Goal: Task Accomplishment & Management: Complete application form

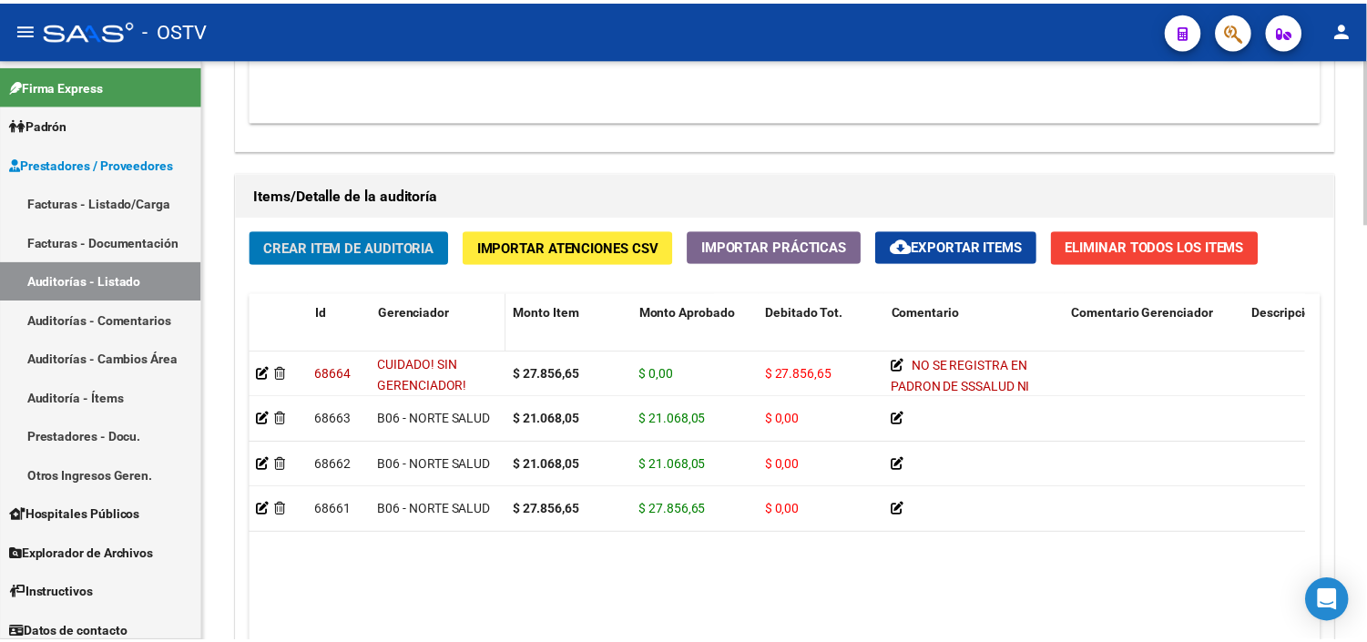
scroll to position [1316, 0]
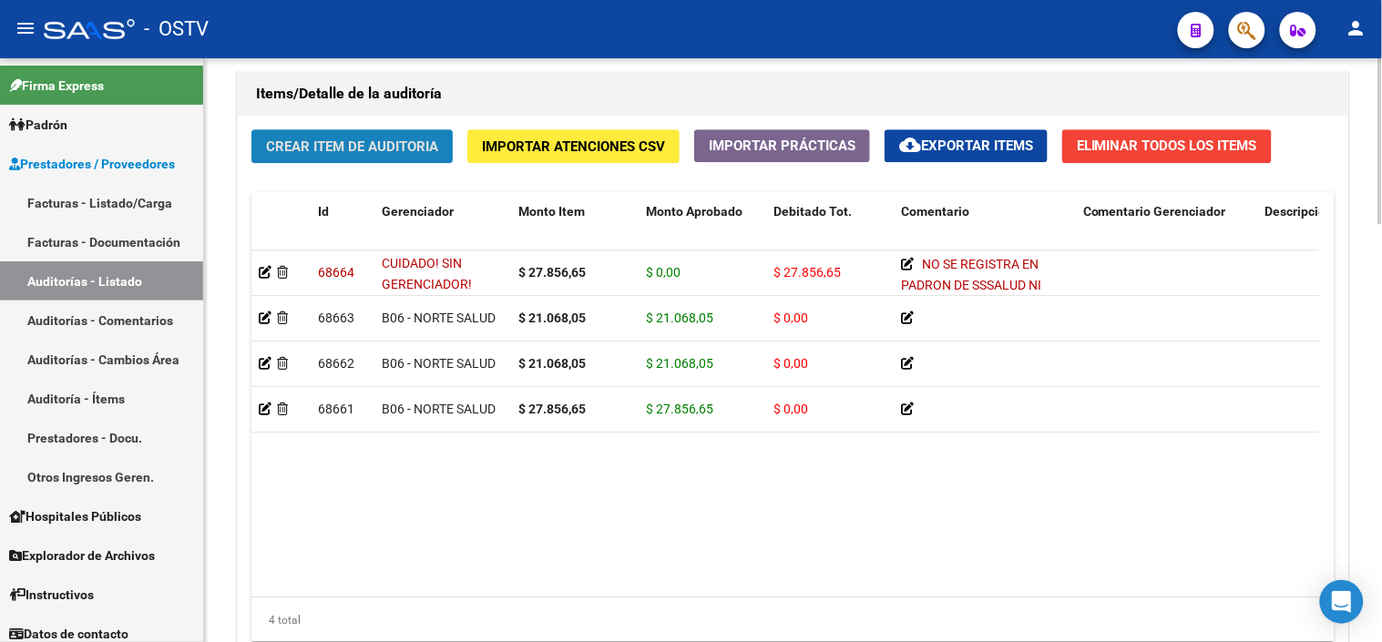
click at [341, 142] on span "Crear Item de Auditoria" at bounding box center [352, 146] width 172 height 16
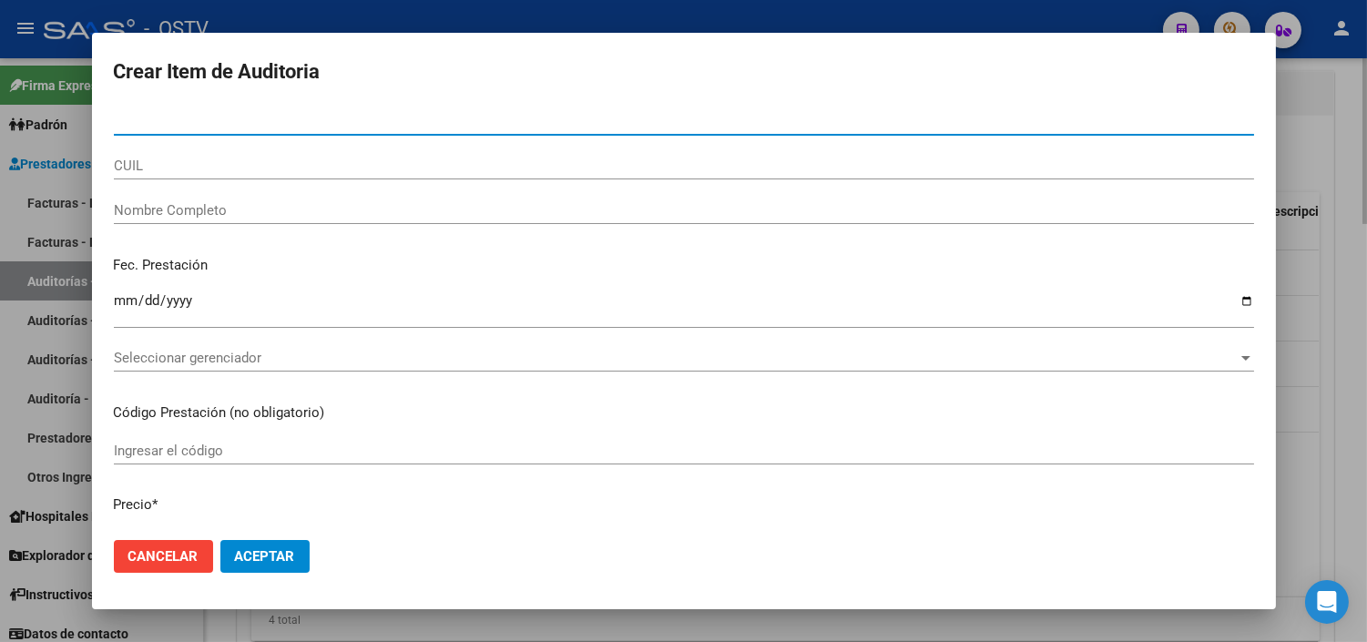
paste input "41983917"
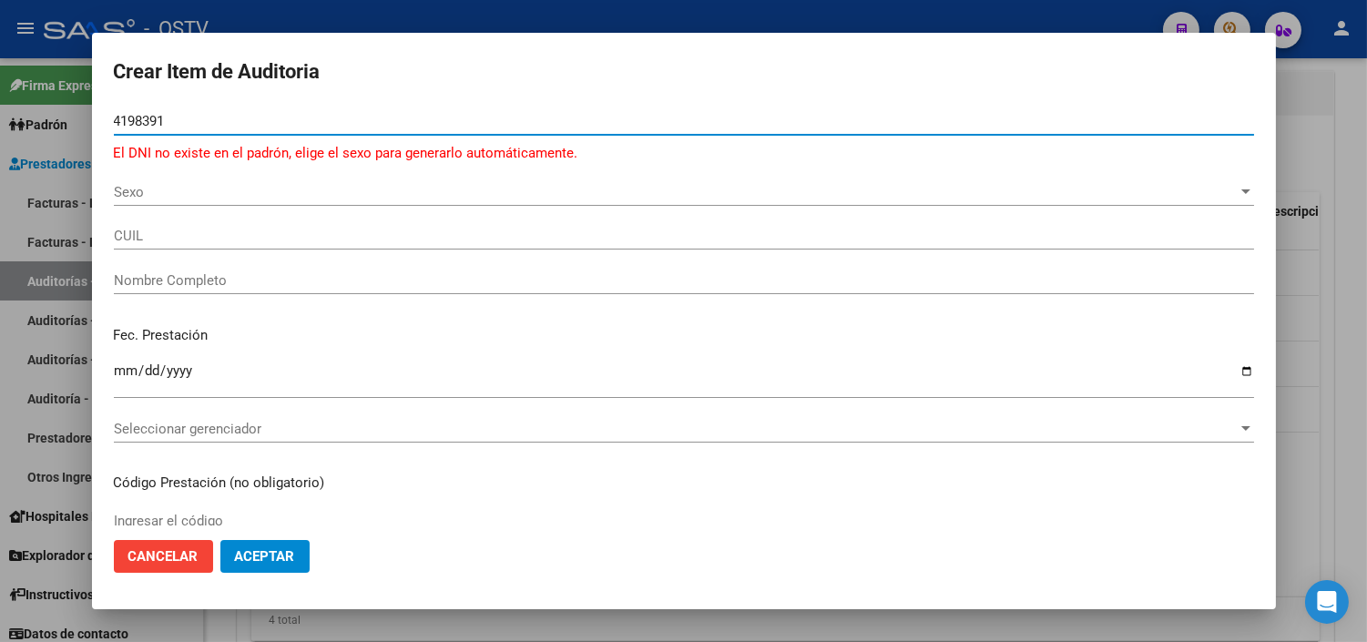
type input "41983917"
click at [176, 192] on span "Sexo" at bounding box center [676, 192] width 1124 height 16
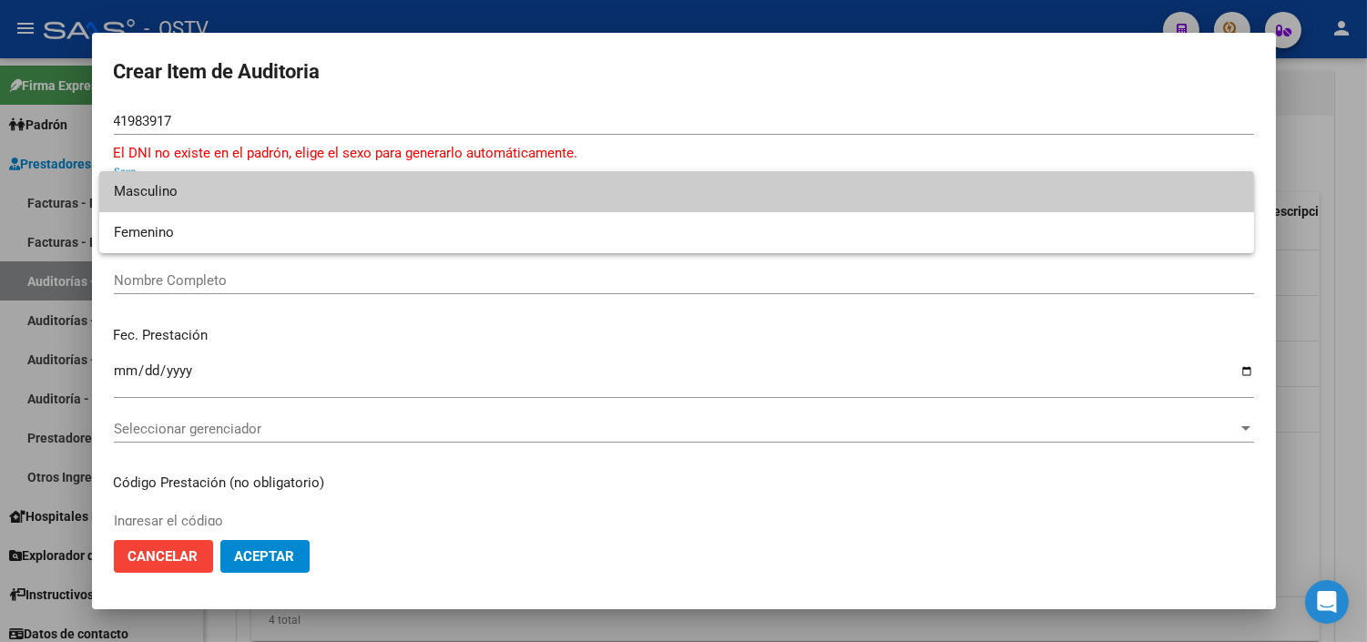
click at [187, 202] on span "Masculino" at bounding box center [677, 191] width 1126 height 41
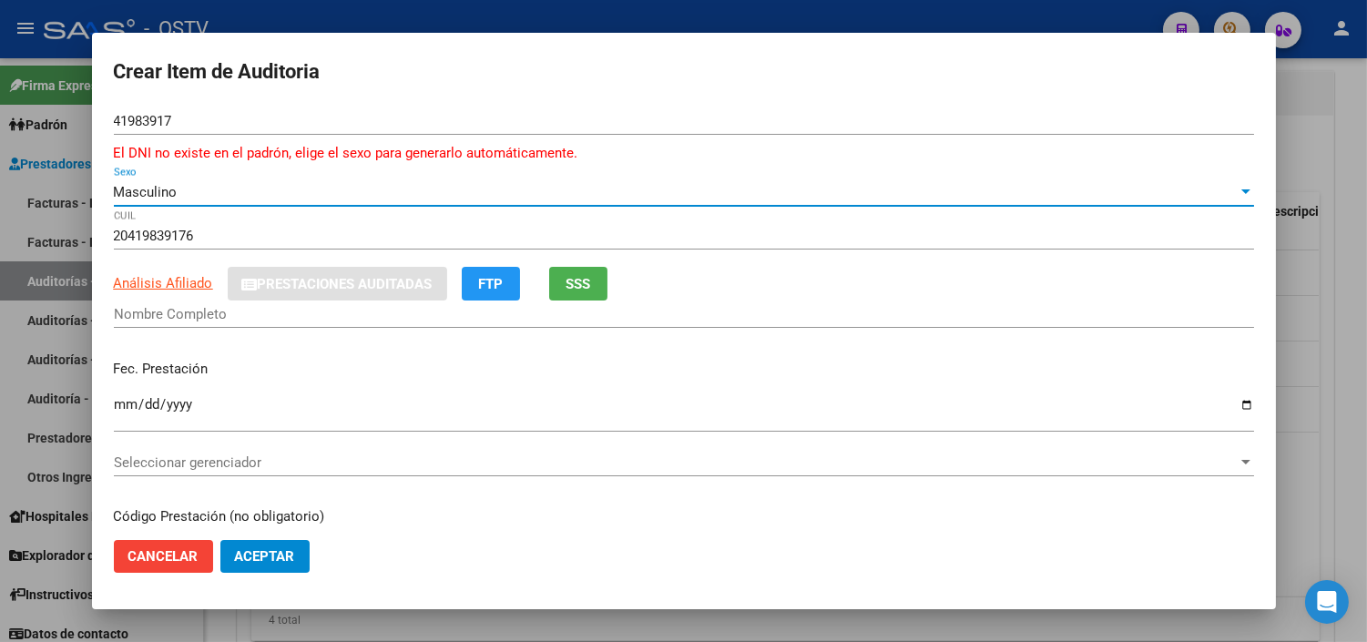
click at [187, 202] on div "Masculino Sexo" at bounding box center [684, 192] width 1141 height 27
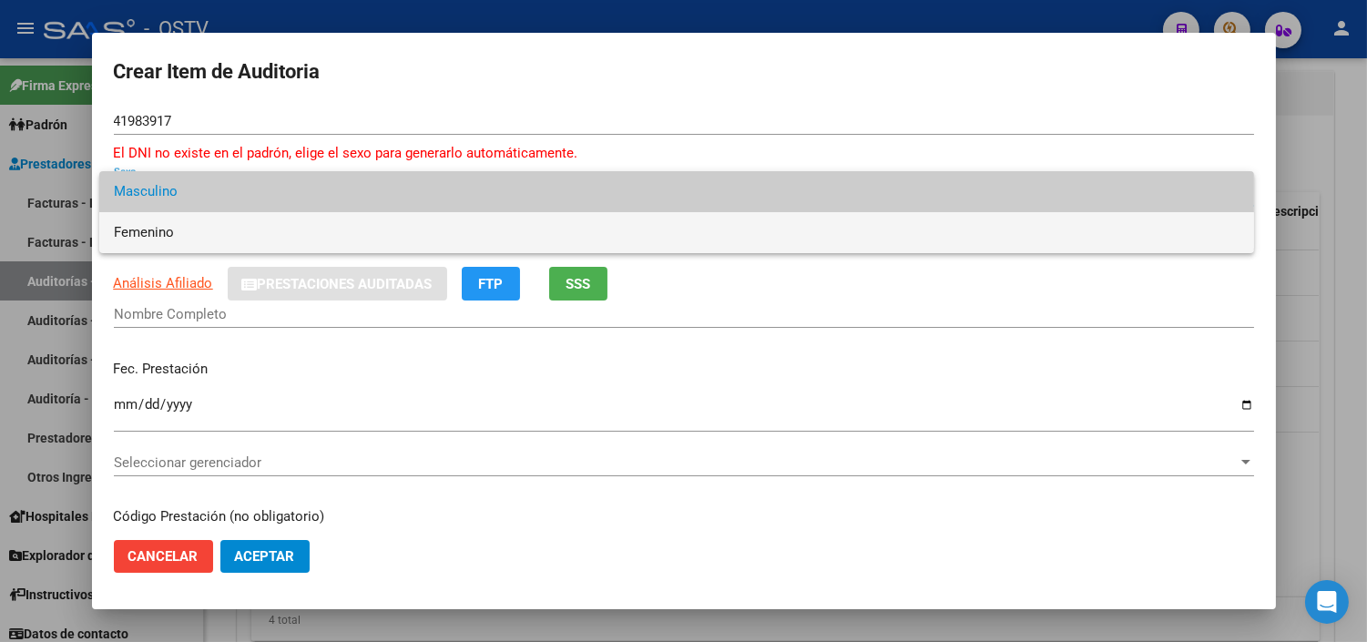
click at [187, 244] on span "Femenino" at bounding box center [677, 232] width 1126 height 41
type input "27419839170"
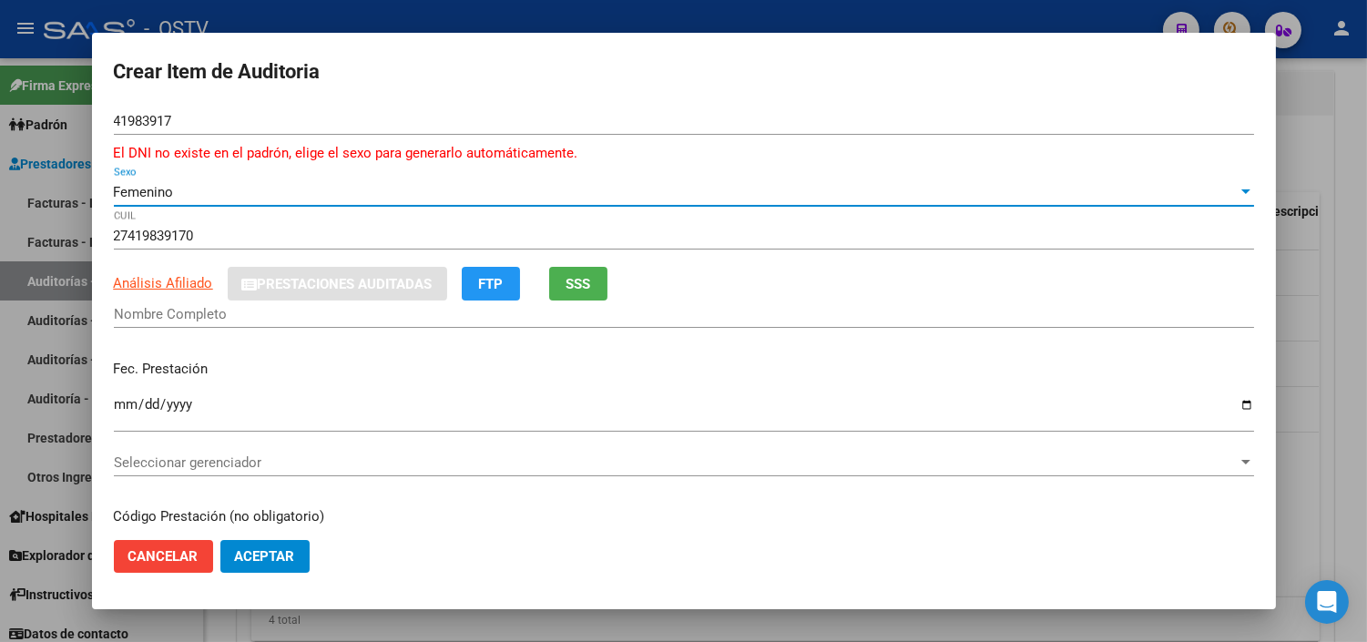
type input "[PERSON_NAME] [PERSON_NAME]"
click at [119, 405] on input "Ingresar la fecha" at bounding box center [684, 411] width 1141 height 29
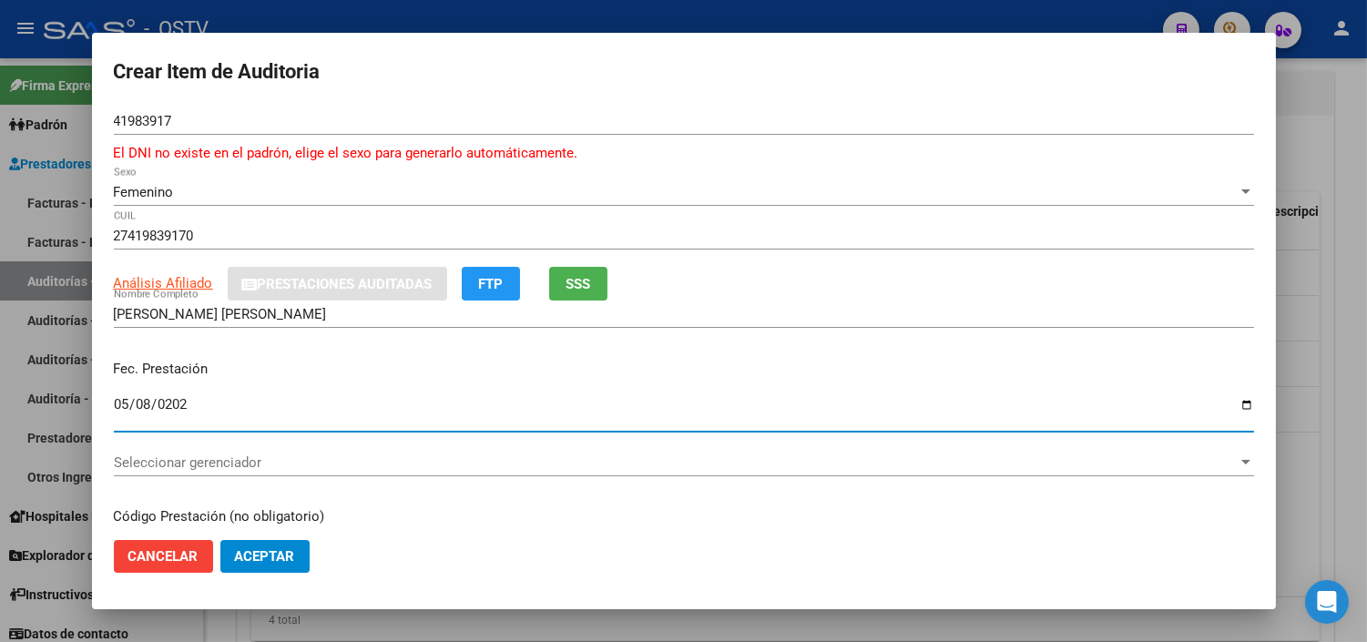
type input "[DATE]"
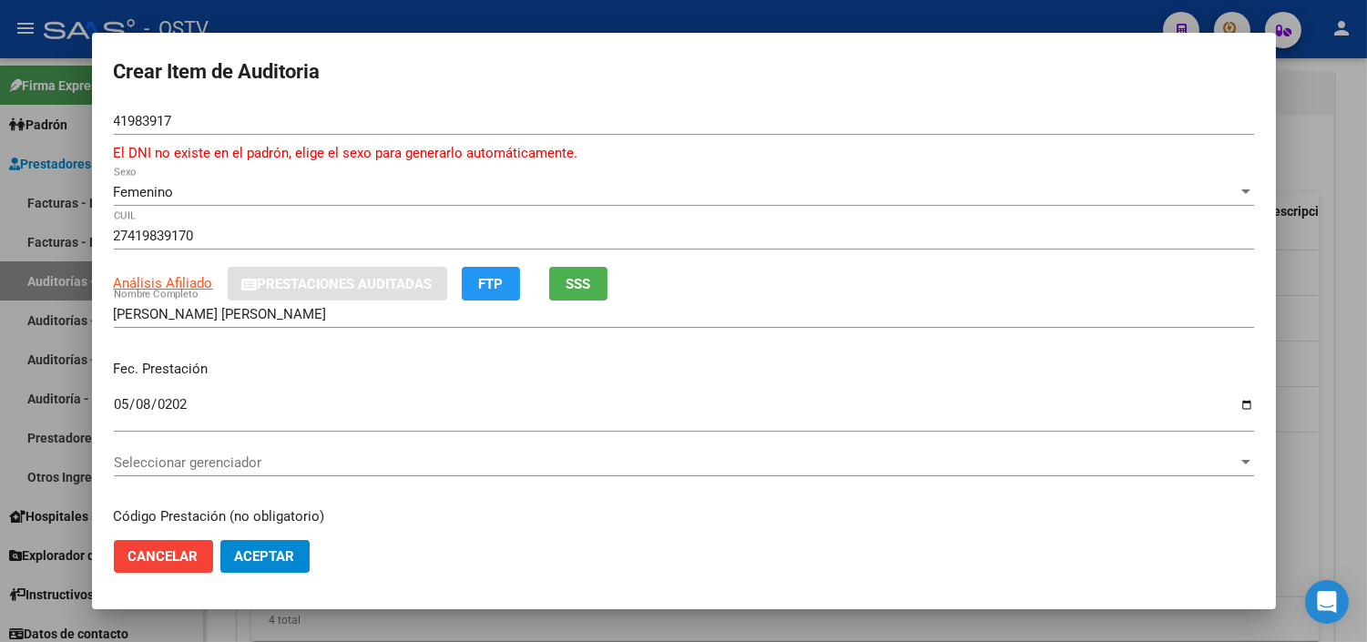
scroll to position [238, 0]
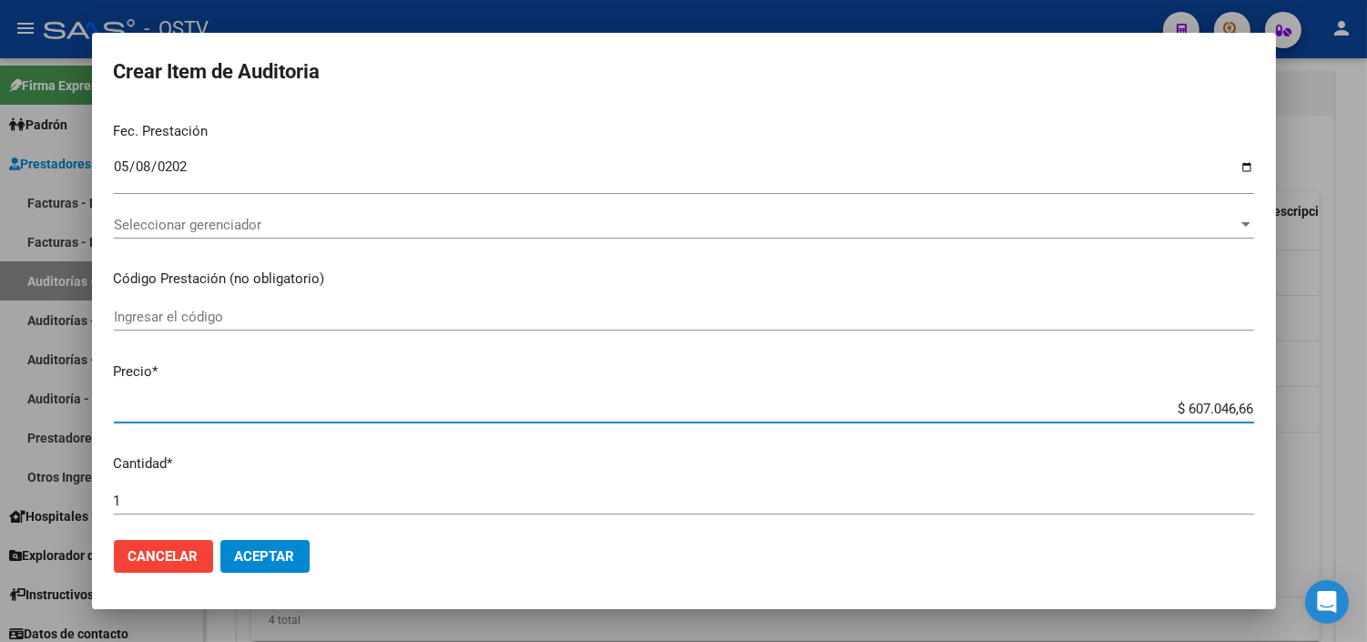
paste input "27.856,65"
type input "$ 27.856,65"
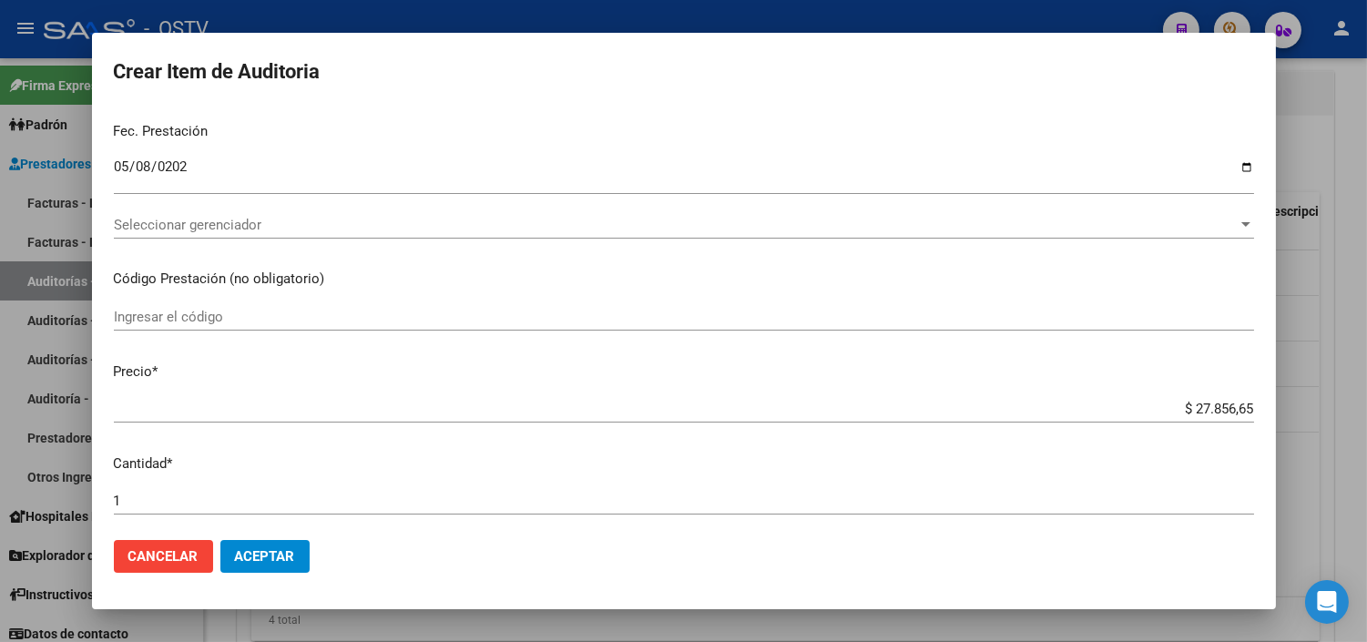
scroll to position [607, 0]
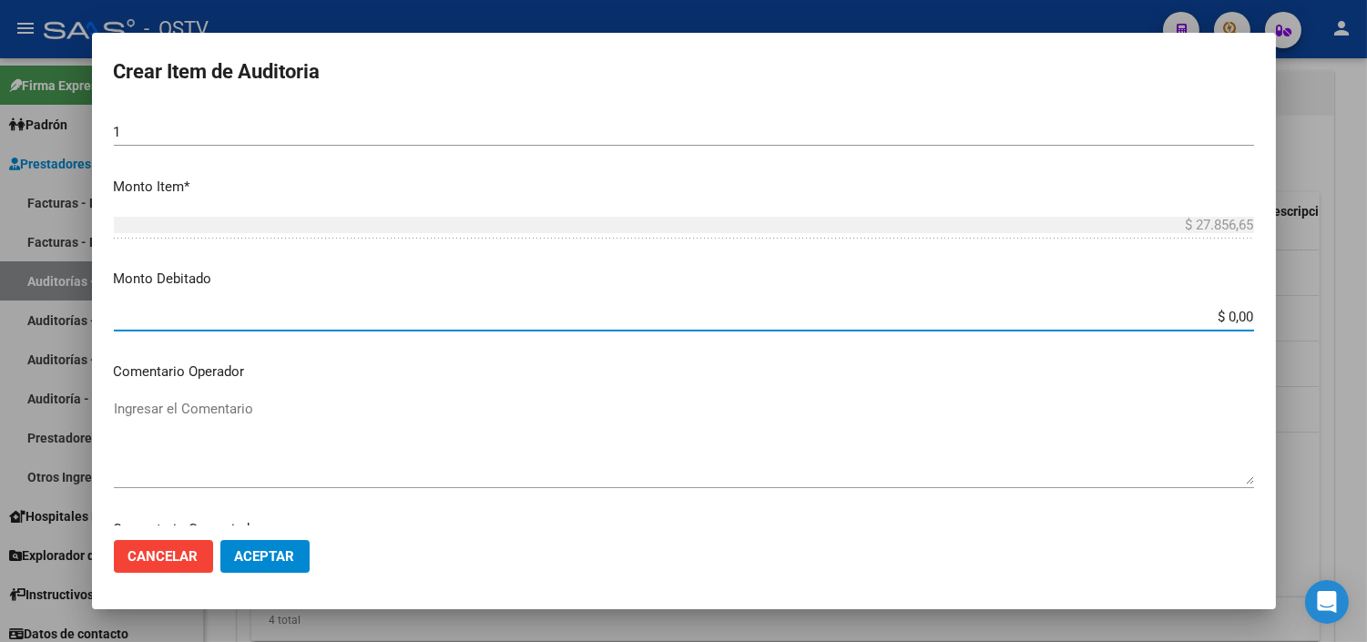
paste input "27.856,65"
type input "$ 27.856,65"
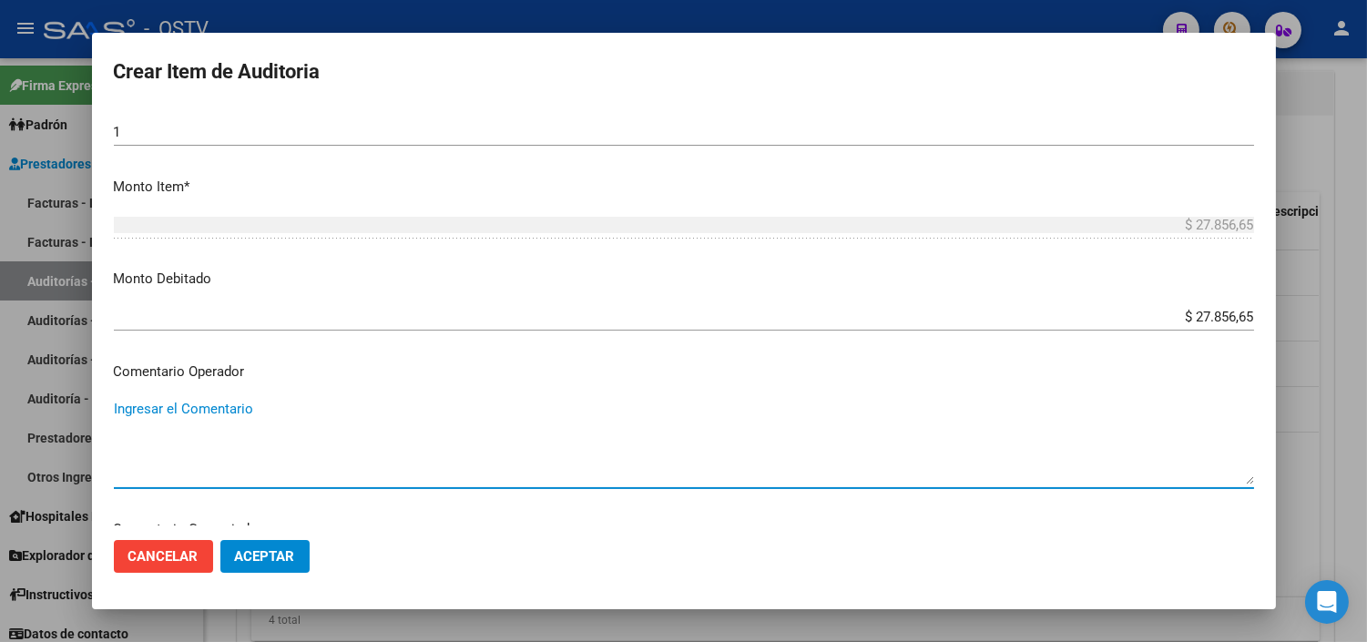
click at [179, 408] on textarea "Ingresar el Comentario" at bounding box center [684, 442] width 1141 height 86
paste textarea "NO SE REGISTRA EN PADRON DE SSSALUD NI CODEM"
type textarea "NO SE REGISTRA EN PADRON DE SSSALUD NI CODEM"
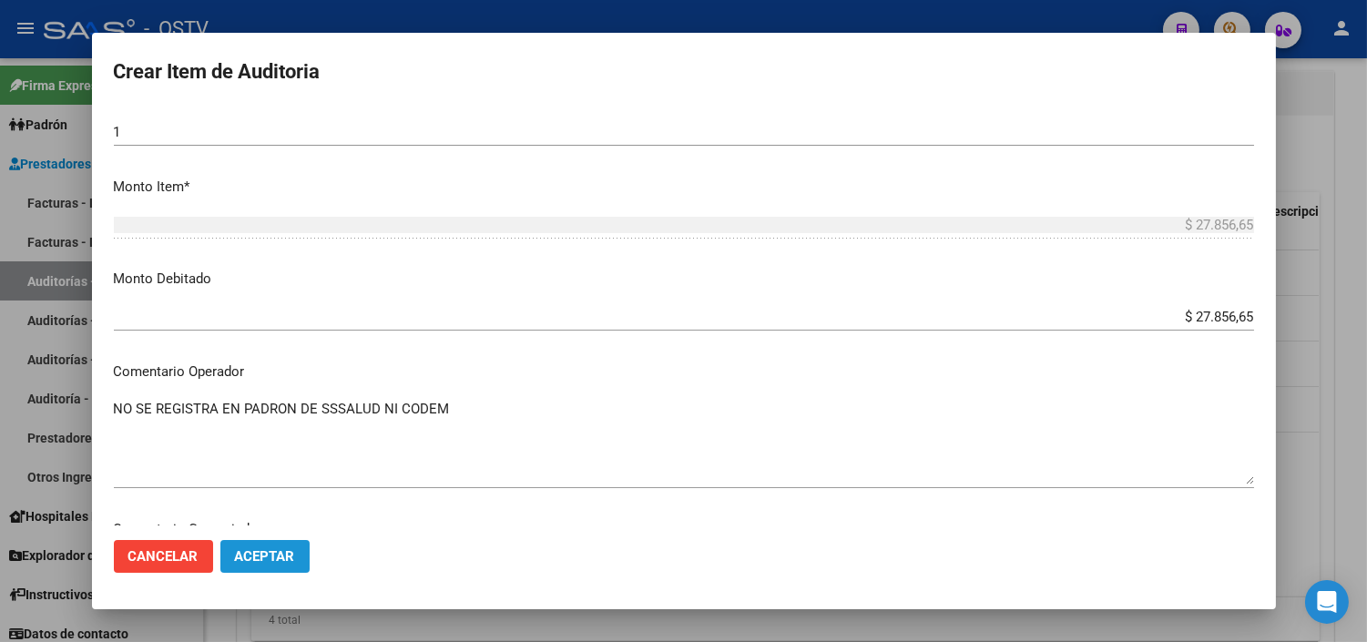
click at [262, 568] on button "Aceptar" at bounding box center [264, 556] width 89 height 33
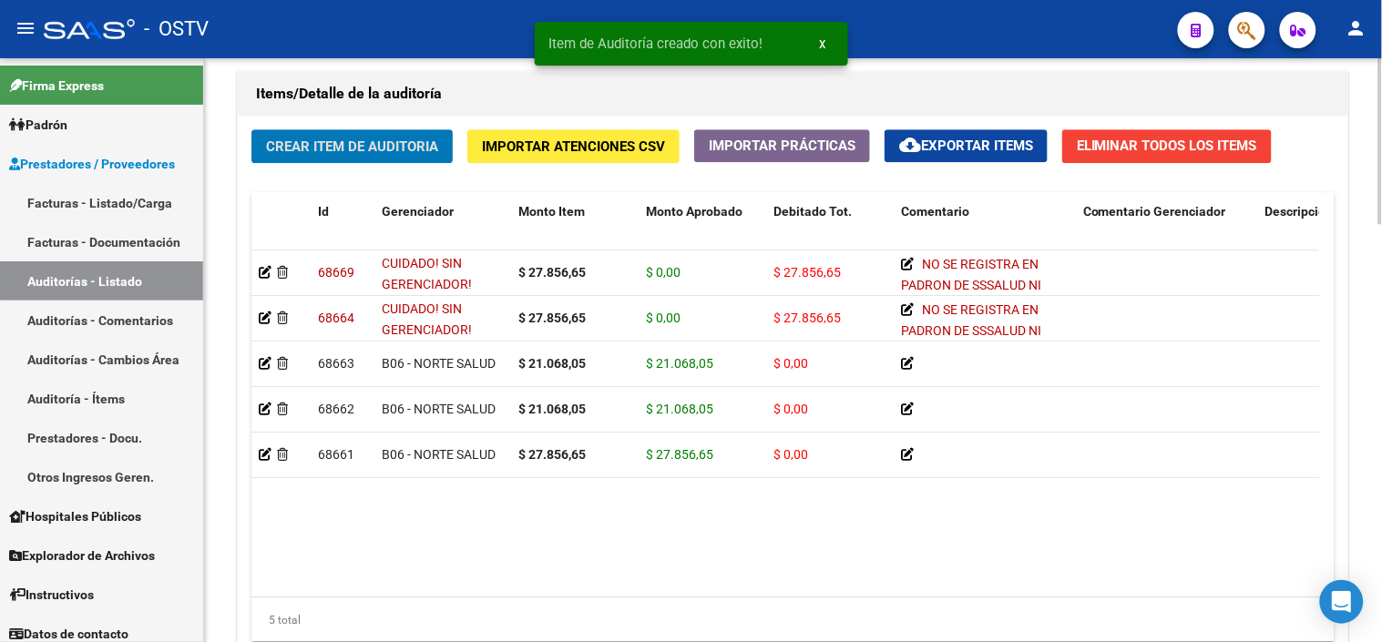
click at [312, 147] on span "Crear Item de Auditoria" at bounding box center [352, 146] width 172 height 16
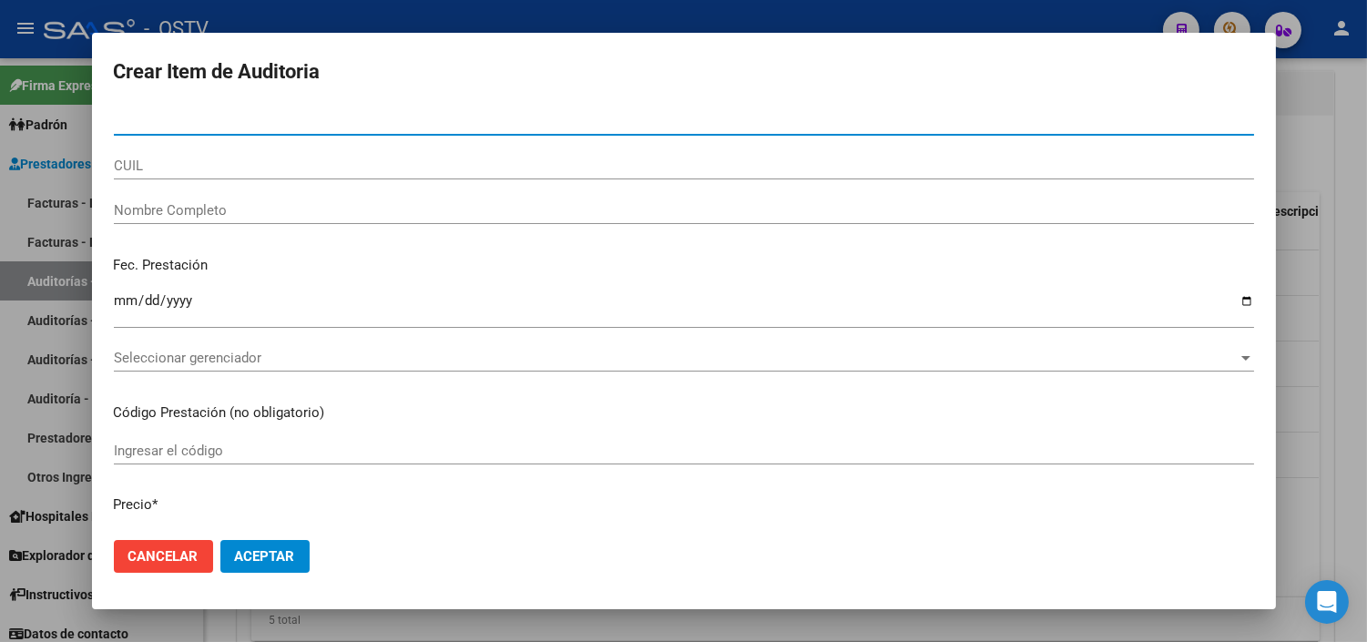
paste input "41983917"
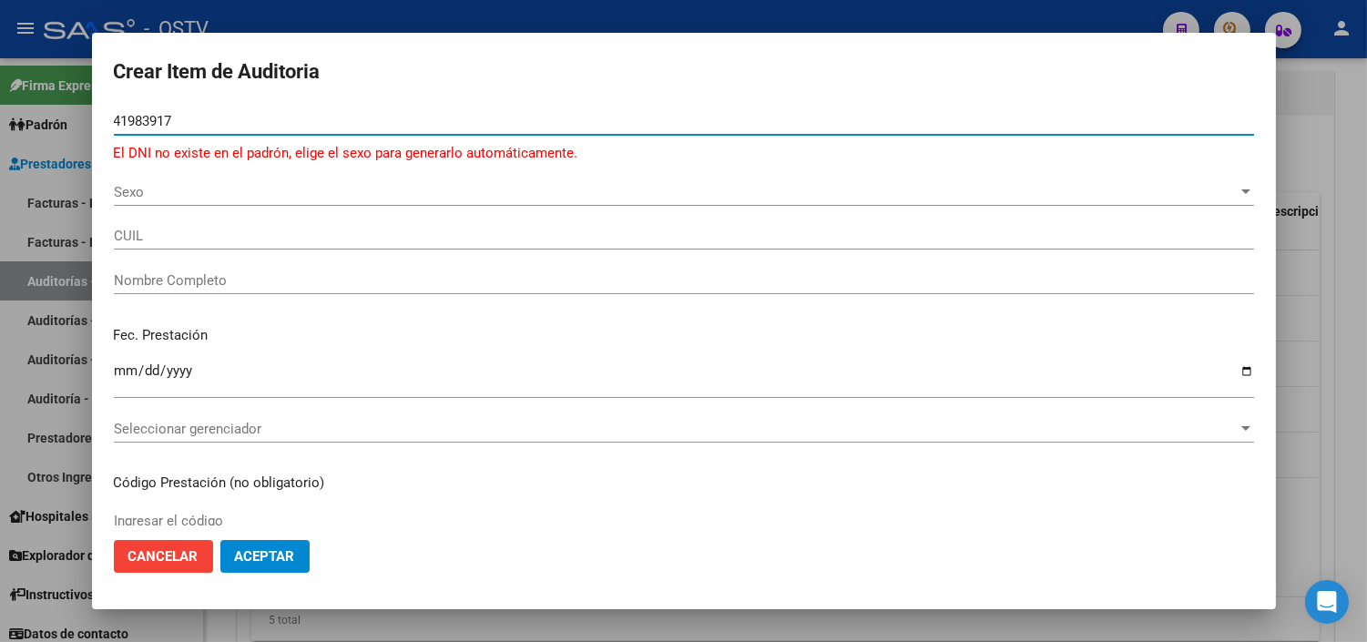
type input "41983917"
click at [169, 189] on span "Sexo" at bounding box center [676, 192] width 1124 height 16
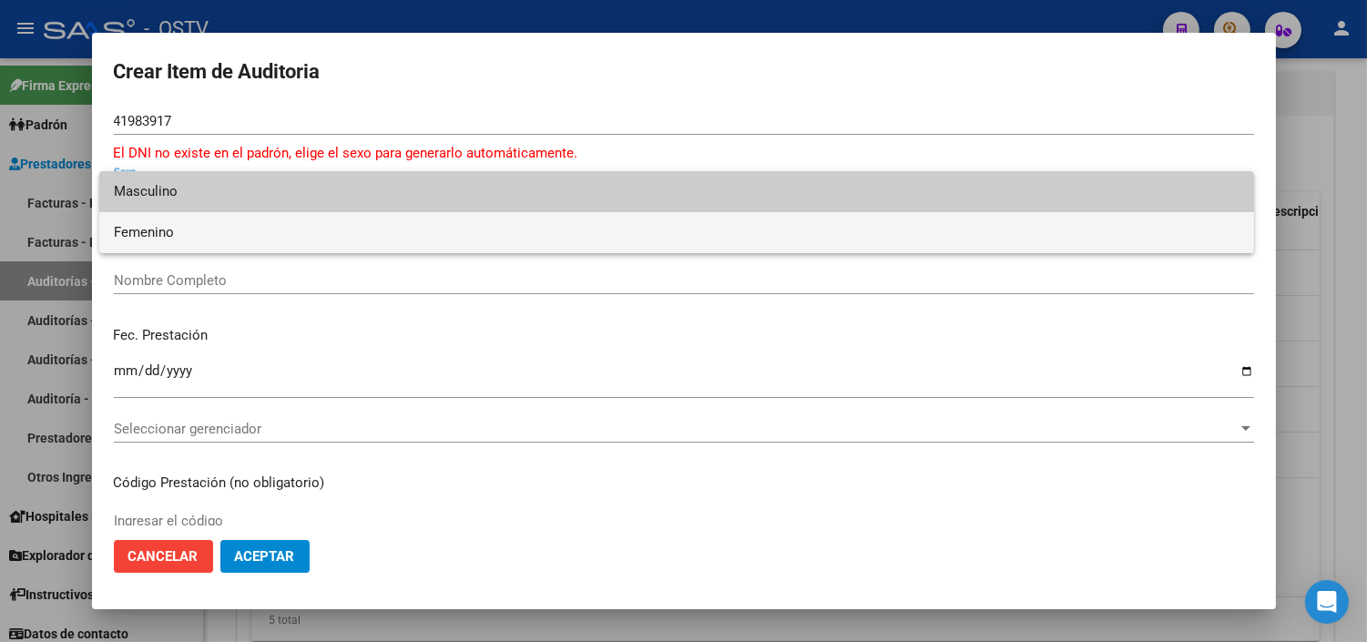
click at [178, 233] on span "Femenino" at bounding box center [677, 232] width 1126 height 41
type input "27419839170"
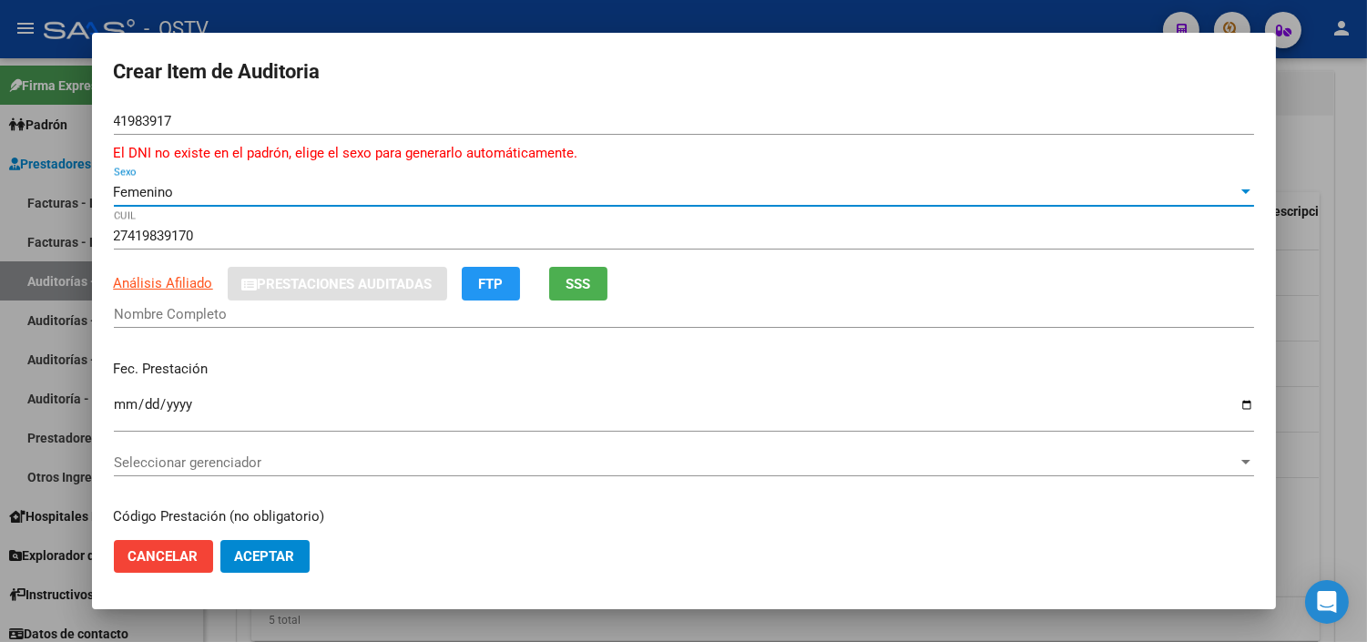
type input "[PERSON_NAME] [PERSON_NAME]"
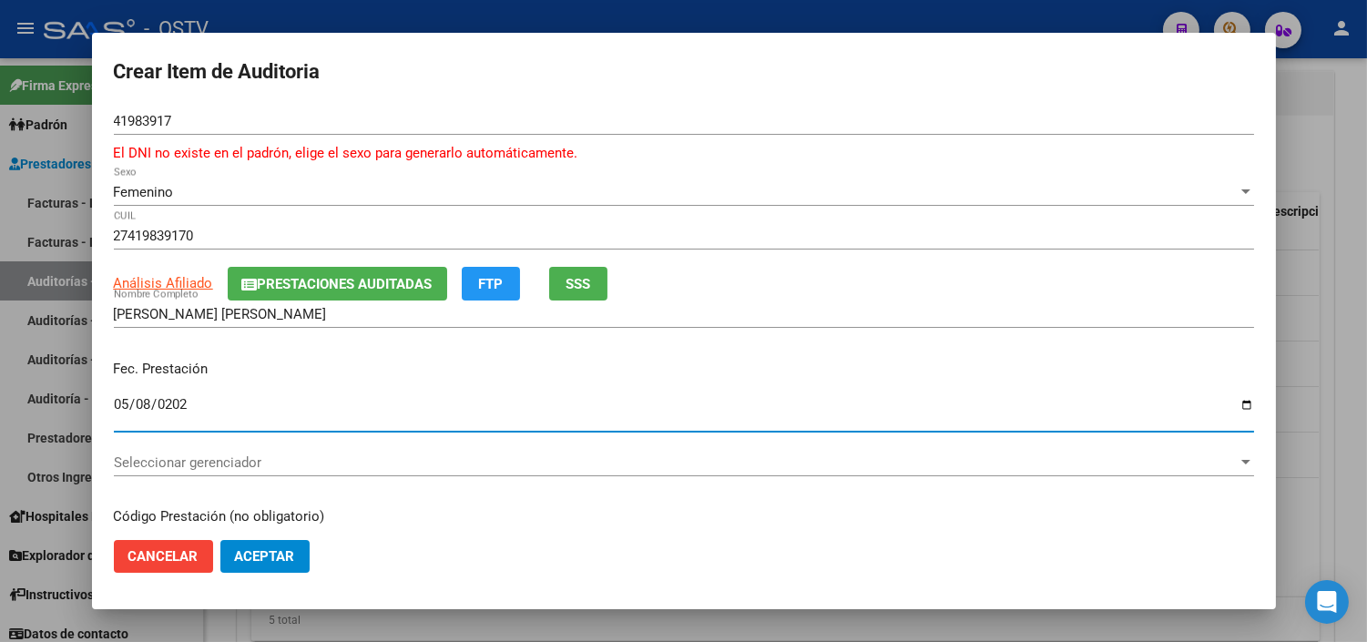
type input "[DATE]"
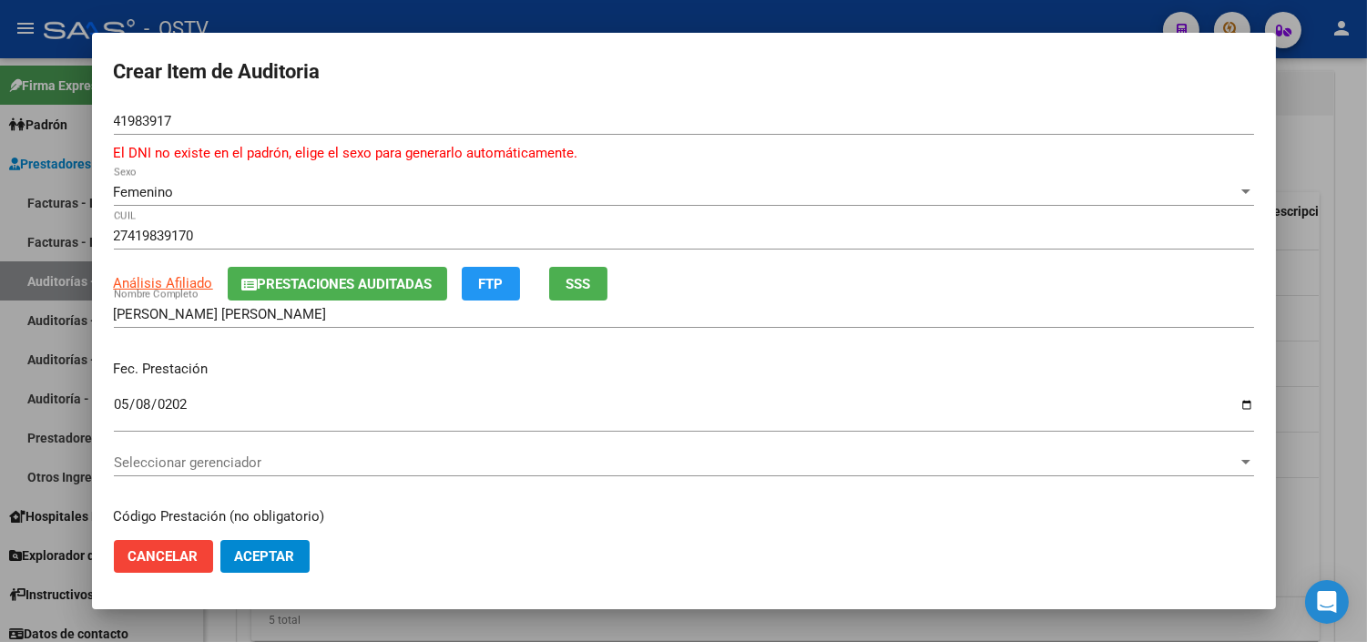
scroll to position [238, 0]
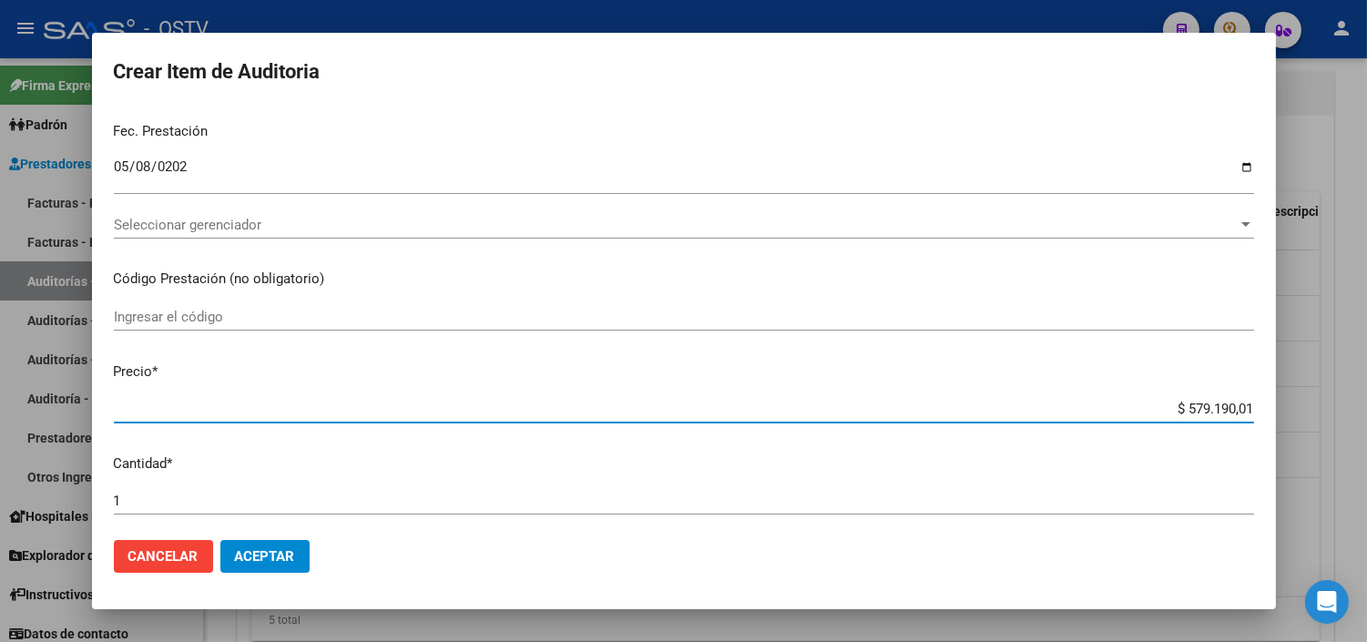
paste input "45.764,50"
type input "$ 45.764,50"
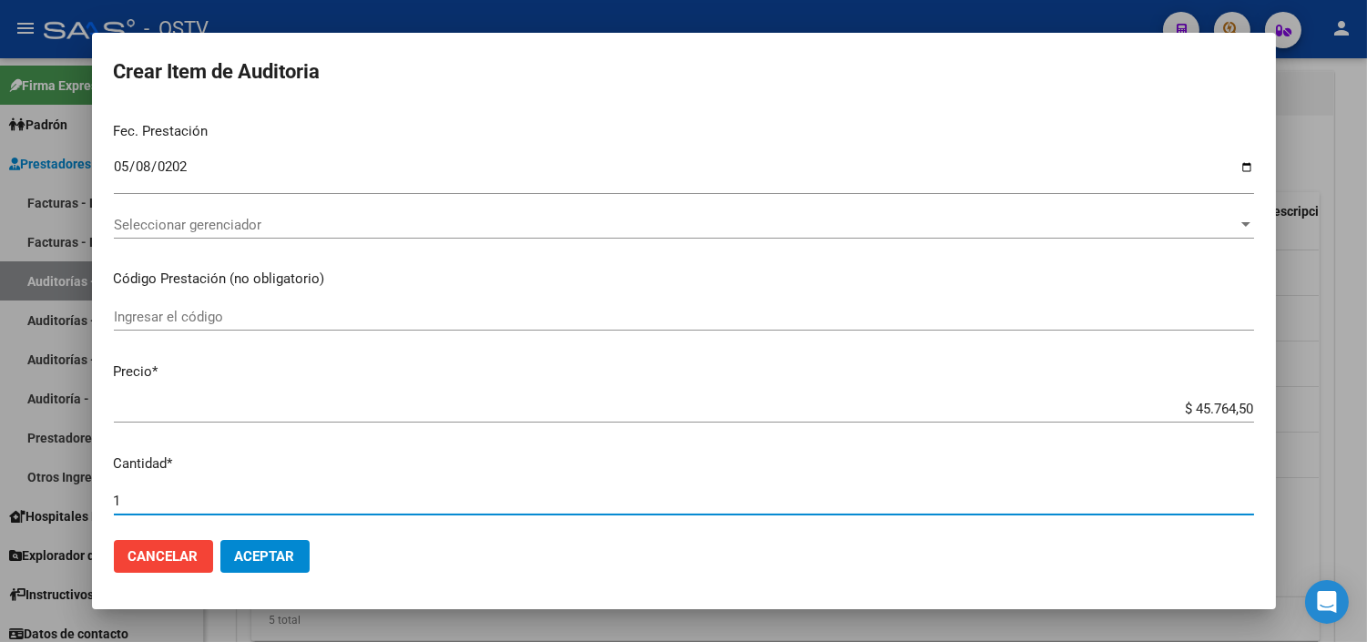
scroll to position [607, 0]
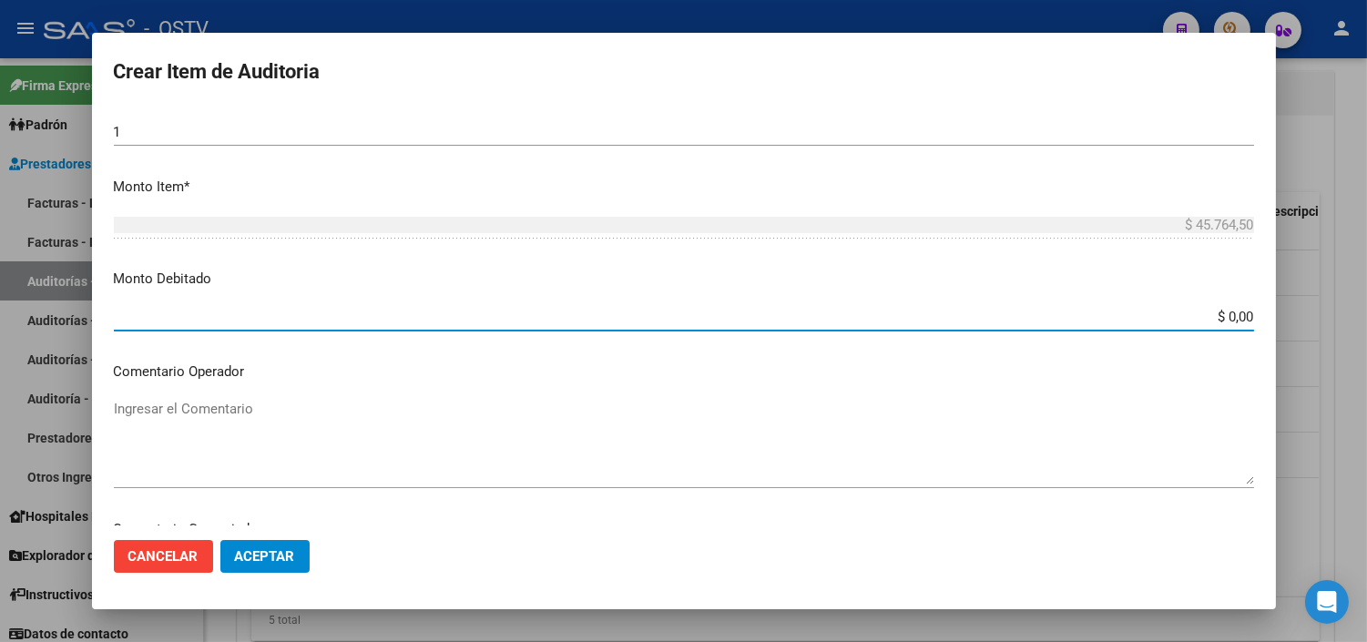
paste input "45.764,5"
type input "$ 45.764,50"
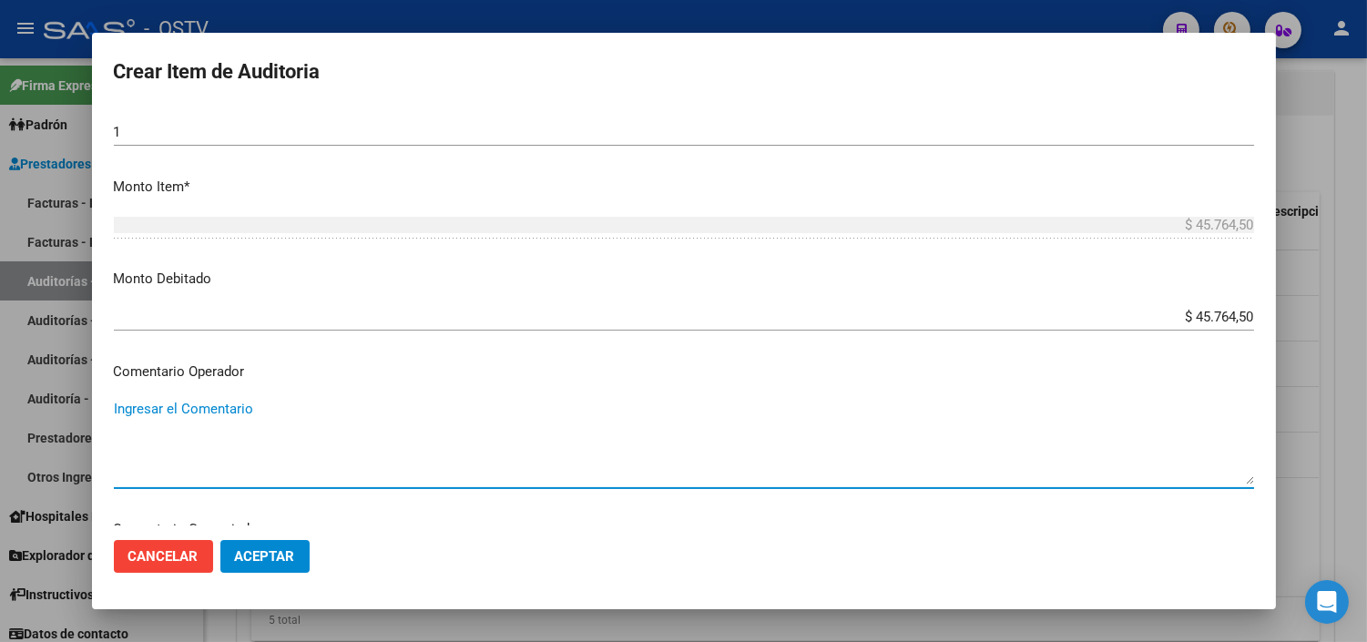
paste textarea "NO SE REGISTRA EN PADRON DE SSSALUD NI CODEM"
type textarea "NO SE REGISTRA EN PADRON DE SSSALUD NI CODEM"
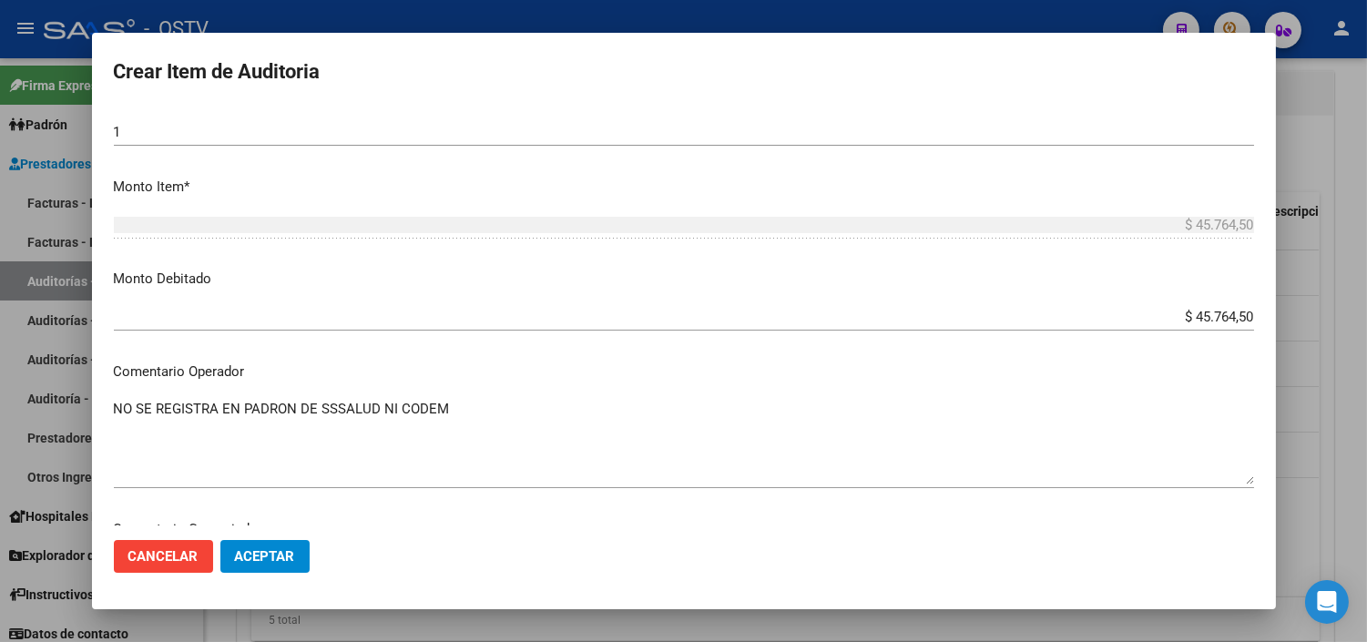
scroll to position [1014, 0]
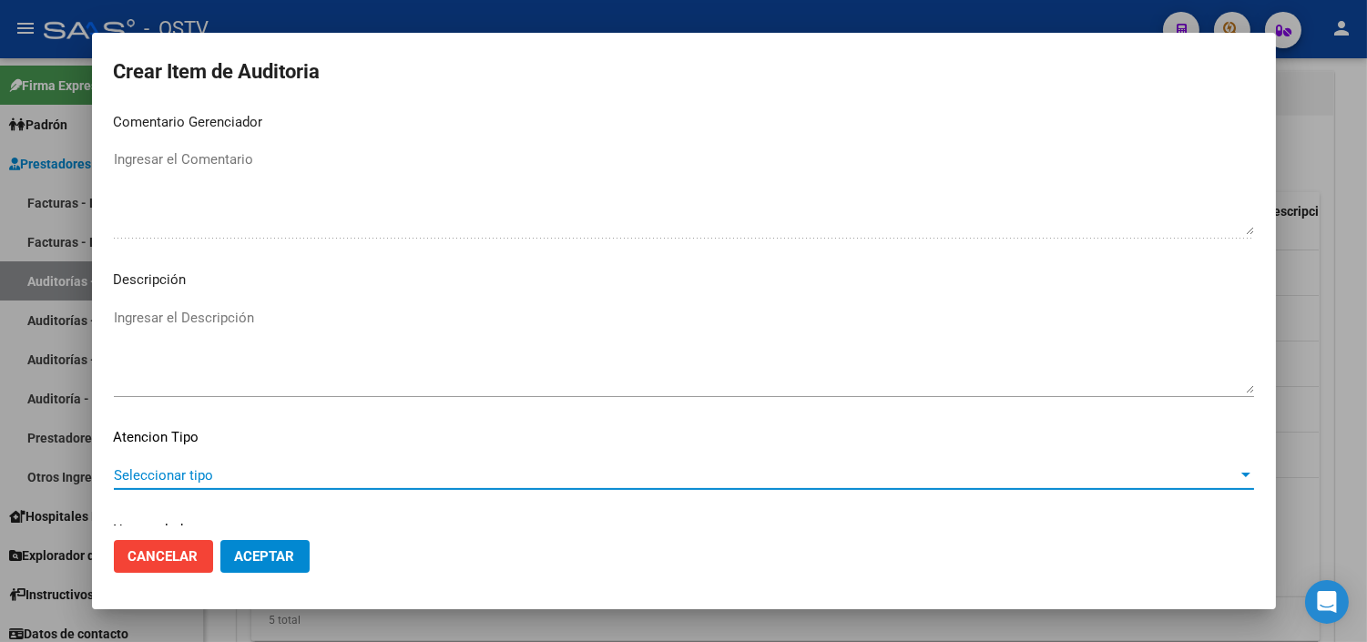
click at [269, 563] on span "Aceptar" at bounding box center [265, 556] width 60 height 16
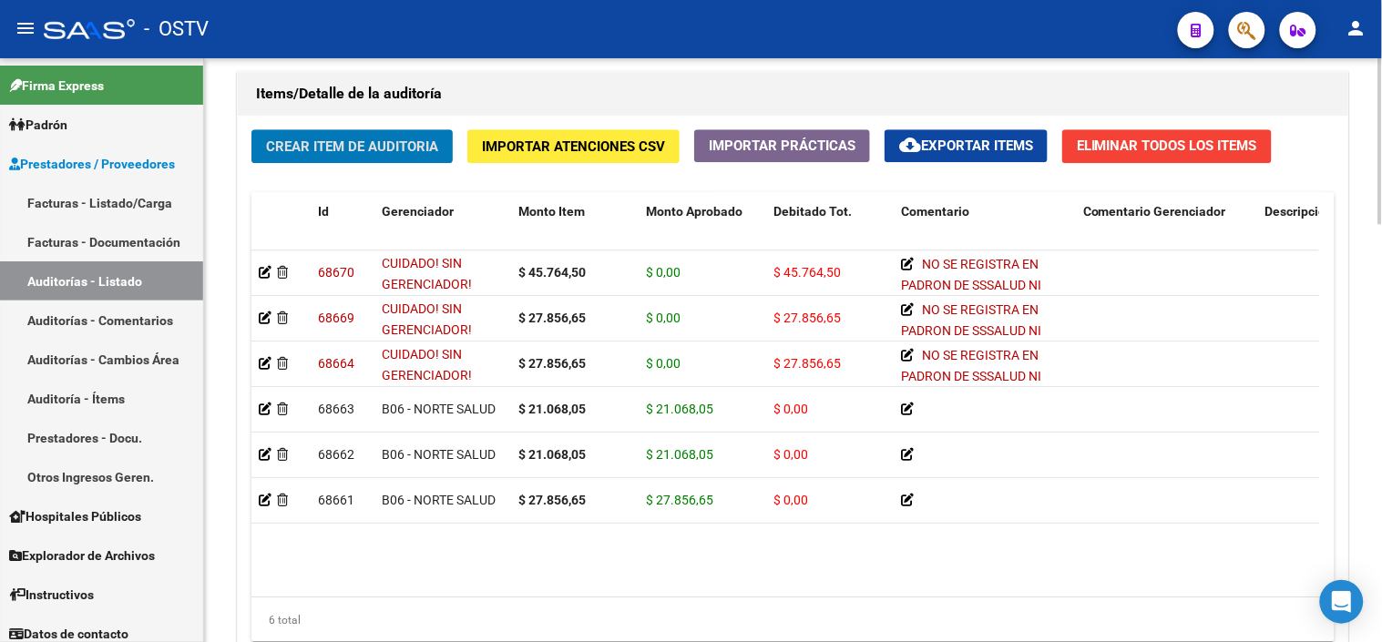
click at [371, 134] on button "Crear Item de Auditoria" at bounding box center [351, 146] width 201 height 34
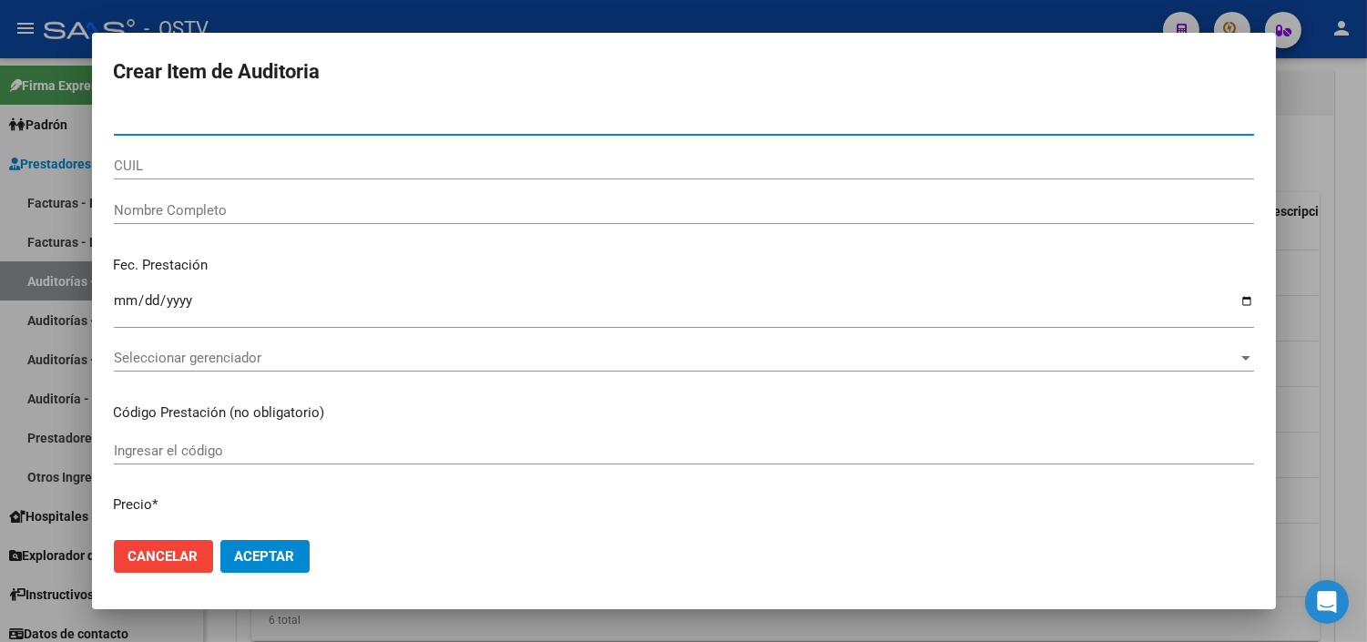
paste input "70702800"
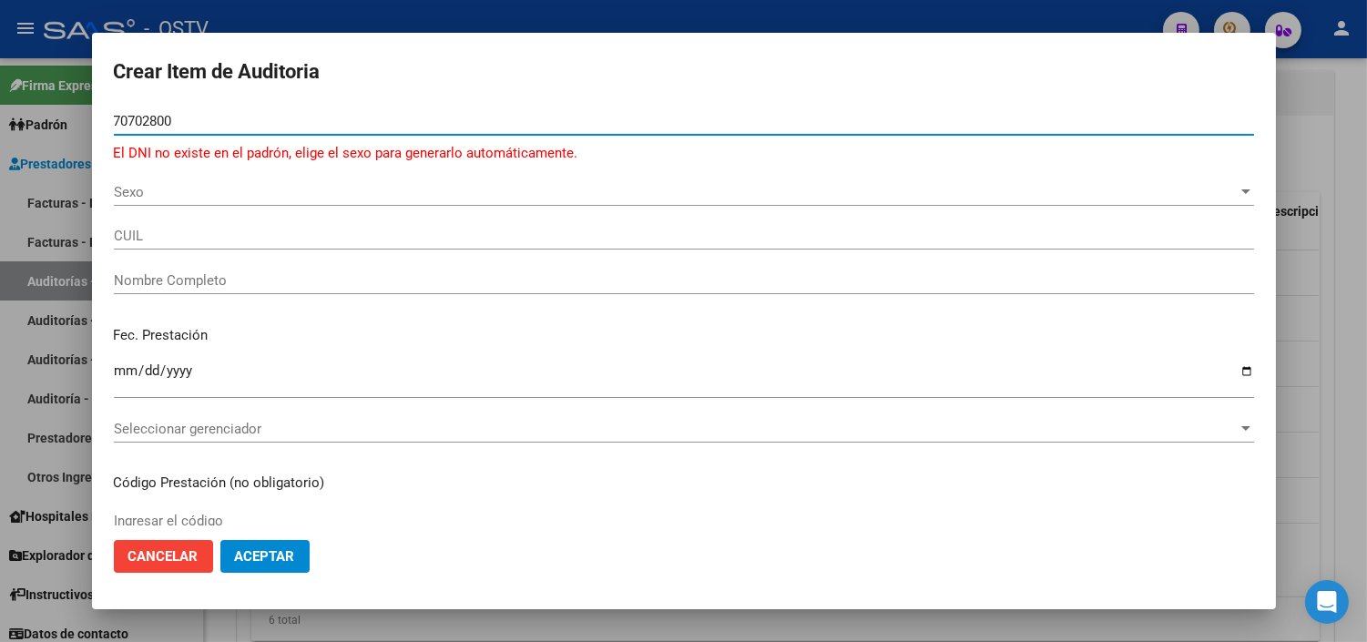
type input "70702800"
click at [171, 191] on span "Sexo" at bounding box center [676, 192] width 1124 height 16
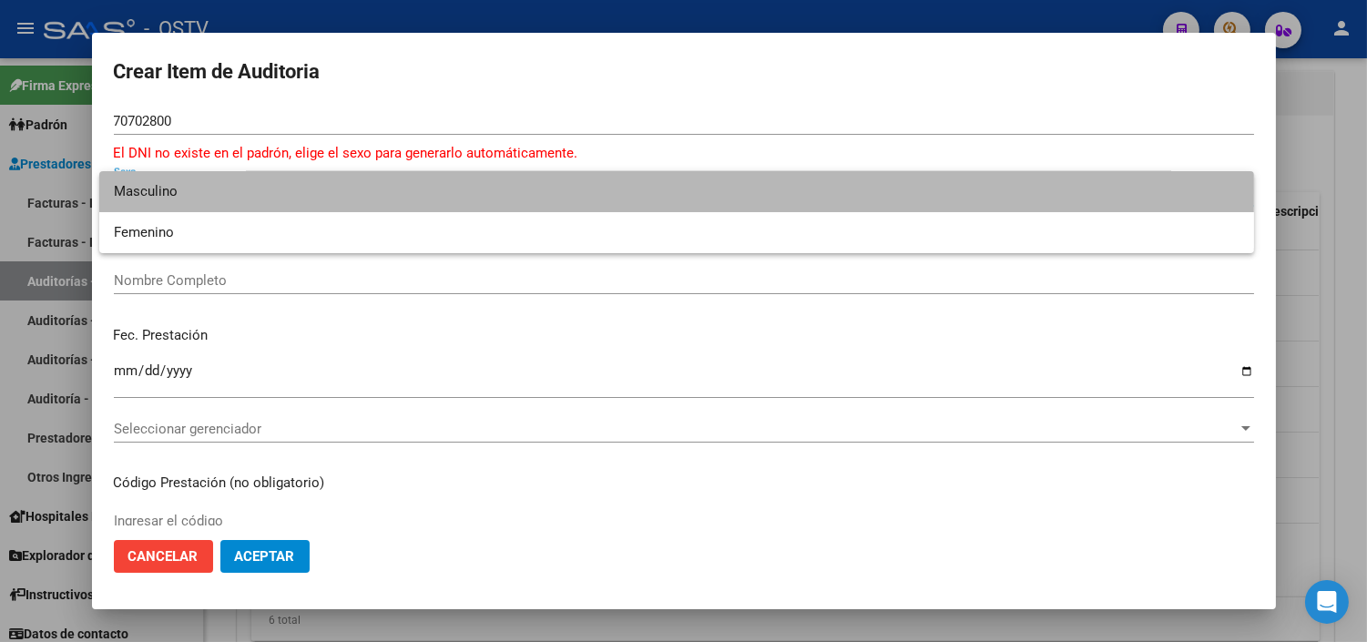
click at [171, 191] on span "Masculino" at bounding box center [677, 191] width 1126 height 41
type input "23707028009"
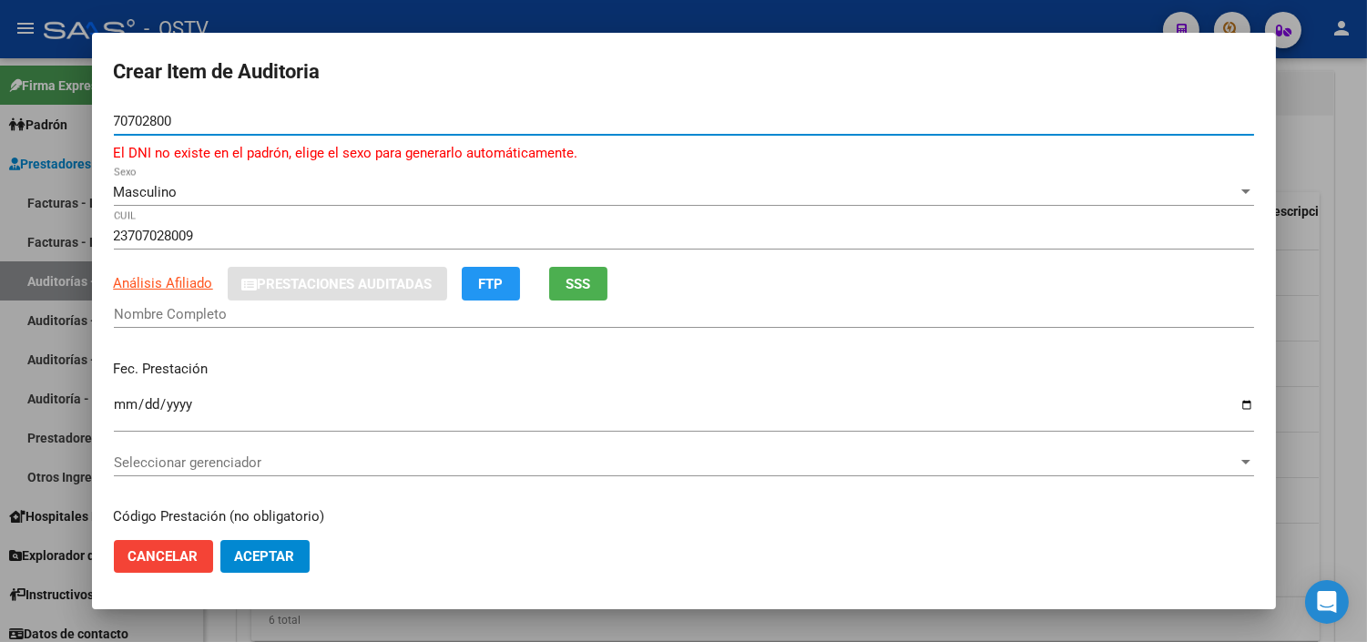
click at [158, 121] on input "70702800" at bounding box center [684, 121] width 1141 height 16
click at [140, 333] on div "Nombre Completo" at bounding box center [684, 323] width 1141 height 45
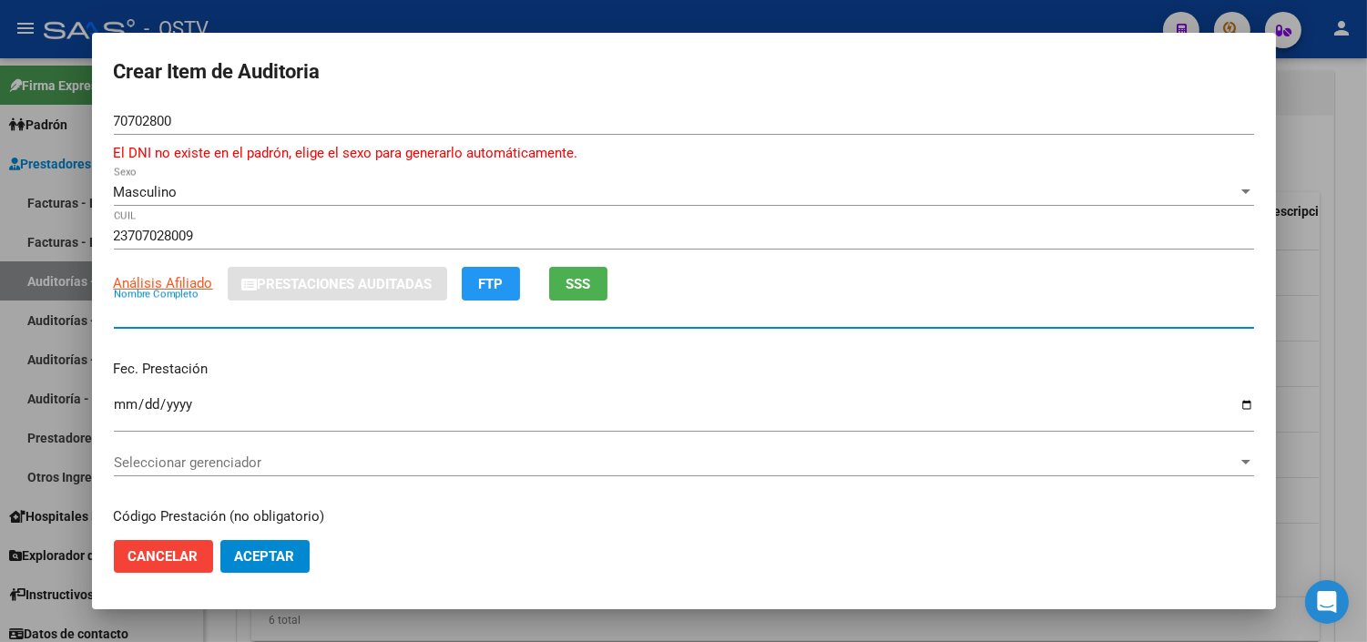
click at [140, 316] on input "Nombre Completo" at bounding box center [684, 314] width 1141 height 16
paste input "[PERSON_NAME]"
type input "[PERSON_NAME]"
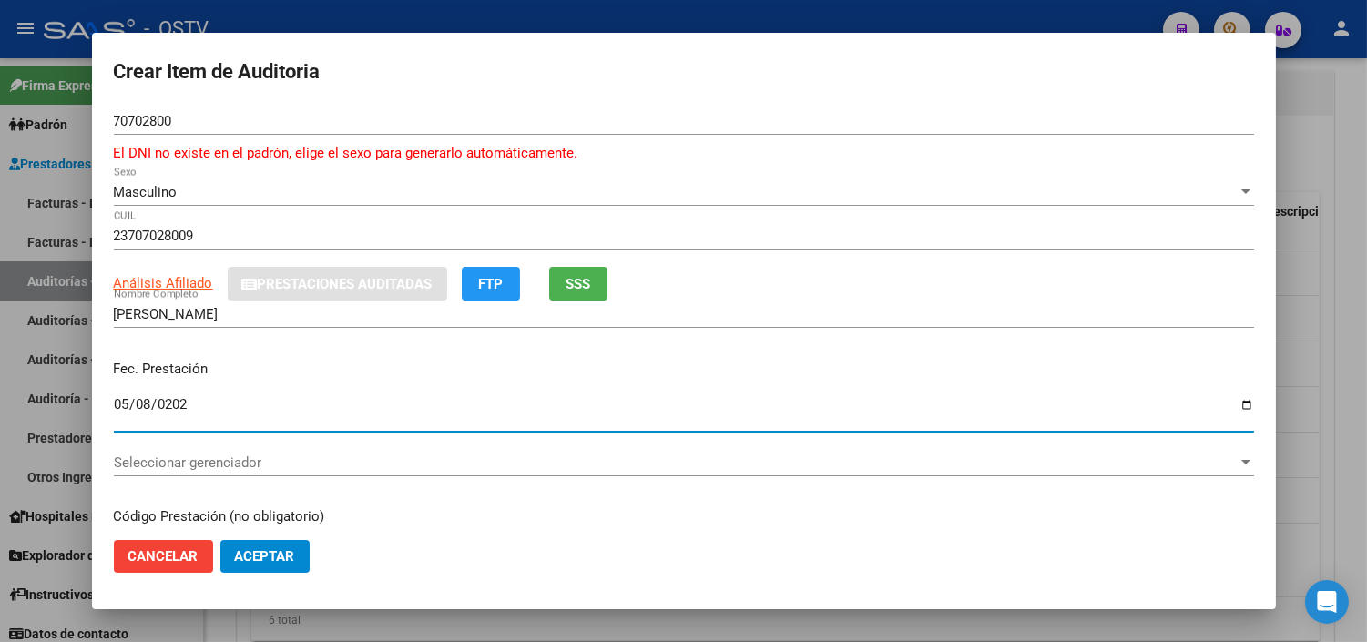
type input "[DATE]"
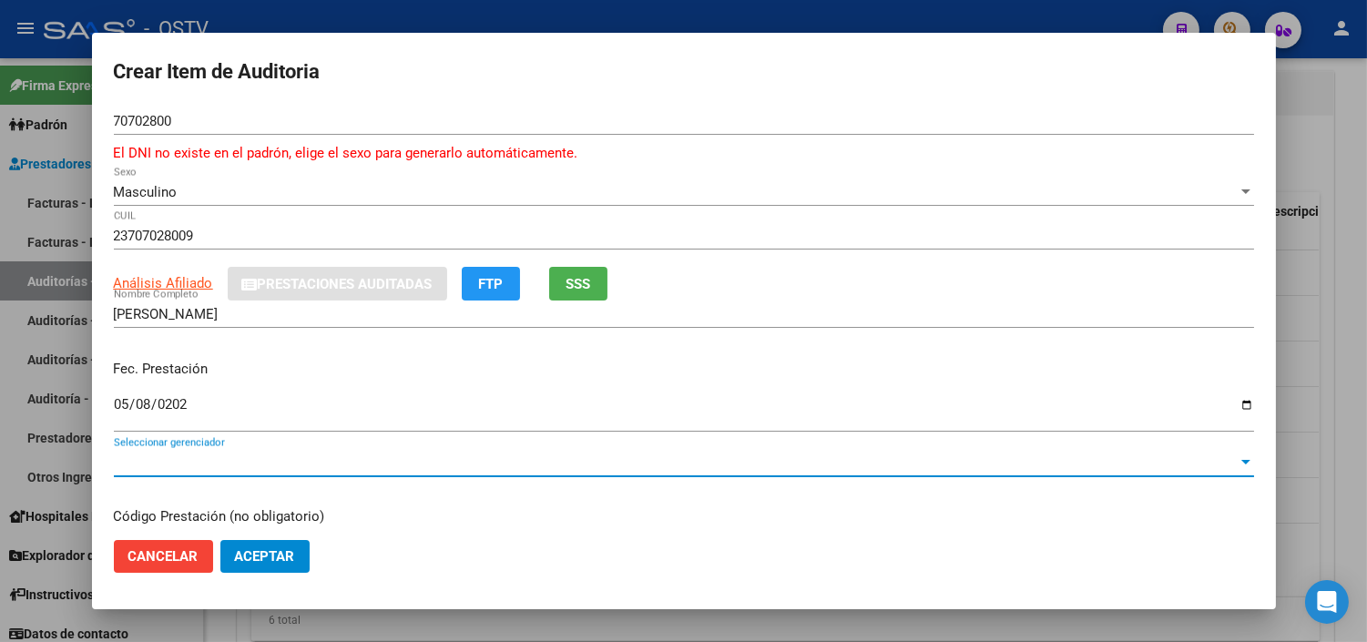
scroll to position [238, 0]
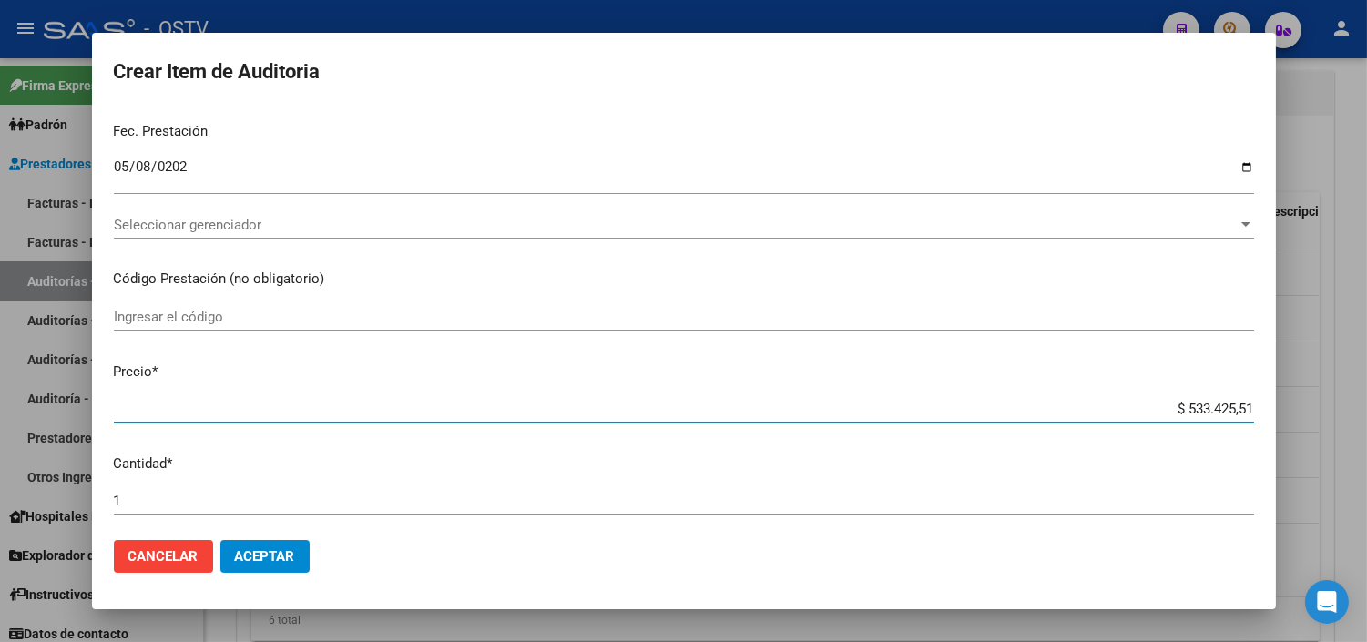
paste input "21.068,05"
type input "$ 21.068,05"
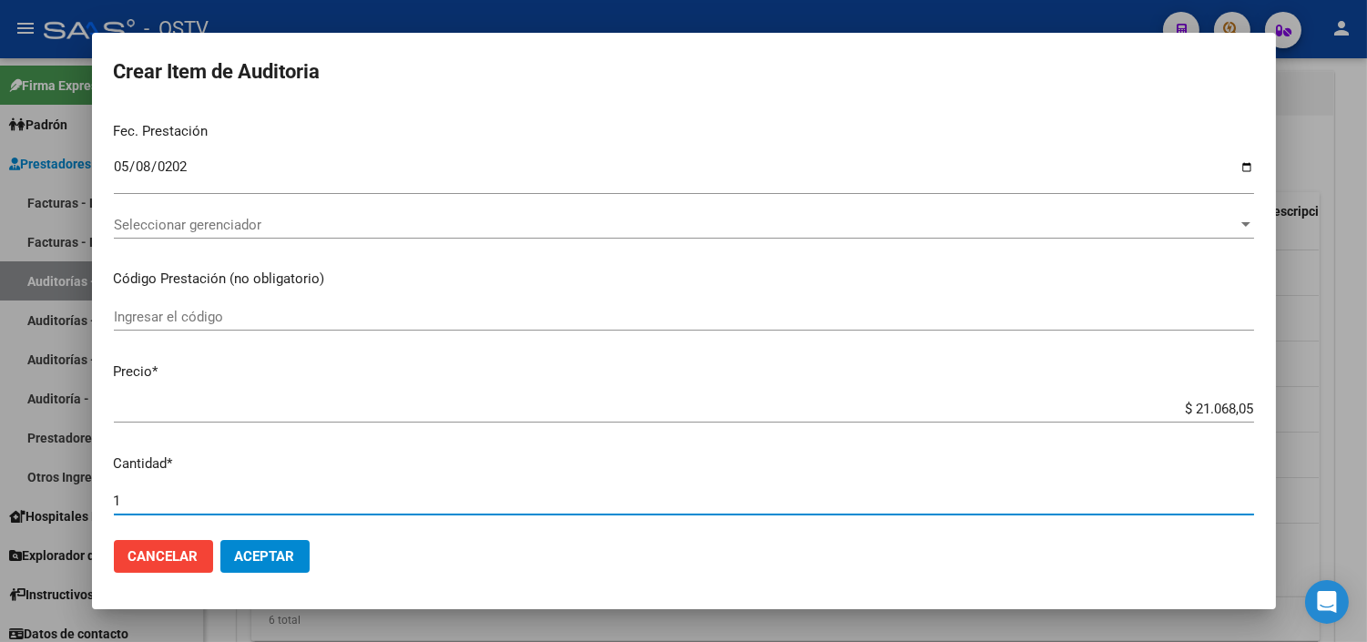
scroll to position [607, 0]
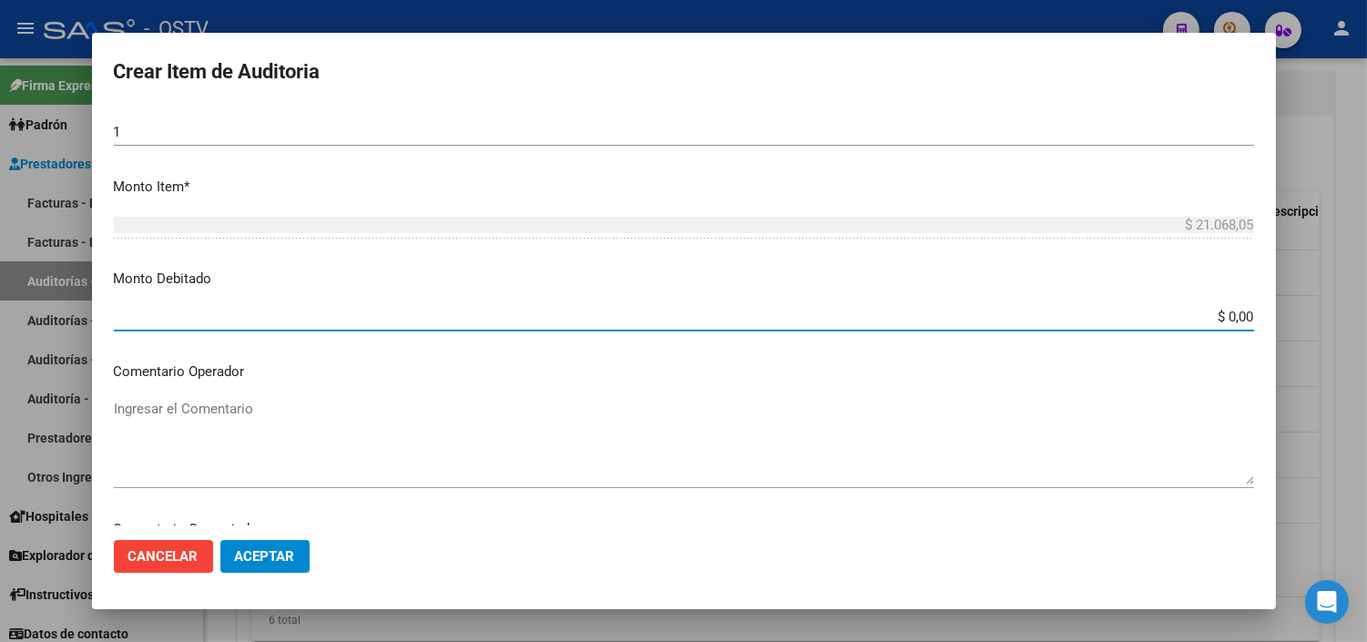
paste input "21.068,05"
type input "$ 21.068,05"
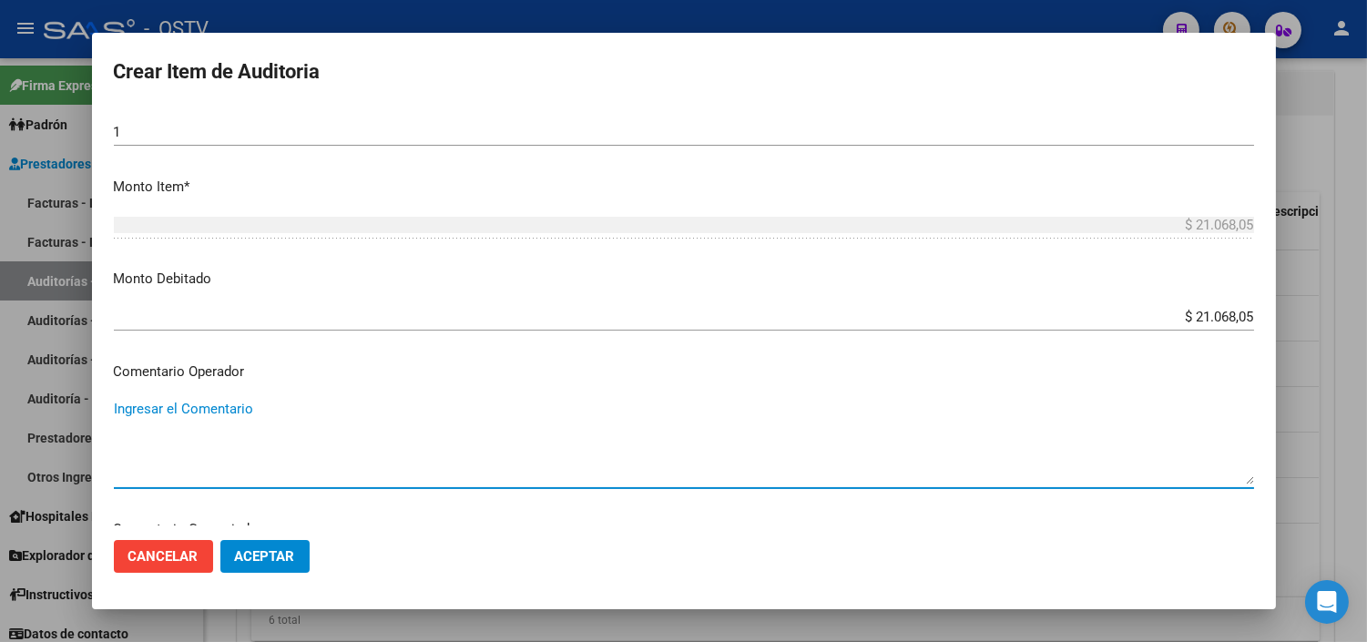
paste textarea "NO SE REGISTRA EN PADRON DE SSSALUD NI CODEM"
type textarea "NO SE REGISTRA EN PADRON DE SSSALUD NI CODEM"
click at [255, 565] on button "Aceptar" at bounding box center [264, 556] width 89 height 33
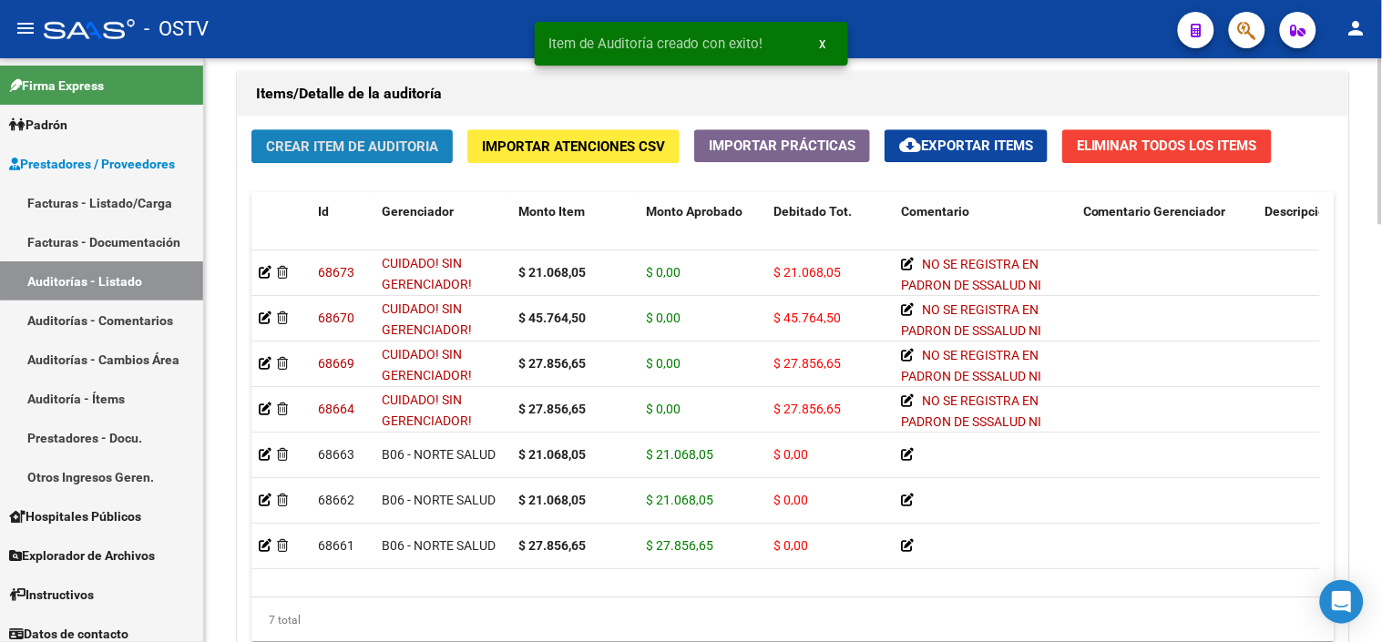
click at [352, 151] on span "Crear Item de Auditoria" at bounding box center [352, 146] width 172 height 16
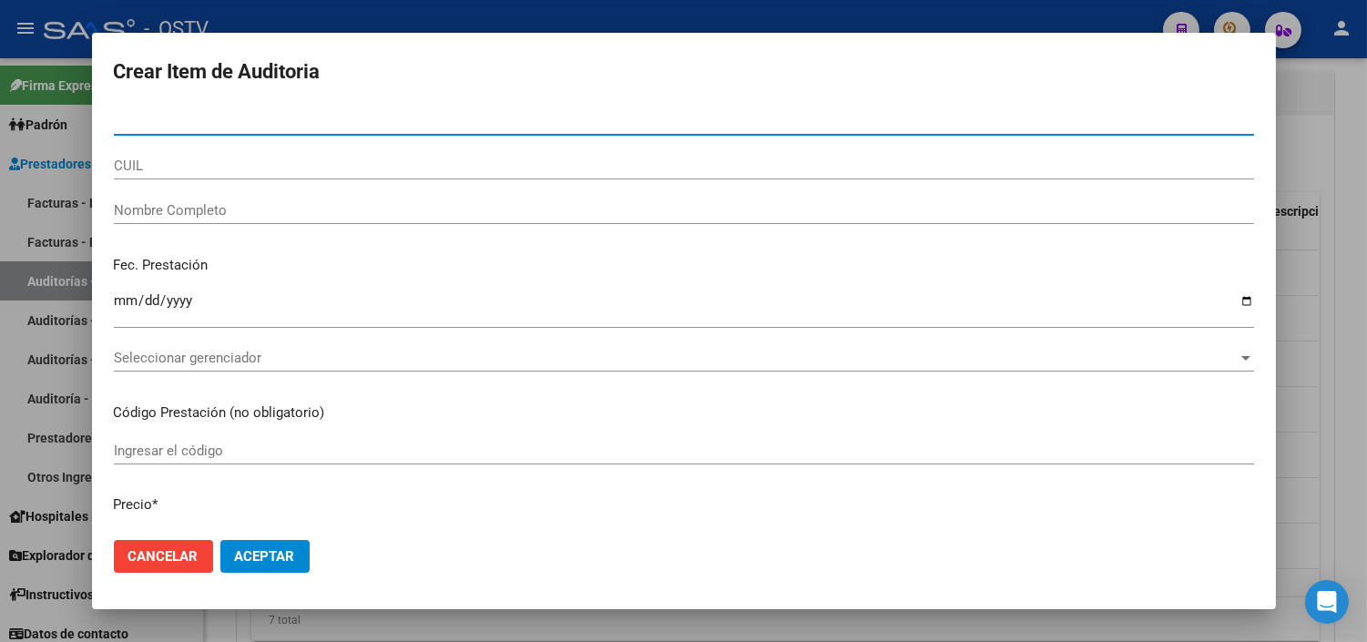
paste input "41983917"
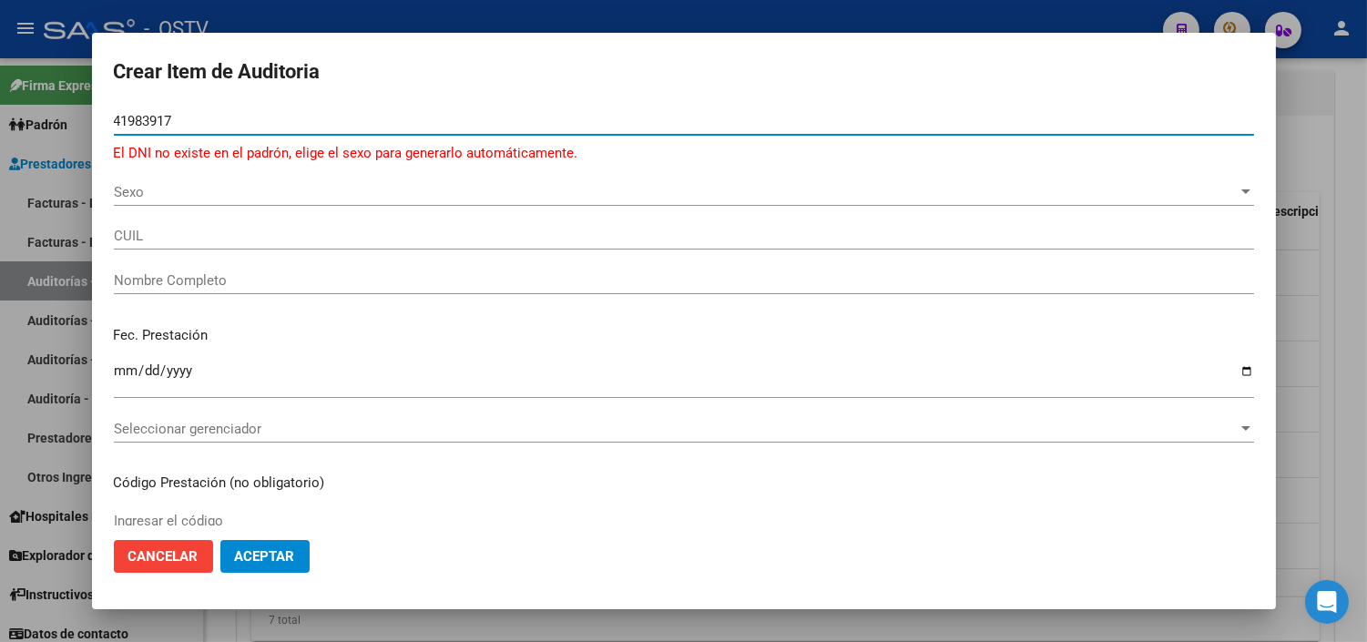
type input "41983917"
click at [171, 196] on span "Sexo" at bounding box center [676, 192] width 1124 height 16
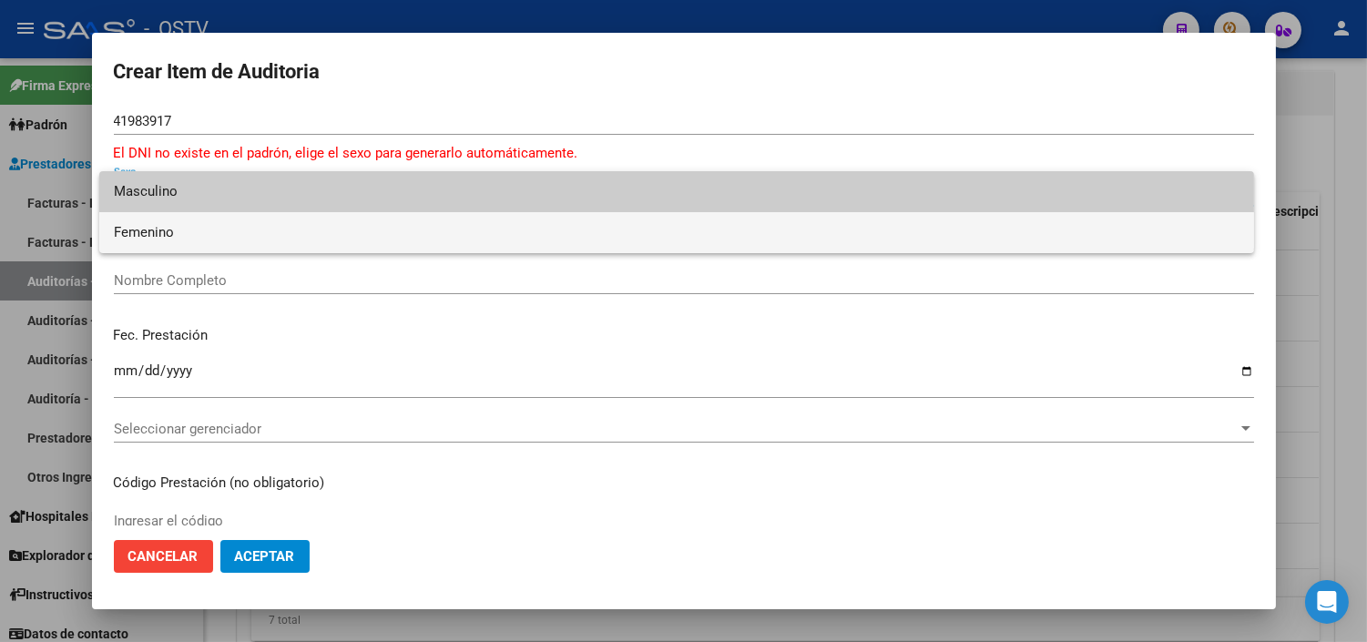
click at [175, 229] on span "Femenino" at bounding box center [677, 232] width 1126 height 41
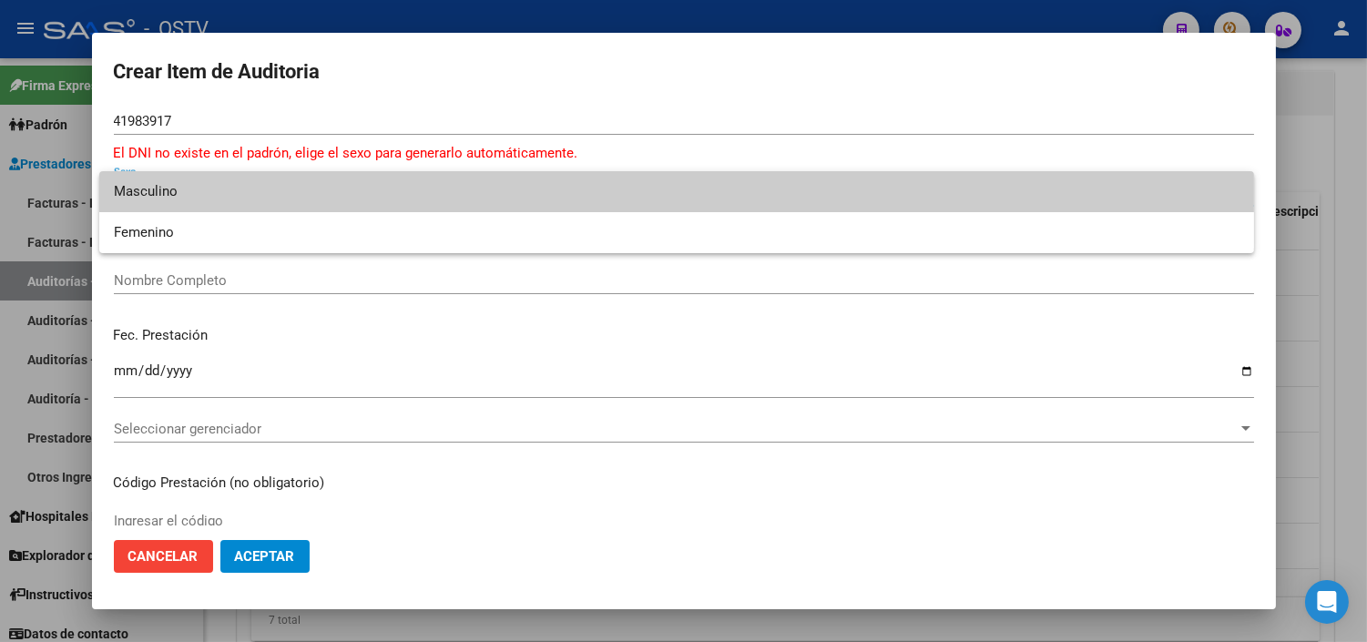
type input "27419839170"
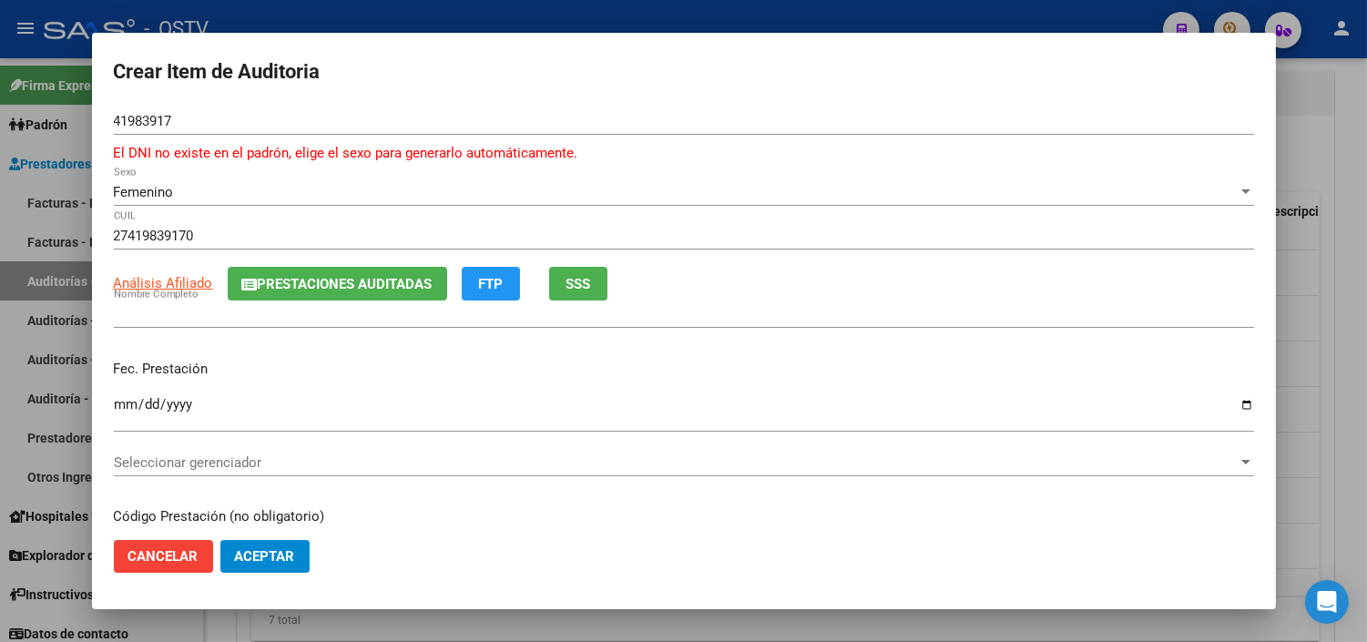
type input "[PERSON_NAME] [PERSON_NAME]"
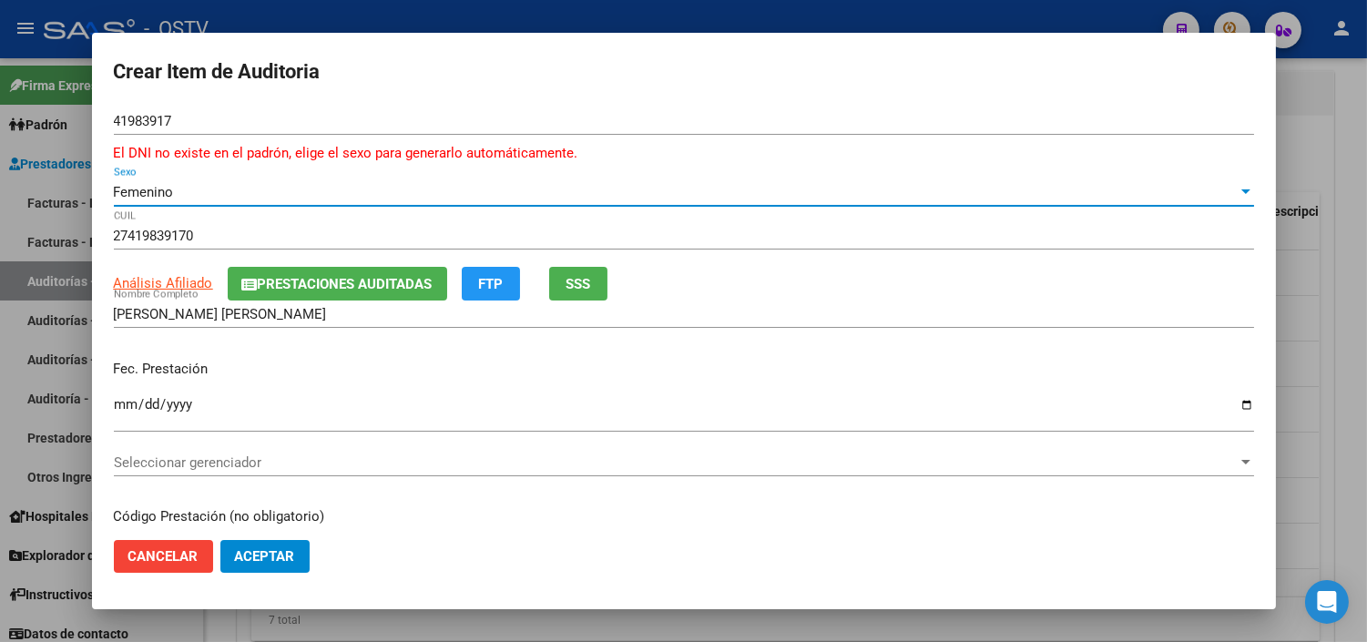
click at [125, 407] on input "Ingresar la fecha" at bounding box center [684, 411] width 1141 height 29
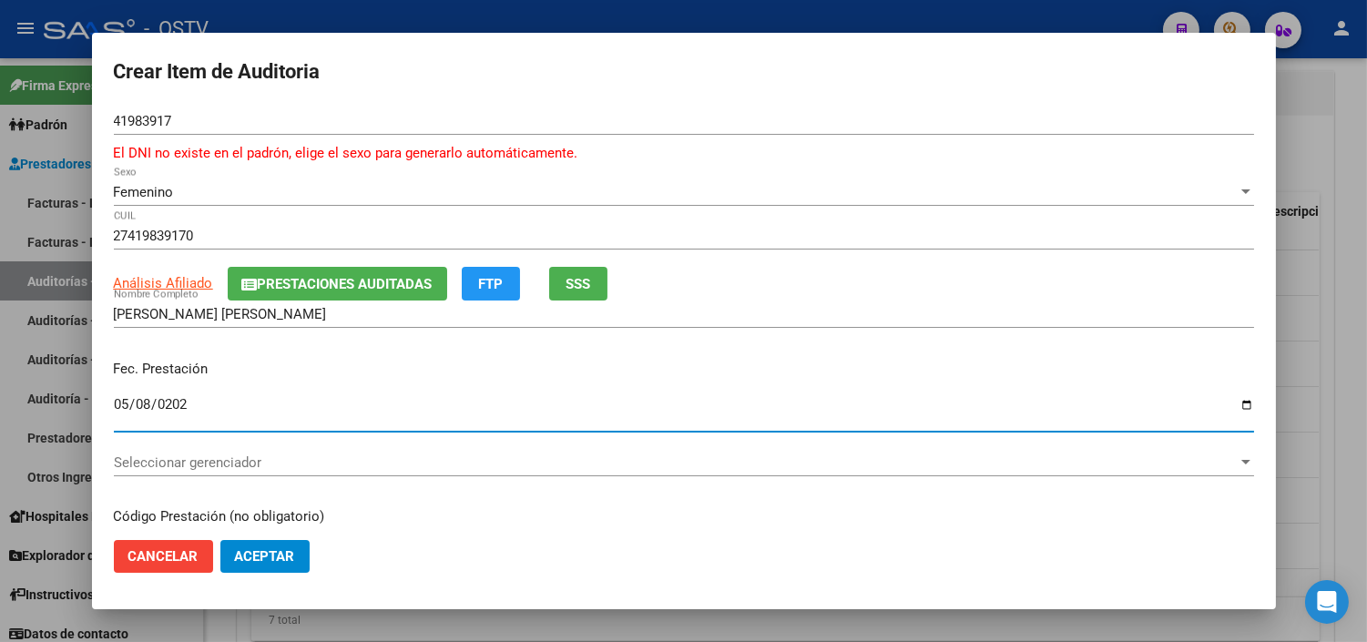
type input "[DATE]"
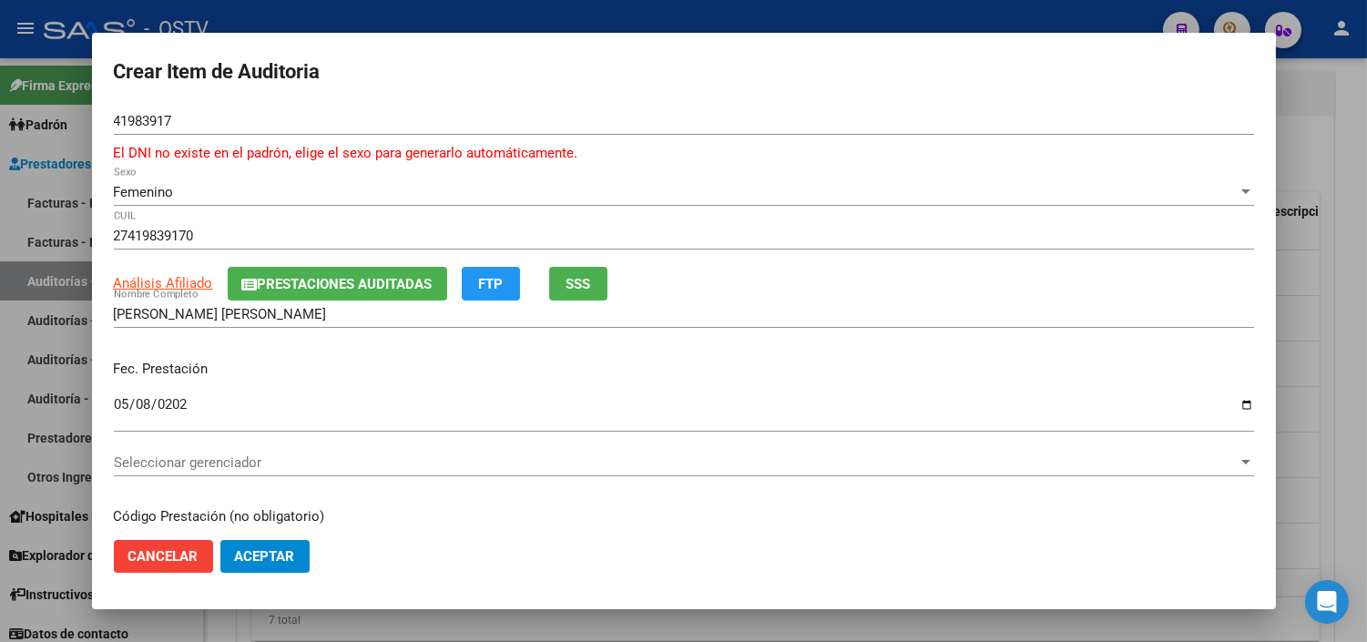
scroll to position [238, 0]
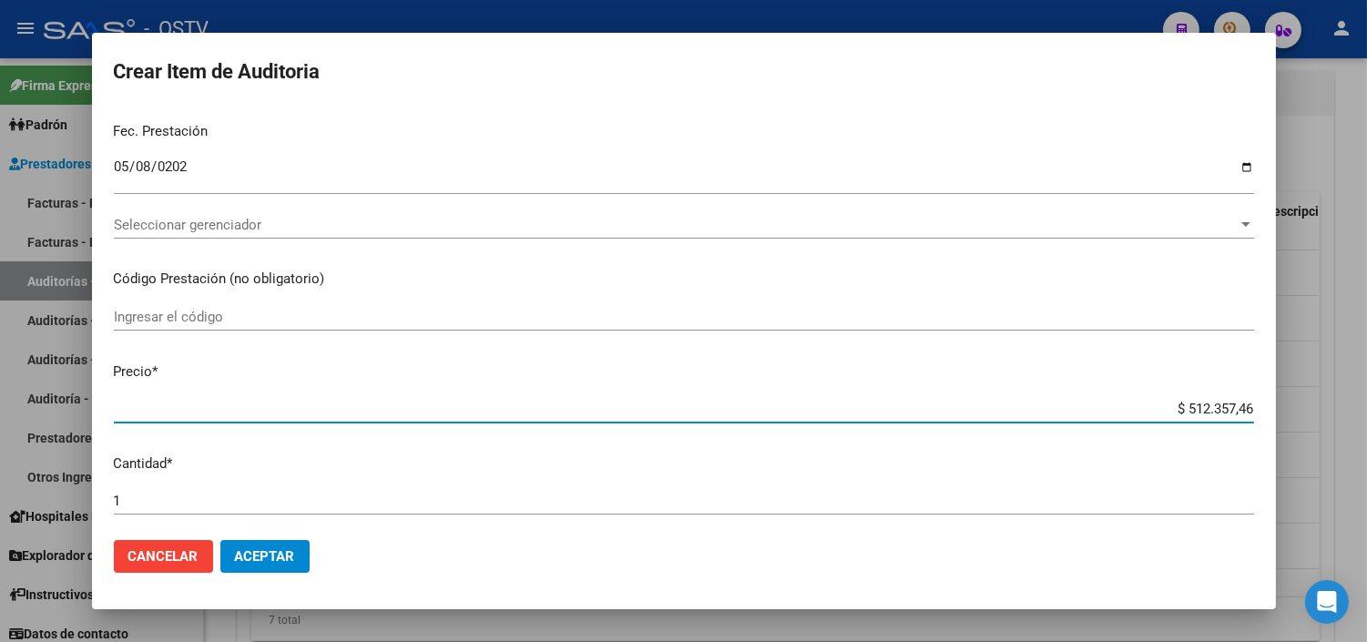
paste input "66.130,28"
type input "$ 66.130,28"
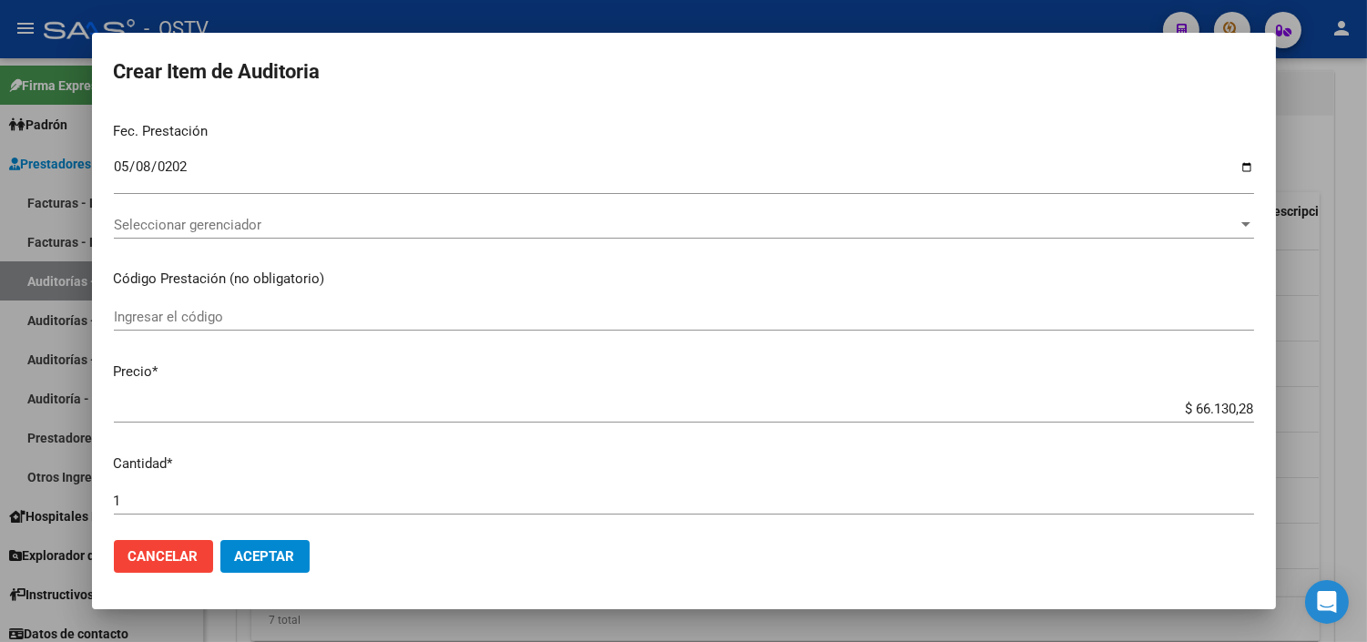
scroll to position [607, 0]
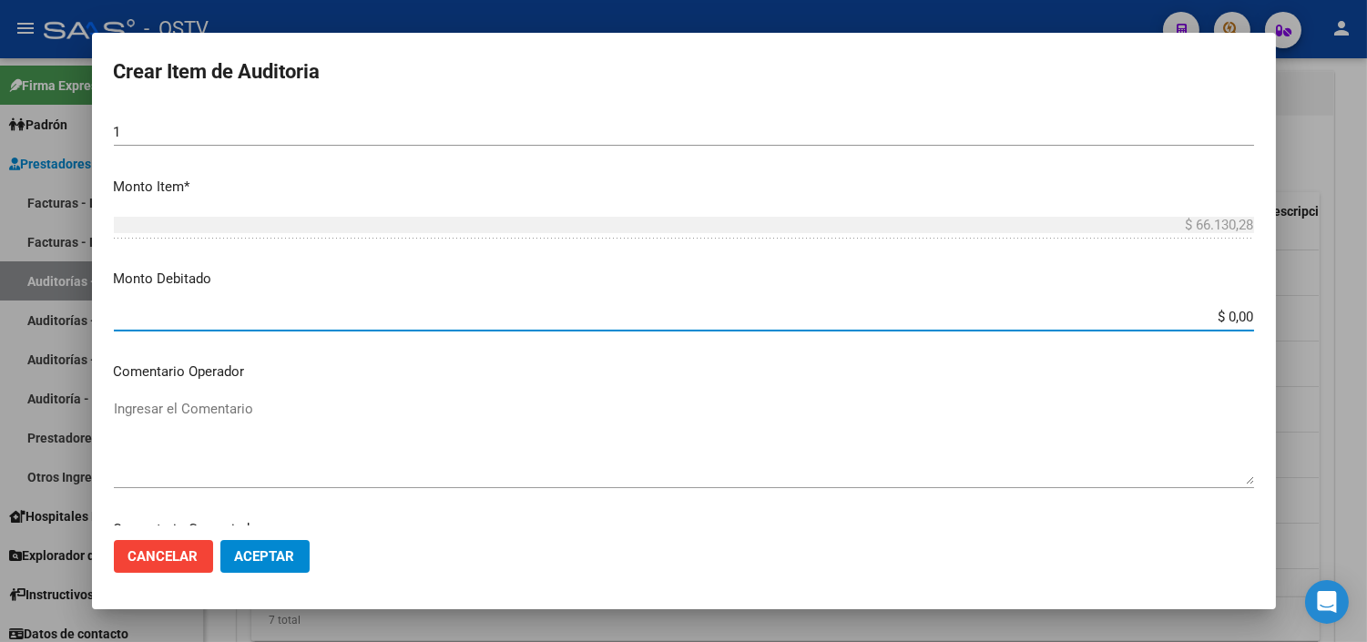
paste input "66.130,28"
type input "$ 66.130,28"
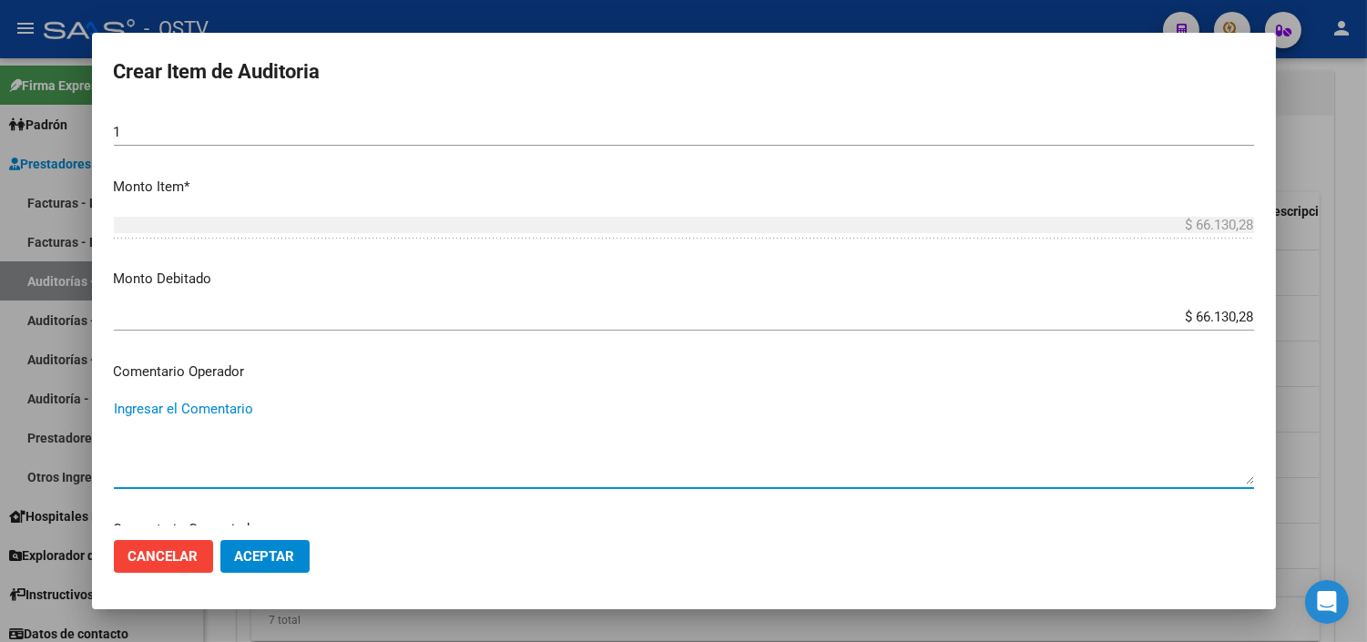
paste textarea "NO SE REGISTRA EN PADRON DE SSSALUD NI CODEM"
type textarea "NO SE REGISTRA EN PADRON DE SSSALUD NI CODEM"
click at [258, 563] on span "Aceptar" at bounding box center [265, 556] width 60 height 16
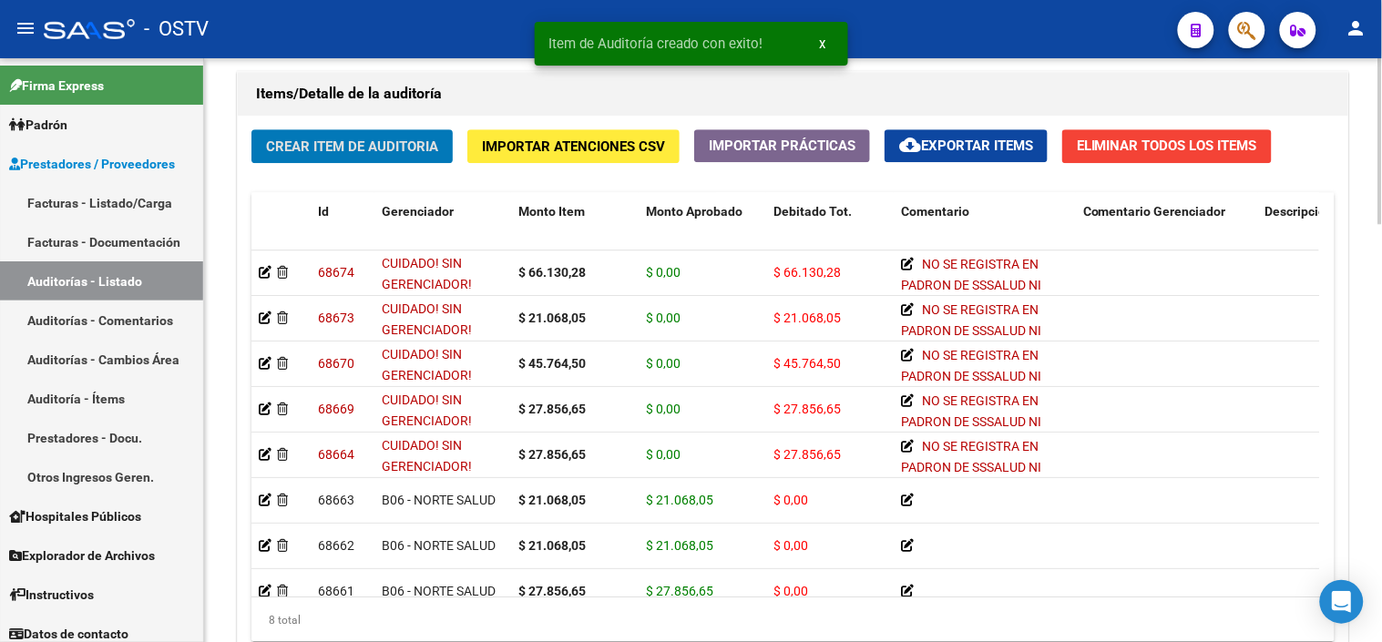
click at [403, 149] on span "Crear Item de Auditoria" at bounding box center [352, 146] width 172 height 16
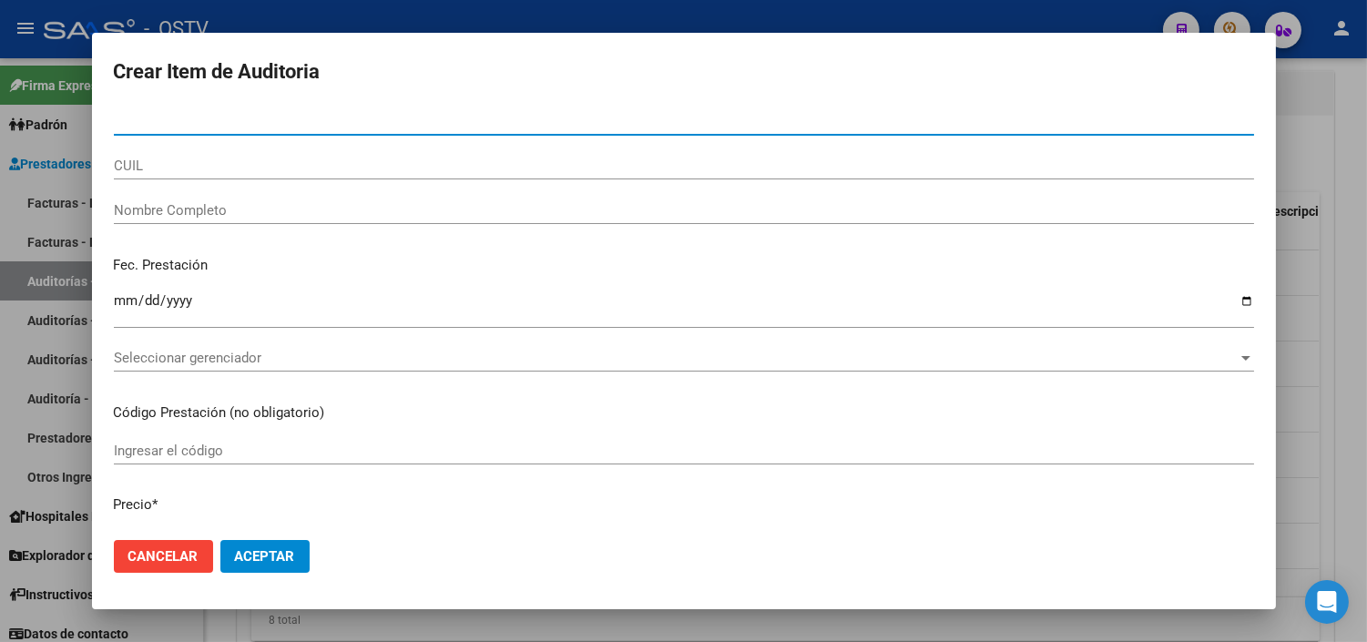
paste input "29557662"
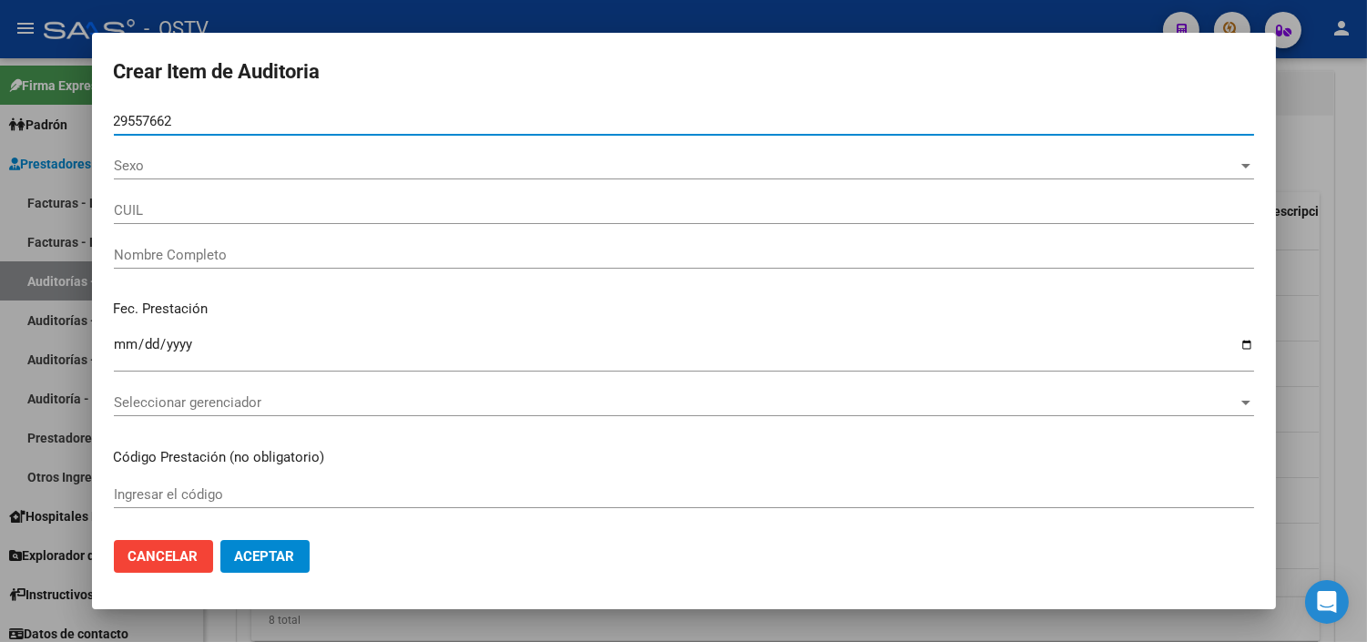
type input "29557662"
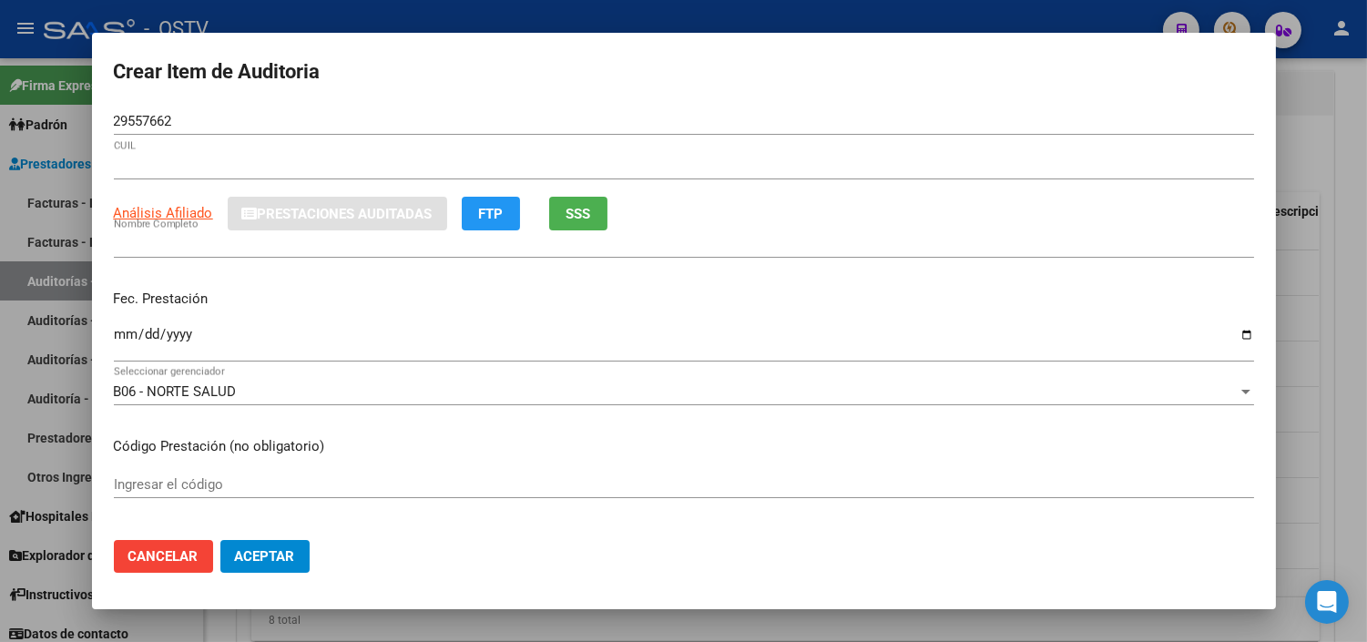
type input "20295576627"
type input "[PERSON_NAME]"
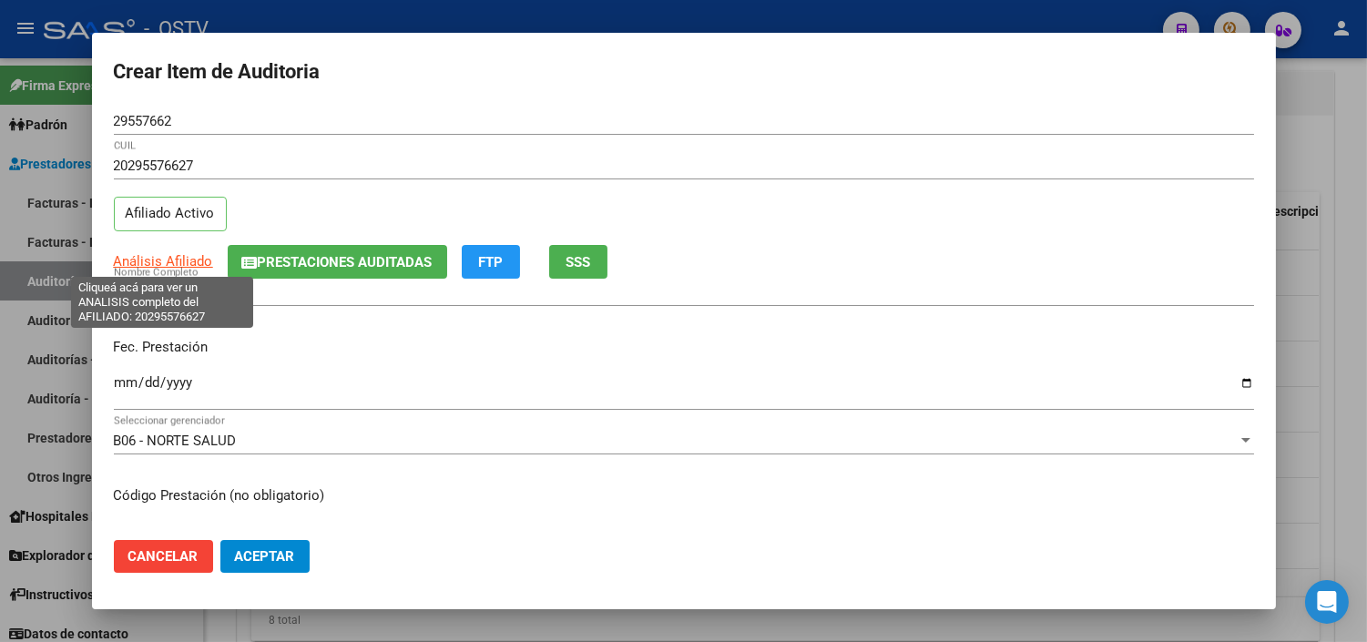
click at [175, 261] on span "Análisis Afiliado" at bounding box center [163, 261] width 99 height 16
type textarea "20295576627"
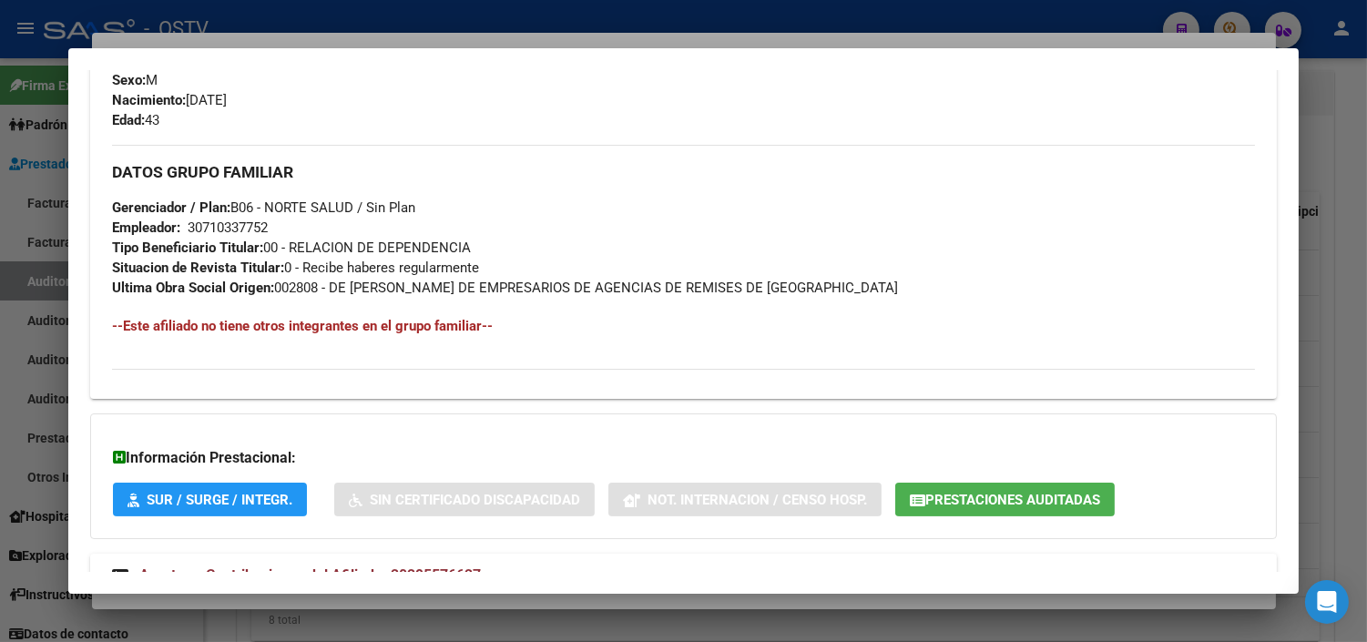
scroll to position [864, 0]
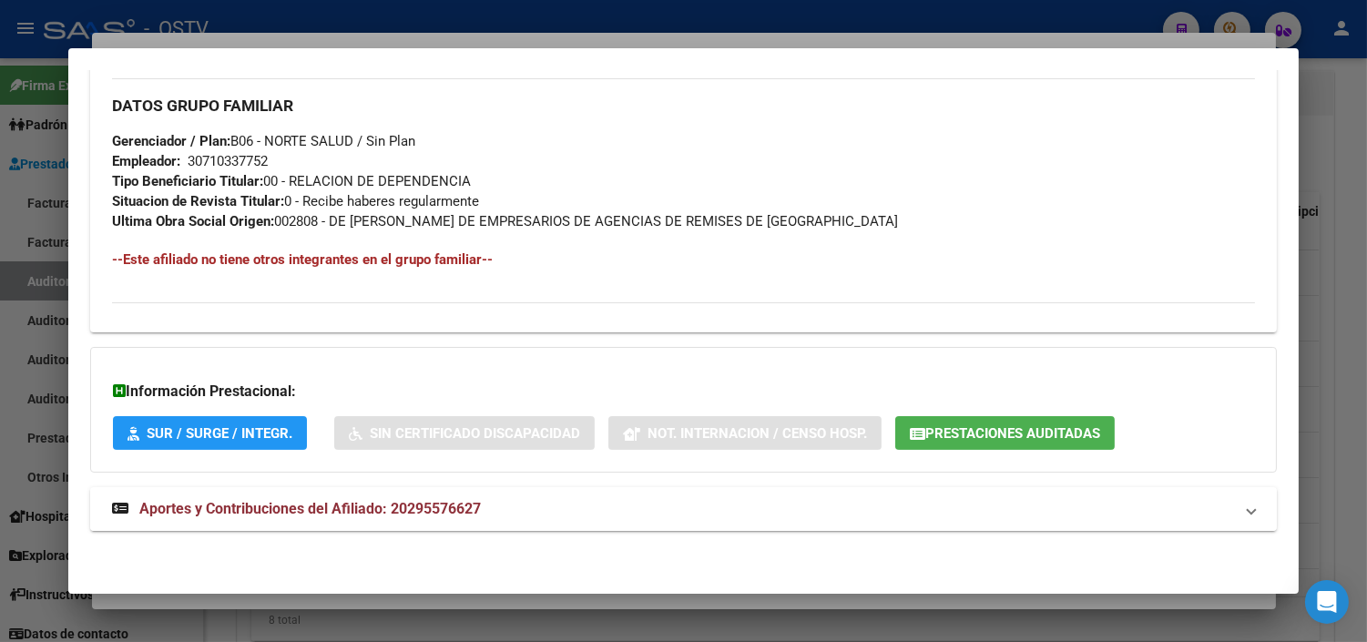
click at [371, 507] on span "Aportes y Contribuciones del Afiliado: 20295576627" at bounding box center [310, 508] width 342 height 17
click at [926, 438] on span "Prestaciones Auditadas" at bounding box center [1013, 433] width 175 height 16
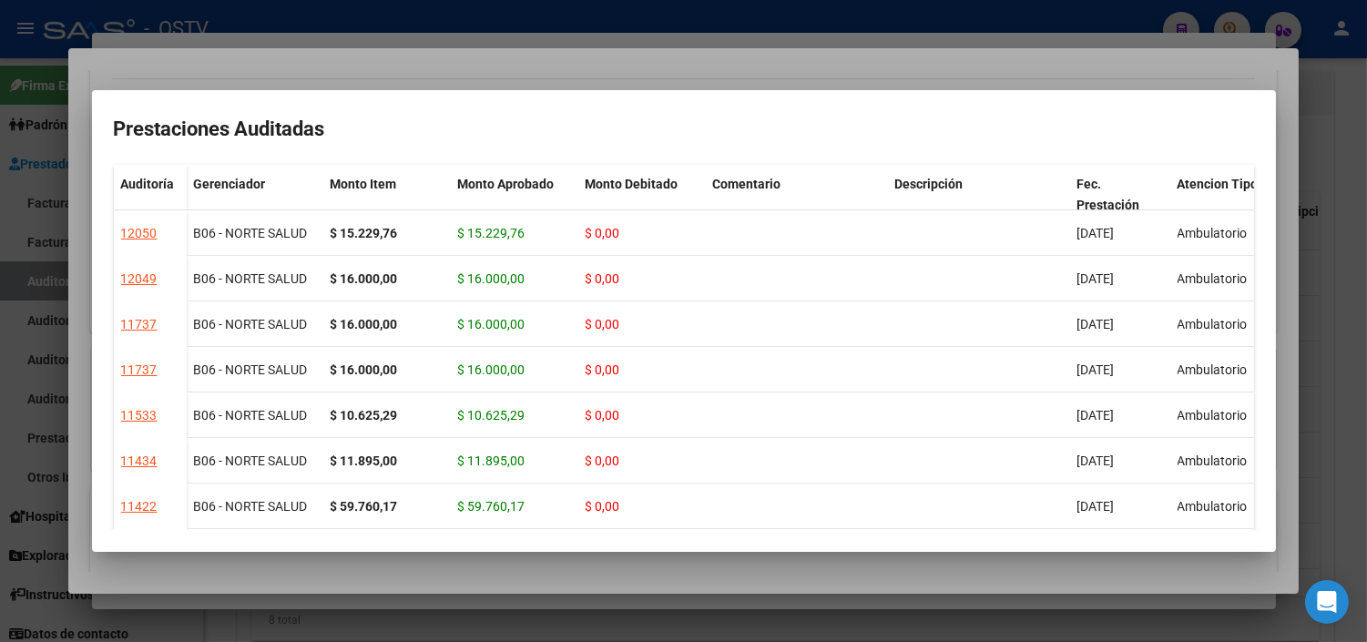
click at [556, 594] on div at bounding box center [683, 321] width 1367 height 642
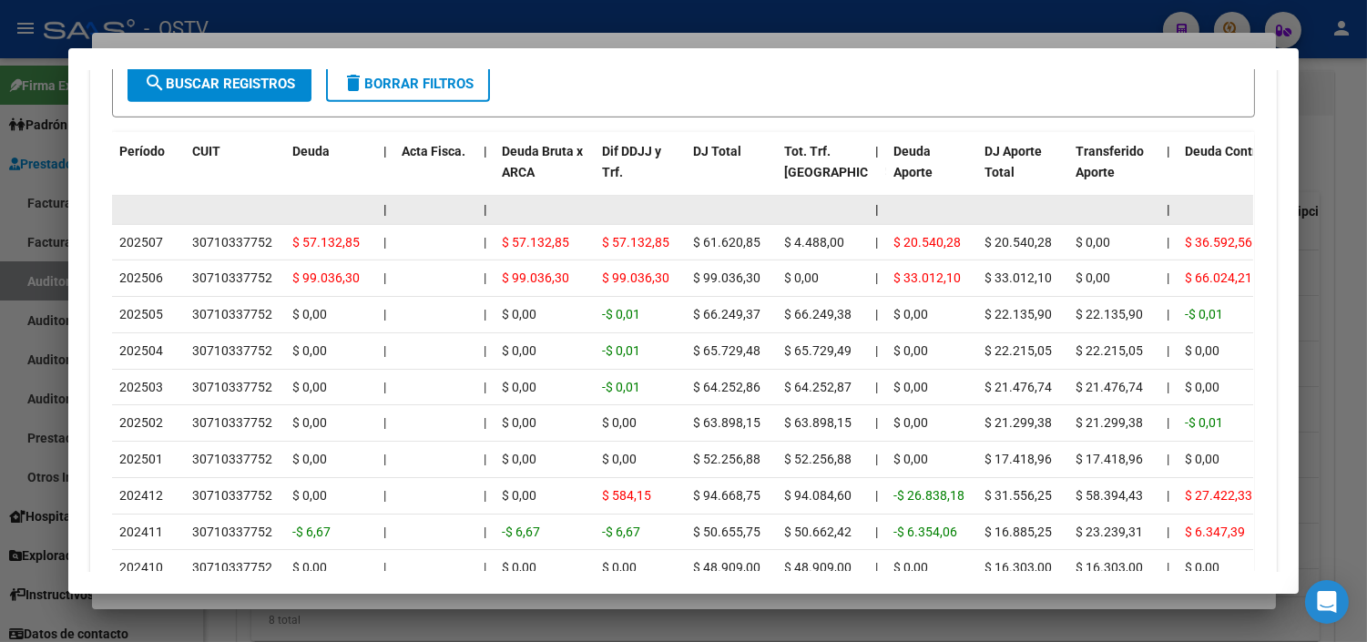
scroll to position [1674, 0]
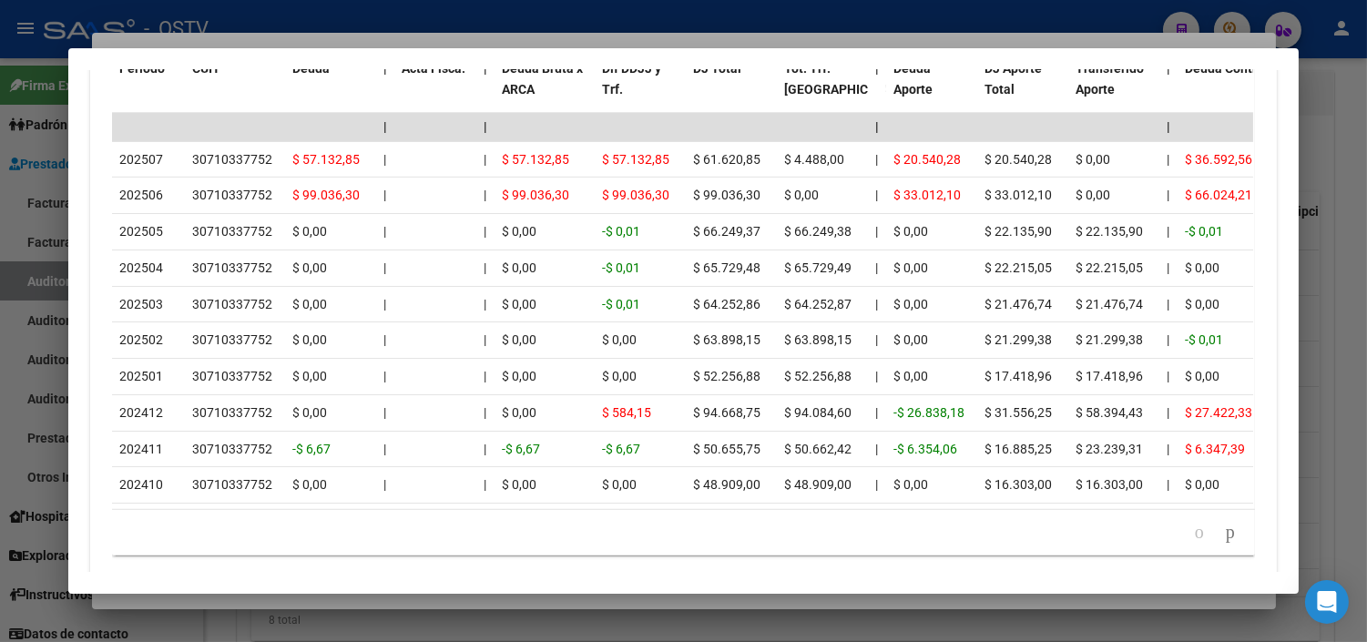
click at [258, 597] on div at bounding box center [683, 321] width 1367 height 642
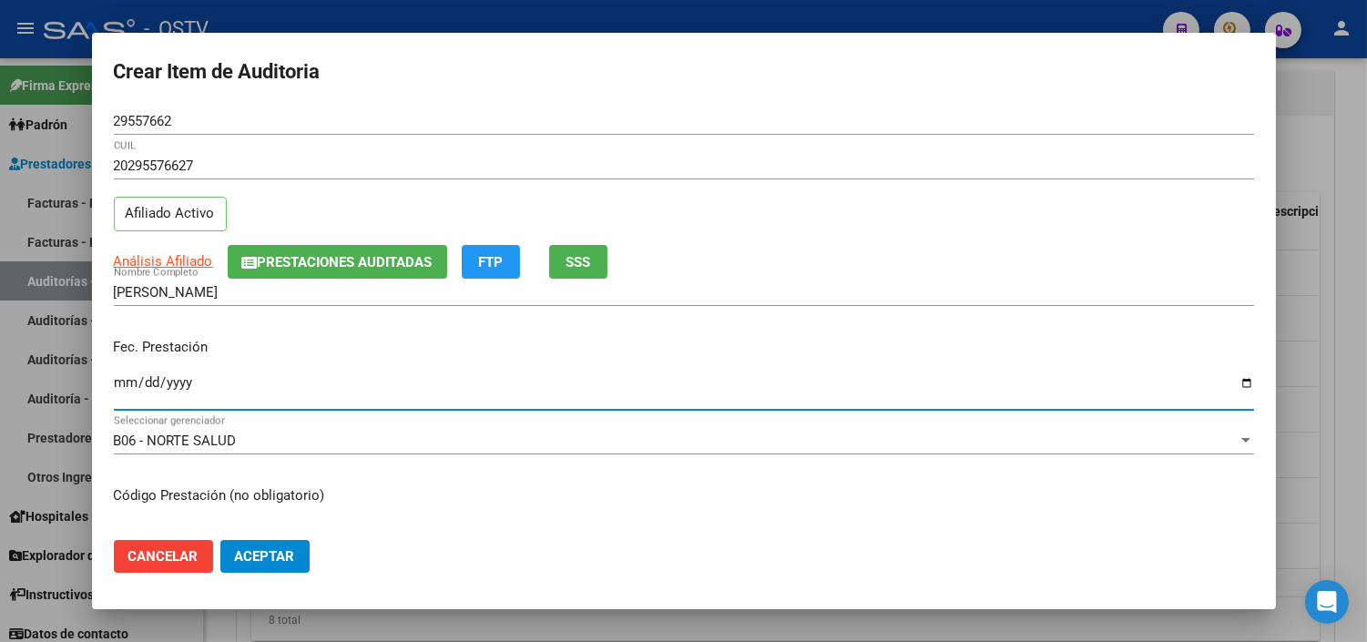
click at [114, 386] on input "Ingresar la fecha" at bounding box center [684, 389] width 1141 height 29
type input "[DATE]"
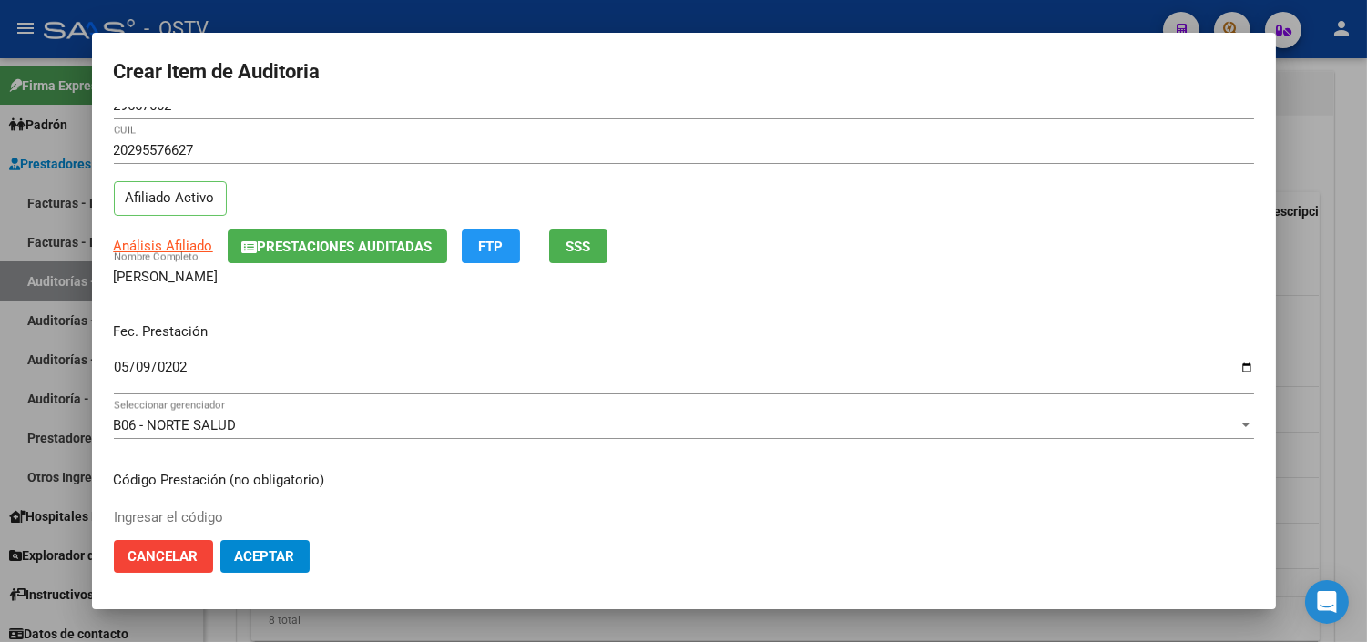
scroll to position [308, 0]
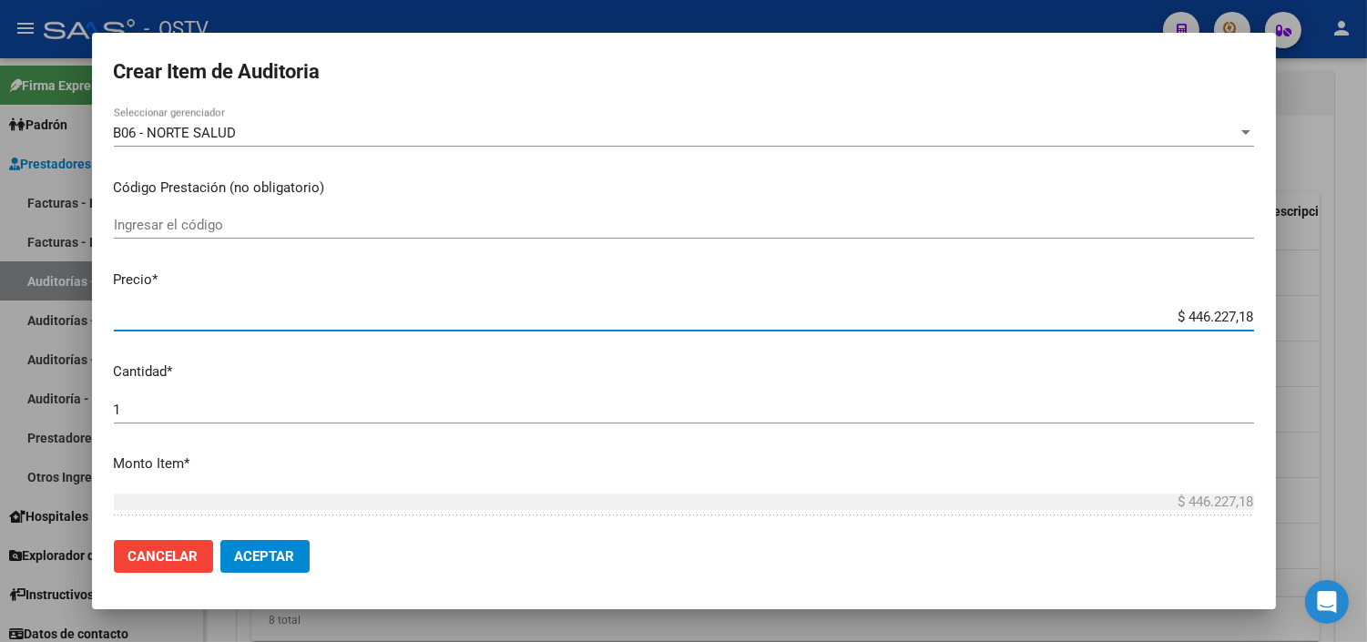
paste input "20295576627"
type input "$ 202.955.766,27"
drag, startPoint x: 1123, startPoint y: 314, endPoint x: 1261, endPoint y: 314, distance: 137.6
click at [1261, 314] on mat-dialog-content "29557662 Nro Documento 20295576627 CUIL Afiliado Activo Análisis Afiliado Prest…" at bounding box center [684, 315] width 1184 height 417
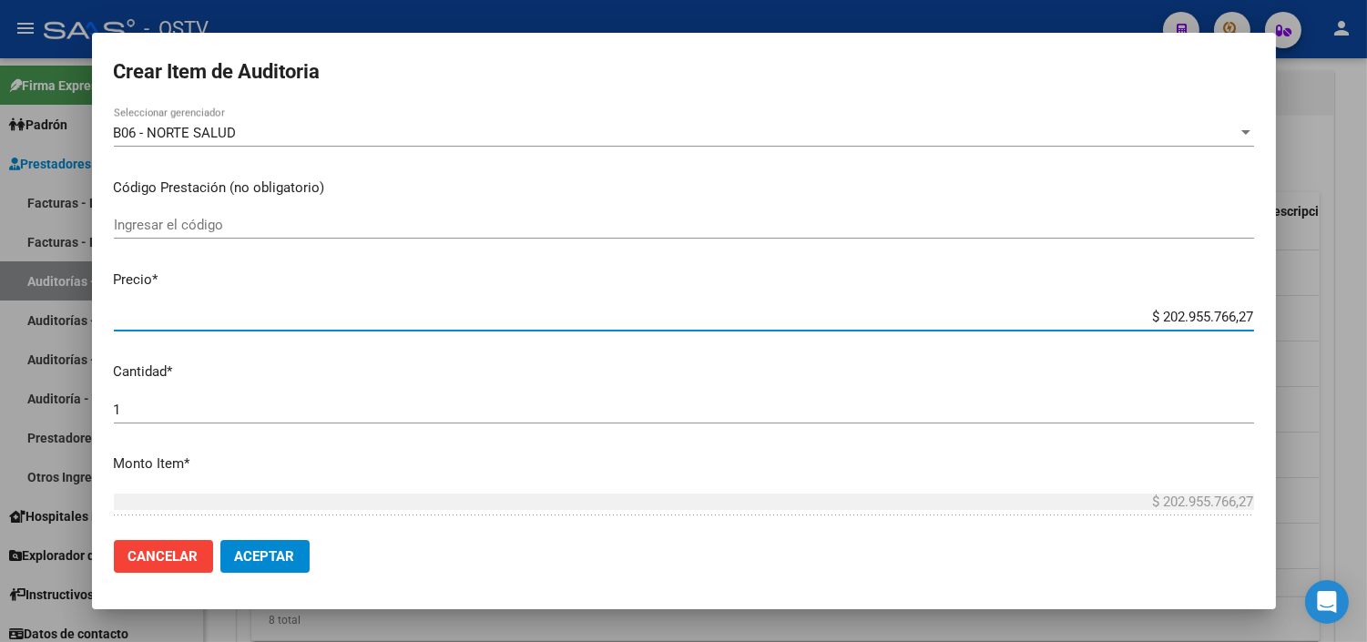
paste input "21.068,05"
type input "$ 21.068,05"
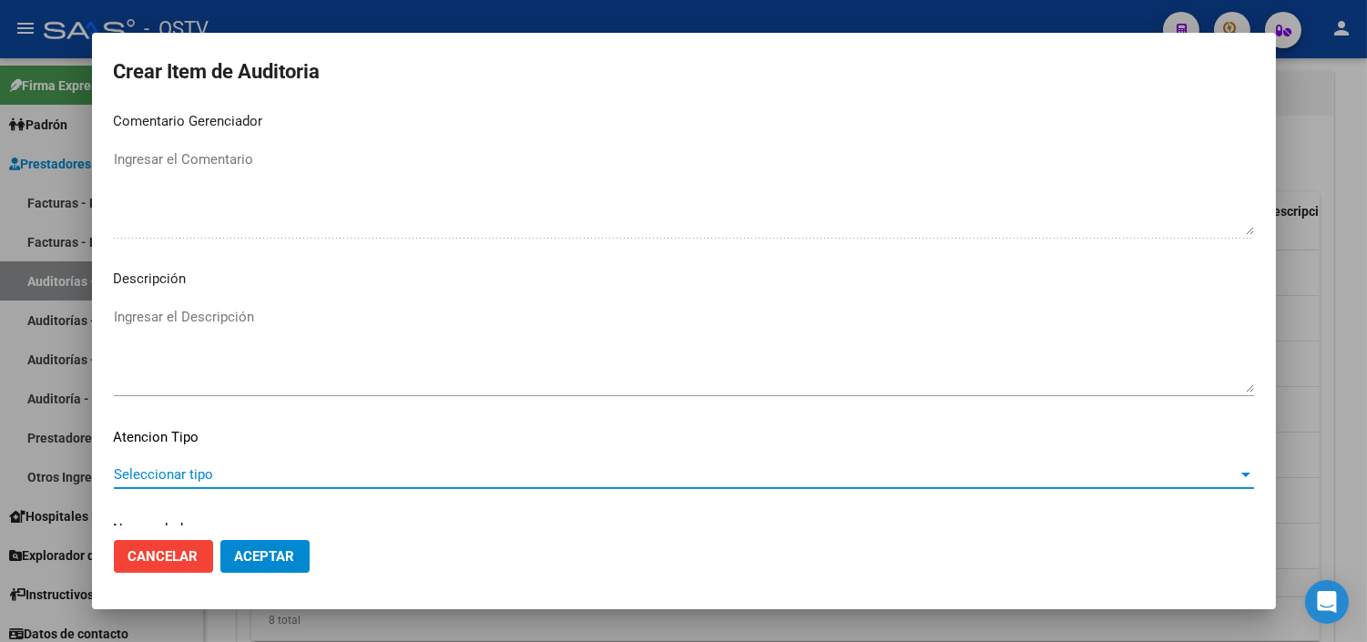
scroll to position [1064, 0]
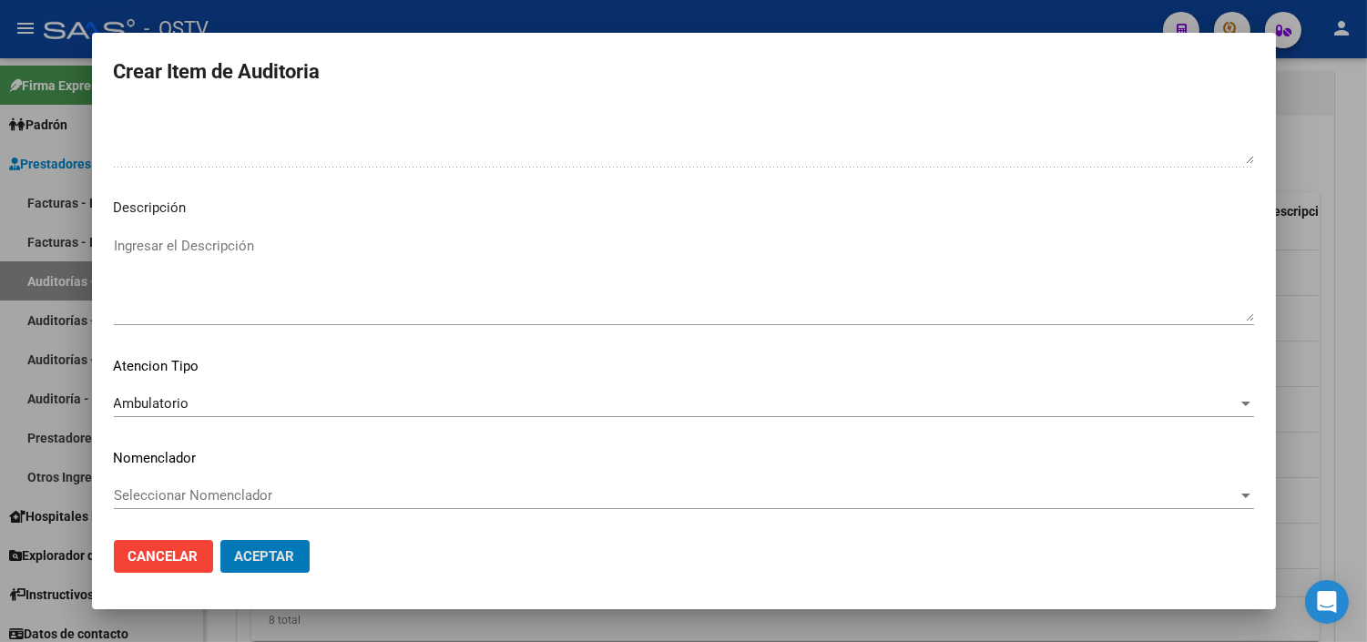
click at [220, 540] on button "Aceptar" at bounding box center [264, 556] width 89 height 33
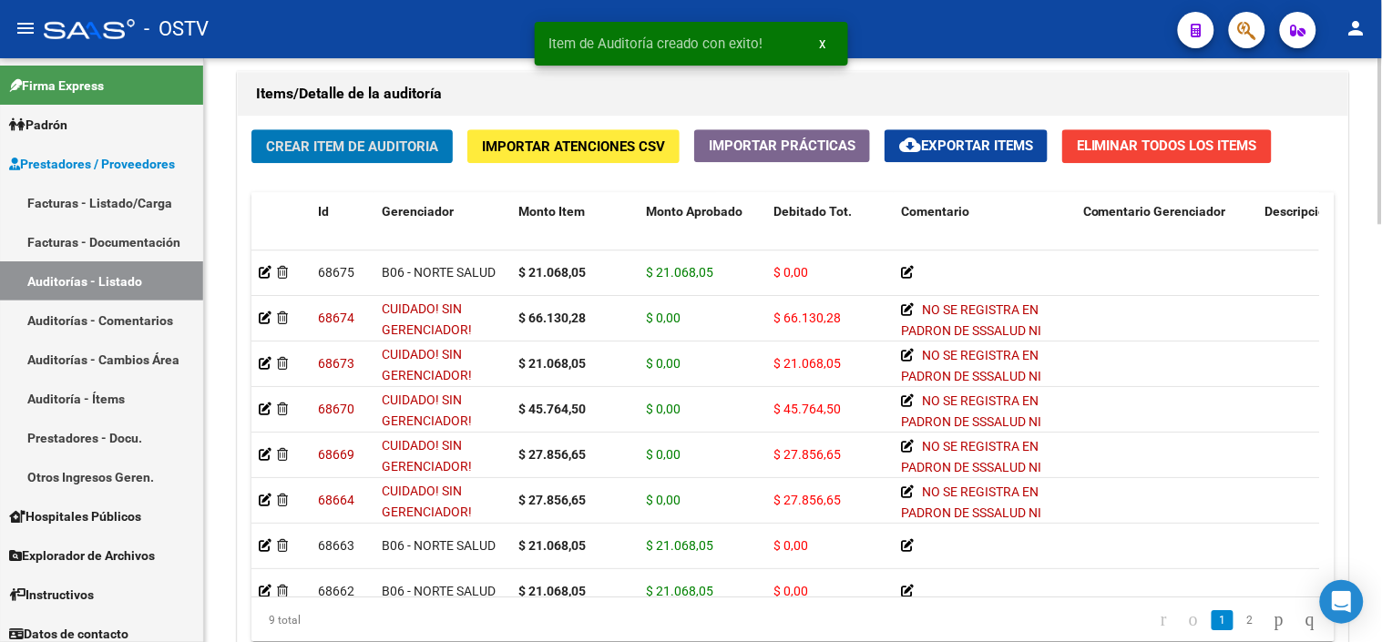
click at [302, 155] on span "Crear Item de Auditoria" at bounding box center [352, 146] width 172 height 16
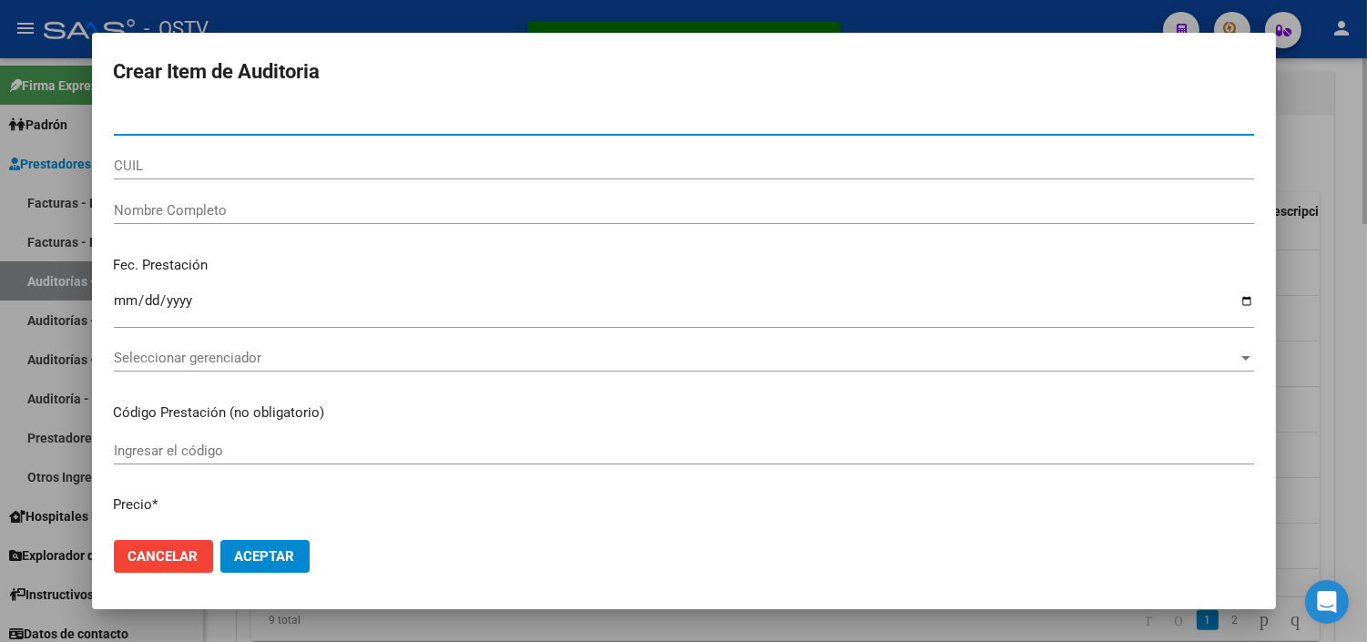
paste input "43363768"
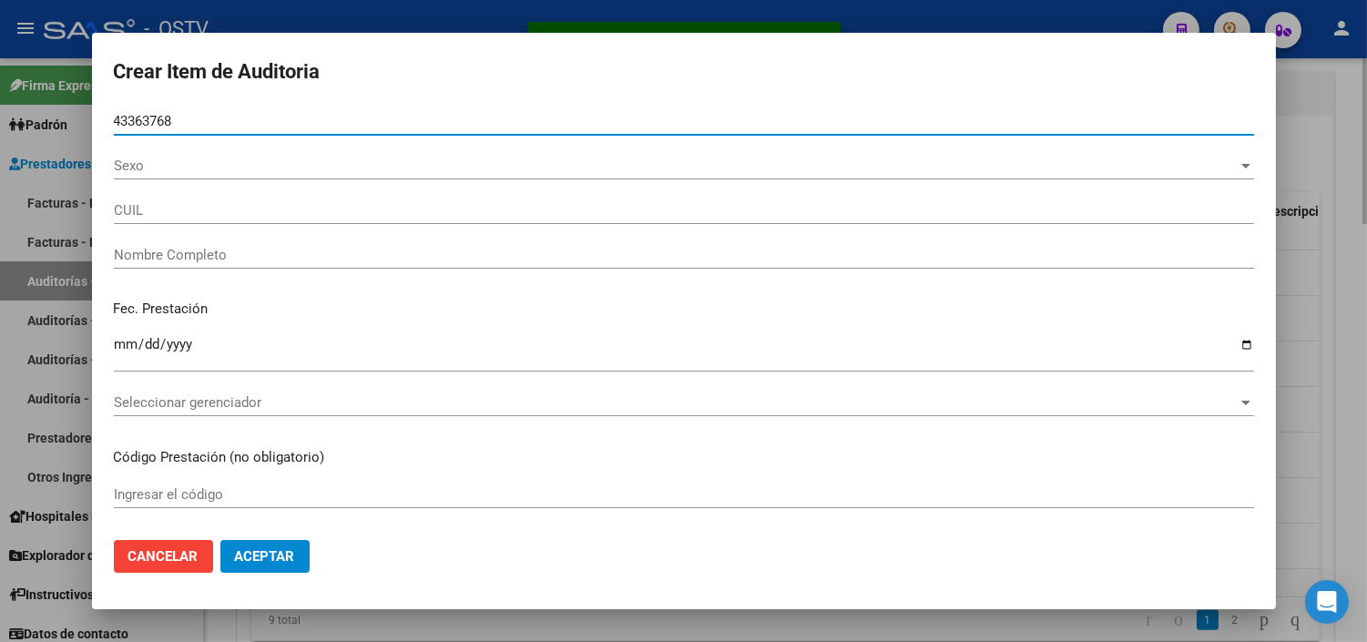
type input "43363768"
type input "20433637683"
type input "[PERSON_NAME] [PERSON_NAME]"
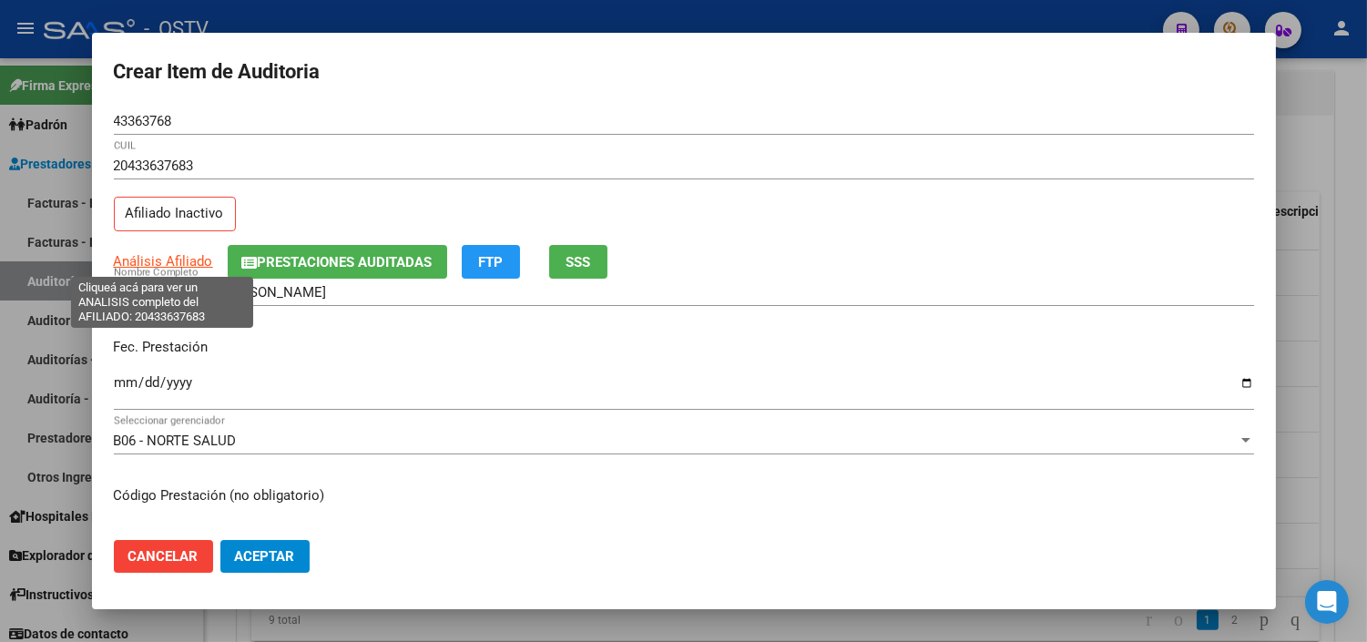
click at [151, 259] on span "Análisis Afiliado" at bounding box center [163, 261] width 99 height 16
type textarea "20433637683"
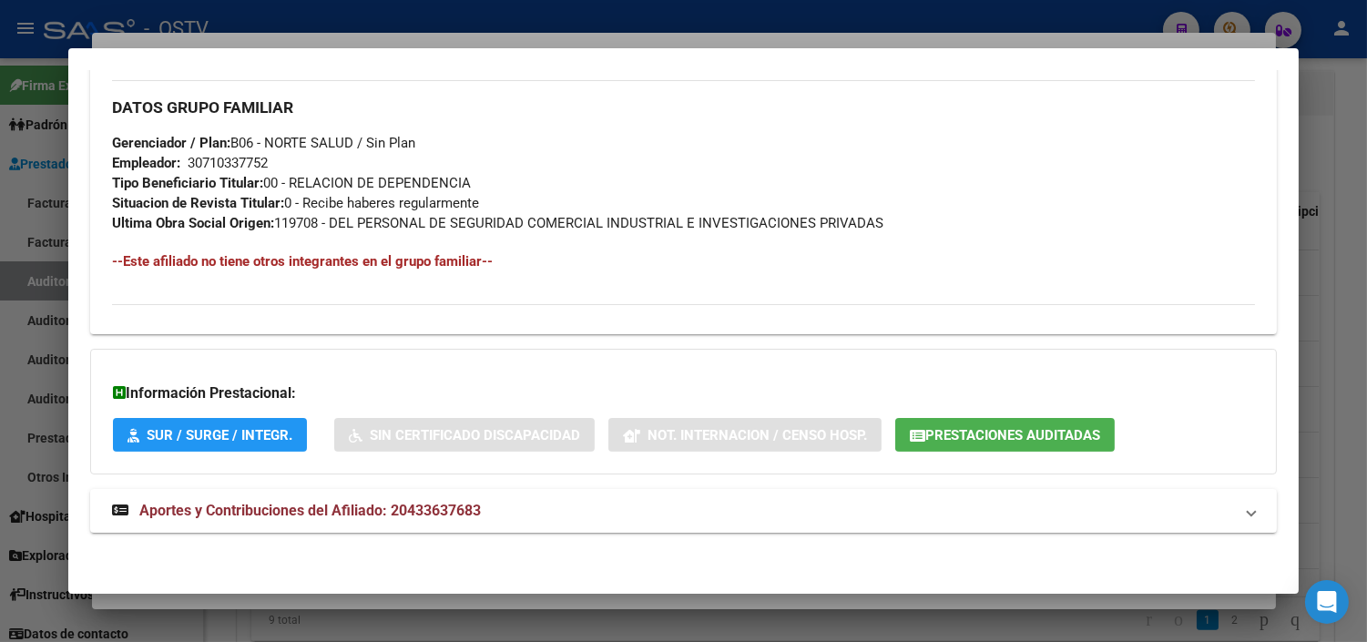
scroll to position [904, 0]
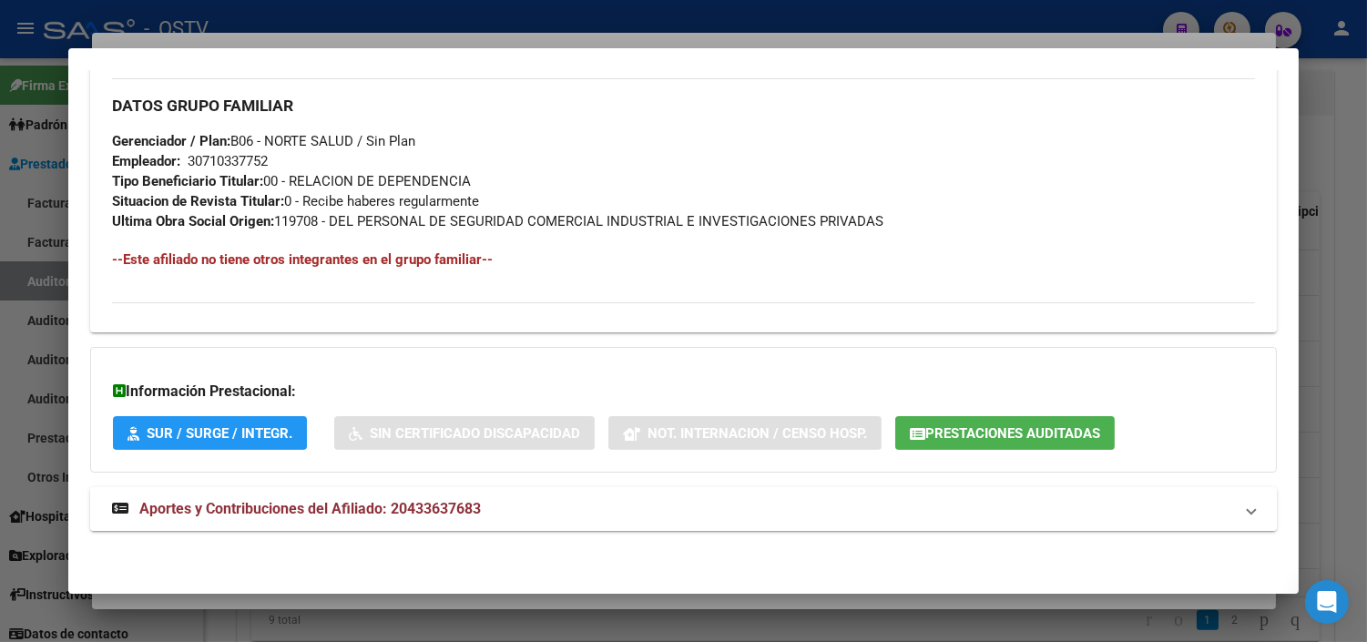
click at [253, 516] on span "Aportes y Contribuciones del Afiliado: 20433637683" at bounding box center [310, 508] width 342 height 17
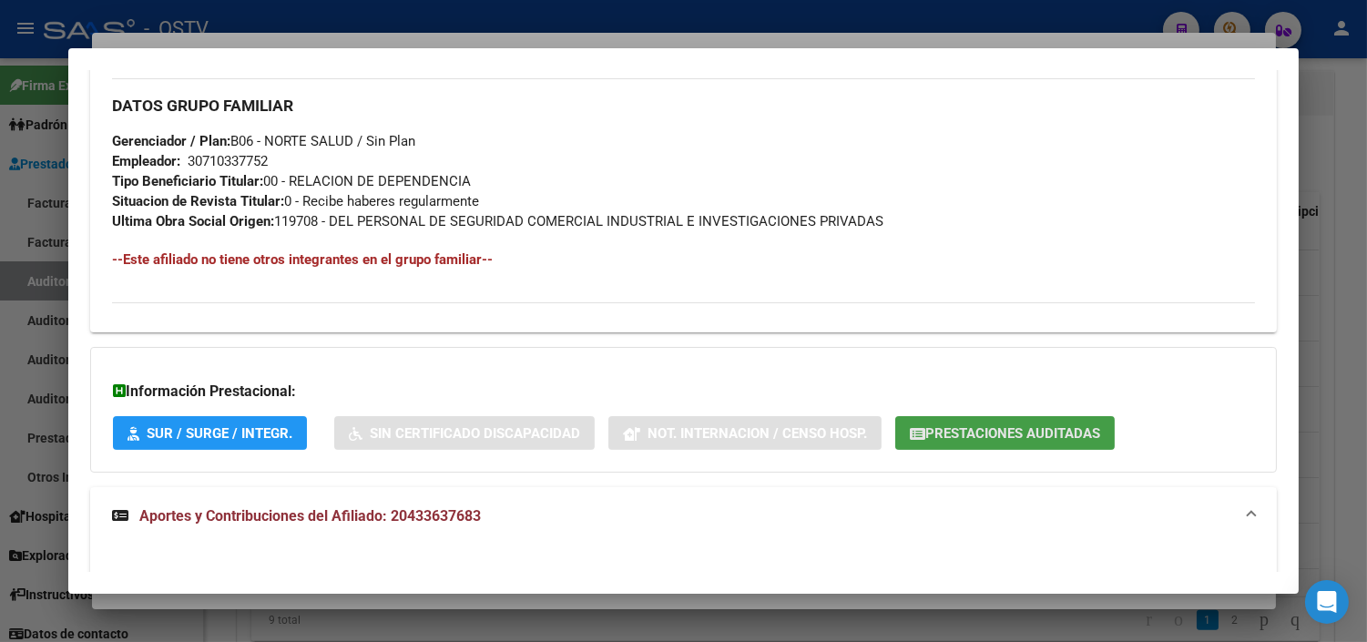
click at [949, 428] on span "Prestaciones Auditadas" at bounding box center [1013, 433] width 175 height 16
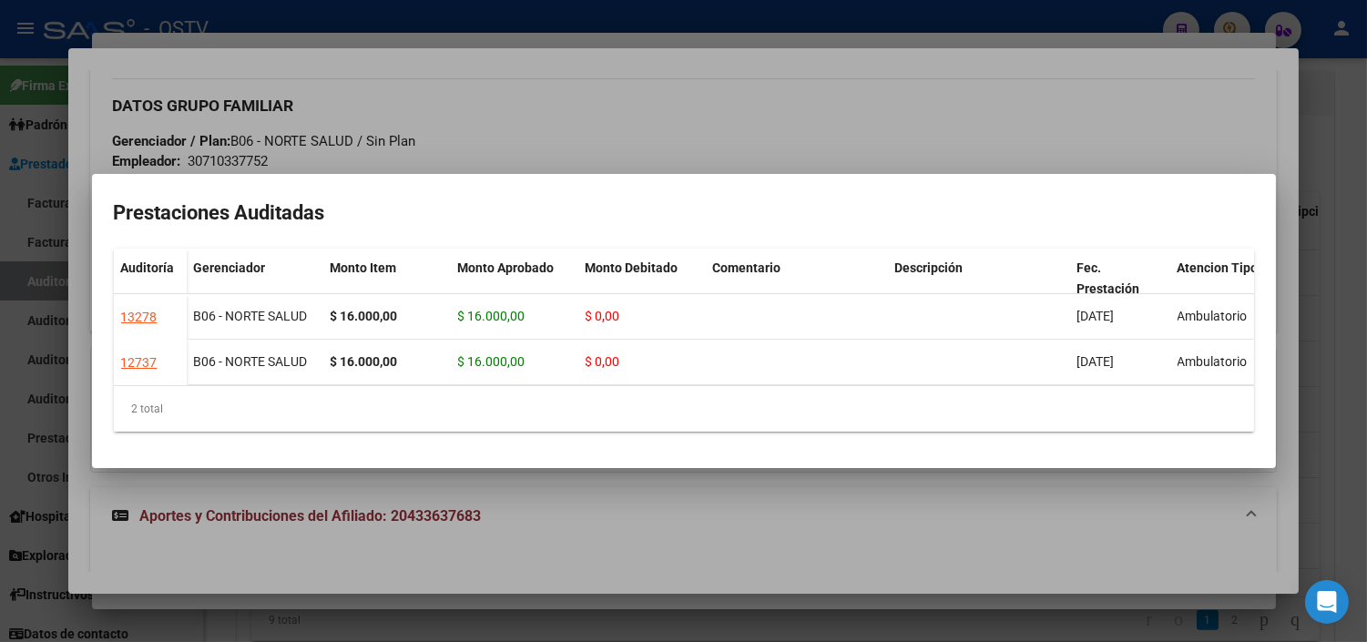
click at [388, 494] on div at bounding box center [683, 321] width 1367 height 642
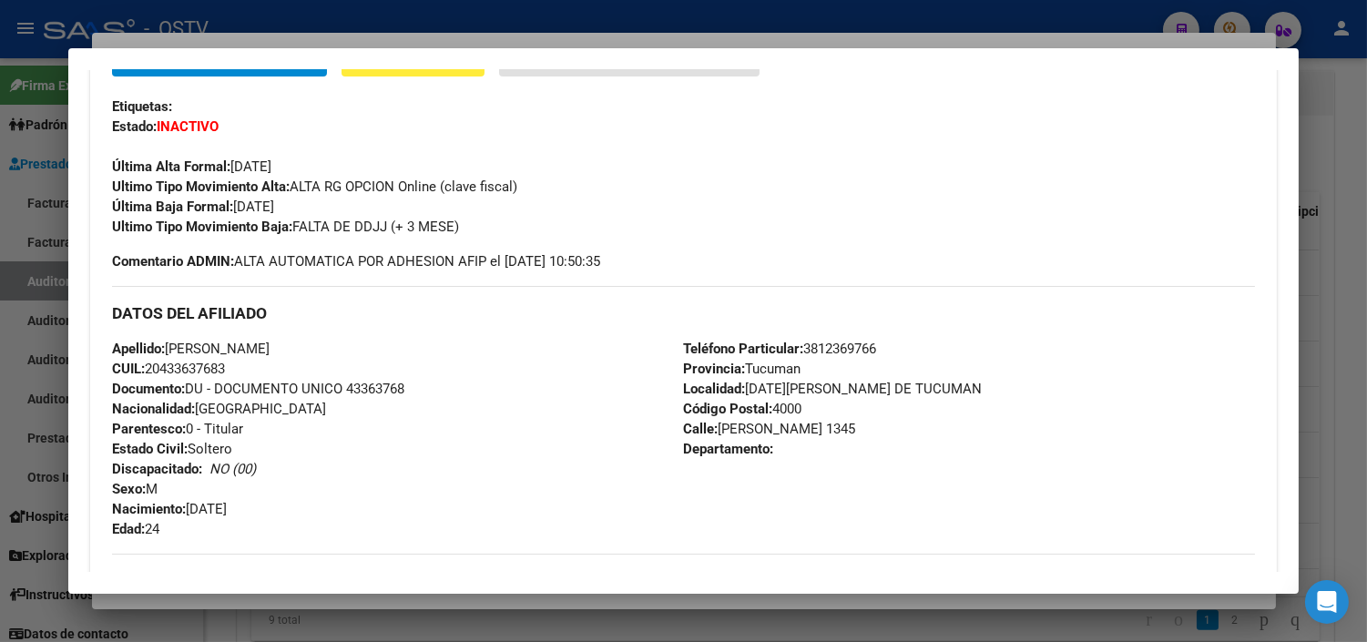
scroll to position [397, 0]
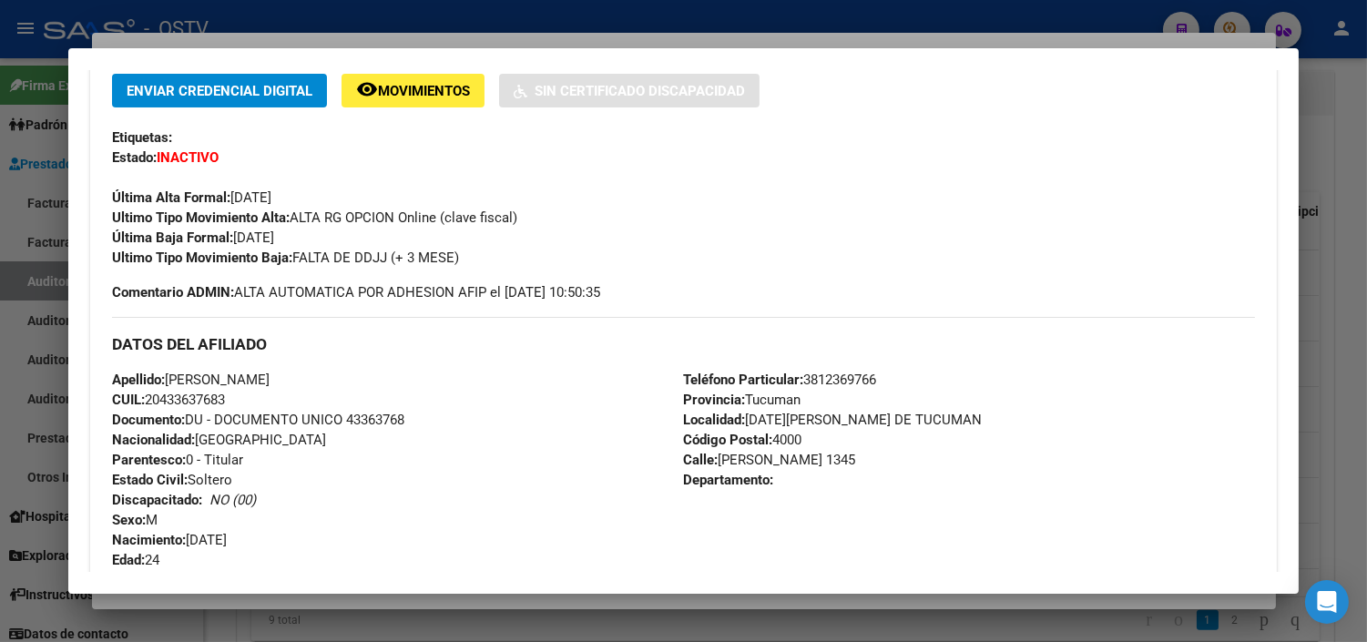
click at [200, 599] on div at bounding box center [683, 321] width 1367 height 642
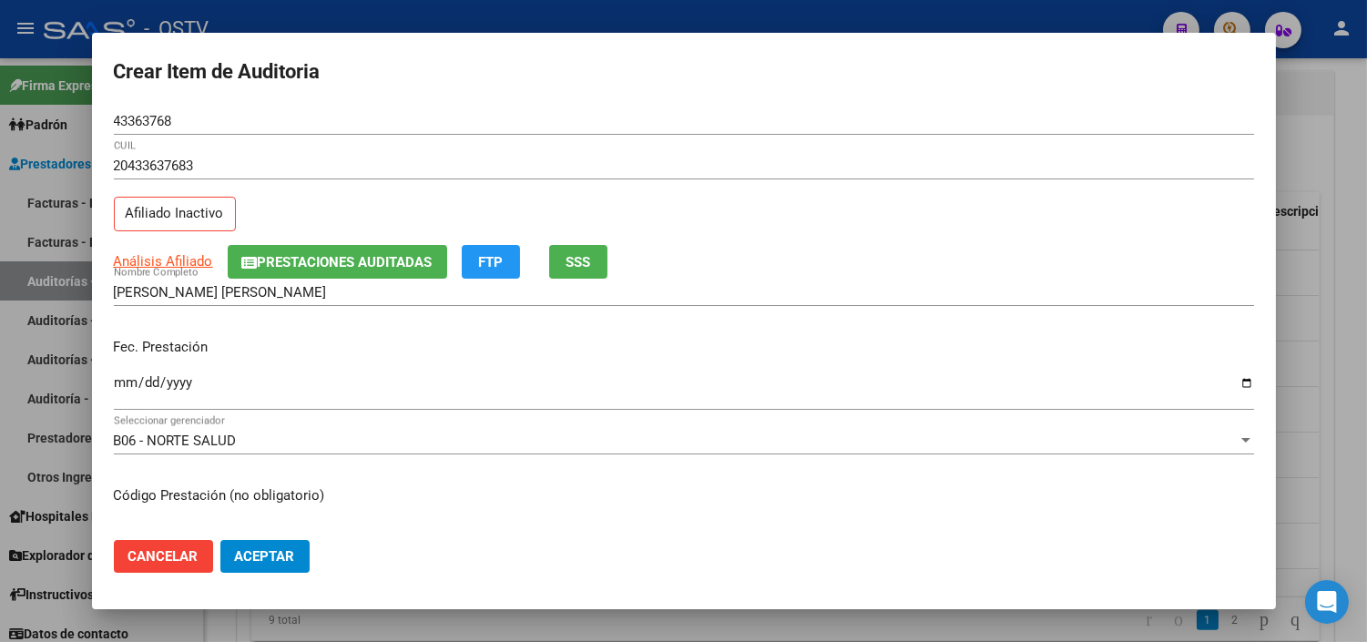
click at [125, 380] on input "Ingresar la fecha" at bounding box center [684, 389] width 1141 height 29
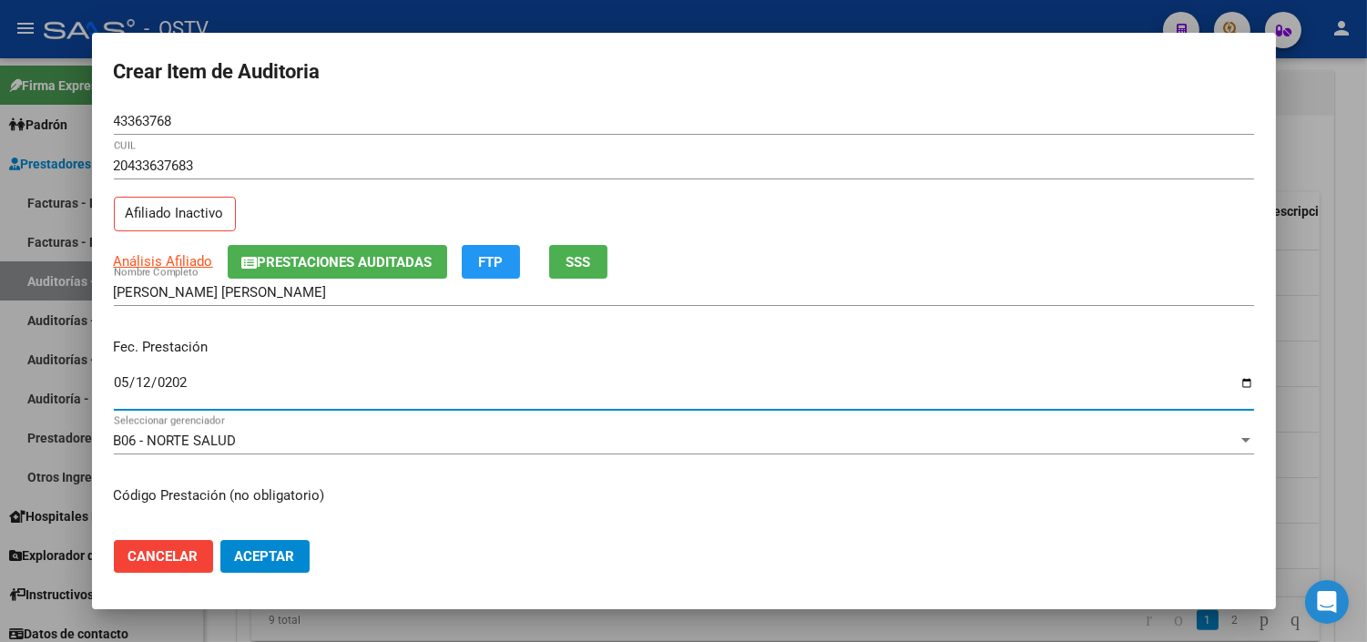
type input "[DATE]"
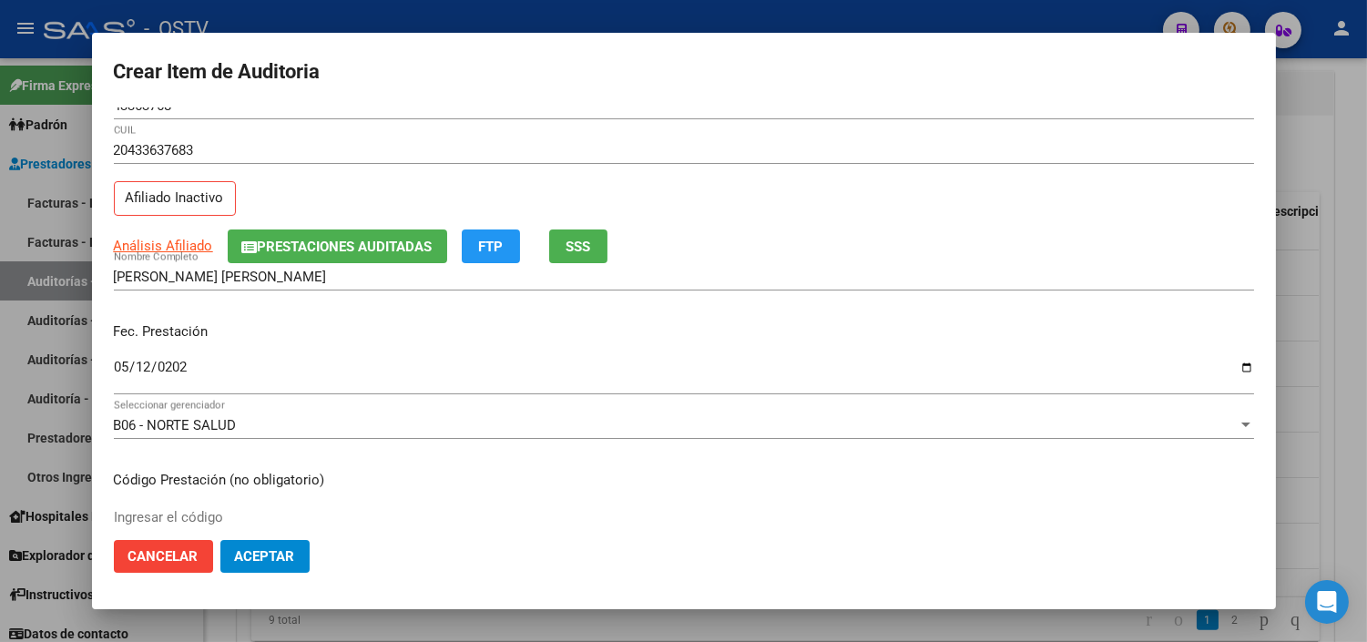
scroll to position [308, 0]
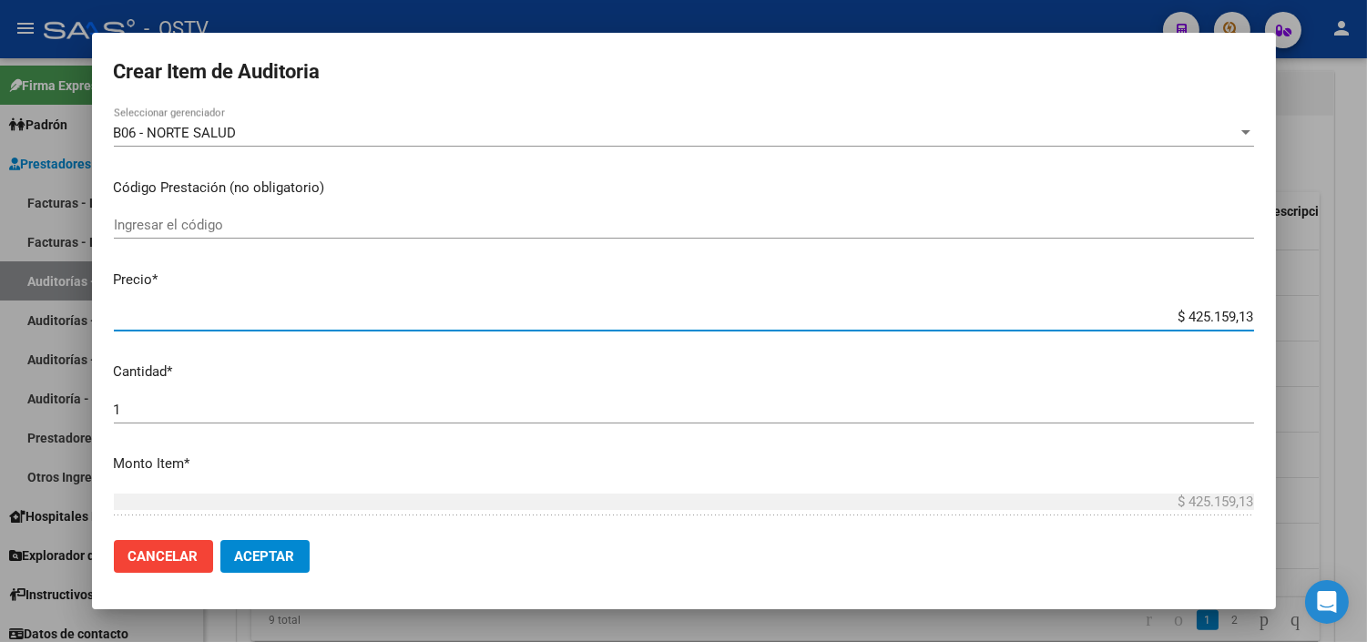
paste input "2043363768"
type input "$ 204.336.376,83"
drag, startPoint x: 1124, startPoint y: 320, endPoint x: 1248, endPoint y: 317, distance: 123.9
click at [1248, 317] on app-form-text-field "Precio * $ 204.336.376,83 Ingresar el precio" at bounding box center [691, 298] width 1155 height 56
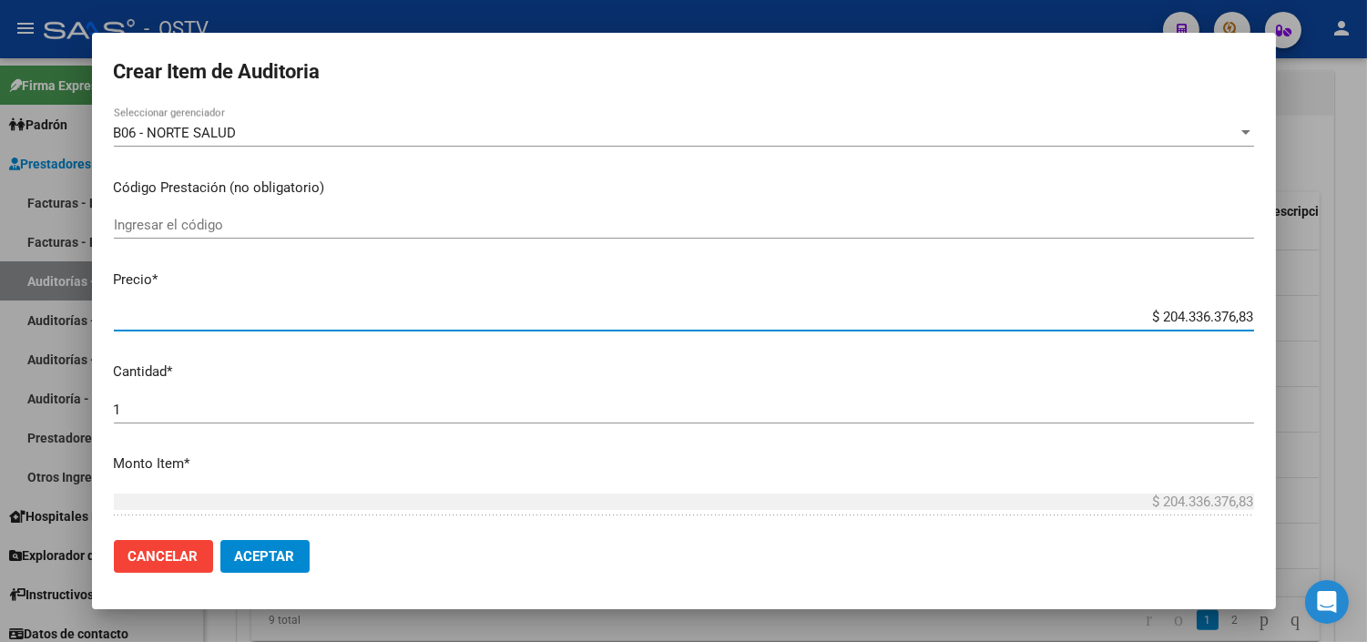
paste input "21.068,05"
type input "$ 21.068,05"
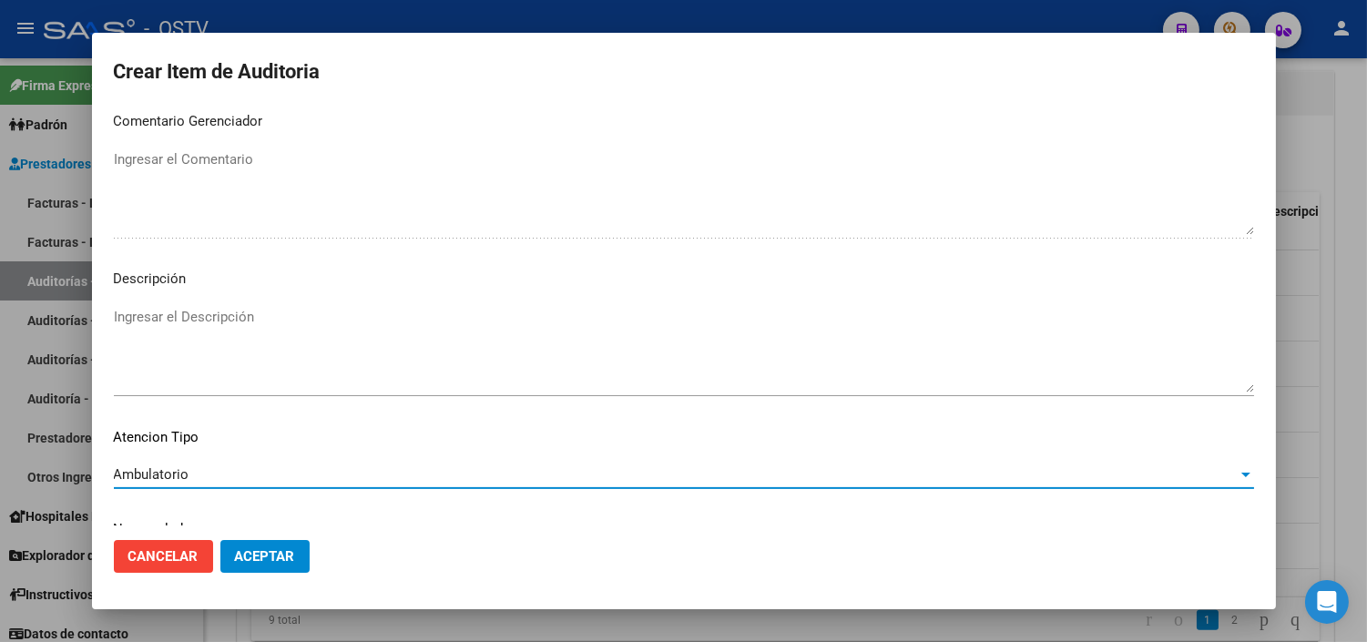
scroll to position [1064, 0]
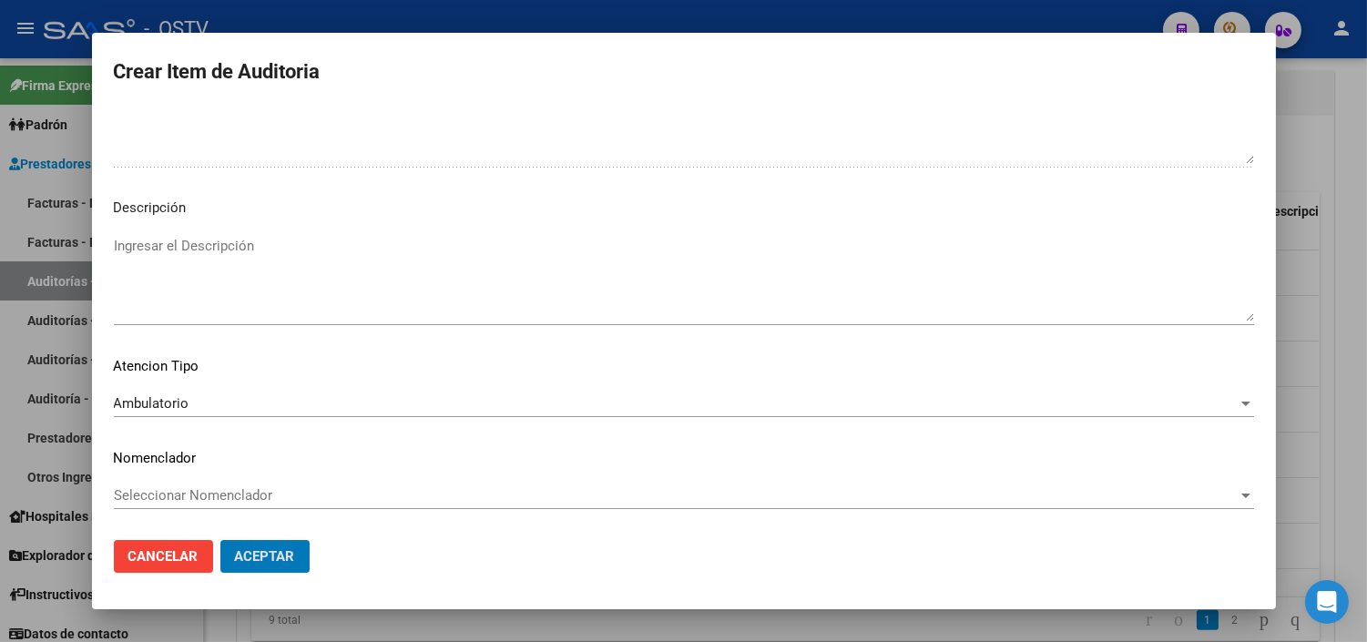
click at [220, 540] on button "Aceptar" at bounding box center [264, 556] width 89 height 33
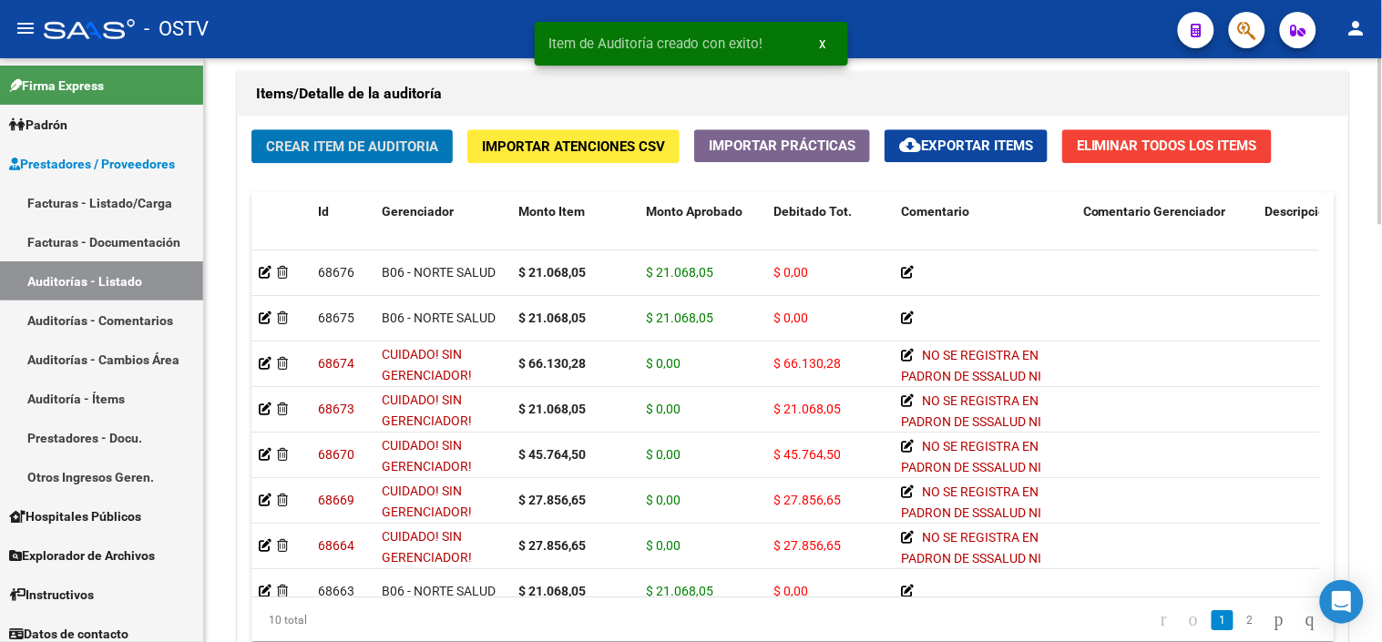
click at [343, 150] on span "Crear Item de Auditoria" at bounding box center [352, 146] width 172 height 16
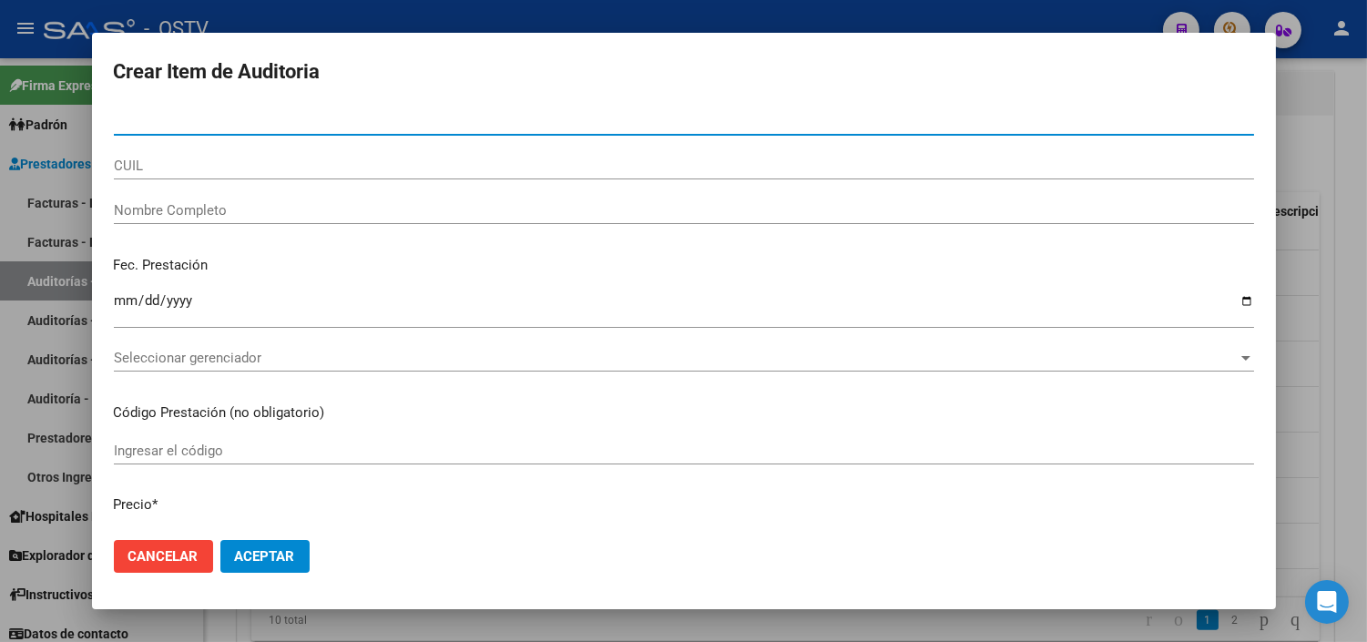
paste input "58608480"
type input "58608480"
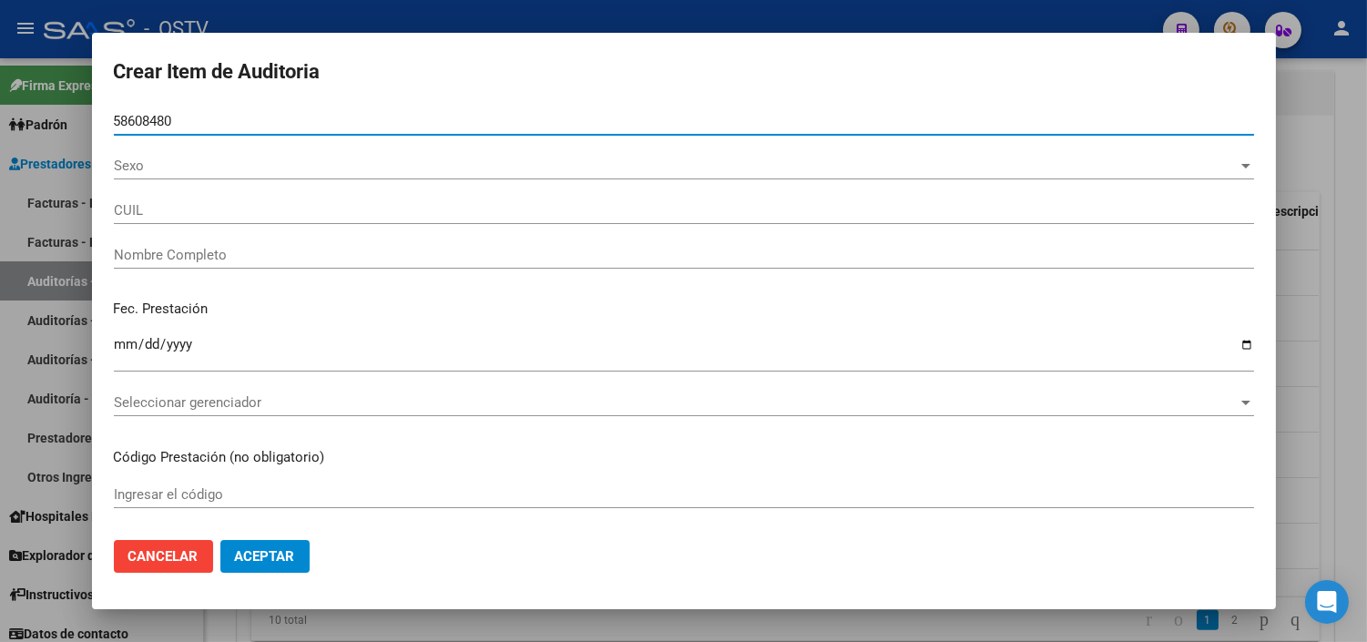
type input "20586084802"
type input "[PERSON_NAME] [PERSON_NAME]"
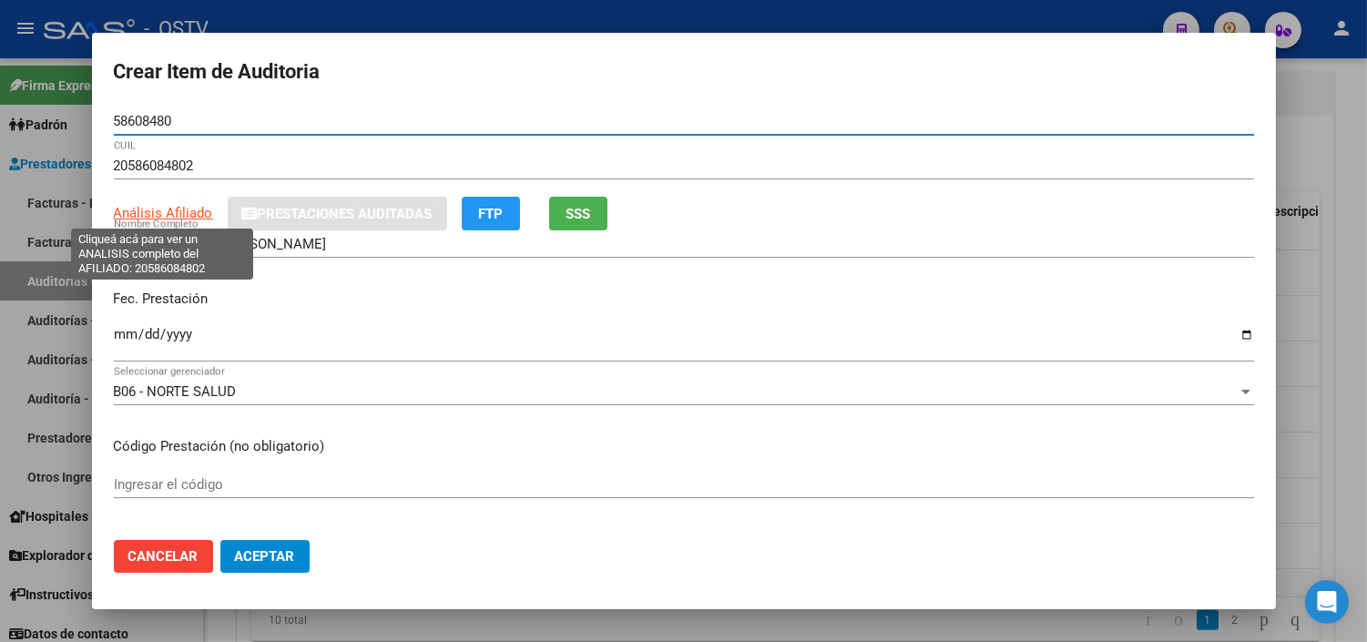
type input "58608480"
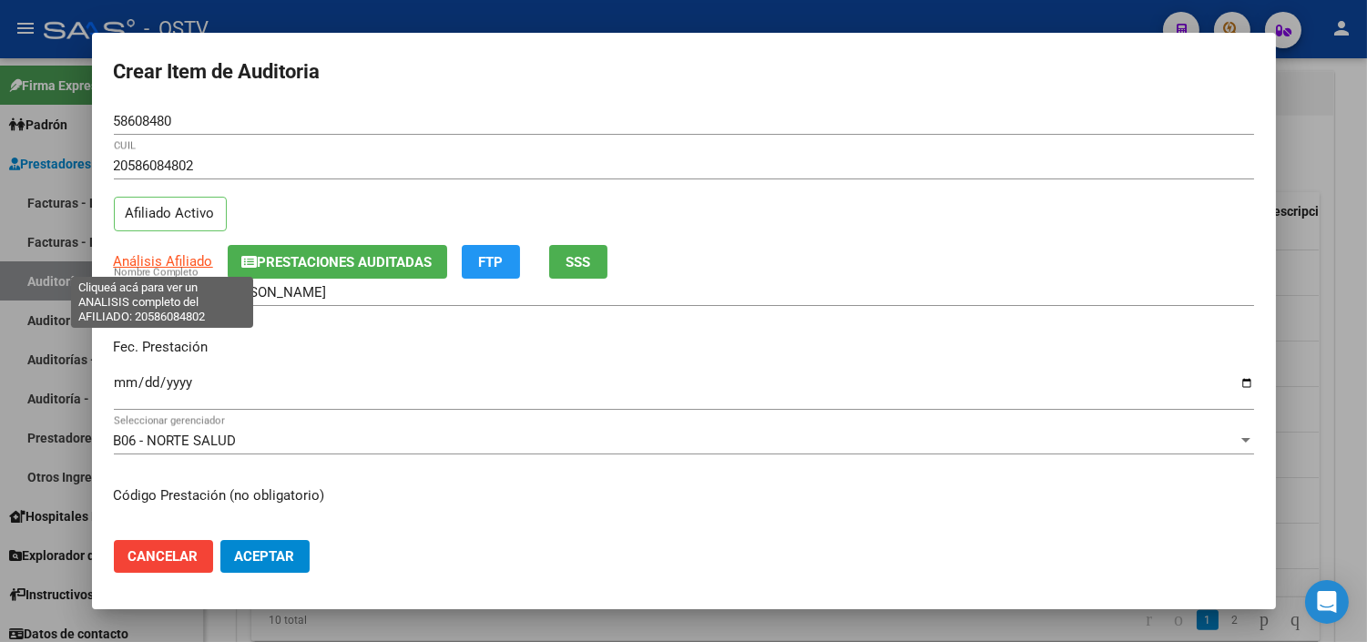
click at [142, 262] on span "Análisis Afiliado" at bounding box center [163, 261] width 99 height 16
type textarea "20586084802"
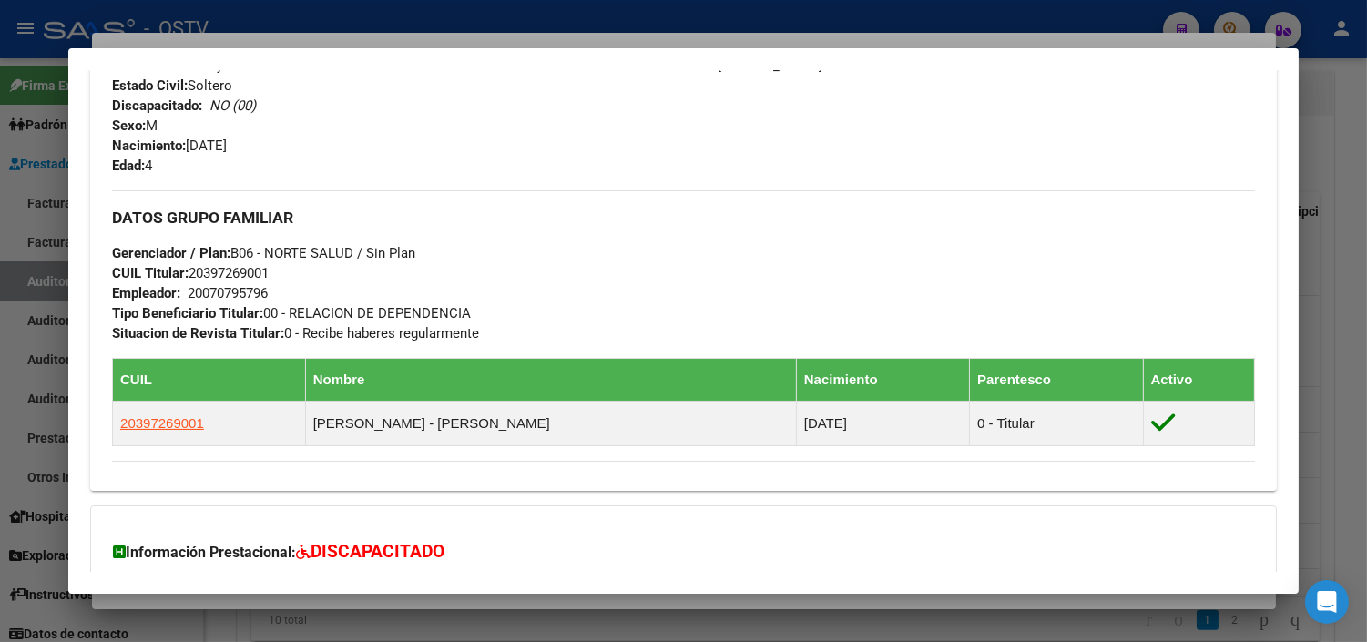
scroll to position [924, 0]
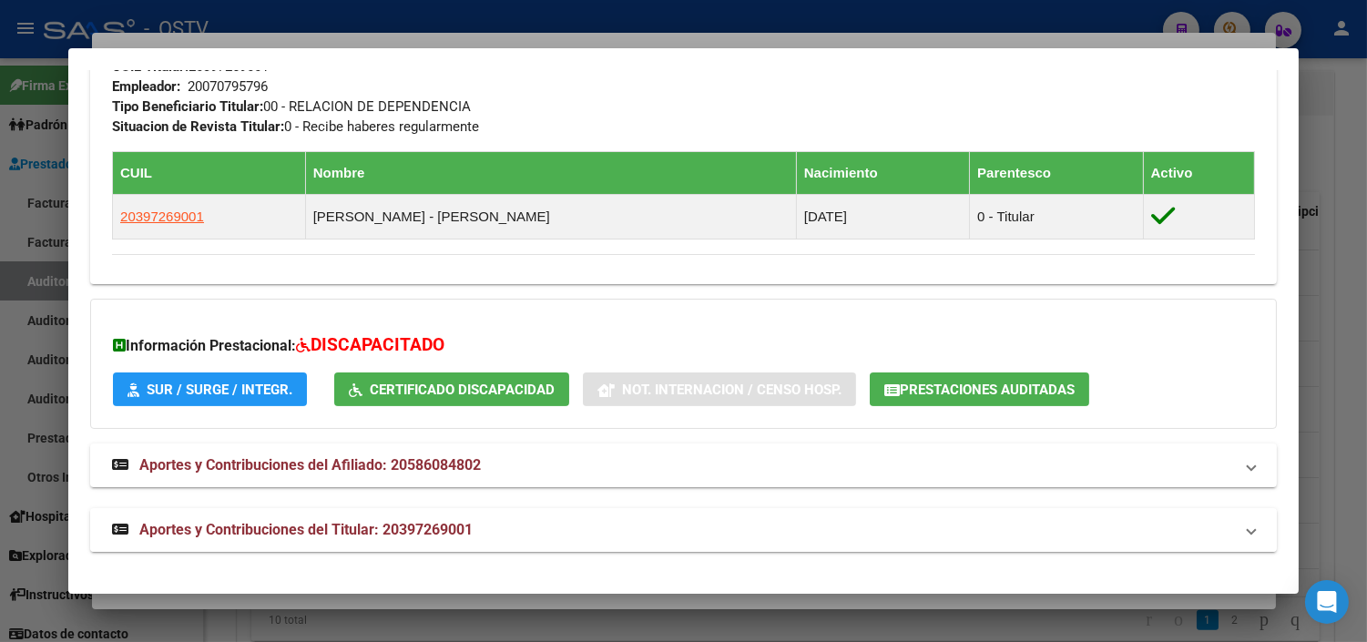
click at [233, 536] on span "Aportes y Contribuciones del Titular: 20397269001" at bounding box center [305, 529] width 333 height 17
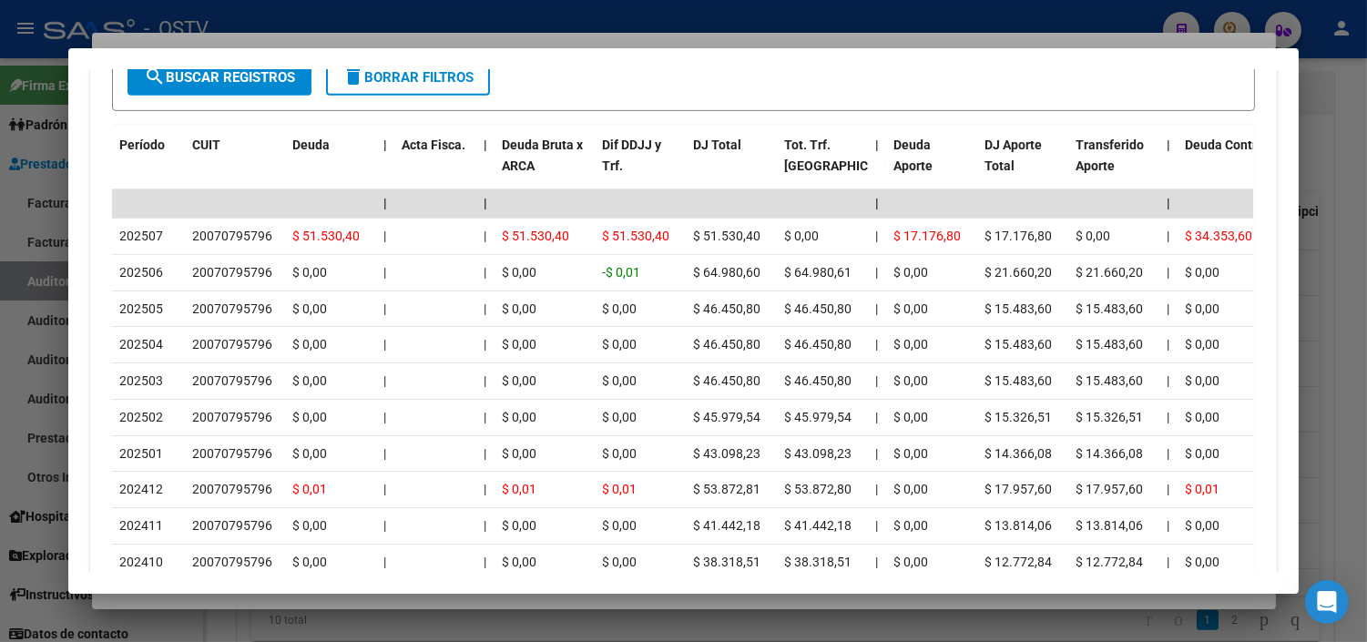
scroll to position [1684, 0]
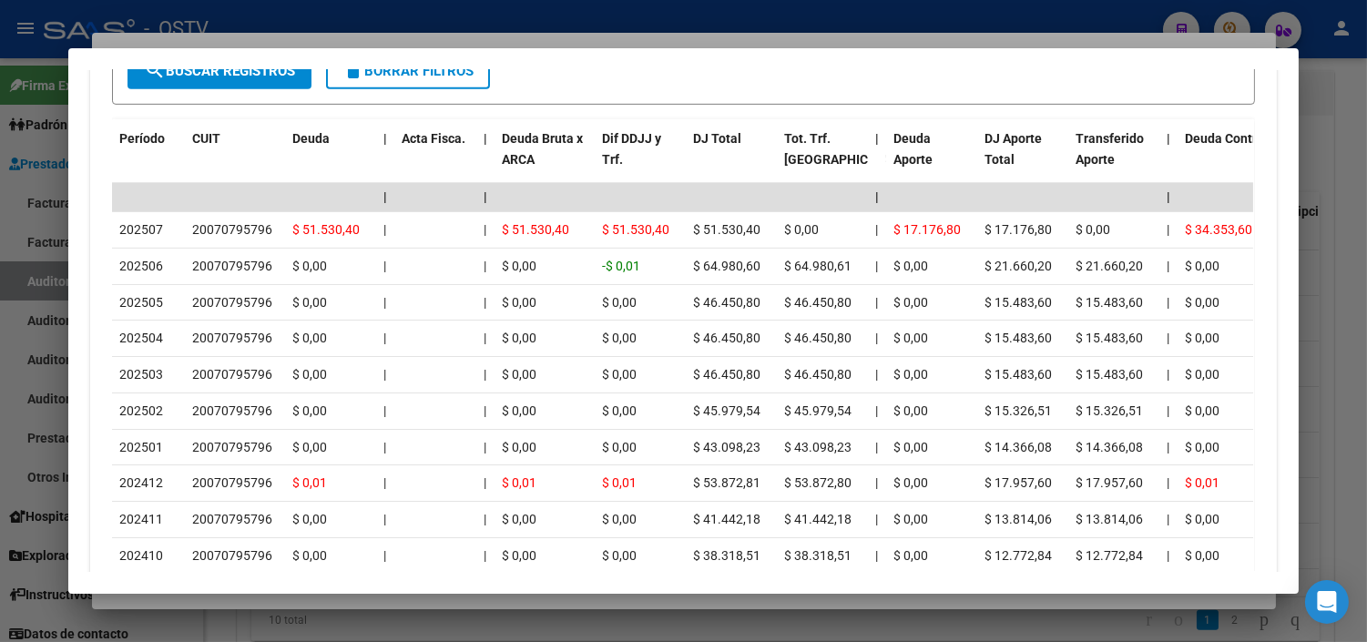
click at [271, 594] on mat-dialog-container "Análisis Afiliado - CUIL: 20586084802 DATOS [PERSON_NAME] ÁGIL: [PERSON_NAME] […" at bounding box center [683, 321] width 1231 height 546
click at [268, 597] on div at bounding box center [683, 321] width 1367 height 642
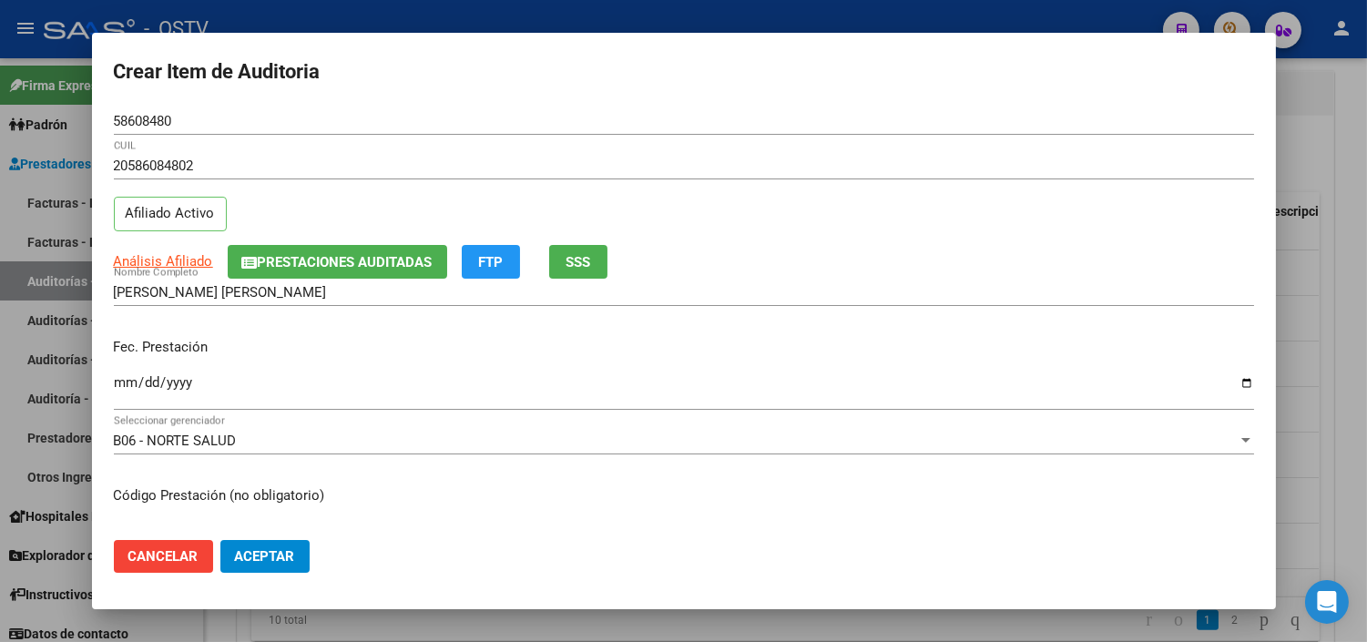
click at [126, 387] on input "Ingresar la fecha" at bounding box center [684, 389] width 1141 height 29
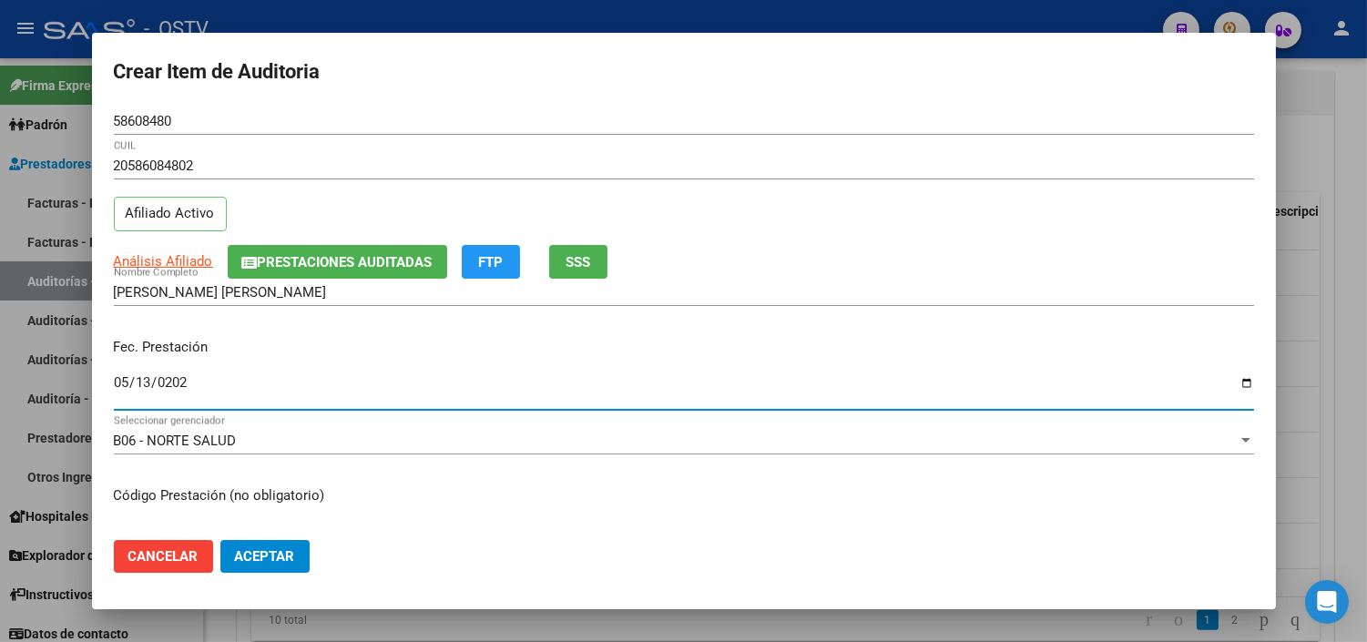
type input "[DATE]"
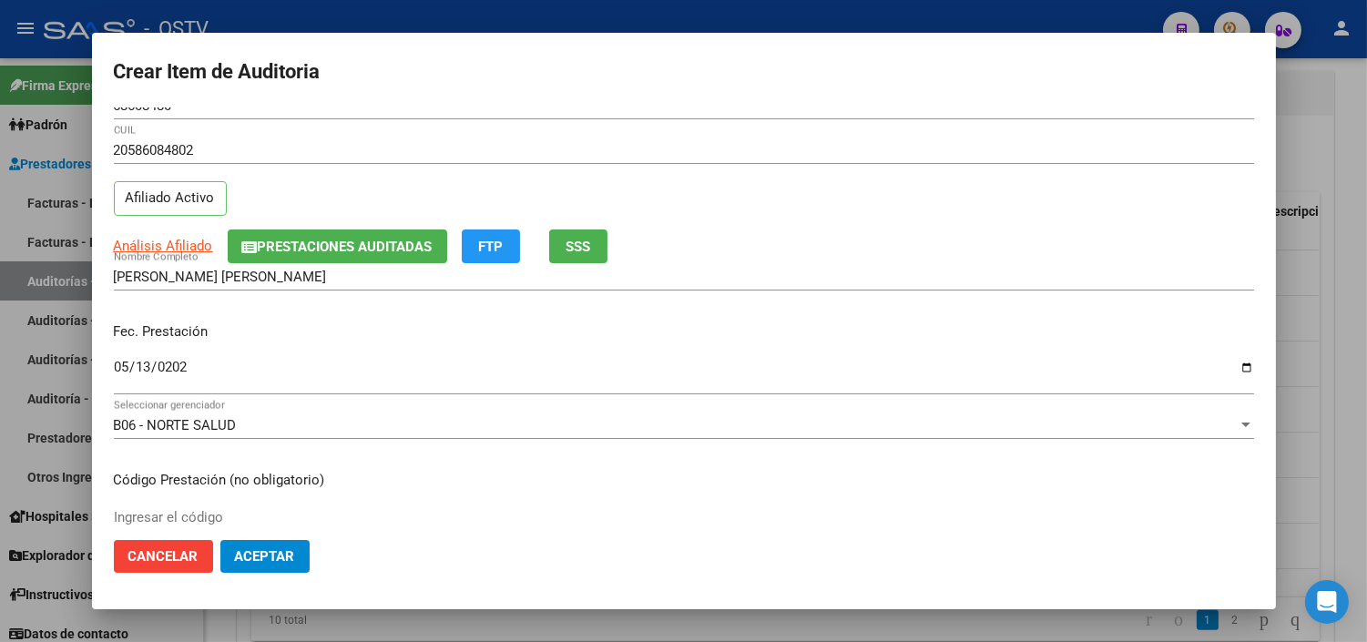
scroll to position [308, 0]
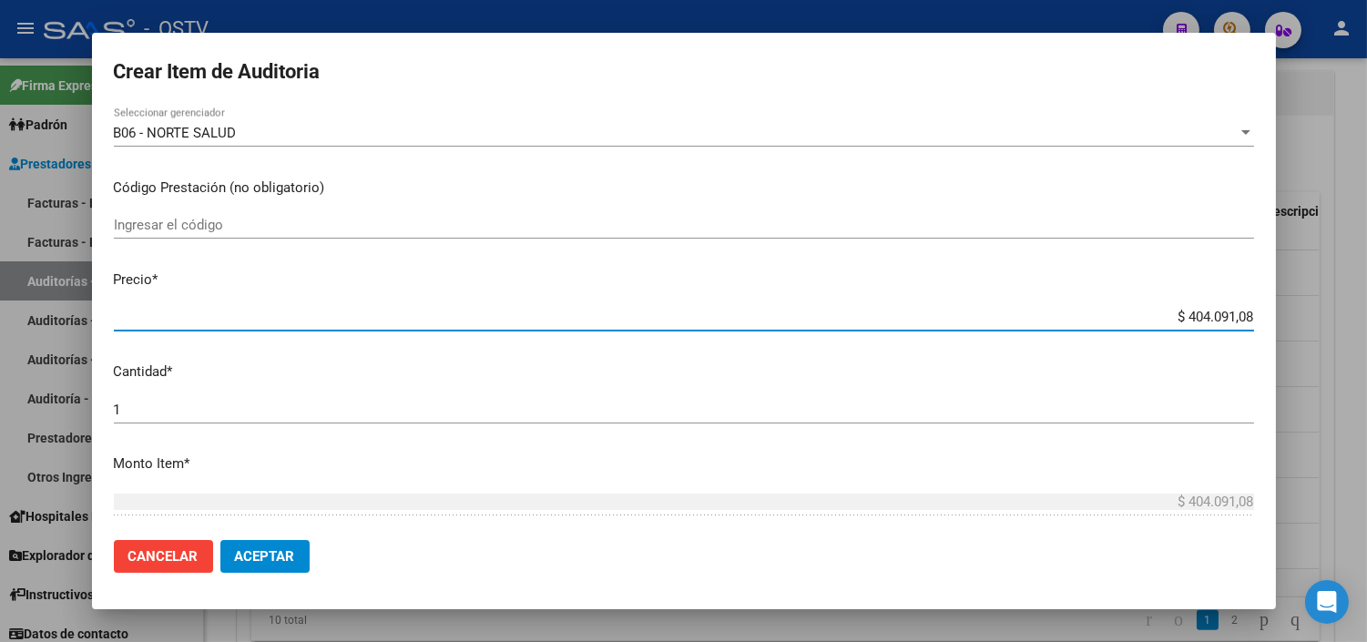
paste input "21.068,05"
type input "$ 21.068,05"
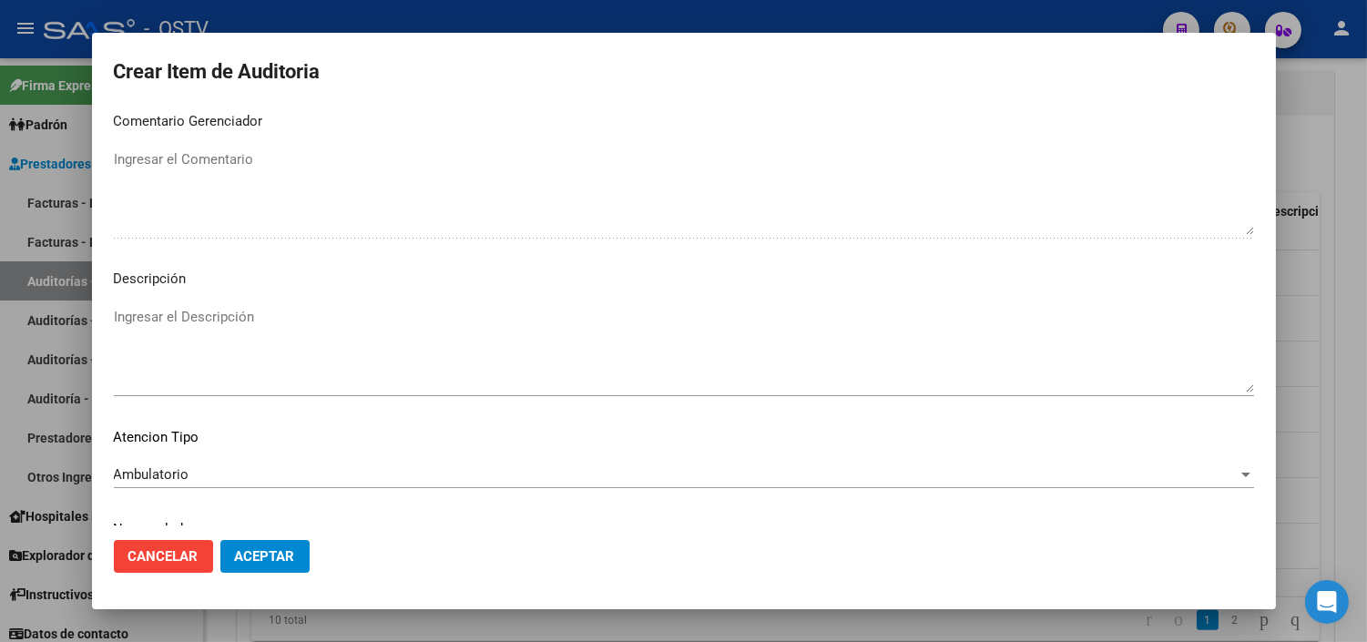
scroll to position [1064, 0]
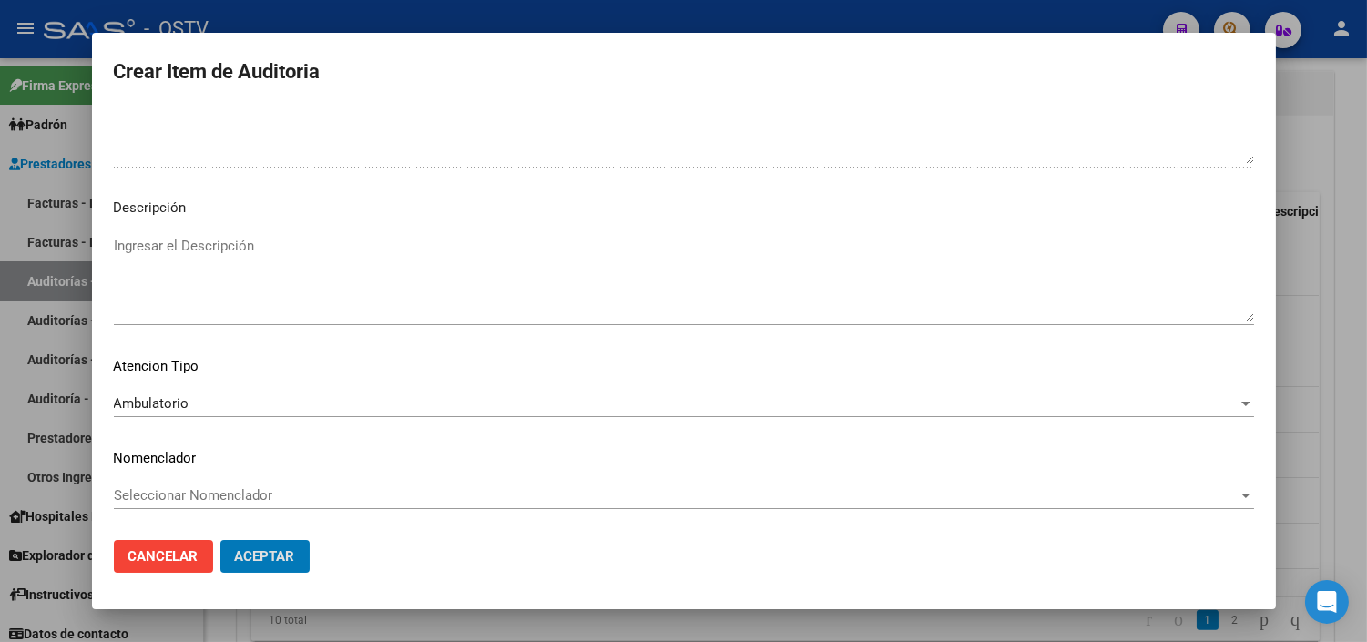
click at [220, 540] on button "Aceptar" at bounding box center [264, 556] width 89 height 33
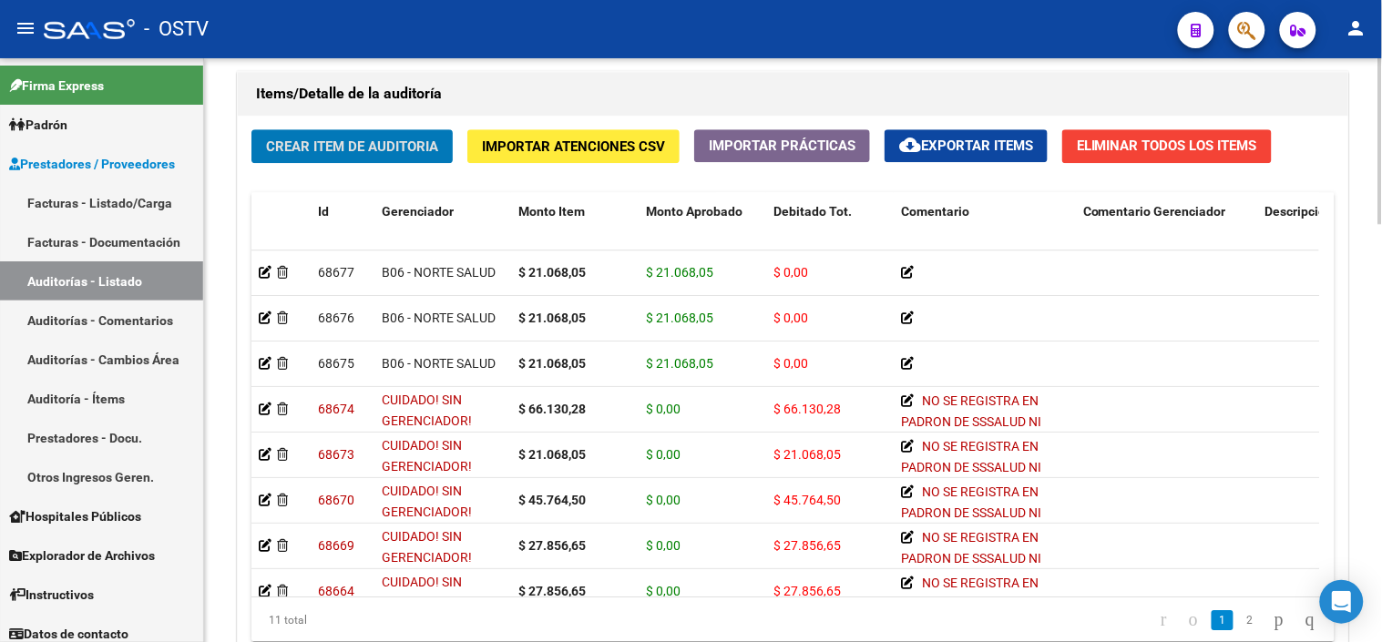
click at [280, 152] on span "Crear Item de Auditoria" at bounding box center [352, 146] width 172 height 16
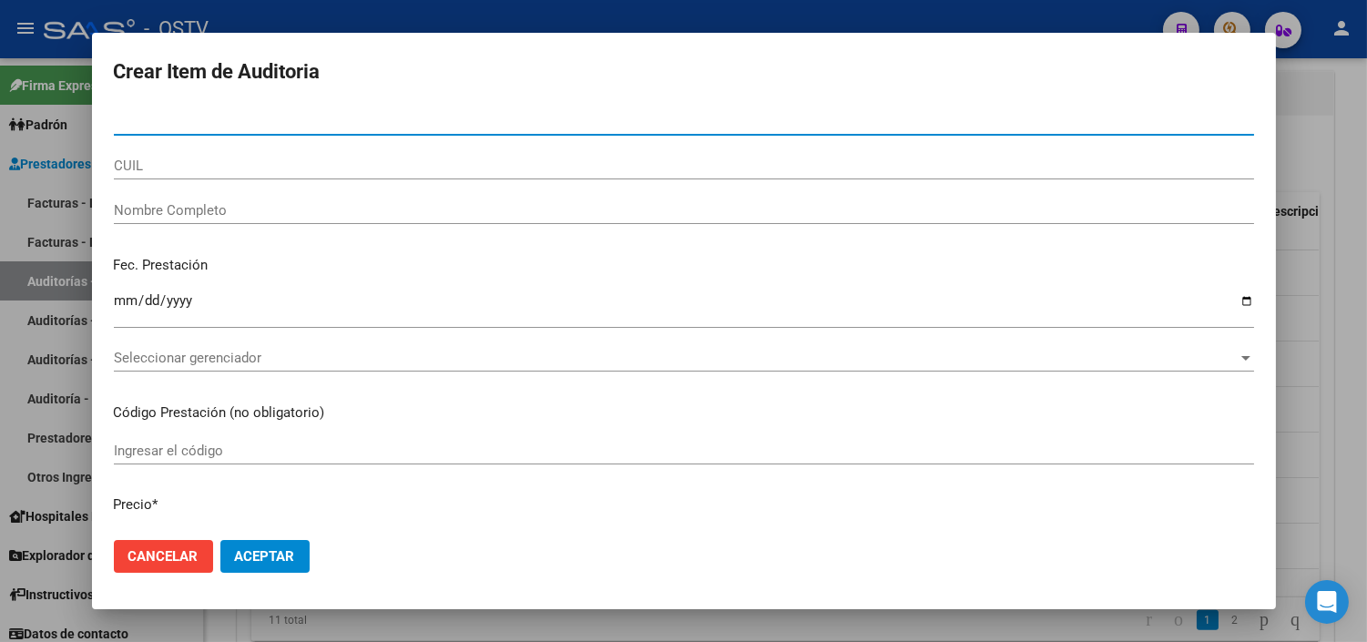
paste input "44639505"
type input "44639505"
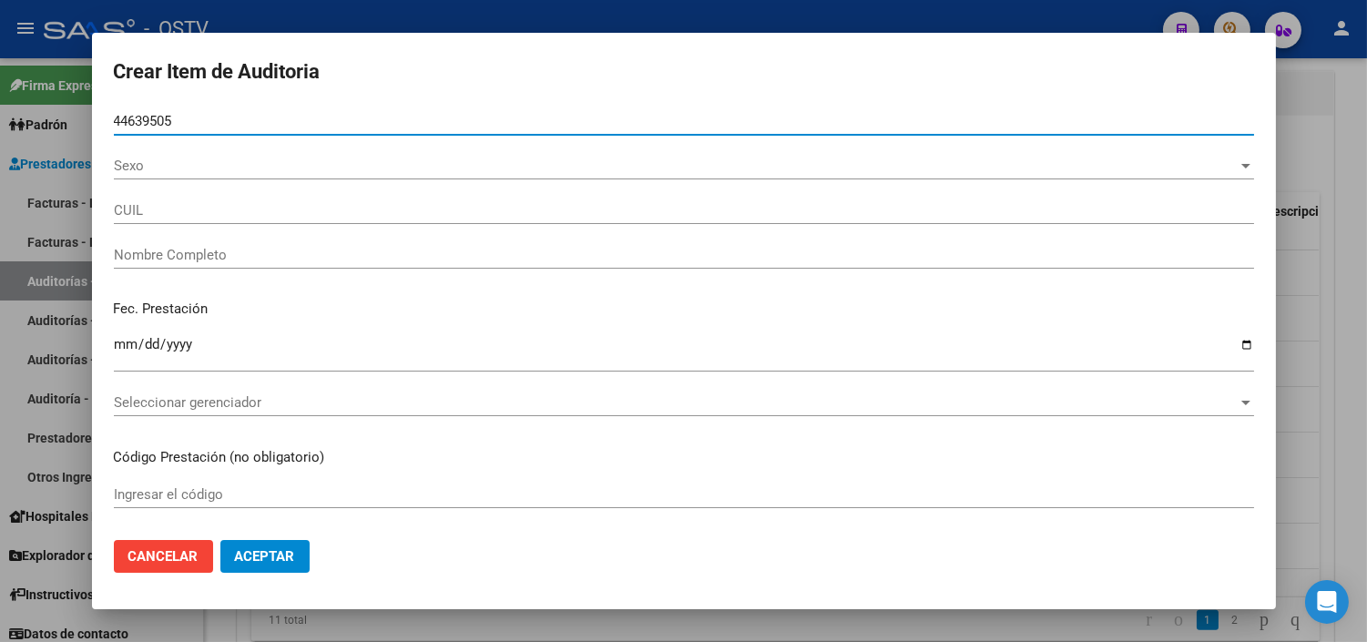
type input "20446395050"
type input "[PERSON_NAME] [PERSON_NAME]"
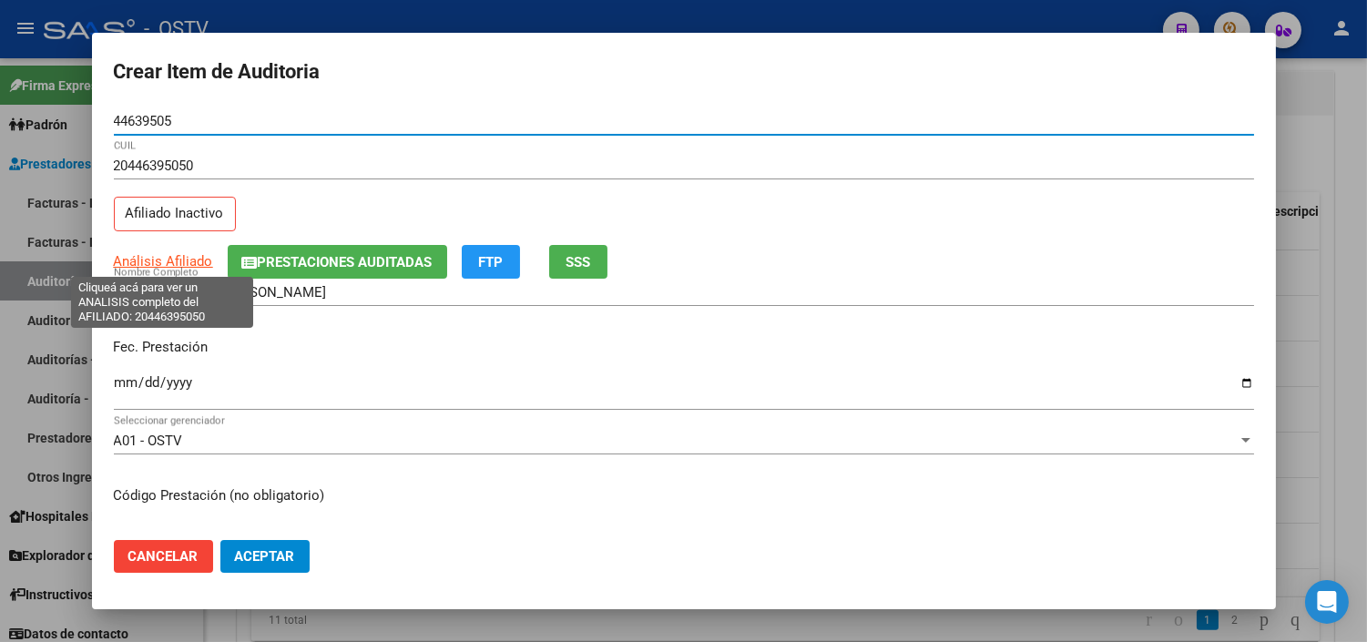
type input "44639505"
click at [179, 261] on span "Análisis Afiliado" at bounding box center [163, 261] width 99 height 16
type textarea "20446395050"
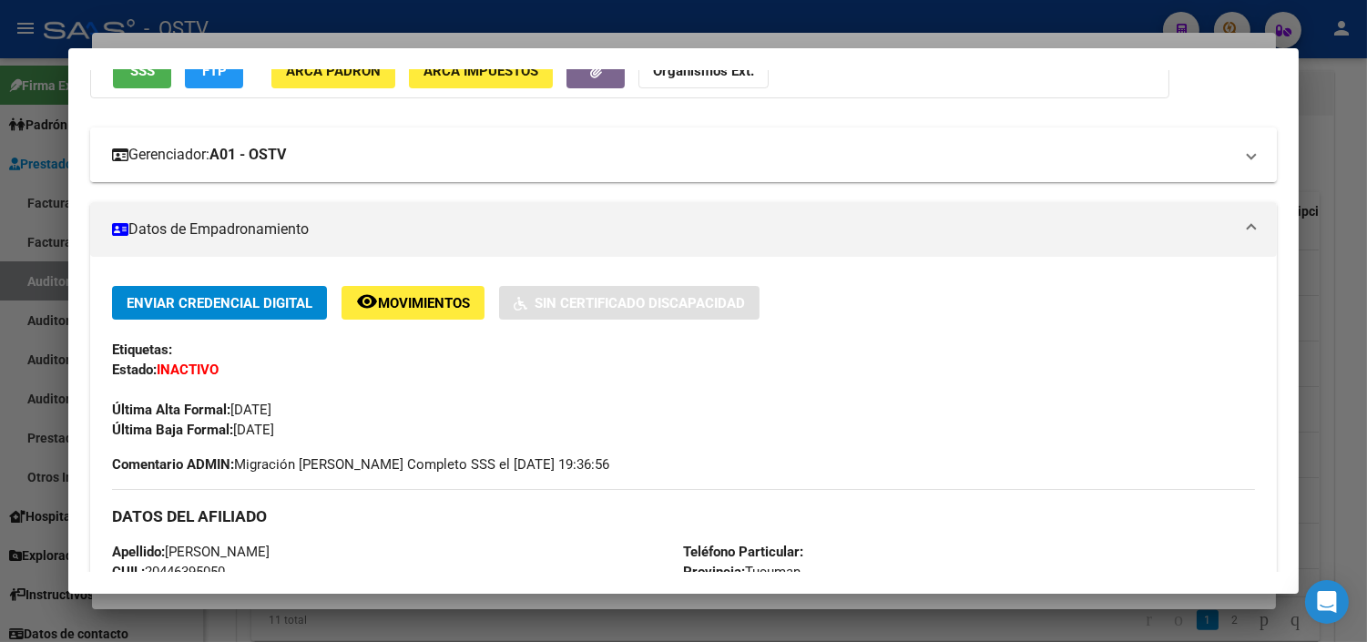
scroll to position [0, 0]
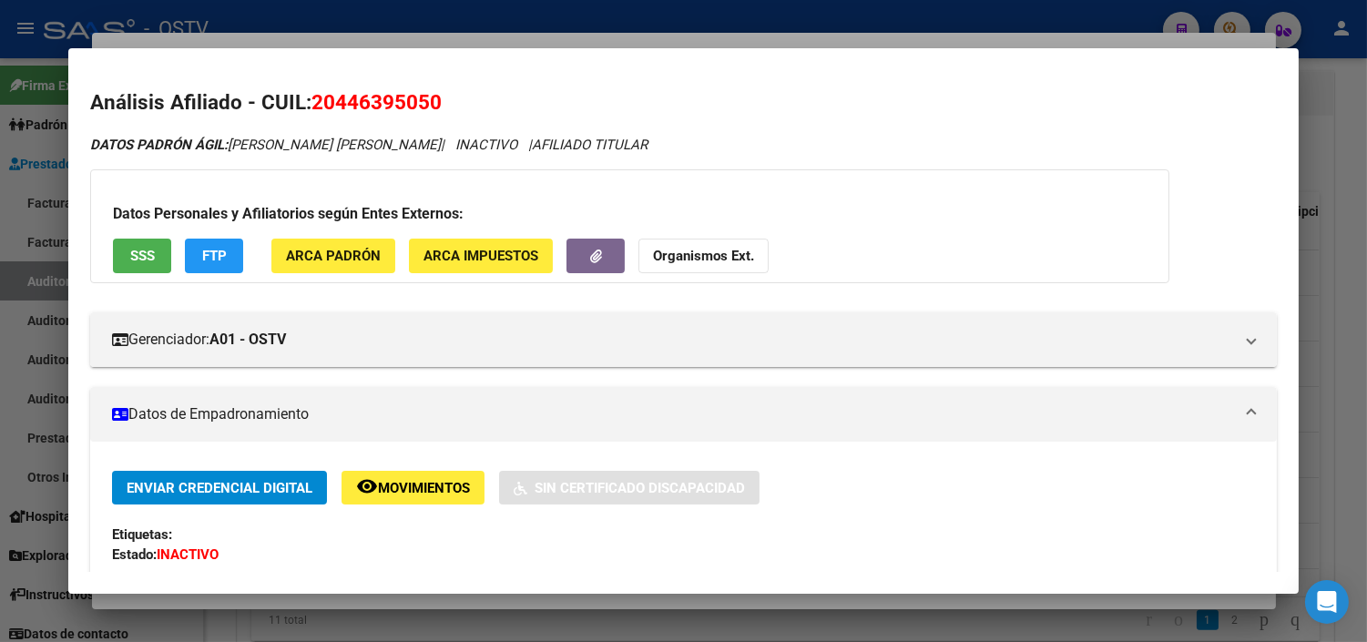
click at [113, 261] on button "SSS" at bounding box center [142, 256] width 58 height 34
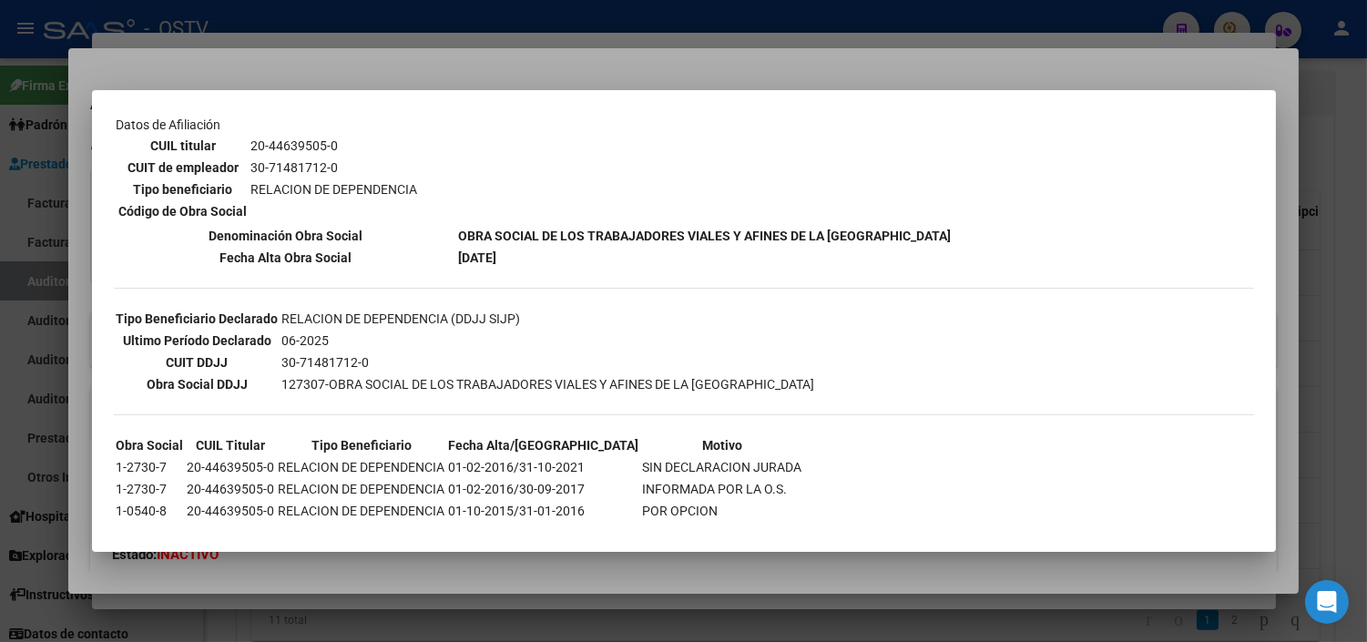
scroll to position [310, 0]
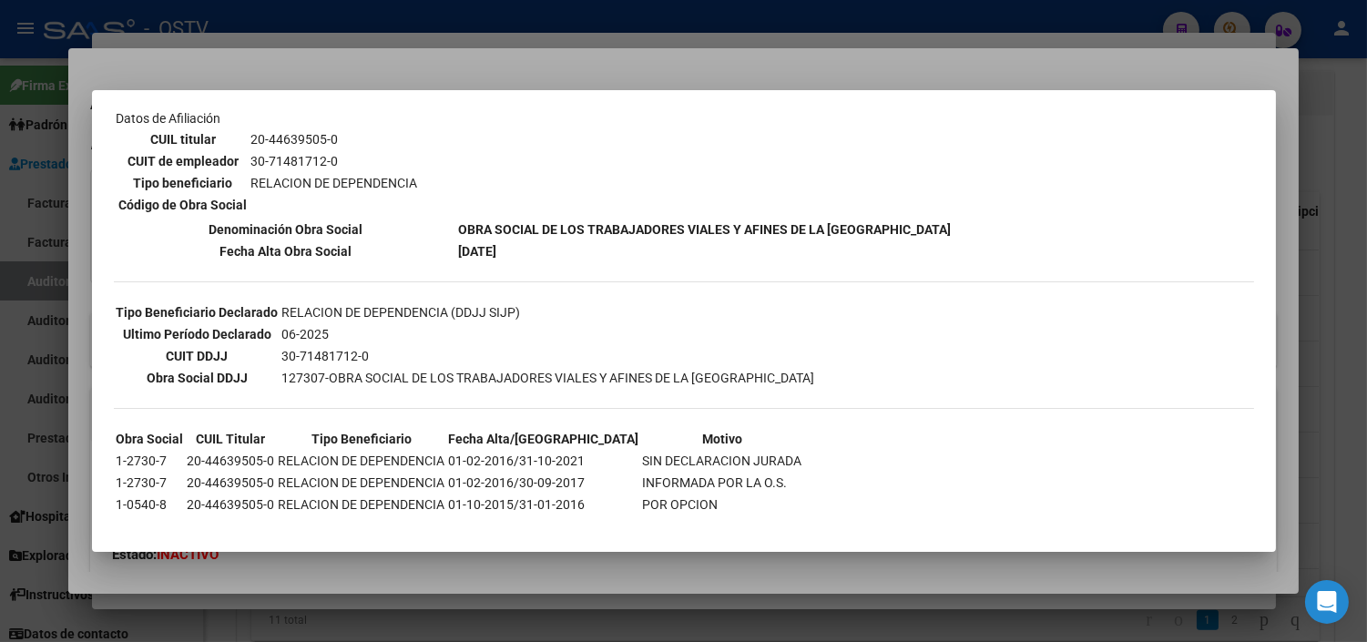
click at [438, 557] on div at bounding box center [683, 321] width 1367 height 642
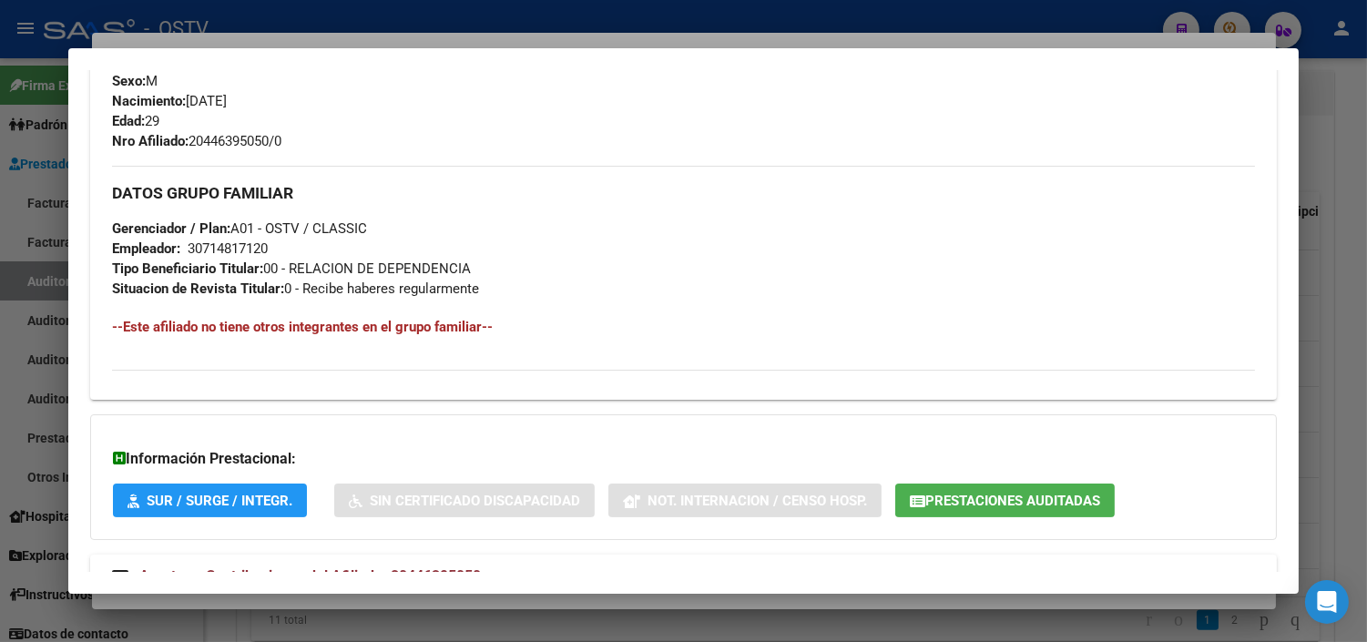
scroll to position [864, 0]
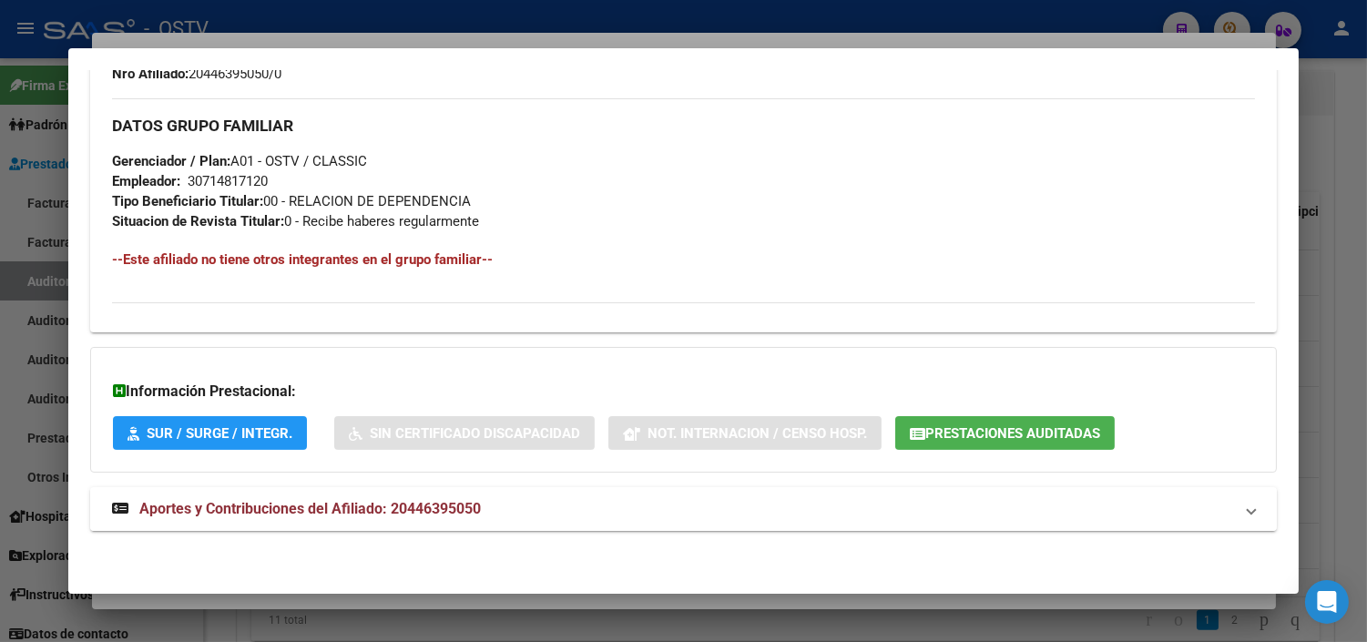
click at [445, 502] on span "Aportes y Contribuciones del Afiliado: 20446395050" at bounding box center [310, 508] width 342 height 17
click at [1028, 439] on span "Prestaciones Auditadas" at bounding box center [1013, 433] width 175 height 16
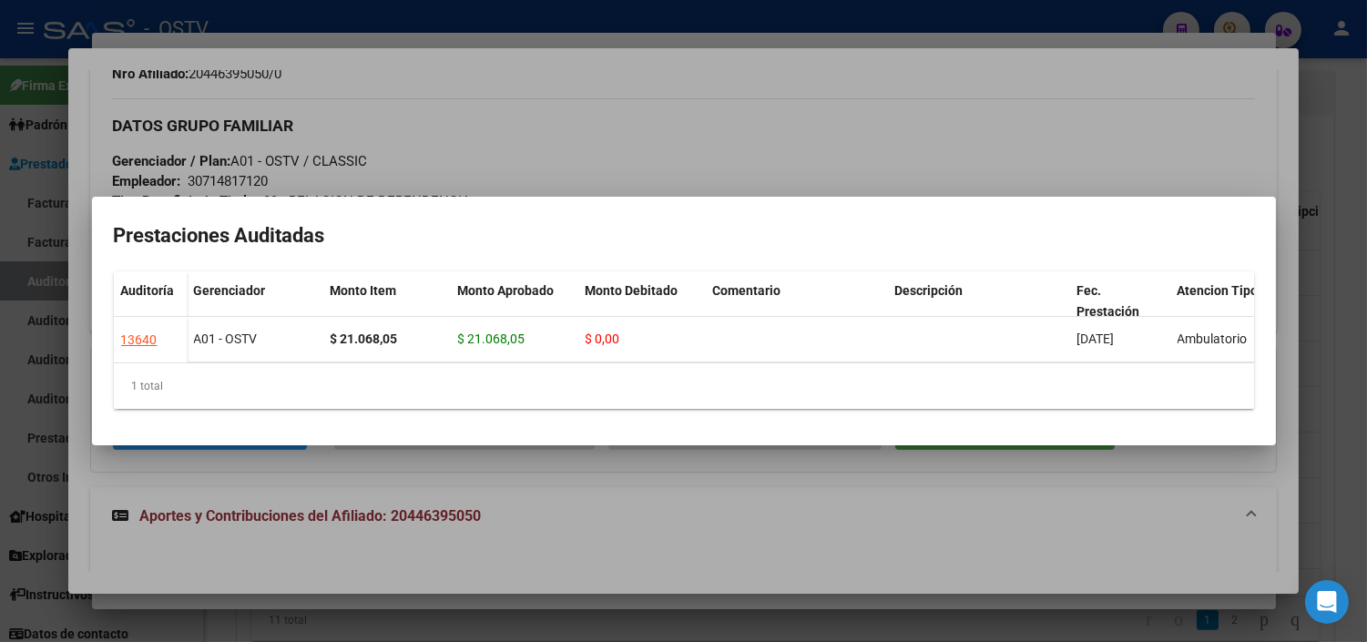
click at [643, 460] on div at bounding box center [683, 321] width 1367 height 642
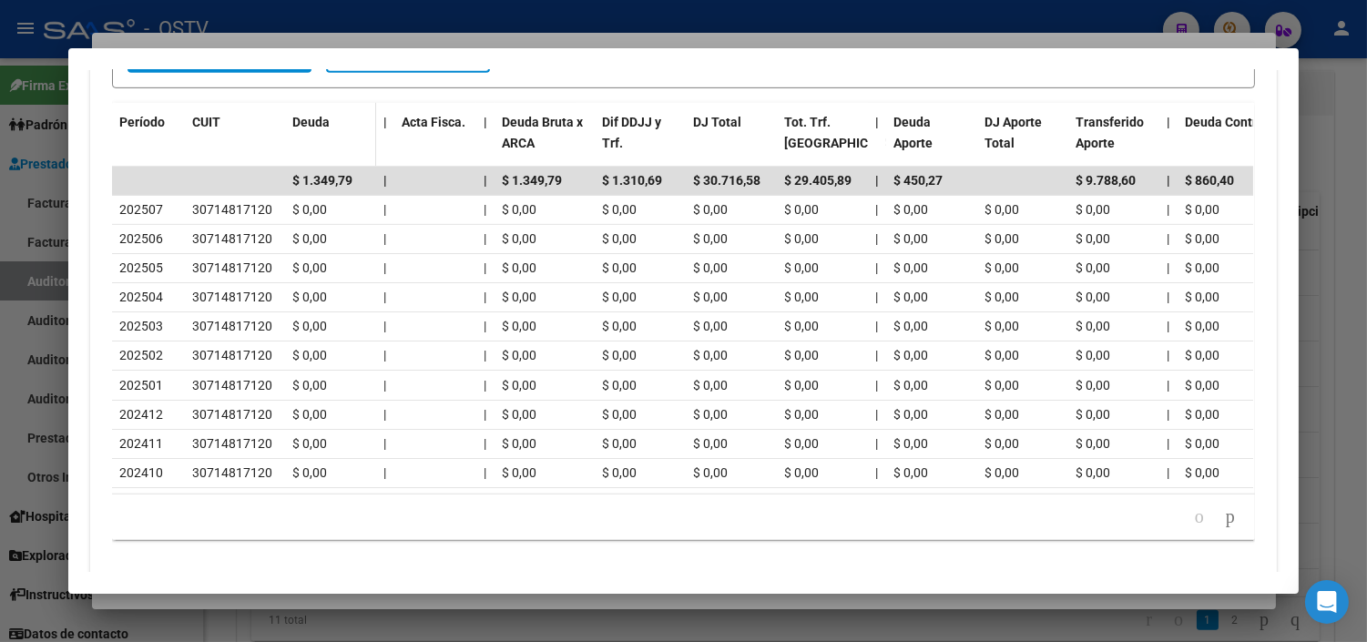
scroll to position [1623, 0]
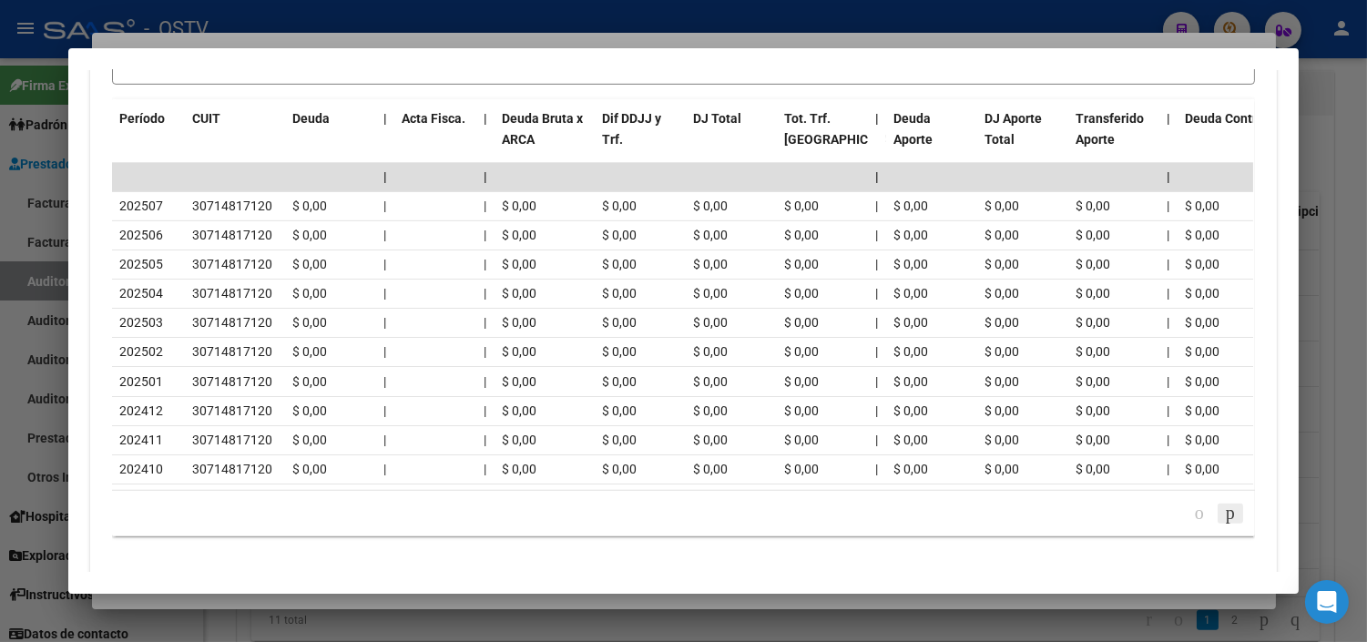
click at [1223, 524] on icon "go to next page" at bounding box center [1230, 513] width 15 height 22
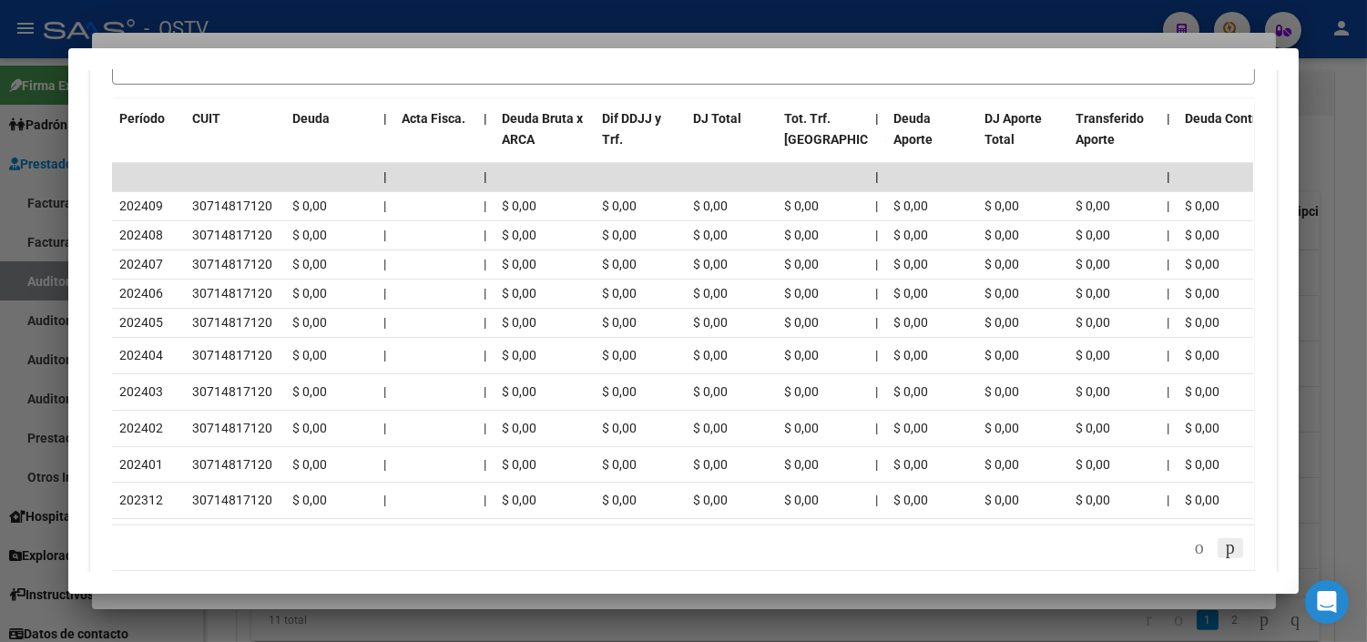
click at [1223, 558] on icon "go to next page" at bounding box center [1230, 548] width 15 height 22
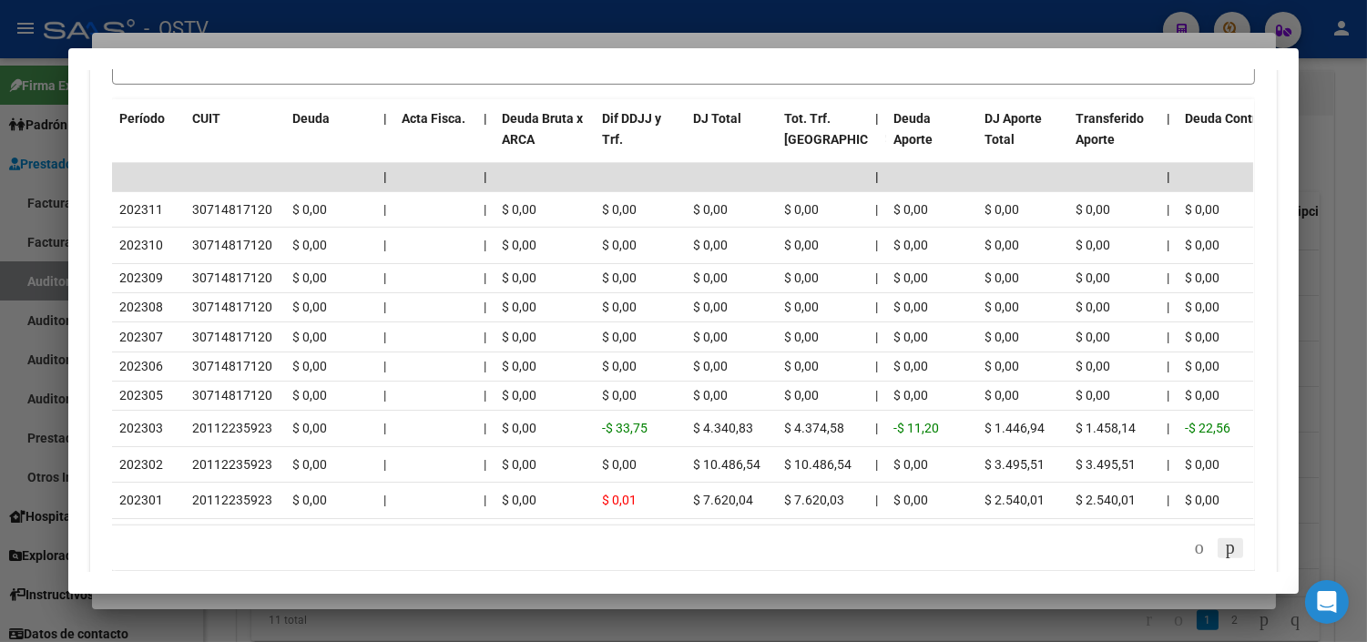
click at [1223, 558] on icon "go to next page" at bounding box center [1230, 548] width 15 height 22
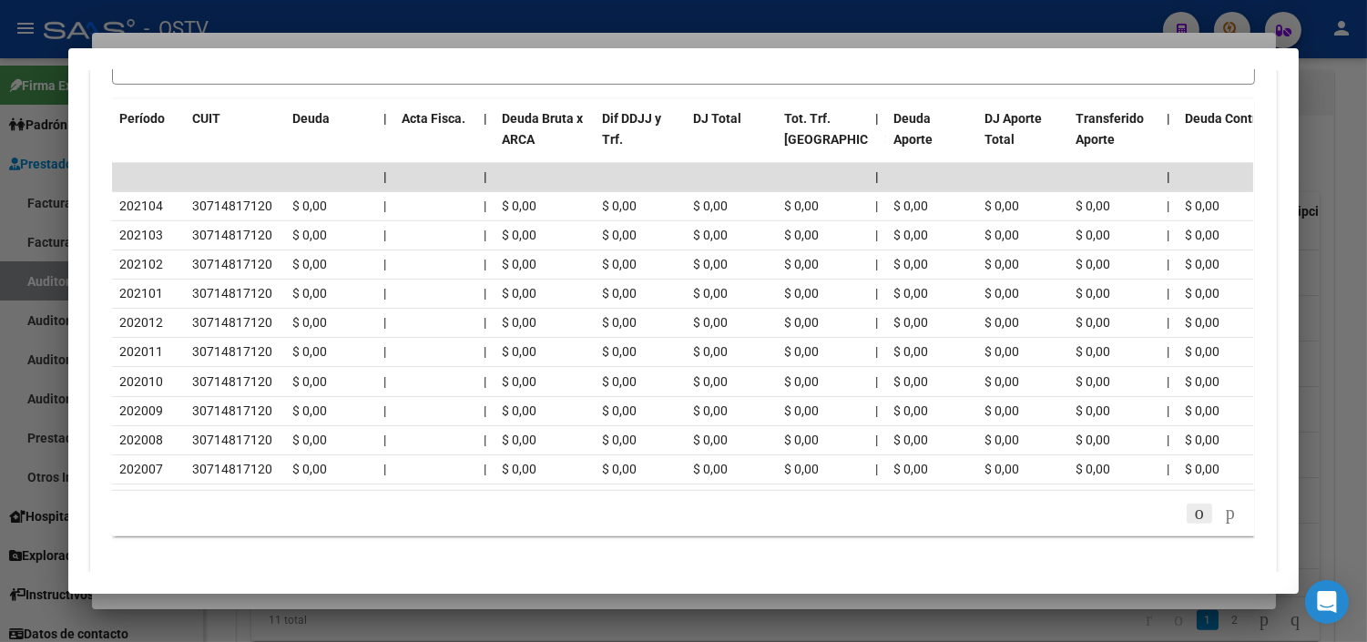
click at [1193, 524] on icon "go to previous page" at bounding box center [1200, 513] width 15 height 22
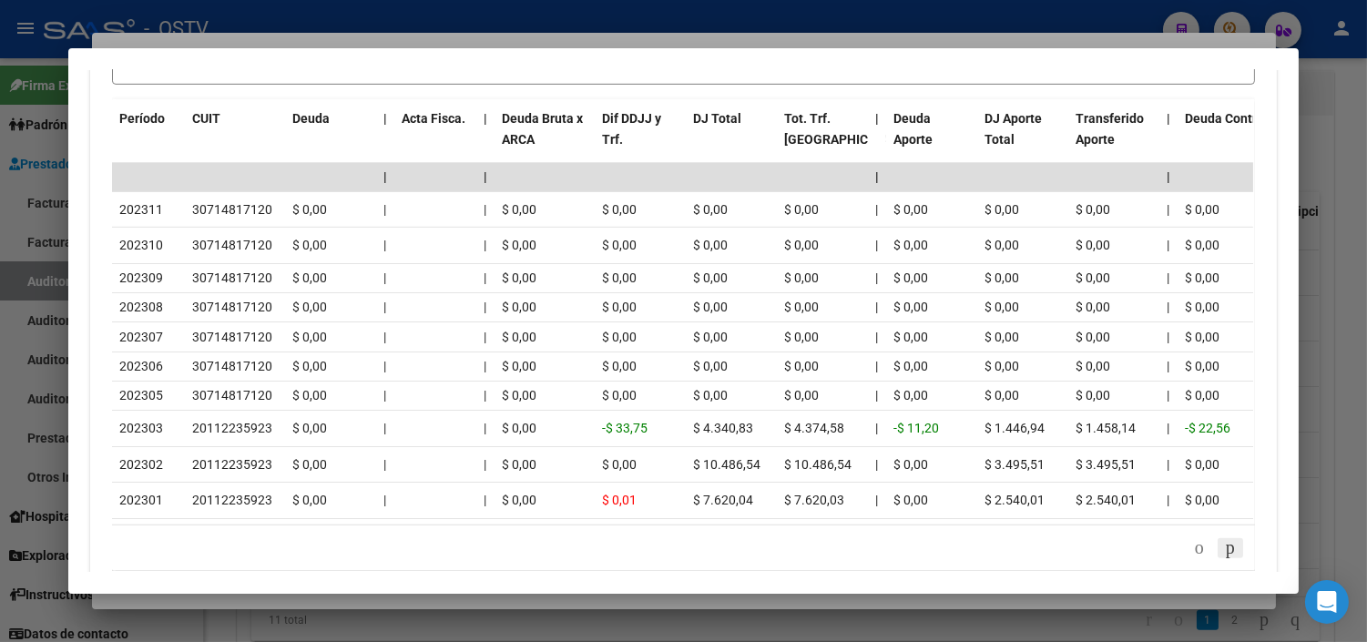
click at [1223, 558] on icon "go to next page" at bounding box center [1230, 548] width 15 height 22
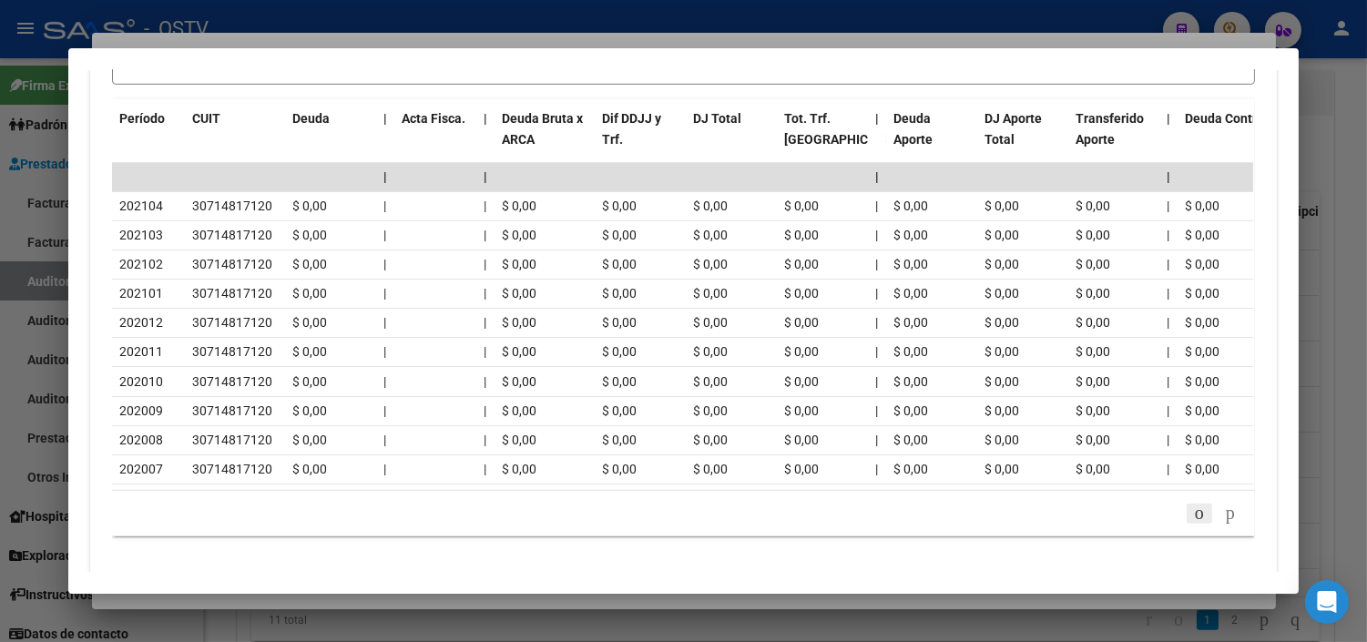
click at [1193, 524] on icon "go to previous page" at bounding box center [1200, 513] width 15 height 22
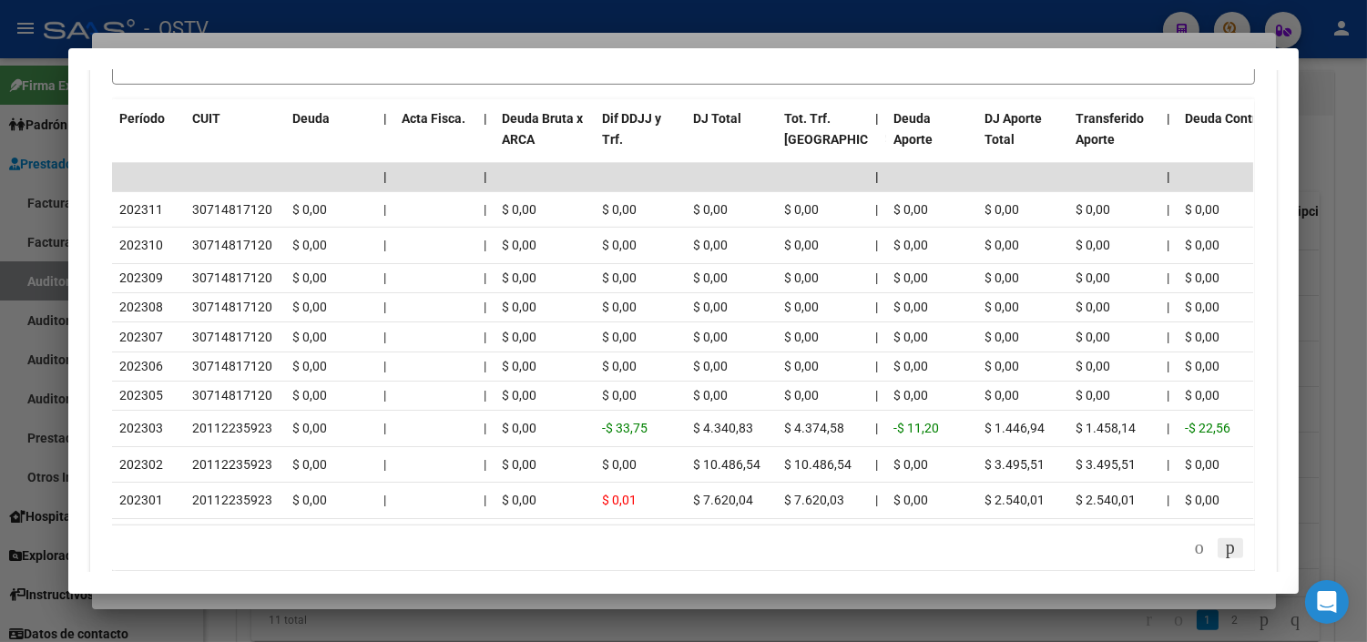
click at [1223, 558] on icon "go to next page" at bounding box center [1230, 548] width 15 height 22
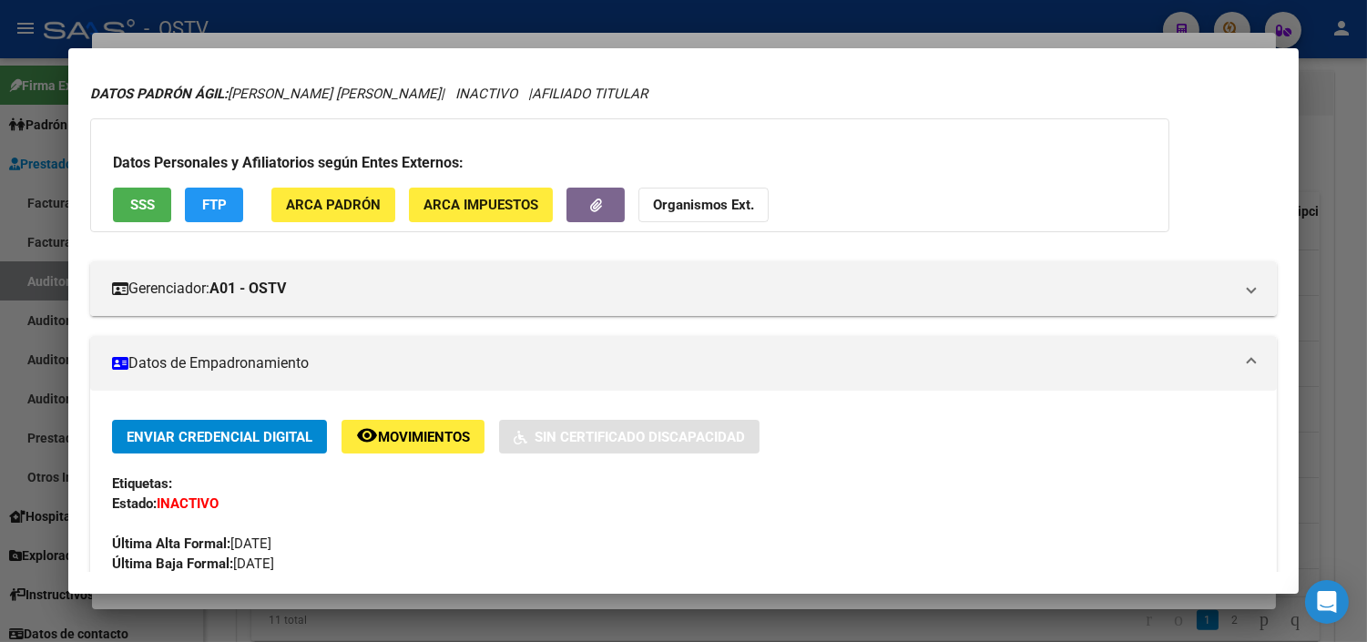
scroll to position [0, 0]
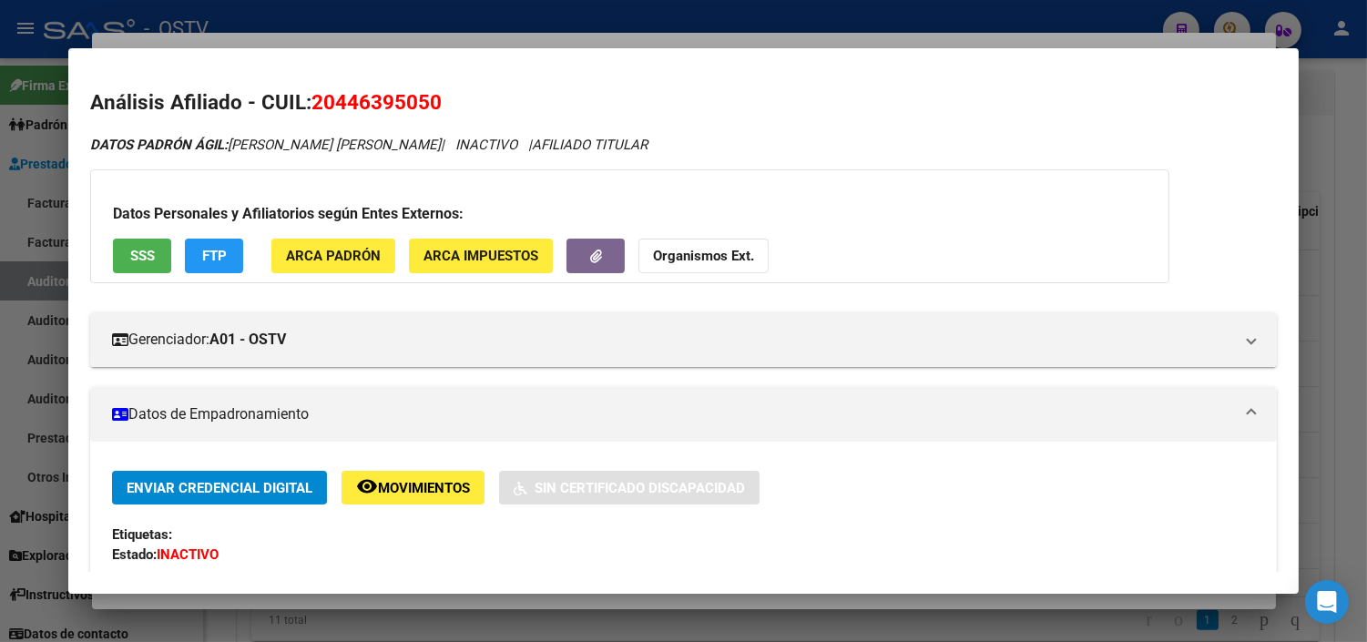
click at [146, 239] on button "SSS" at bounding box center [142, 256] width 58 height 34
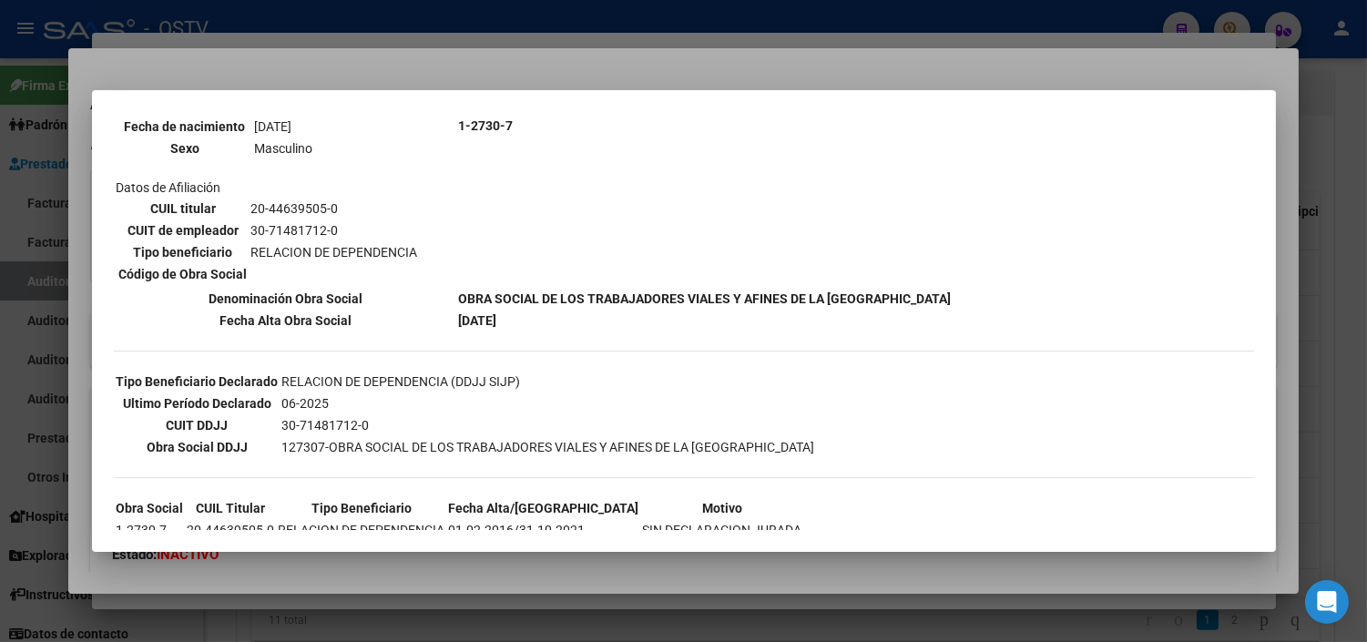
scroll to position [303, 0]
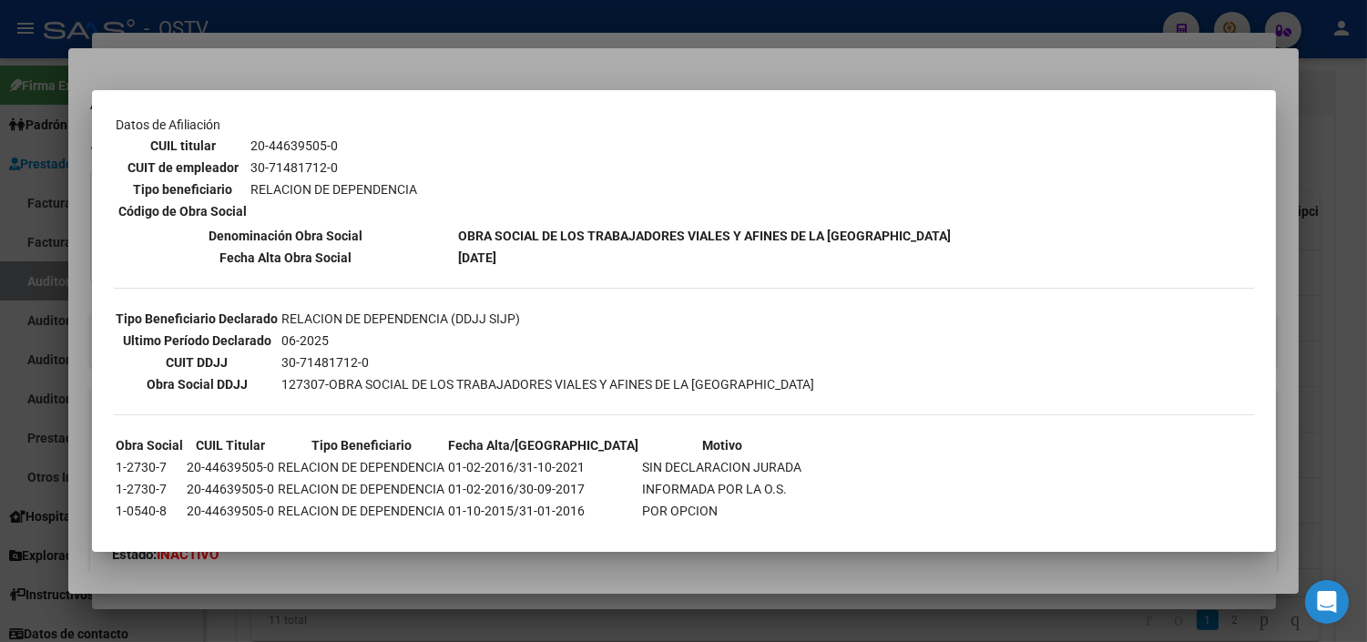
click at [283, 581] on div at bounding box center [683, 321] width 1367 height 642
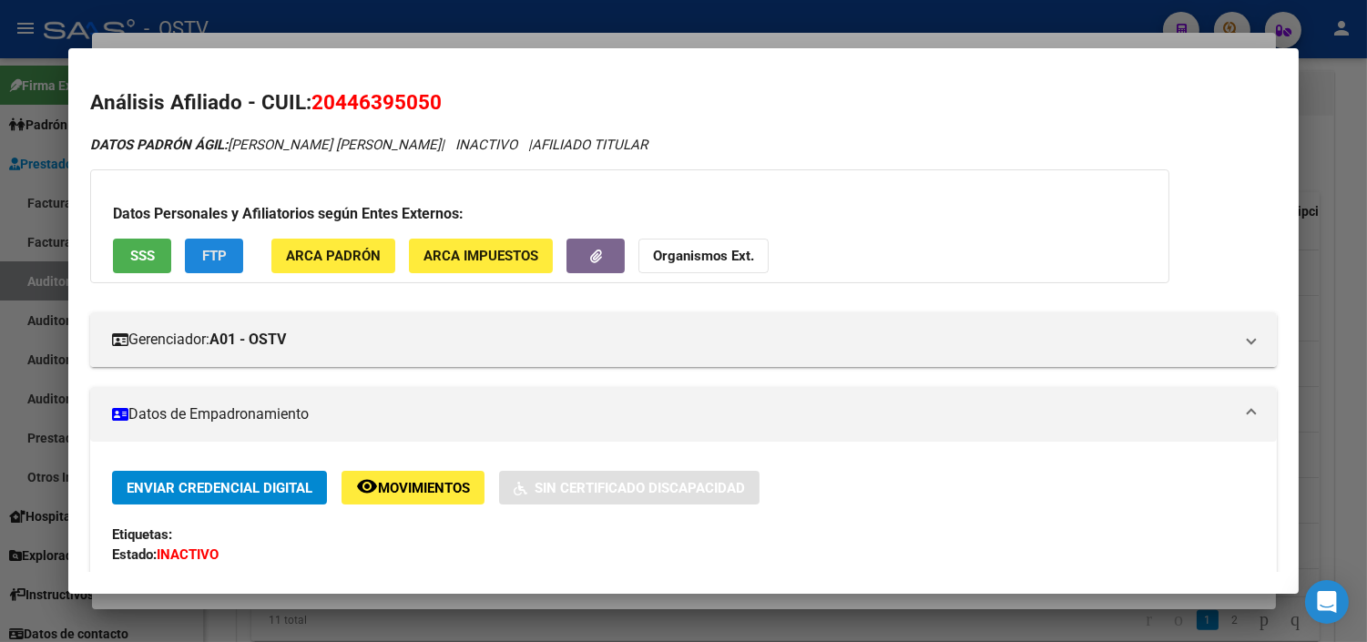
click at [221, 259] on button "FTP" at bounding box center [214, 256] width 58 height 34
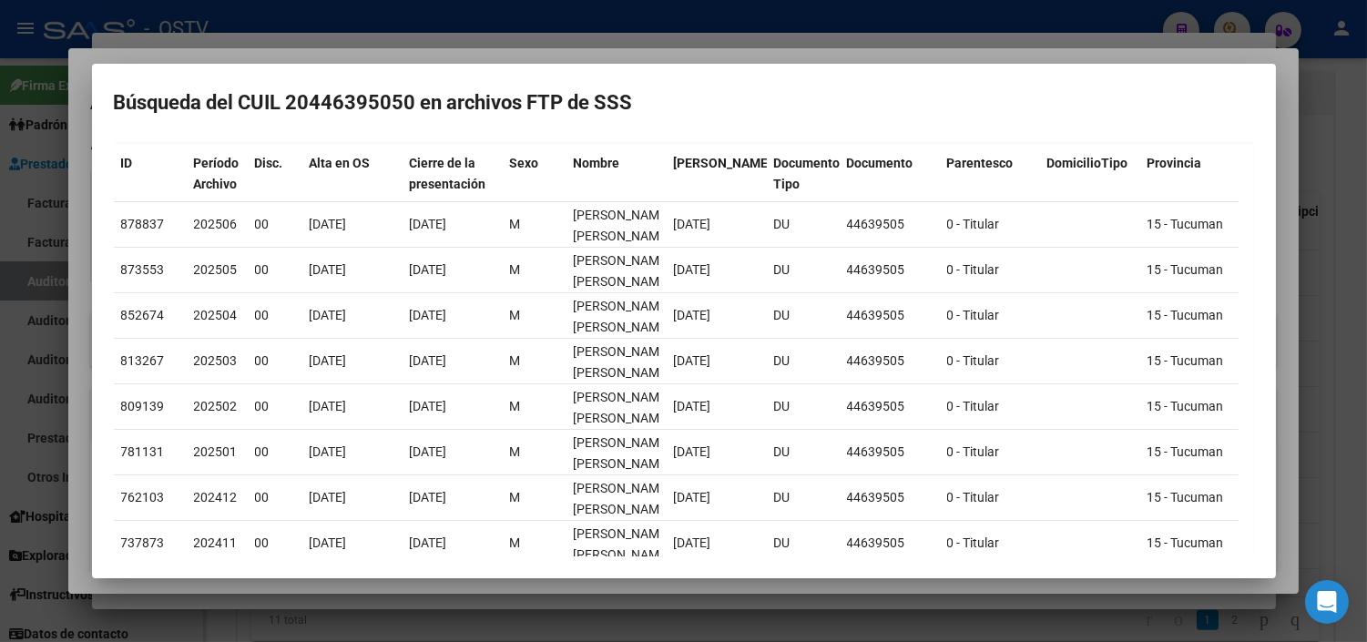
scroll to position [0, 0]
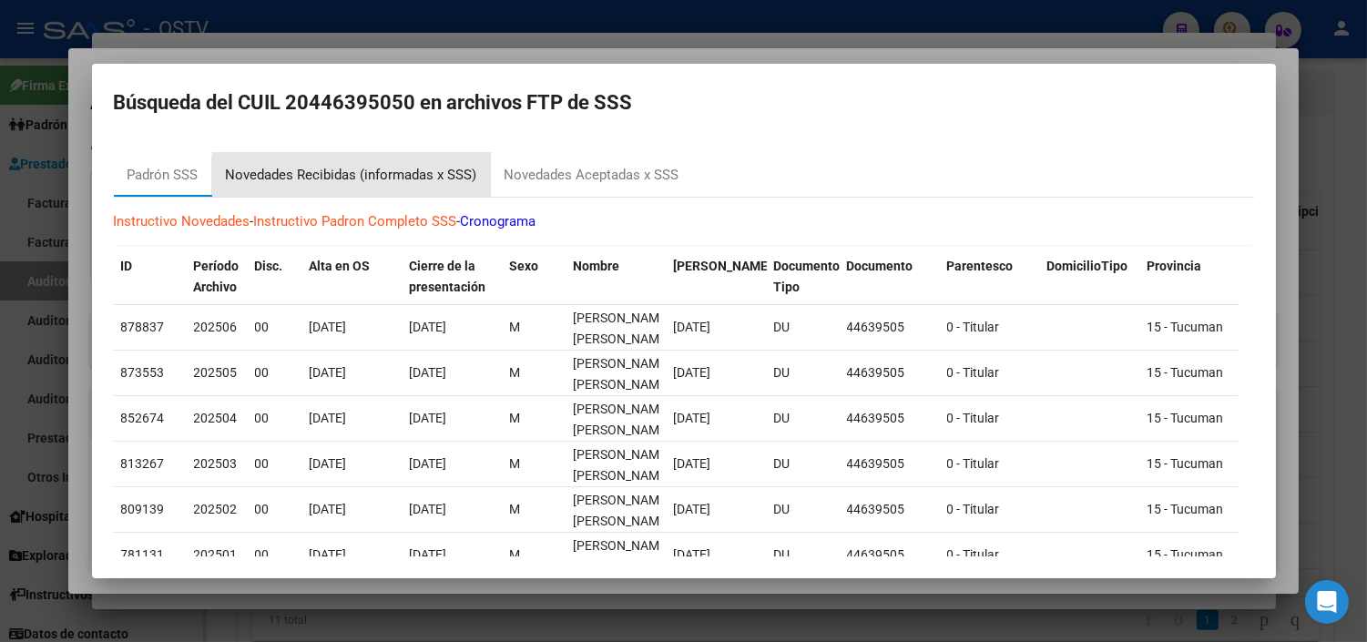
click at [394, 177] on div "Novedades Recibidas (informadas x SSS)" at bounding box center [351, 175] width 251 height 21
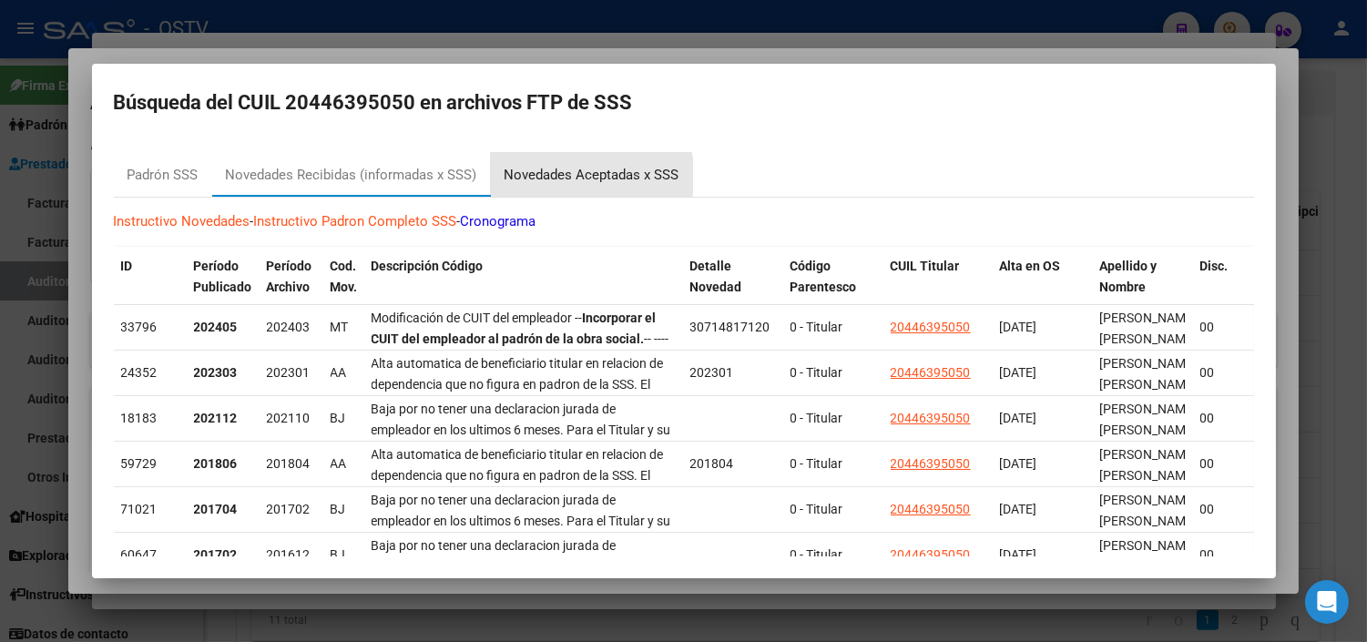
click at [530, 176] on div "Novedades Aceptadas x SSS" at bounding box center [592, 175] width 175 height 21
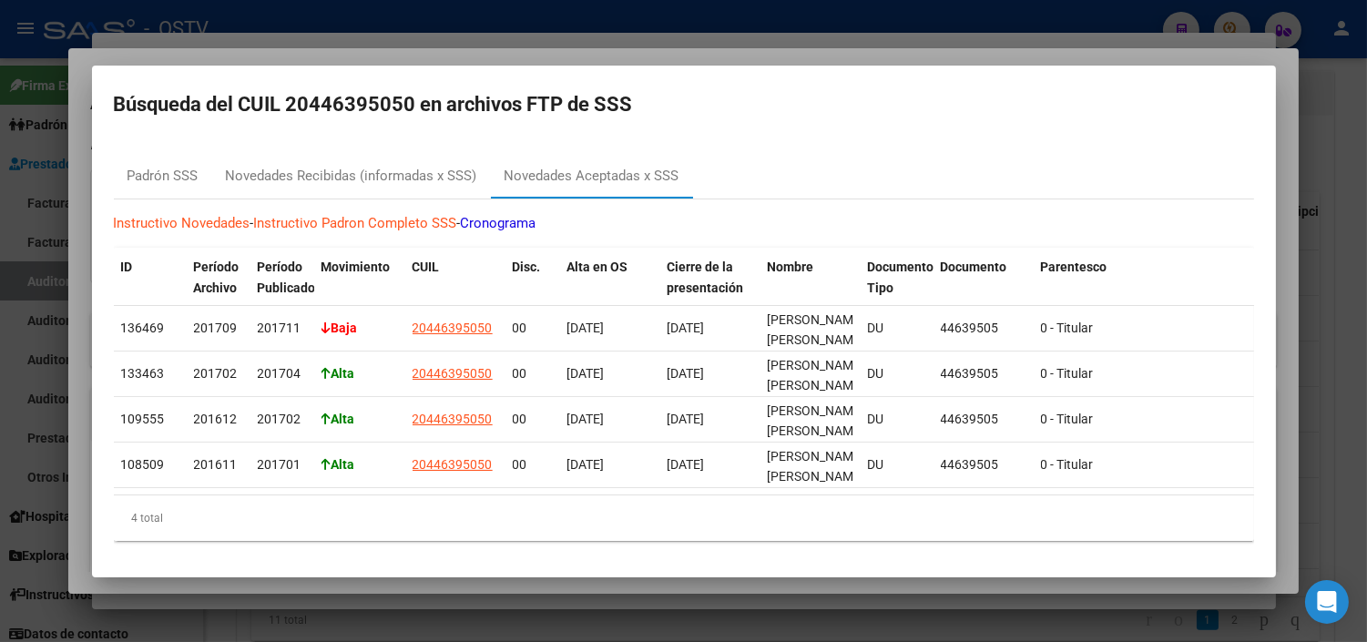
click at [466, 580] on div at bounding box center [683, 321] width 1367 height 642
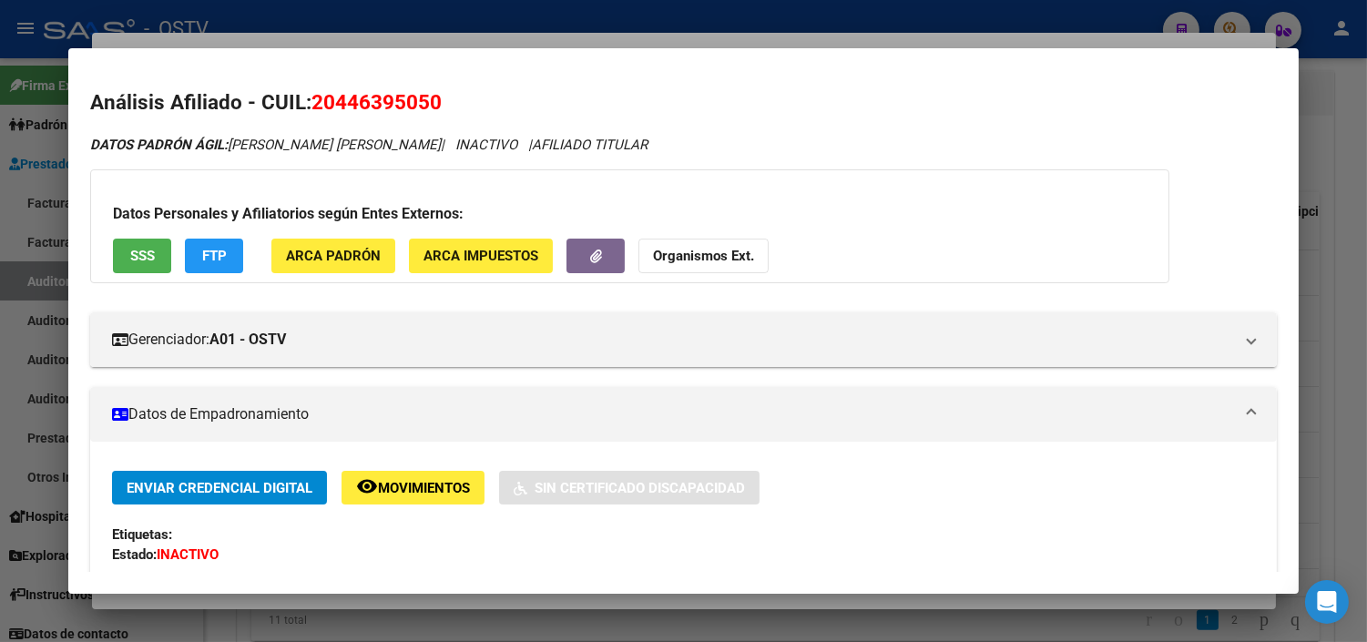
click at [458, 598] on div at bounding box center [683, 321] width 1367 height 642
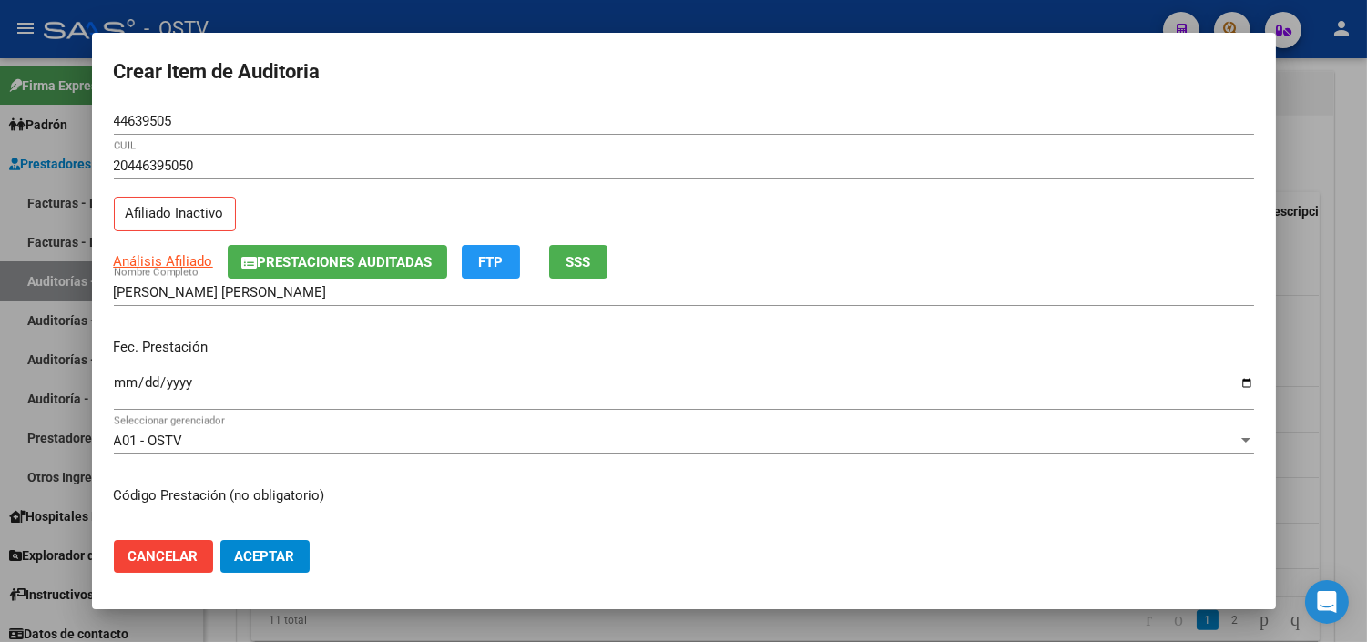
click at [114, 383] on input "Ingresar la fecha" at bounding box center [684, 389] width 1141 height 29
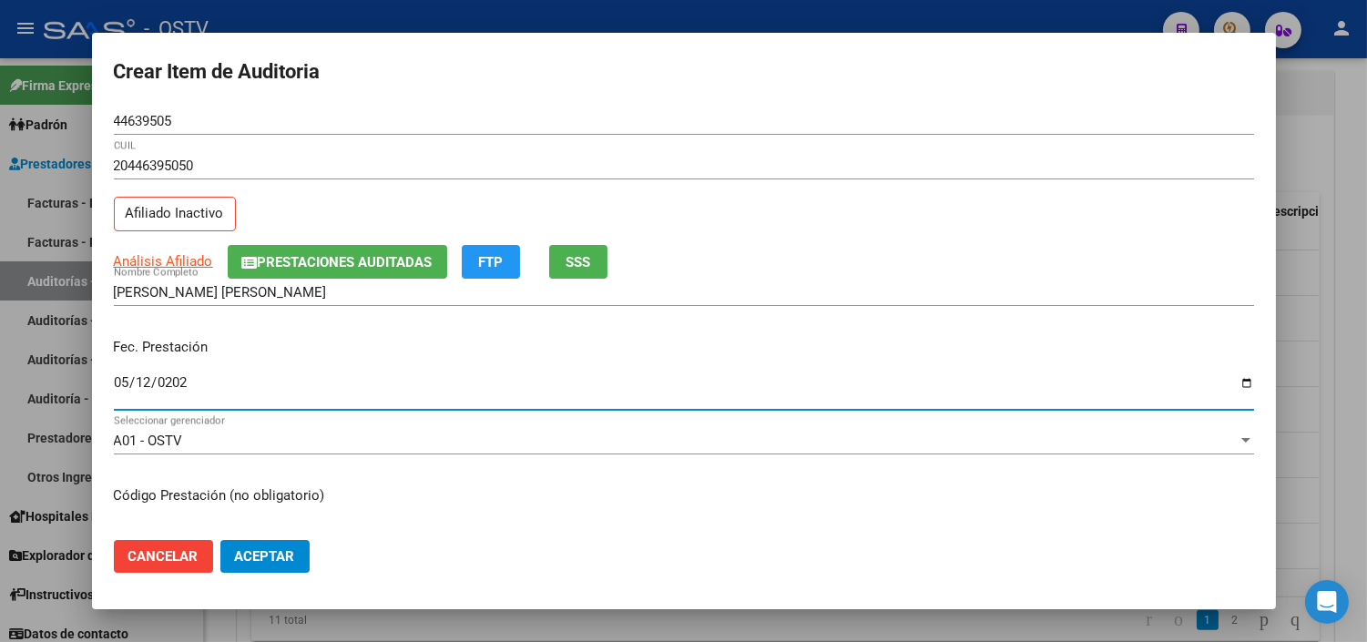
type input "[DATE]"
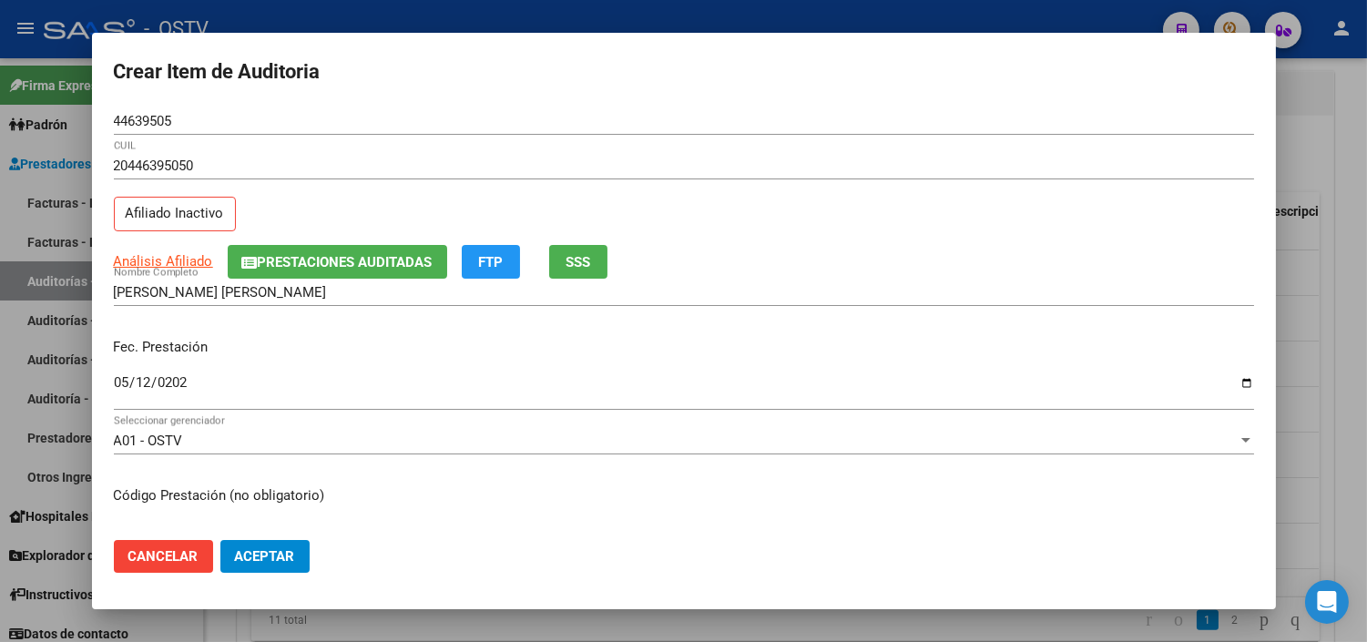
scroll to position [308, 0]
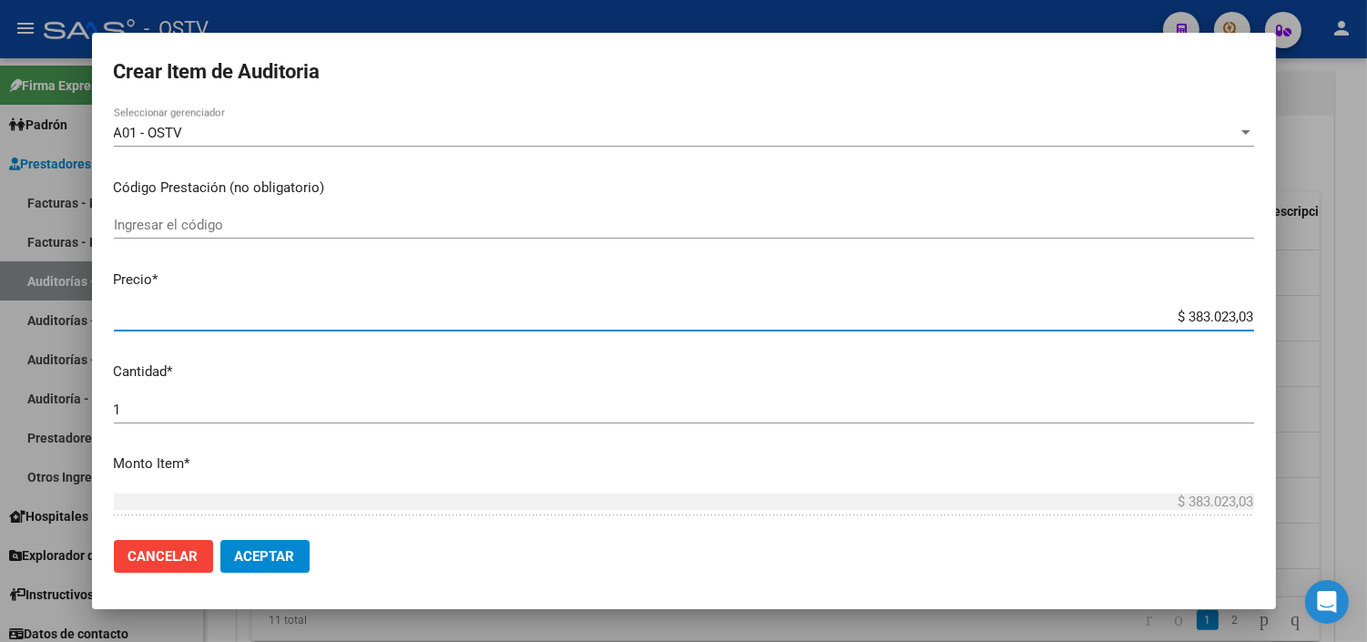
paste input "21.068,05"
type input "$ 21.068,05"
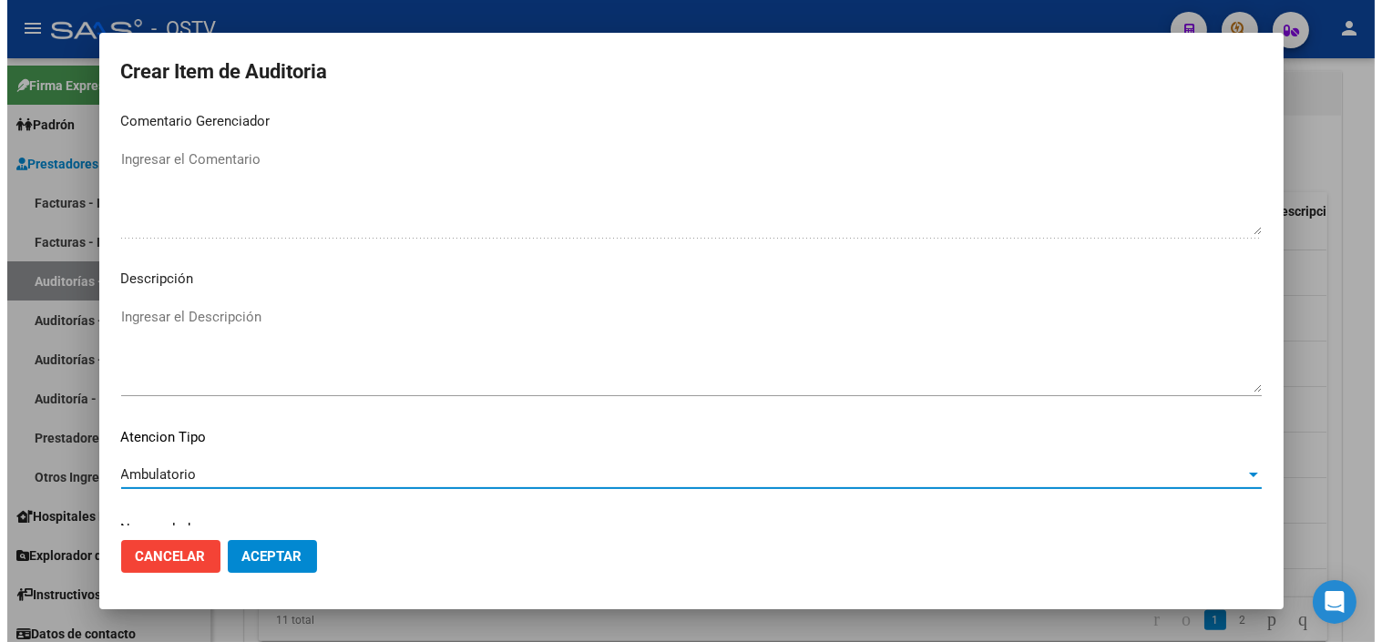
scroll to position [1064, 0]
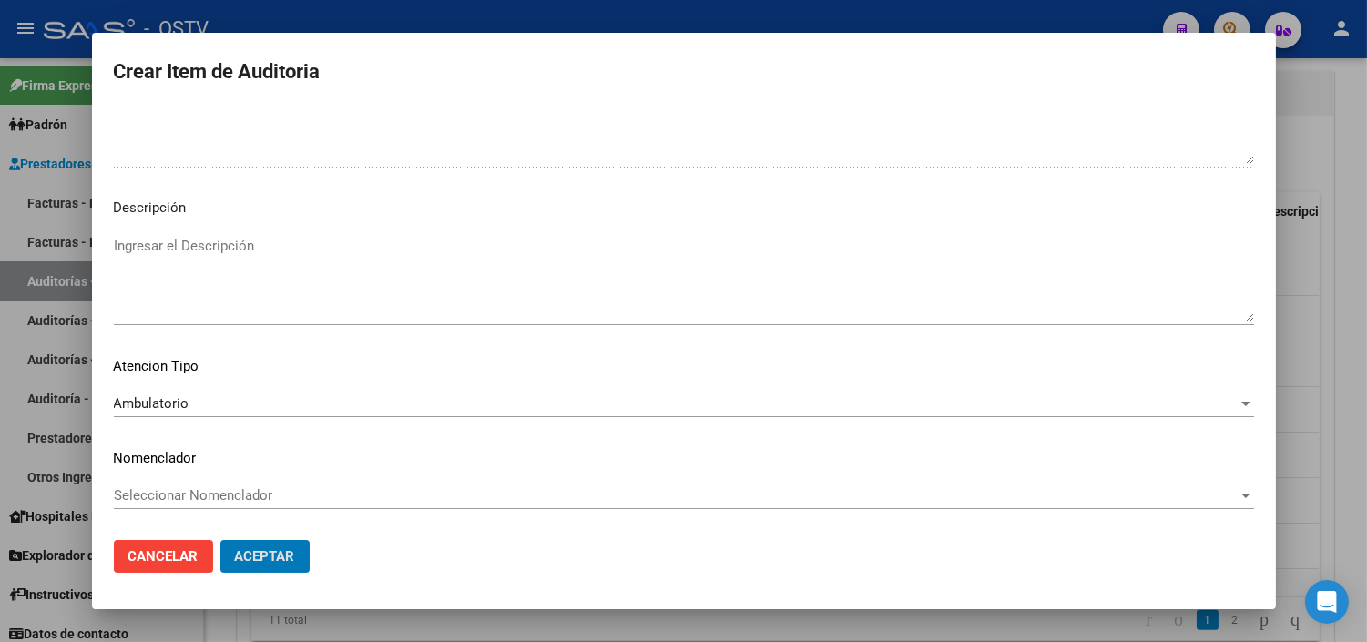
click at [220, 540] on button "Aceptar" at bounding box center [264, 556] width 89 height 33
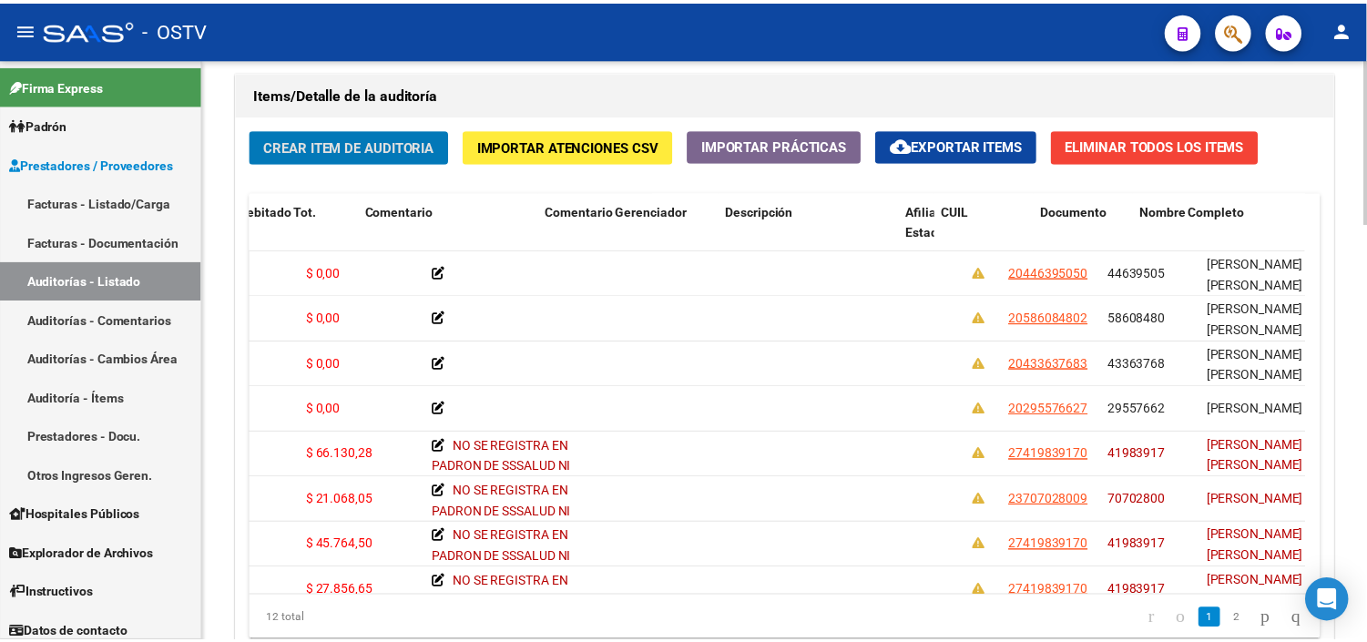
scroll to position [0, 0]
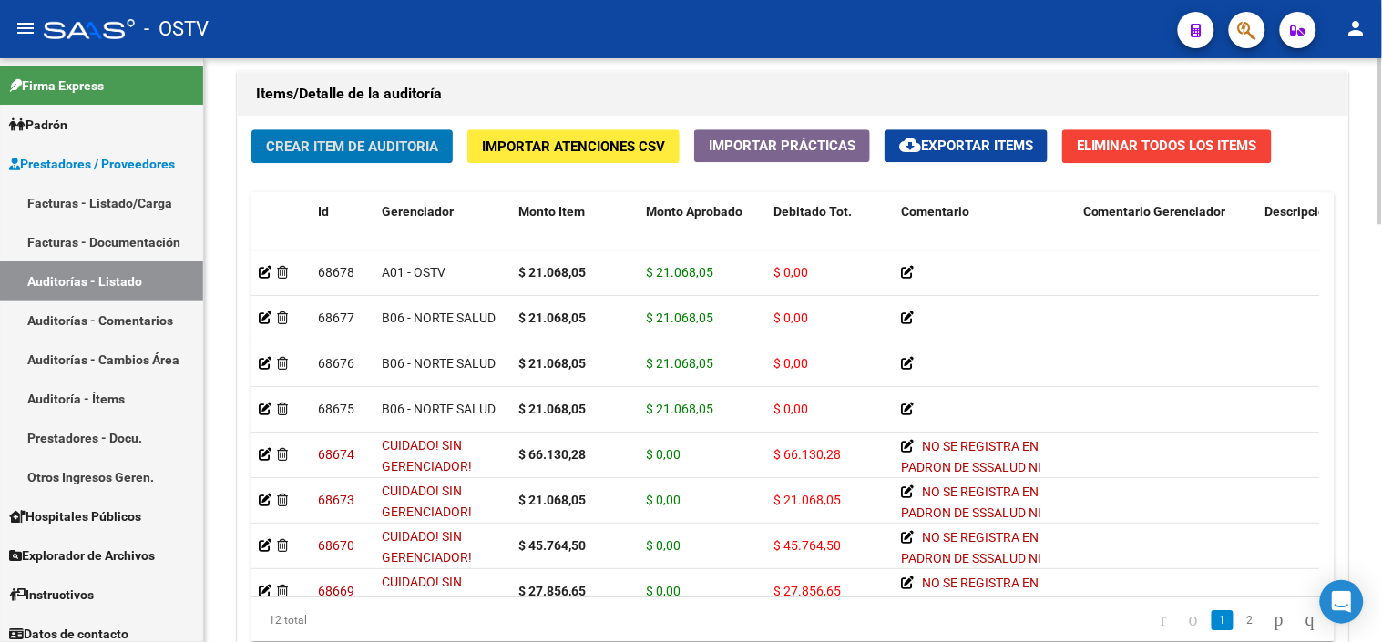
click at [330, 160] on button "Crear Item de Auditoria" at bounding box center [351, 146] width 201 height 34
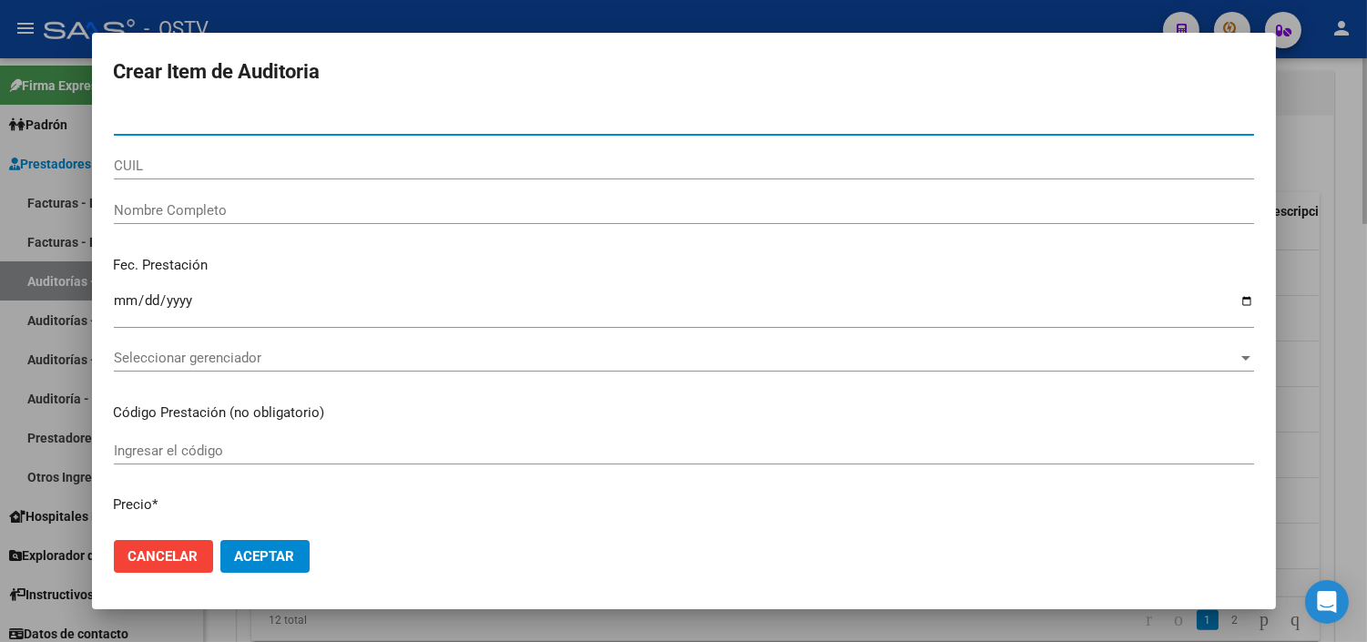
paste input "29557662"
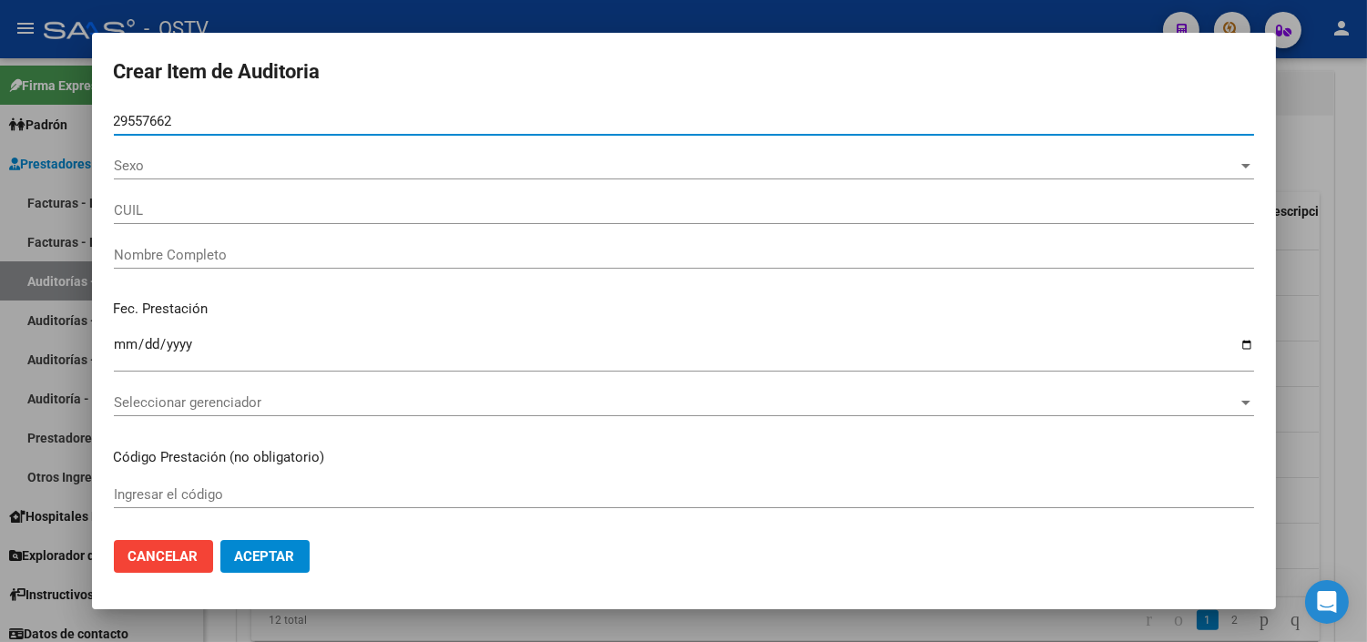
type input "29557662"
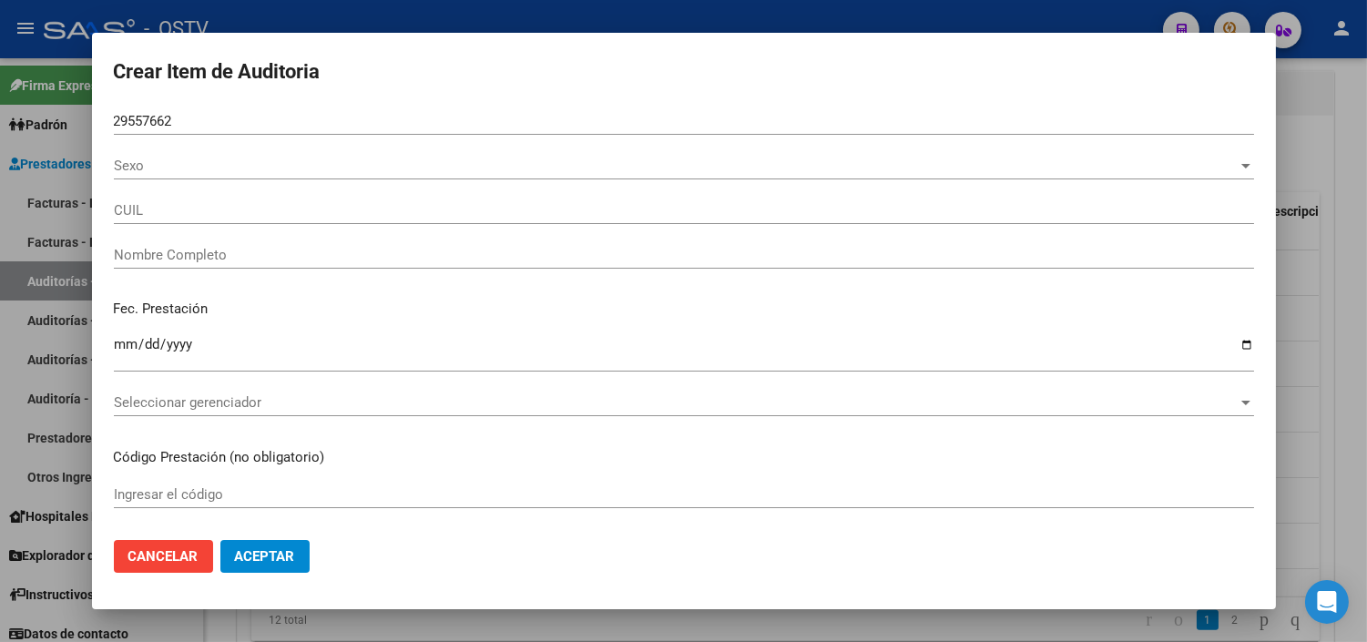
type input "20295576627"
type input "[PERSON_NAME]"
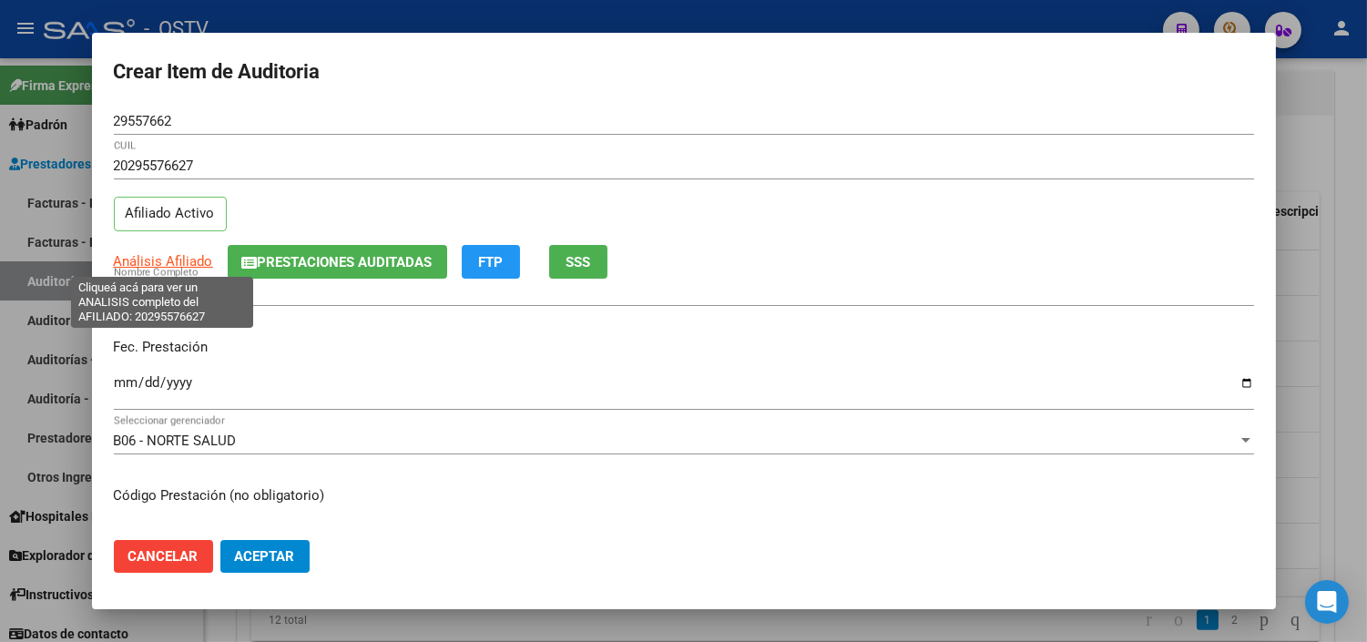
click at [169, 260] on span "Análisis Afiliado" at bounding box center [163, 261] width 99 height 16
type textarea "20295576627"
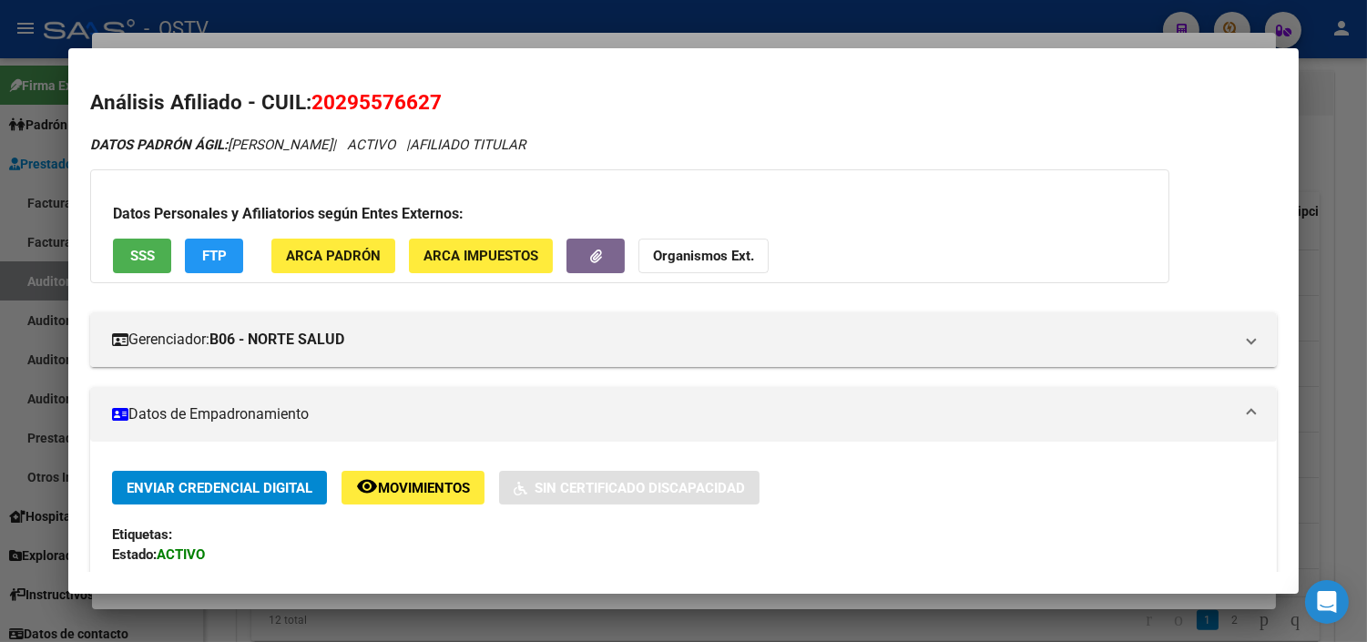
click at [153, 258] on button "SSS" at bounding box center [142, 256] width 58 height 34
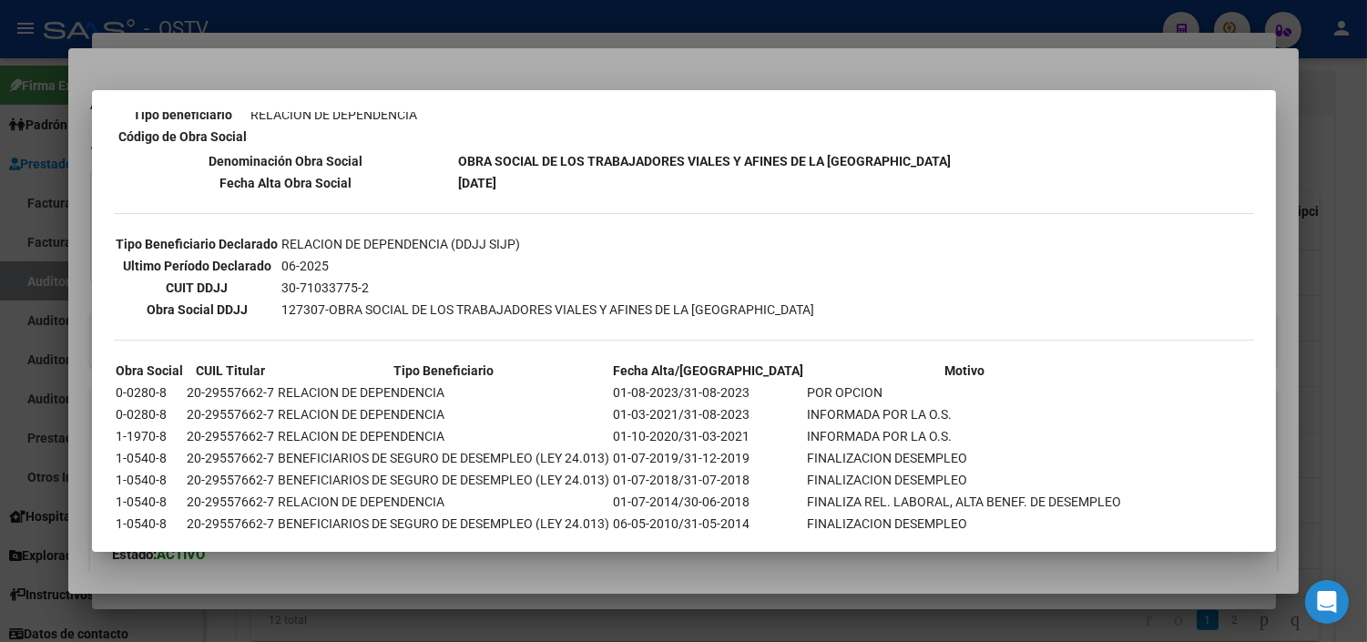
scroll to position [435, 0]
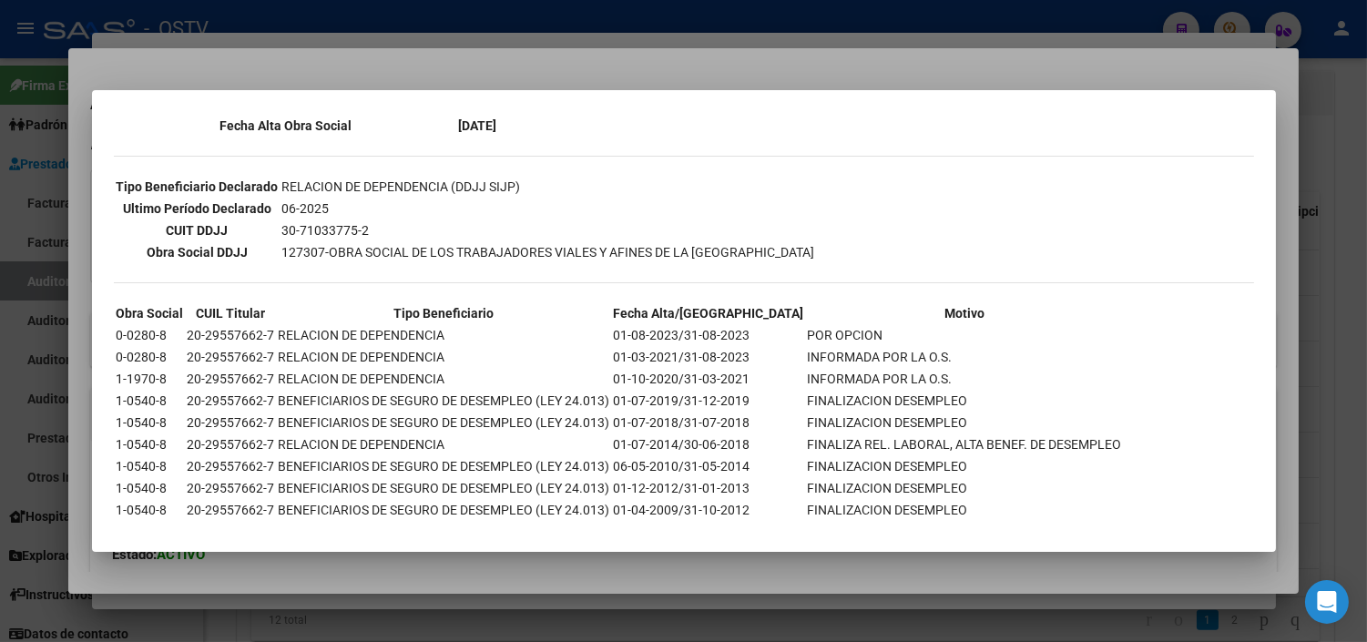
click at [502, 568] on div at bounding box center [683, 321] width 1367 height 642
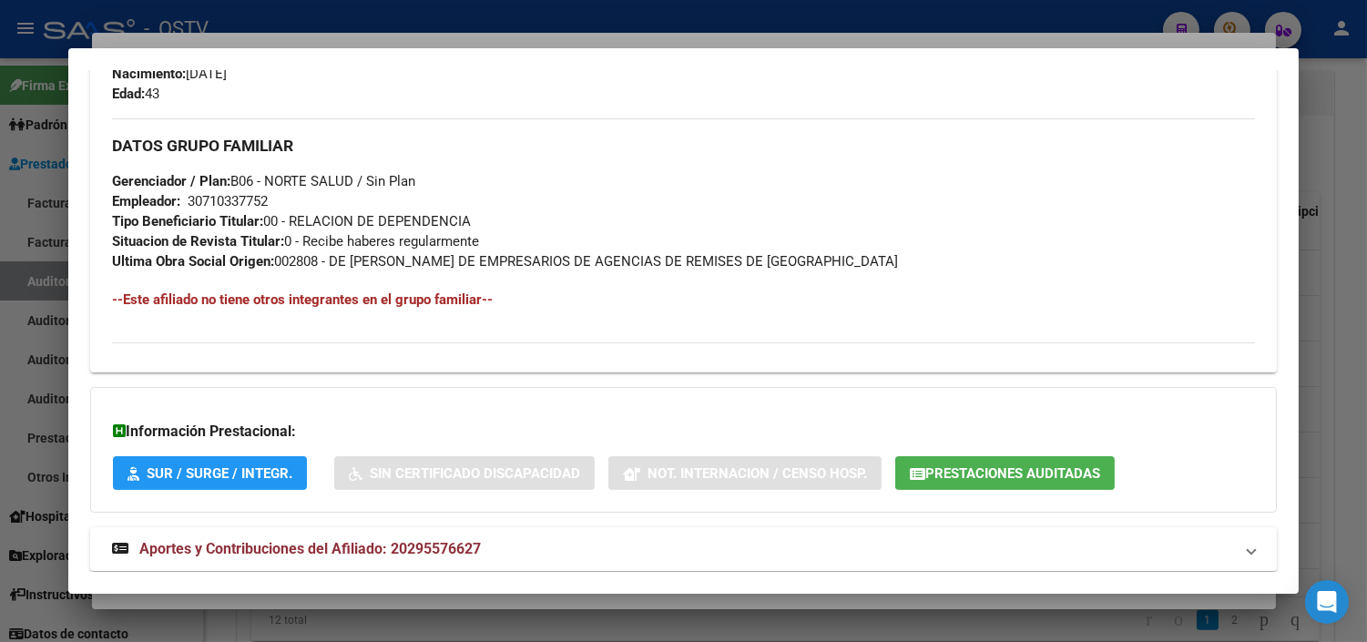
scroll to position [864, 0]
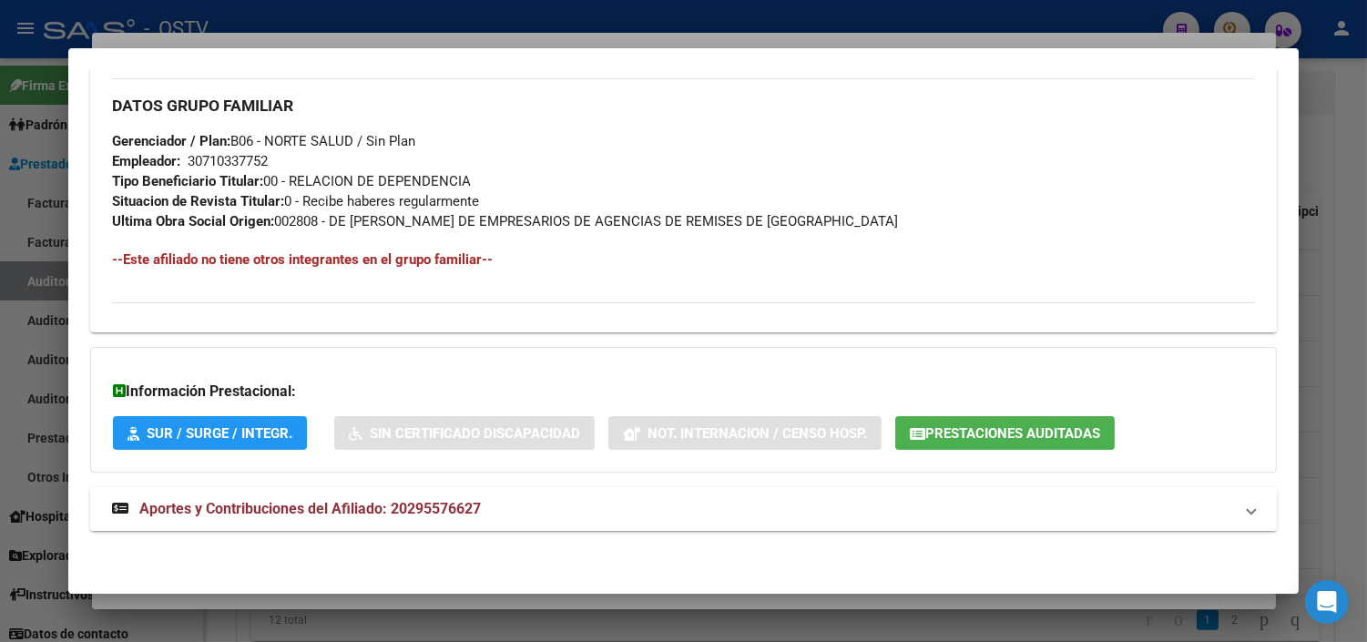
click at [253, 512] on span "Aportes y Contribuciones del Afiliado: 20295576627" at bounding box center [310, 508] width 342 height 17
click at [953, 431] on span "Prestaciones Auditadas" at bounding box center [1013, 433] width 175 height 16
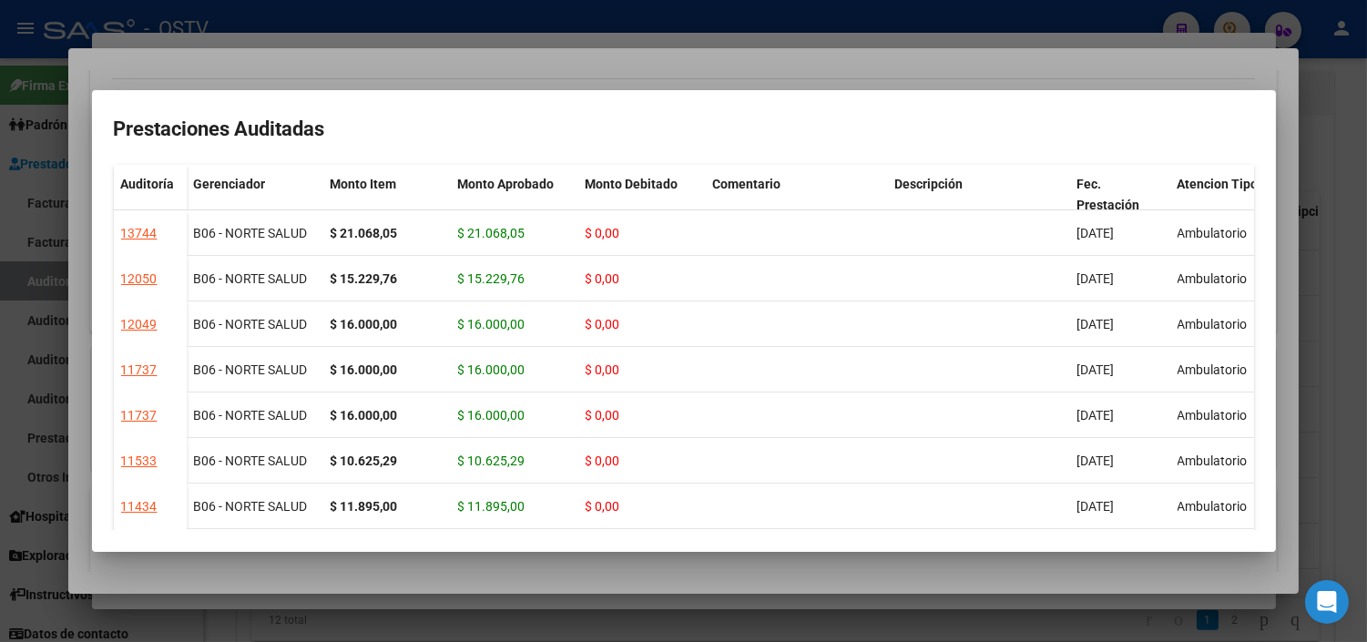
click at [494, 576] on div at bounding box center [683, 321] width 1367 height 642
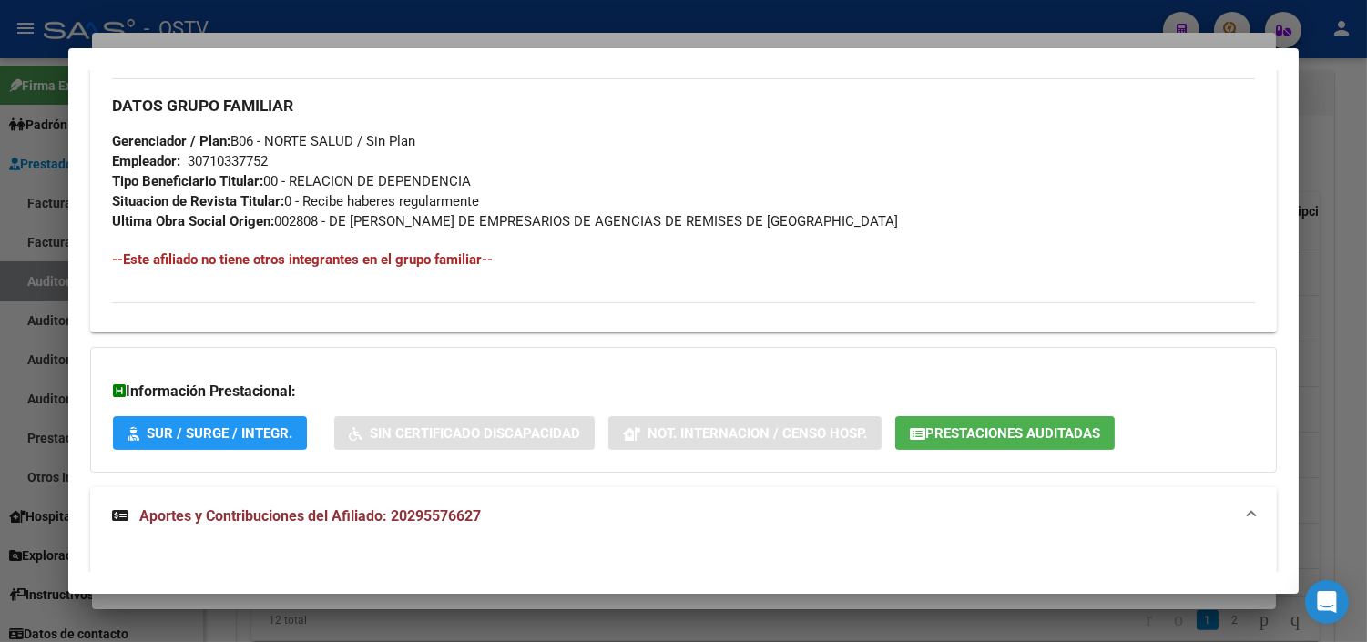
scroll to position [1471, 0]
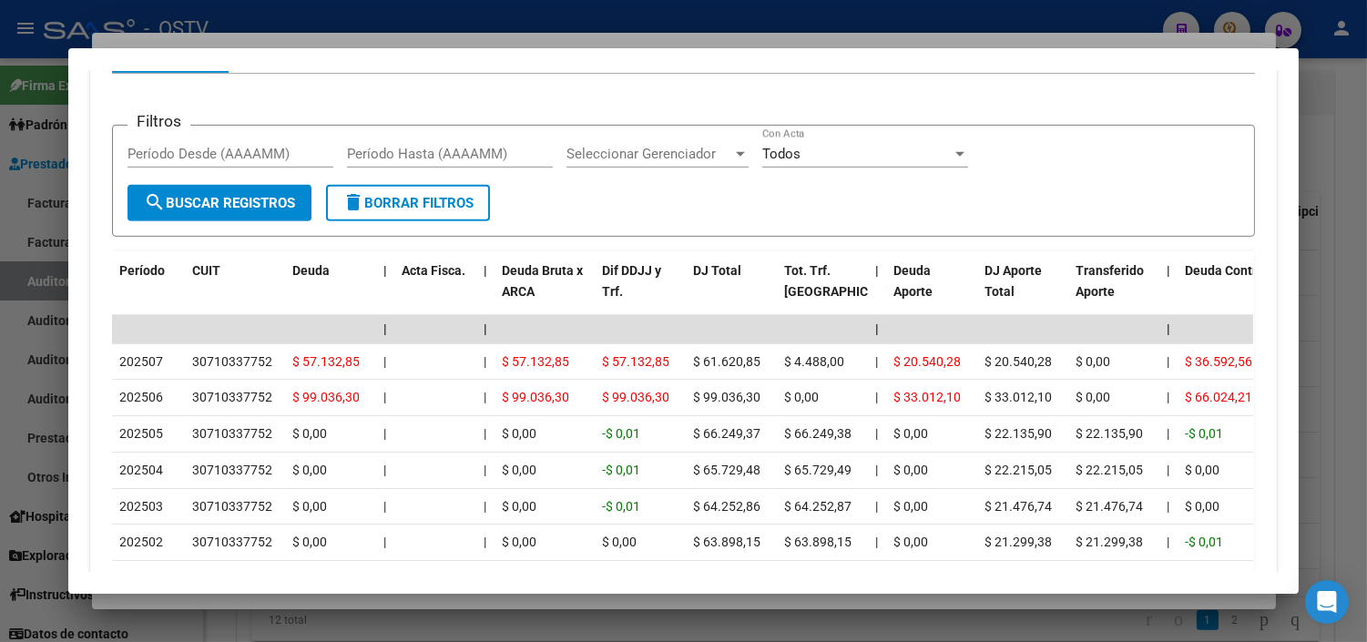
click at [242, 603] on div at bounding box center [683, 321] width 1367 height 642
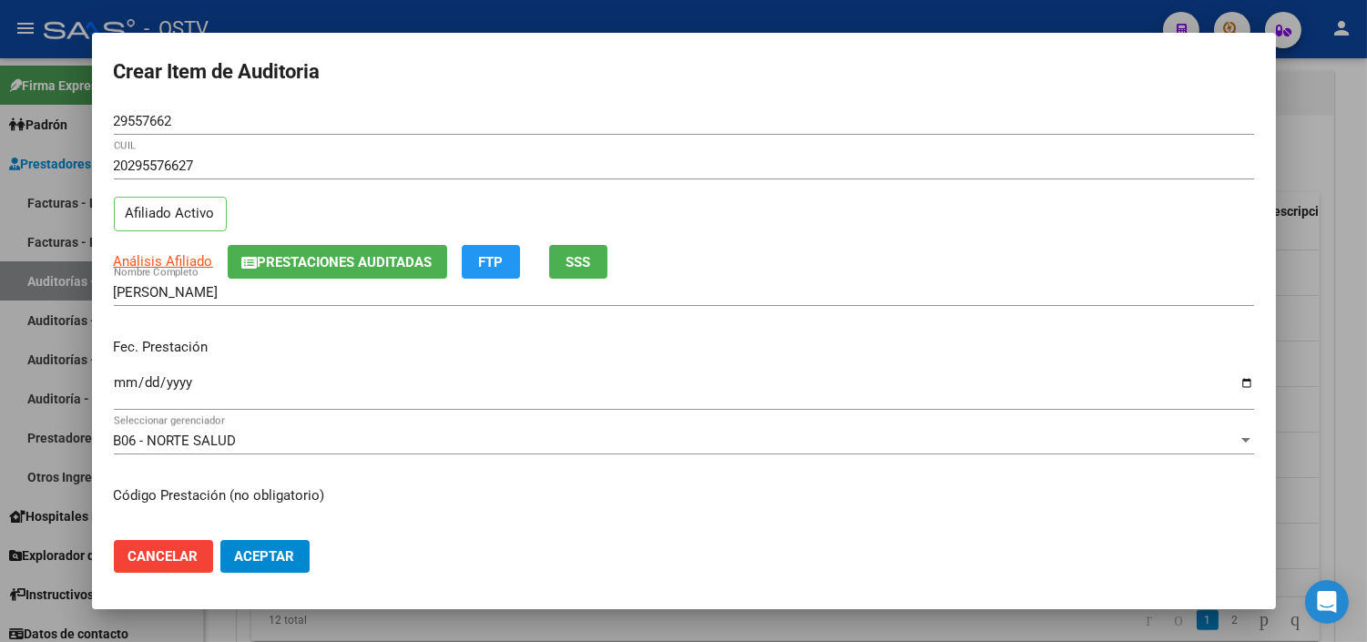
click at [120, 383] on input "Ingresar la fecha" at bounding box center [684, 389] width 1141 height 29
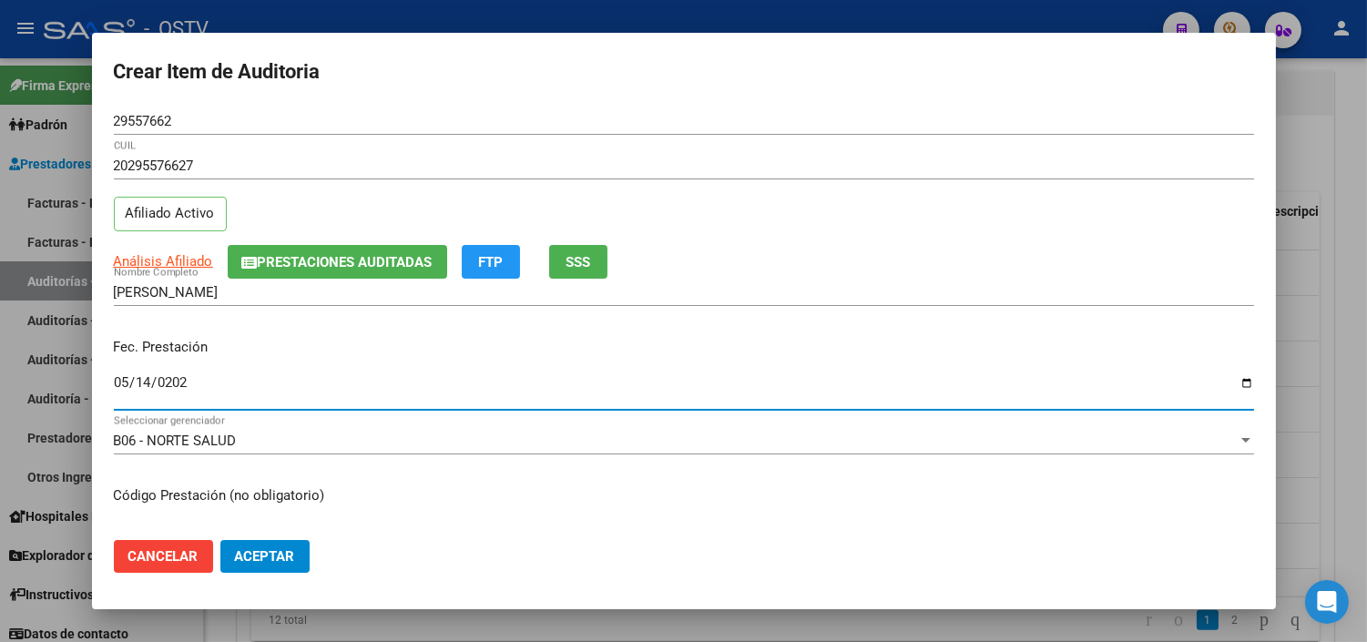
type input "[DATE]"
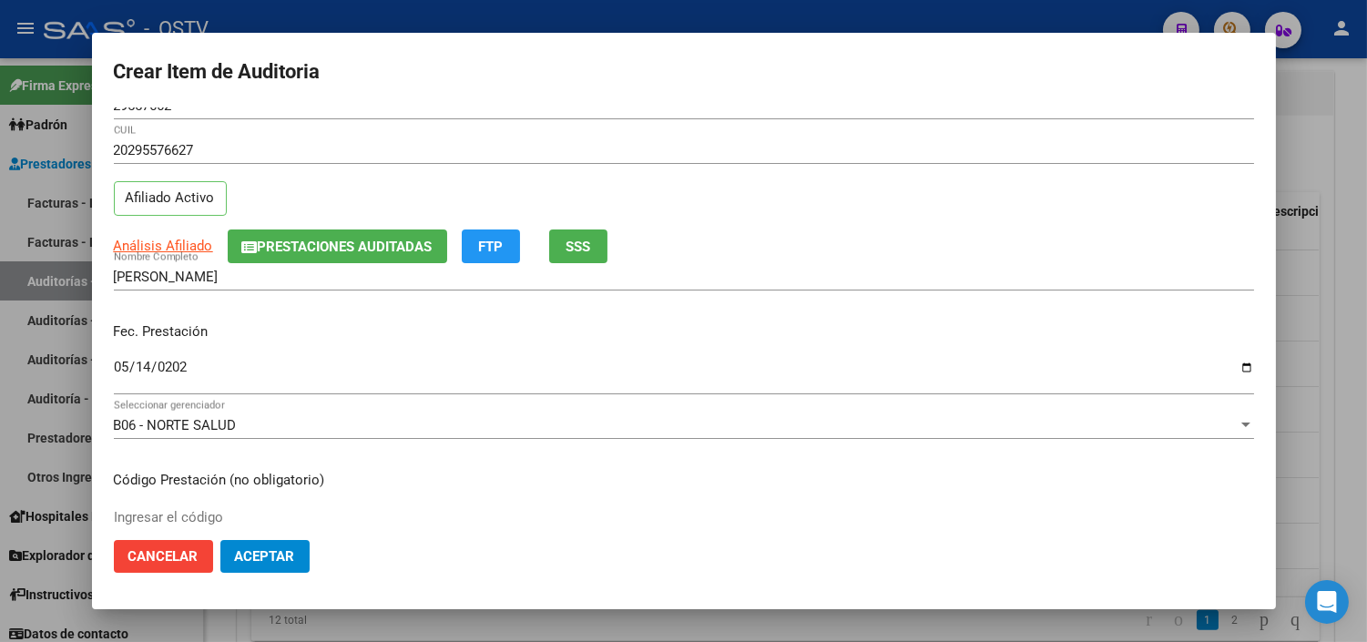
scroll to position [308, 0]
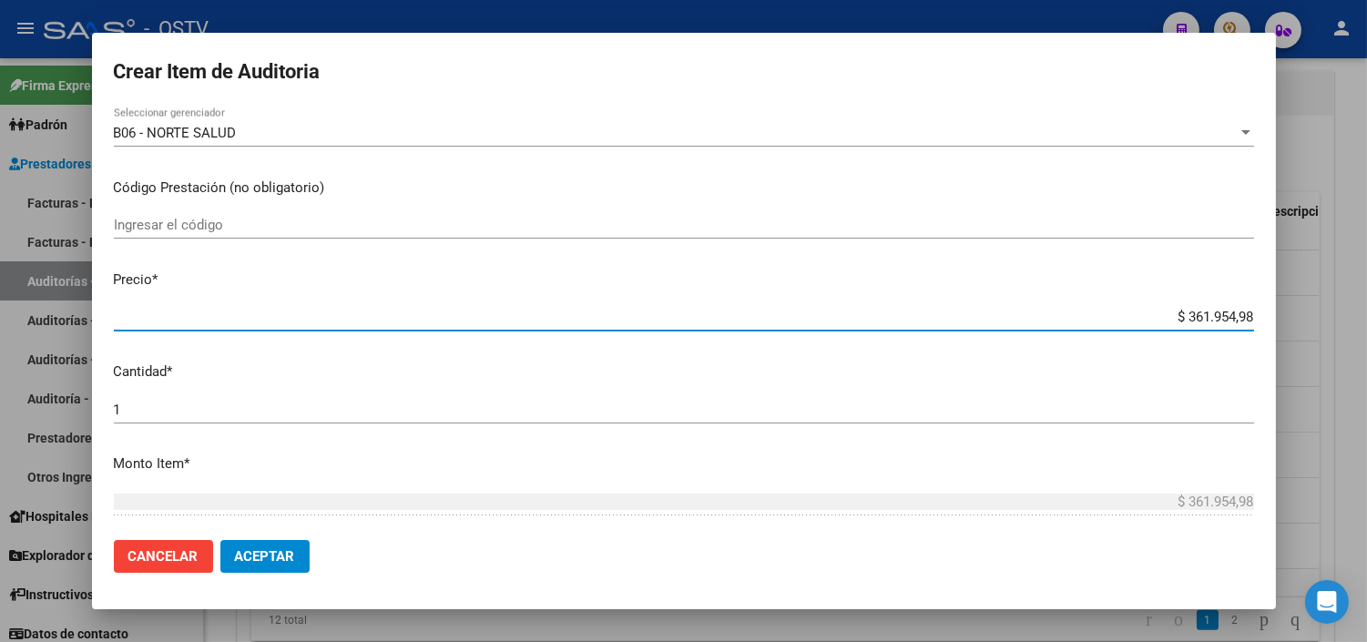
paste input "27.856,65"
type input "$ 27.856,65"
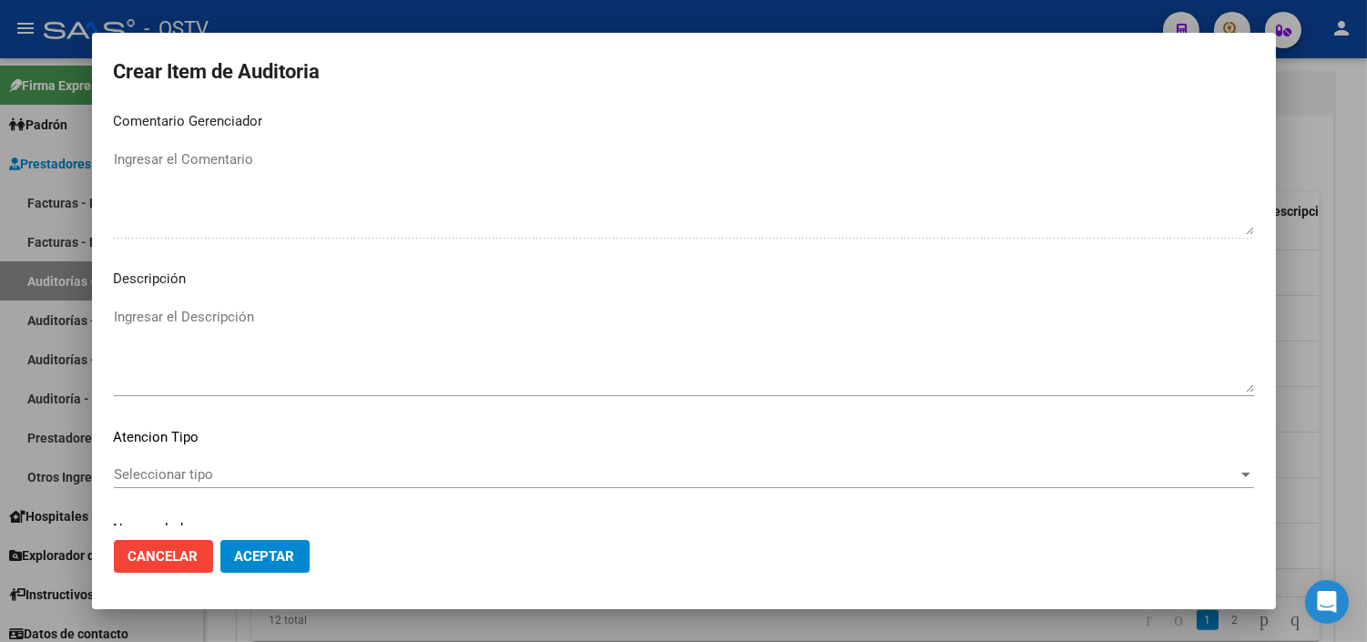
scroll to position [1064, 0]
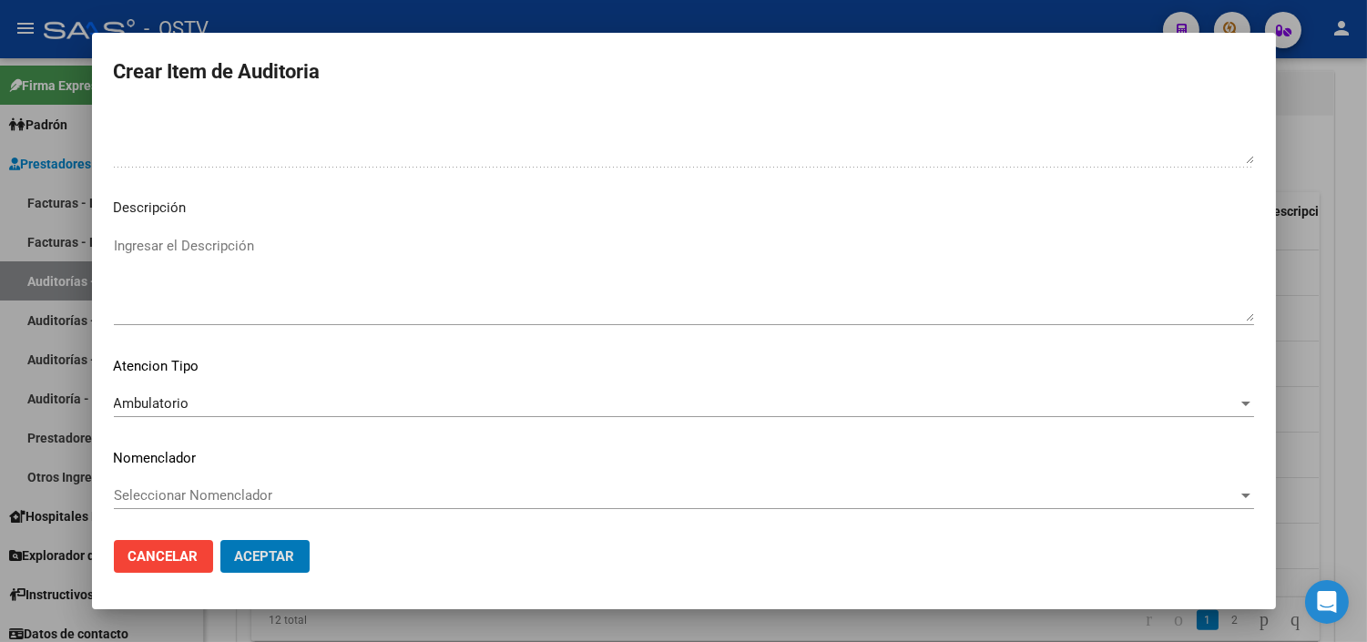
click at [220, 540] on button "Aceptar" at bounding box center [264, 556] width 89 height 33
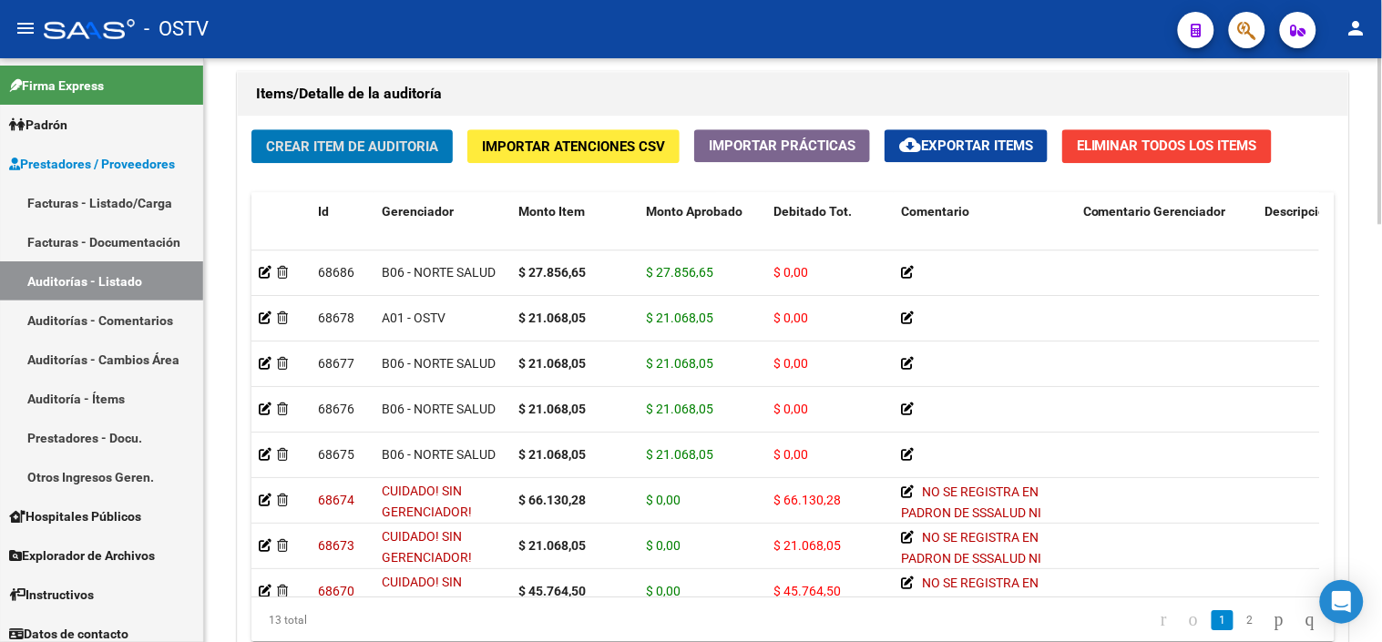
click at [379, 157] on button "Crear Item de Auditoria" at bounding box center [351, 146] width 201 height 34
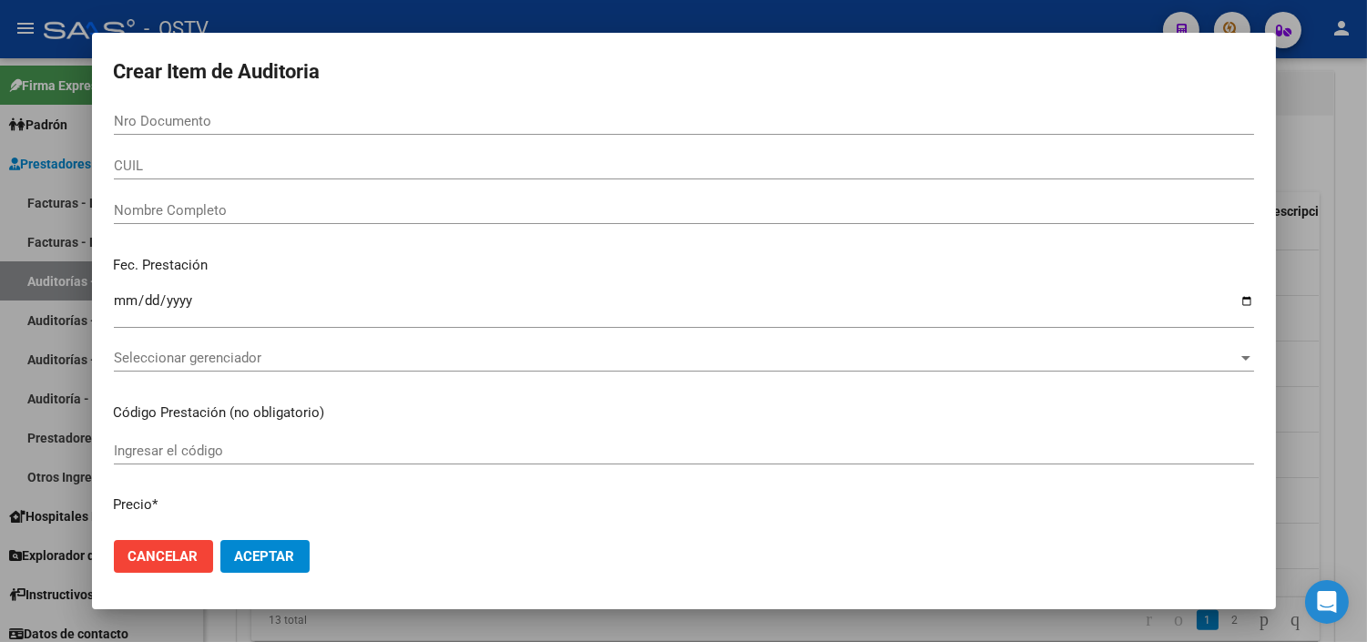
paste input "41960483"
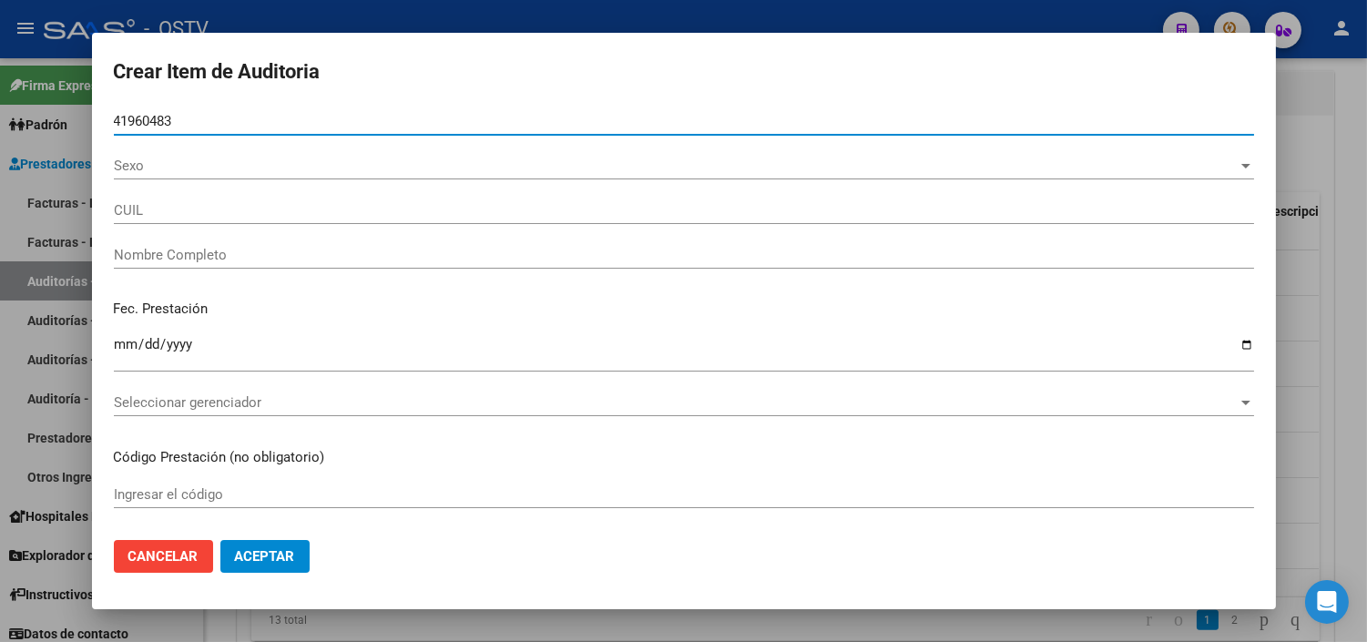
type input "41960483"
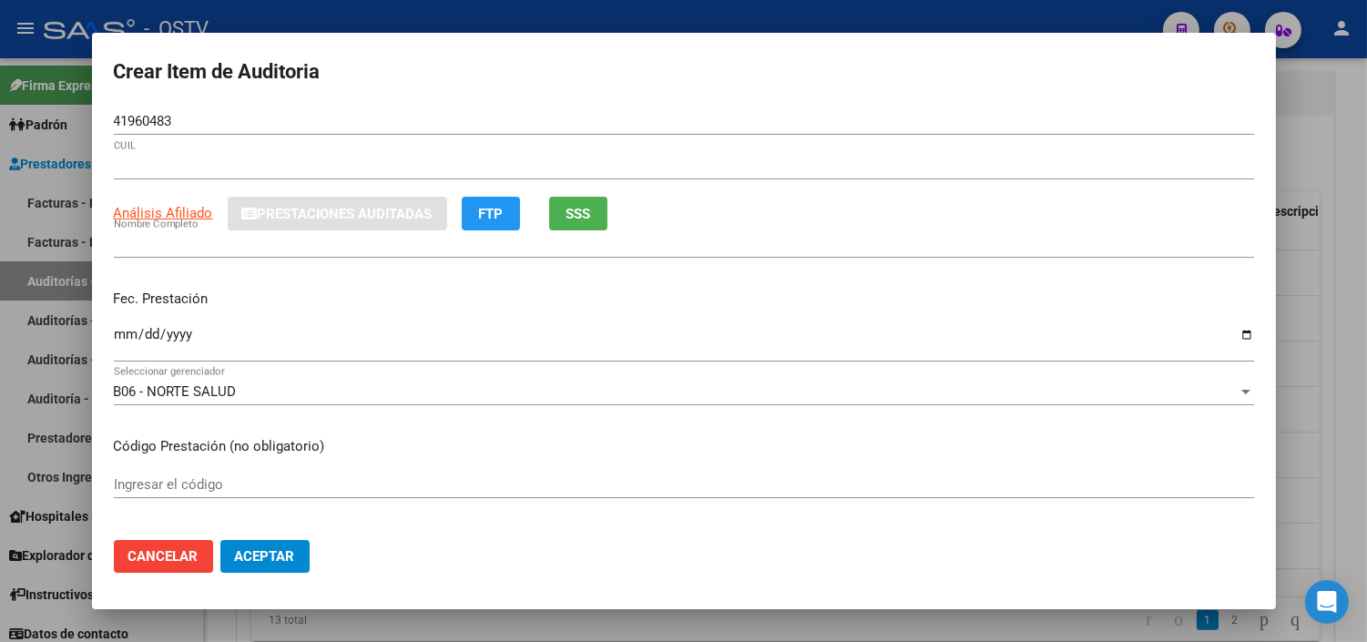
type input "20419604837"
type input "[PERSON_NAME] [PERSON_NAME]"
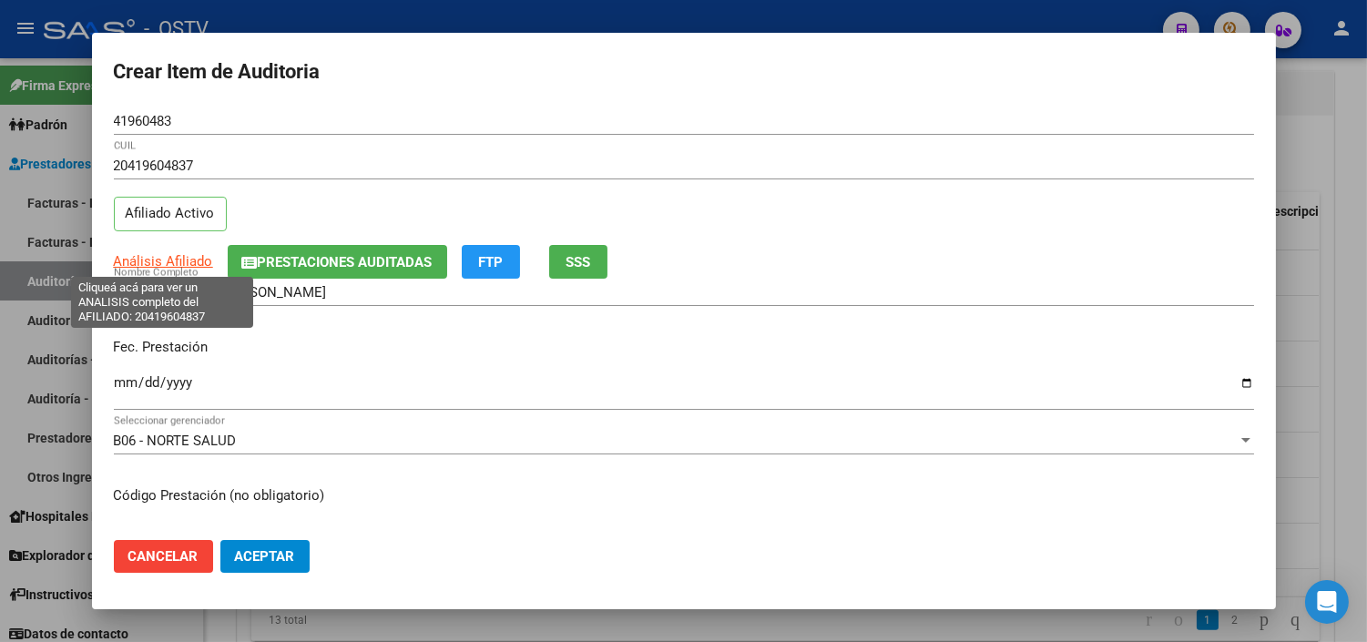
click at [178, 262] on span "Análisis Afiliado" at bounding box center [163, 261] width 99 height 16
type textarea "20419604837"
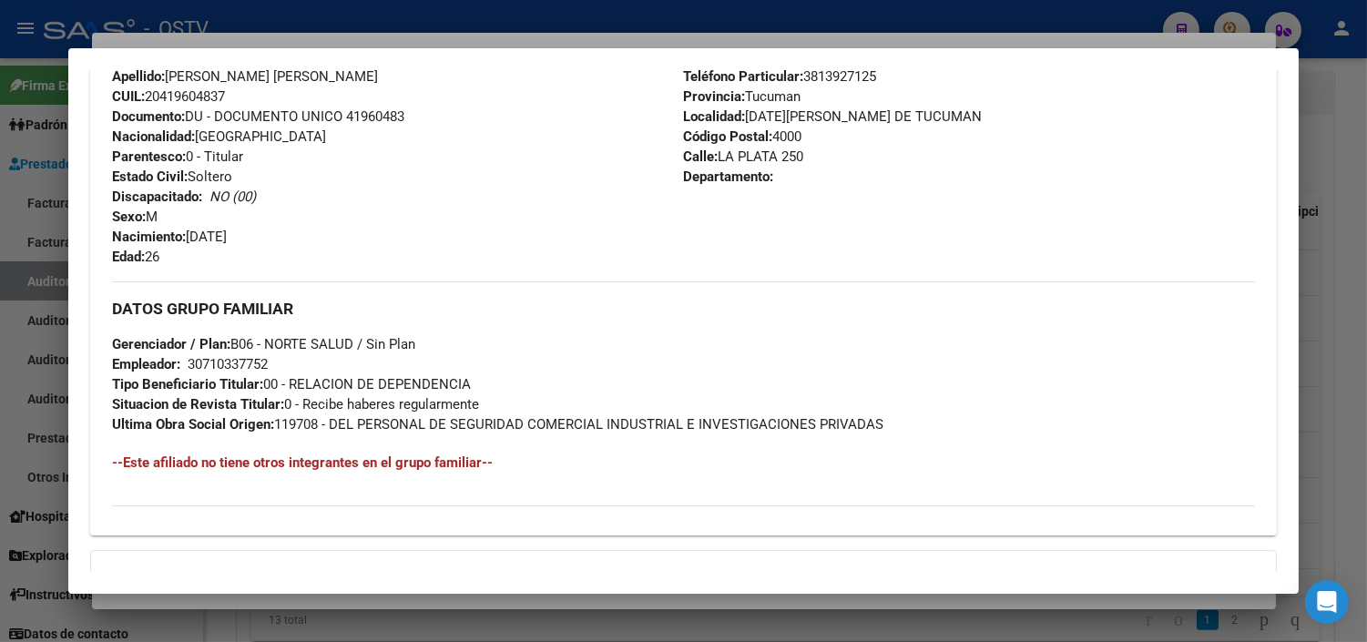
scroll to position [864, 0]
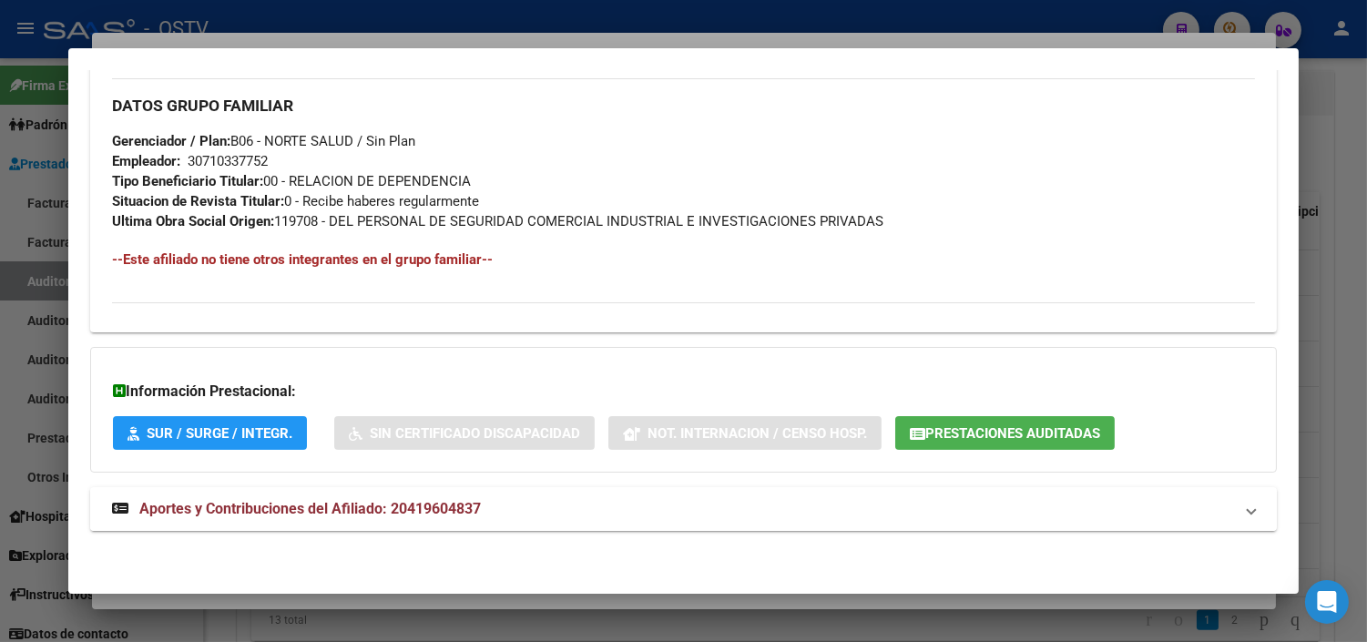
click at [285, 531] on mat-expansion-panel-header "Aportes y Contribuciones del Afiliado: 20419604837" at bounding box center [683, 509] width 1187 height 44
click at [934, 431] on span "Prestaciones Auditadas" at bounding box center [1013, 433] width 175 height 16
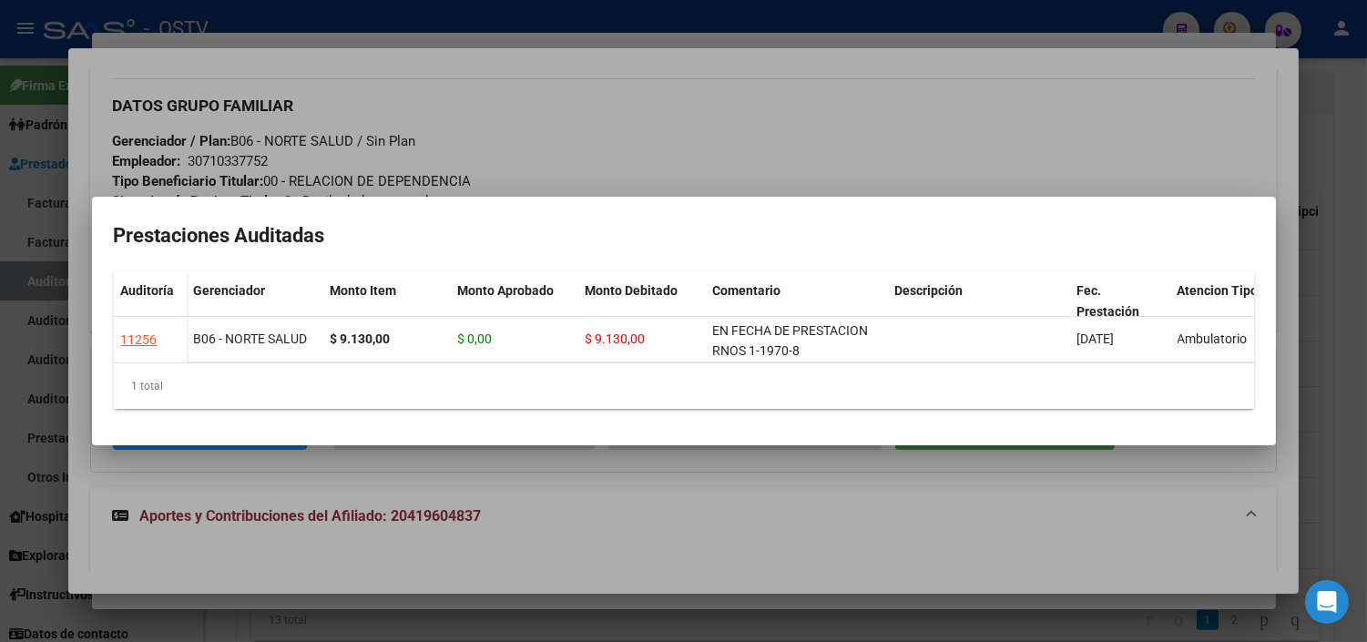
click at [536, 510] on div at bounding box center [683, 321] width 1367 height 642
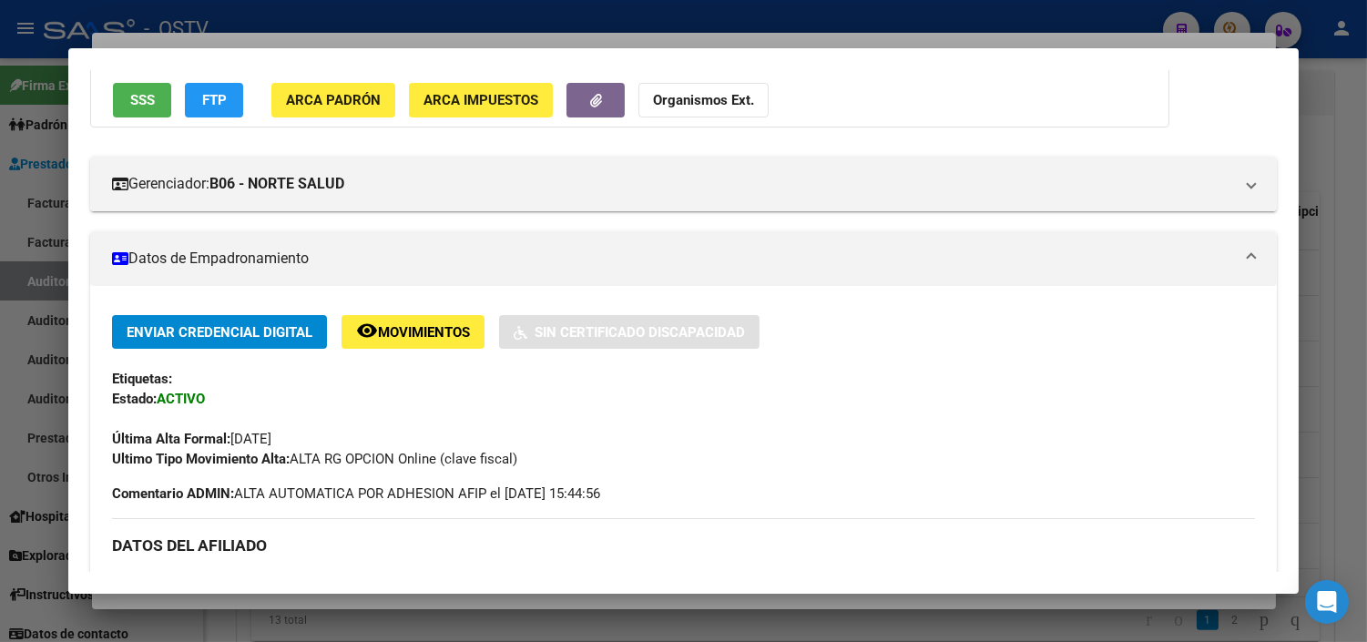
scroll to position [101, 0]
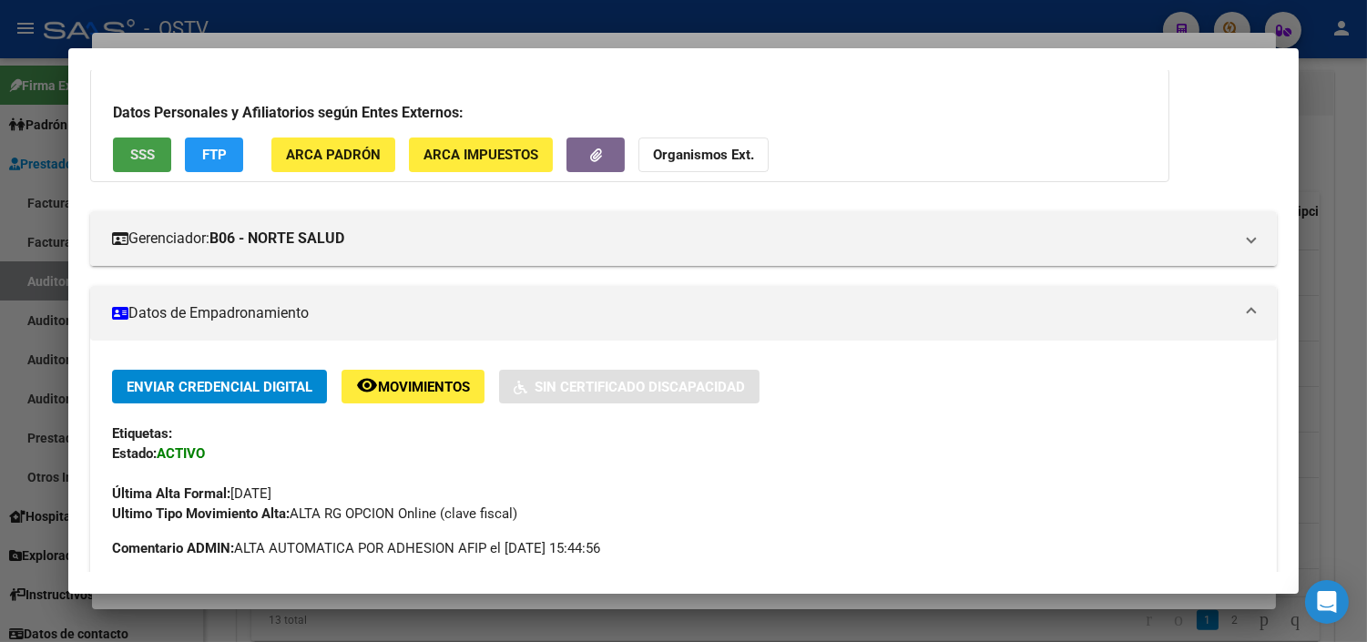
click at [131, 156] on span "SSS" at bounding box center [142, 156] width 25 height 16
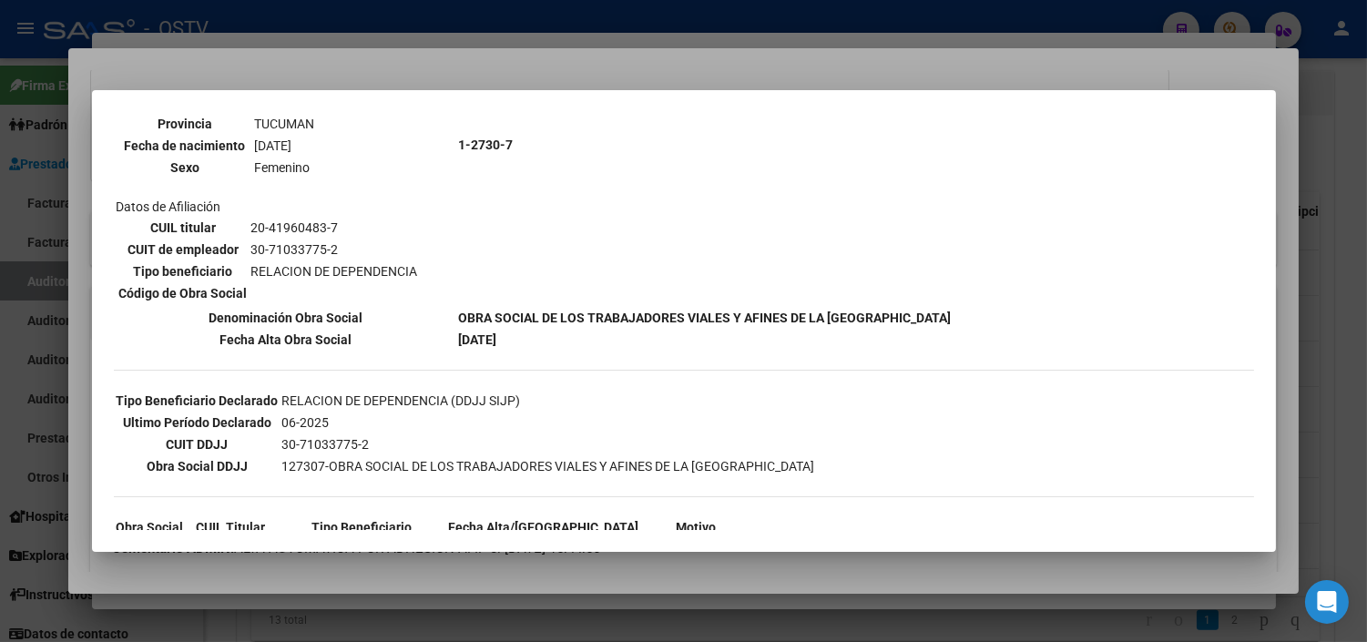
scroll to position [288, 0]
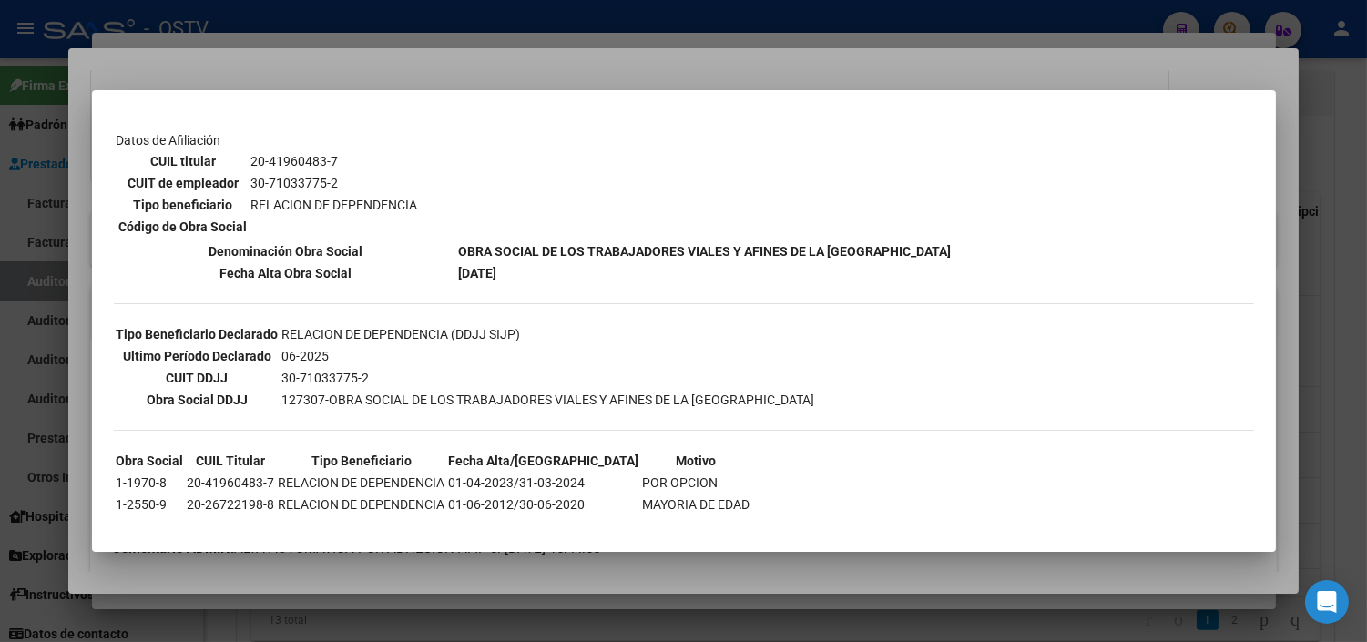
click at [321, 585] on div at bounding box center [683, 321] width 1367 height 642
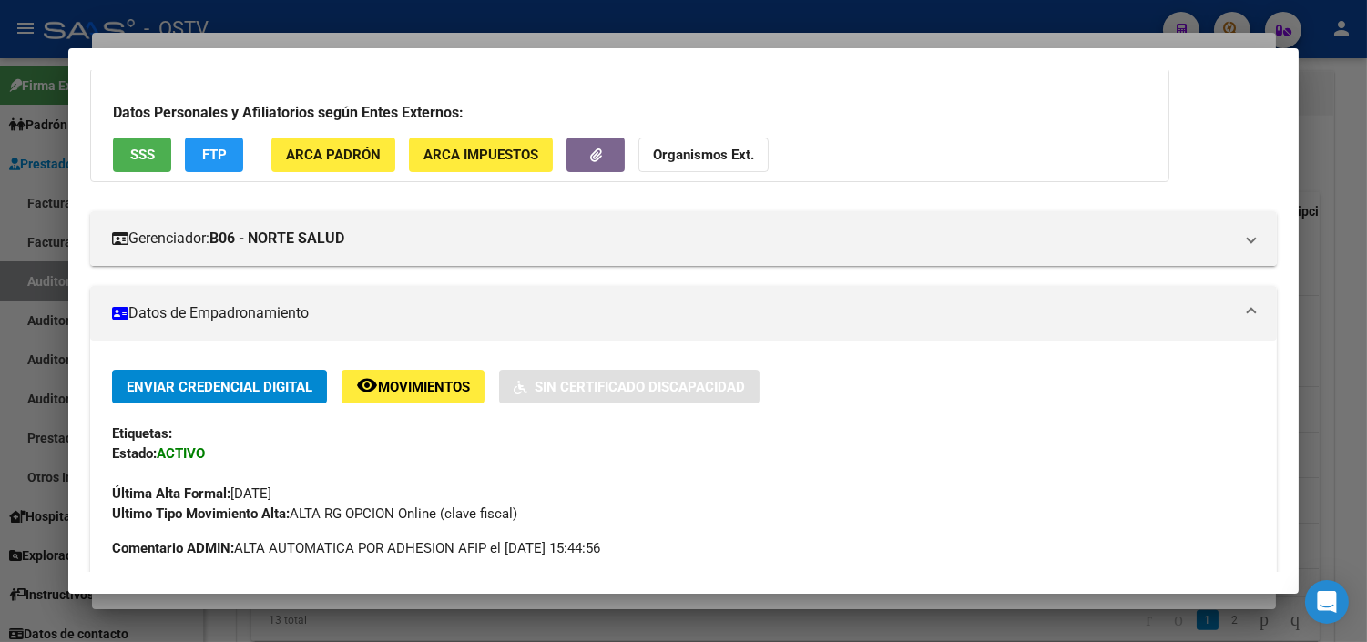
click at [279, 601] on div at bounding box center [683, 321] width 1367 height 642
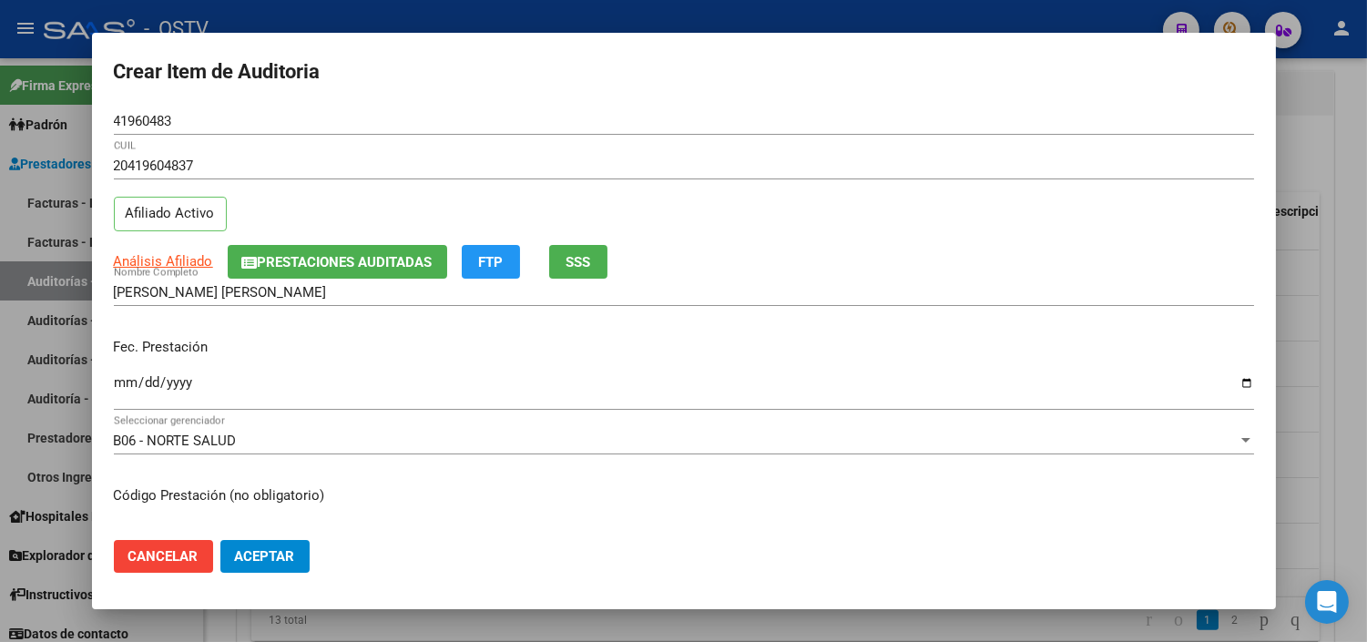
click at [123, 378] on input "Ingresar la fecha" at bounding box center [684, 389] width 1141 height 29
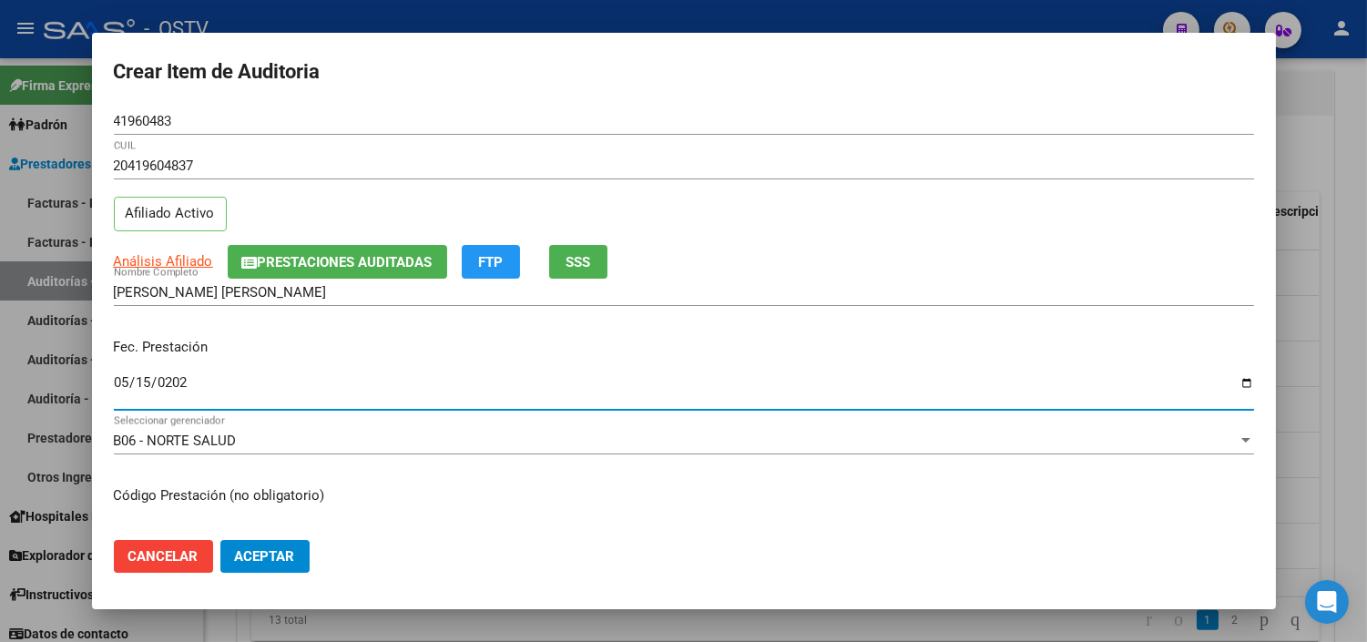
type input "[DATE]"
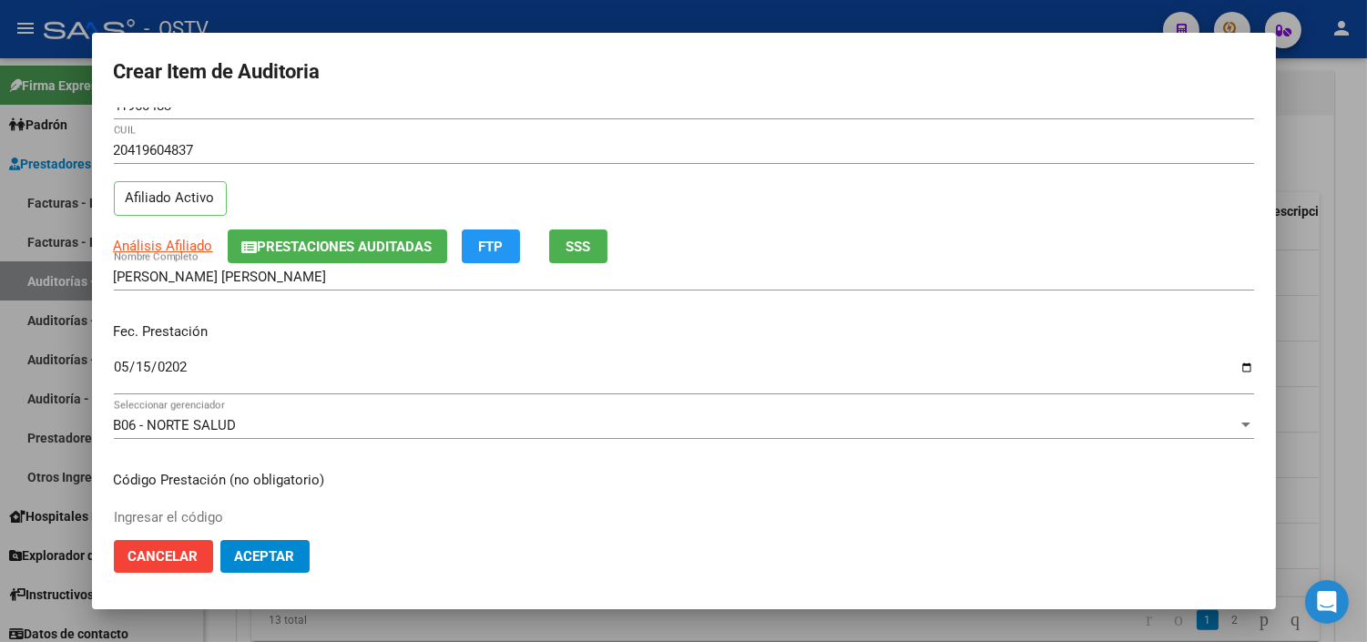
scroll to position [308, 0]
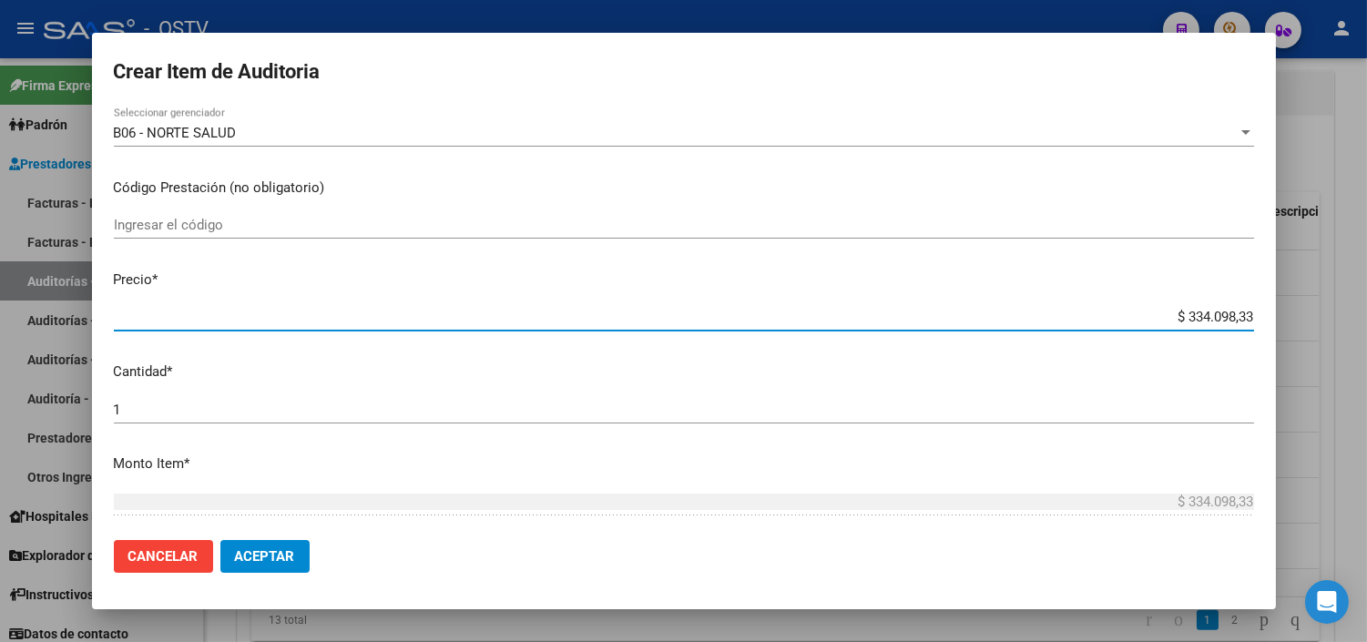
paste input "20419604837"
type input "$ 204.196.048,37"
drag, startPoint x: 1127, startPoint y: 316, endPoint x: 1241, endPoint y: 314, distance: 113.9
click at [1241, 314] on app-form-text-field "Precio * $ 204.196.048,37 Ingresar el precio" at bounding box center [691, 298] width 1155 height 56
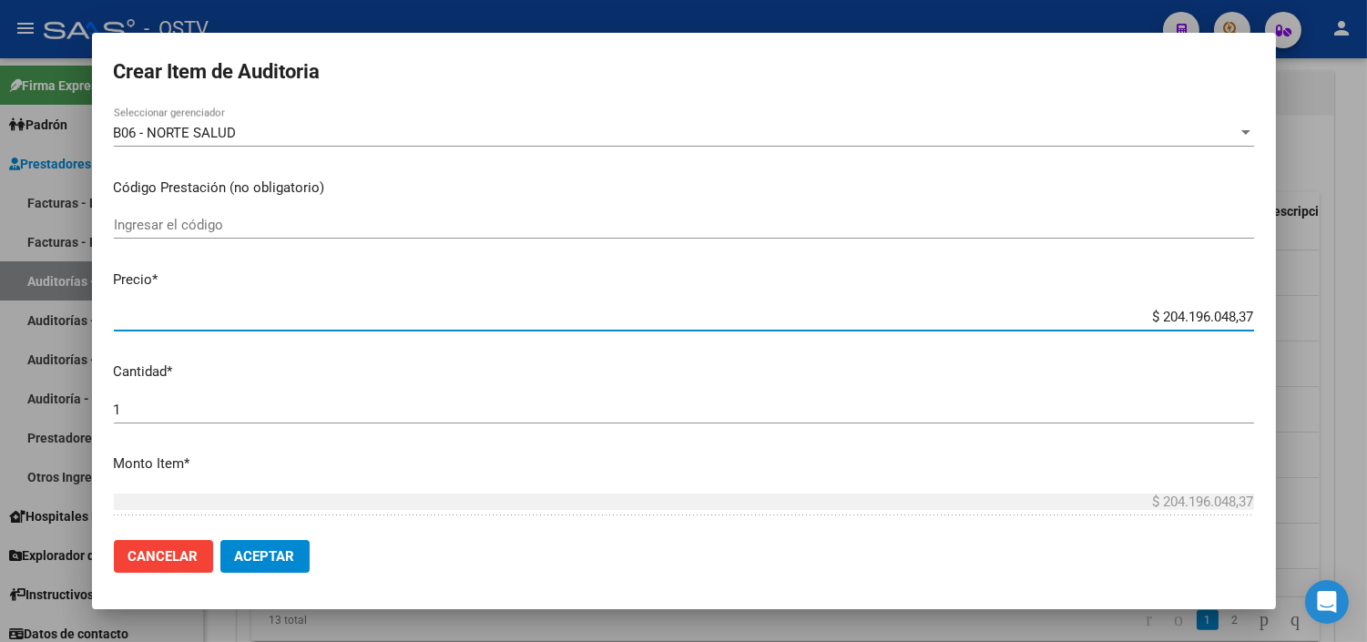
paste input "7.022,68"
type input "$ 7.022,68"
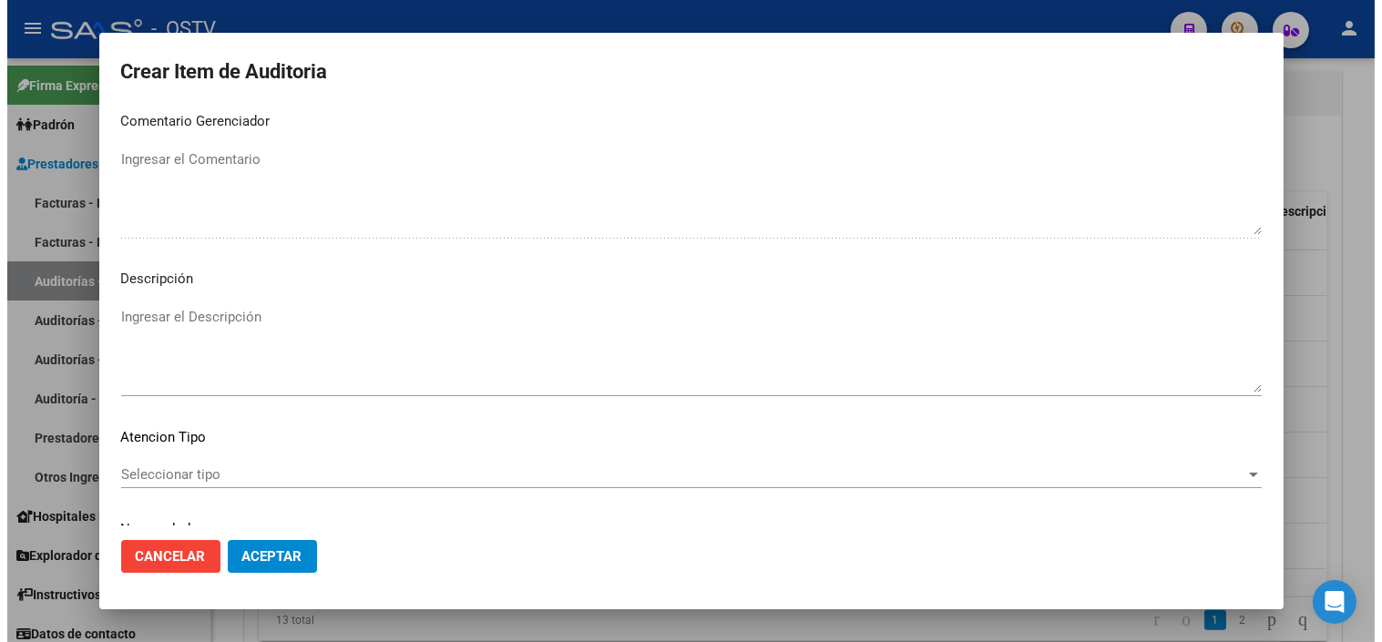
scroll to position [1064, 0]
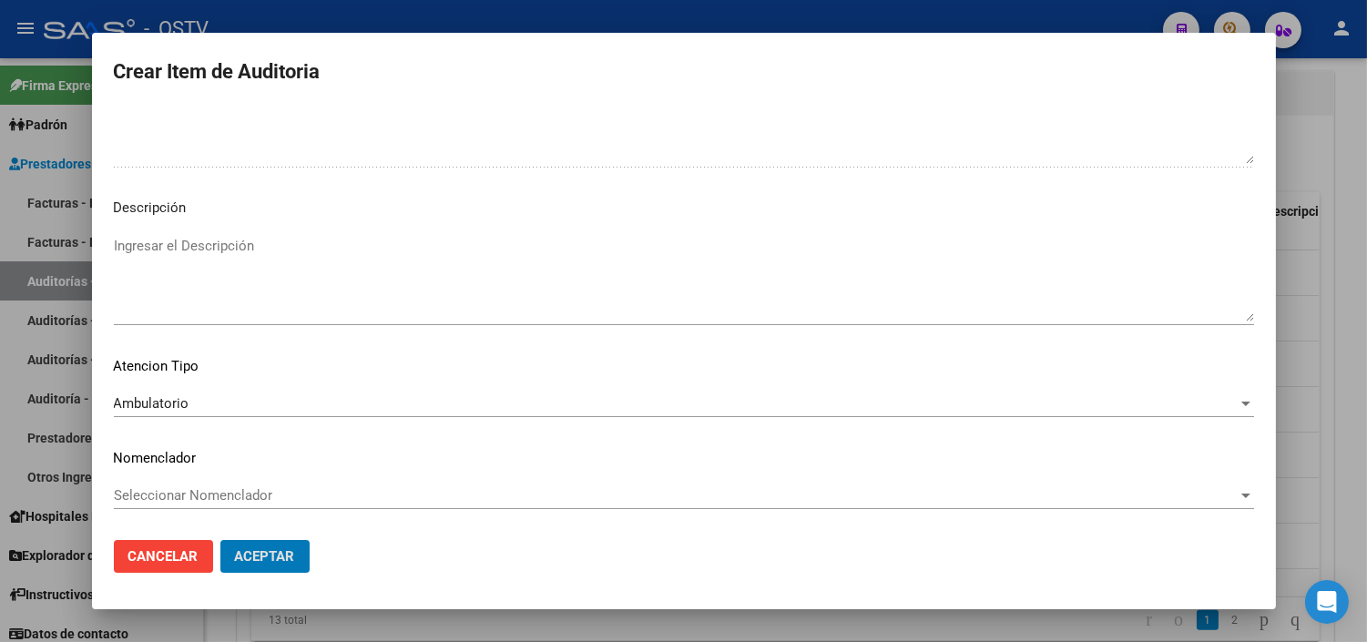
click at [220, 540] on button "Aceptar" at bounding box center [264, 556] width 89 height 33
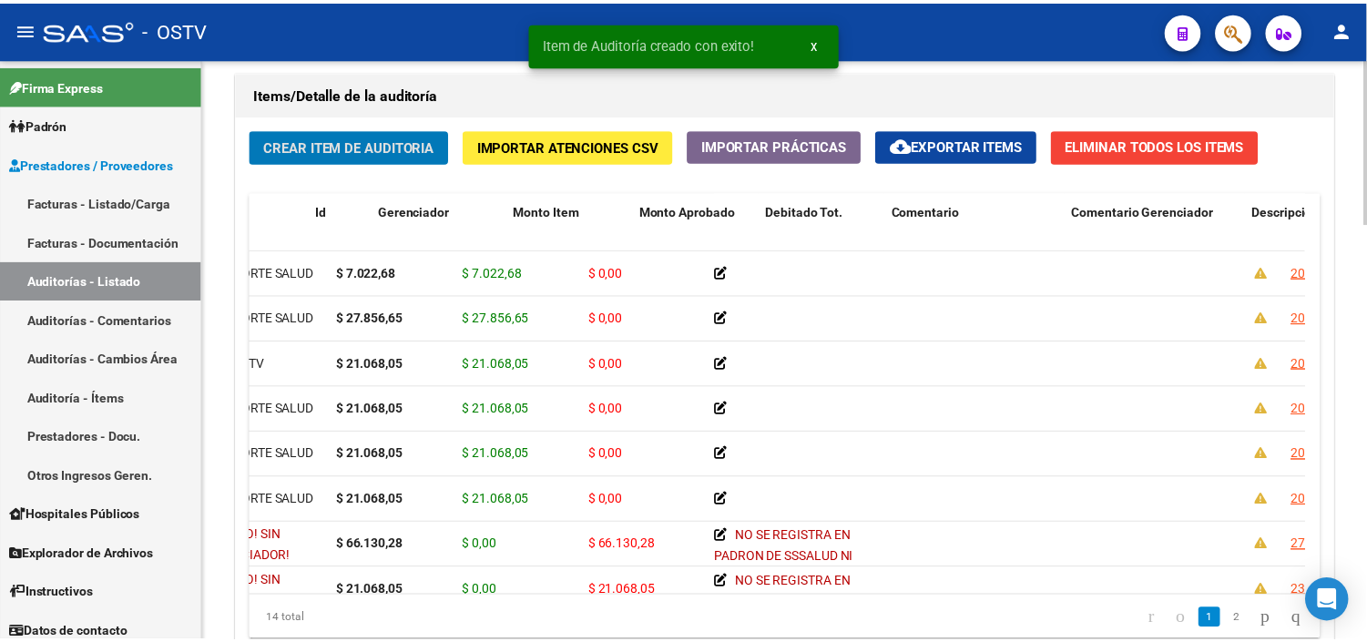
scroll to position [0, 0]
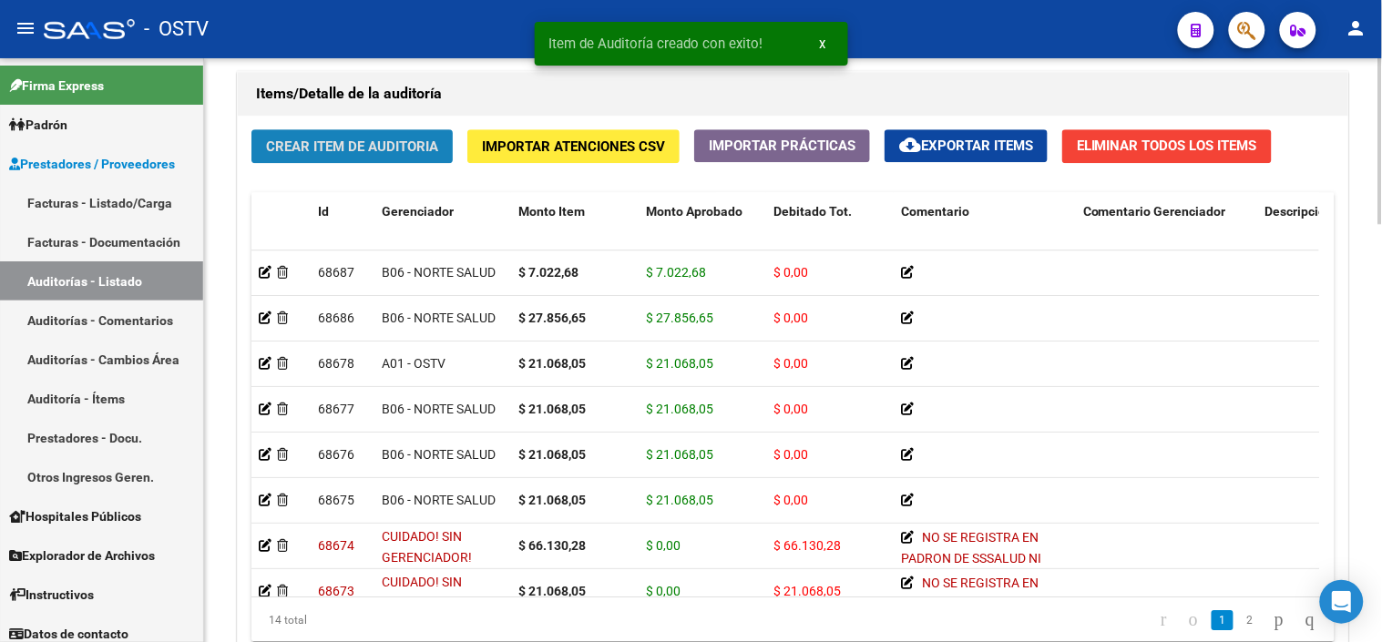
click at [375, 158] on button "Crear Item de Auditoria" at bounding box center [351, 146] width 201 height 34
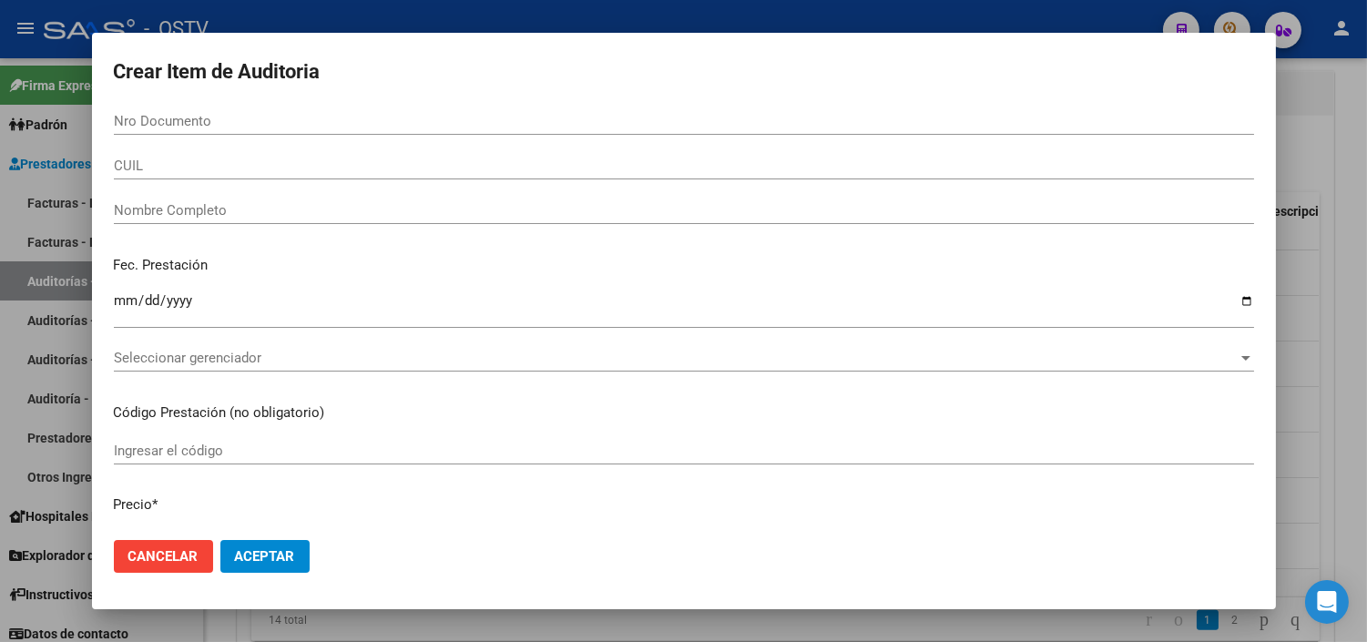
click at [157, 128] on div "Crear Item de Auditoria Nro Documento CUIL Nombre Completo Fec. Prestación Ingr…" at bounding box center [684, 321] width 1184 height 576
click at [169, 630] on div at bounding box center [683, 321] width 1367 height 642
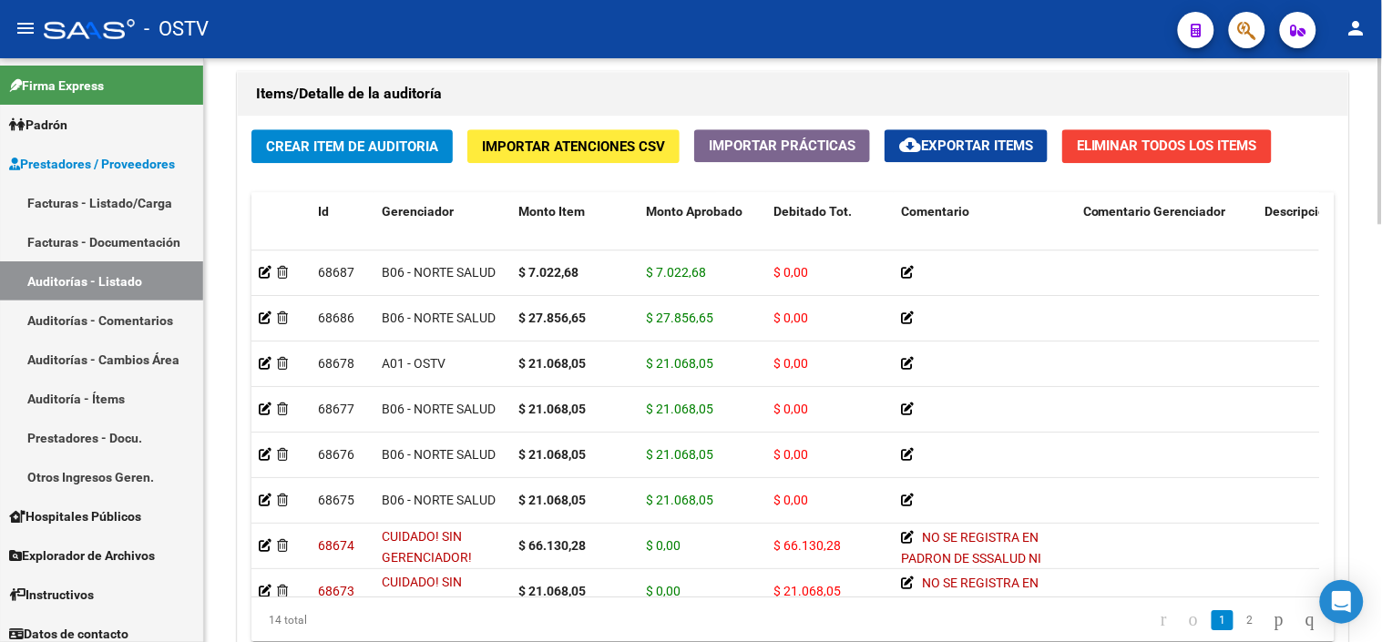
click at [369, 148] on span "Crear Item de Auditoria" at bounding box center [352, 146] width 172 height 16
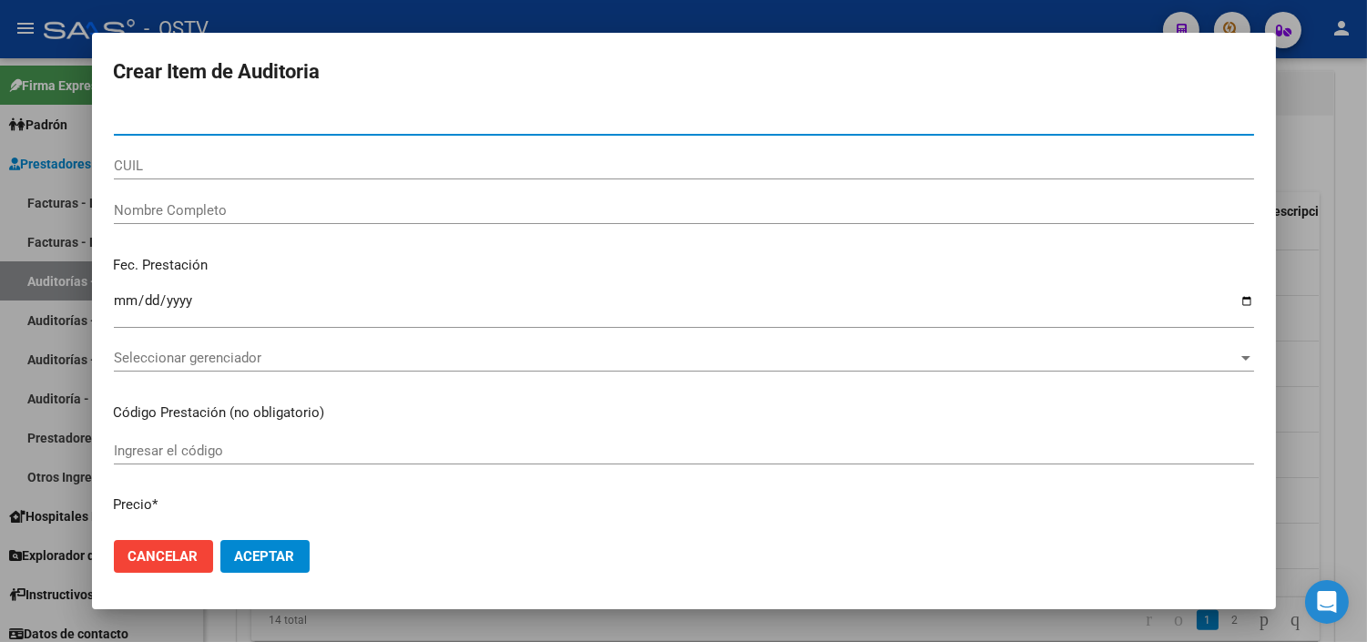
paste input "29557662"
type input "29557662"
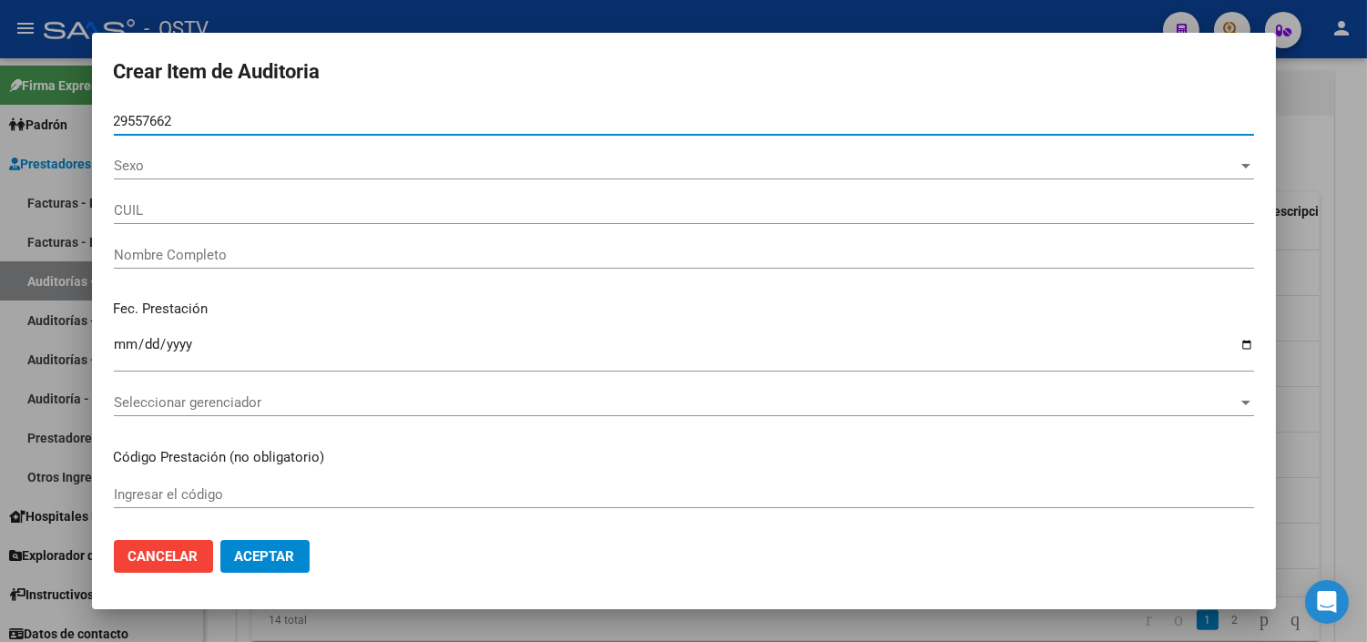
type input "20295576627"
type input "[PERSON_NAME]"
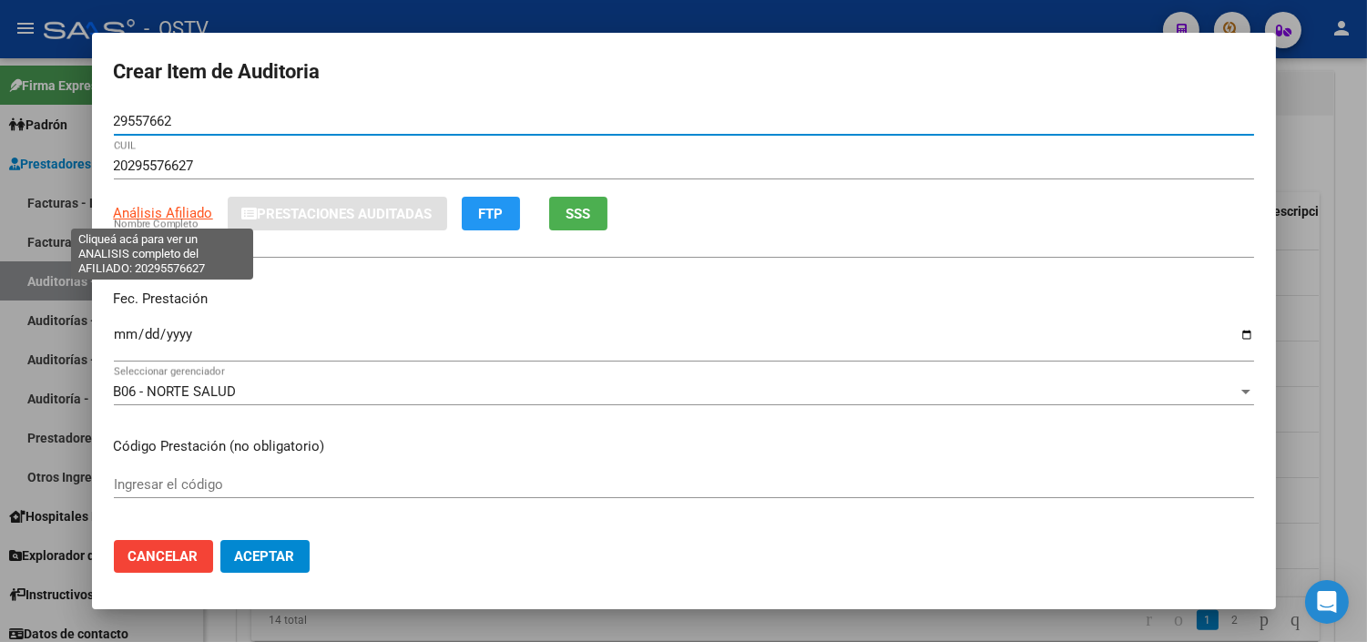
type input "29557662"
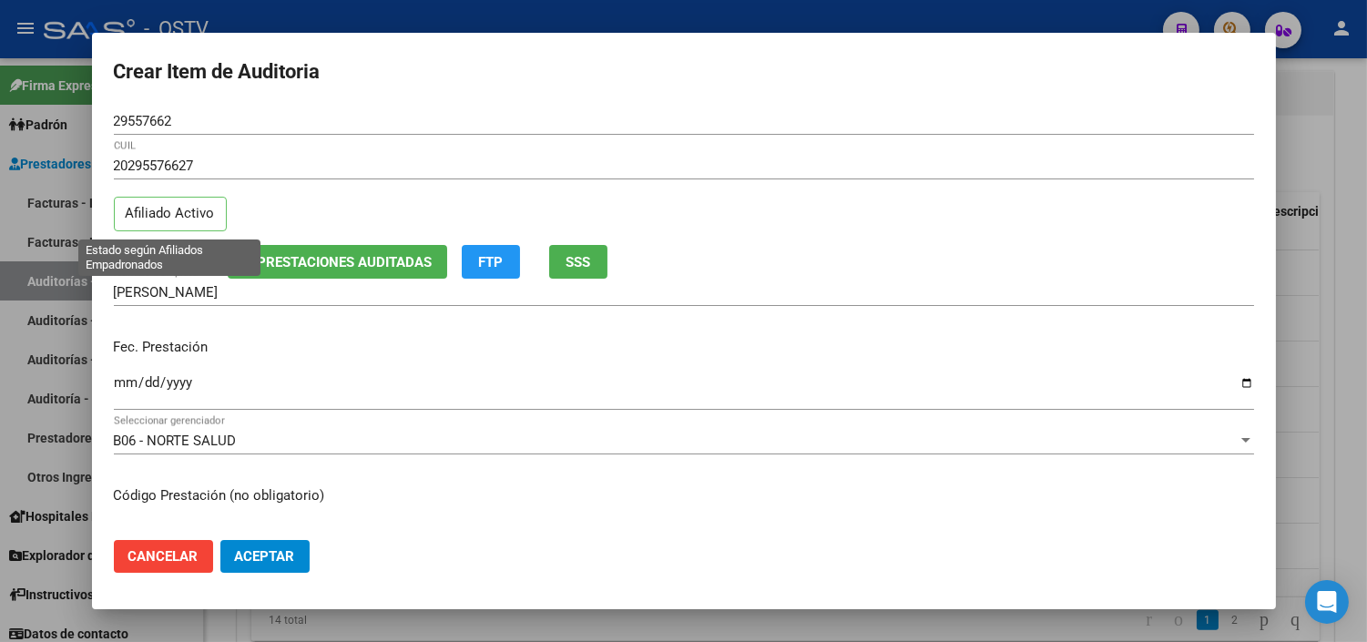
click at [131, 208] on mat-dialog-content "29557662 Nro Documento 20295576627 CUIL Afiliado Activo Análisis Afiliado Prest…" at bounding box center [684, 315] width 1184 height 417
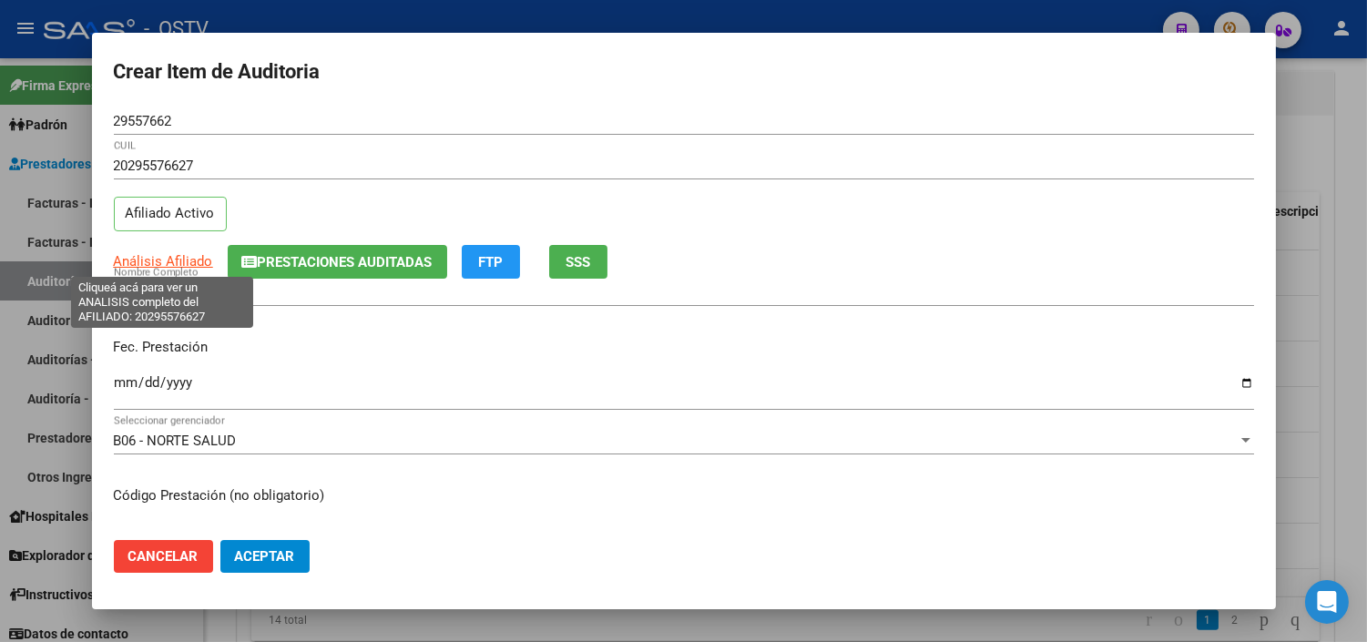
click at [191, 268] on span "Análisis Afiliado" at bounding box center [163, 261] width 99 height 16
type textarea "20295576627"
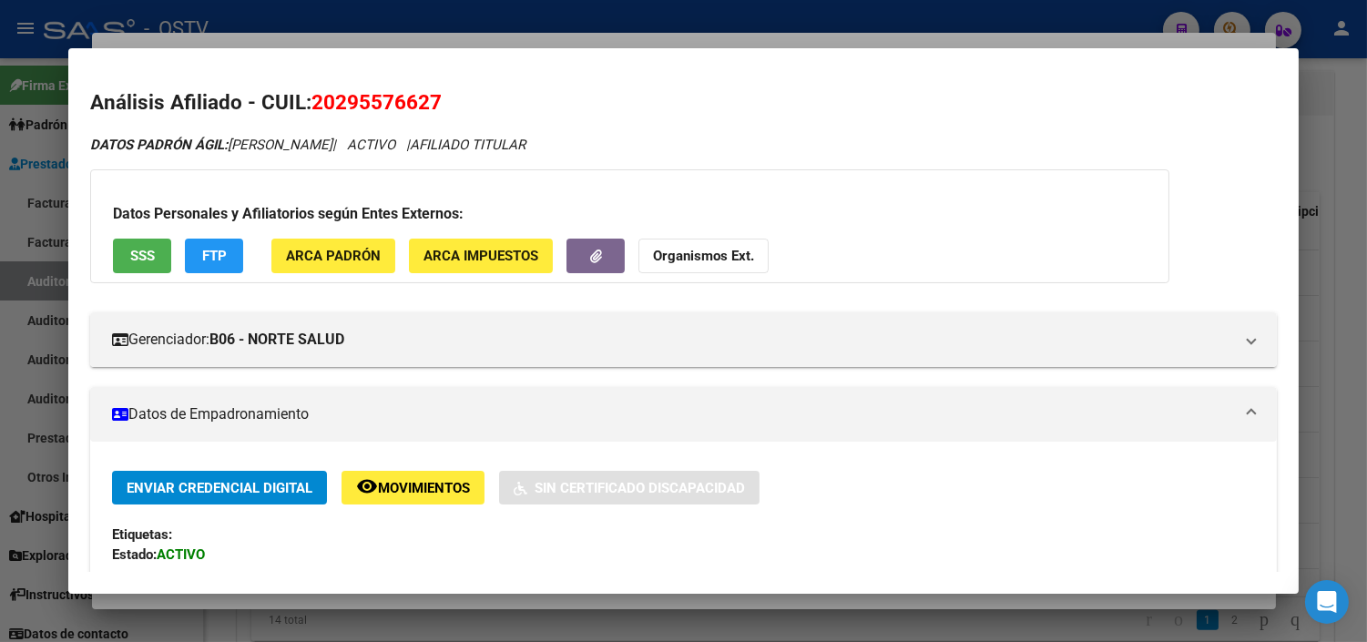
click at [156, 267] on button "SSS" at bounding box center [142, 256] width 58 height 34
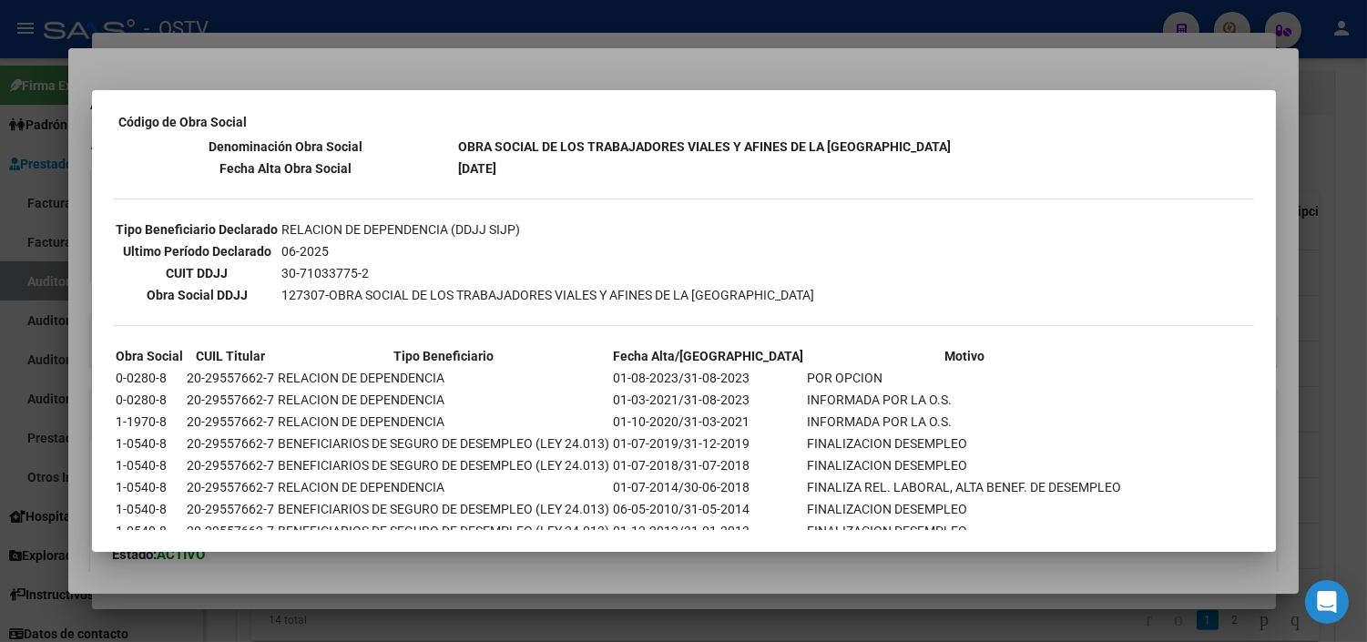
scroll to position [435, 0]
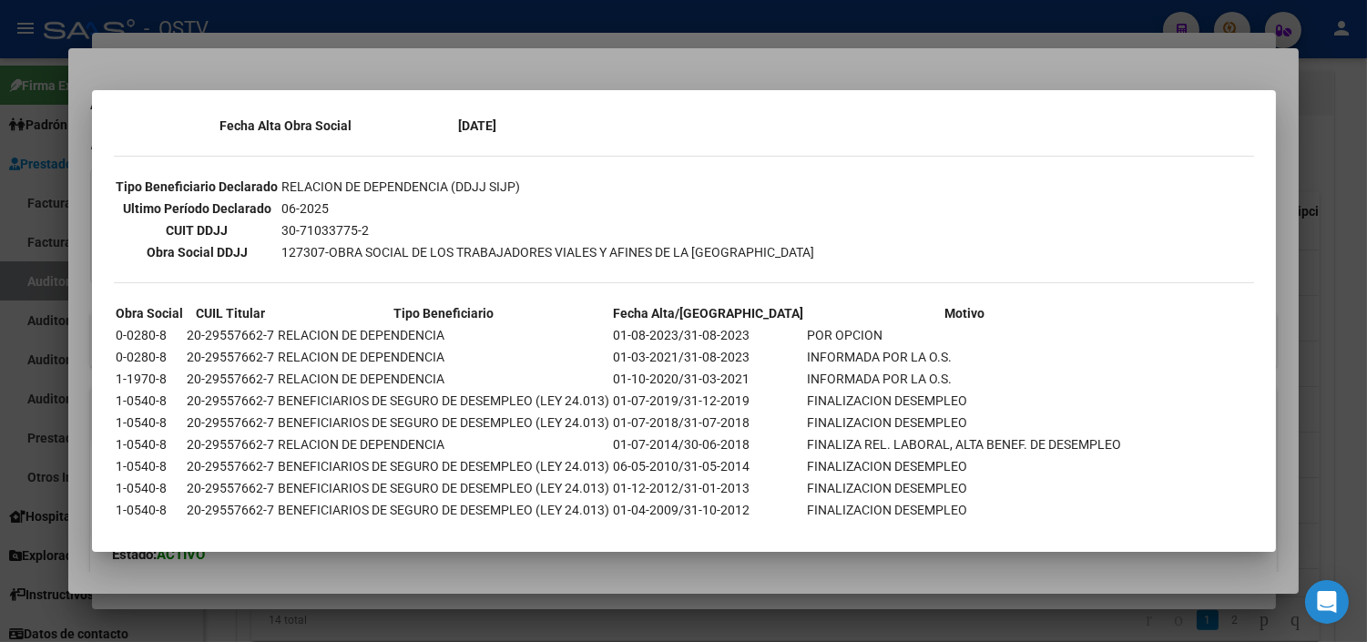
click at [370, 570] on div at bounding box center [683, 321] width 1367 height 642
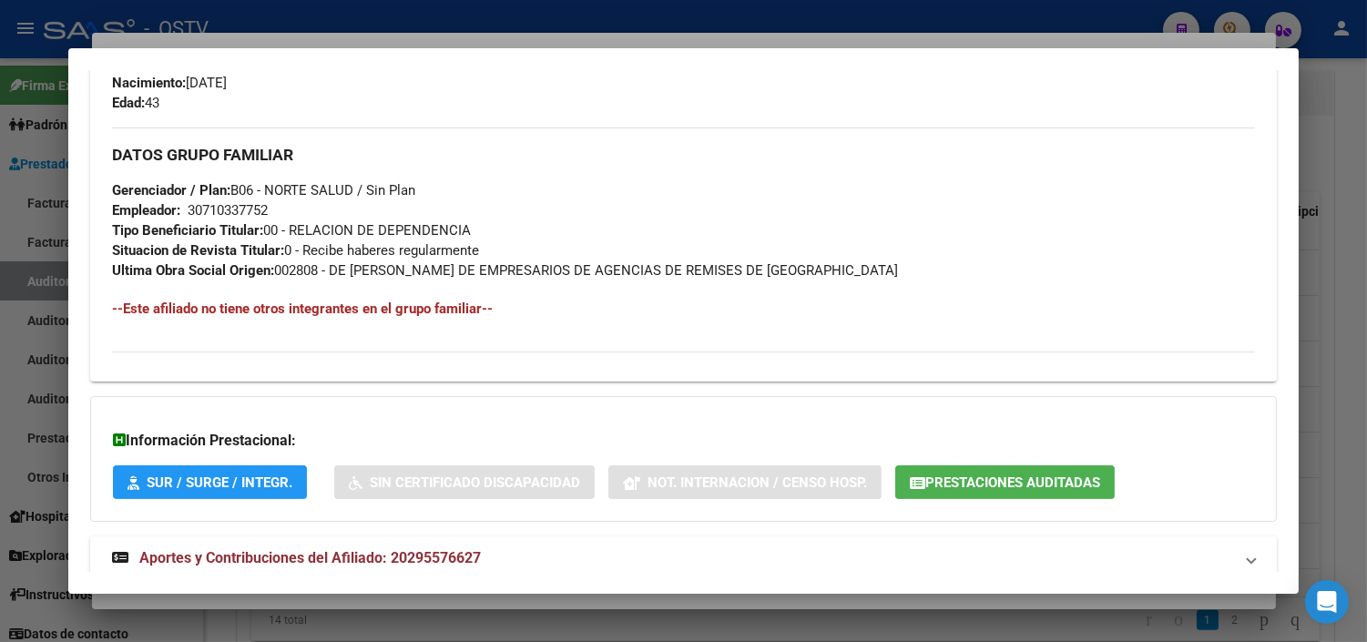
scroll to position [864, 0]
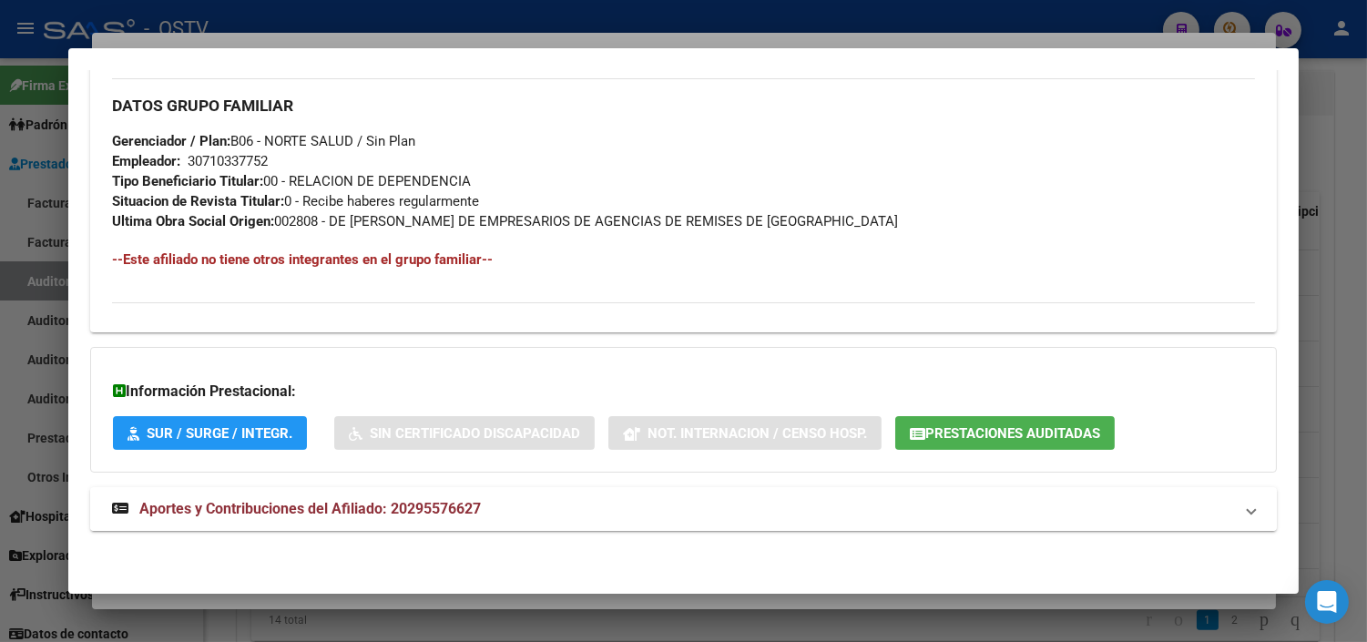
click at [229, 513] on span "Aportes y Contribuciones del Afiliado: 20295576627" at bounding box center [310, 508] width 342 height 17
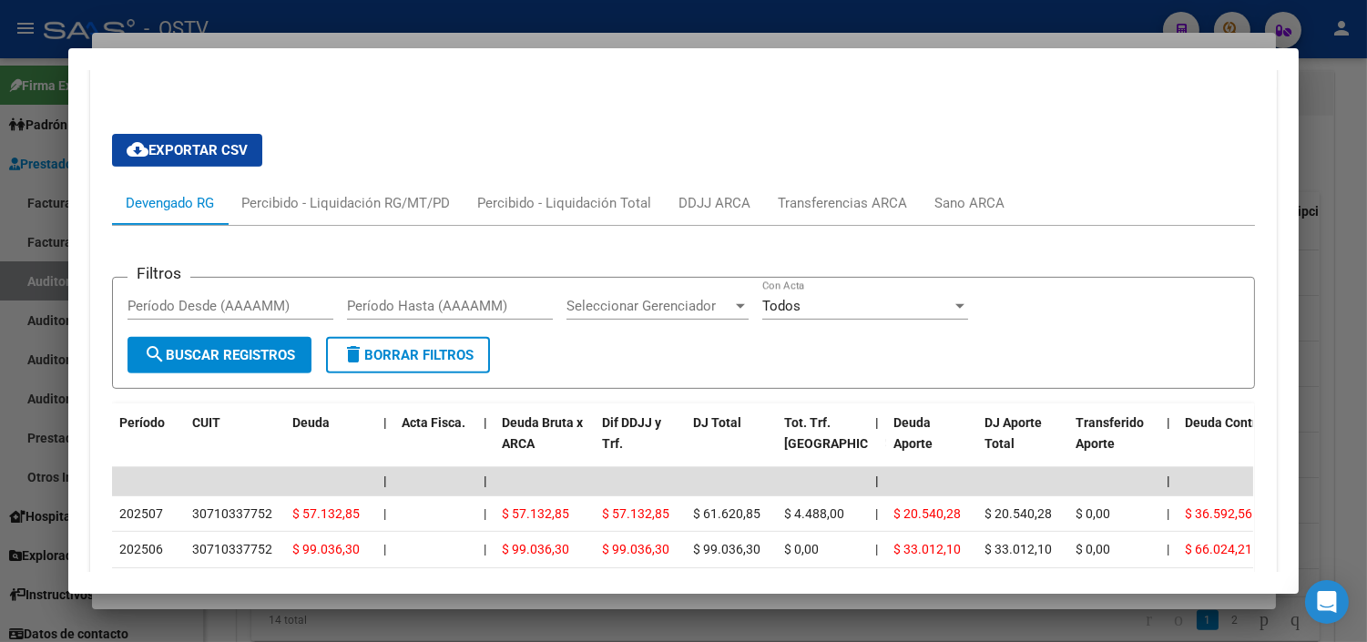
scroll to position [1421, 0]
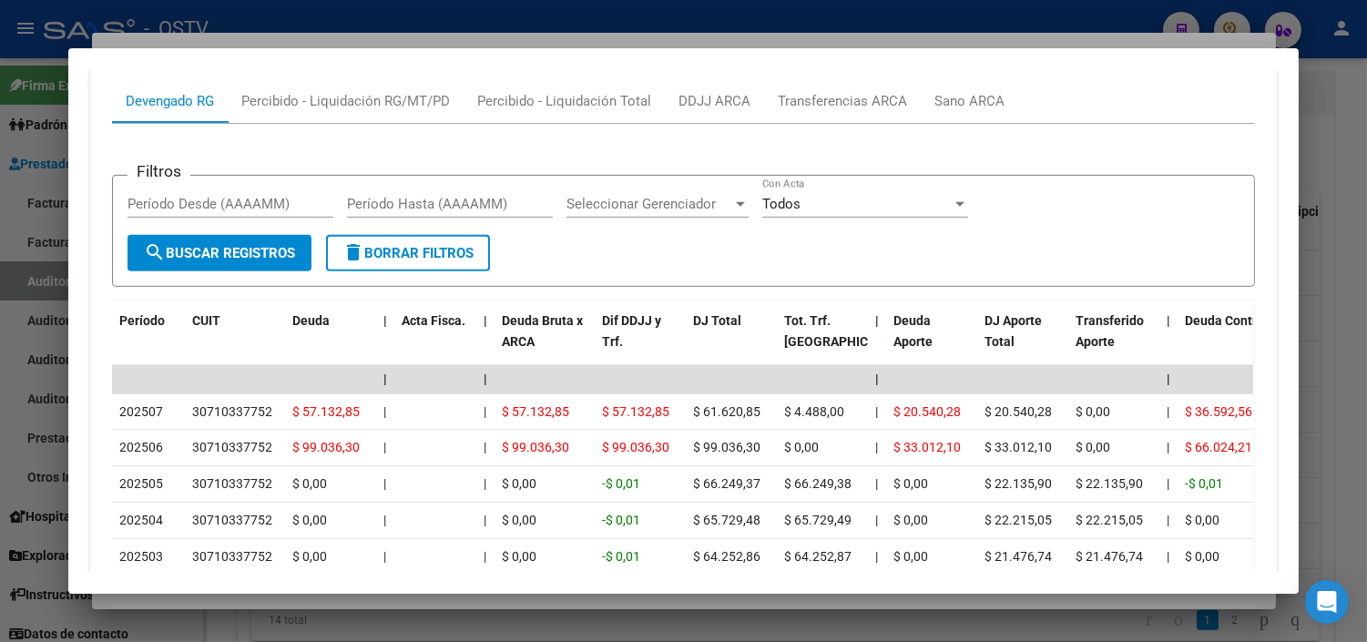
drag, startPoint x: 353, startPoint y: 596, endPoint x: 307, endPoint y: 576, distance: 50.6
click at [353, 596] on div at bounding box center [683, 321] width 1367 height 642
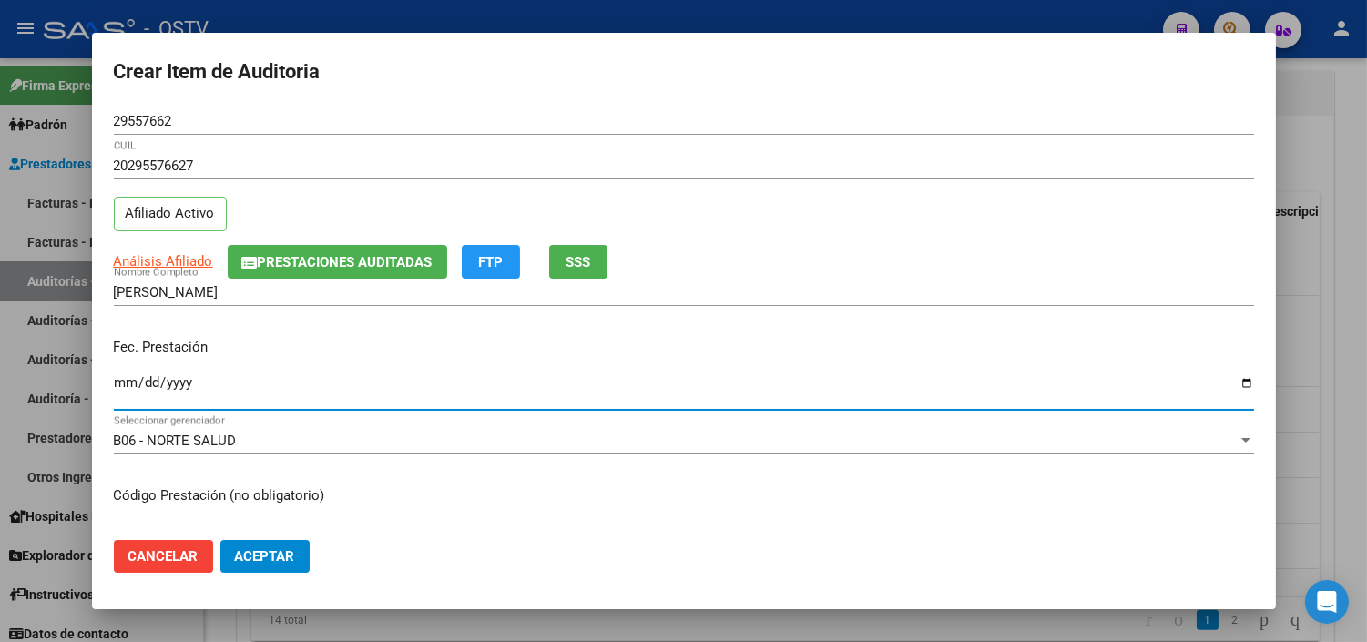
click at [124, 377] on input "Ingresar la fecha" at bounding box center [684, 389] width 1141 height 29
type input "[DATE]"
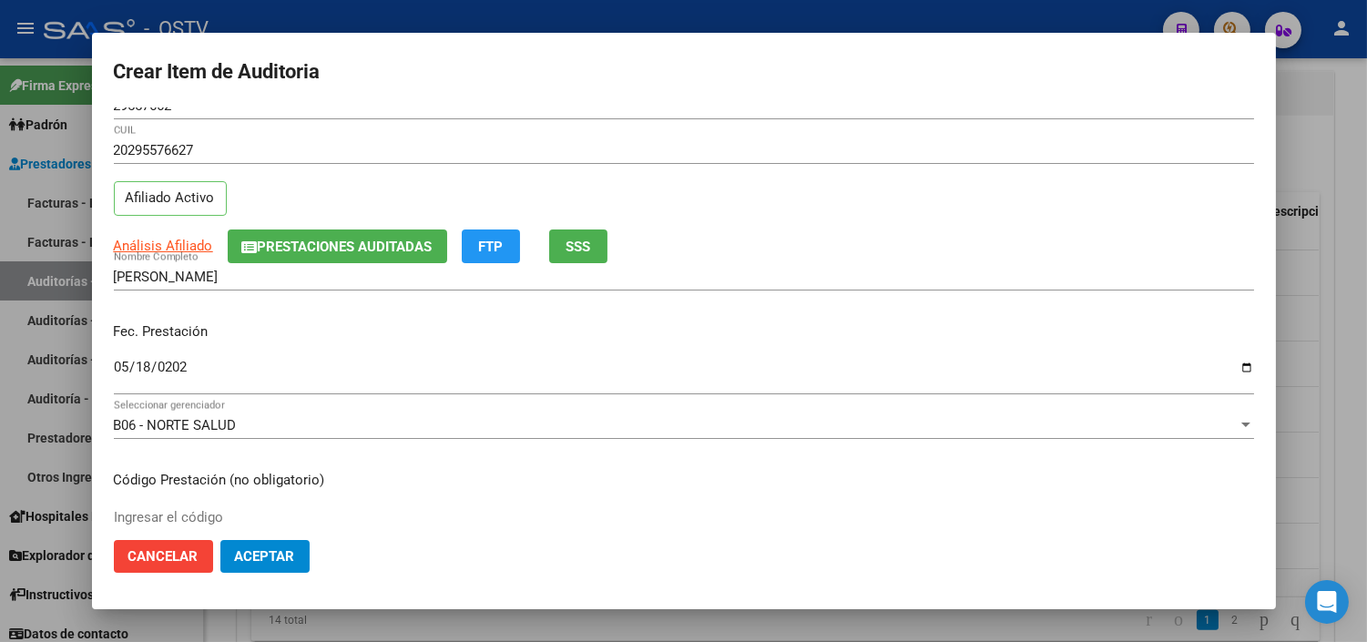
scroll to position [308, 0]
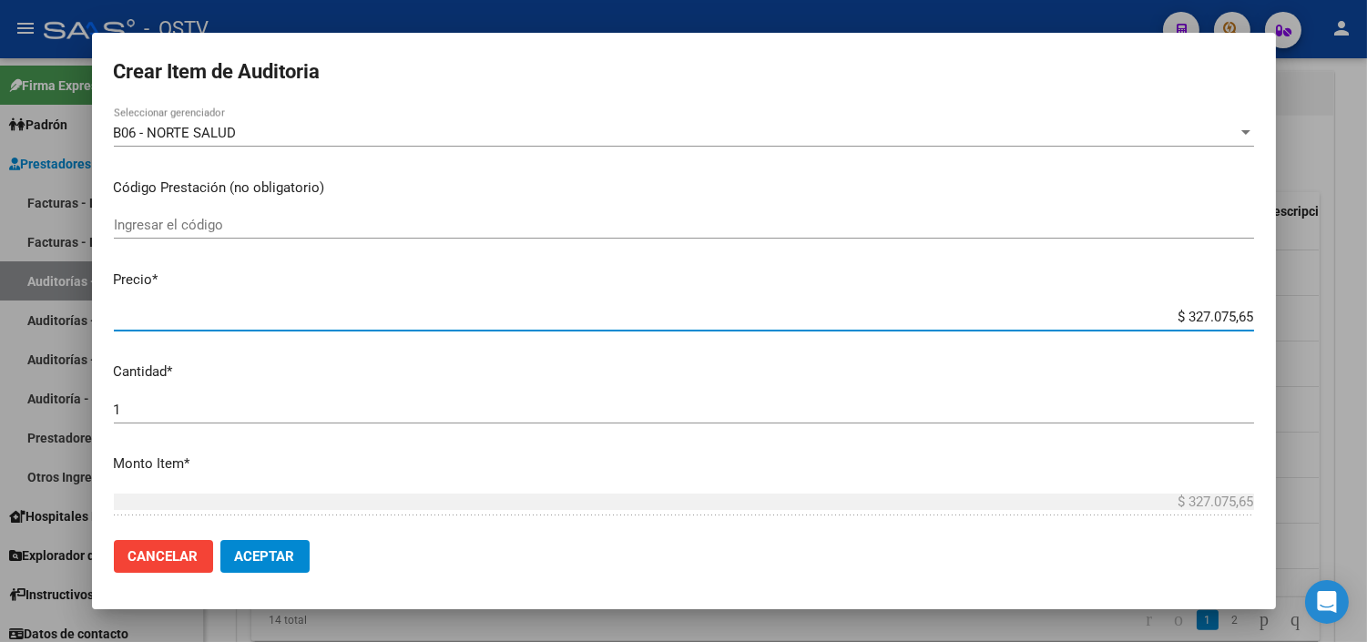
paste input "21.068,0"
type input "$ 21.068,05"
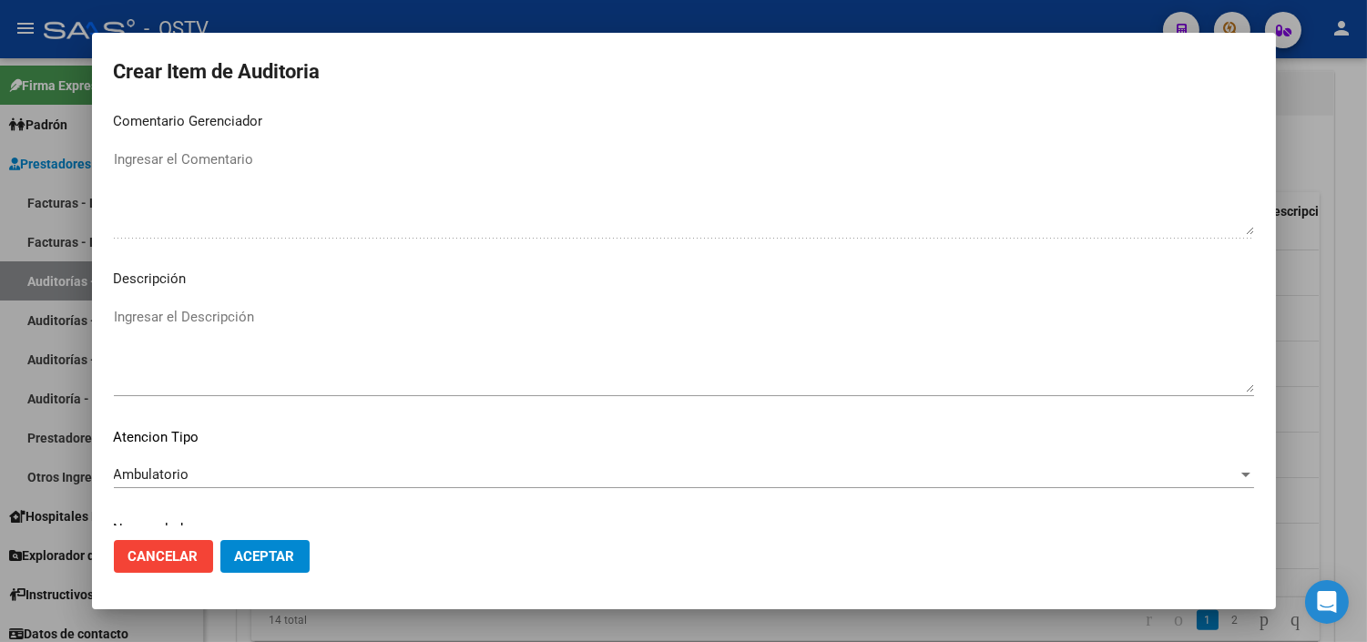
scroll to position [1064, 0]
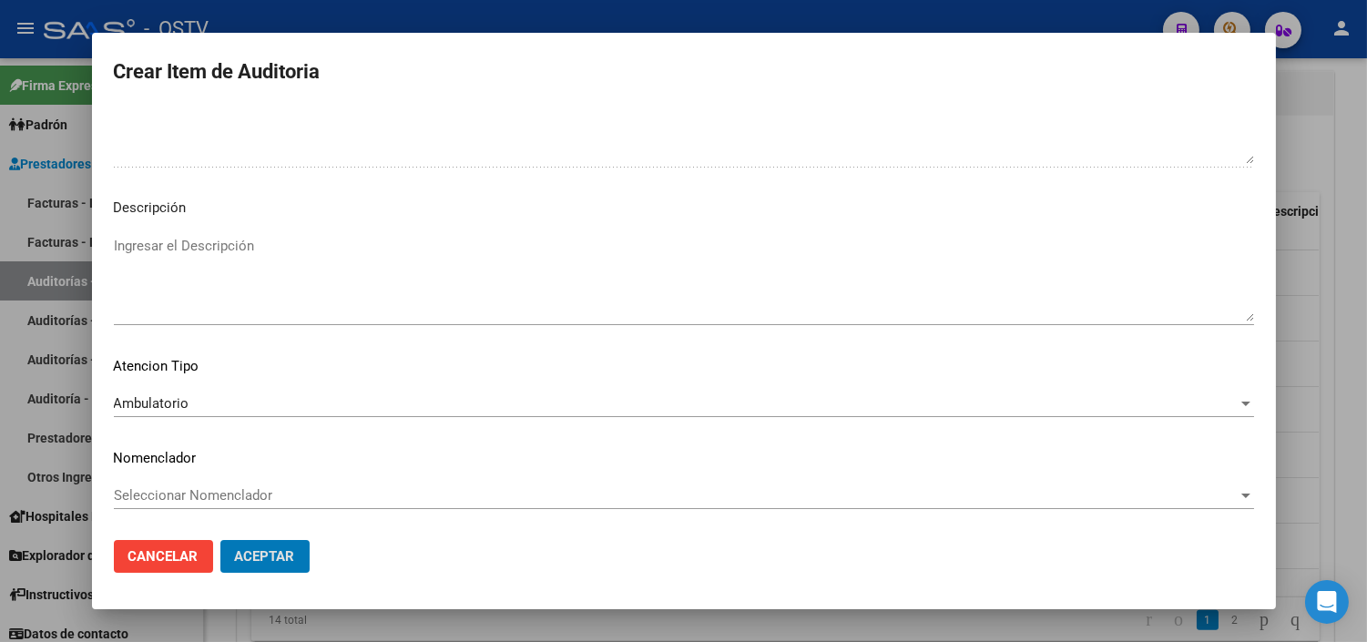
click at [220, 540] on button "Aceptar" at bounding box center [264, 556] width 89 height 33
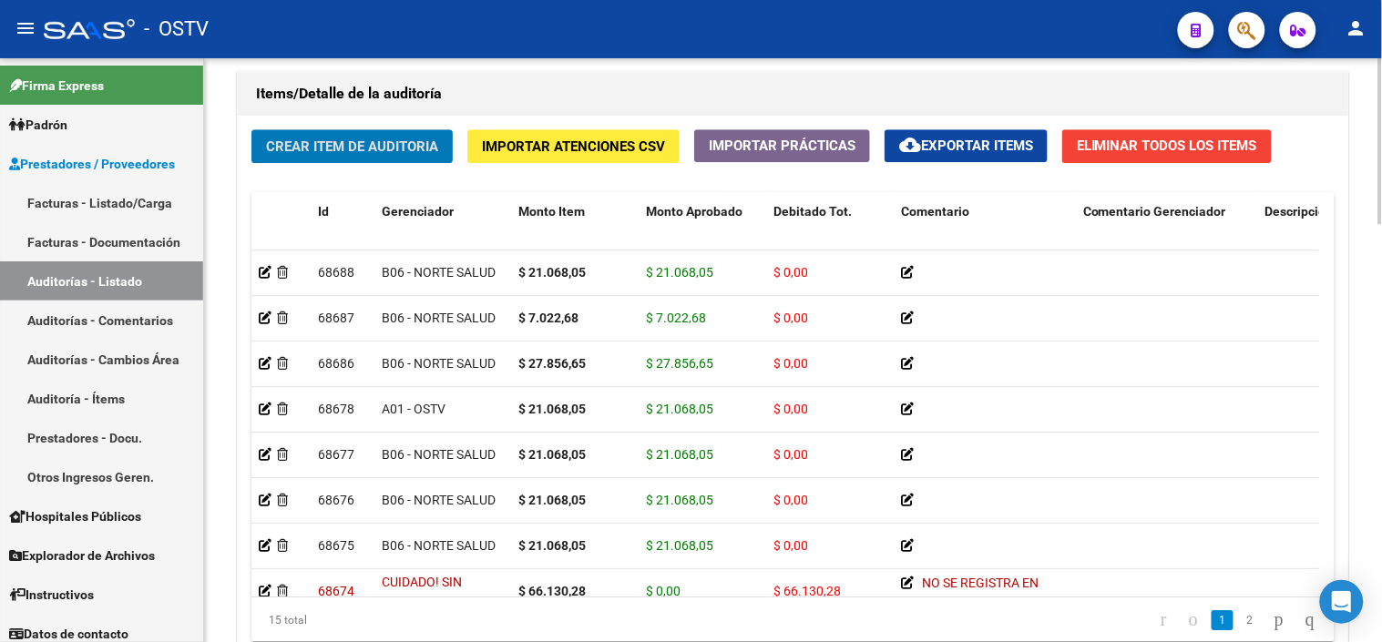
click at [340, 143] on span "Crear Item de Auditoria" at bounding box center [352, 146] width 172 height 16
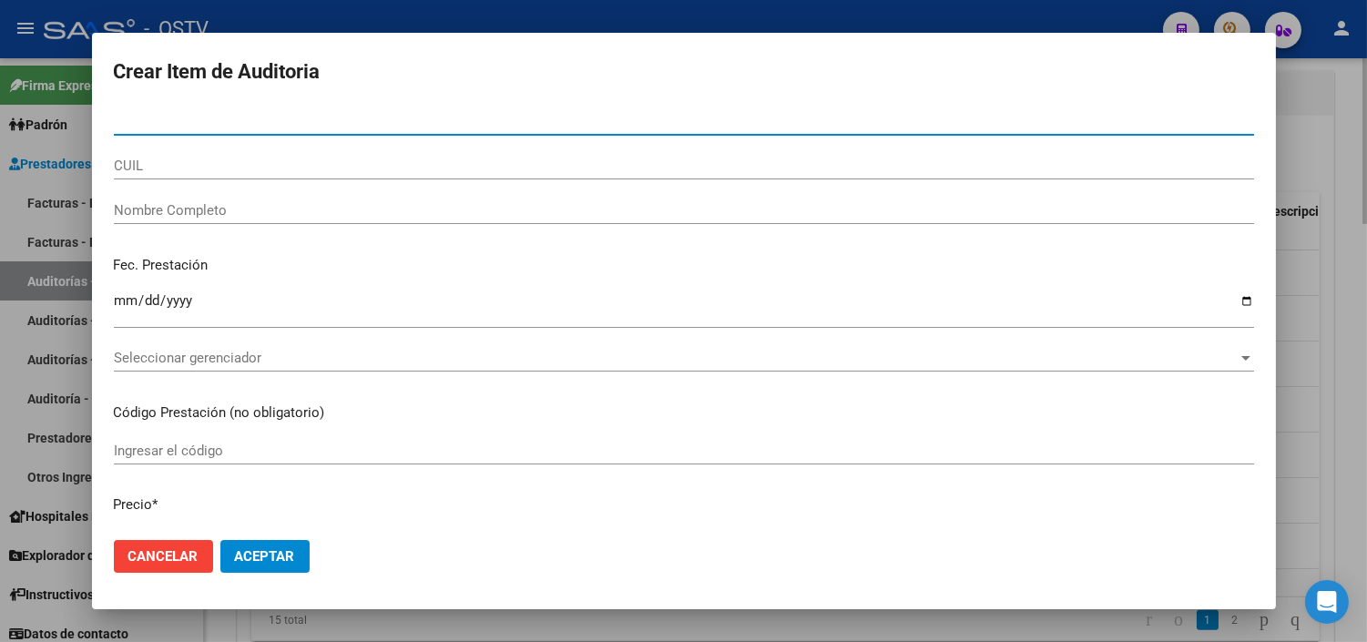
paste input "58608480"
type input "58608480"
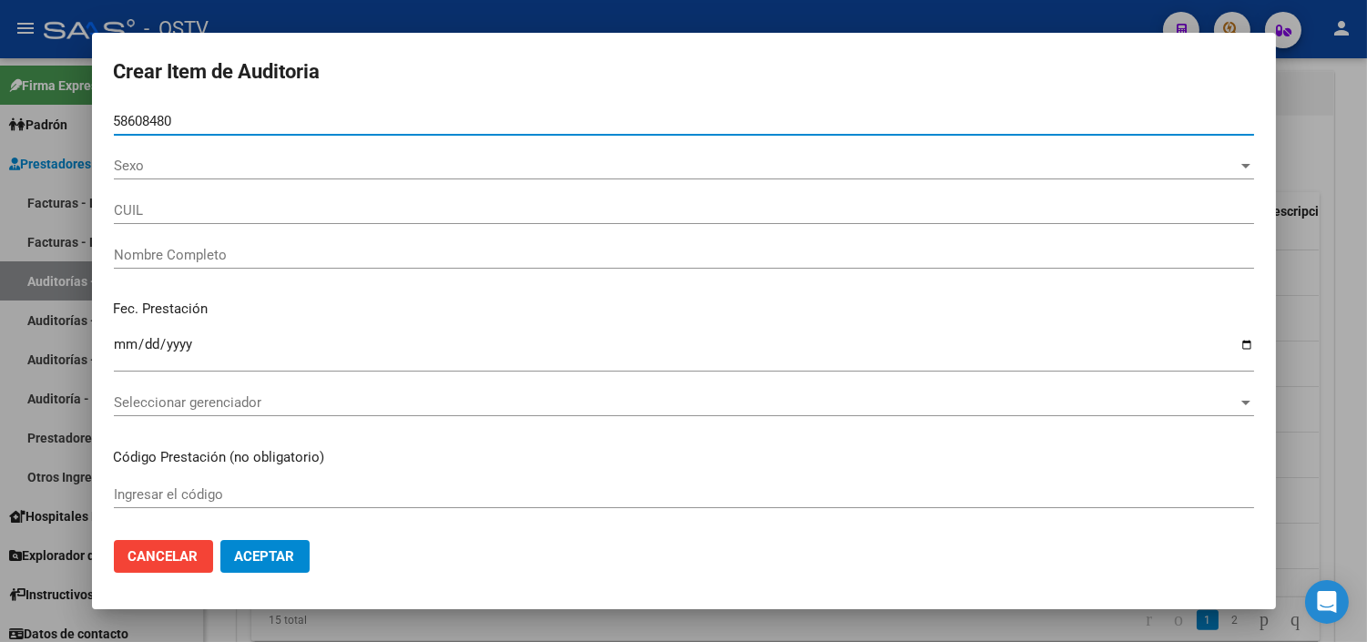
type input "20586084802"
type input "[PERSON_NAME] [PERSON_NAME]"
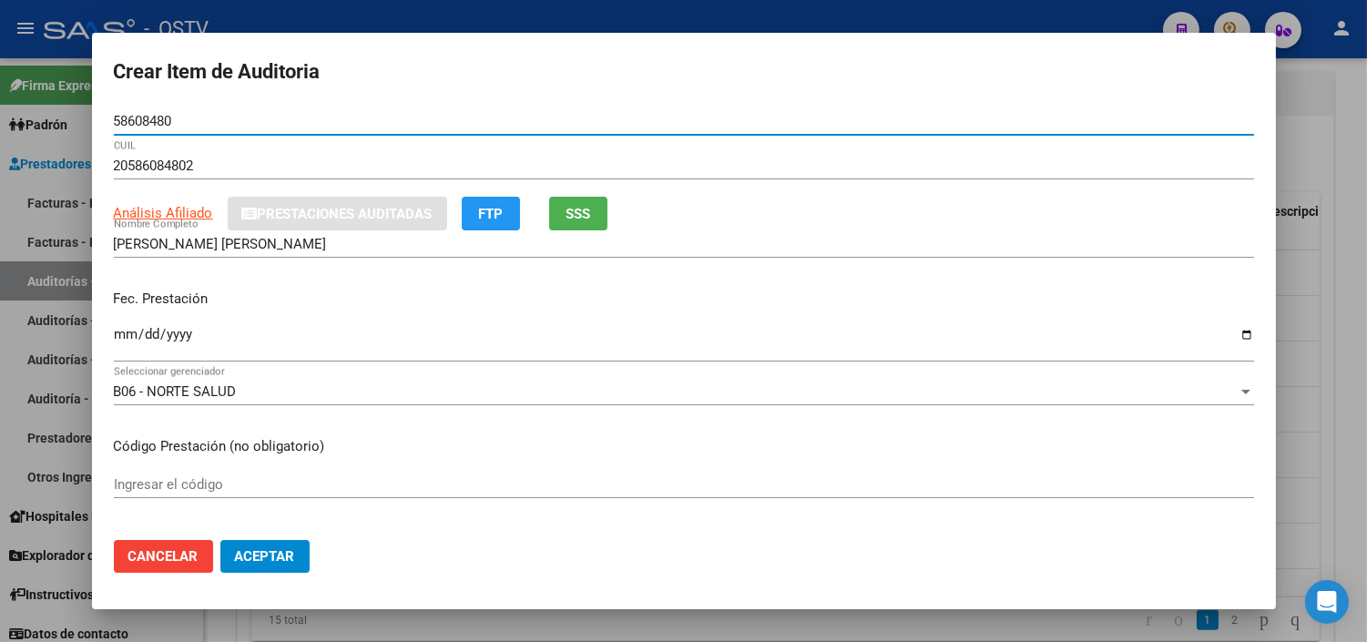
type input "58608480"
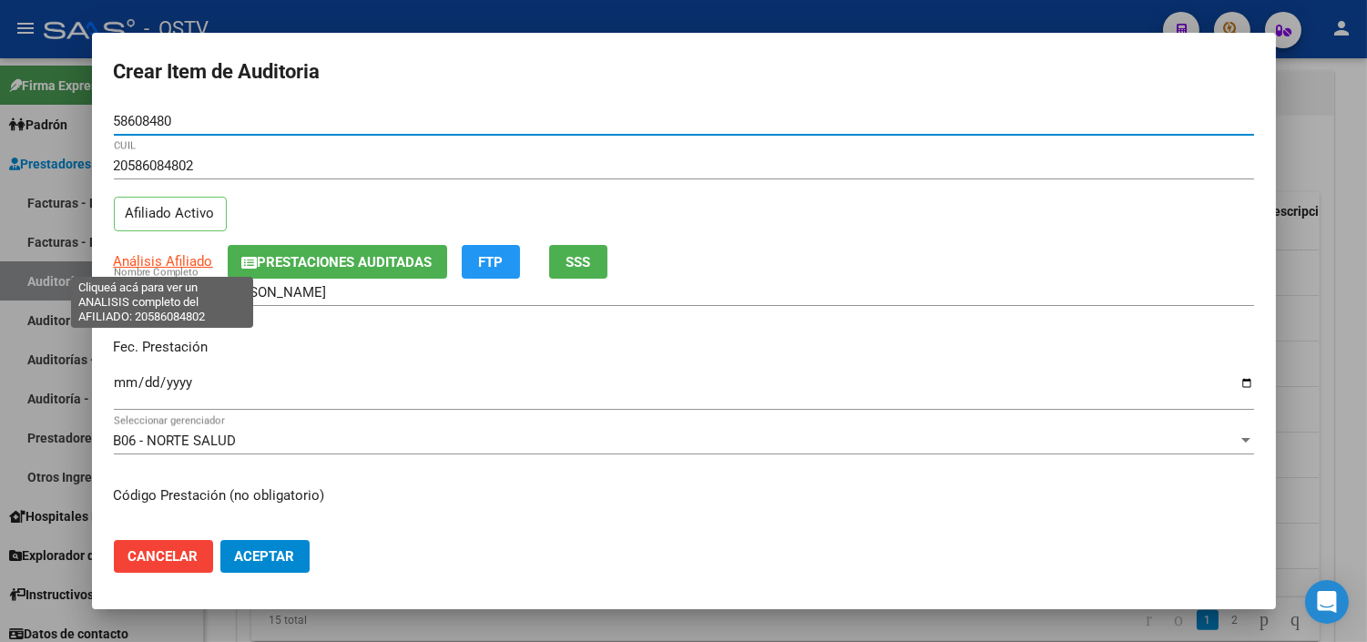
click at [183, 261] on span "Análisis Afiliado" at bounding box center [163, 261] width 99 height 16
type textarea "20586084802"
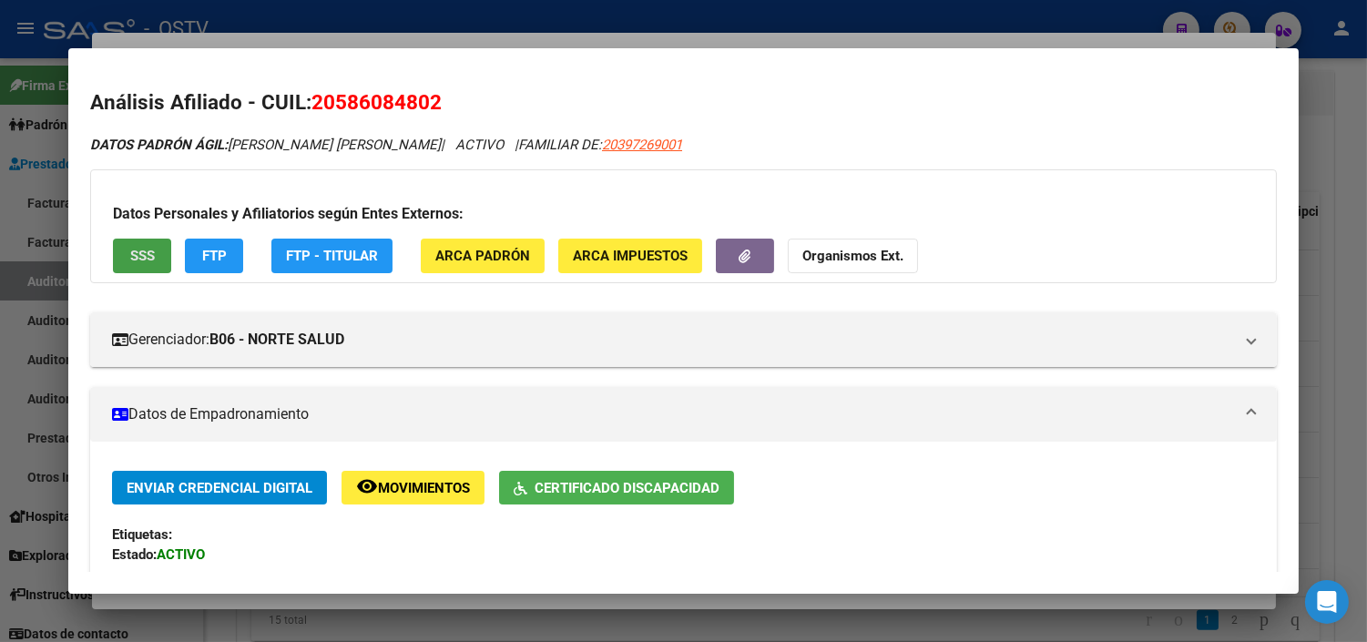
click at [140, 251] on span "SSS" at bounding box center [142, 257] width 25 height 16
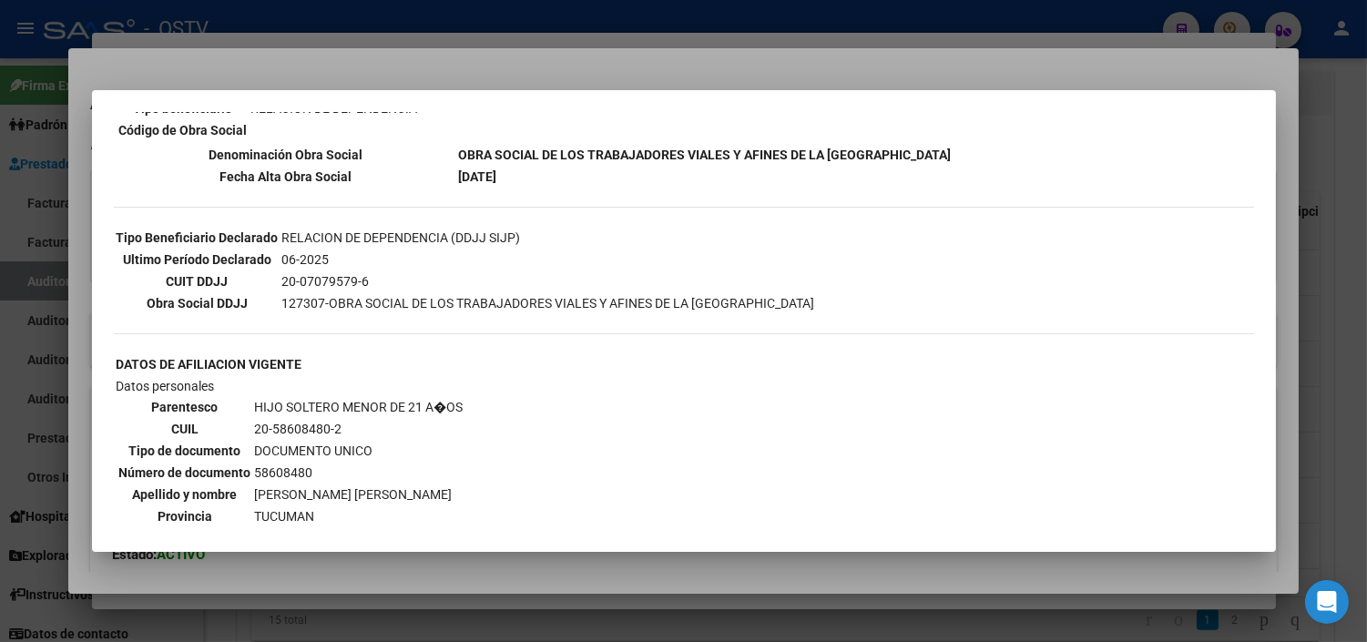
scroll to position [506, 0]
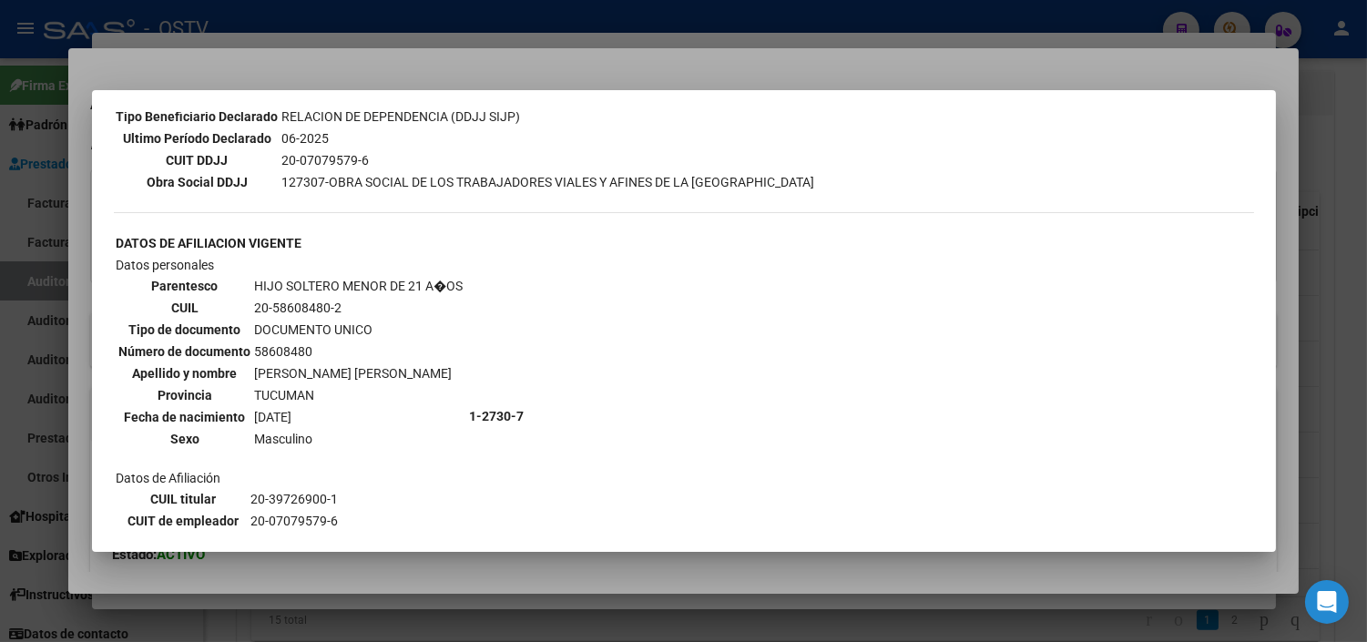
click at [256, 580] on div at bounding box center [683, 321] width 1367 height 642
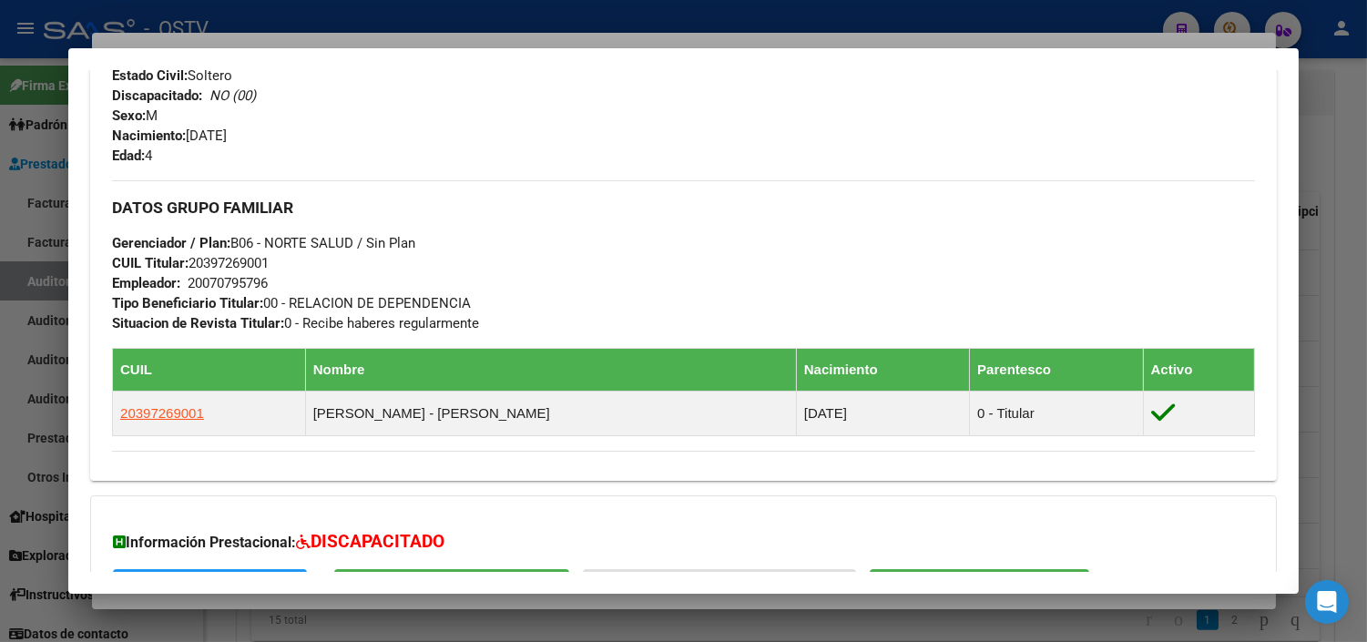
scroll to position [924, 0]
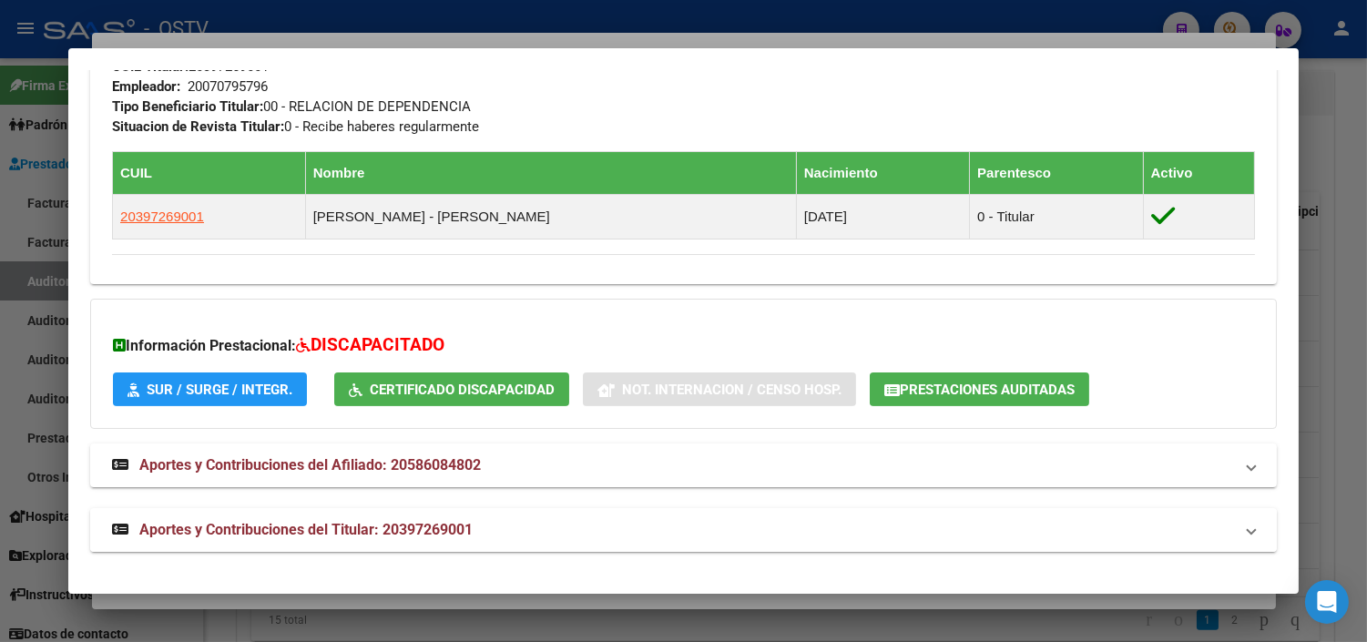
click at [255, 531] on span "Aportes y Contribuciones del Titular: 20397269001" at bounding box center [305, 529] width 333 height 17
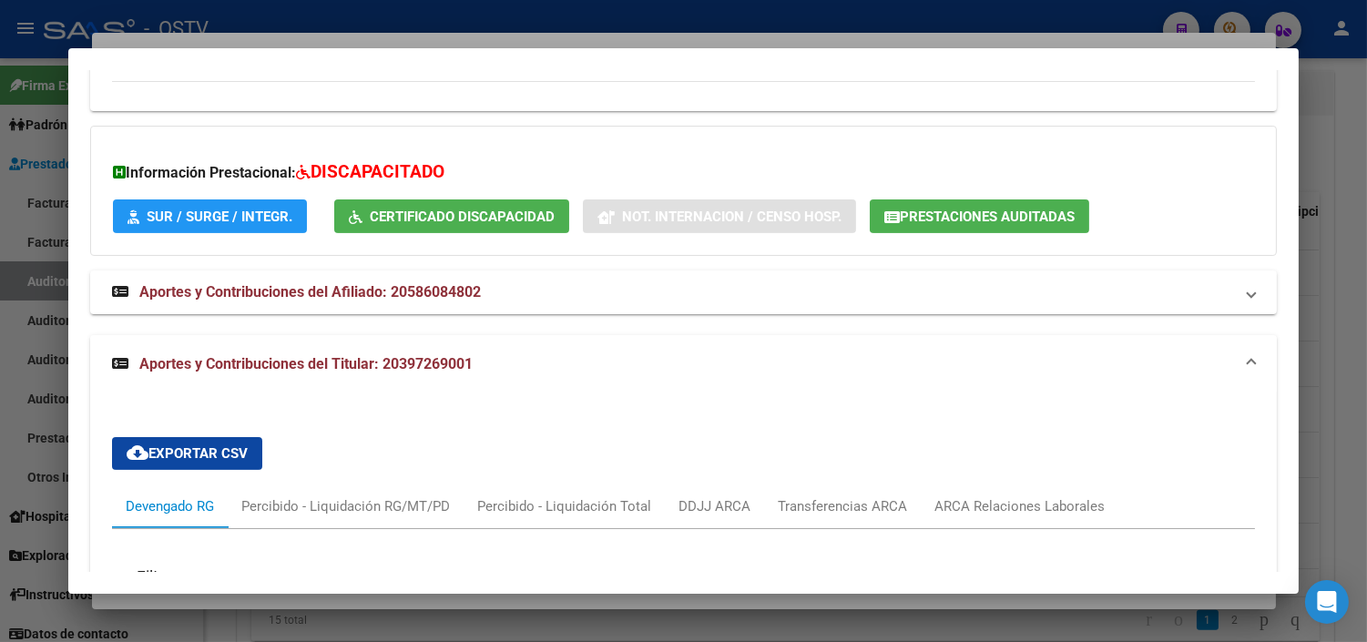
scroll to position [1380, 0]
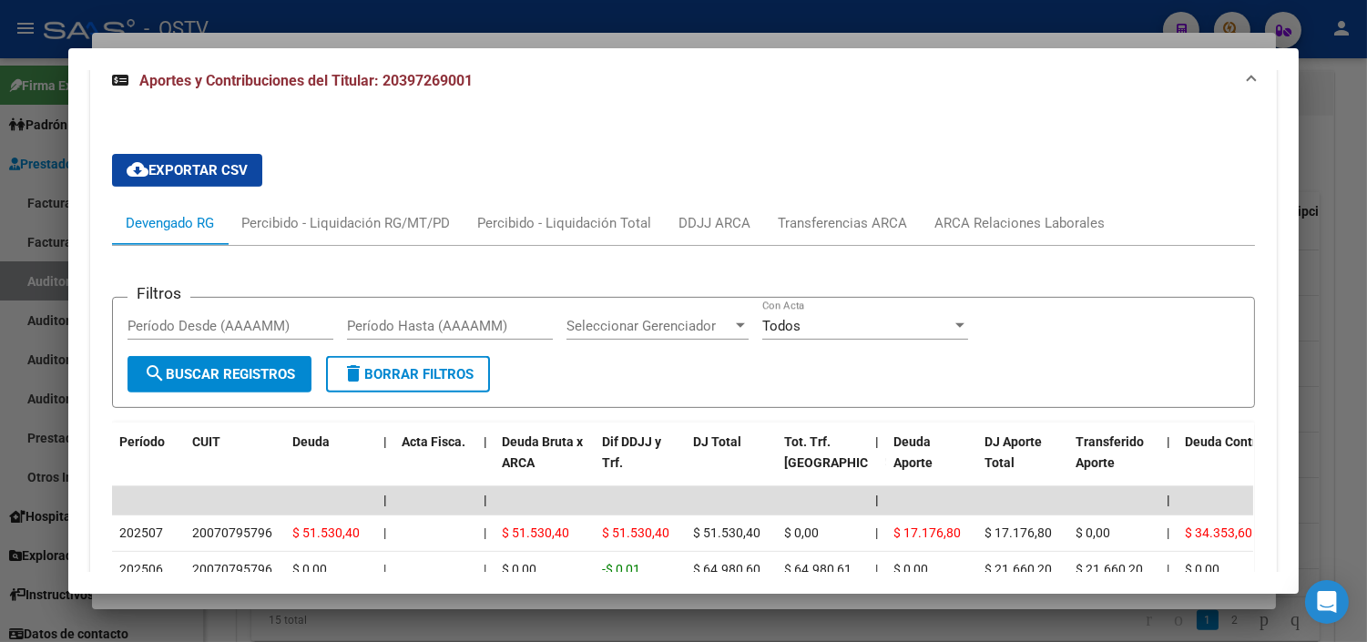
click at [264, 603] on div at bounding box center [683, 321] width 1367 height 642
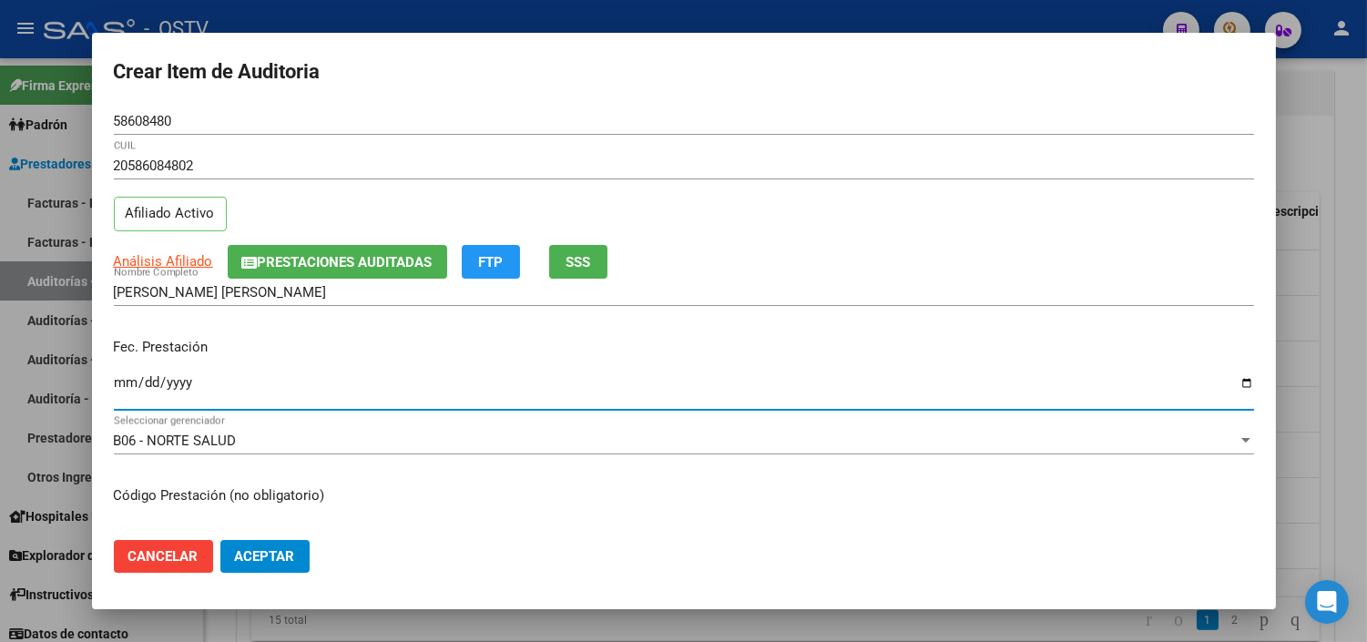
click at [117, 384] on input "Ingresar la fecha" at bounding box center [684, 389] width 1141 height 29
type input "[DATE]"
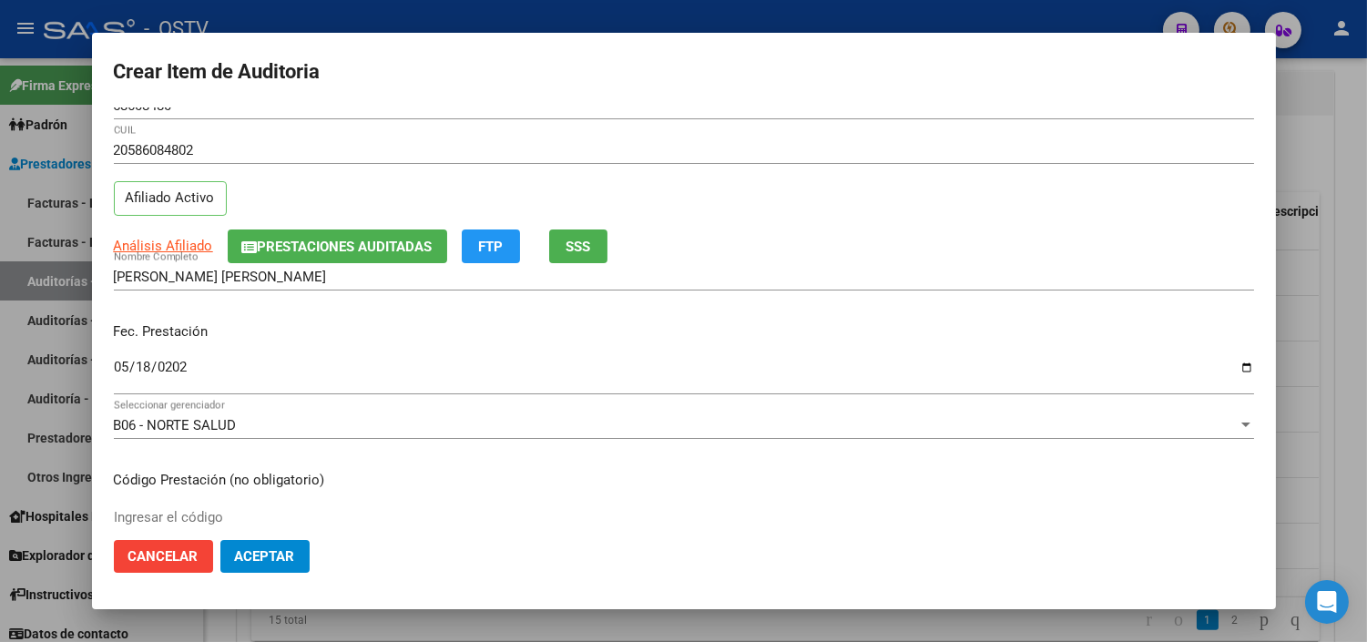
scroll to position [308, 0]
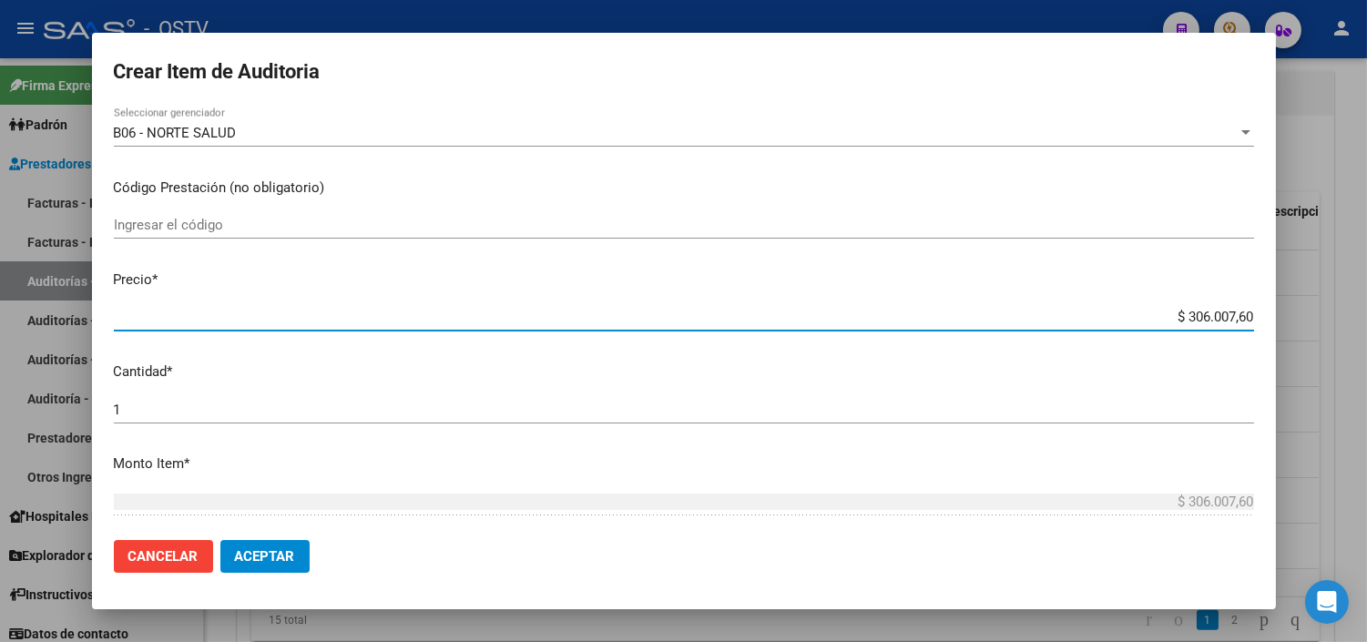
paste input "21.068,05"
type input "$ 21.068,05"
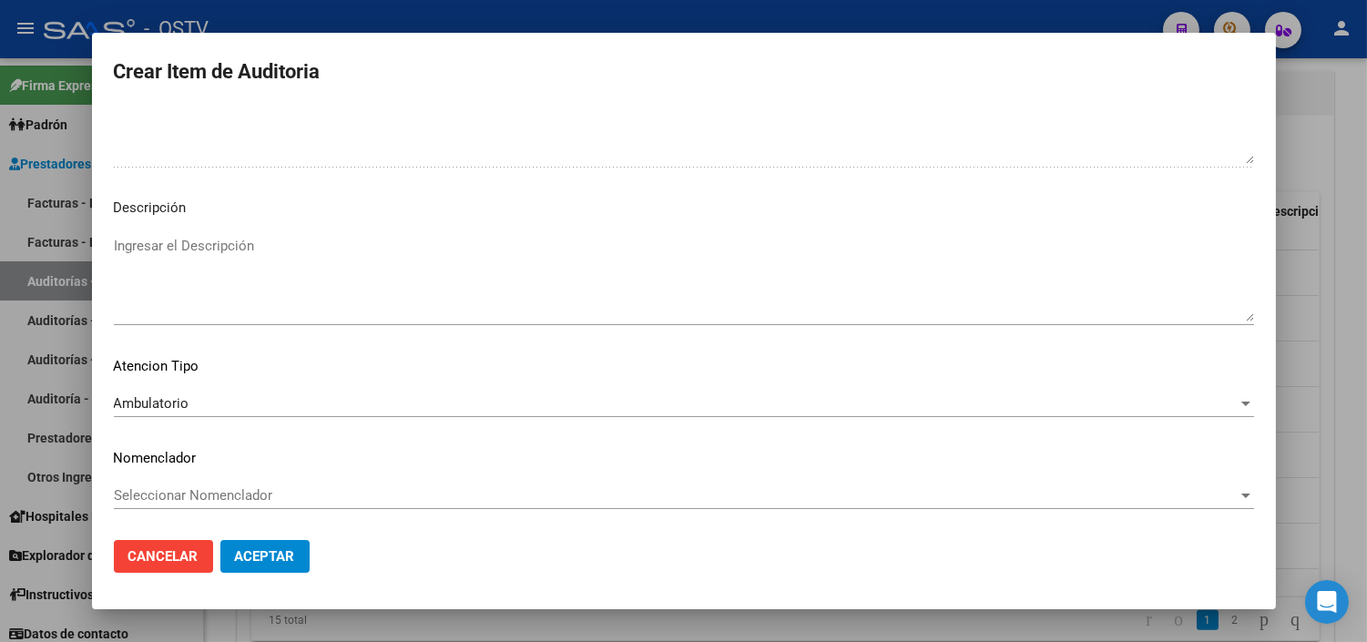
scroll to position [0, 0]
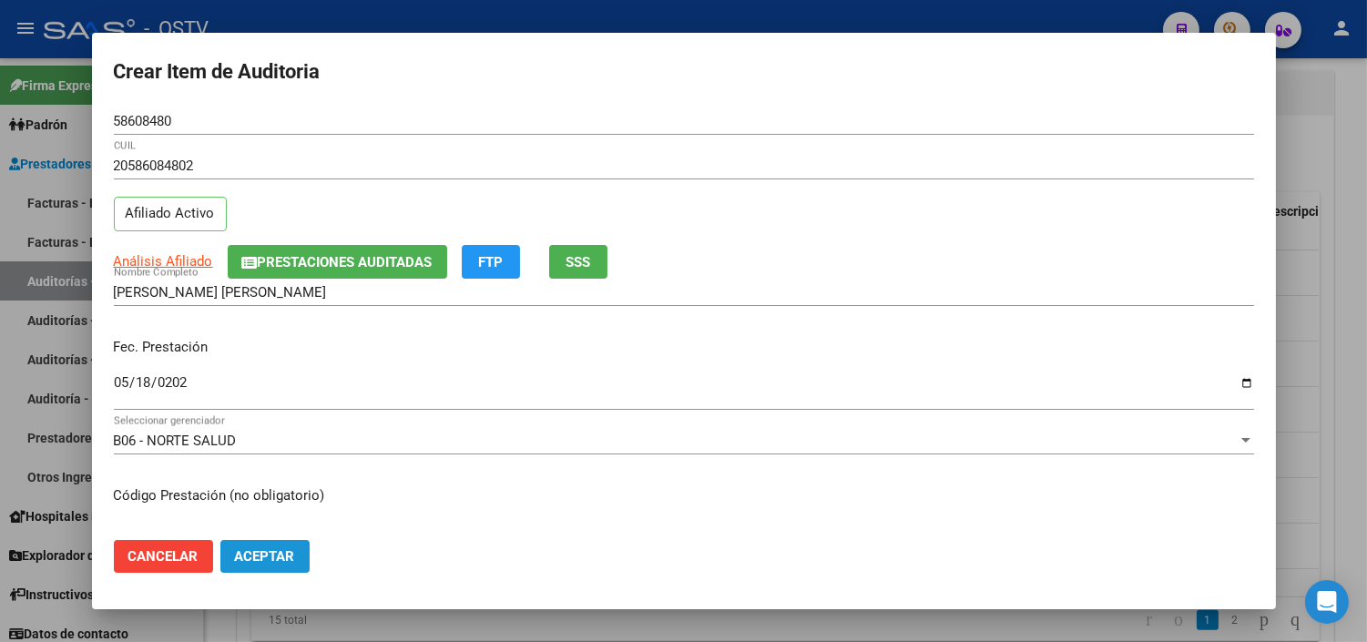
click at [267, 562] on span "Aceptar" at bounding box center [265, 556] width 60 height 16
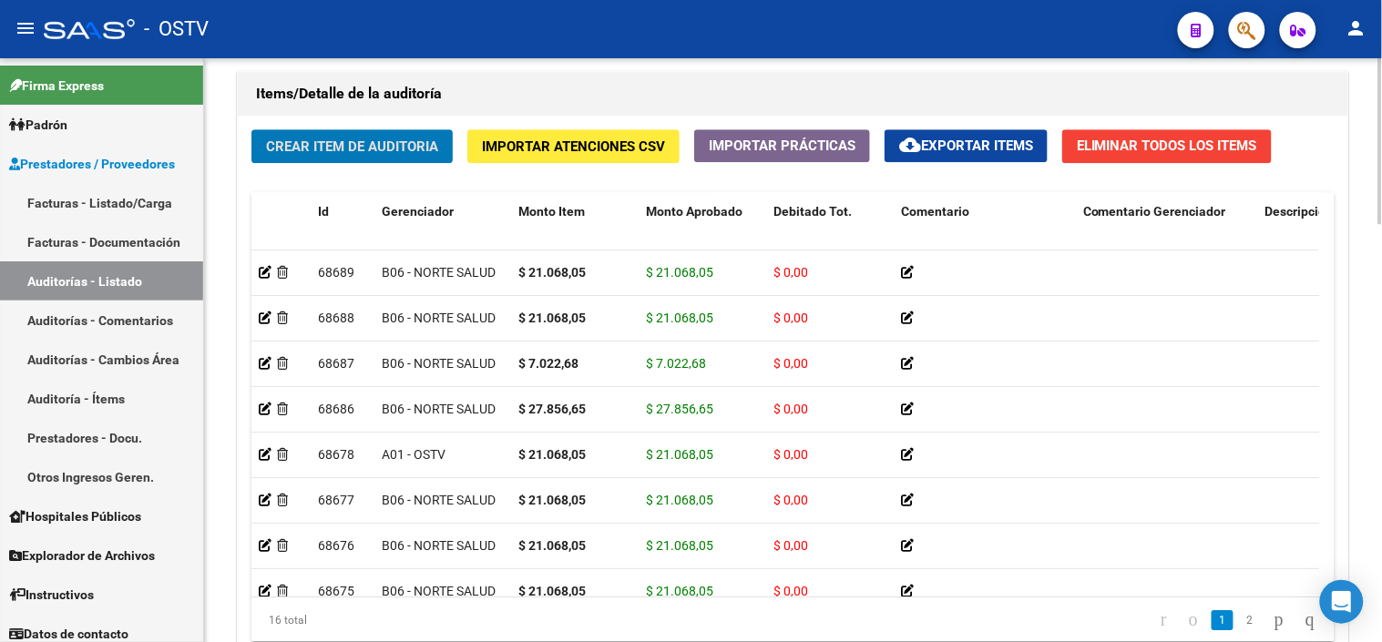
click at [343, 148] on span "Crear Item de Auditoria" at bounding box center [352, 146] width 172 height 16
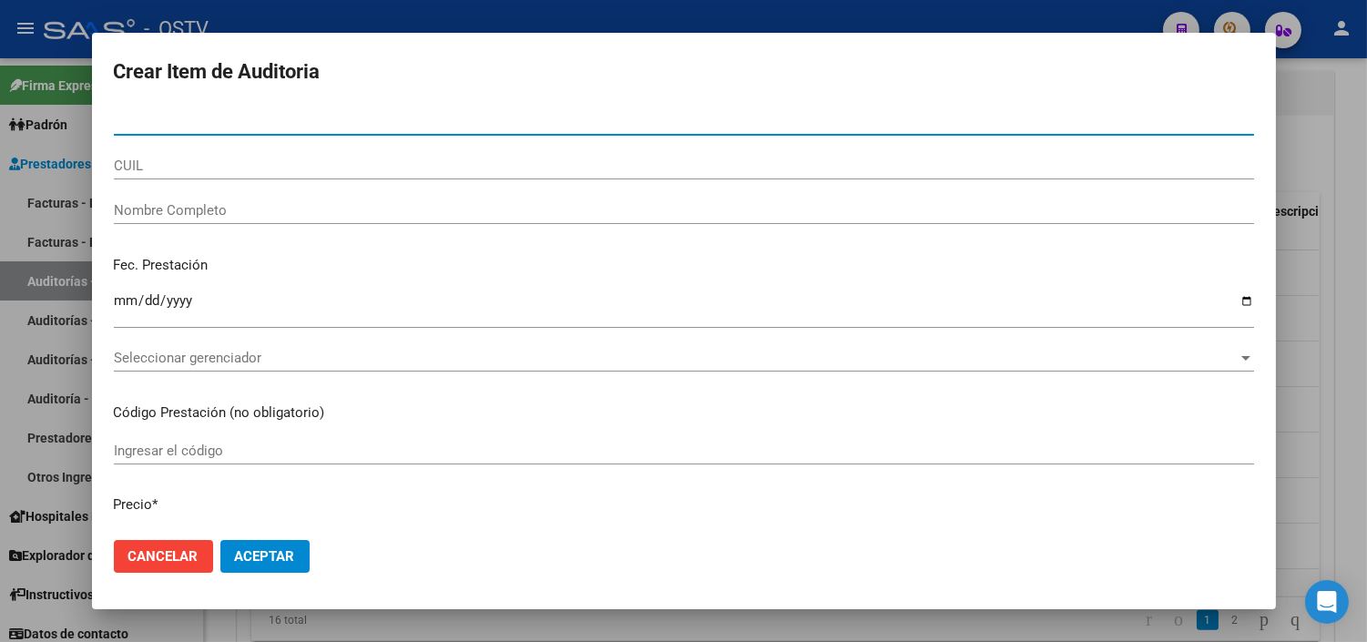
paste input "29557662"
type input "29557662"
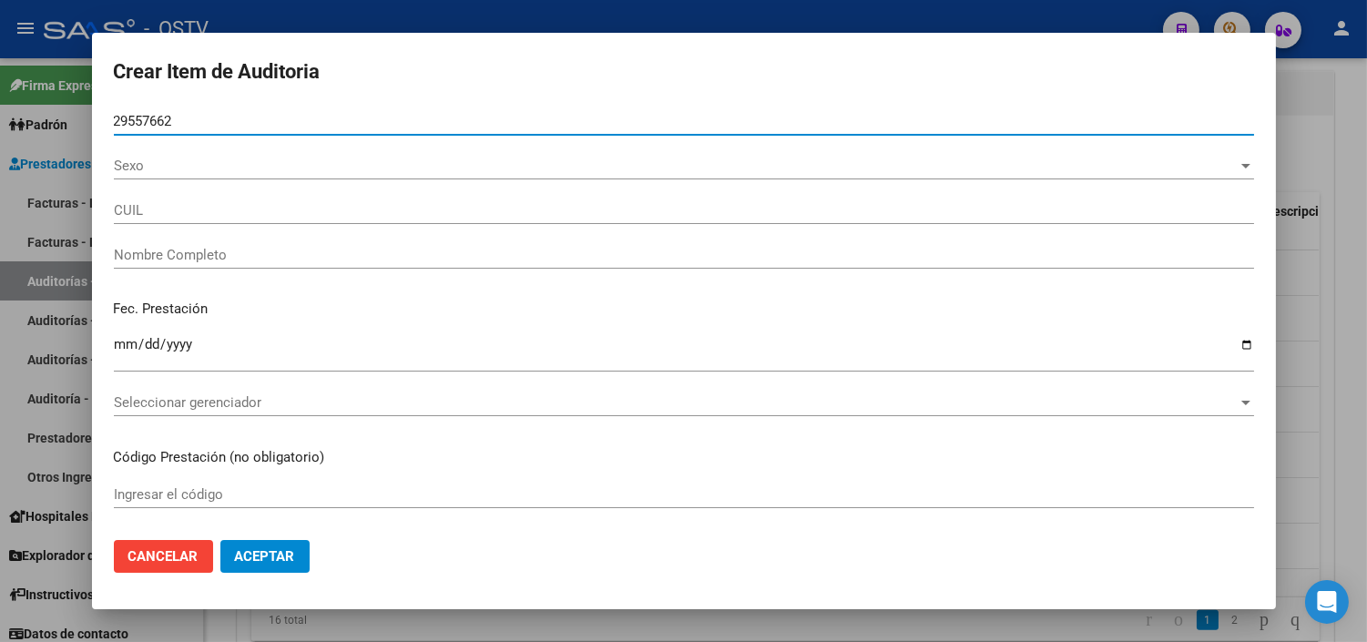
type input "20295576627"
type input "[PERSON_NAME]"
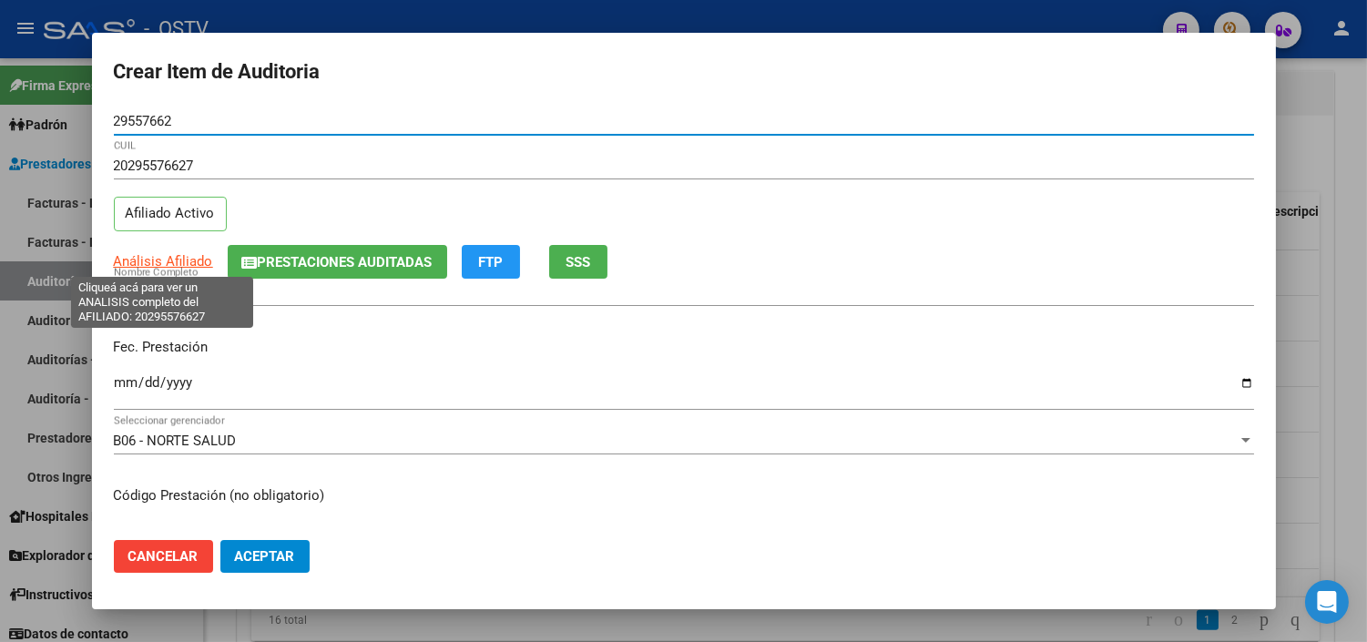
type input "29557662"
click at [156, 262] on span "Análisis Afiliado" at bounding box center [163, 261] width 99 height 16
type textarea "20295576627"
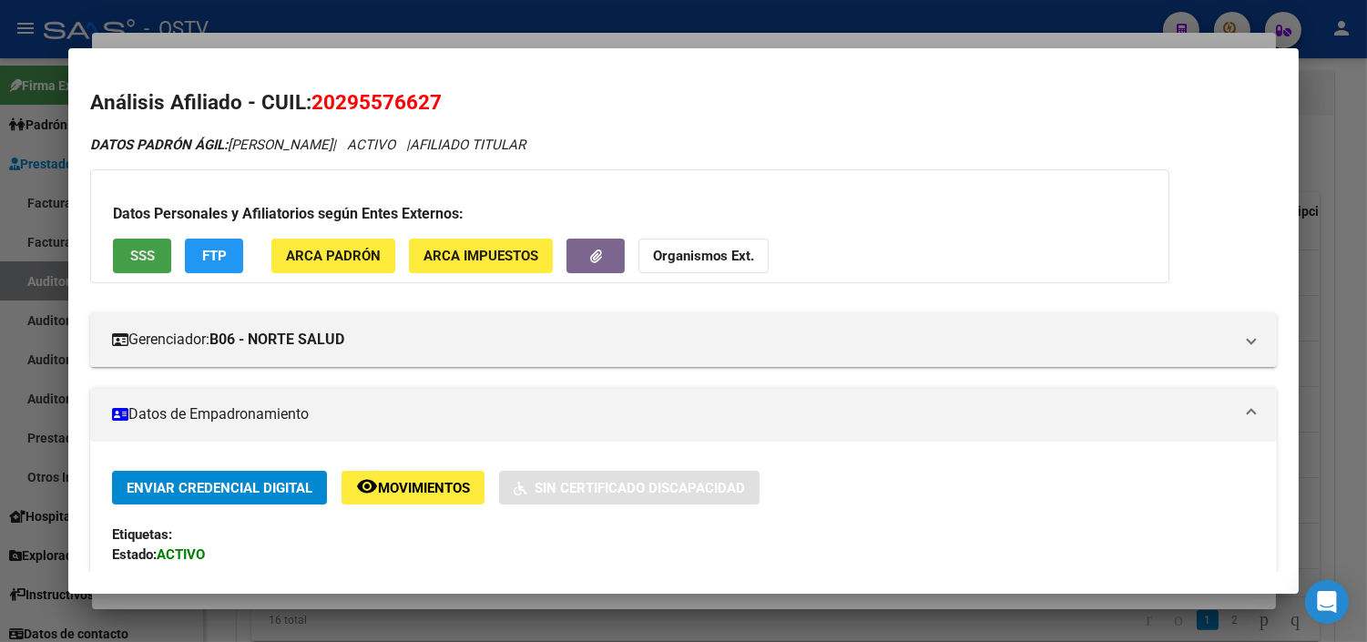
click at [130, 264] on span "SSS" at bounding box center [142, 257] width 25 height 16
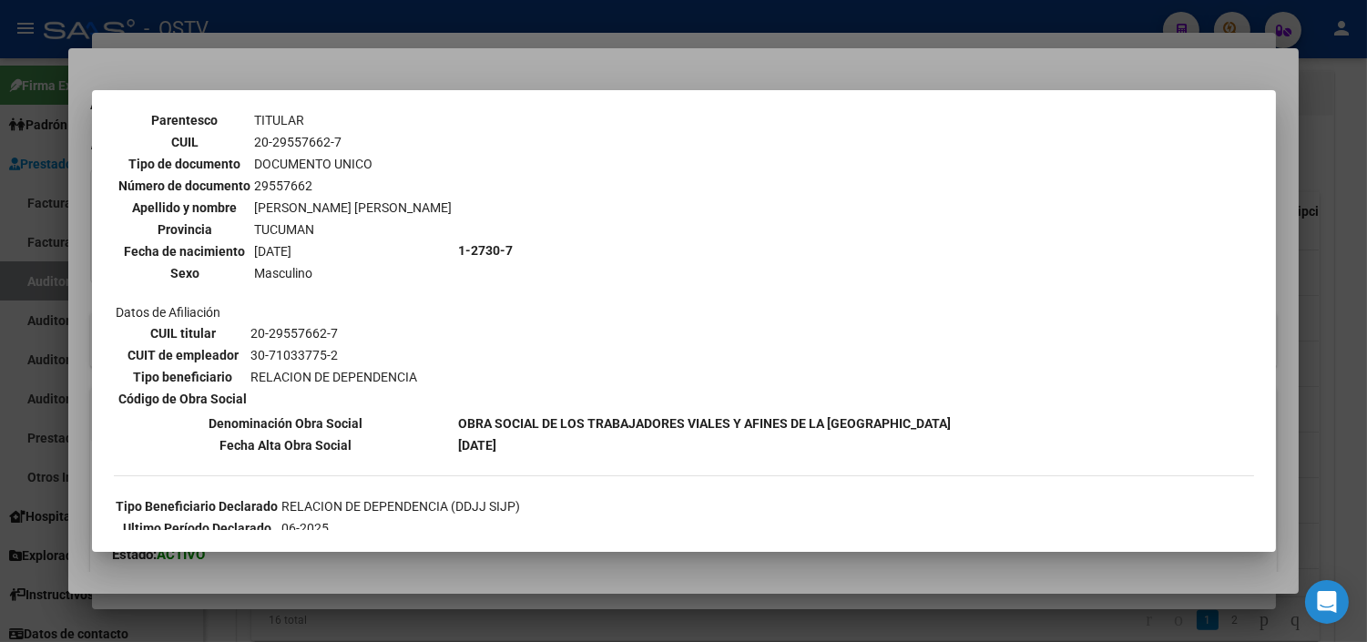
scroll to position [404, 0]
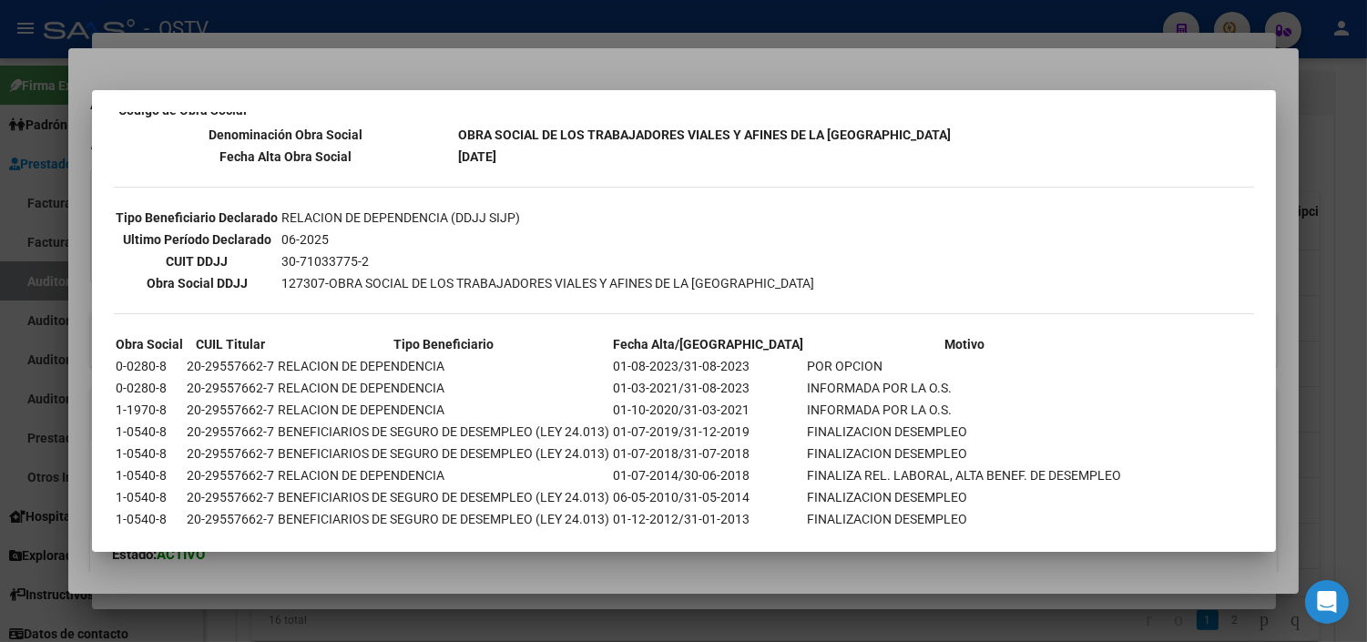
click at [229, 589] on div at bounding box center [683, 321] width 1367 height 642
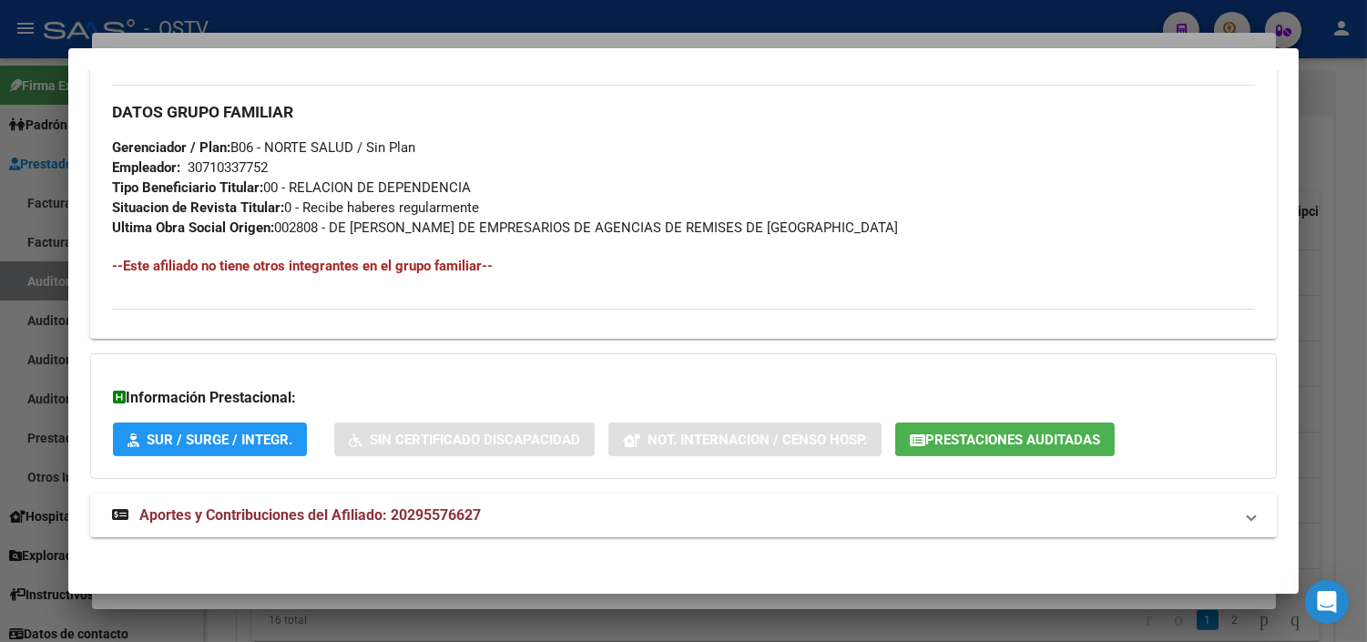
scroll to position [864, 0]
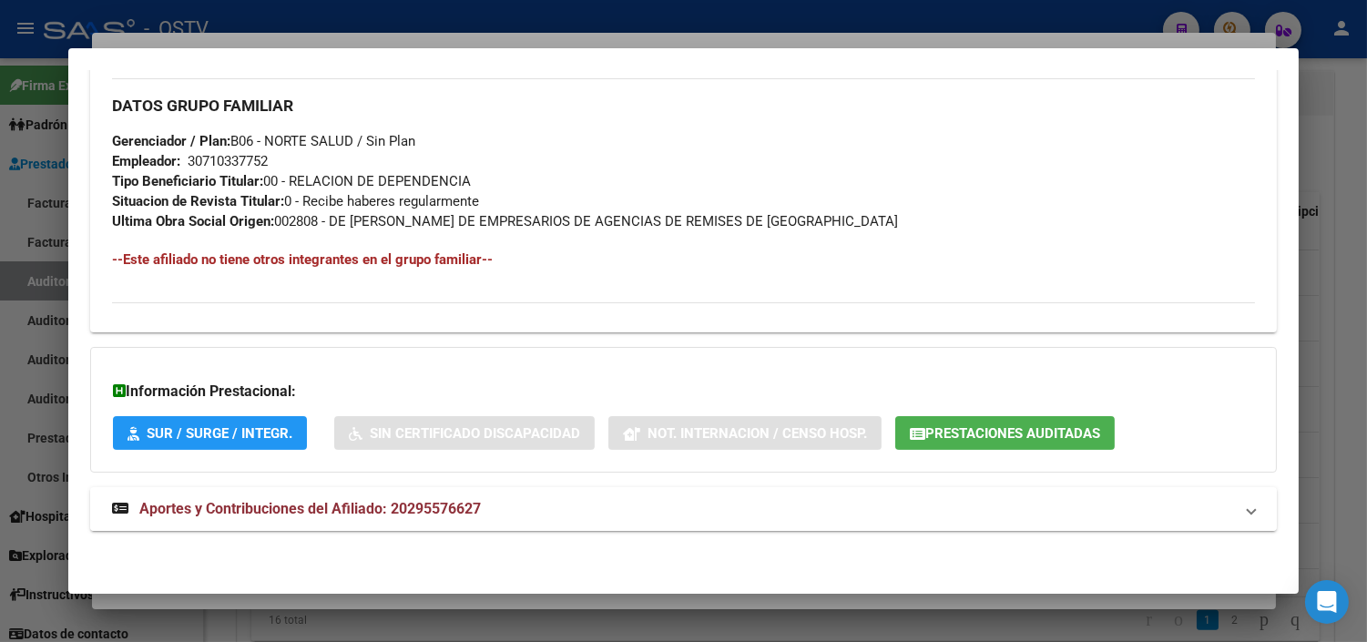
click at [191, 505] on span "Aportes y Contribuciones del Afiliado: 20295576627" at bounding box center [310, 508] width 342 height 17
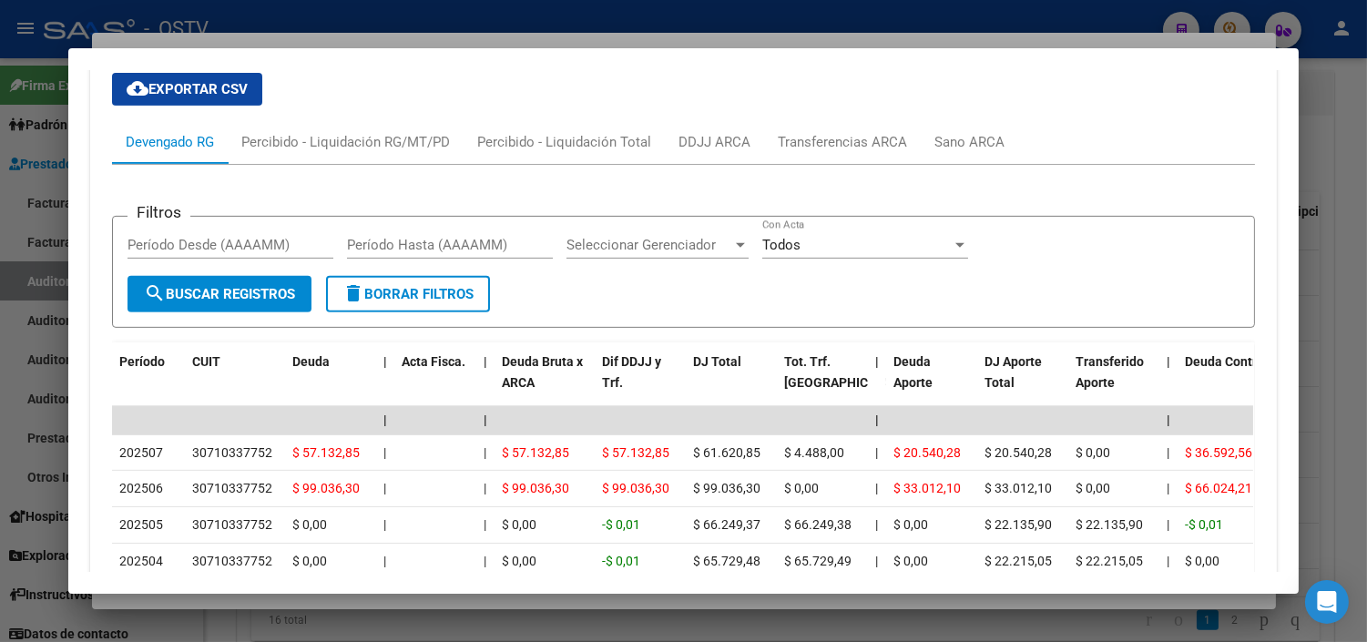
scroll to position [1522, 0]
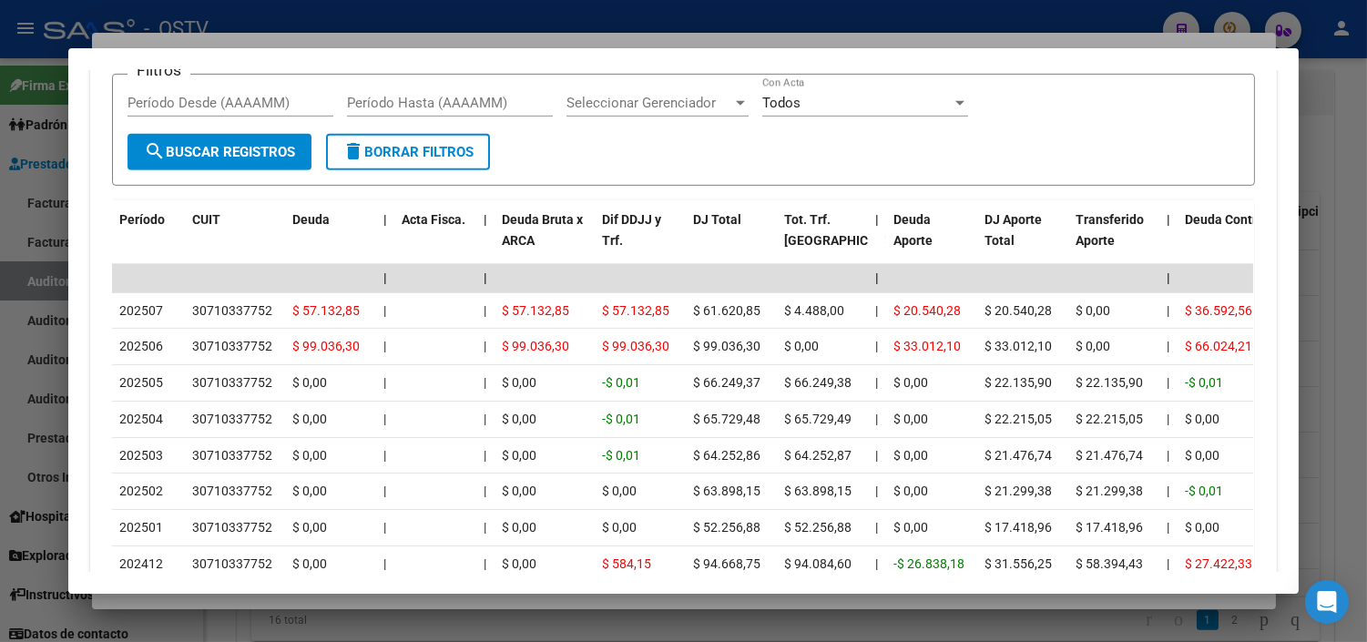
click at [197, 602] on div at bounding box center [683, 321] width 1367 height 642
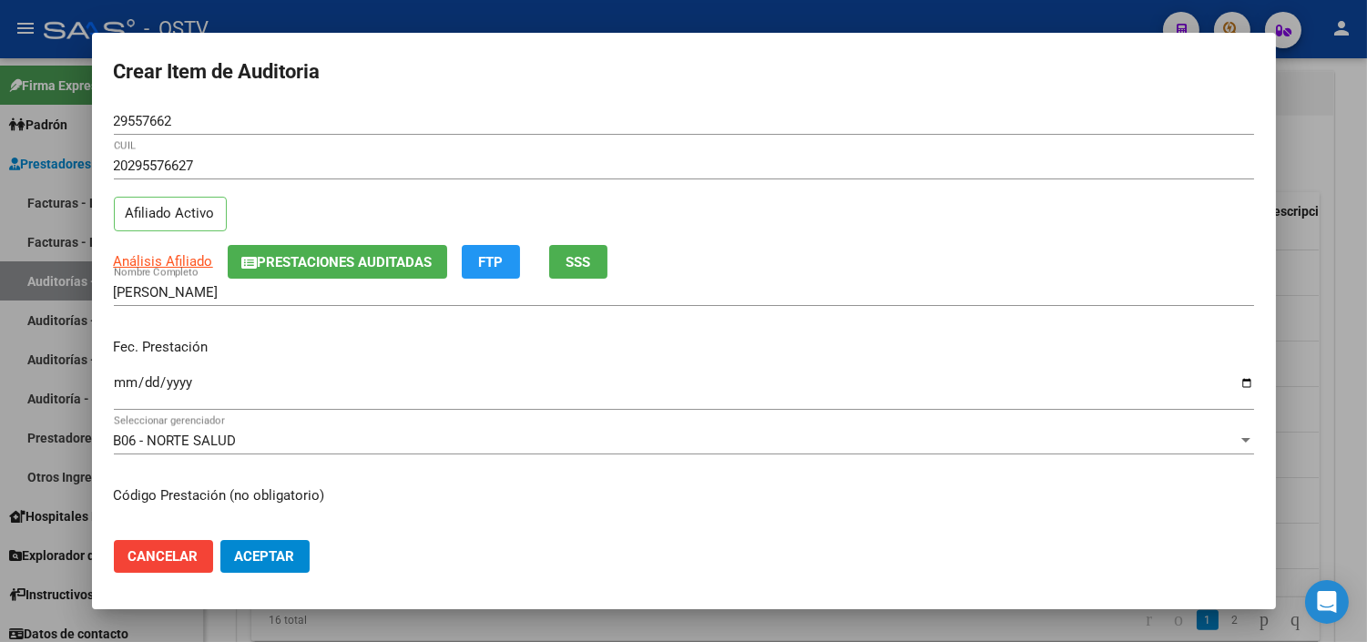
click at [120, 381] on input "Ingresar la fecha" at bounding box center [684, 389] width 1141 height 29
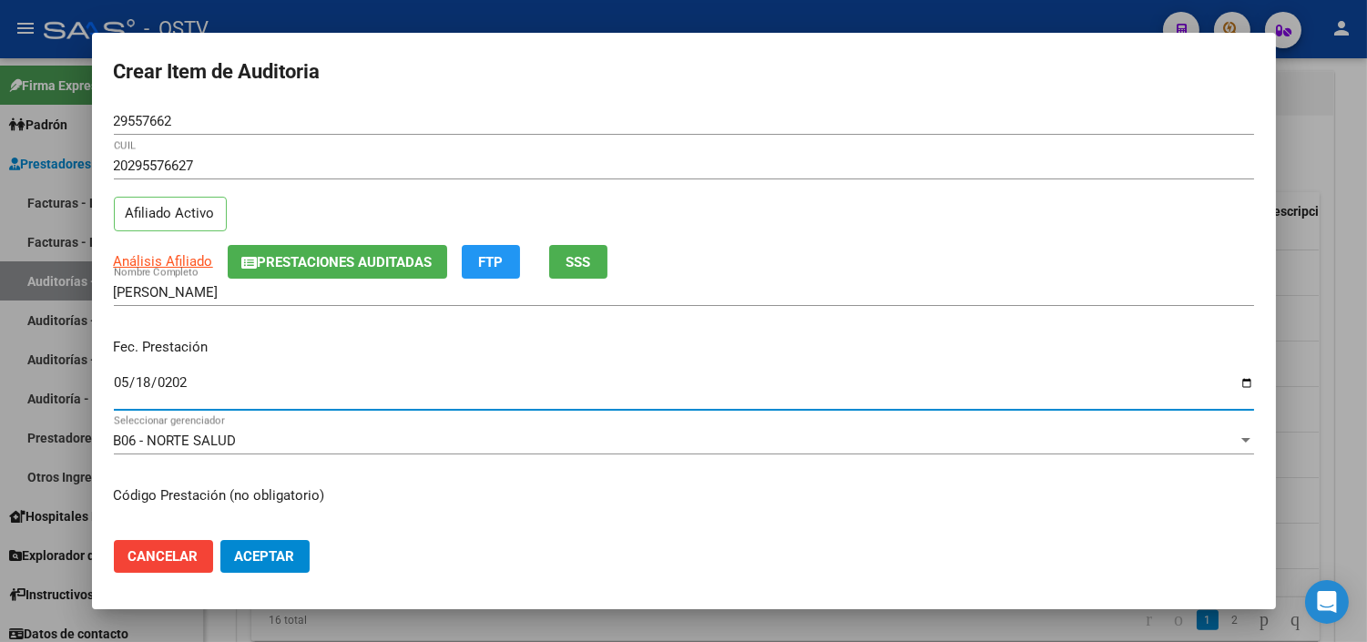
type input "[DATE]"
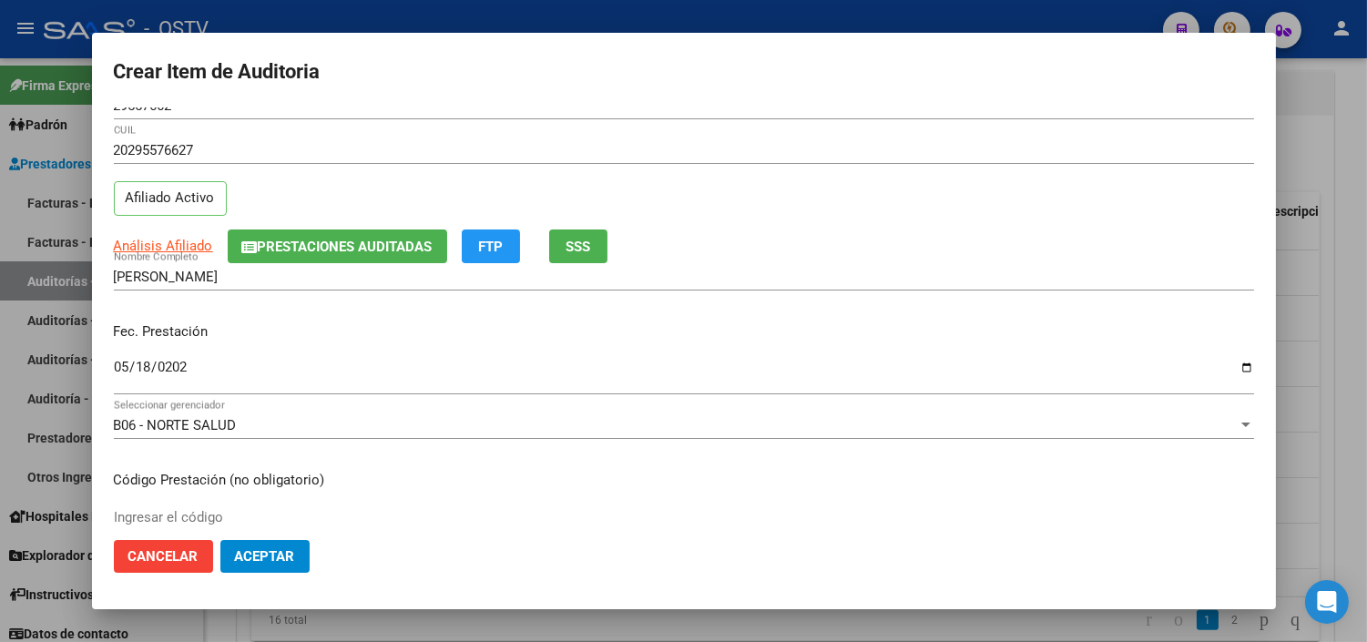
scroll to position [308, 0]
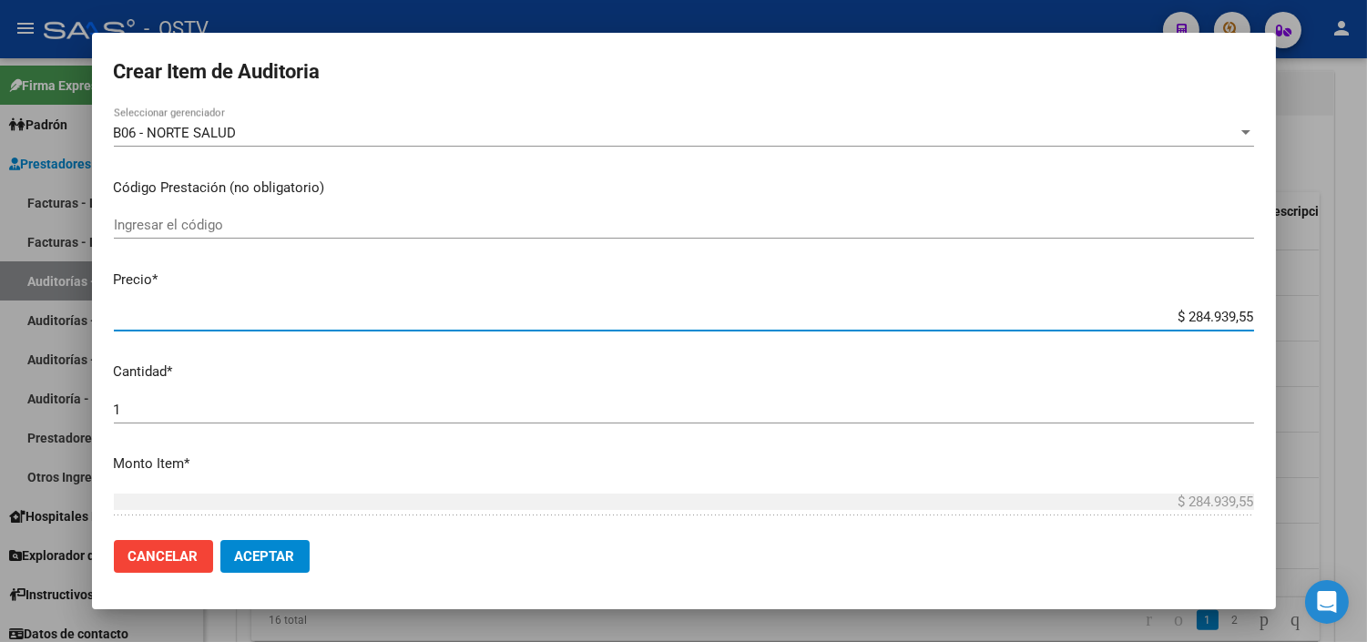
paste input "66.130,28"
type input "$ 66.130,28"
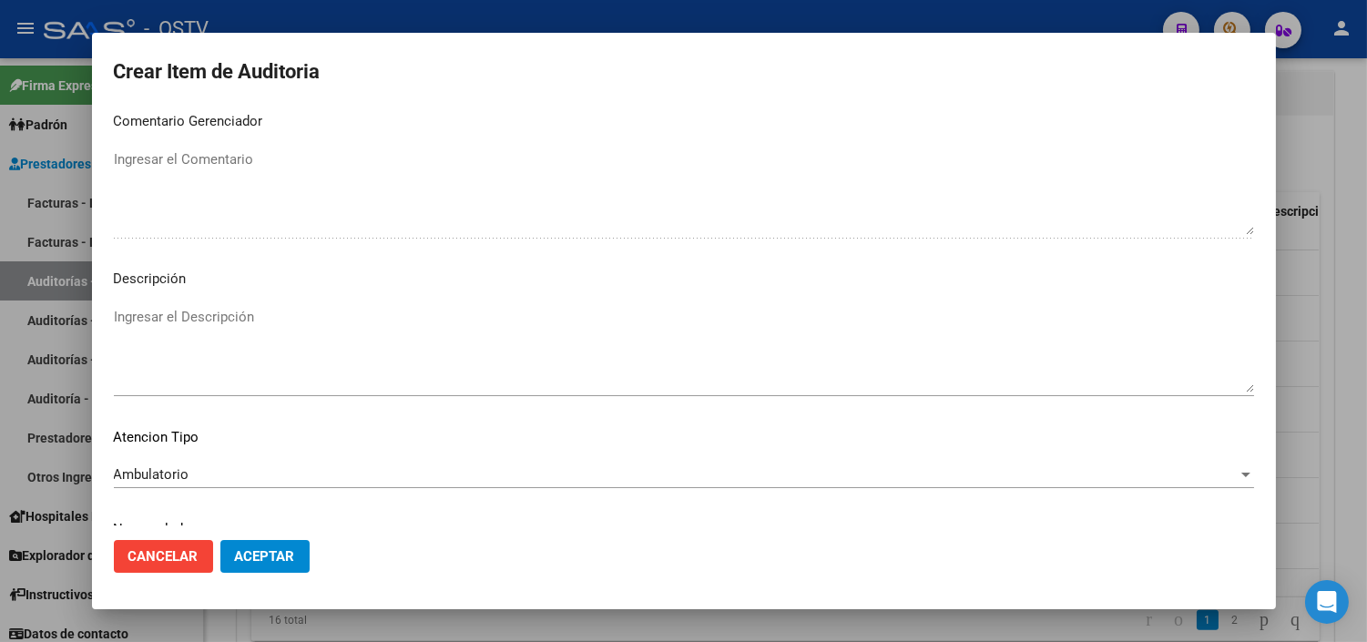
scroll to position [1064, 0]
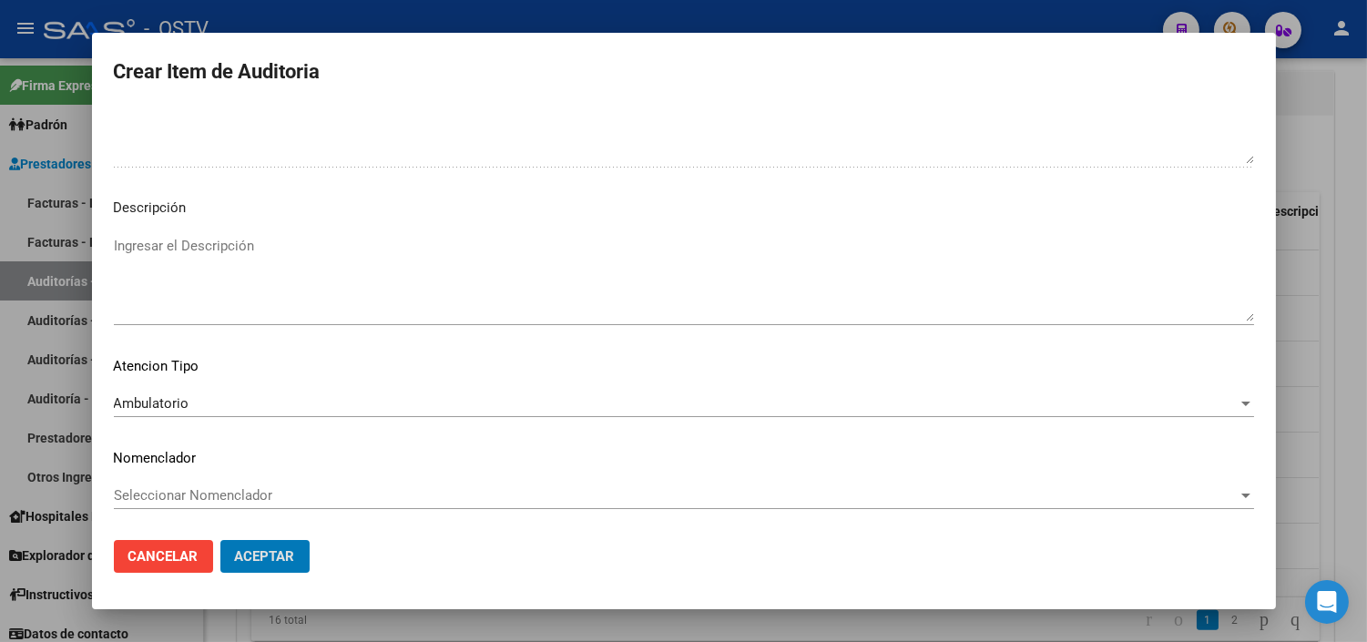
click at [220, 540] on button "Aceptar" at bounding box center [264, 556] width 89 height 33
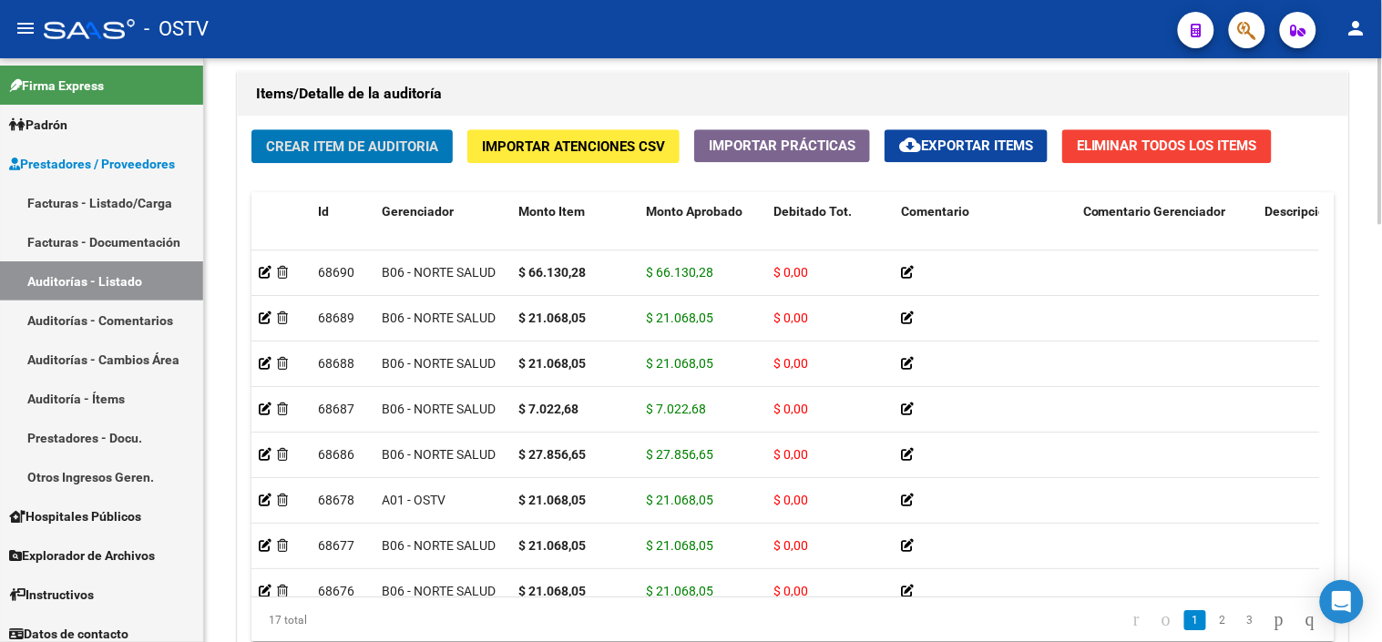
click at [270, 138] on button "Crear Item de Auditoria" at bounding box center [351, 146] width 201 height 34
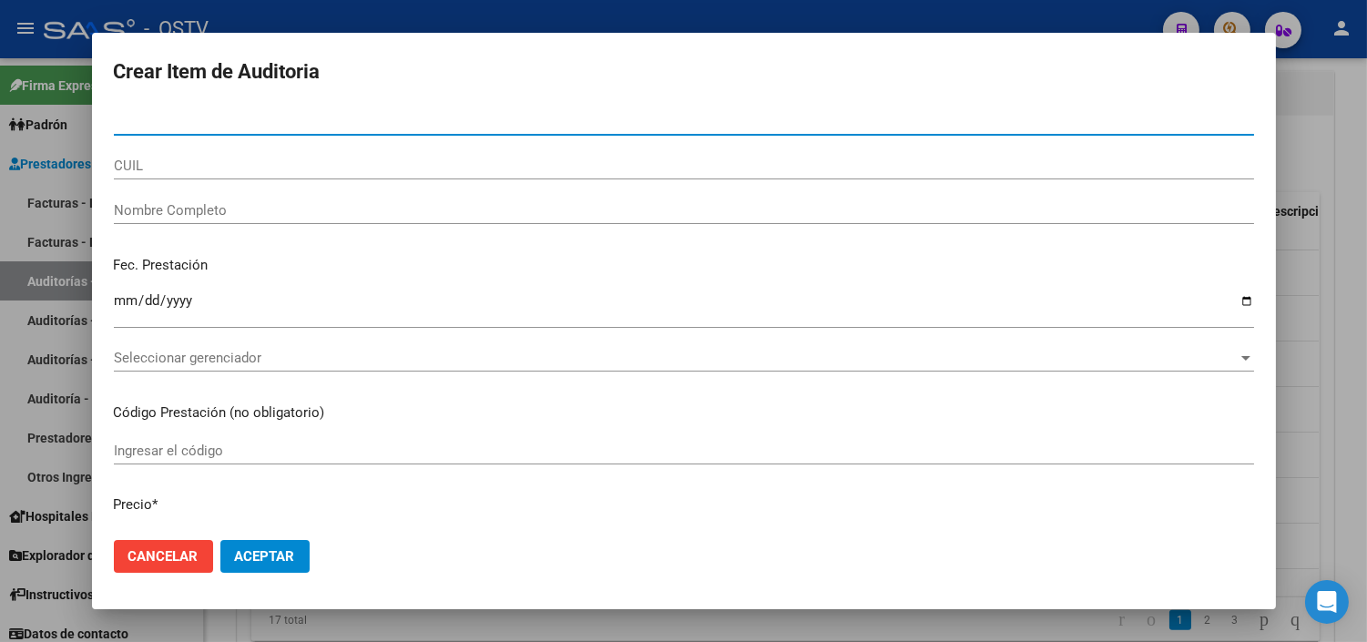
paste input "29557662"
type input "29557662"
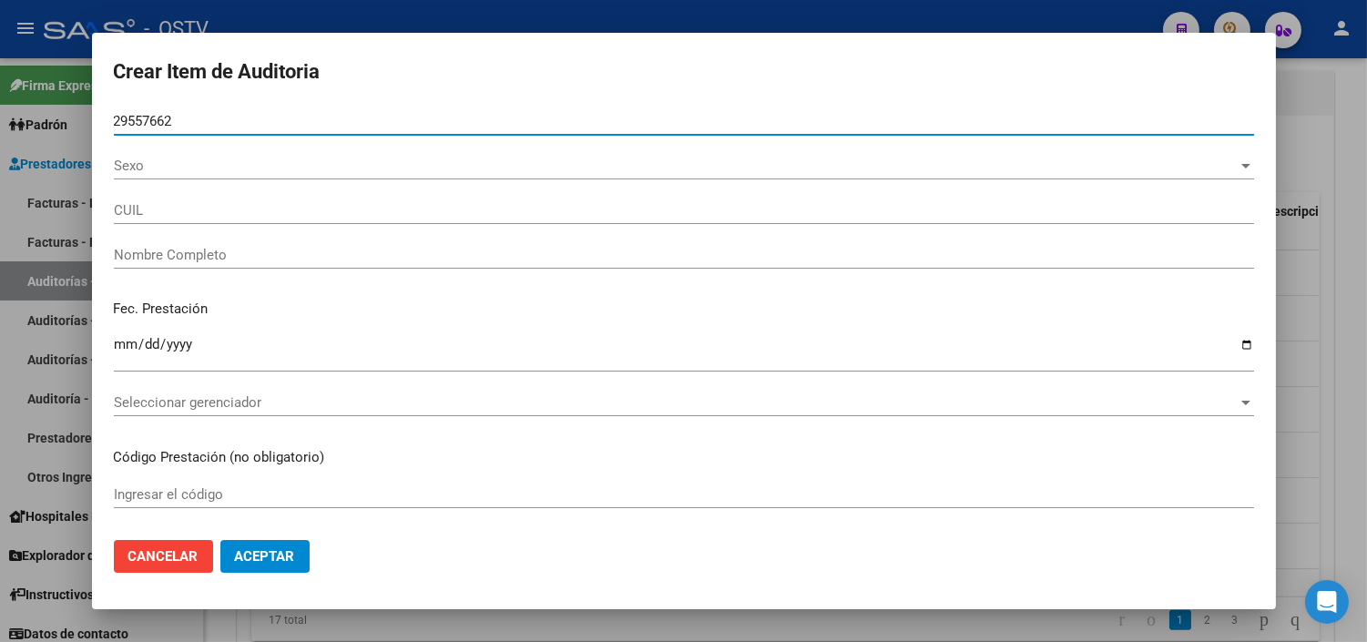
type input "20295576627"
type input "[PERSON_NAME]"
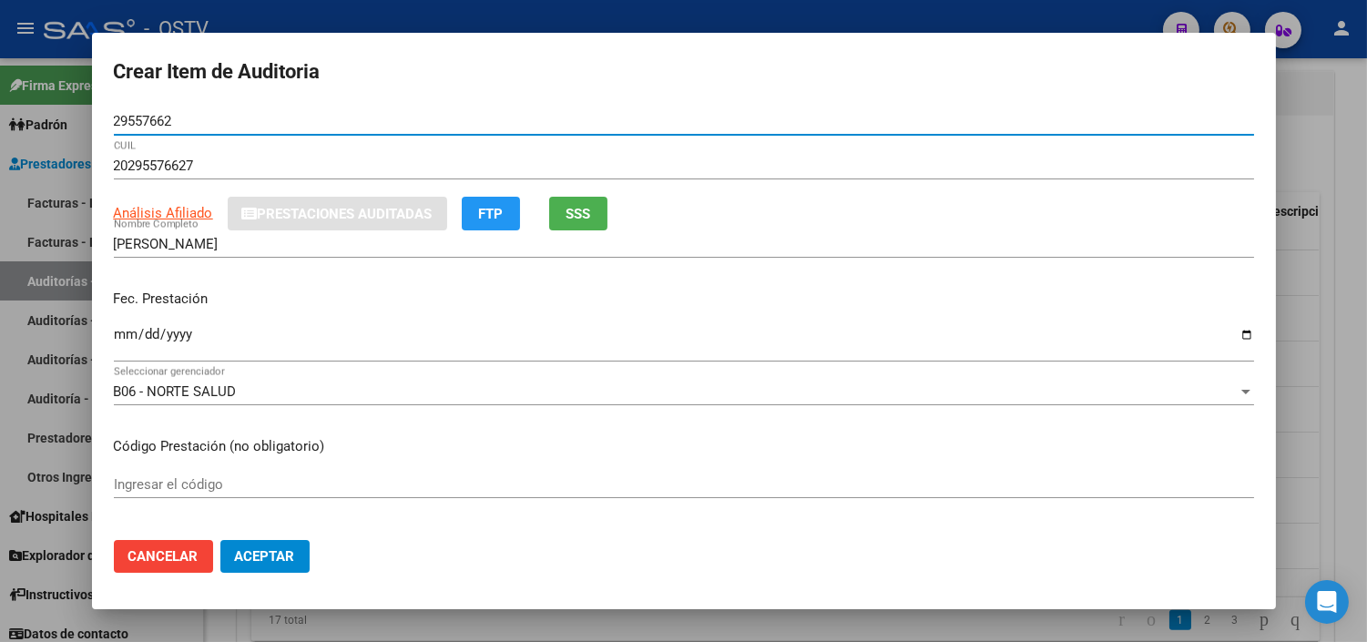
type input "29557662"
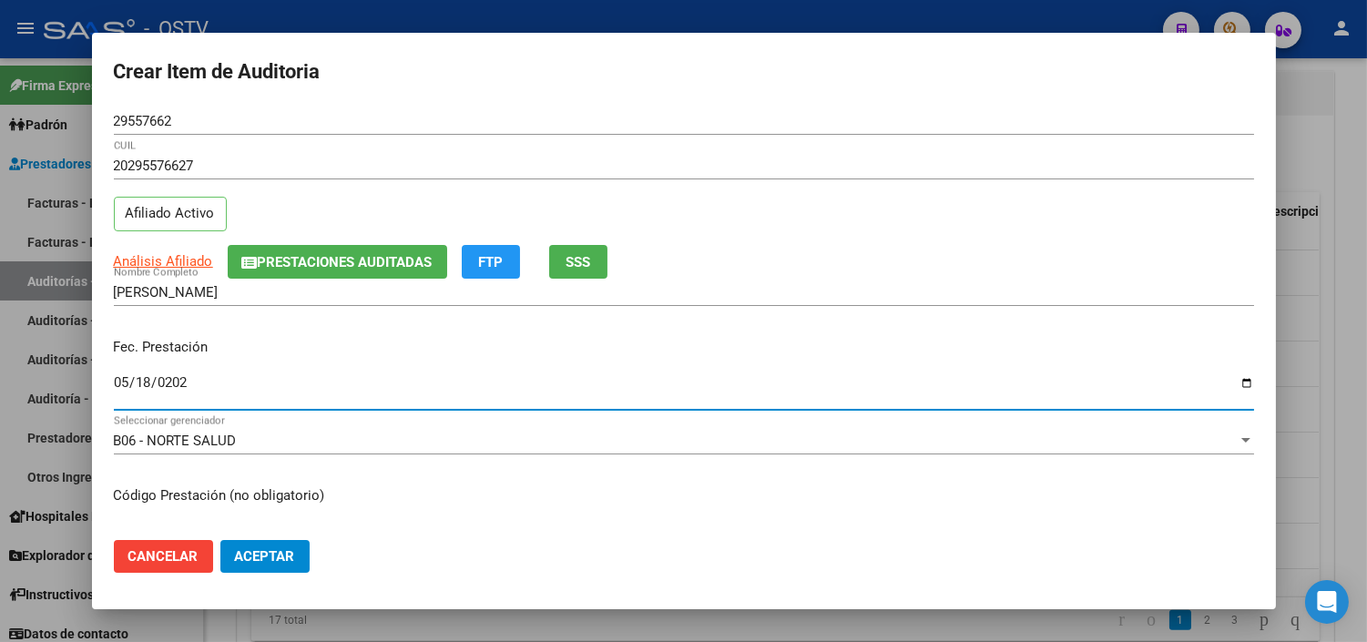
type input "[DATE]"
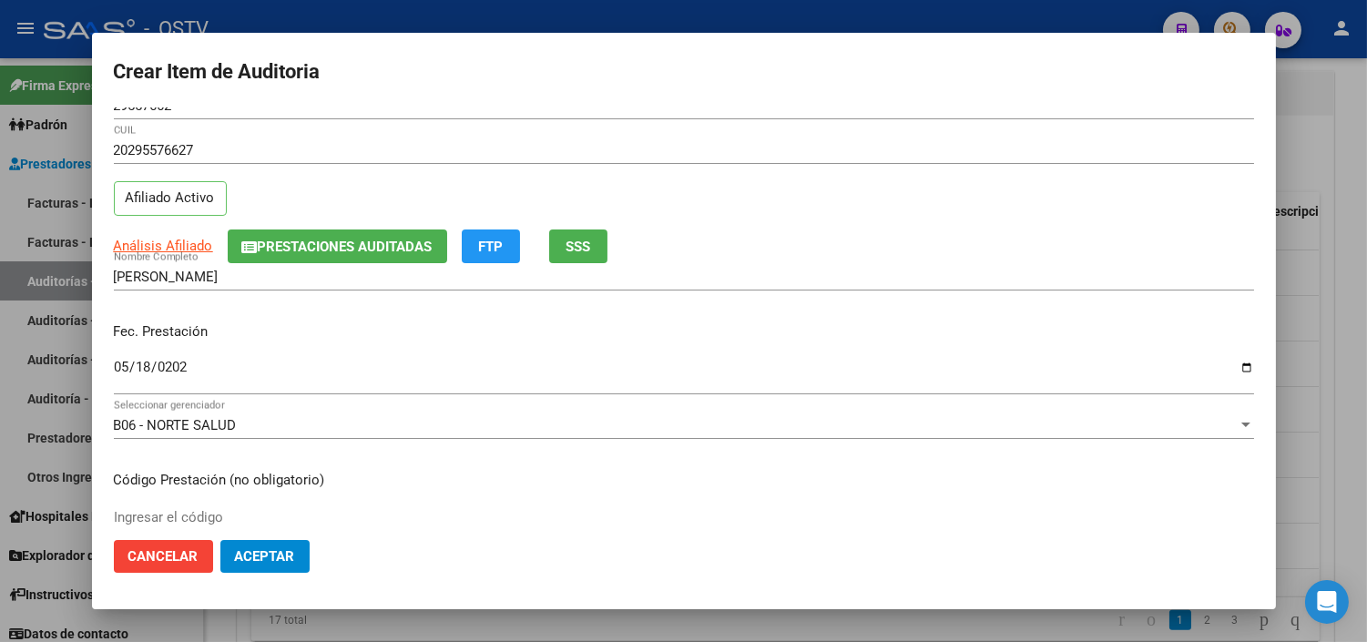
scroll to position [308, 0]
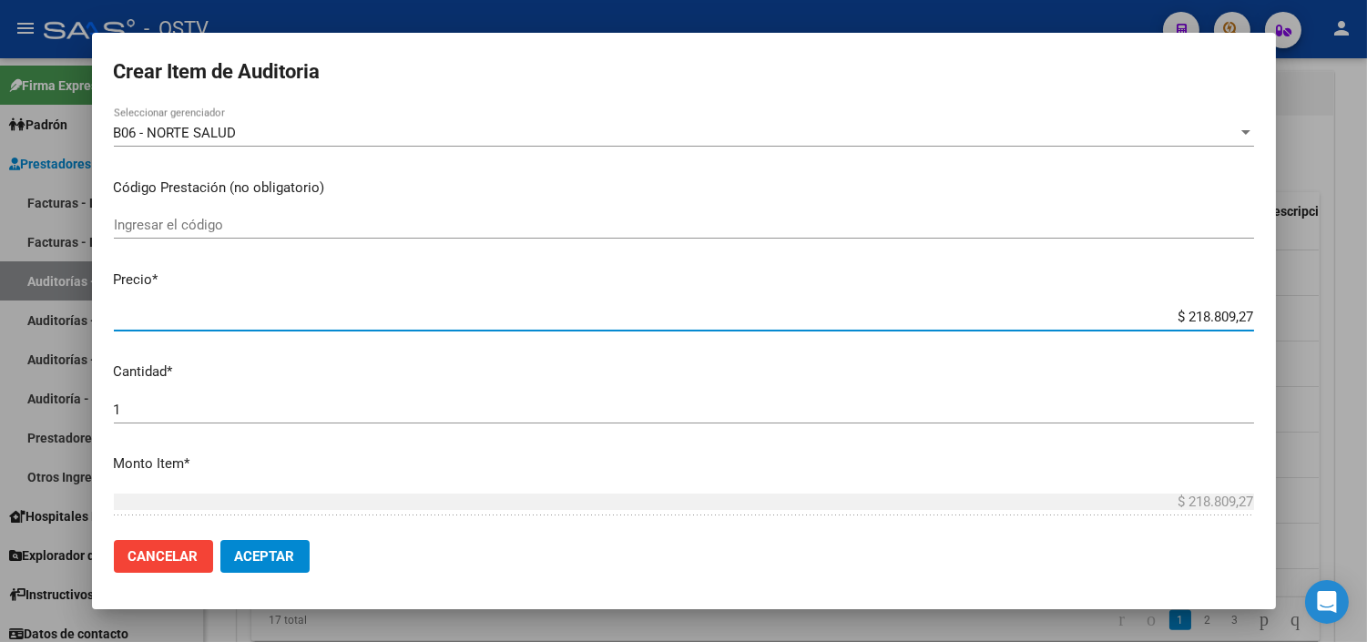
paste input "89.539,23"
type input "$ 89.539,23"
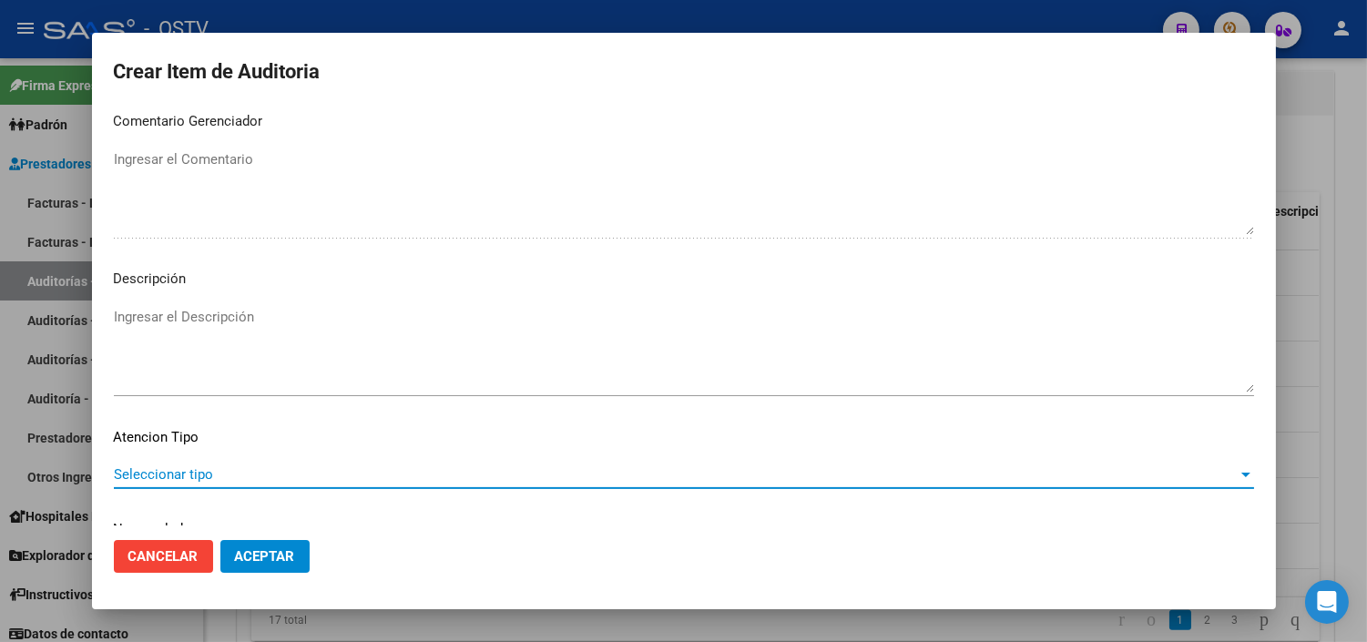
scroll to position [1064, 0]
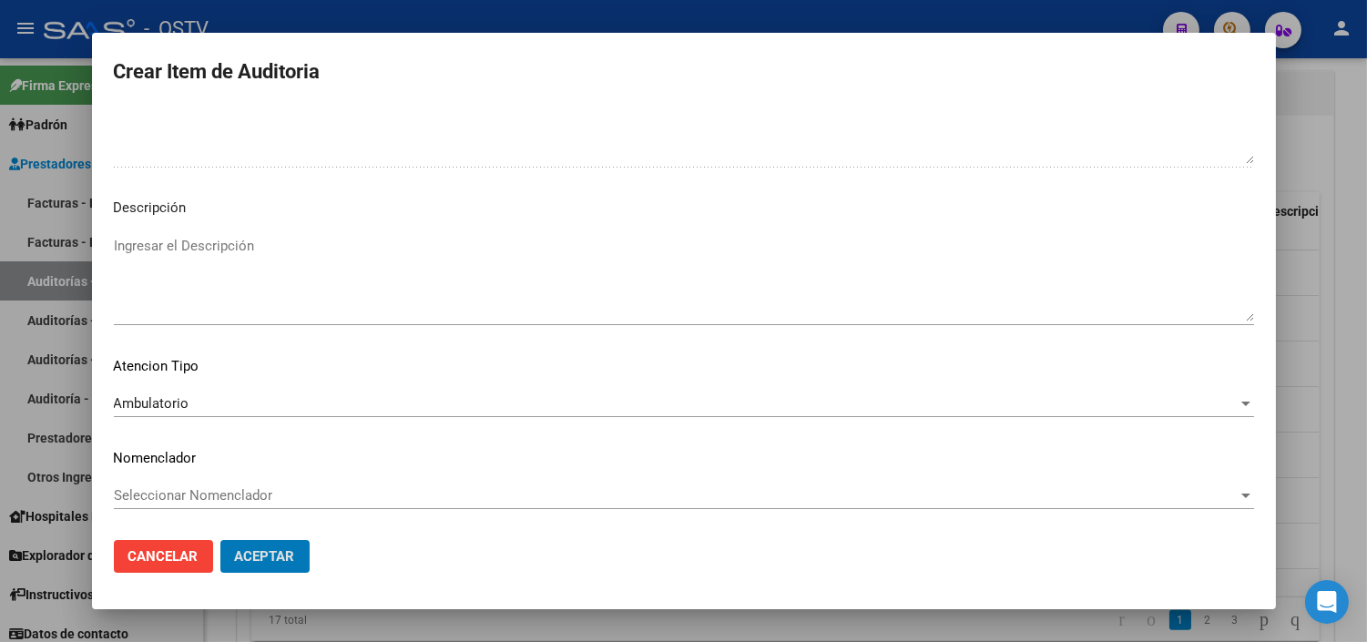
click at [220, 540] on button "Aceptar" at bounding box center [264, 556] width 89 height 33
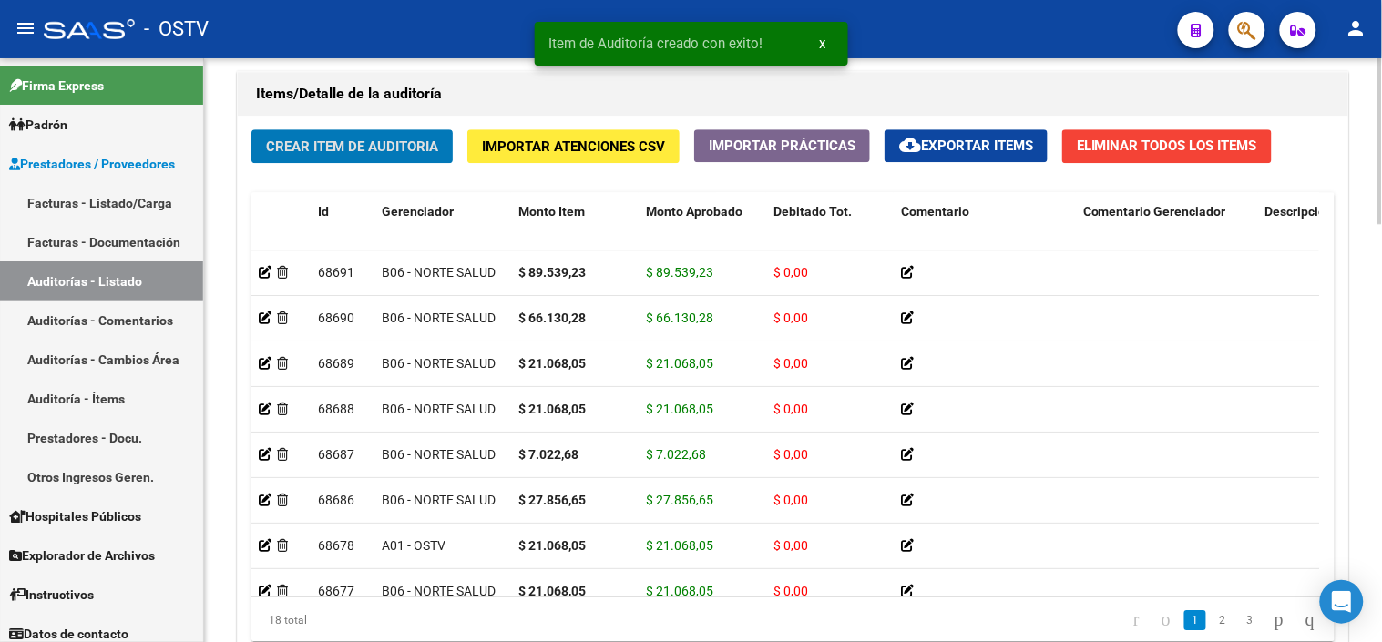
click at [297, 155] on span "Crear Item de Auditoria" at bounding box center [352, 146] width 172 height 16
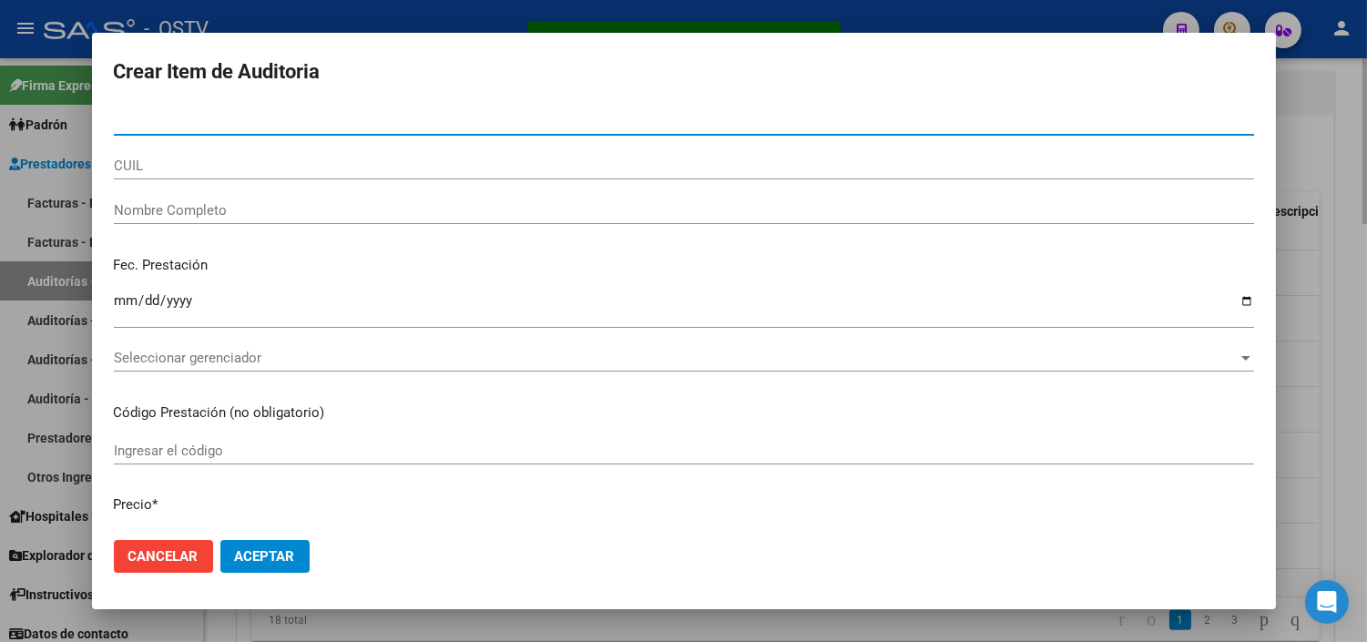
paste input "35810863"
type input "35810863"
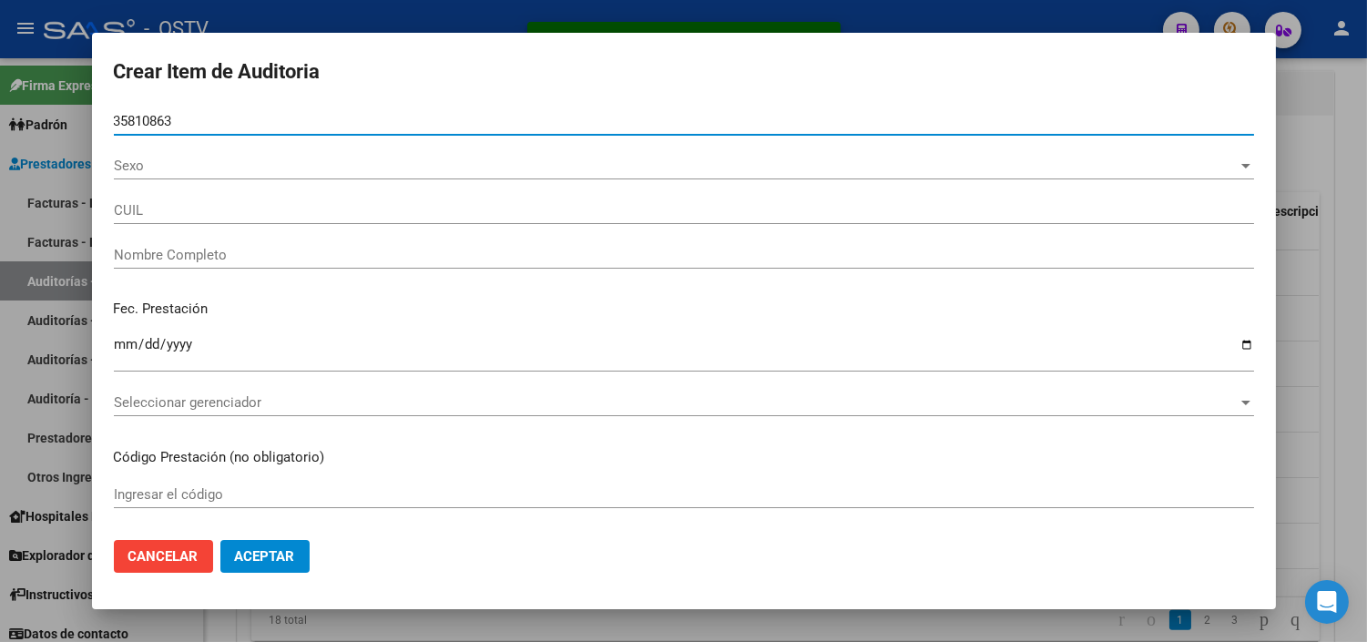
type input "27358108631"
type input "[PERSON_NAME] [PERSON_NAME]"
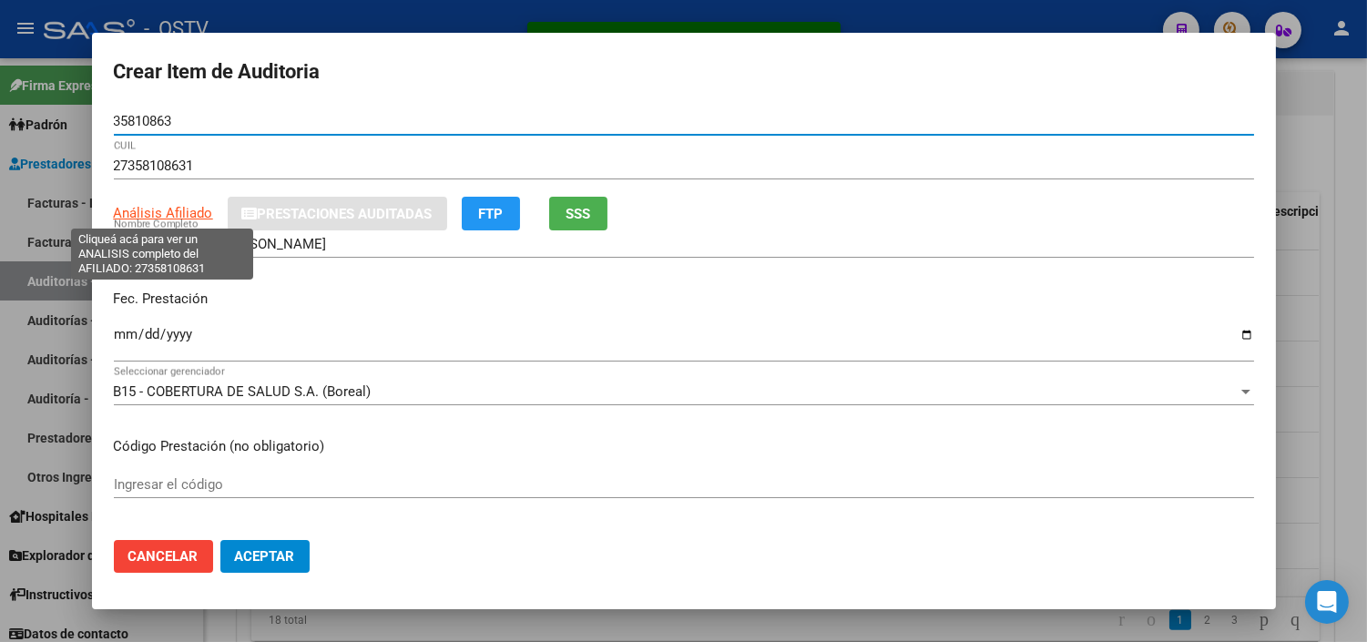
type input "35810863"
click at [169, 207] on span "Análisis Afiliado" at bounding box center [163, 213] width 99 height 16
type textarea "27358108631"
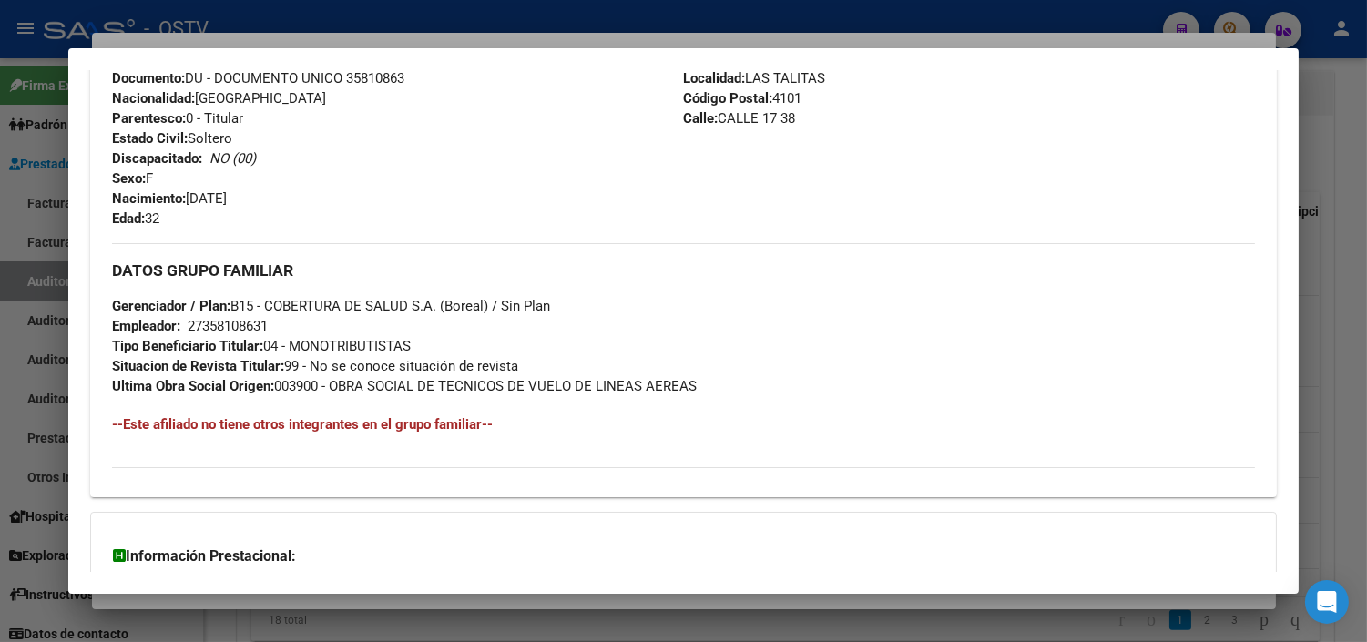
scroll to position [904, 0]
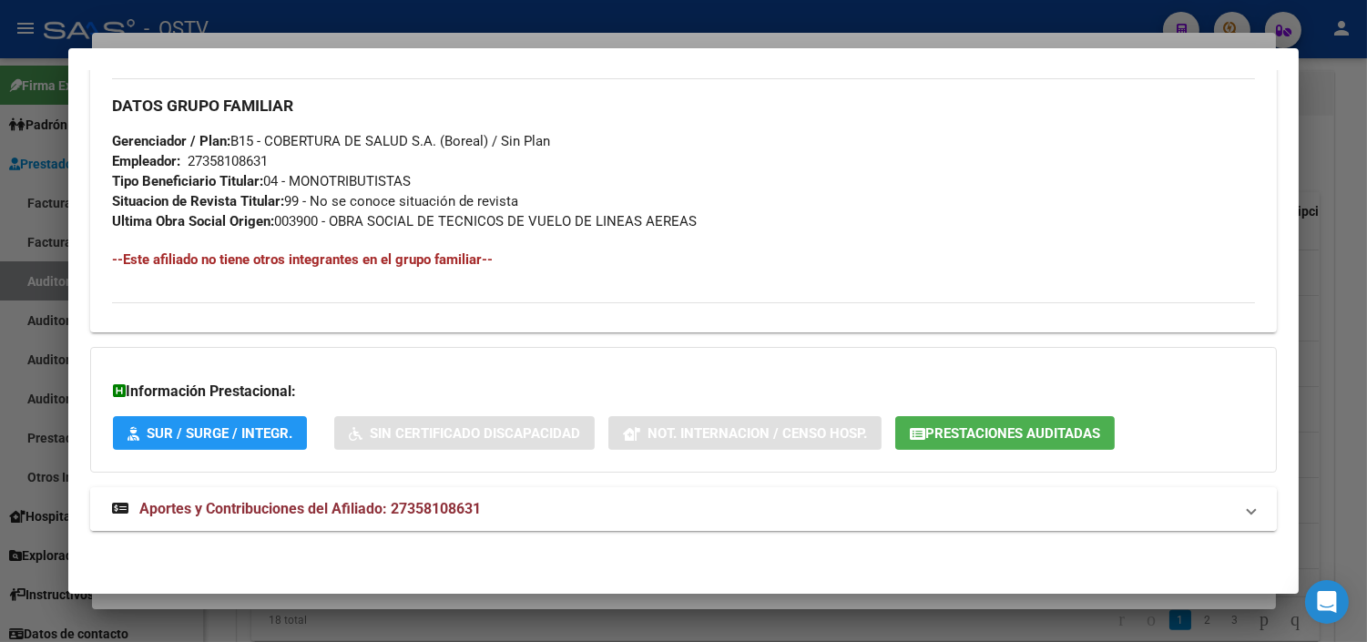
click at [228, 515] on span "Aportes y Contribuciones del Afiliado: 27358108631" at bounding box center [310, 508] width 342 height 17
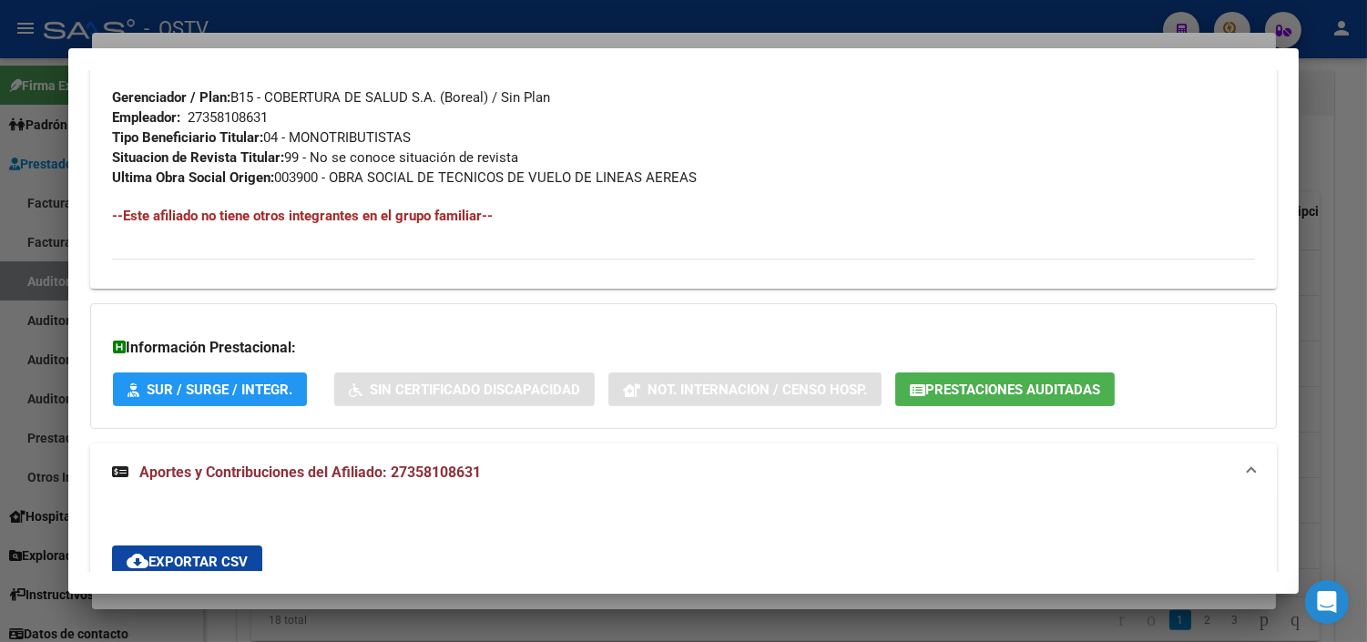
scroll to position [926, 0]
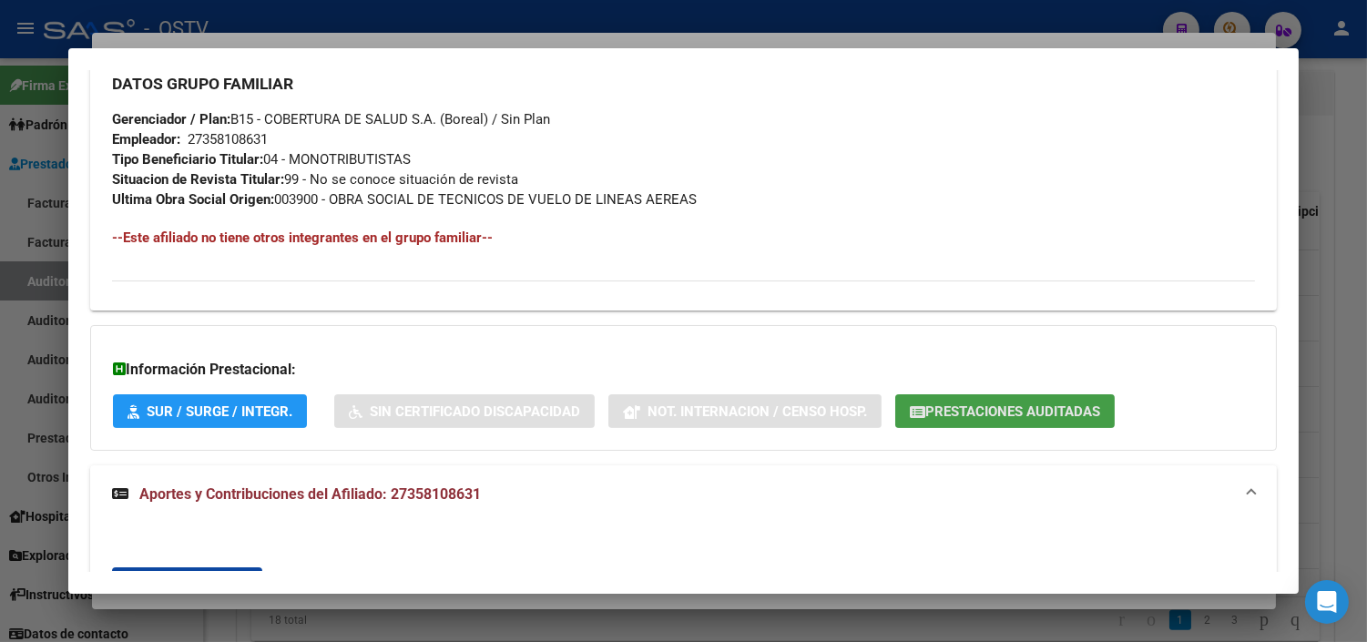
click at [961, 422] on button "Prestaciones Auditadas" at bounding box center [1006, 411] width 220 height 34
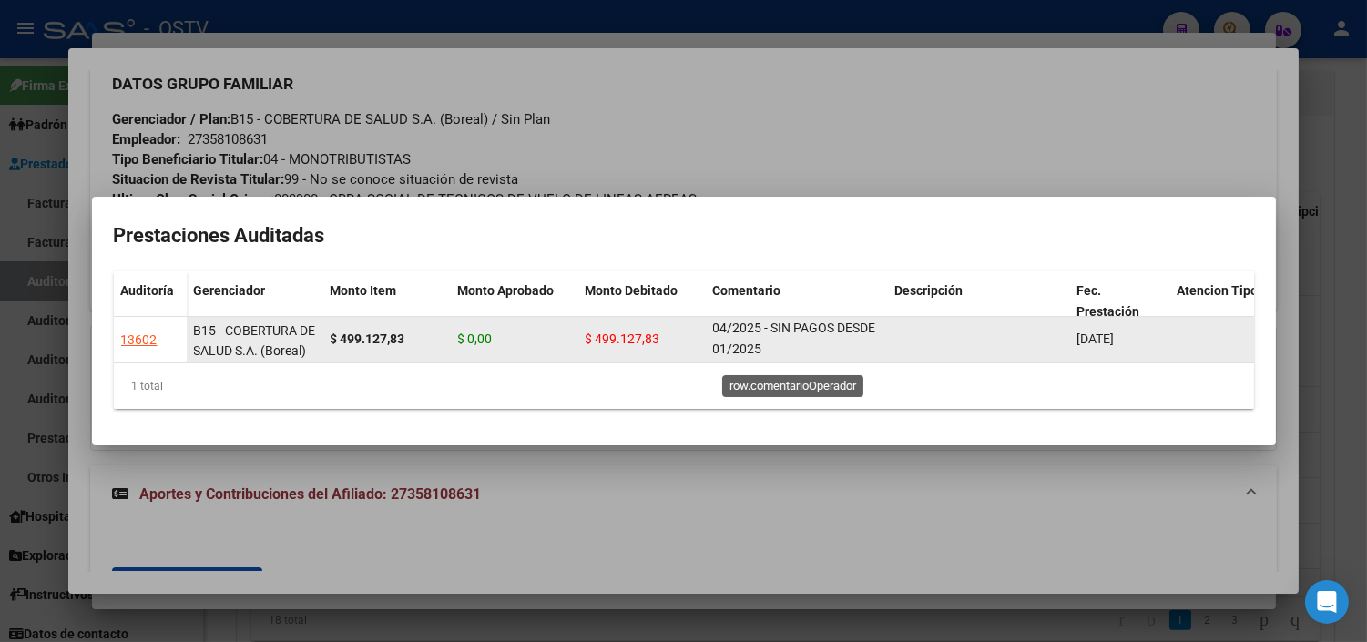
scroll to position [1, 0]
drag, startPoint x: 712, startPoint y: 323, endPoint x: 767, endPoint y: 353, distance: 62.4
click at [767, 353] on div "B15 - COBERTURA DE SALUD S.A. (Boreal) $ 499.127,83 $ 0,00 $ 499.127,83 CESE DE…" at bounding box center [897, 340] width 1421 height 46
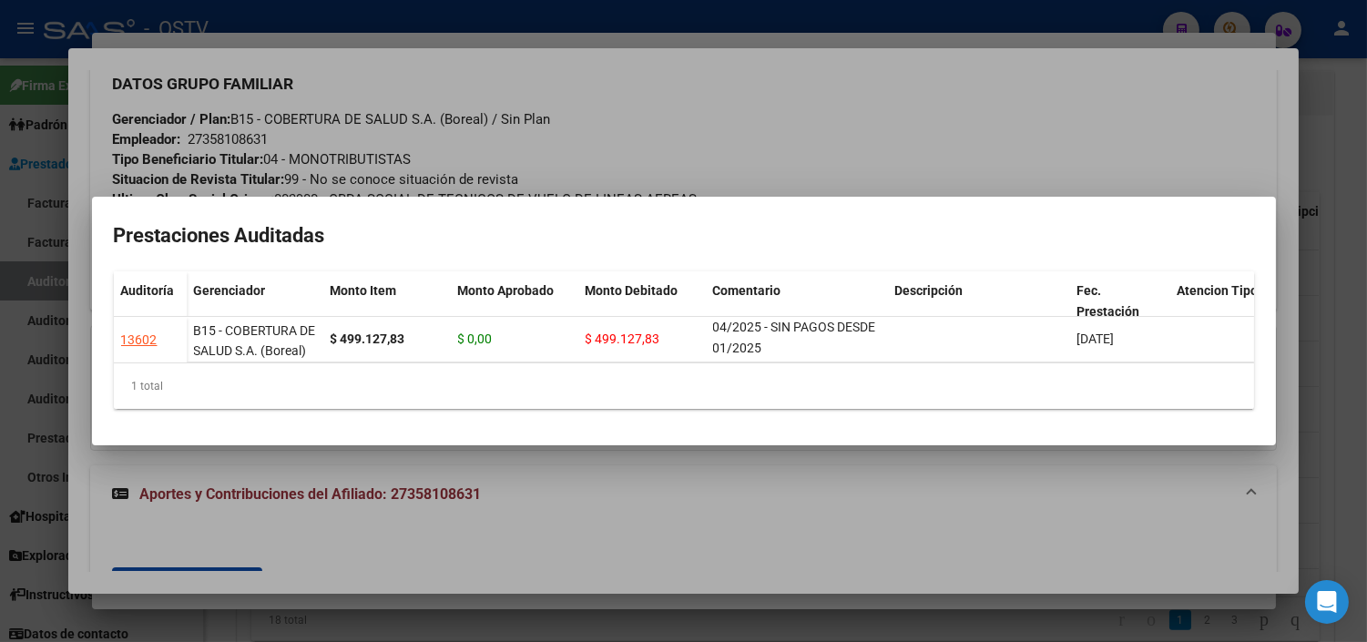
copy span "CESE DE ACTIVIDADES 04/2025 - SIN PAGOS DESDE 01/2025"
click at [415, 562] on div at bounding box center [683, 321] width 1367 height 642
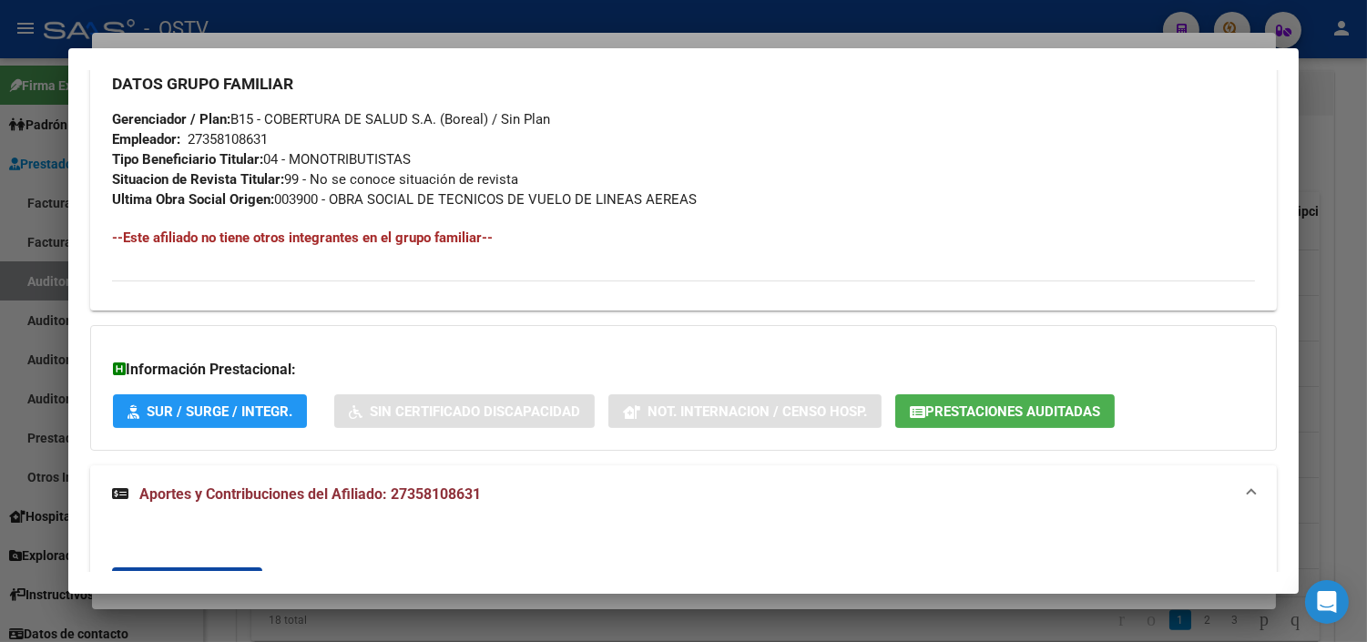
click at [323, 604] on div at bounding box center [683, 321] width 1367 height 642
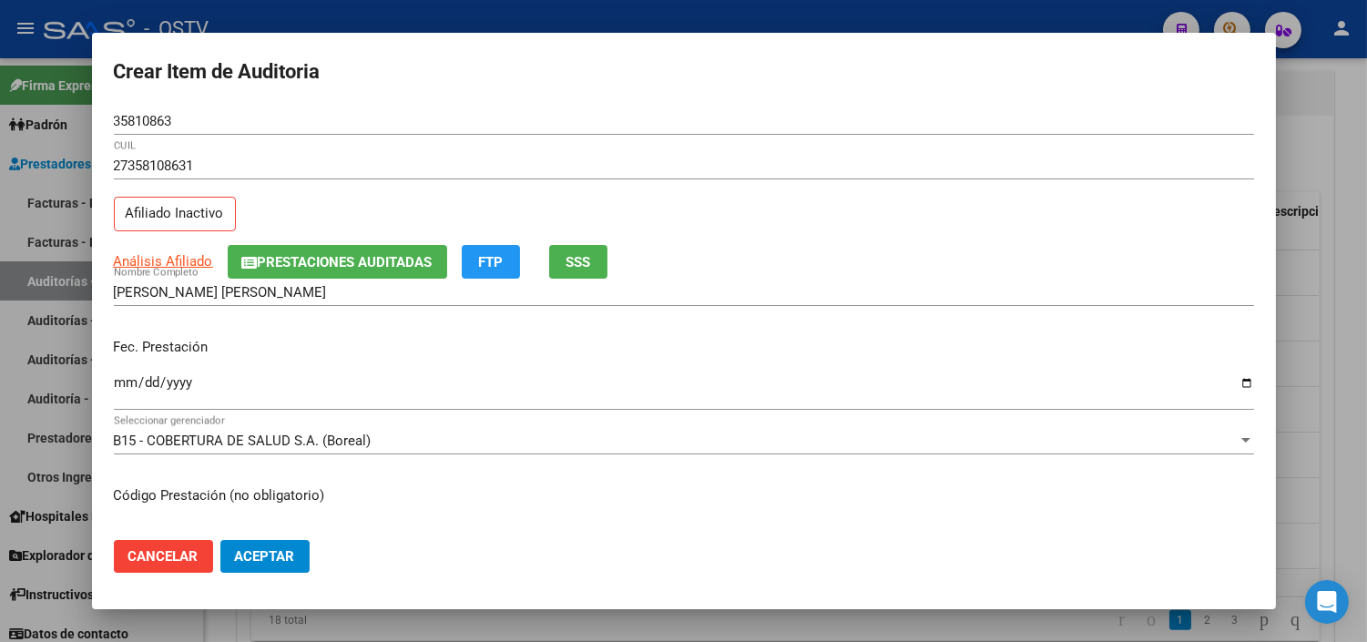
click at [125, 384] on input "Ingresar la fecha" at bounding box center [684, 389] width 1141 height 29
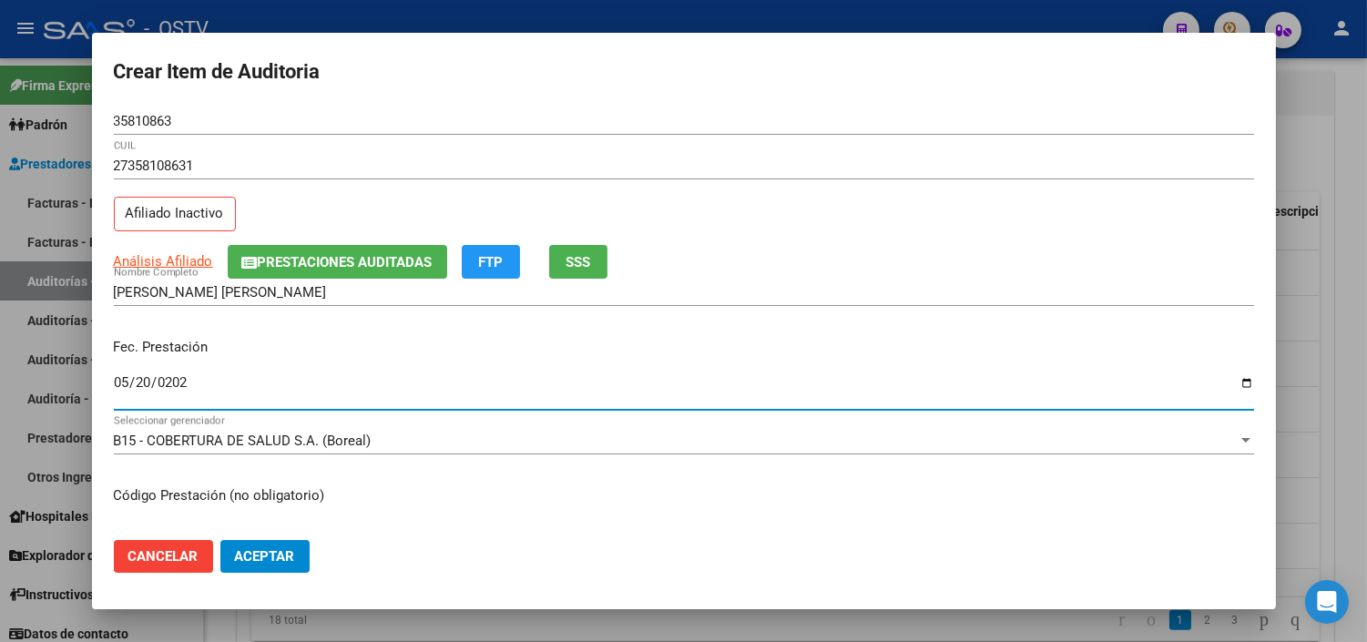
type input "[DATE]"
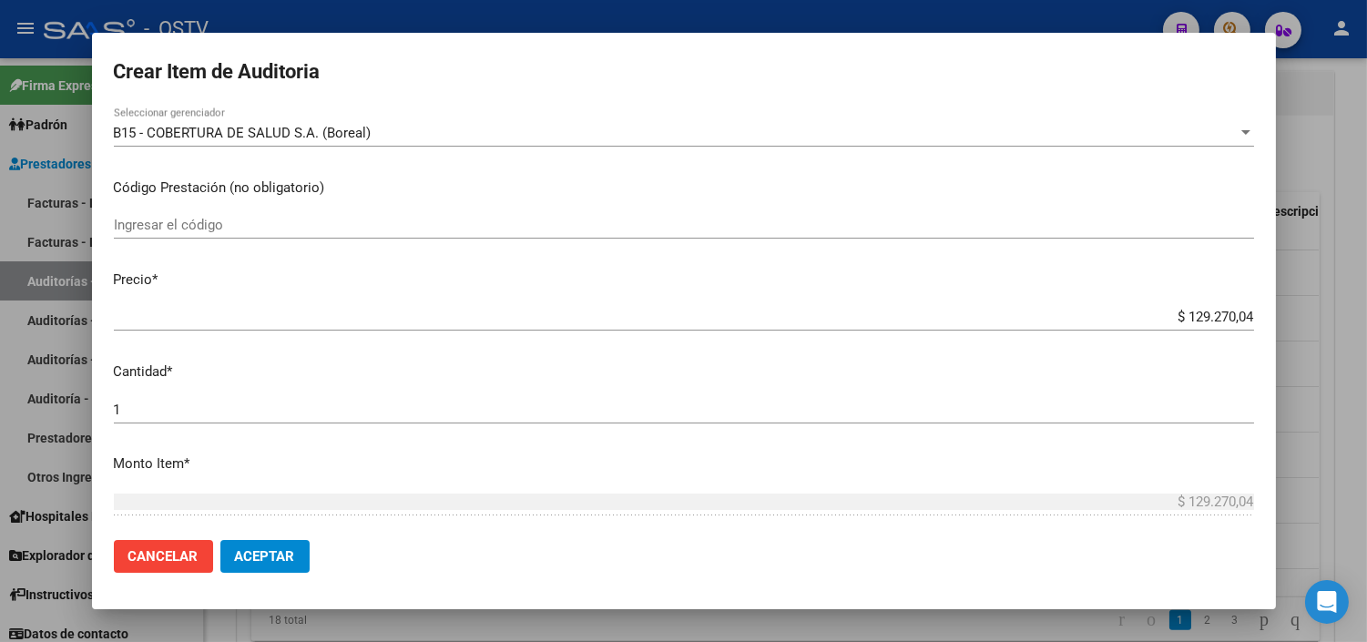
scroll to position [585, 0]
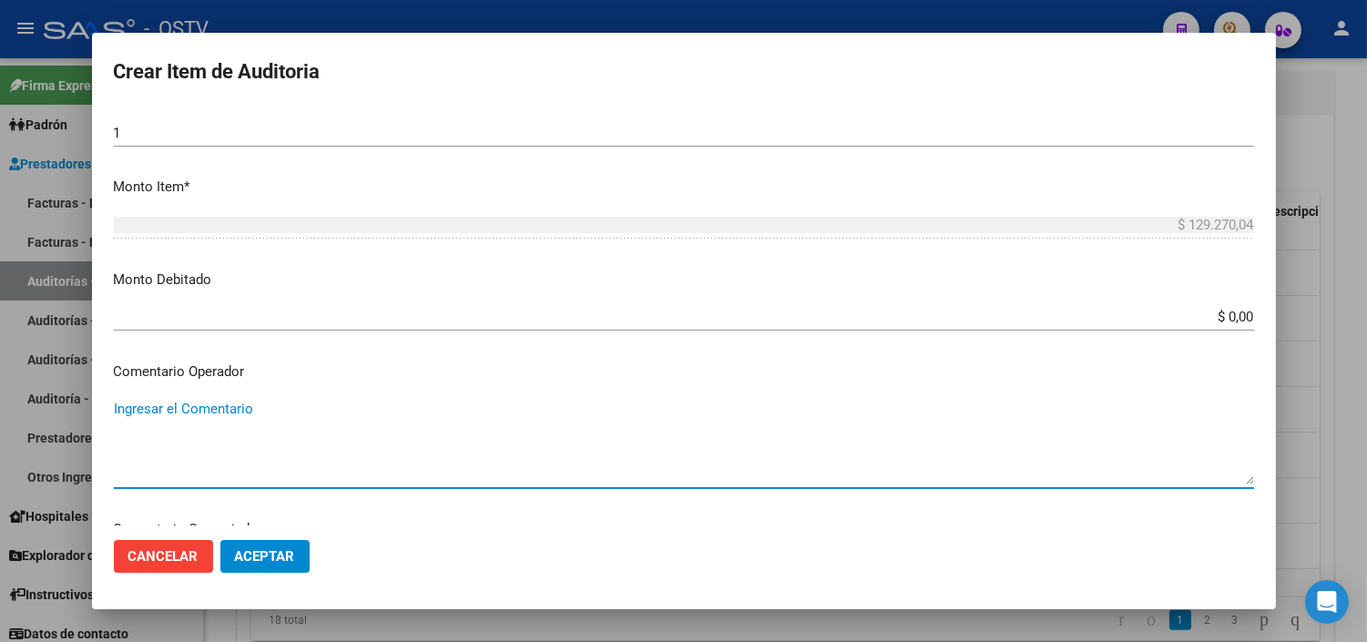
paste textarea "CESE DE ACTIVIDADES 04/2025 - SIN PAGOS DESDE 01/2025"
type textarea "CESE DE ACTIVIDADES 04/2025 - SIN PAGOS DESDE 01/2025"
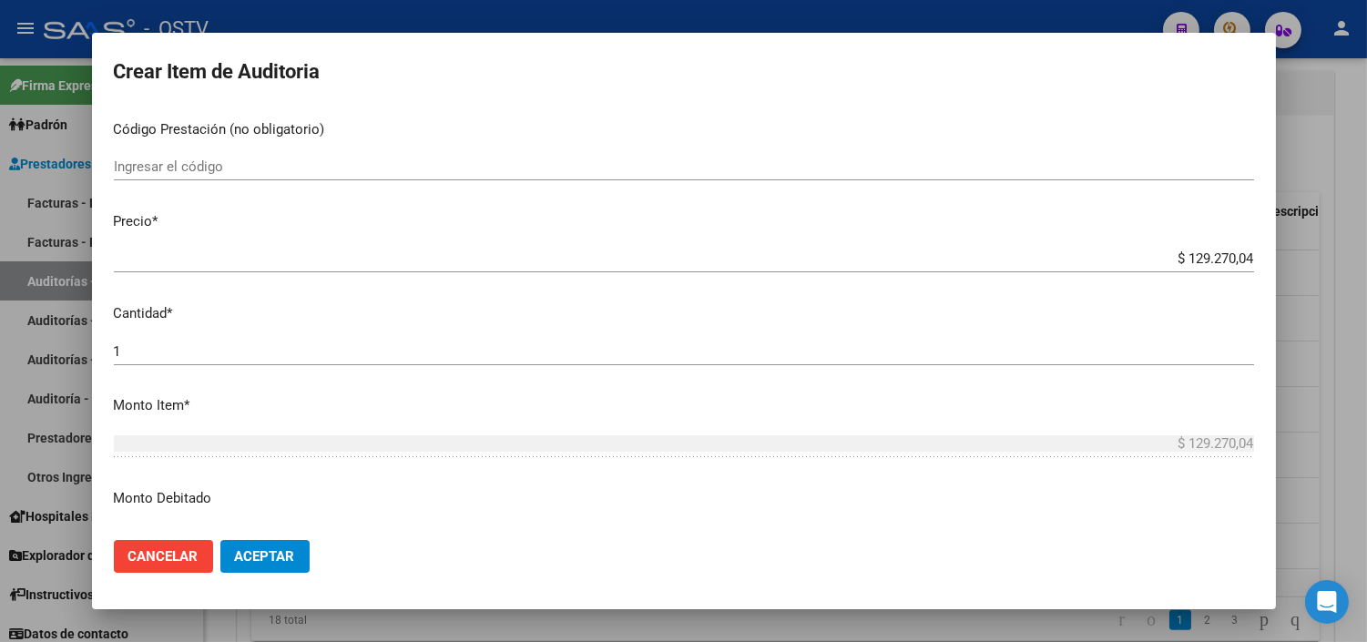
scroll to position [281, 0]
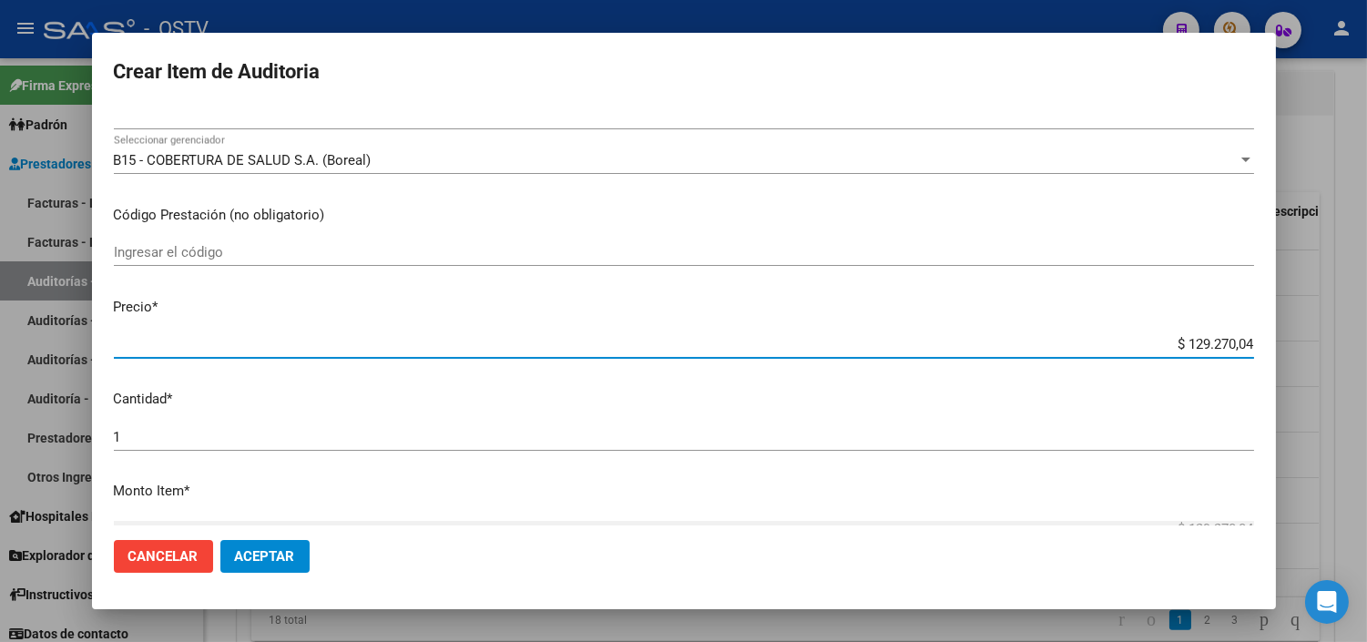
drag, startPoint x: 1159, startPoint y: 348, endPoint x: 1263, endPoint y: 349, distance: 103.9
click at [1263, 349] on mat-dialog-content "35810863 Nro Documento 27358108631 CUIL Afiliado Inactivo Análisis Afiliado Pre…" at bounding box center [684, 315] width 1184 height 417
paste input "21.068,05"
type input "$ 21.068,05"
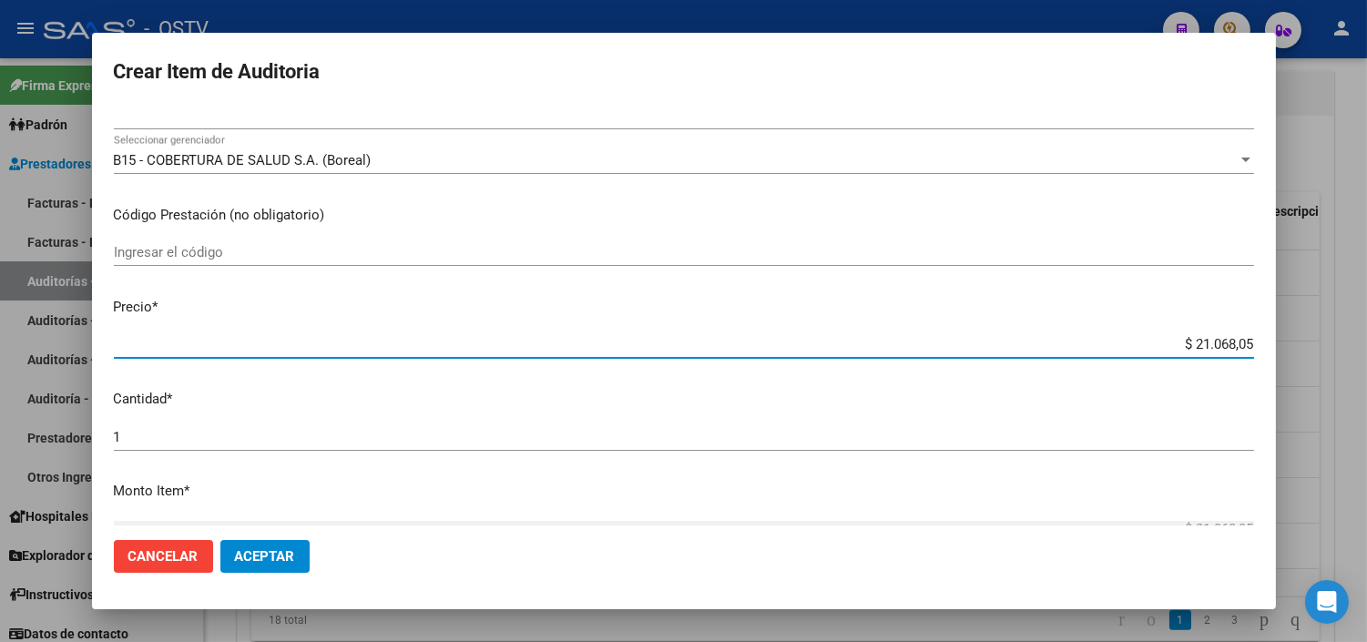
type input "$ 21.068,05"
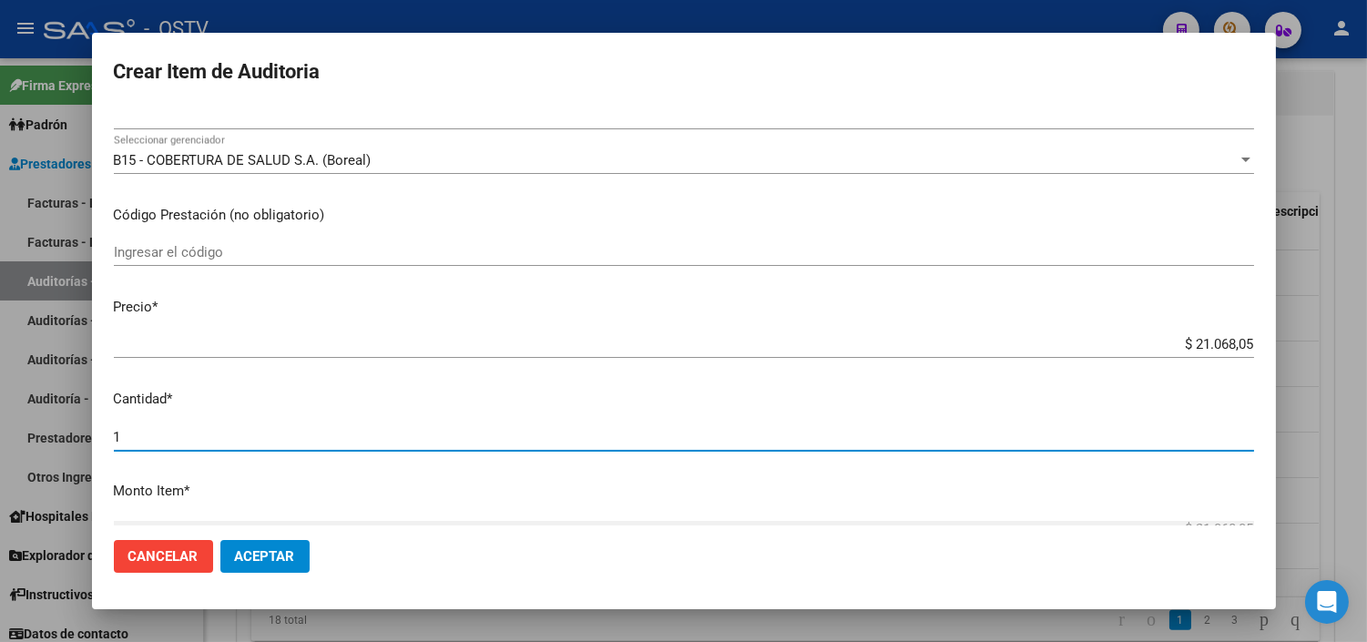
scroll to position [585, 0]
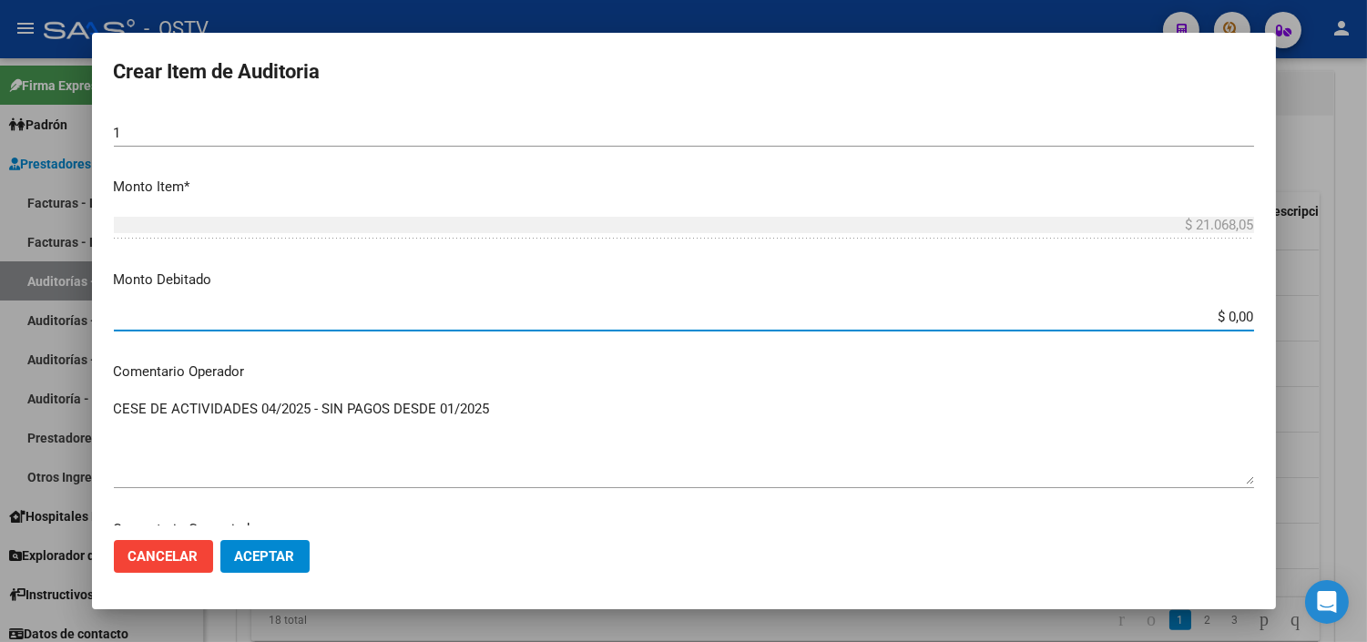
drag, startPoint x: 1197, startPoint y: 311, endPoint x: 1236, endPoint y: 314, distance: 39.3
click at [1236, 314] on input "$ 0,00" at bounding box center [684, 317] width 1141 height 16
paste input "21.068,05"
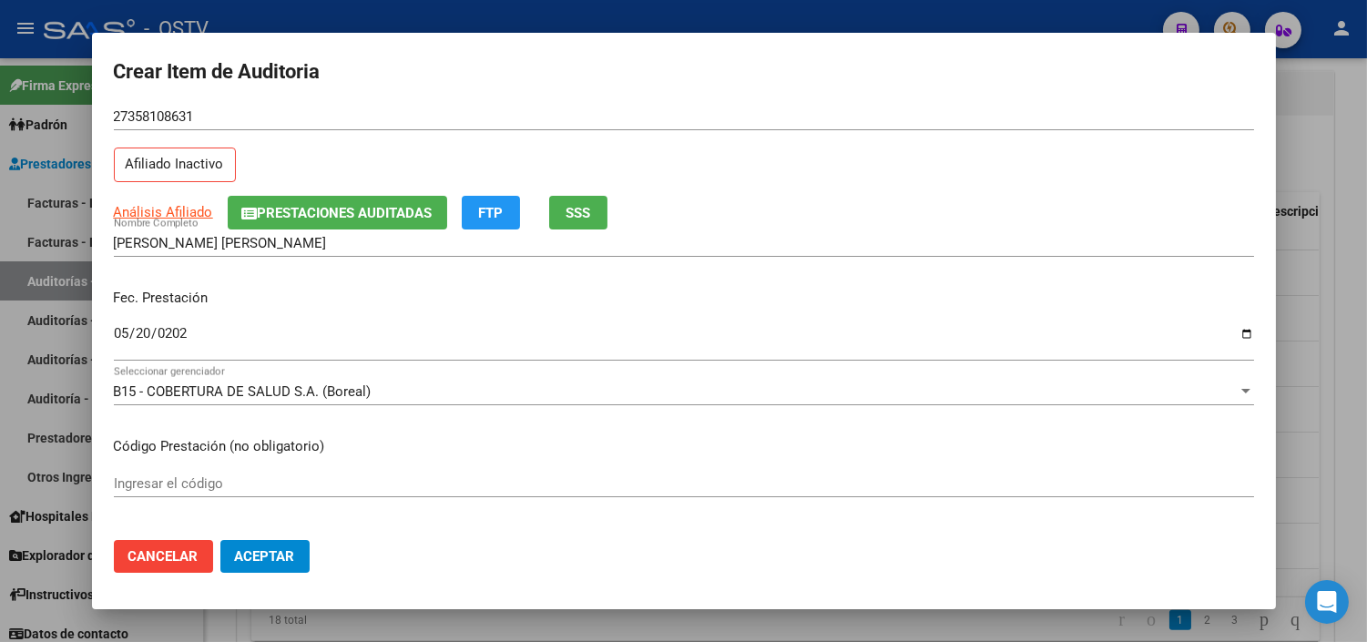
scroll to position [0, 0]
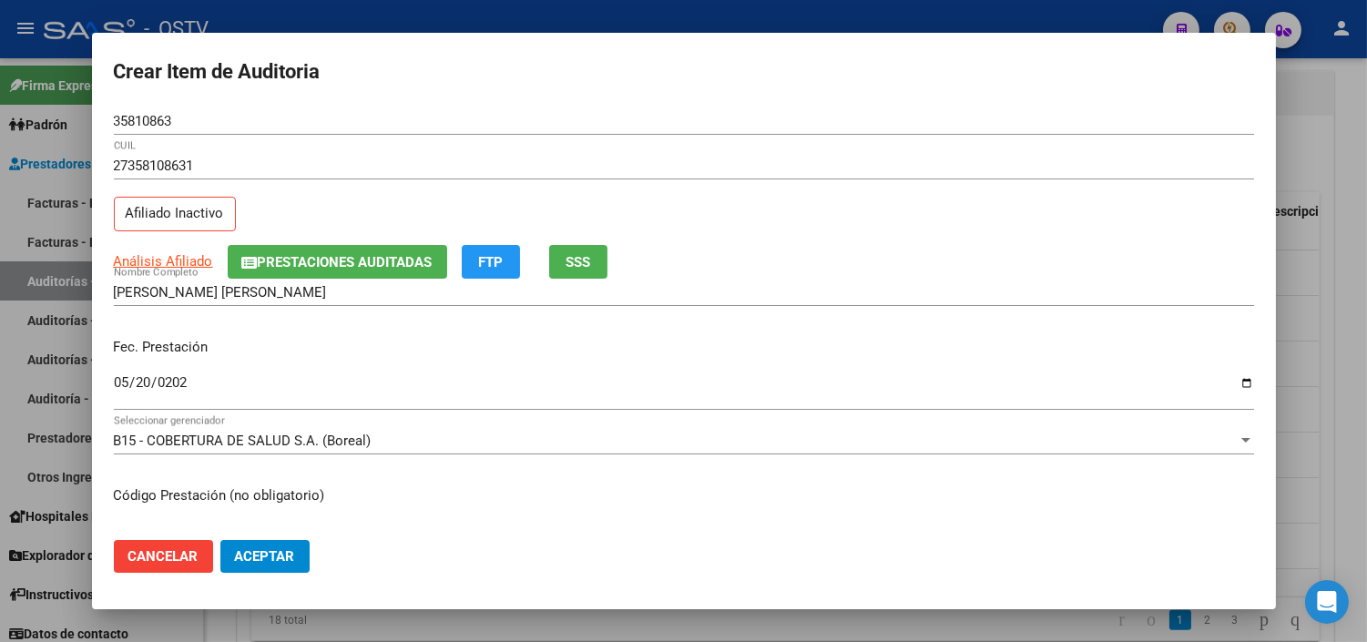
type input "$ 21.068,05"
click at [129, 124] on input "35810863" at bounding box center [684, 121] width 1141 height 16
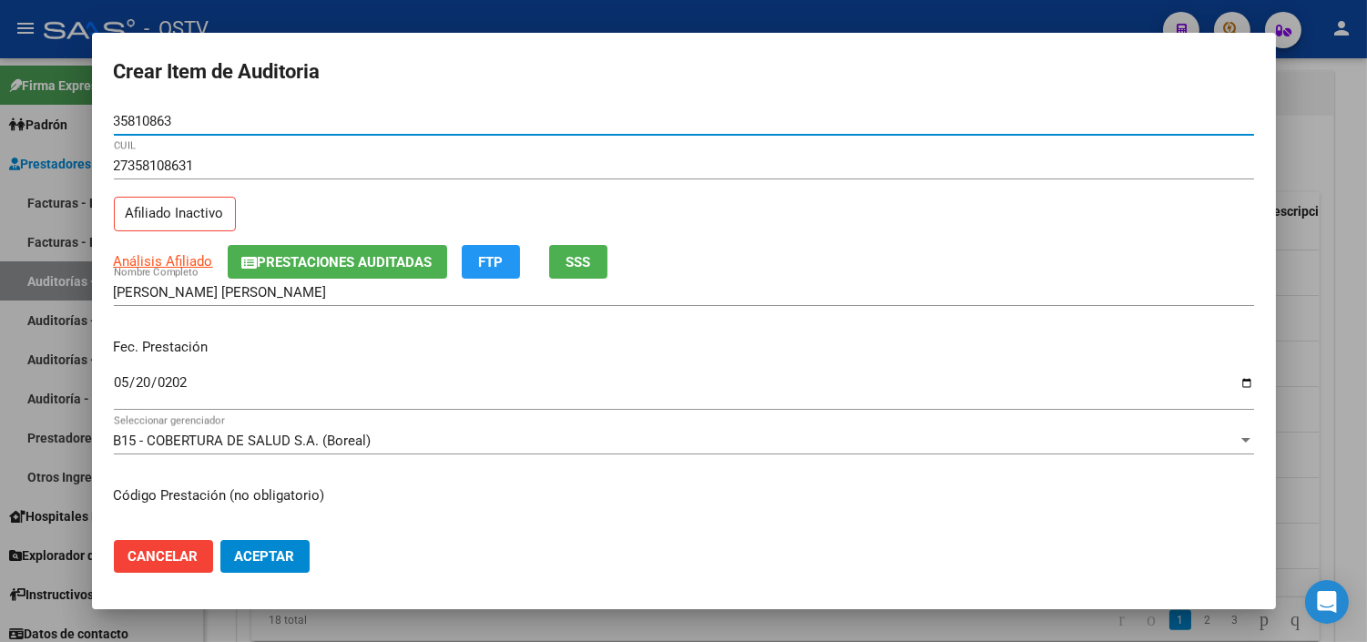
click at [129, 124] on input "35810863" at bounding box center [684, 121] width 1141 height 16
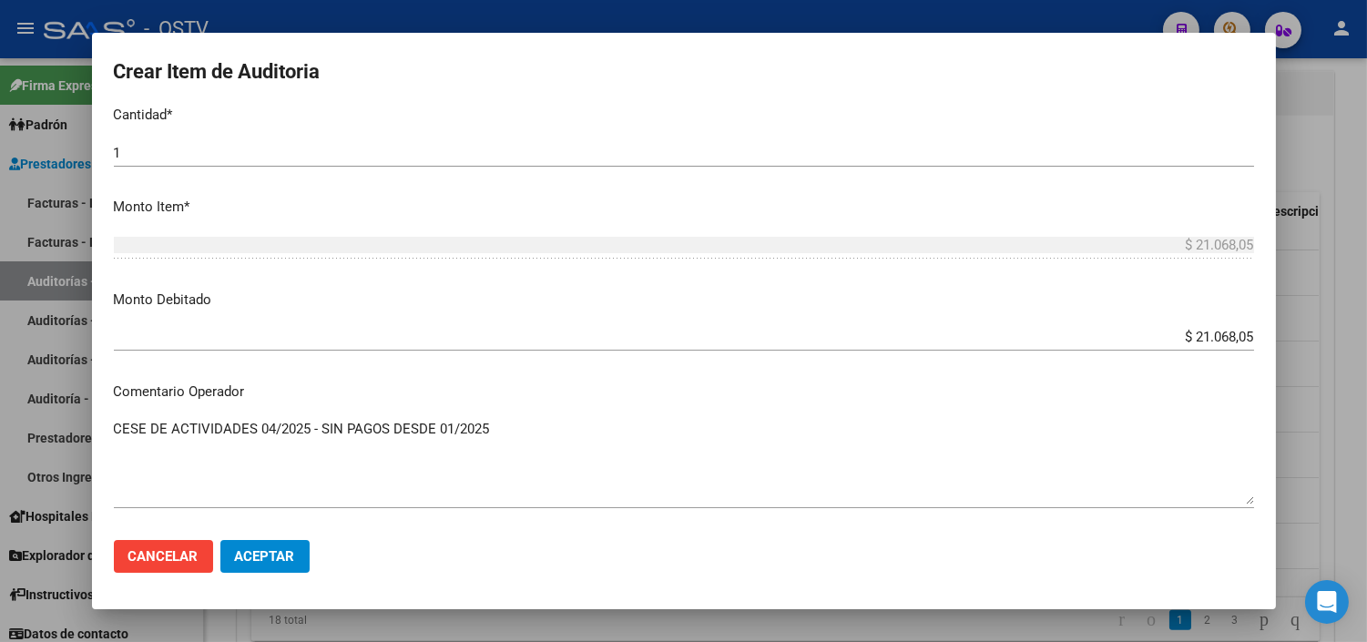
scroll to position [607, 0]
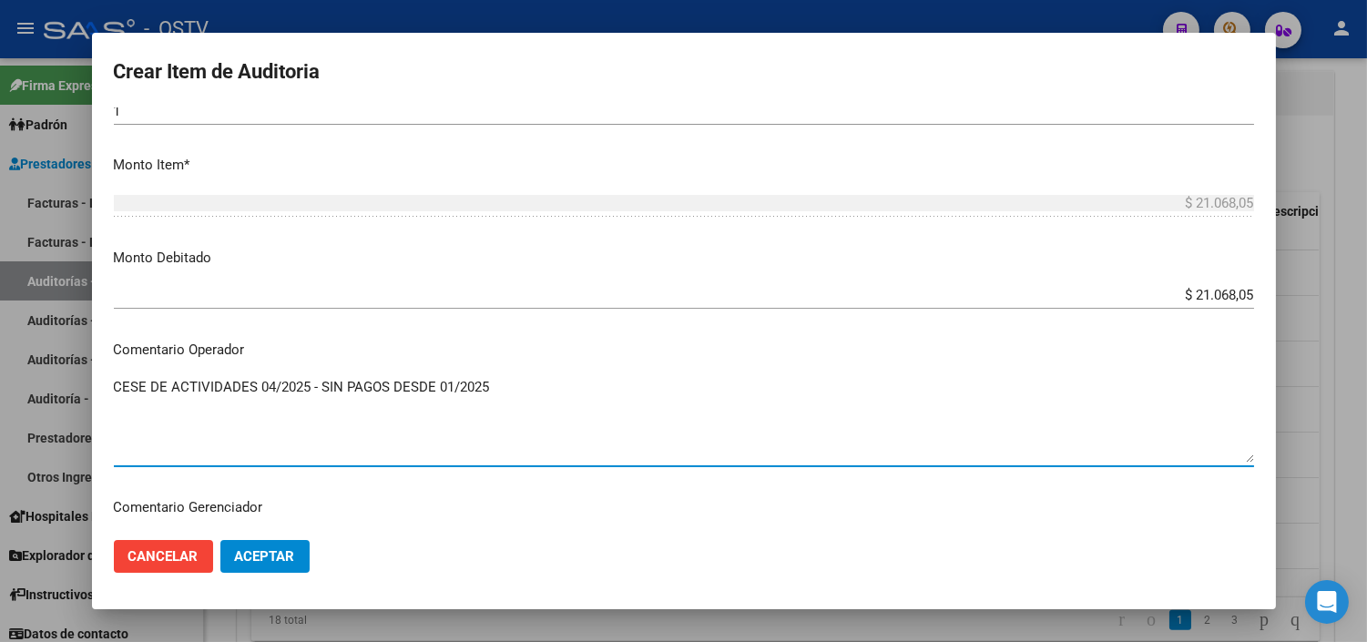
click at [299, 388] on textarea "CESE DE ACTIVIDADES 04/2025 - SIN PAGOS DESDE 01/2025" at bounding box center [684, 420] width 1141 height 86
drag, startPoint x: 315, startPoint y: 384, endPoint x: 87, endPoint y: 386, distance: 227.8
click at [87, 386] on div "Crear Item de Auditoria 35810863 Nro Documento 27358108631 CUIL Afiliado Inacti…" at bounding box center [683, 321] width 1367 height 642
paste textarea "[DATE]"
drag, startPoint x: 289, startPoint y: 386, endPoint x: 413, endPoint y: 386, distance: 123.9
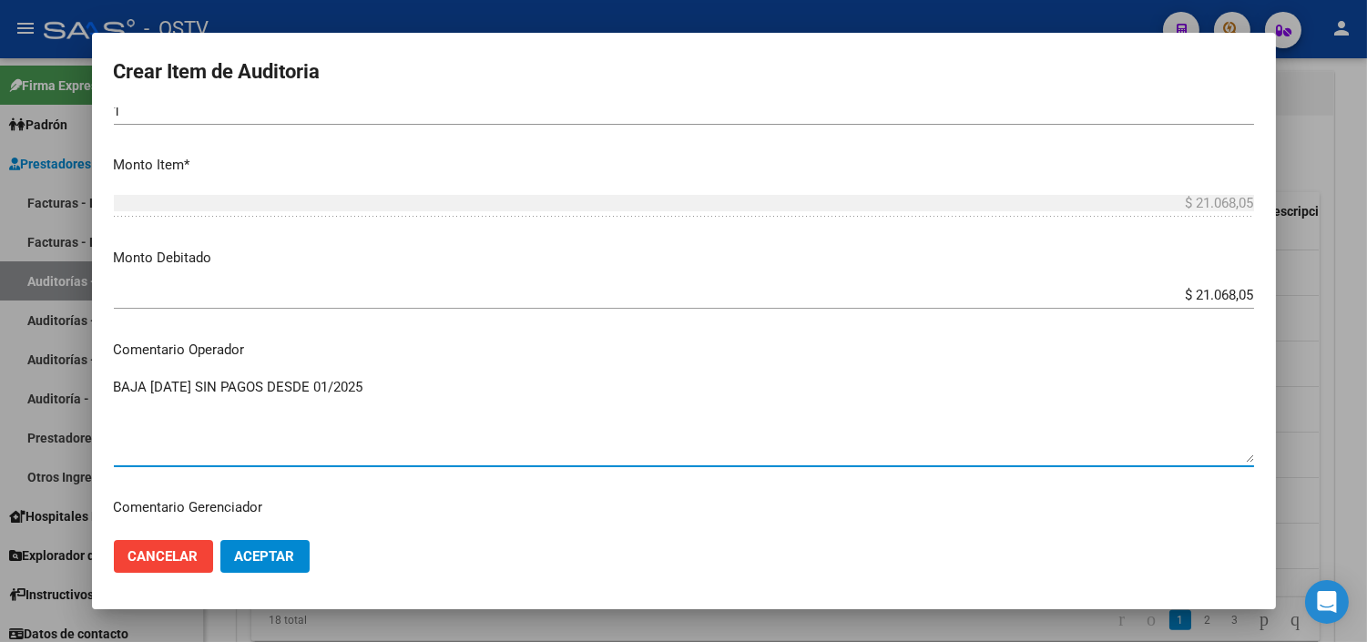
click at [413, 386] on textarea "BAJA [DATE] SIN PAGOS DESDE 01/2025" at bounding box center [684, 420] width 1141 height 86
type textarea "BAJA [DATE] SIN PAGOS"
click at [292, 556] on span "Aceptar" at bounding box center [265, 556] width 60 height 16
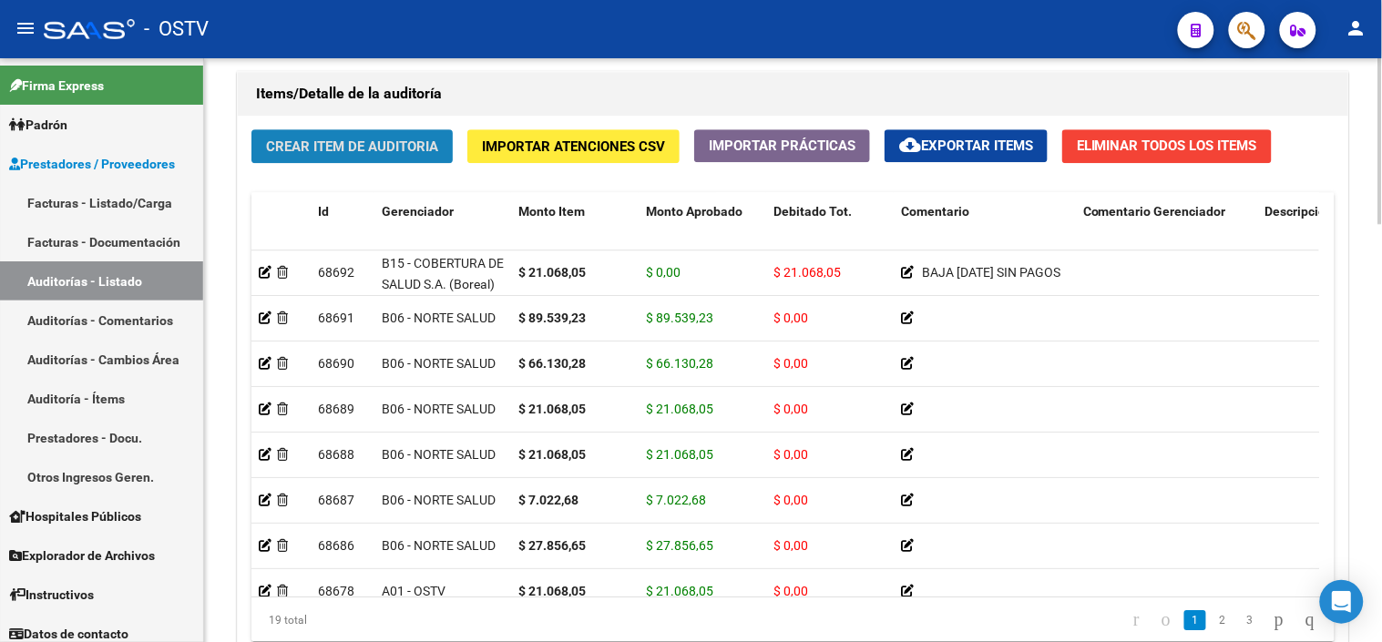
click at [306, 138] on span "Crear Item de Auditoria" at bounding box center [352, 146] width 172 height 16
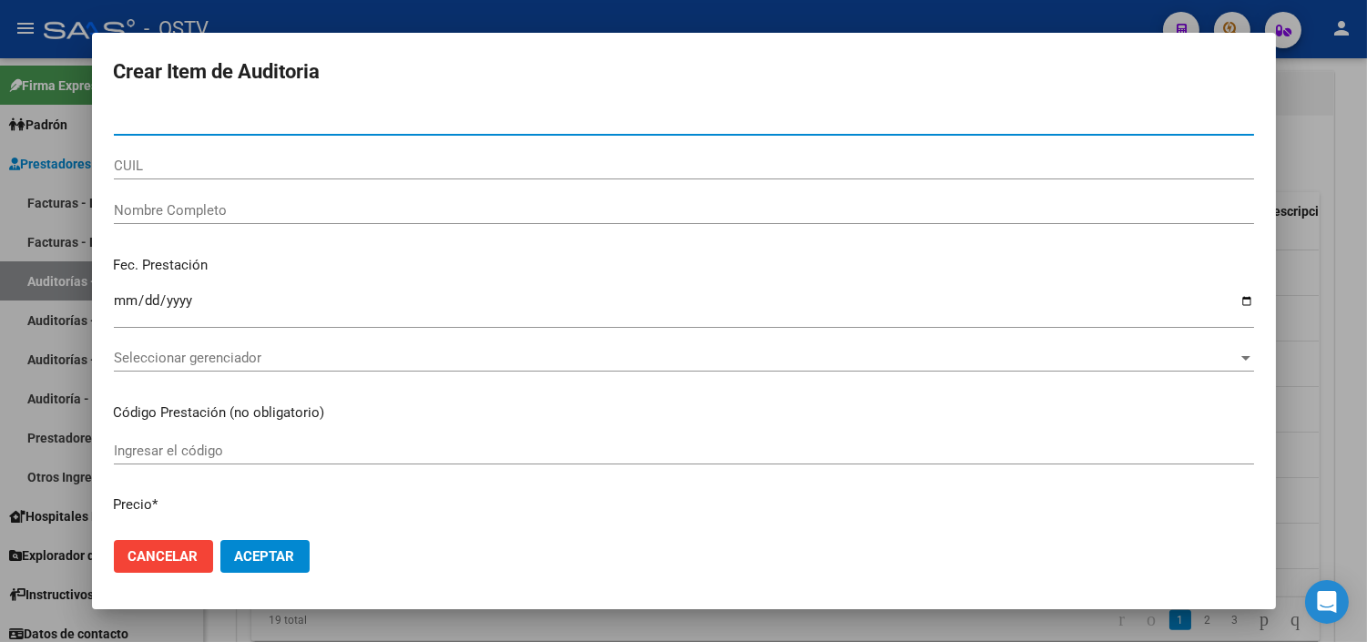
paste input "35810863"
type input "35810863"
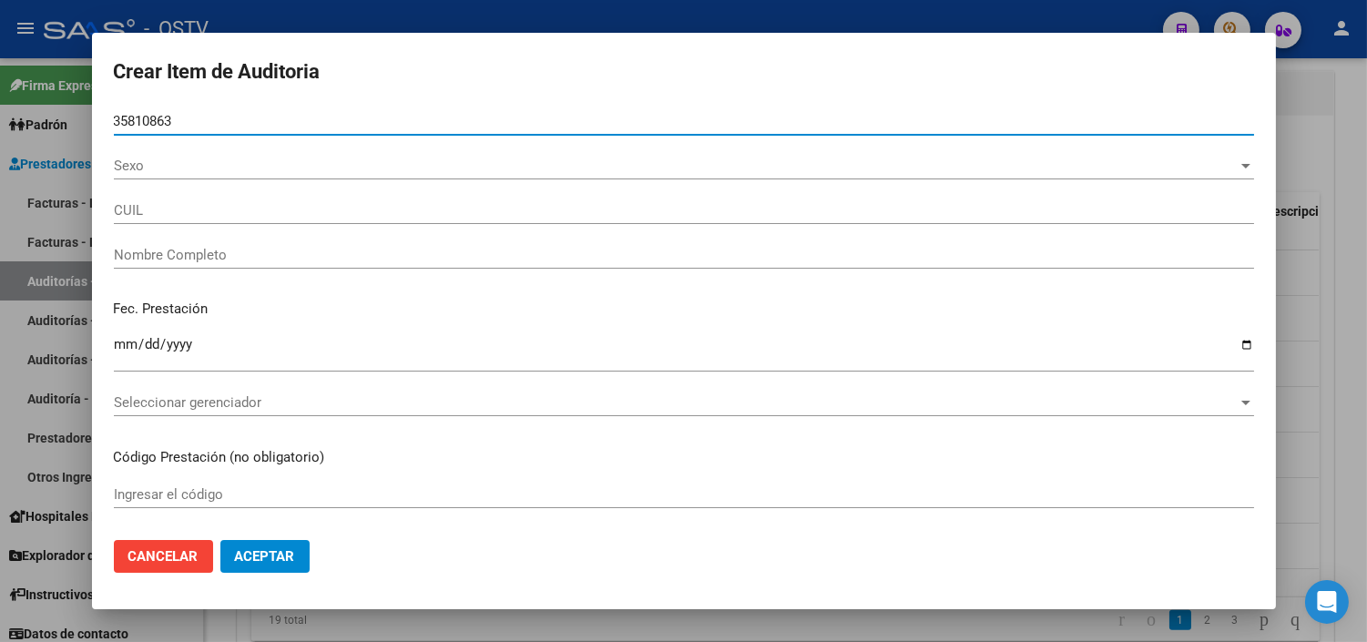
type input "27358108631"
type input "[PERSON_NAME] [PERSON_NAME]"
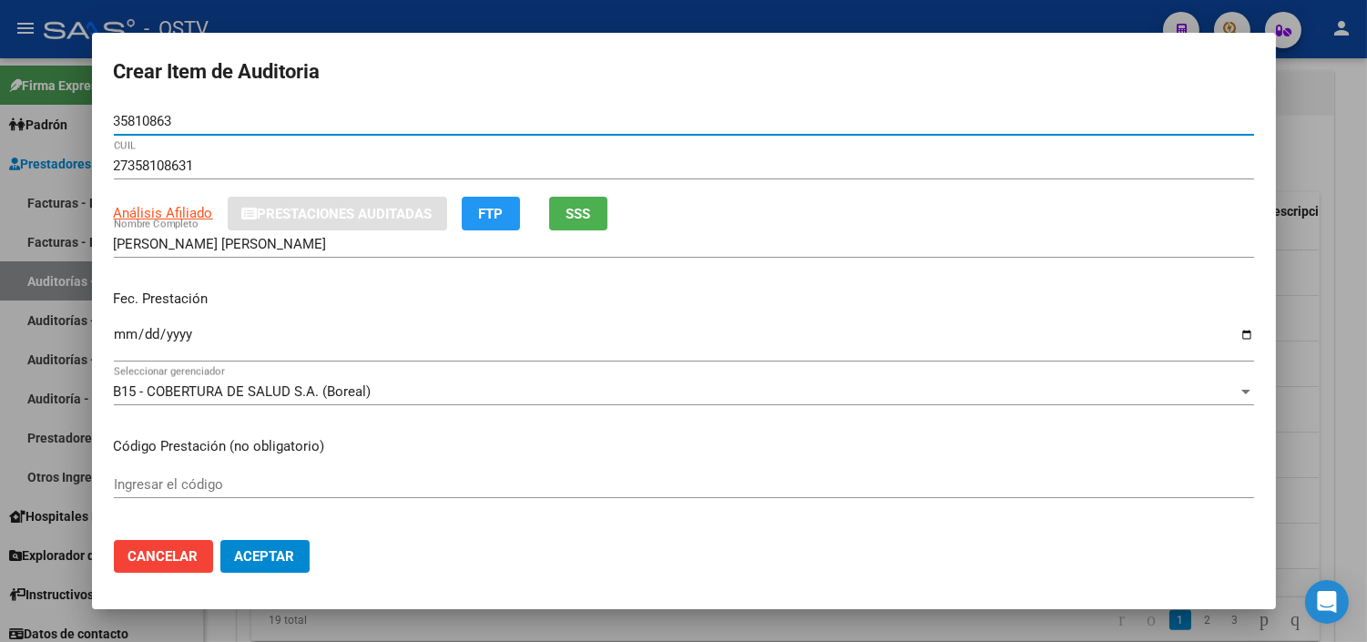
type input "35810863"
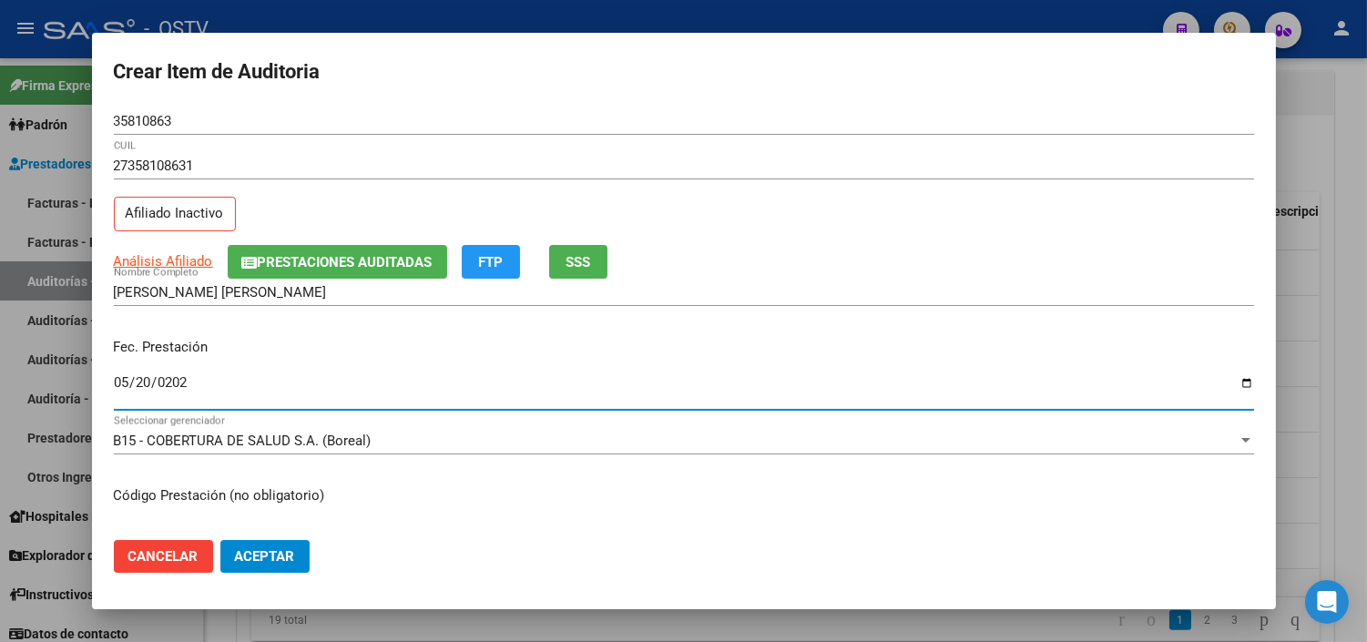
type input "[DATE]"
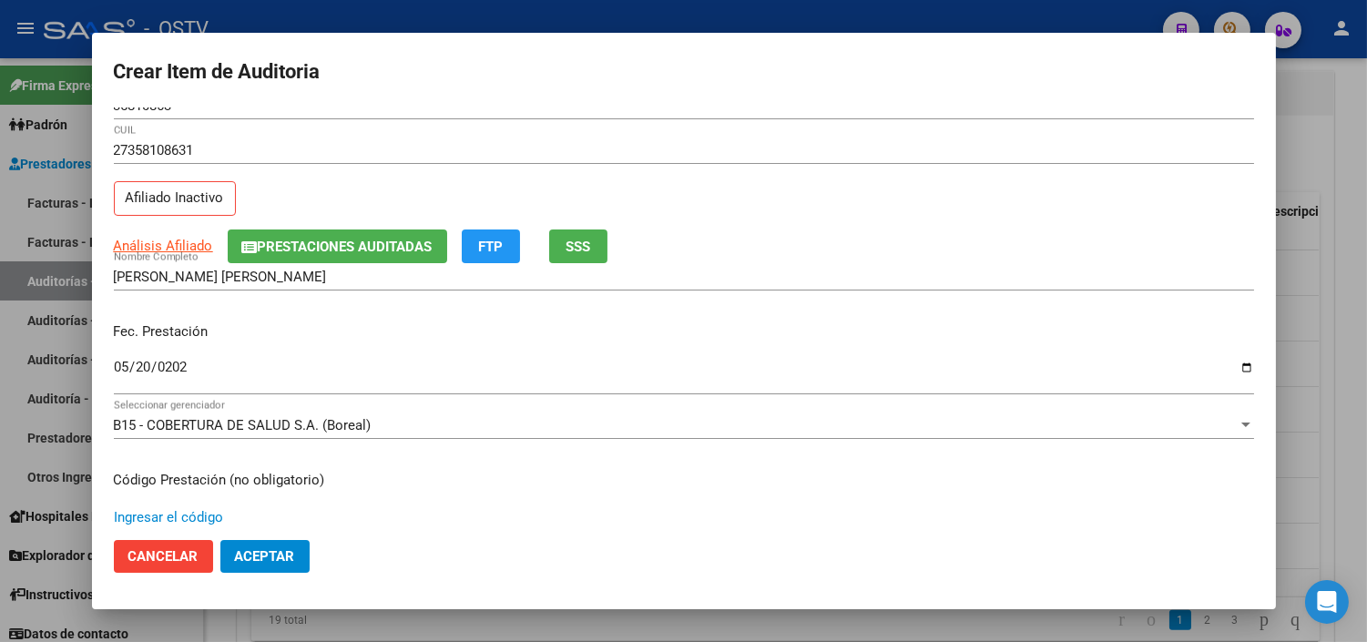
scroll to position [308, 0]
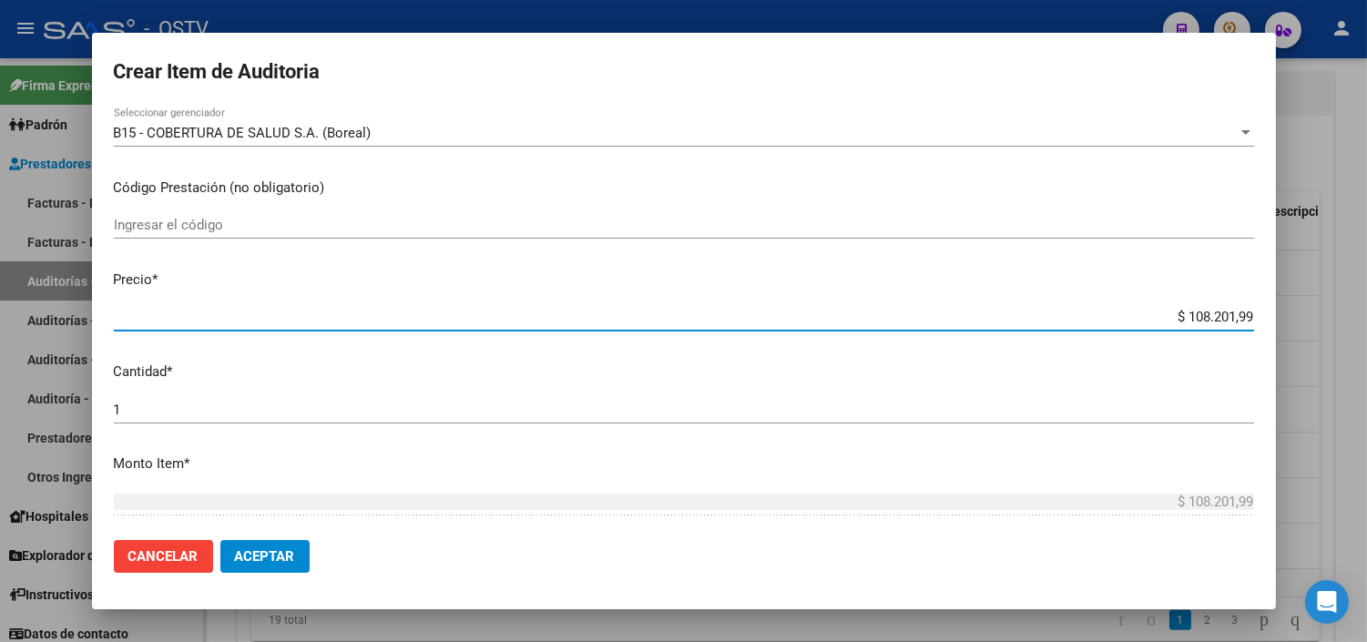
paste input "21.068,05"
type input "$ 21.068,05"
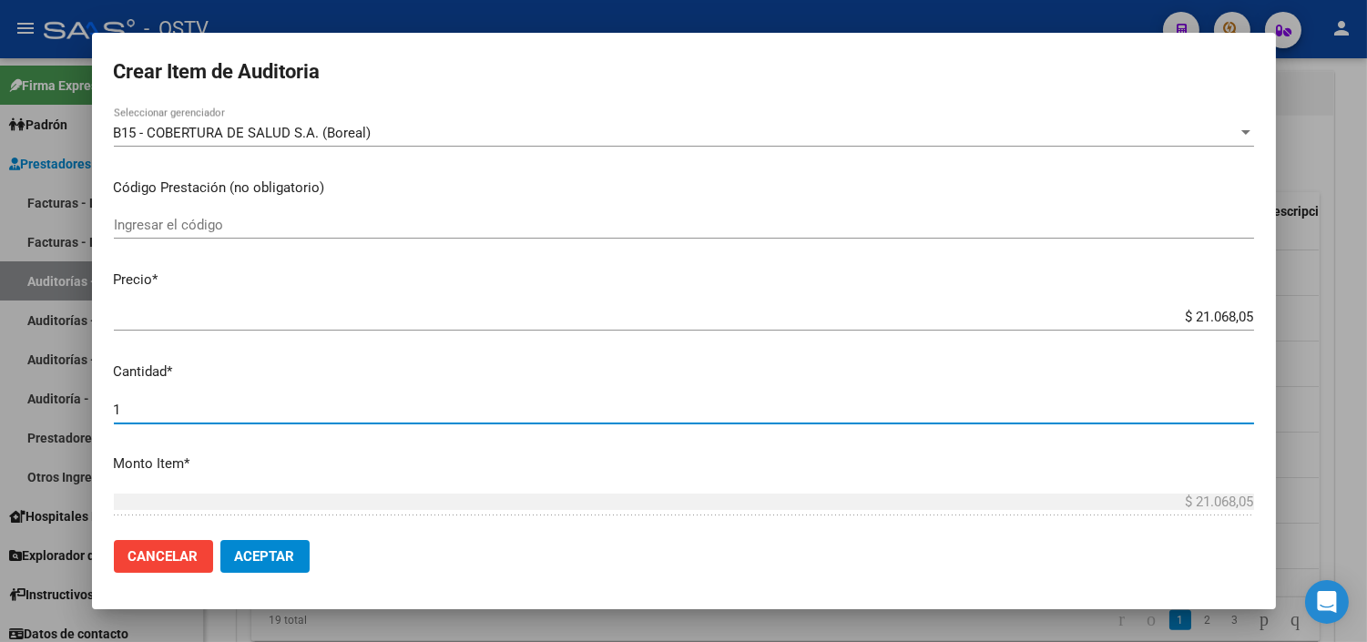
scroll to position [585, 0]
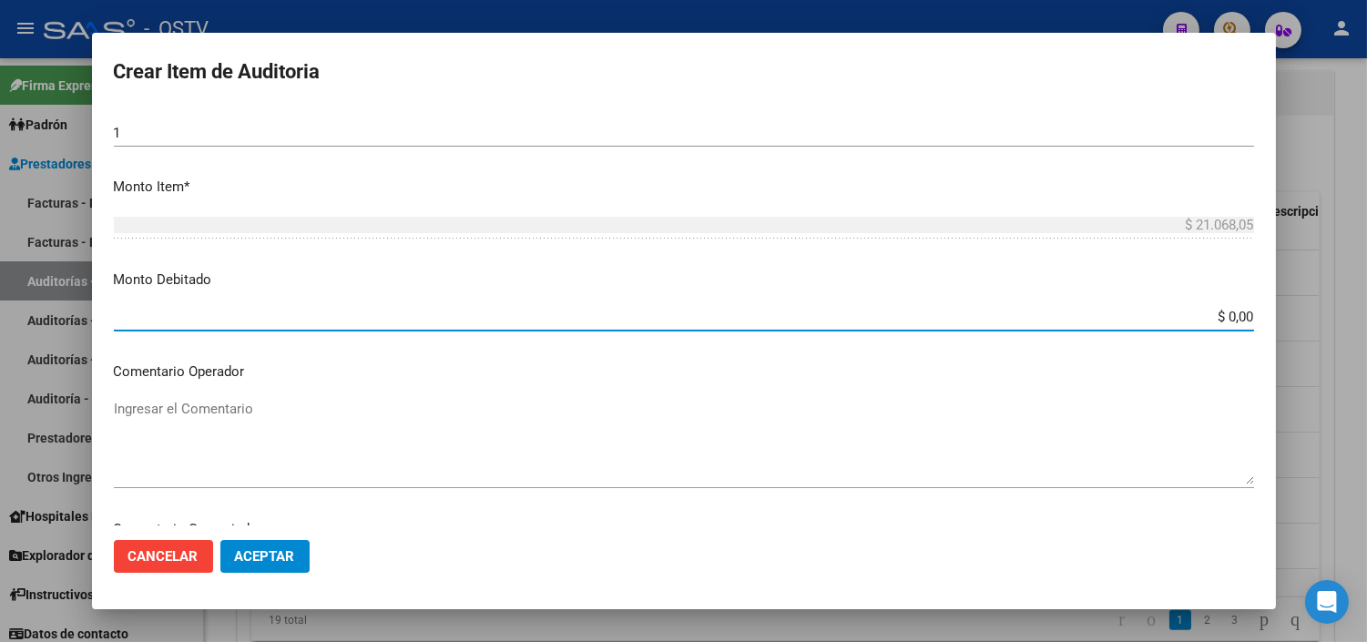
paste input "21.068,05"
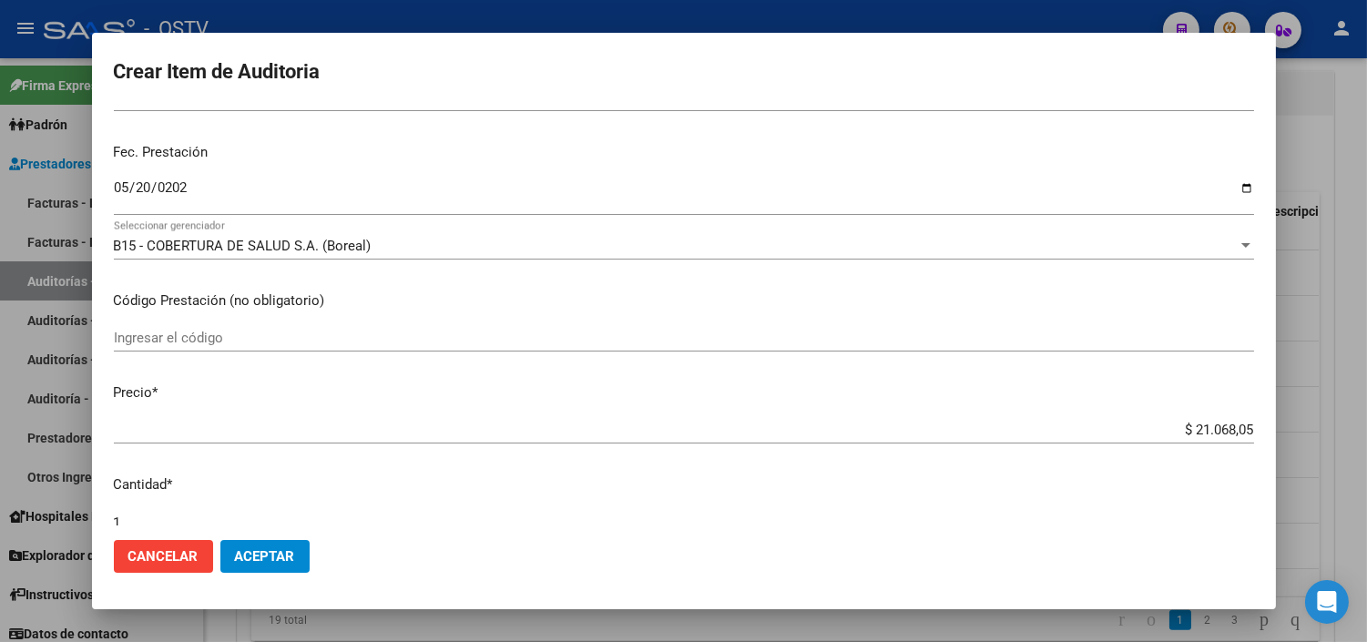
scroll to position [0, 0]
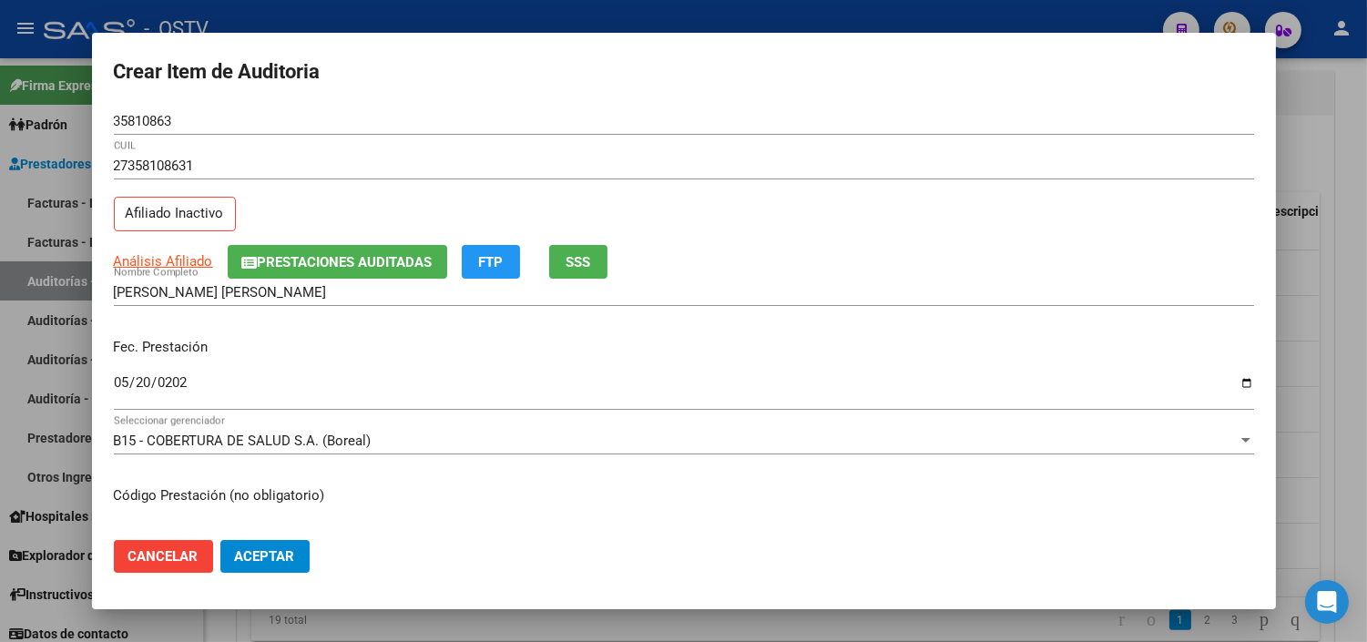
type input "$ 21.068,05"
click at [366, 261] on span "Prestaciones Auditadas" at bounding box center [345, 262] width 175 height 16
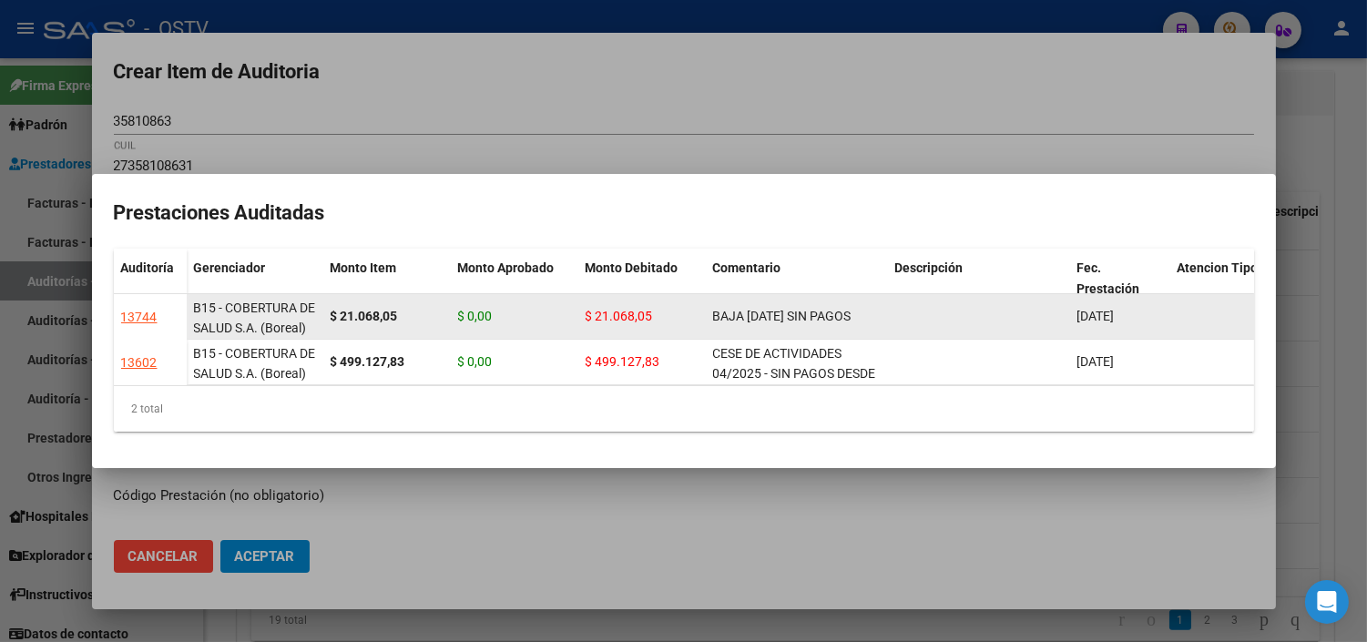
drag, startPoint x: 712, startPoint y: 307, endPoint x: 902, endPoint y: 307, distance: 189.5
click at [902, 307] on div "B15 - COBERTURA DE SALUD S.A. (Boreal) $ 21.068,05 $ 0,00 $ 21.068,05 BAJA [DAT…" at bounding box center [897, 317] width 1421 height 46
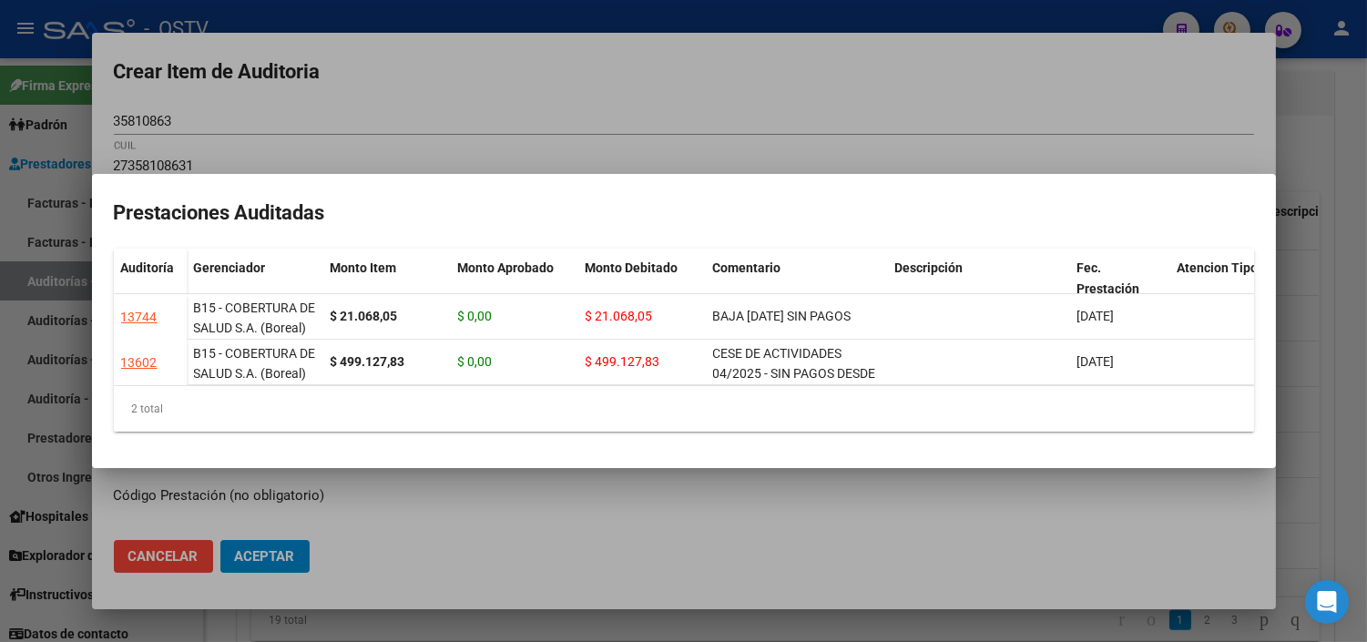
copy div "BAJA [DATE] SIN PAGOS"
click at [285, 540] on div at bounding box center [683, 321] width 1367 height 642
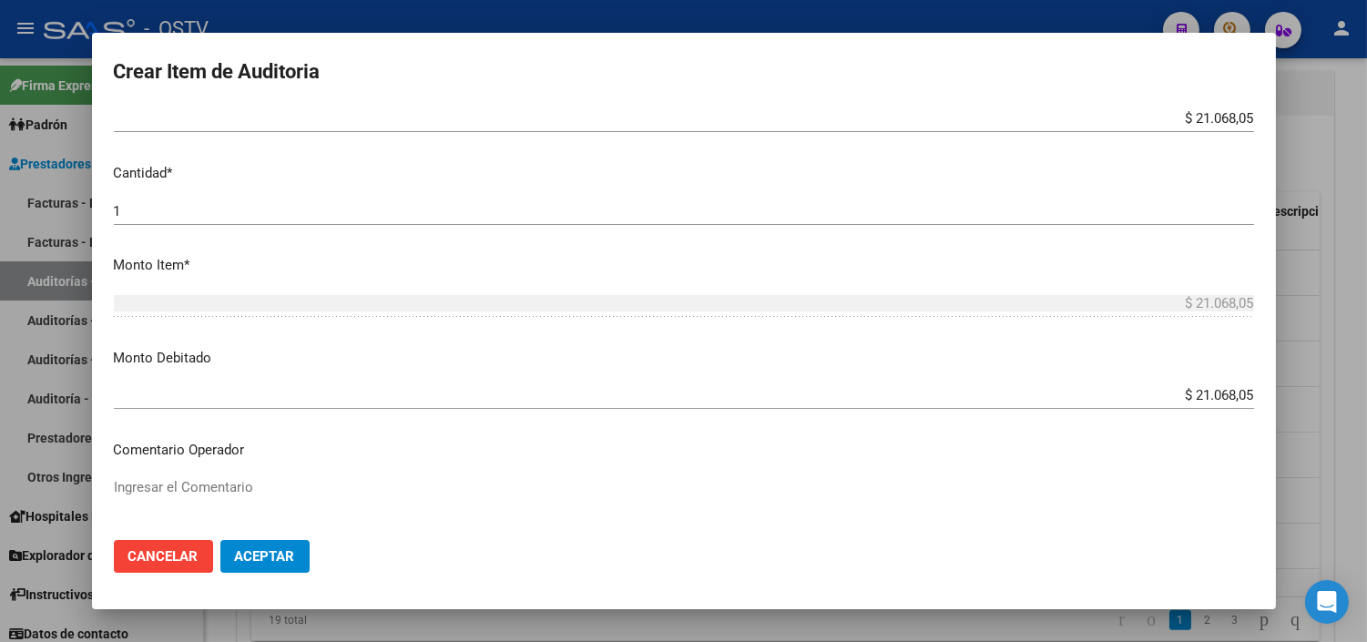
scroll to position [708, 0]
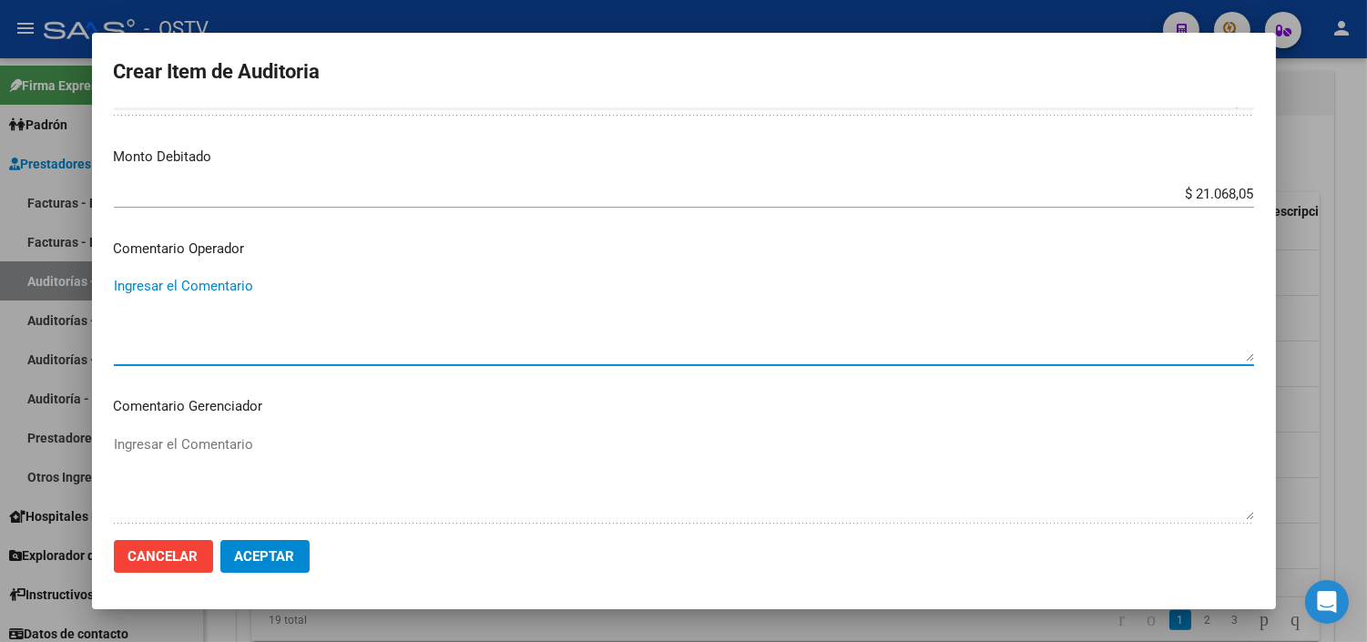
drag, startPoint x: 150, startPoint y: 293, endPoint x: 165, endPoint y: 306, distance: 19.4
click at [150, 294] on textarea "Ingresar el Comentario" at bounding box center [684, 319] width 1141 height 86
paste textarea "BAJA [DATE] SIN PAGOS"
type textarea "BAJA [DATE] SIN PAGOS"
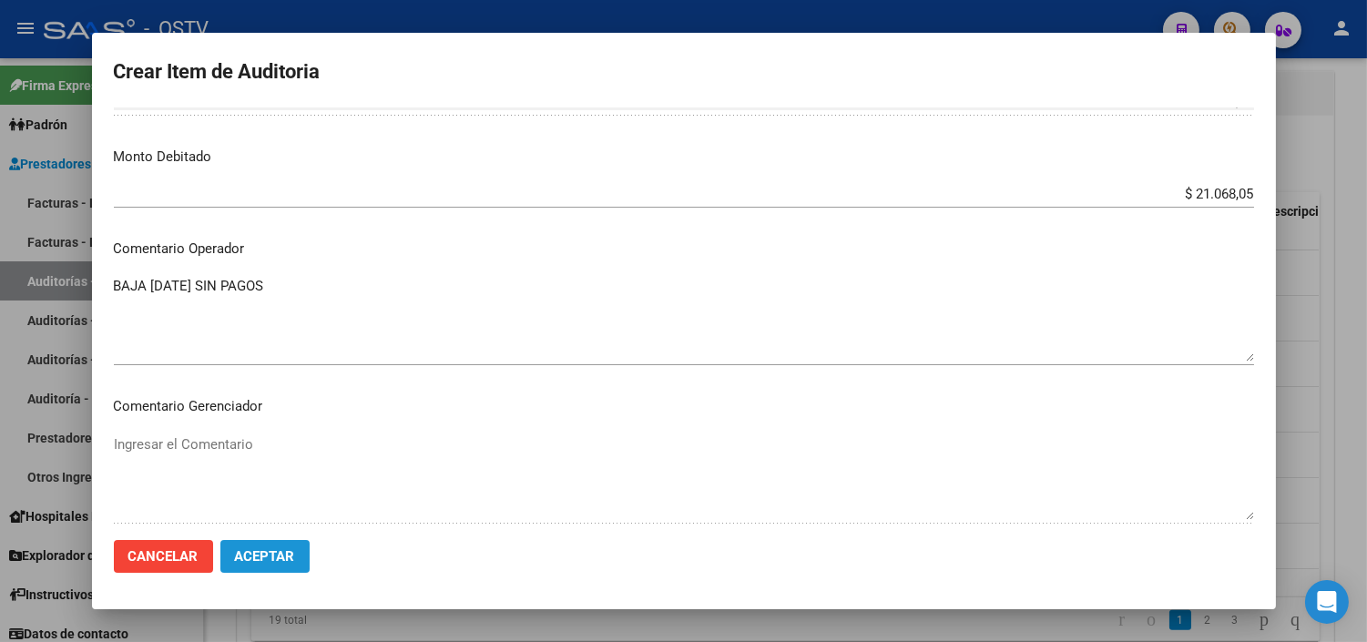
click at [252, 558] on span "Aceptar" at bounding box center [265, 556] width 60 height 16
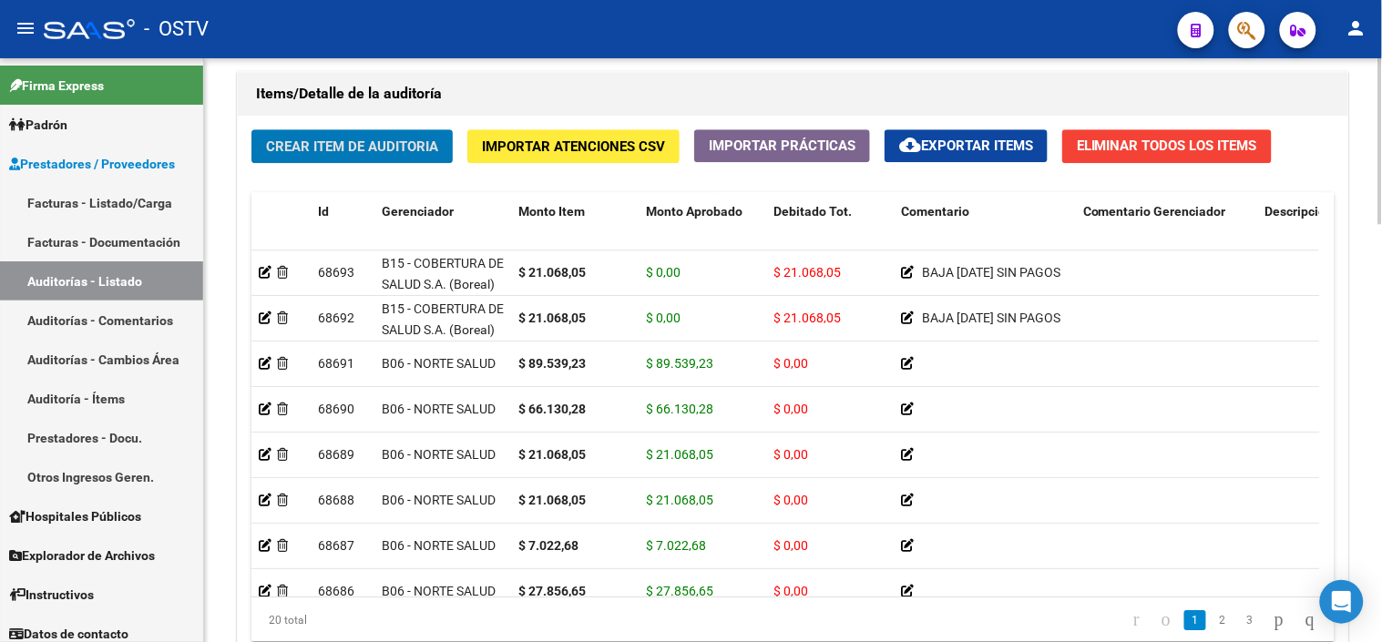
click at [314, 161] on button "Crear Item de Auditoria" at bounding box center [351, 146] width 201 height 34
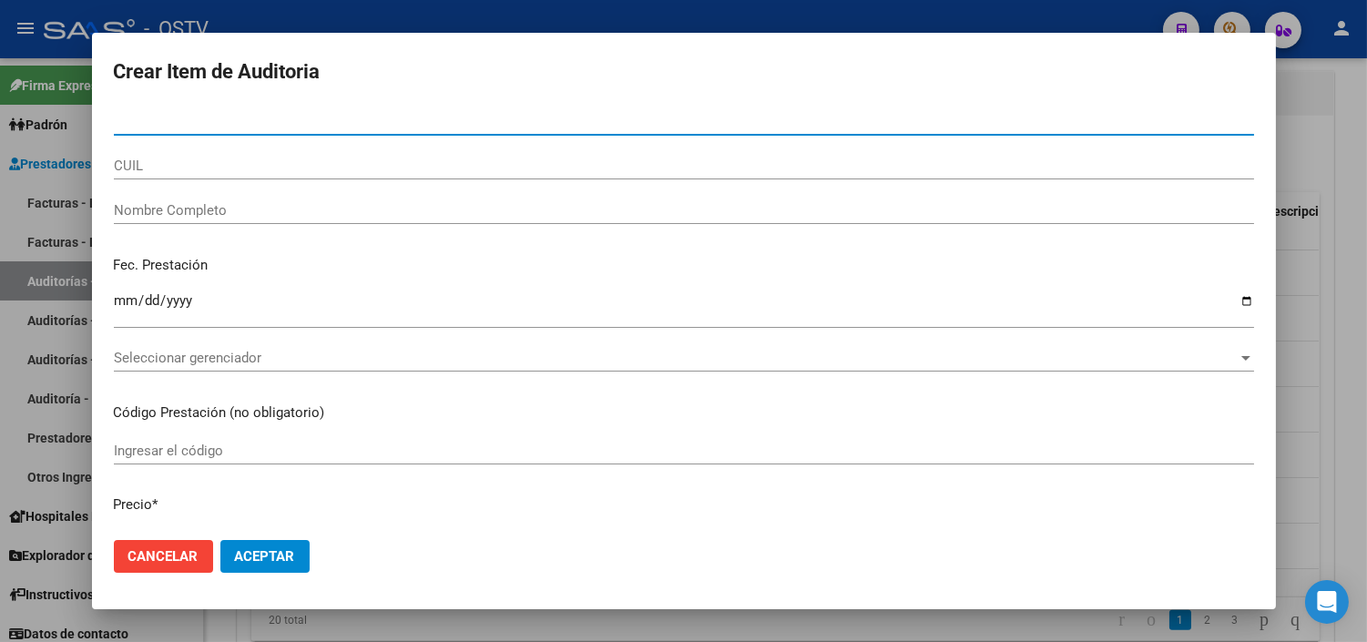
paste input "19060511"
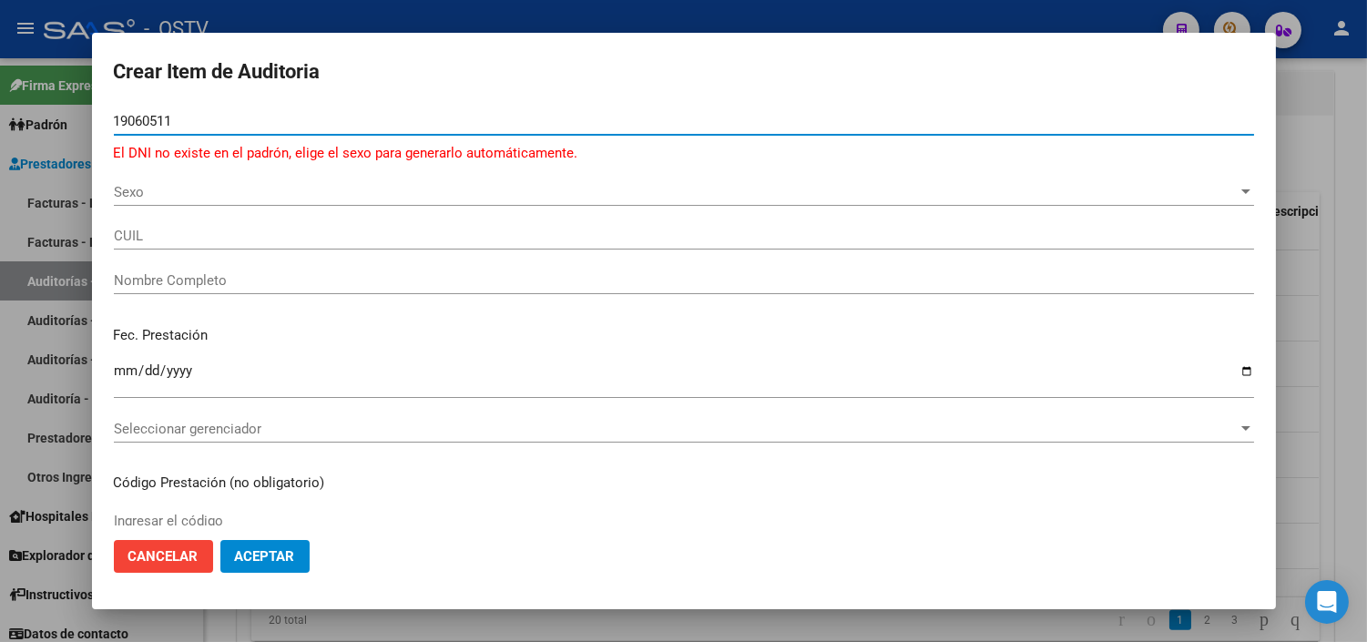
type input "19060511"
click at [166, 199] on span "Sexo" at bounding box center [676, 192] width 1124 height 16
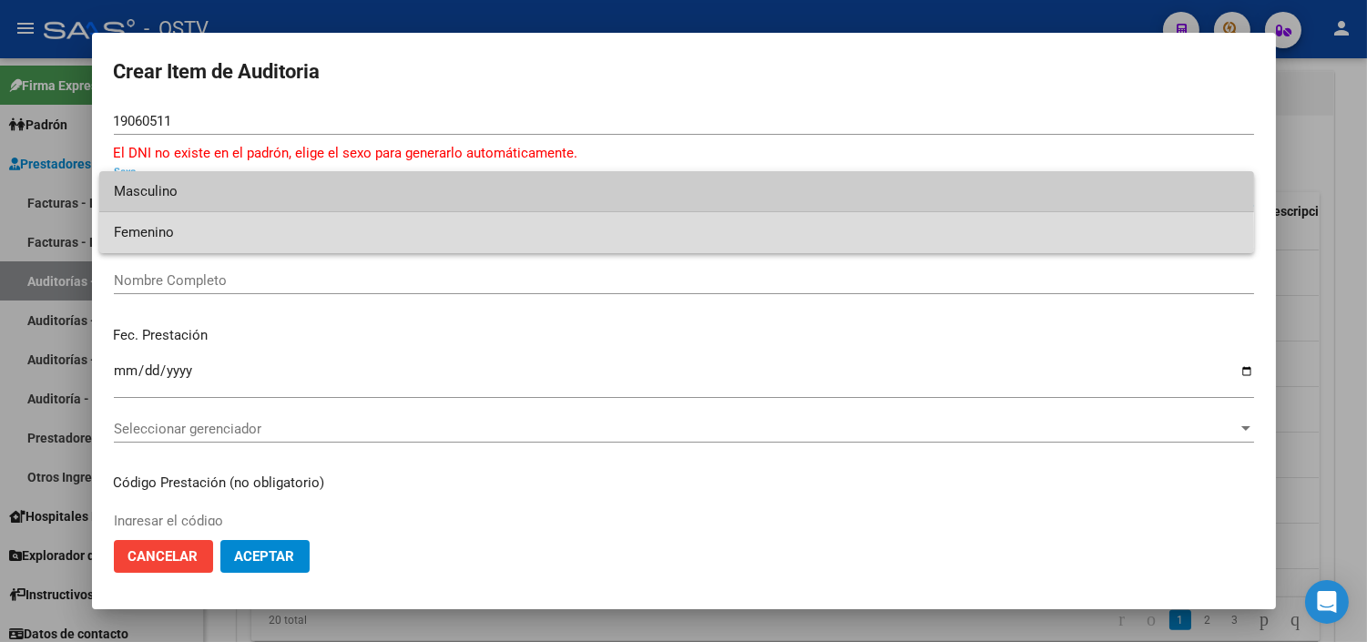
click at [165, 238] on span "Femenino" at bounding box center [677, 232] width 1126 height 41
type input "27190605111"
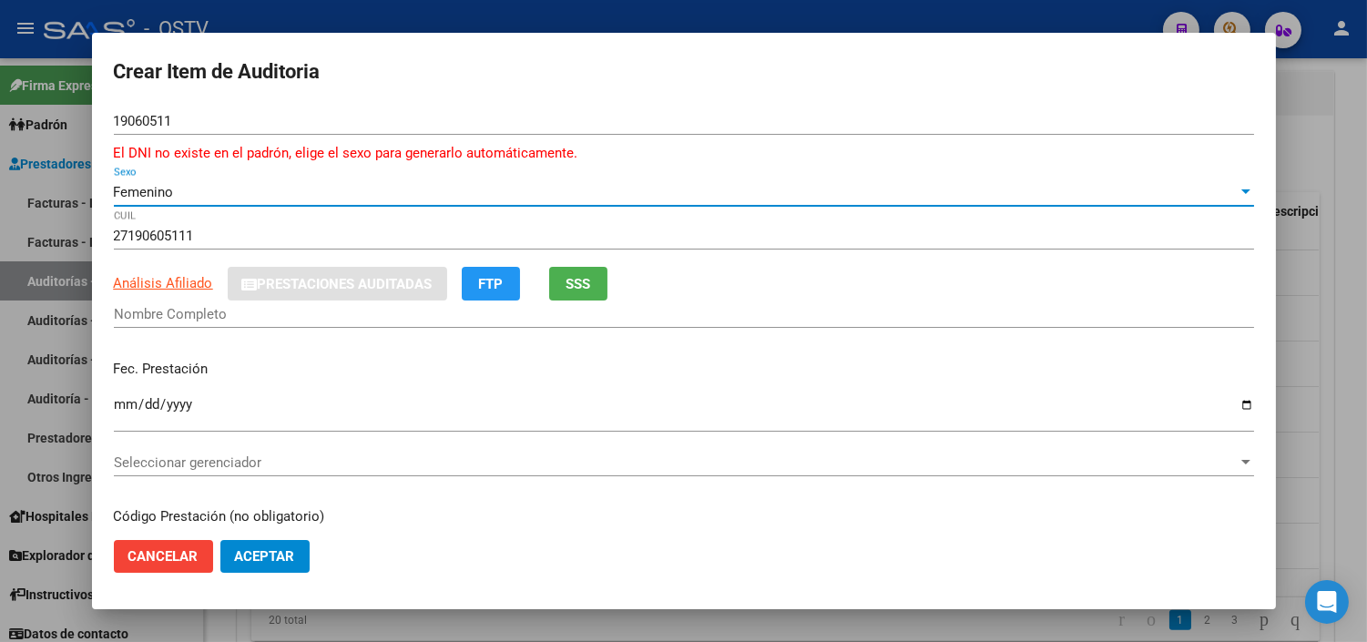
type input "[PERSON_NAME] [PERSON_NAME]"
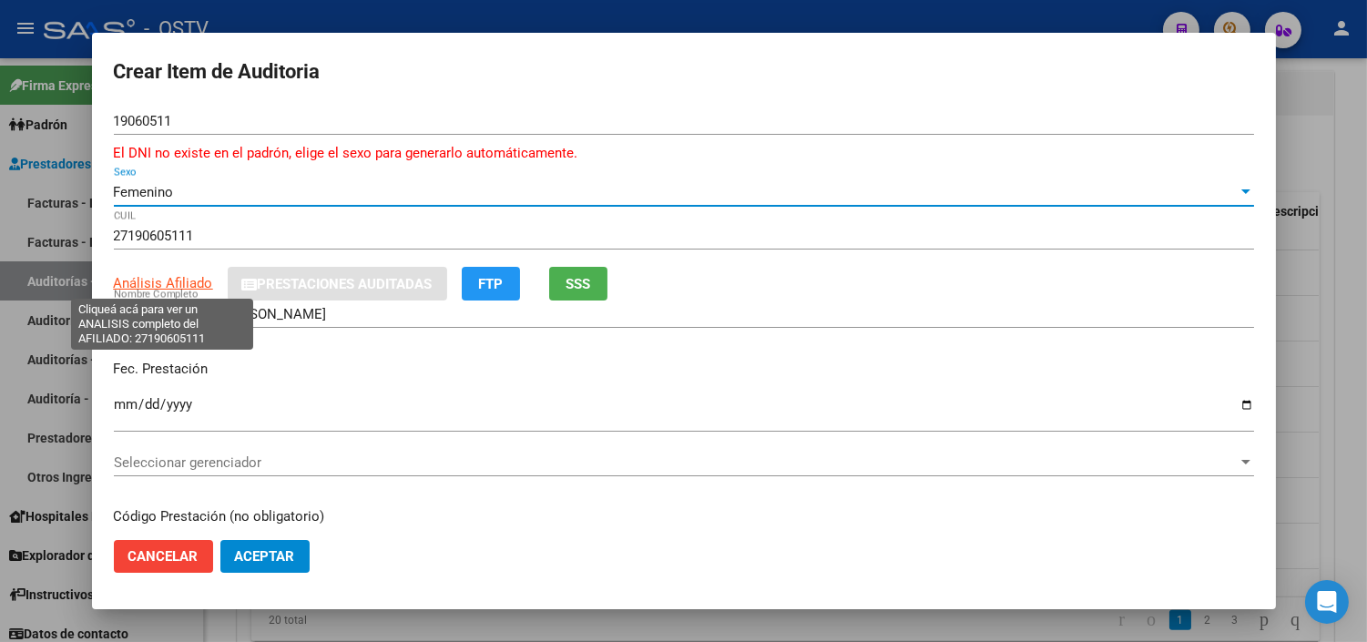
click at [194, 283] on span "Análisis Afiliado" at bounding box center [163, 283] width 99 height 16
type textarea "27190605111"
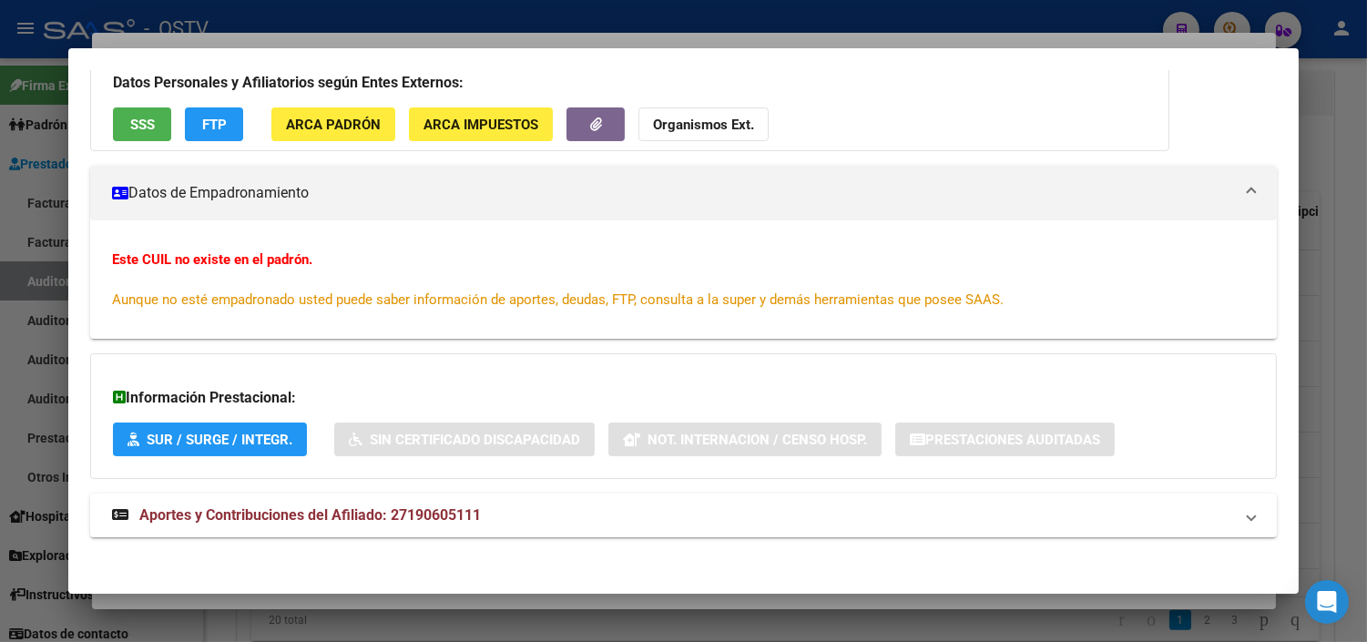
scroll to position [162, 0]
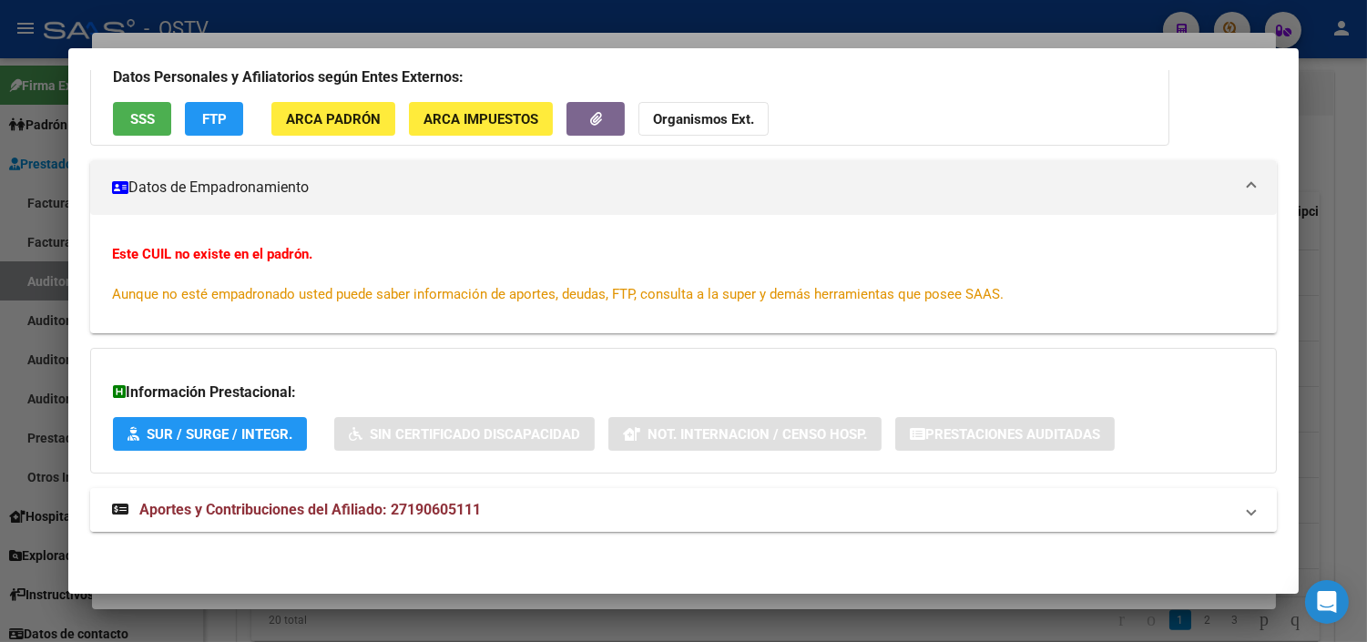
click at [246, 517] on span "Aportes y Contribuciones del Afiliado: 27190605111" at bounding box center [310, 509] width 342 height 17
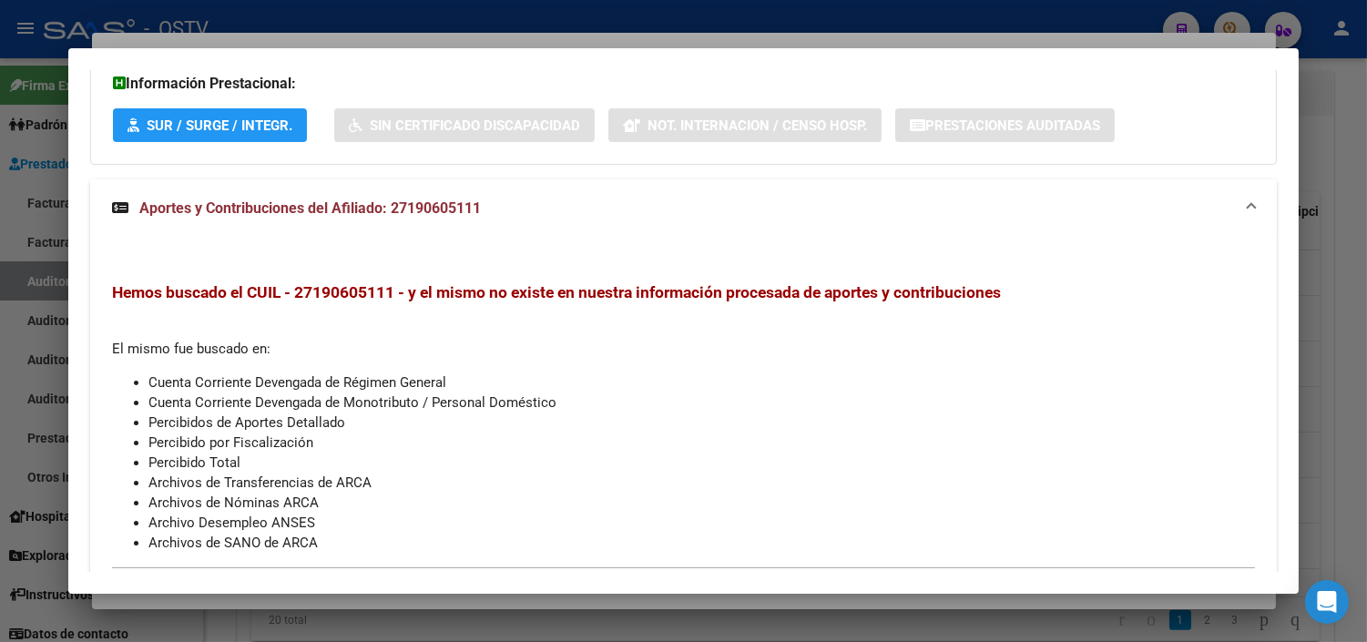
scroll to position [0, 0]
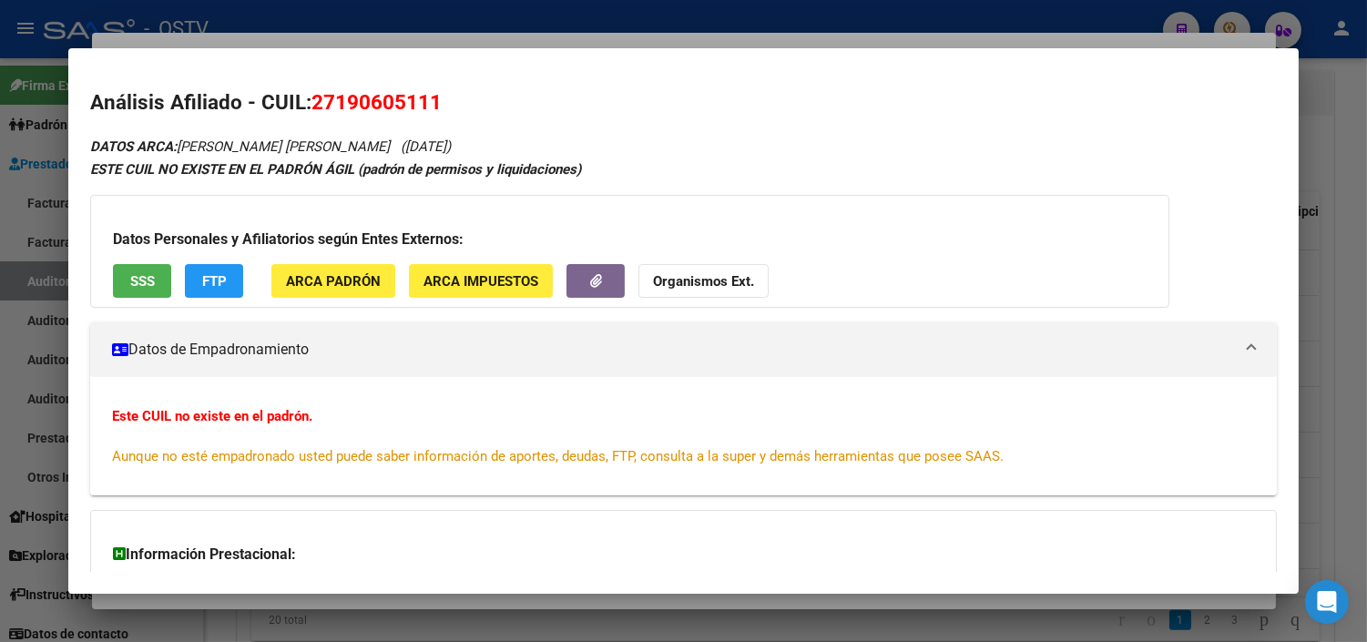
drag, startPoint x: 330, startPoint y: 104, endPoint x: 425, endPoint y: 103, distance: 95.7
click at [425, 103] on span "27190605111" at bounding box center [377, 102] width 130 height 24
copy span "19060511"
click at [266, 601] on div at bounding box center [683, 321] width 1367 height 642
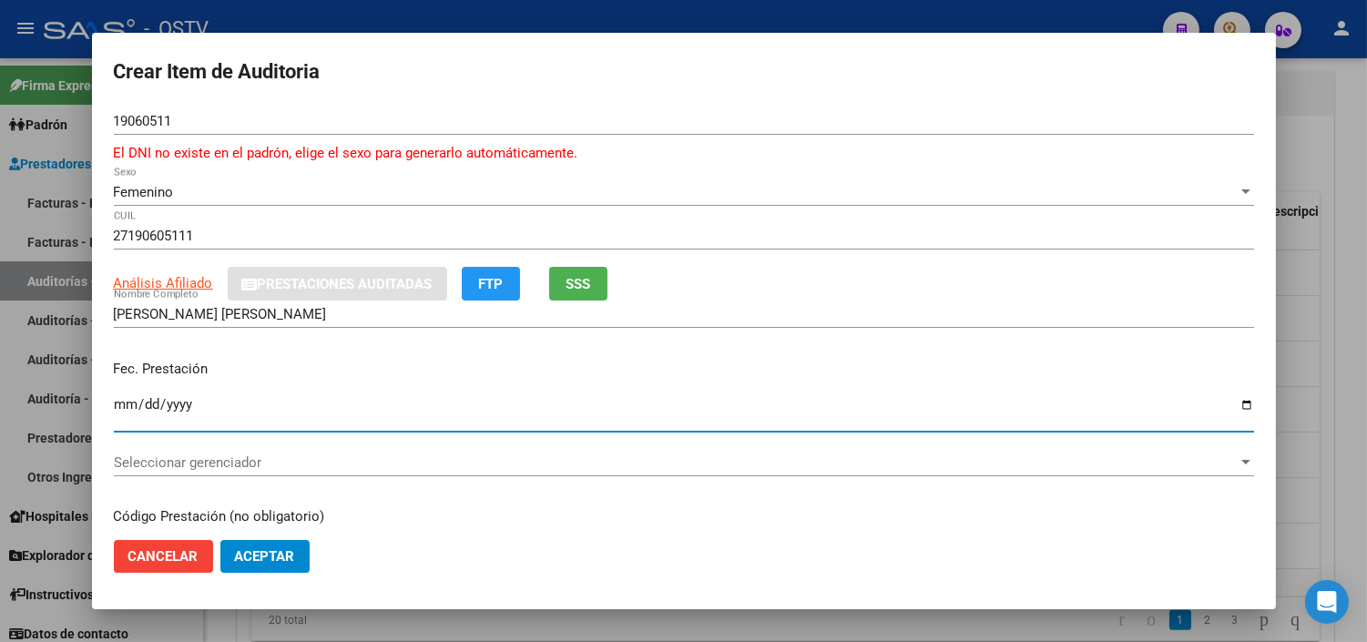
click at [125, 402] on input "Ingresar la fecha" at bounding box center [684, 411] width 1141 height 29
type input "[DATE]"
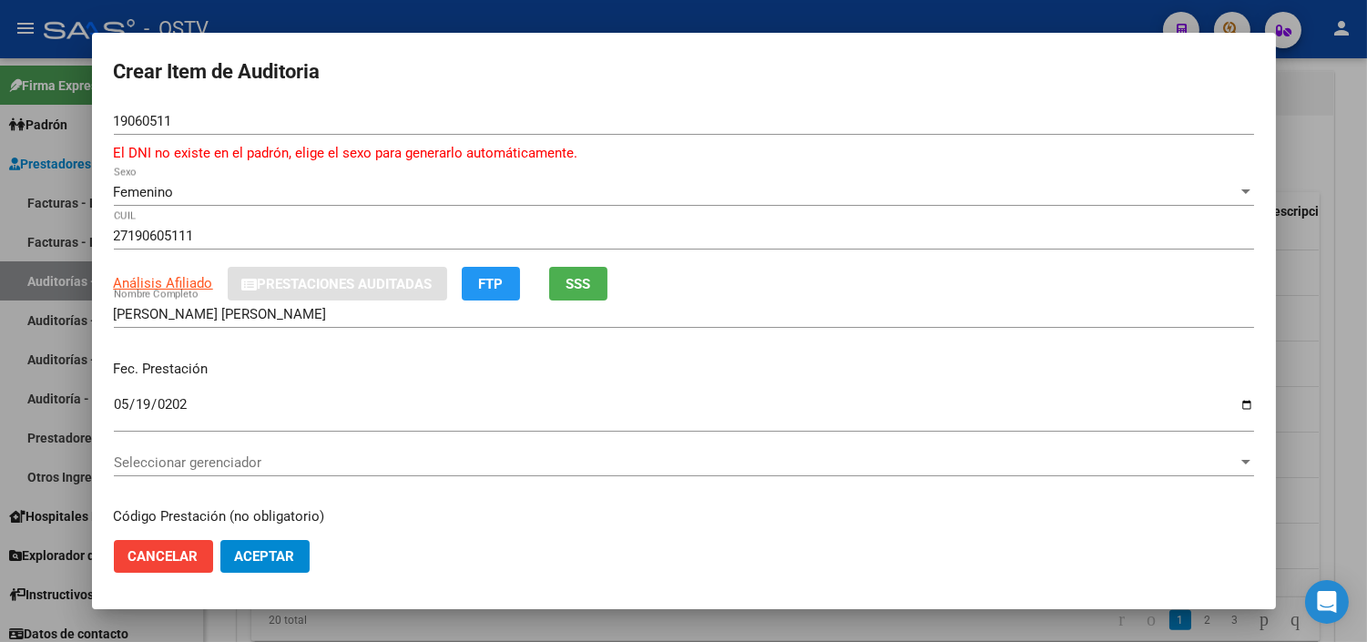
scroll to position [238, 0]
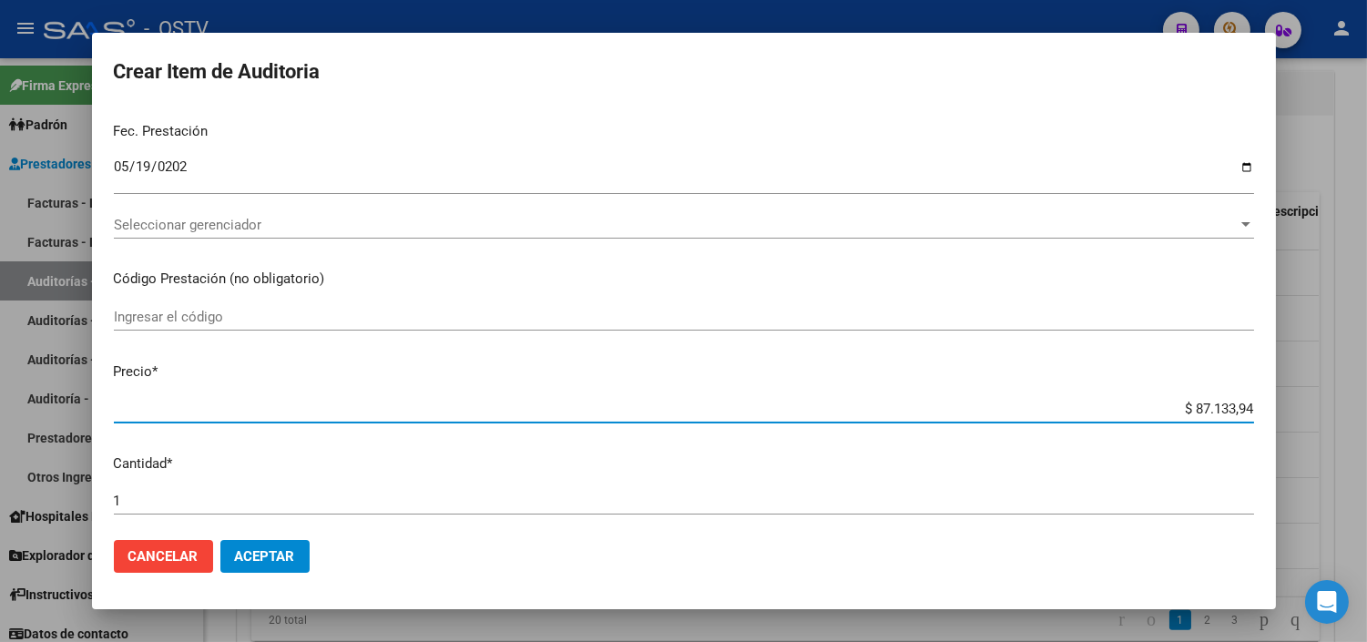
paste input "7.022,68"
type input "$ 7.022,68"
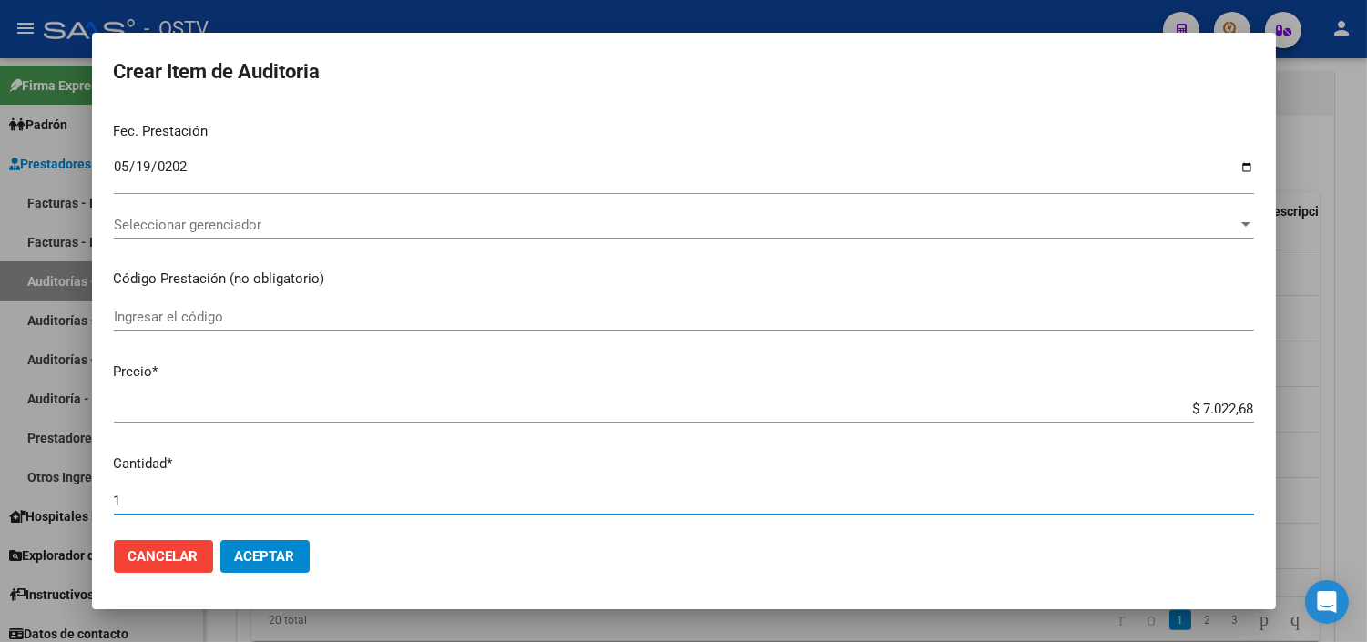
scroll to position [607, 0]
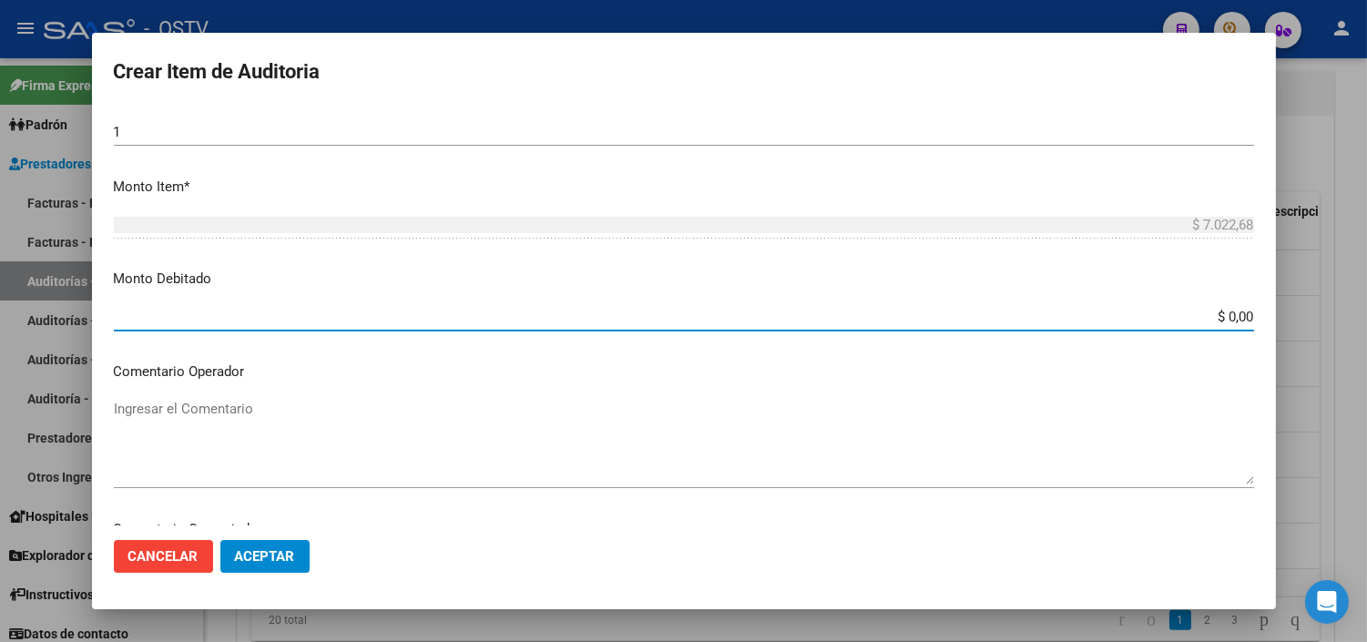
paste input "7.022,68"
type input "$ 7.022,68"
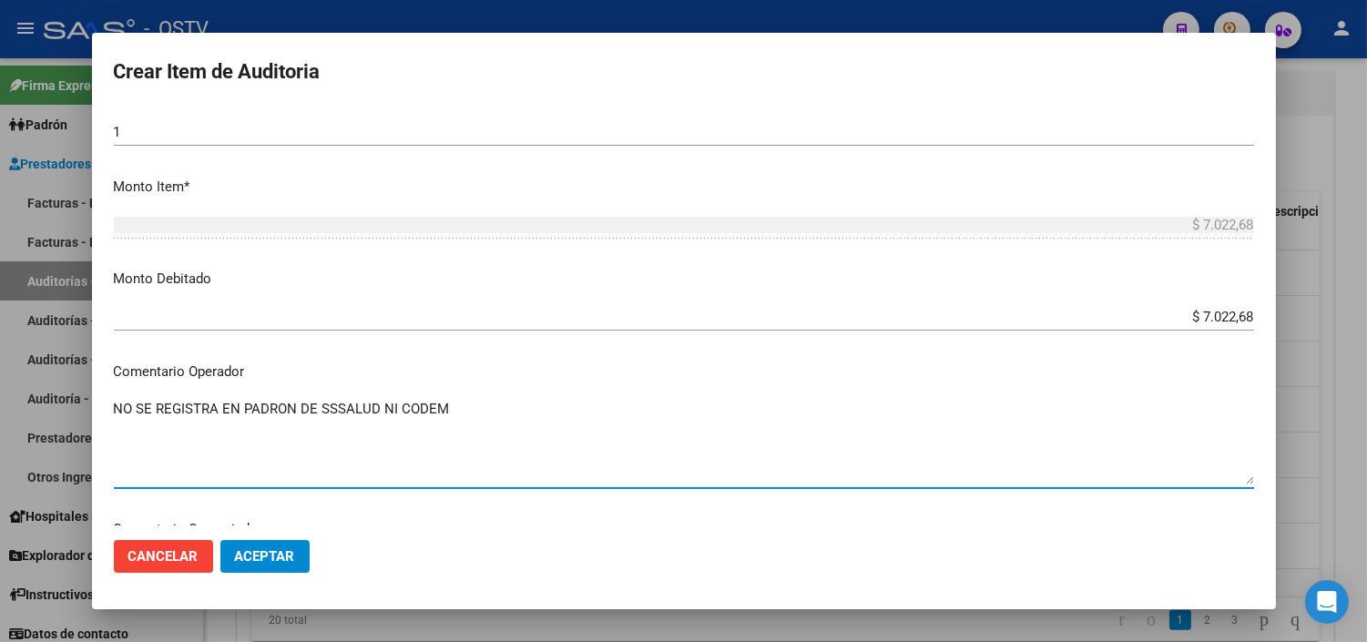
type textarea "NO SE REGISTRA EN PADRON DE SSSALUD NI CODEM"
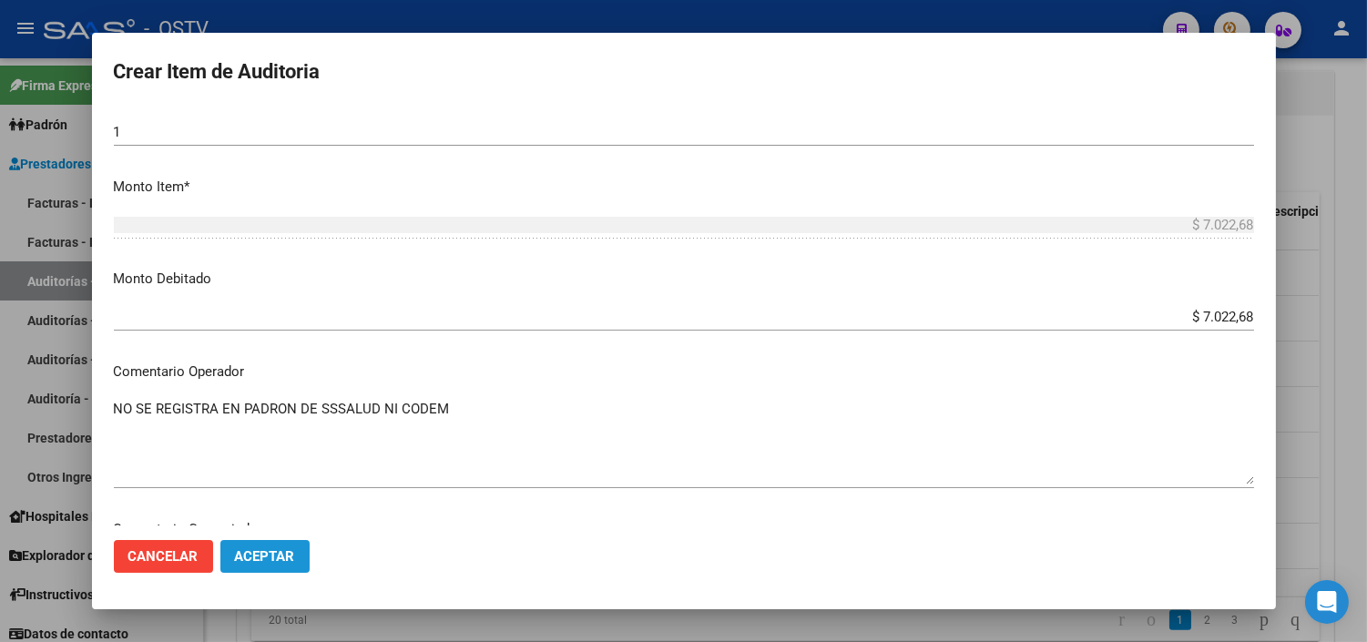
click at [253, 566] on button "Aceptar" at bounding box center [264, 556] width 89 height 33
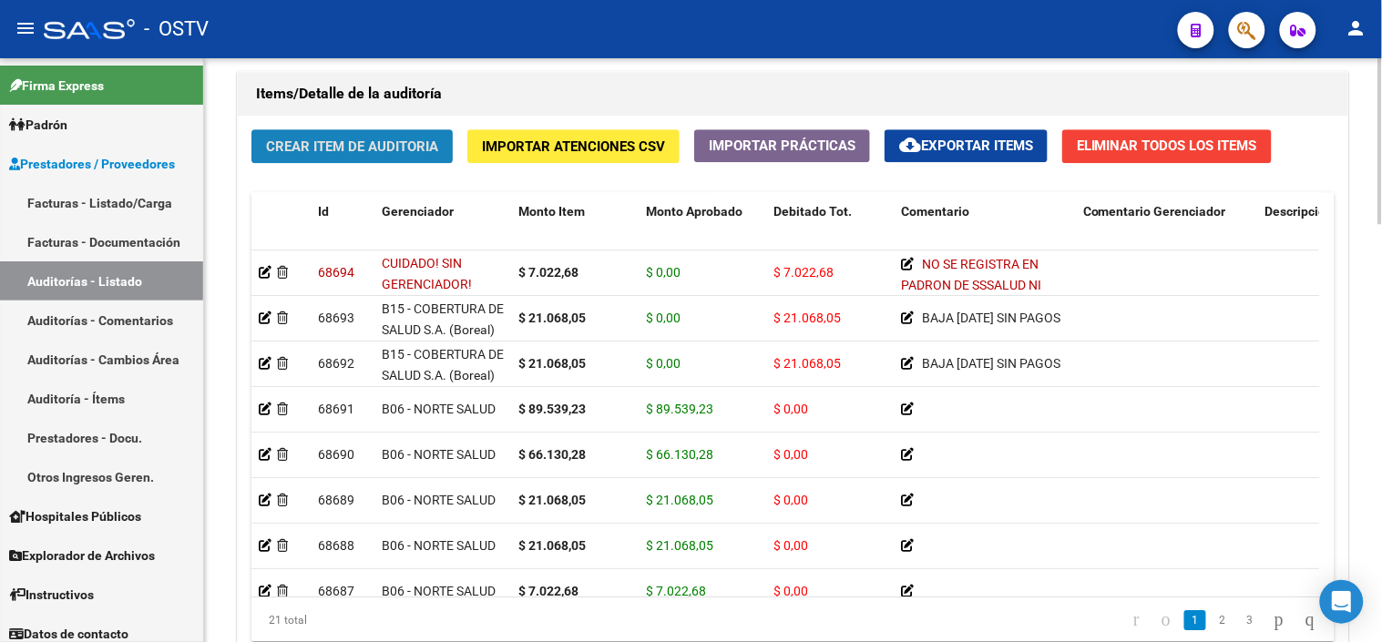
click at [308, 144] on span "Crear Item de Auditoria" at bounding box center [352, 146] width 172 height 16
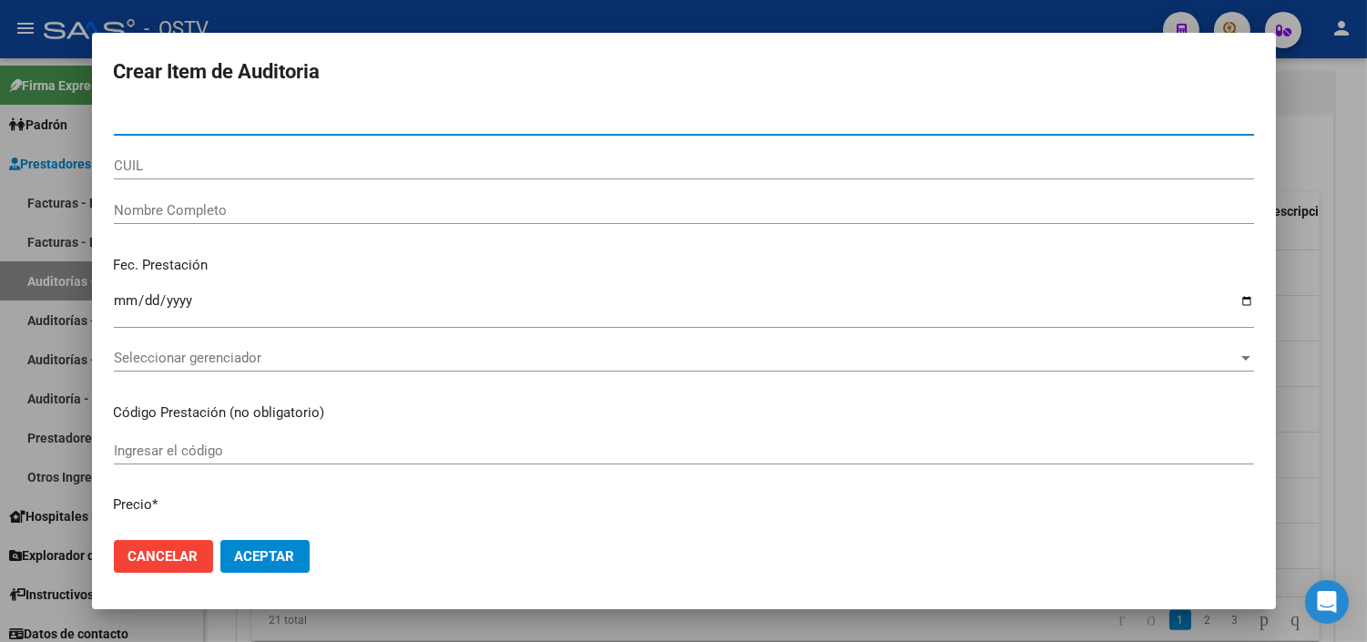
paste input "19060511"
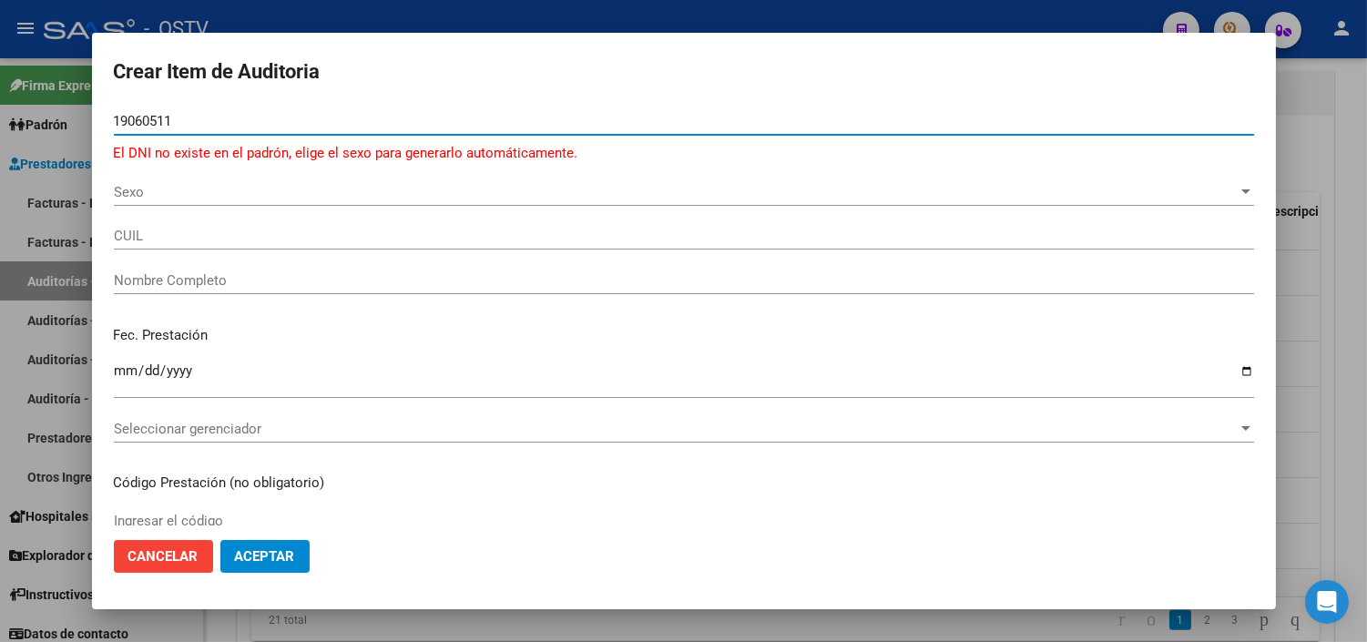
type input "19060511"
click at [183, 199] on span "Sexo" at bounding box center [676, 192] width 1124 height 16
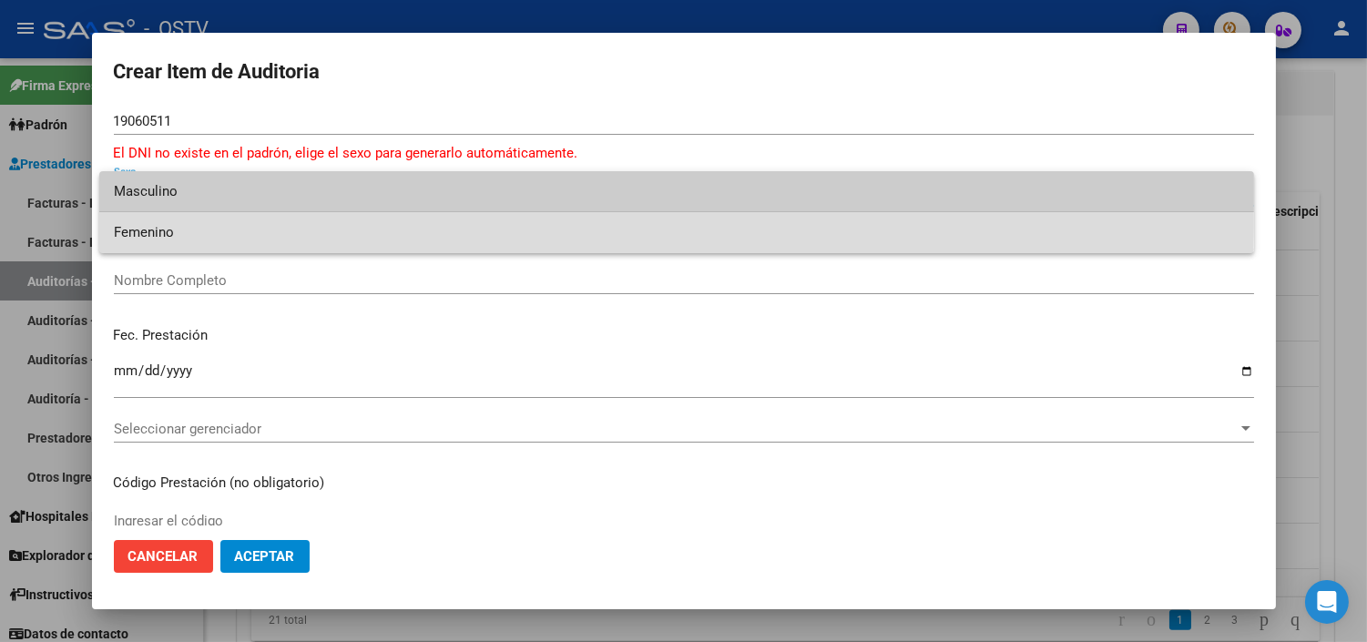
drag, startPoint x: 183, startPoint y: 220, endPoint x: 178, endPoint y: 238, distance: 18.2
click at [183, 221] on span "Femenino" at bounding box center [677, 232] width 1126 height 41
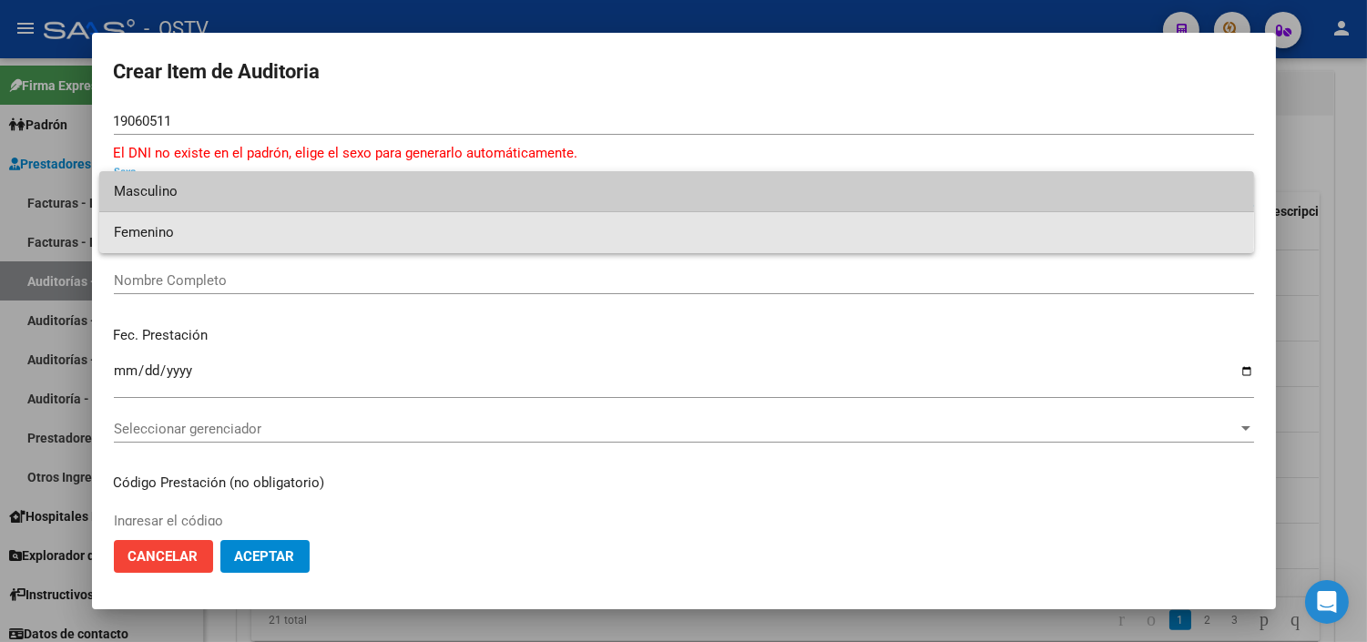
type input "27190605111"
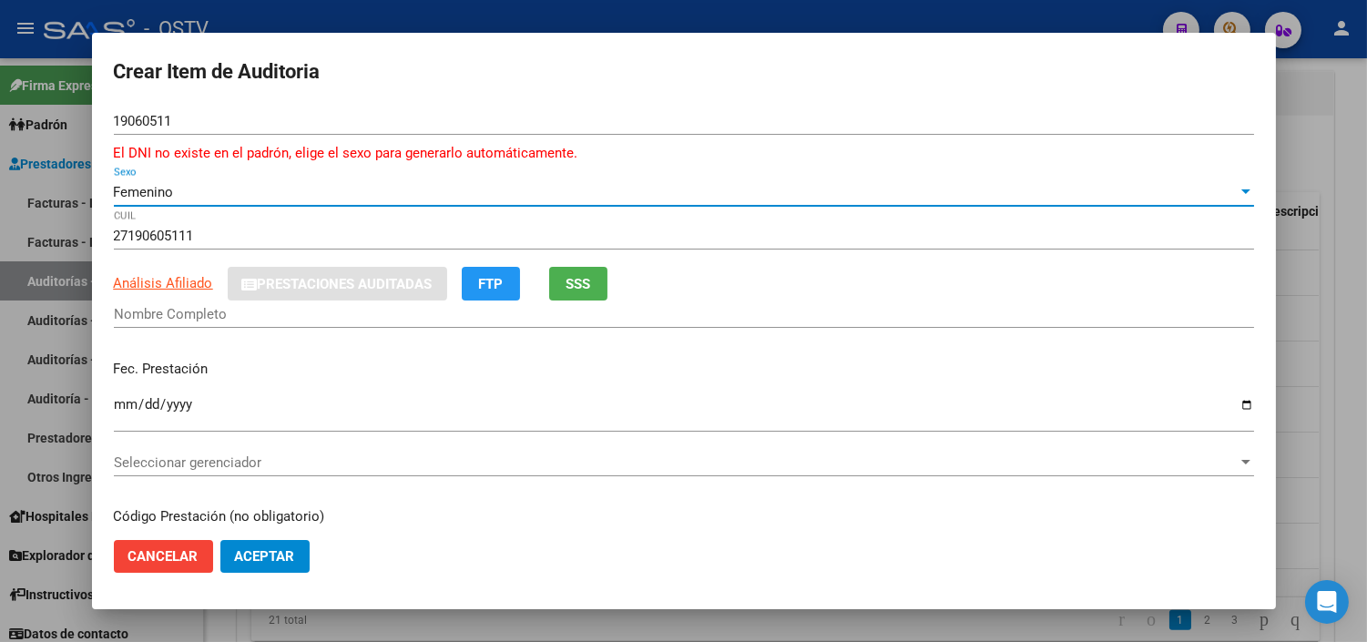
type input "[PERSON_NAME] [PERSON_NAME]"
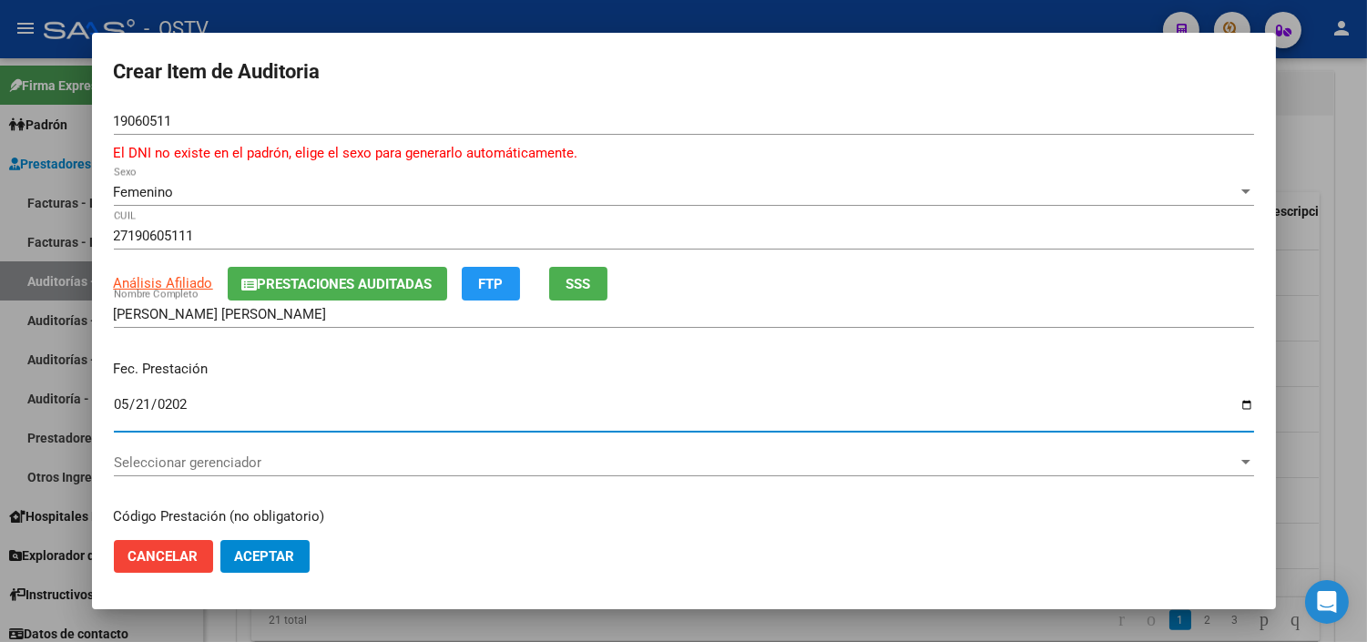
type input "[DATE]"
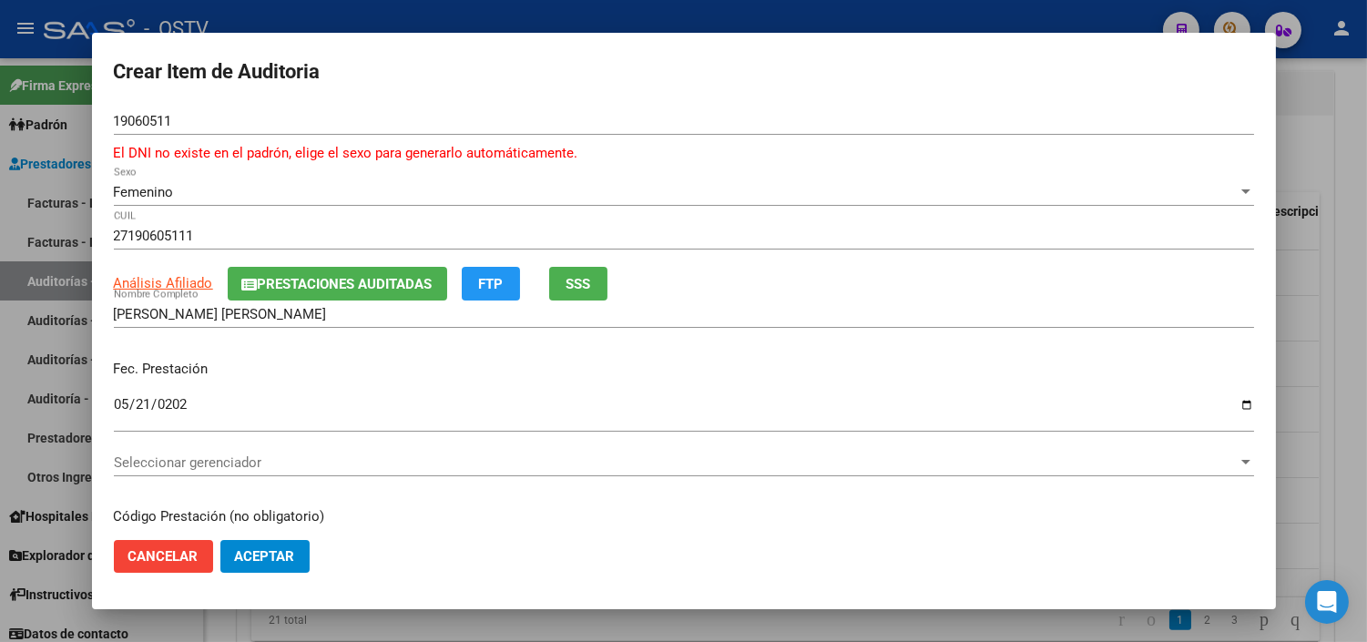
scroll to position [238, 0]
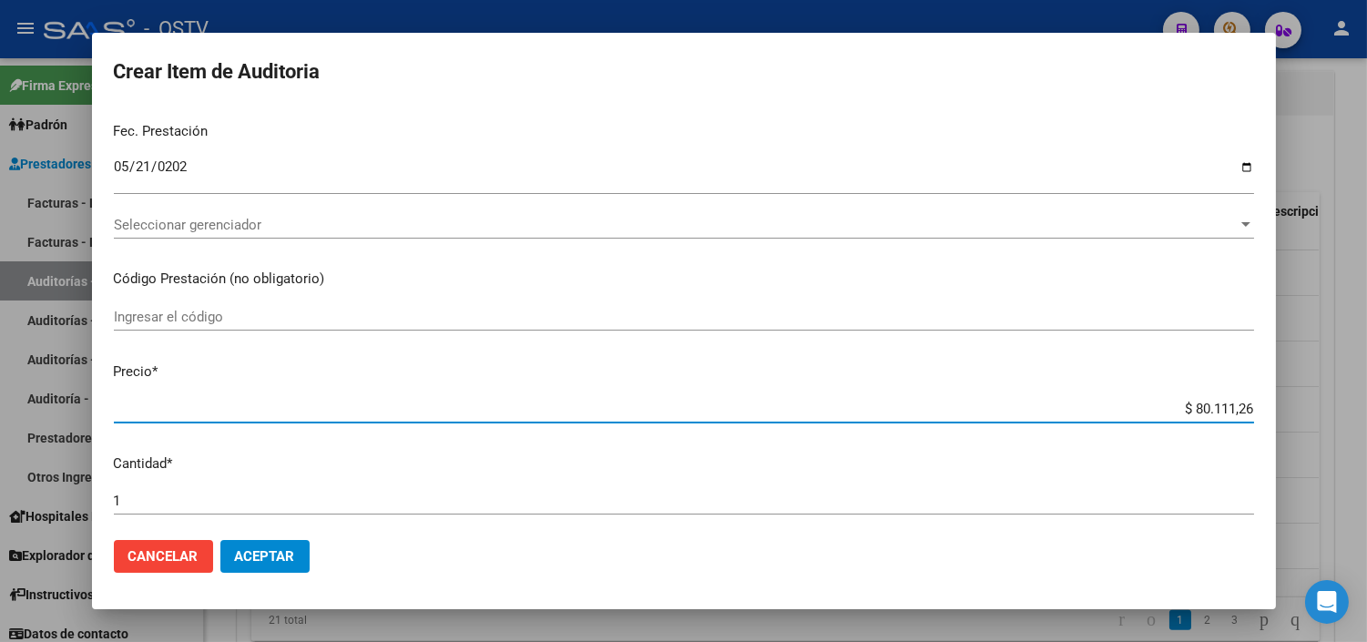
paste input "27.856,65"
type input "$ 27.856,65"
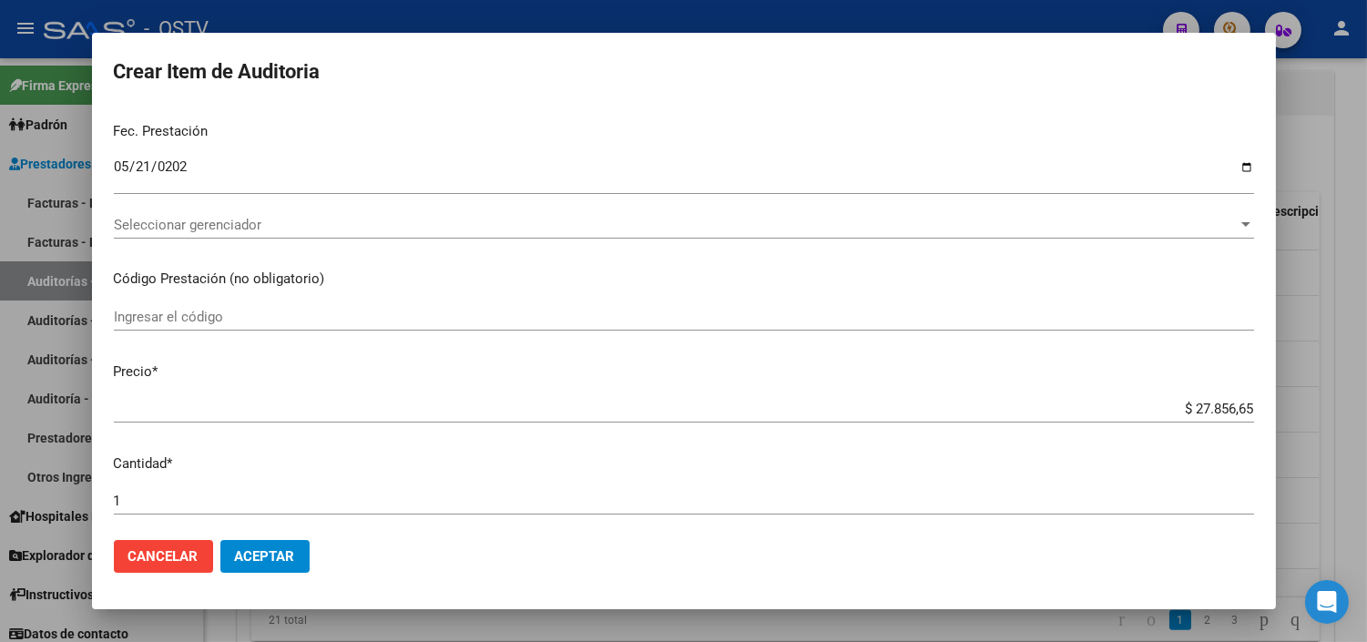
scroll to position [607, 0]
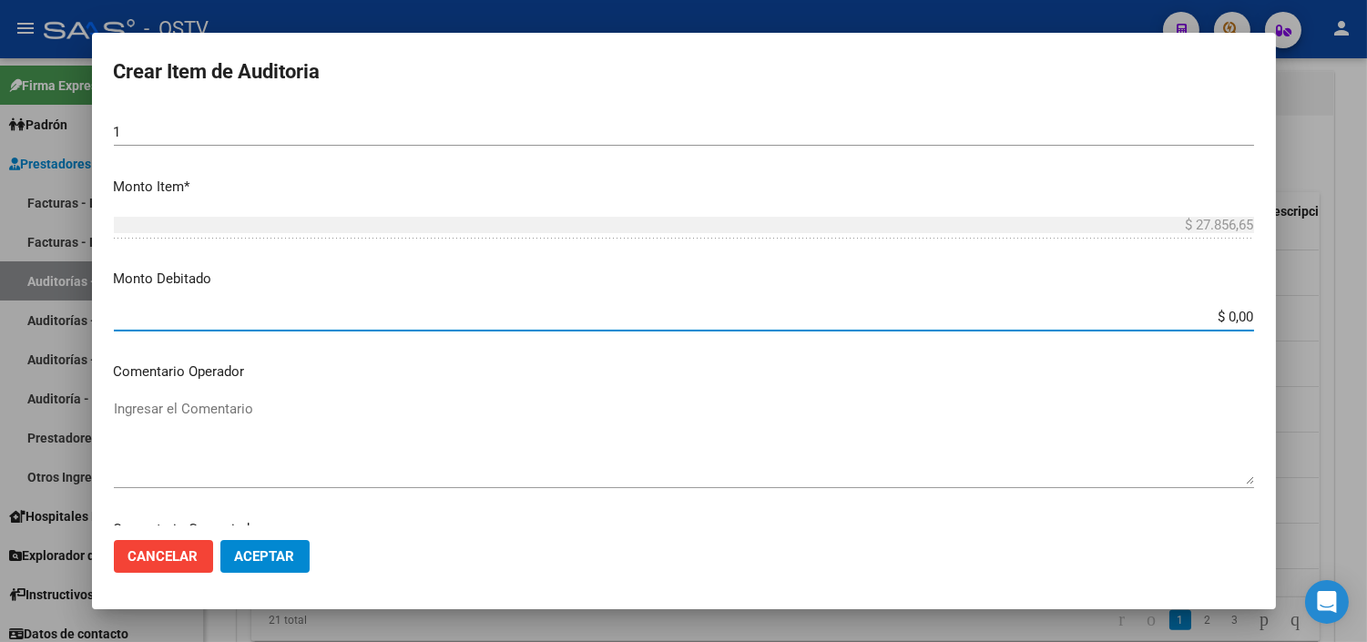
paste input "27.856,65"
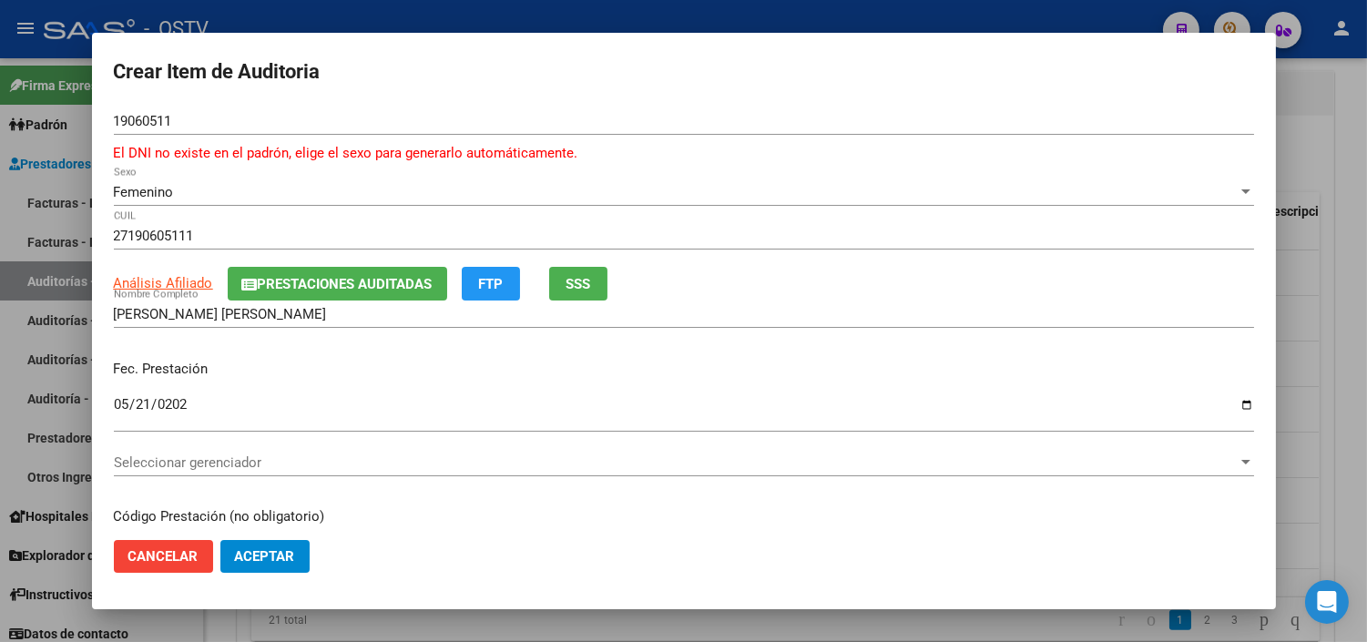
type input "$ 27.856,65"
click at [428, 276] on span "Prestaciones Auditadas" at bounding box center [345, 284] width 175 height 16
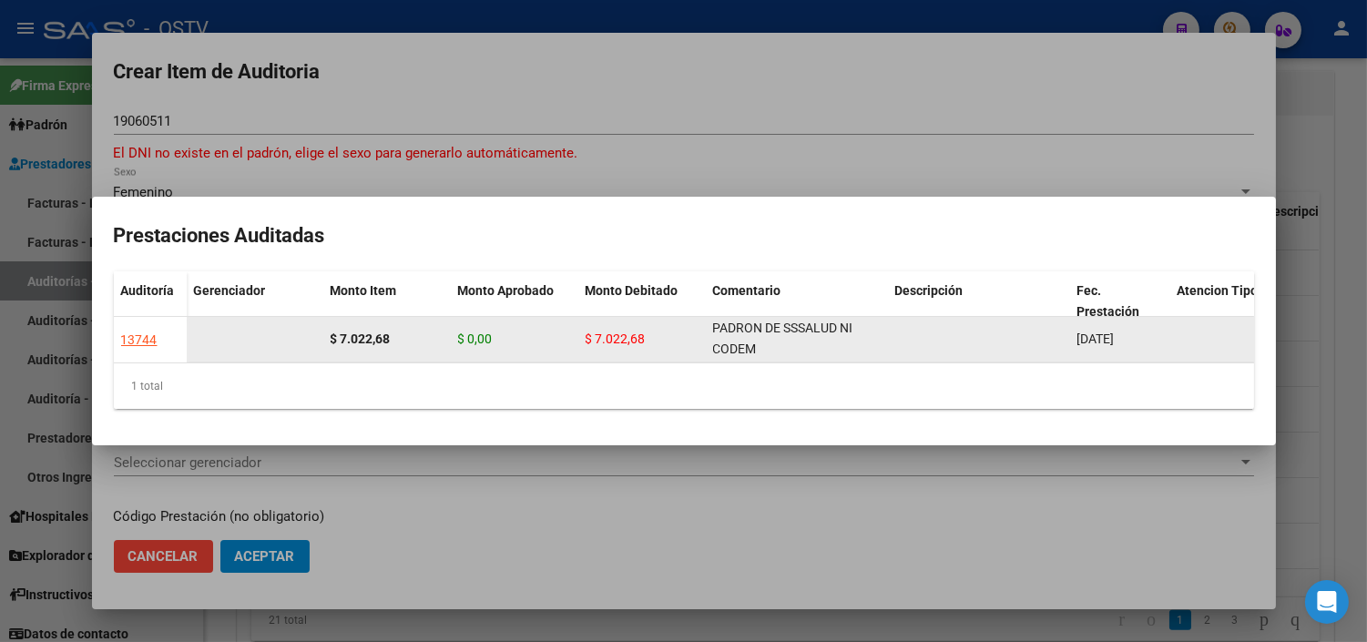
scroll to position [1, 0]
drag, startPoint x: 714, startPoint y: 322, endPoint x: 813, endPoint y: 348, distance: 101.6
click at [813, 348] on div "NO SE REGISTRA EN PADRON DE SSSALUD NI CODEM" at bounding box center [797, 339] width 168 height 38
copy span "NO SE REGISTRA EN PADRON DE SSSALUD NI CODEM"
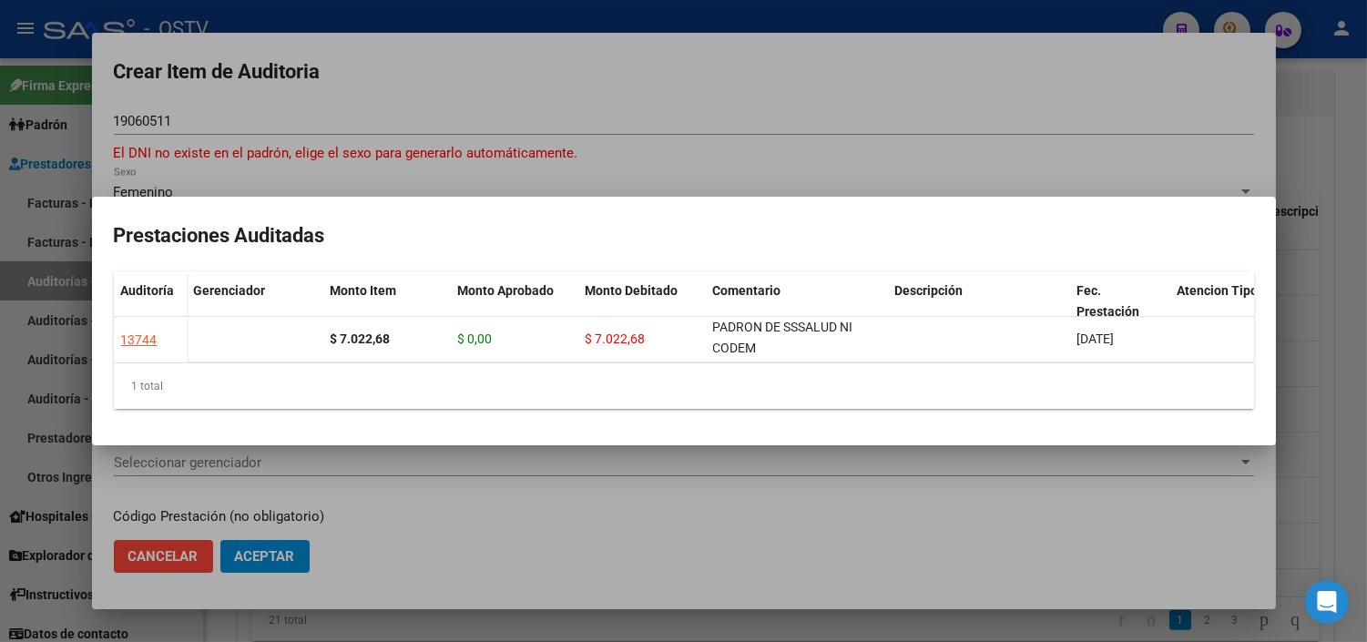
click at [425, 534] on div at bounding box center [683, 321] width 1367 height 642
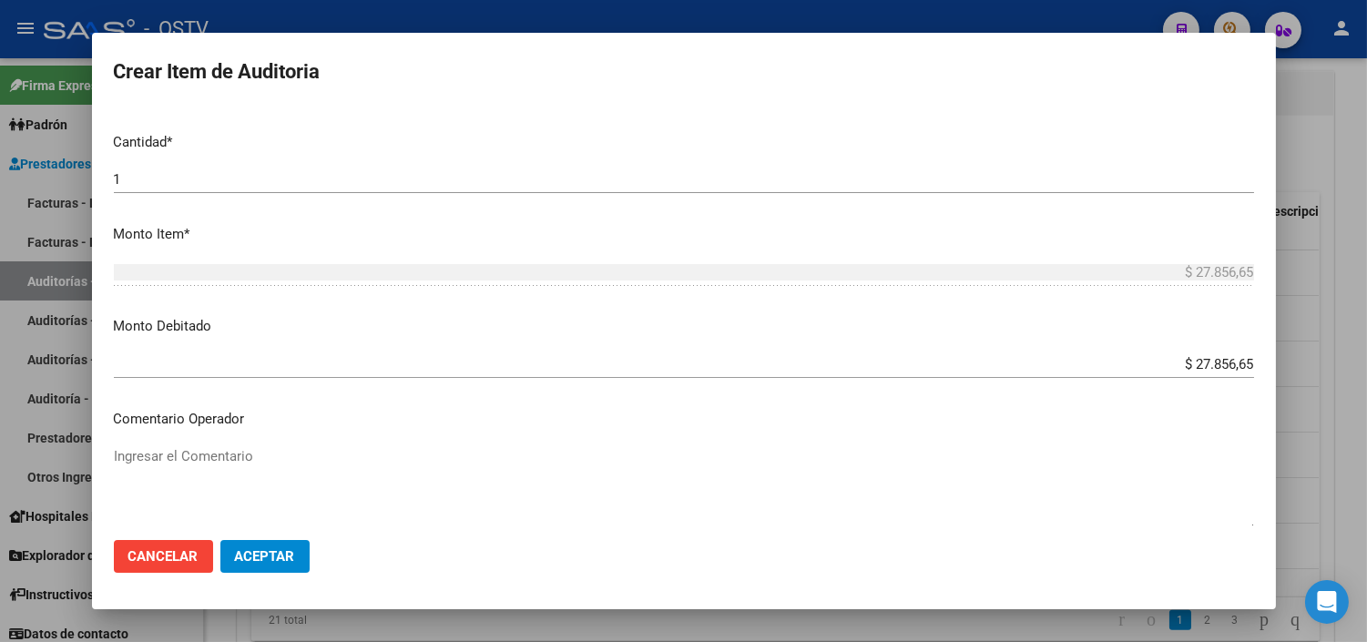
scroll to position [607, 0]
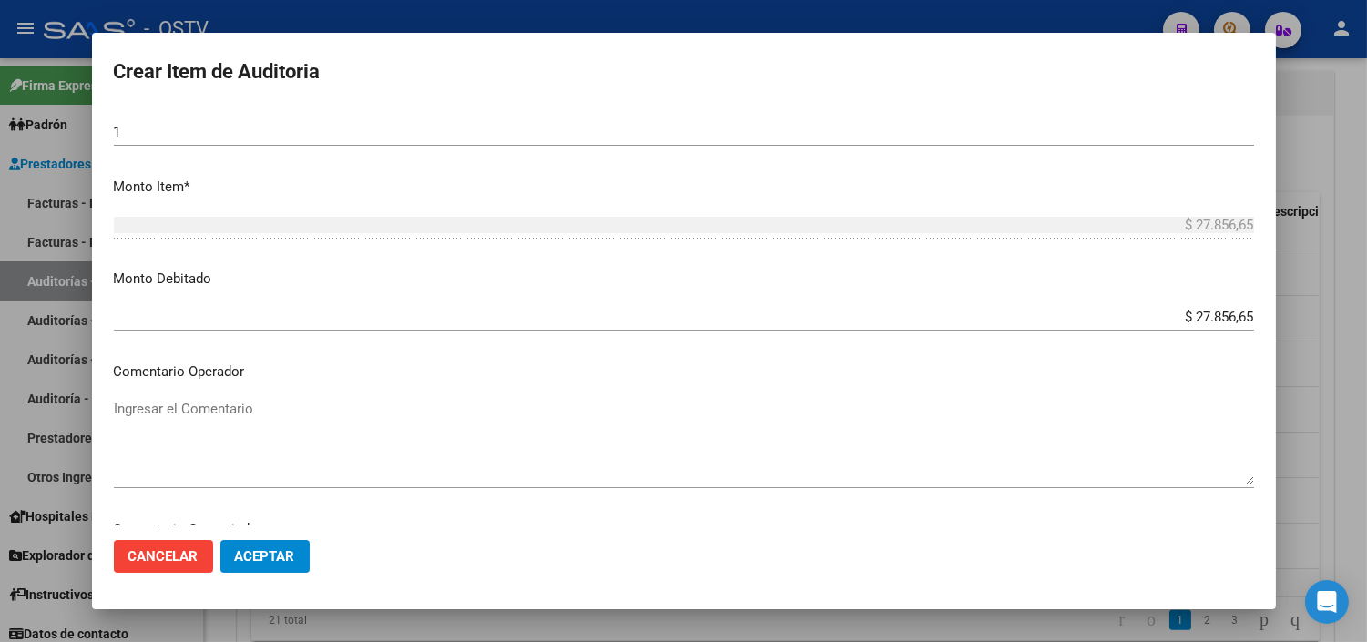
click at [148, 420] on textarea "Ingresar el Comentario" at bounding box center [684, 442] width 1141 height 86
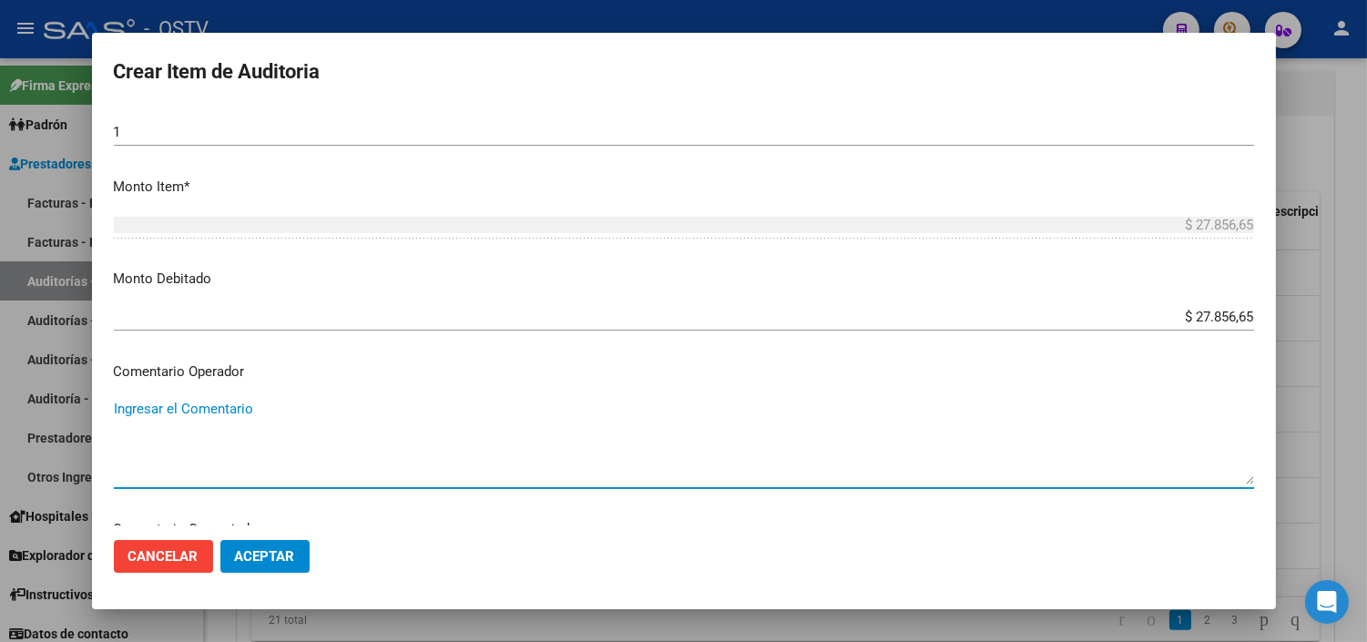
paste textarea "NO SE REGISTRA EN PADRON DE SSSALUD NI CODEM"
type textarea "NO SE REGISTRA EN PADRON DE SSSALUD NI CODEM"
click at [267, 557] on span "Aceptar" at bounding box center [265, 556] width 60 height 16
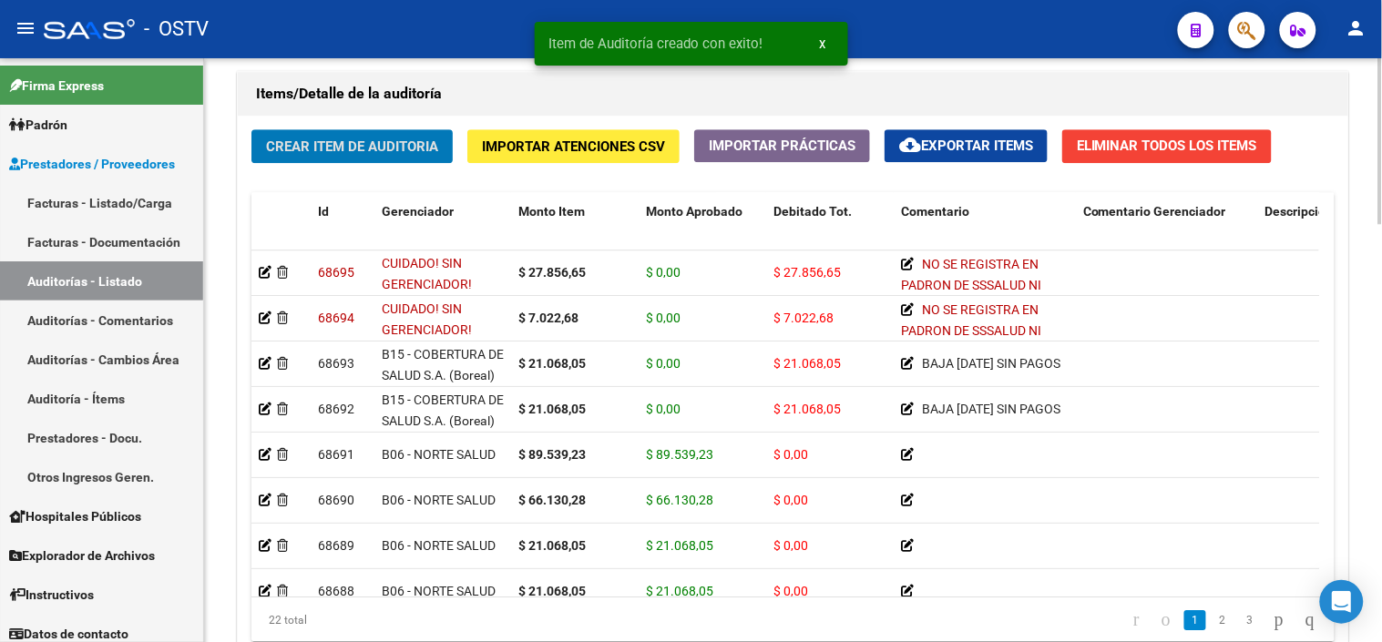
click at [319, 146] on span "Crear Item de Auditoria" at bounding box center [352, 146] width 172 height 16
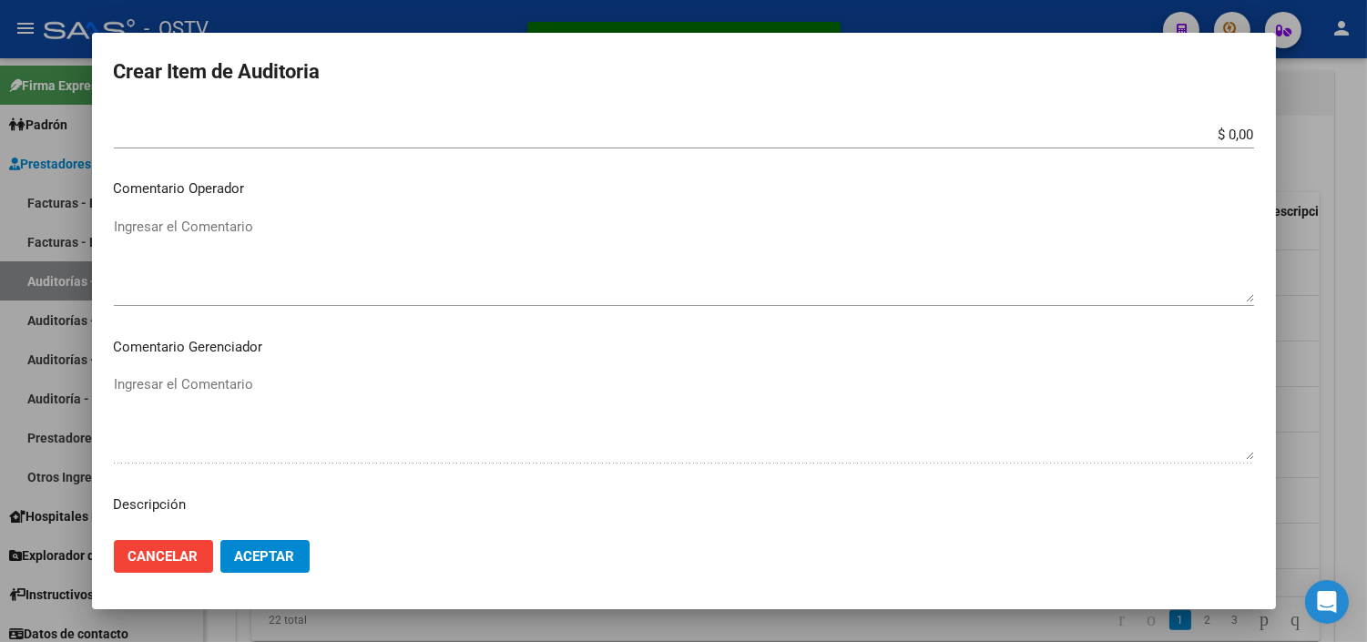
scroll to position [708, 0]
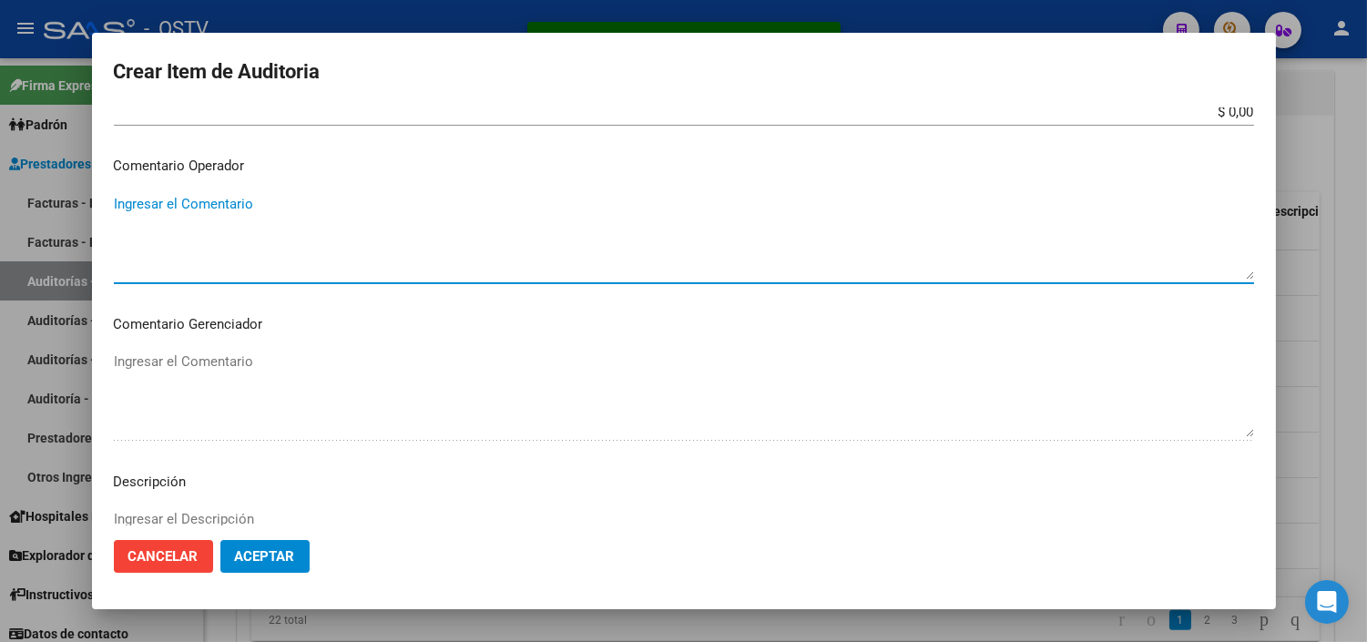
click at [176, 200] on textarea "Ingresar el Comentario" at bounding box center [684, 237] width 1141 height 86
paste textarea "NO SE REGISTRA EN PADRON DE SSSALUD NI CODEM"
type textarea "NO SE REGISTRA EN PADRON DE SSSALUD NI CODEM"
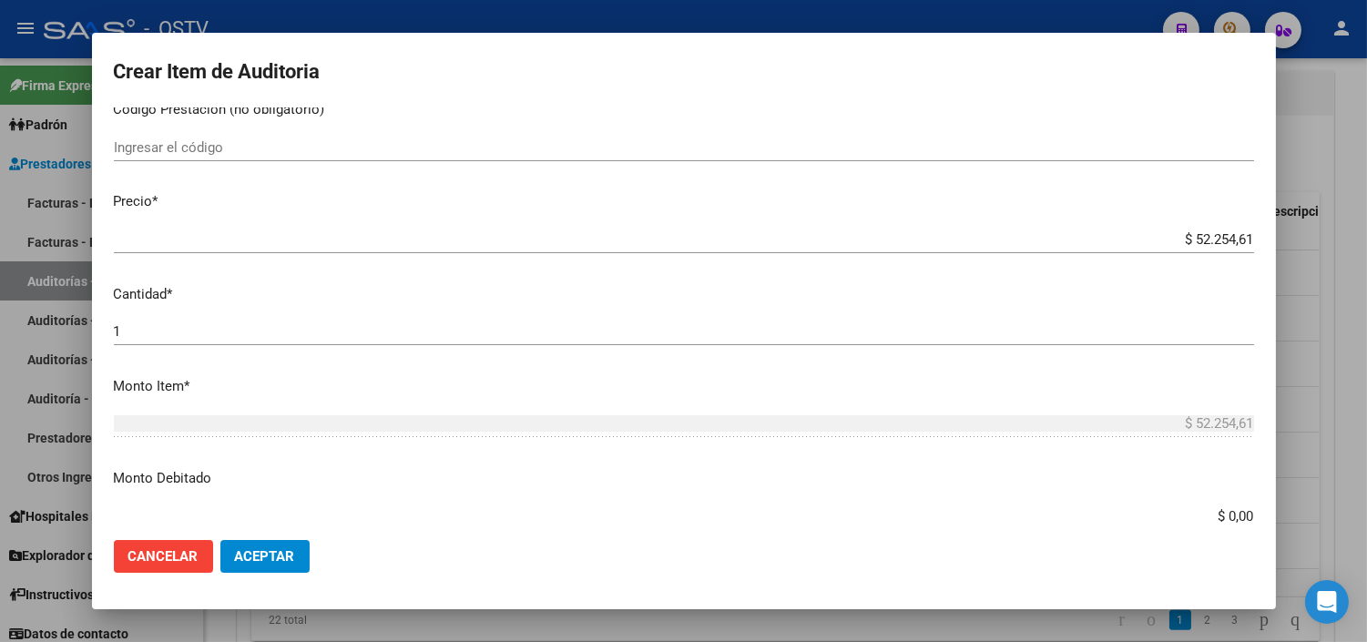
scroll to position [0, 0]
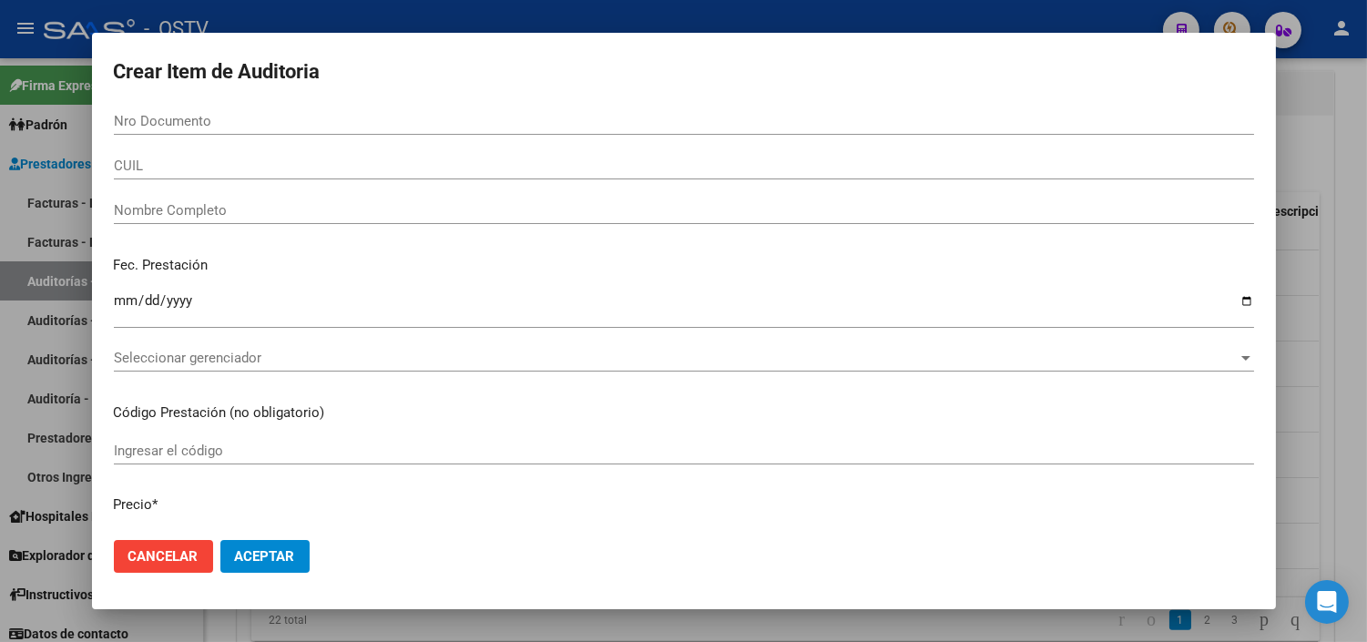
click at [141, 125] on input "Nro Documento" at bounding box center [684, 121] width 1141 height 16
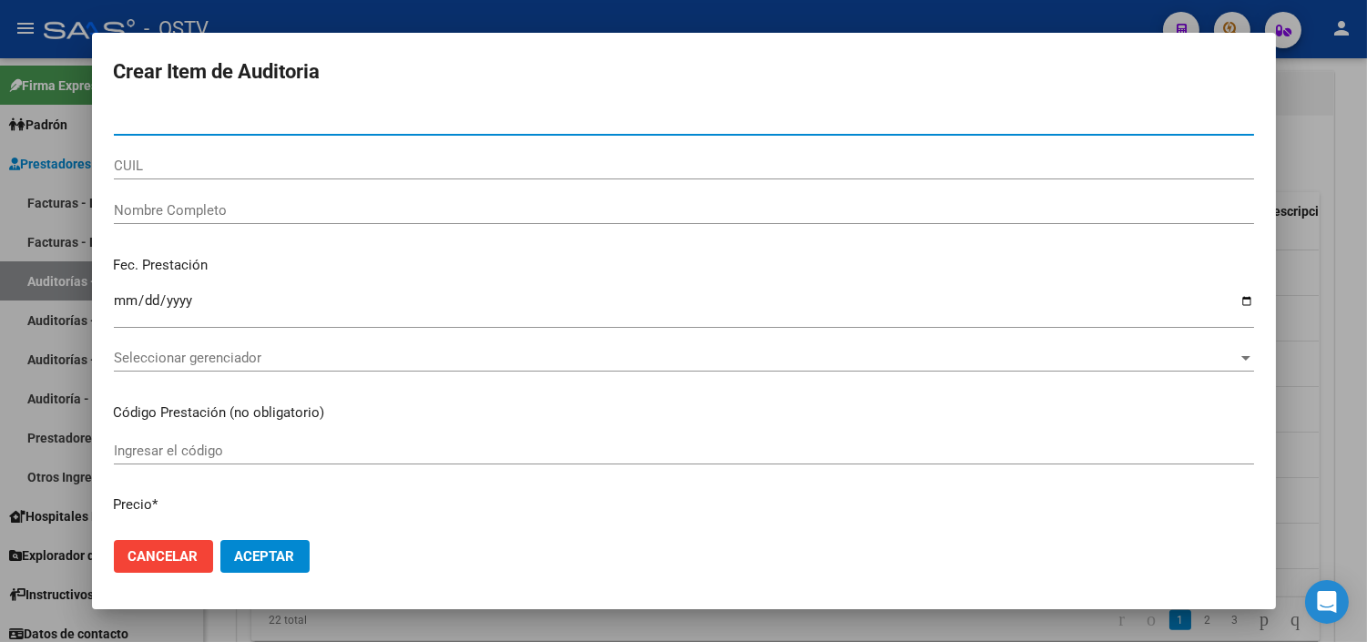
paste input "19060511"
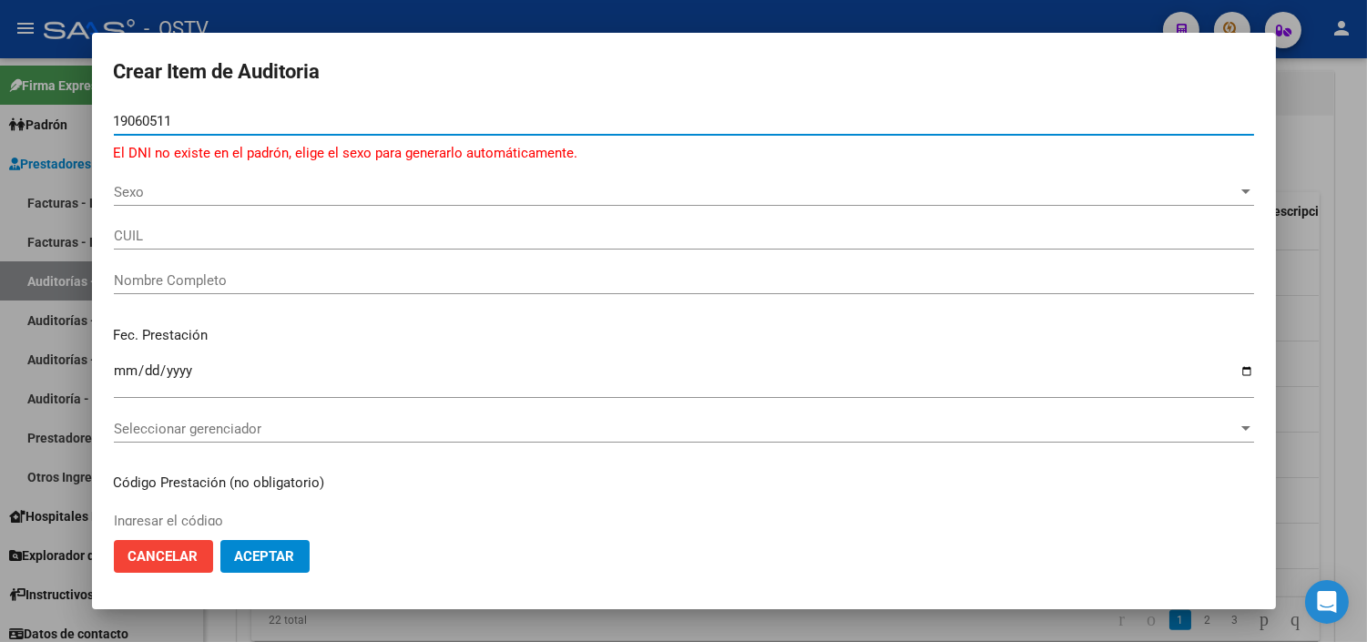
type input "19060511"
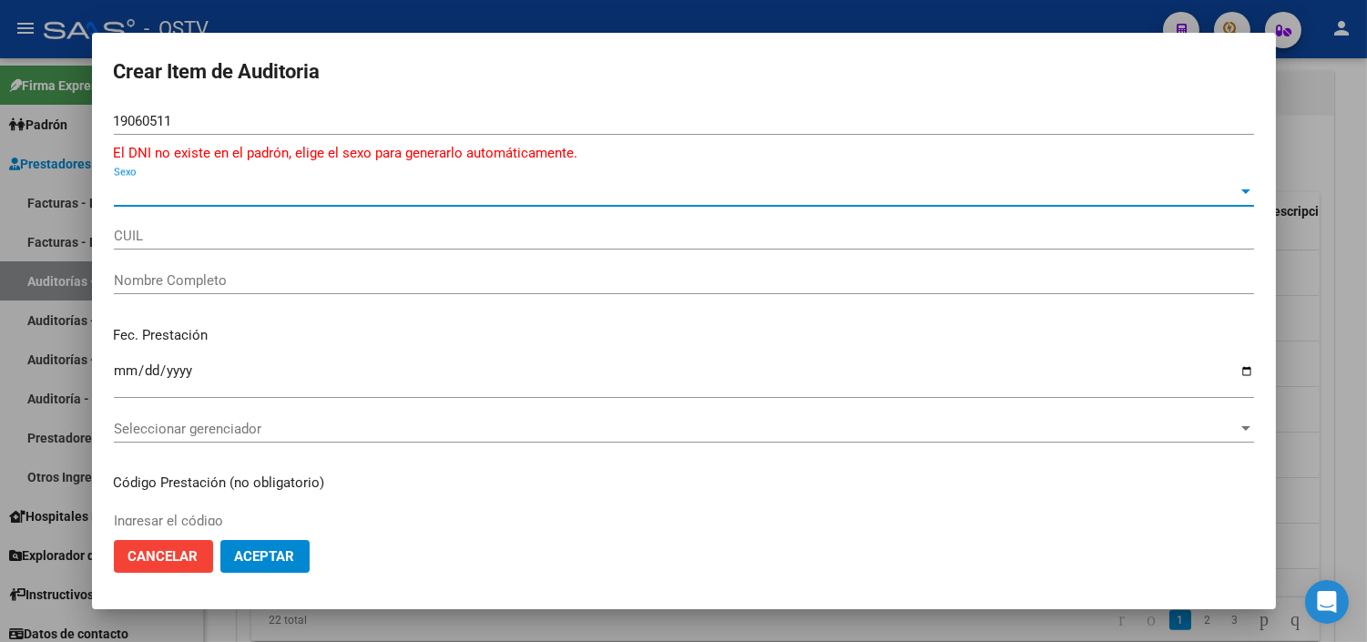
click at [142, 189] on span "Sexo" at bounding box center [676, 192] width 1124 height 16
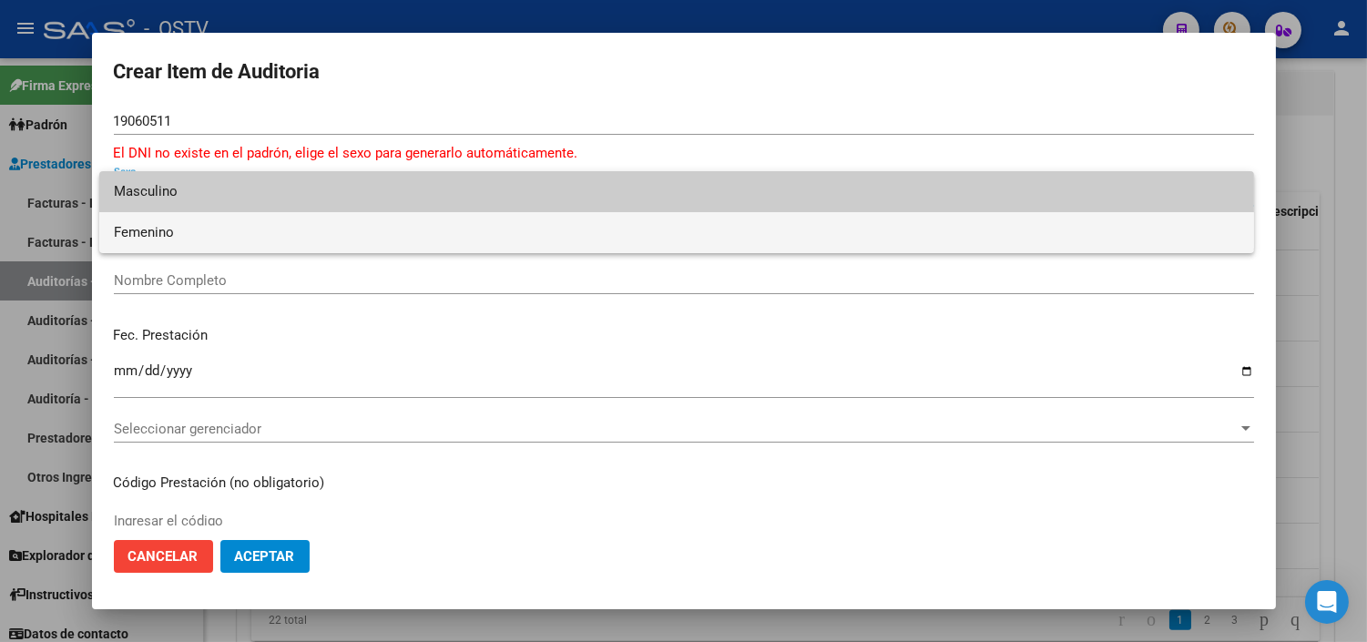
click at [143, 220] on span "Femenino" at bounding box center [677, 232] width 1126 height 41
type input "27190605111"
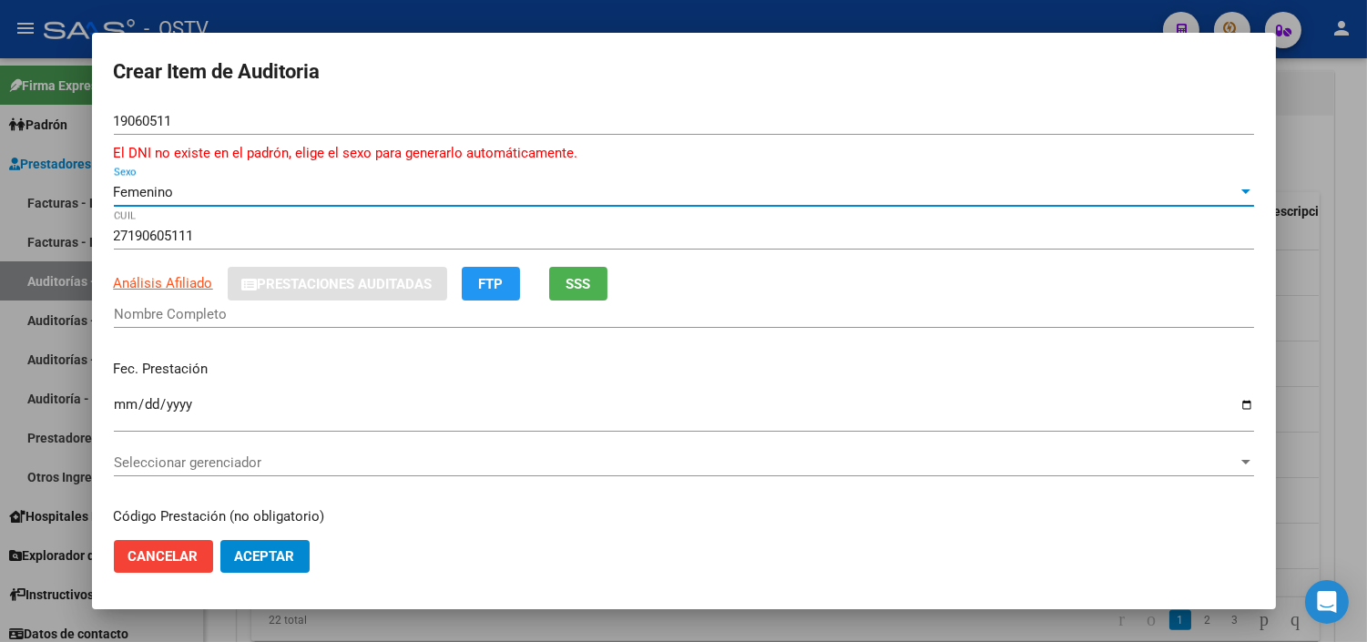
type input "[PERSON_NAME] [PERSON_NAME]"
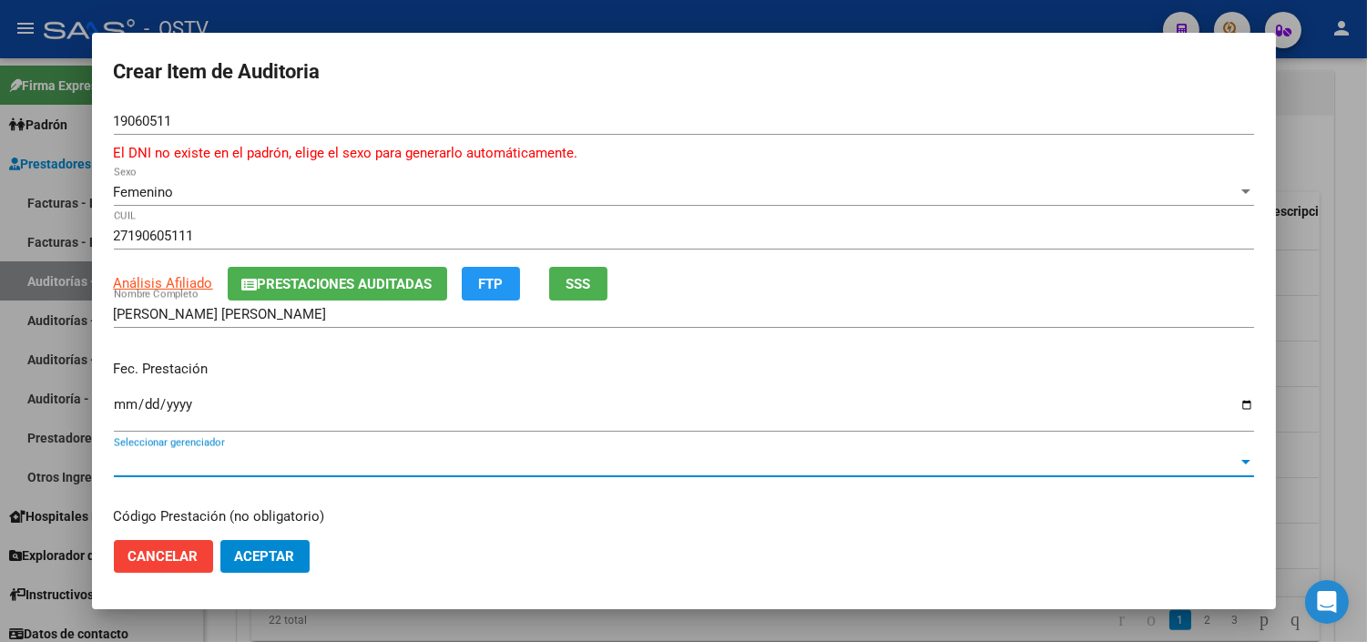
scroll to position [238, 0]
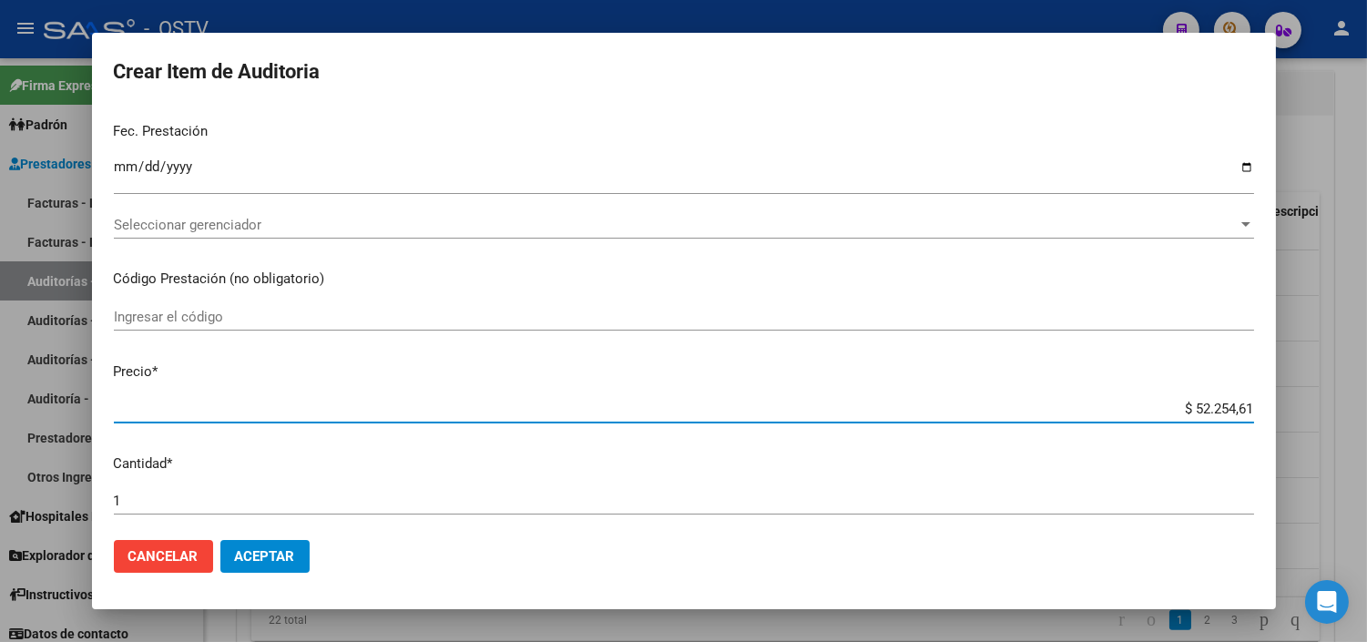
paste input "7.022,68"
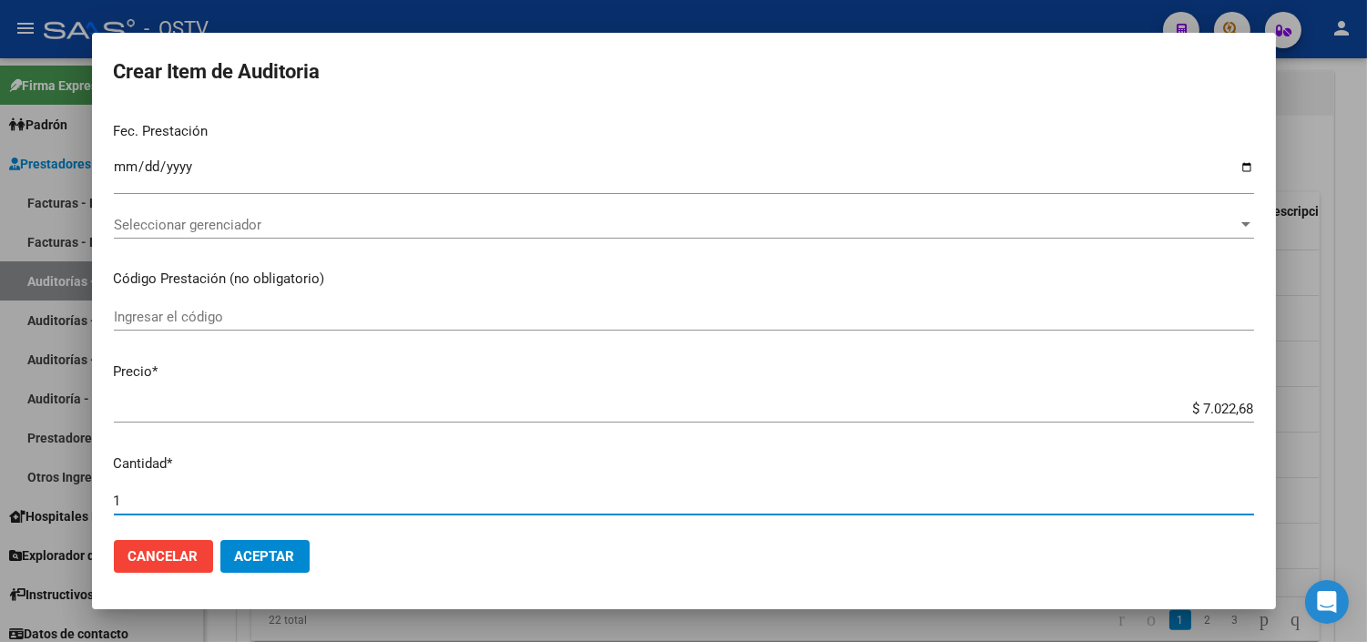
scroll to position [607, 0]
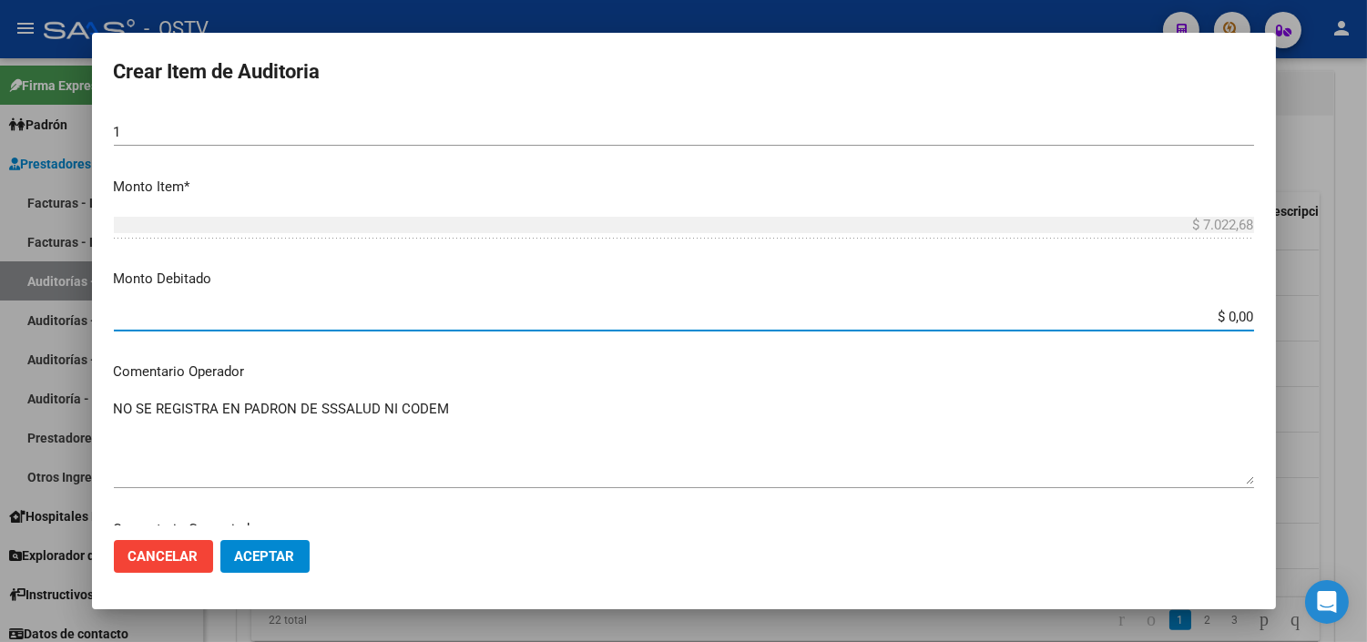
paste input "7.022,68"
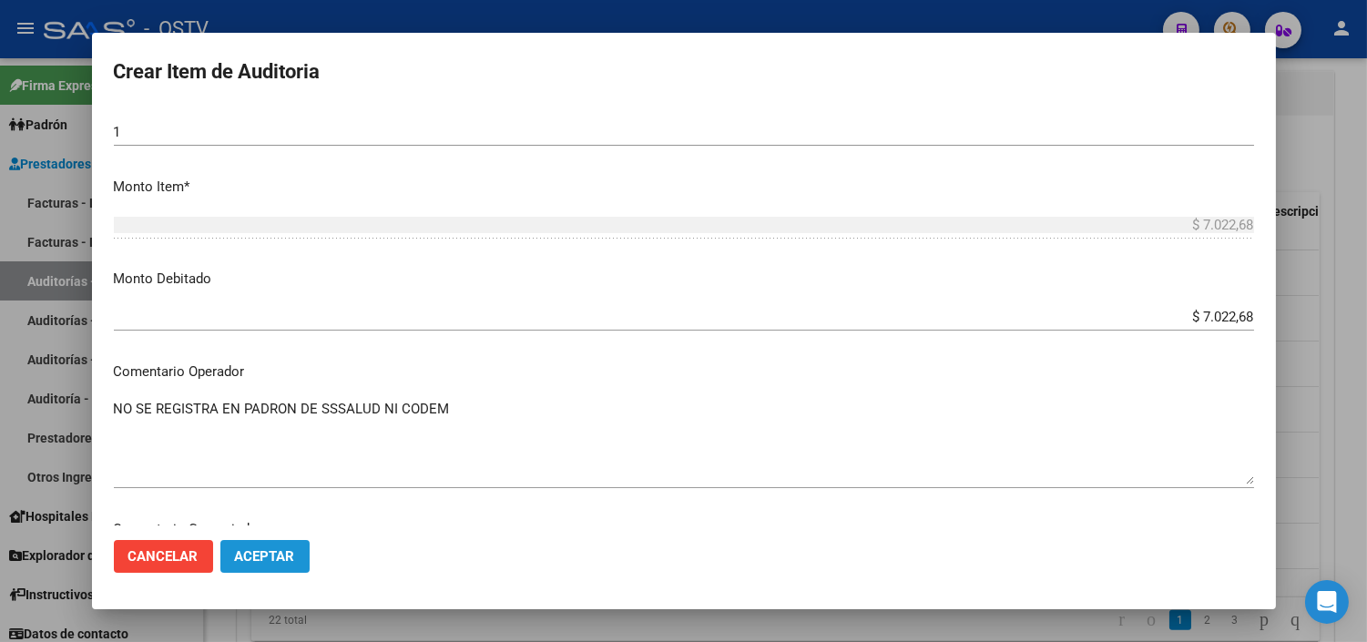
click at [301, 551] on button "Aceptar" at bounding box center [264, 556] width 89 height 33
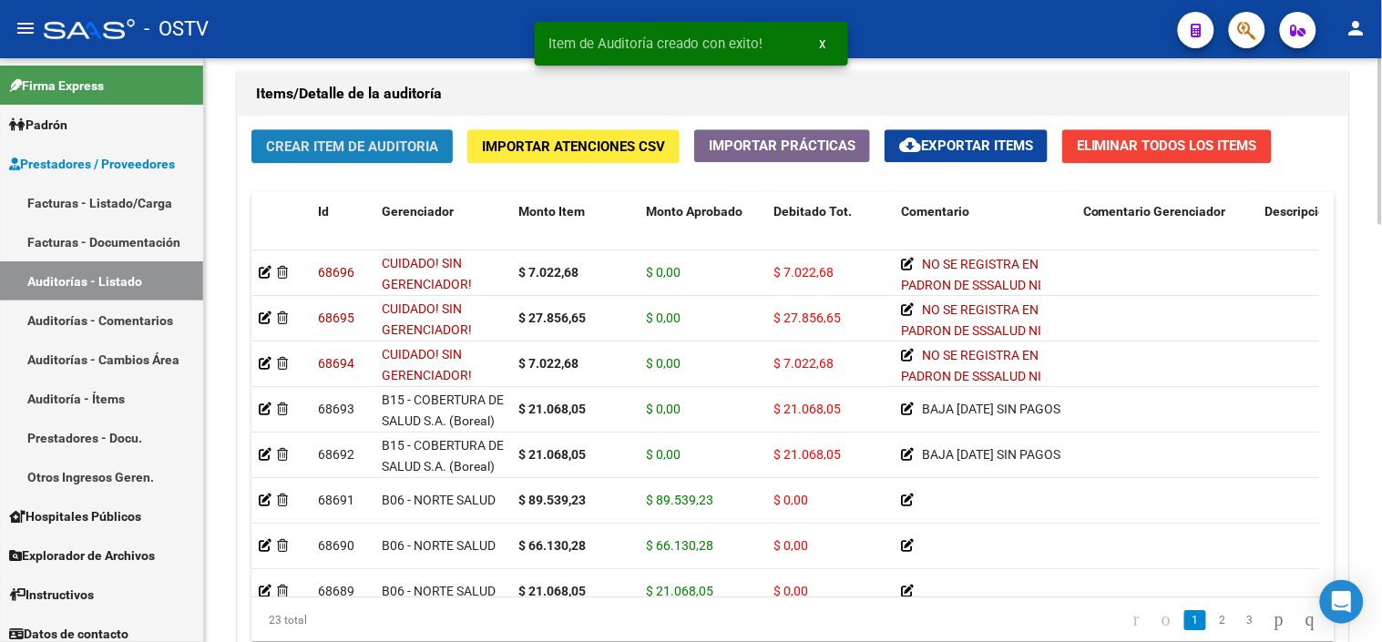
click at [331, 153] on span "Crear Item de Auditoria" at bounding box center [352, 146] width 172 height 16
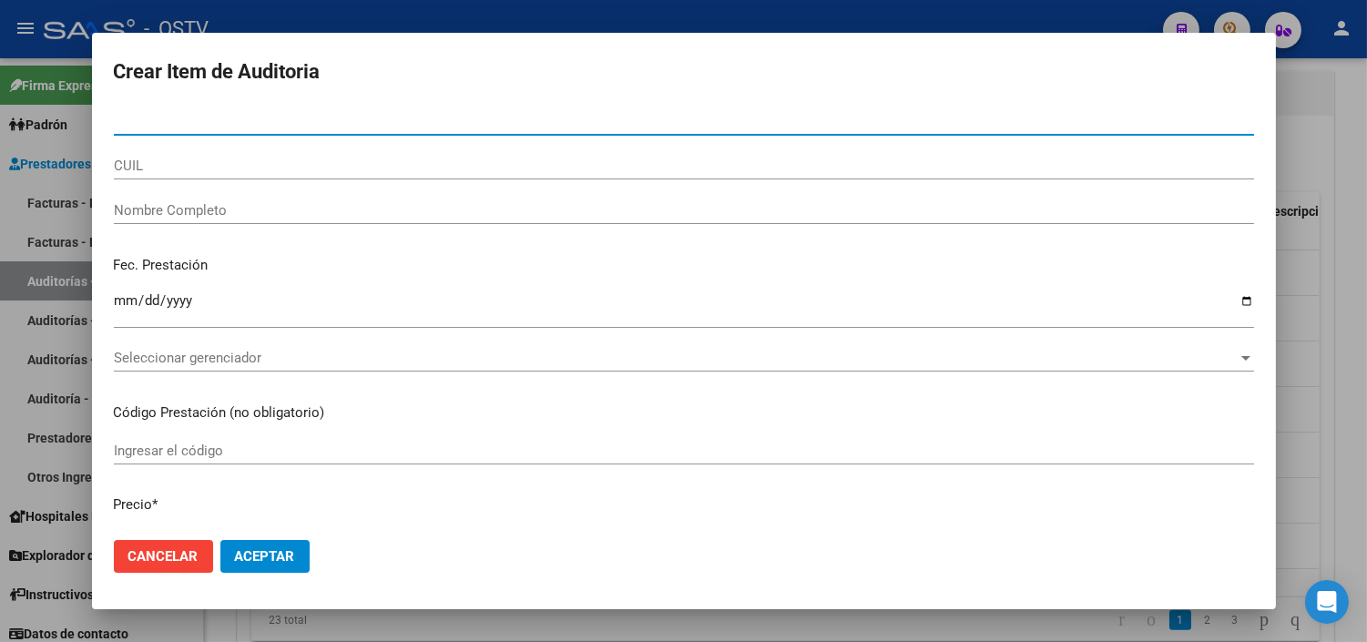
paste input "29557662"
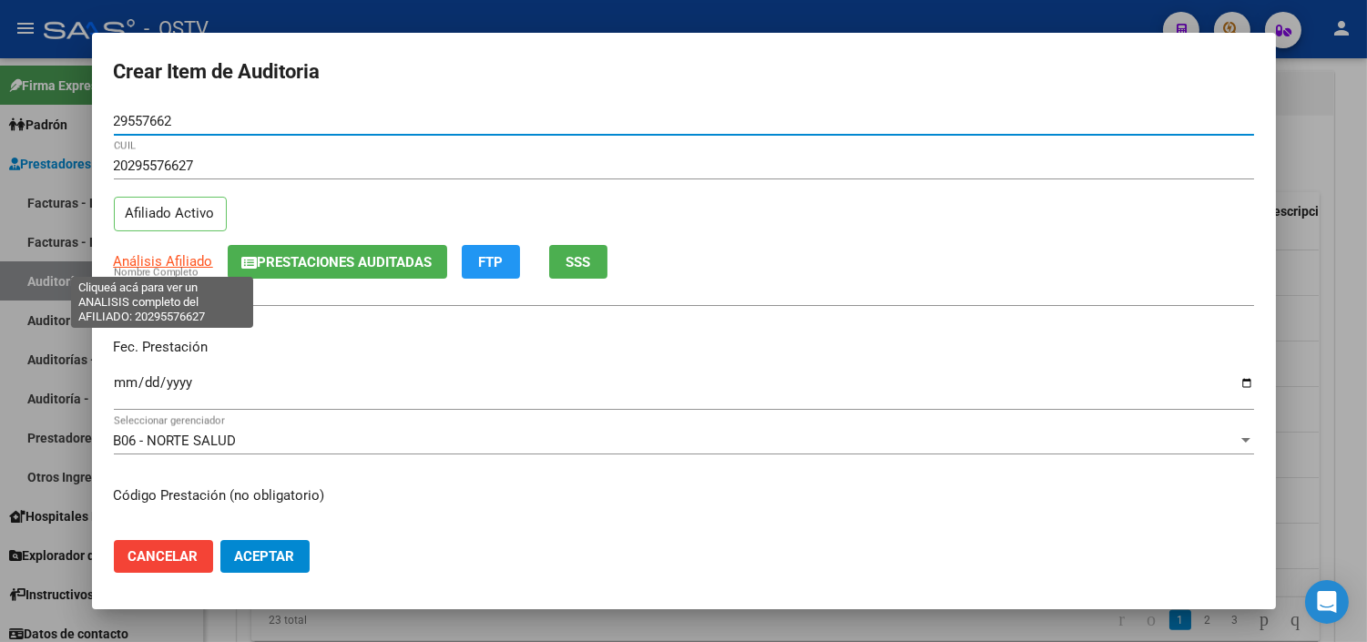
click at [152, 268] on span "Análisis Afiliado" at bounding box center [163, 261] width 99 height 16
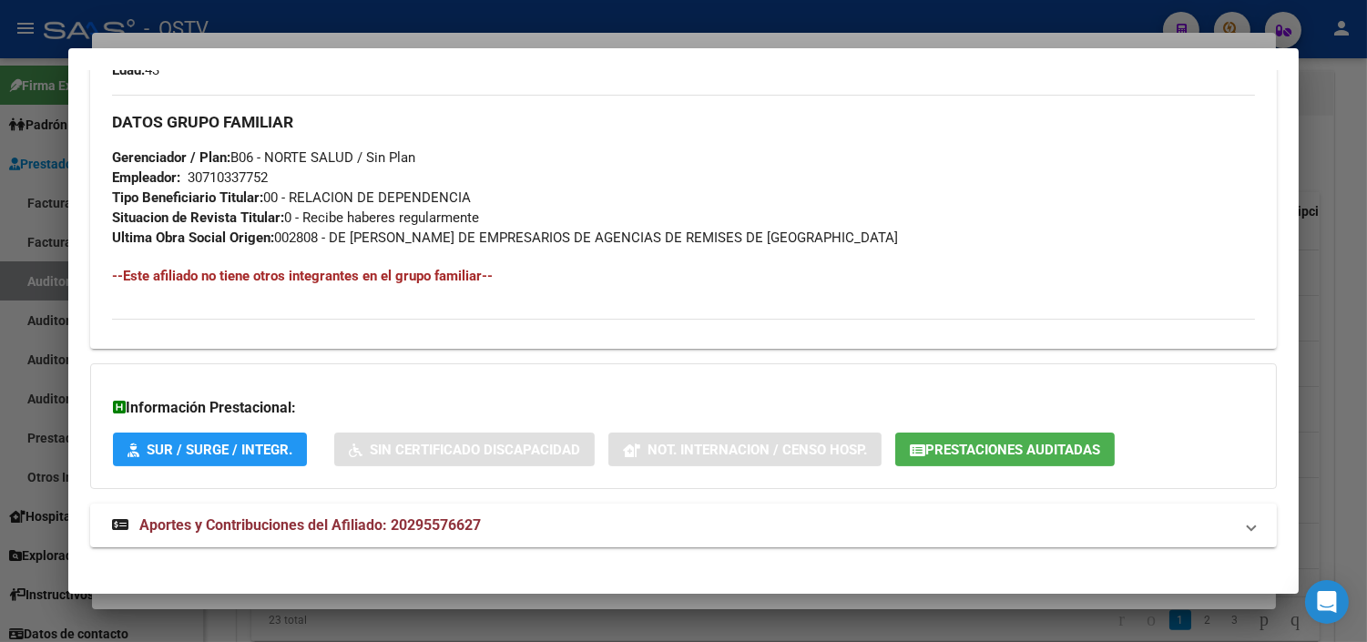
scroll to position [864, 0]
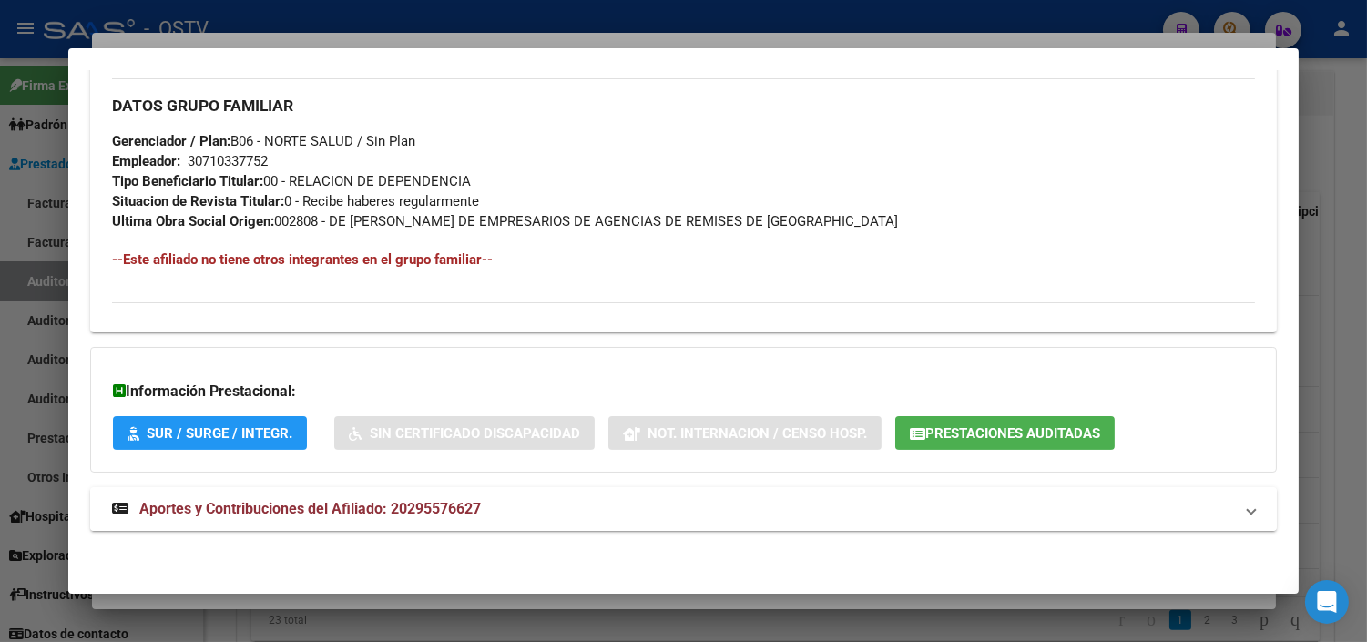
click at [225, 502] on span "Aportes y Contribuciones del Afiliado: 20295576627" at bounding box center [310, 508] width 342 height 17
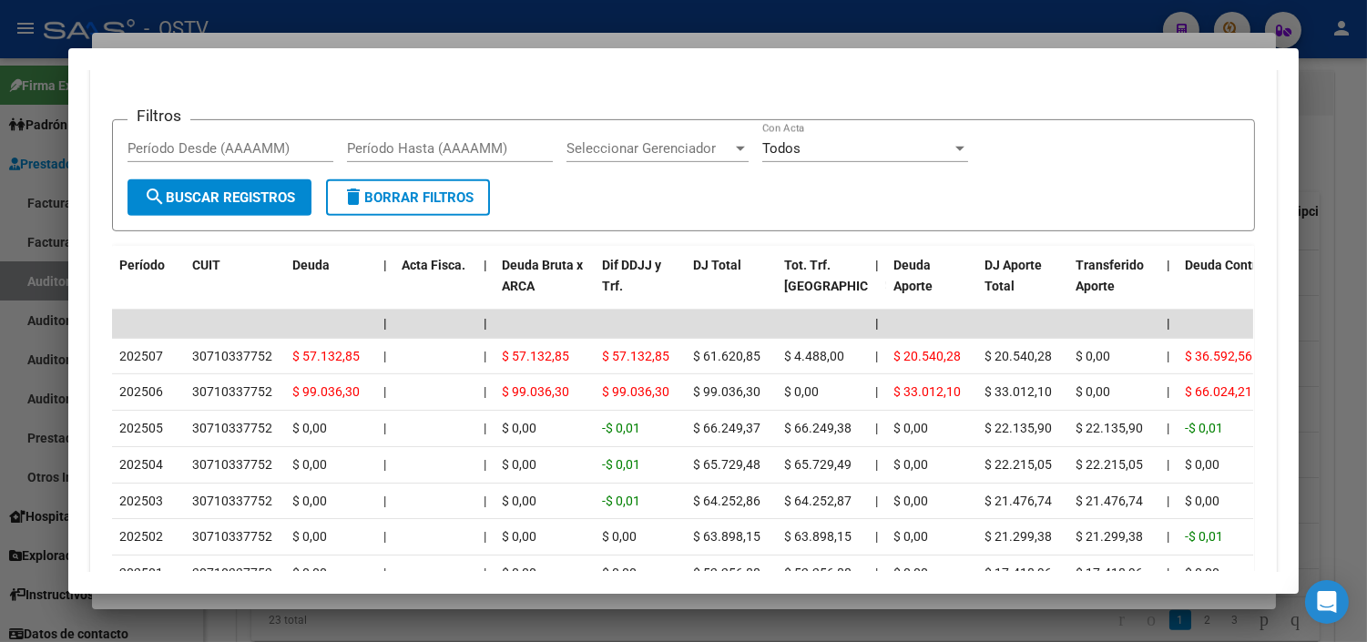
scroll to position [1578, 0]
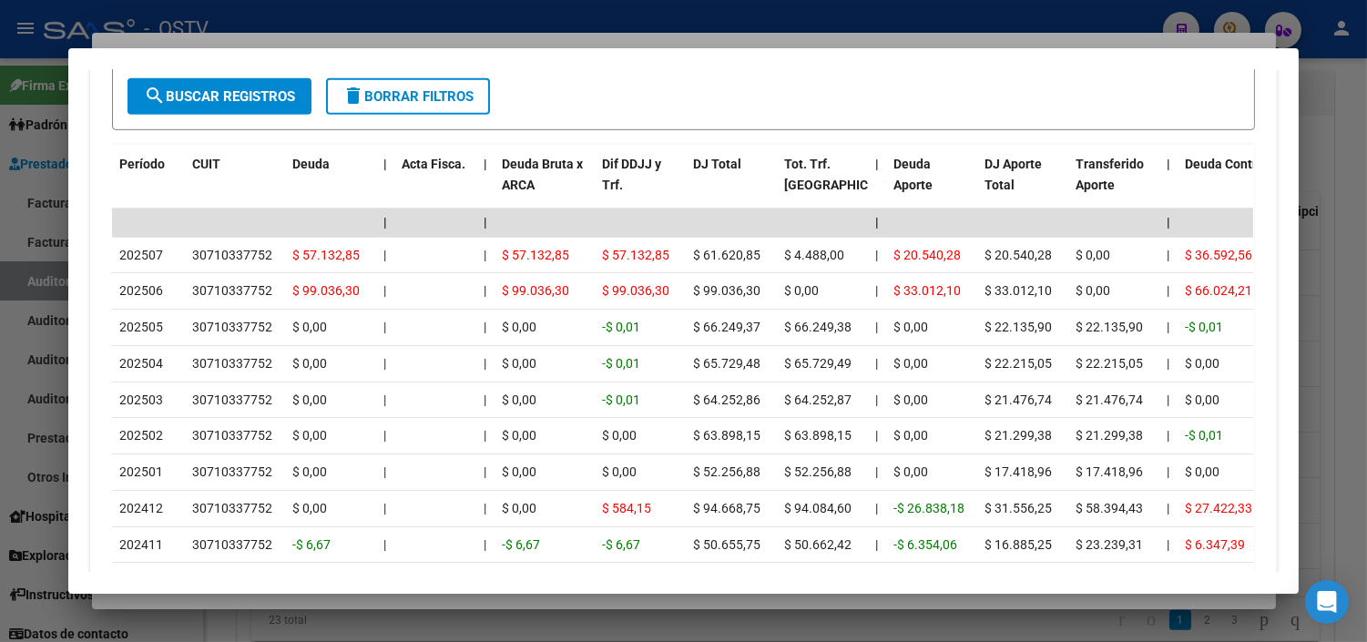
click at [292, 601] on div at bounding box center [683, 321] width 1367 height 642
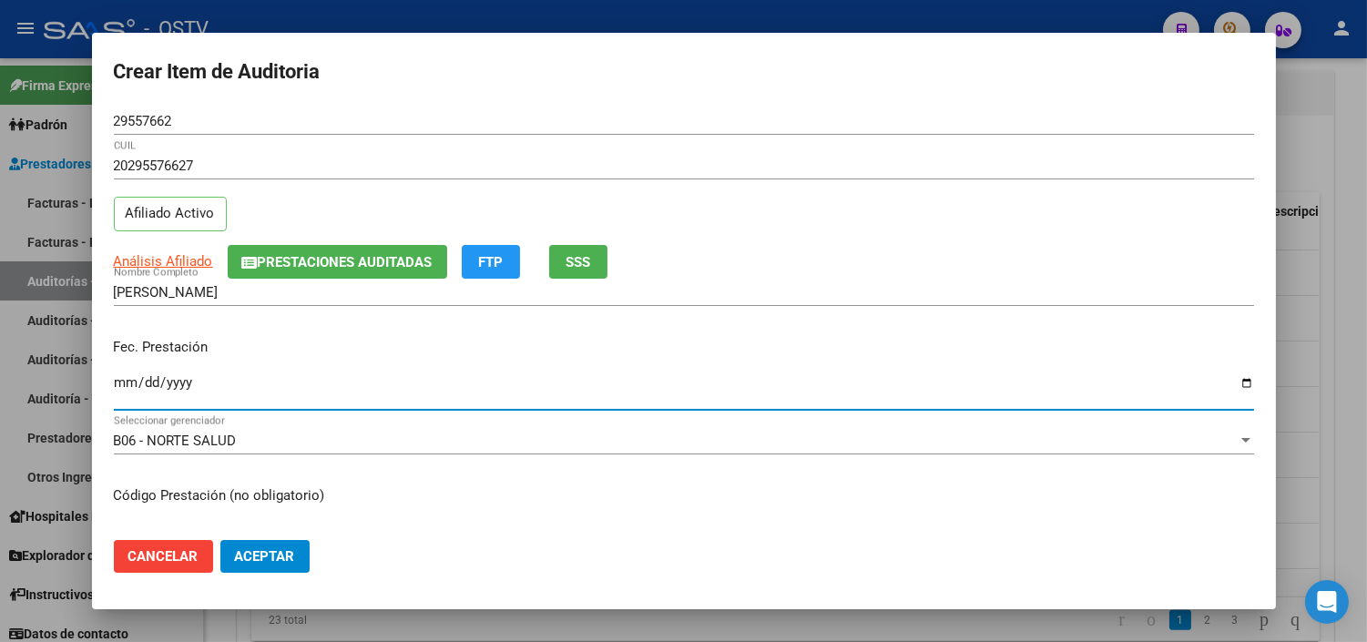
click at [123, 386] on input "Ingresar la fecha" at bounding box center [684, 389] width 1141 height 29
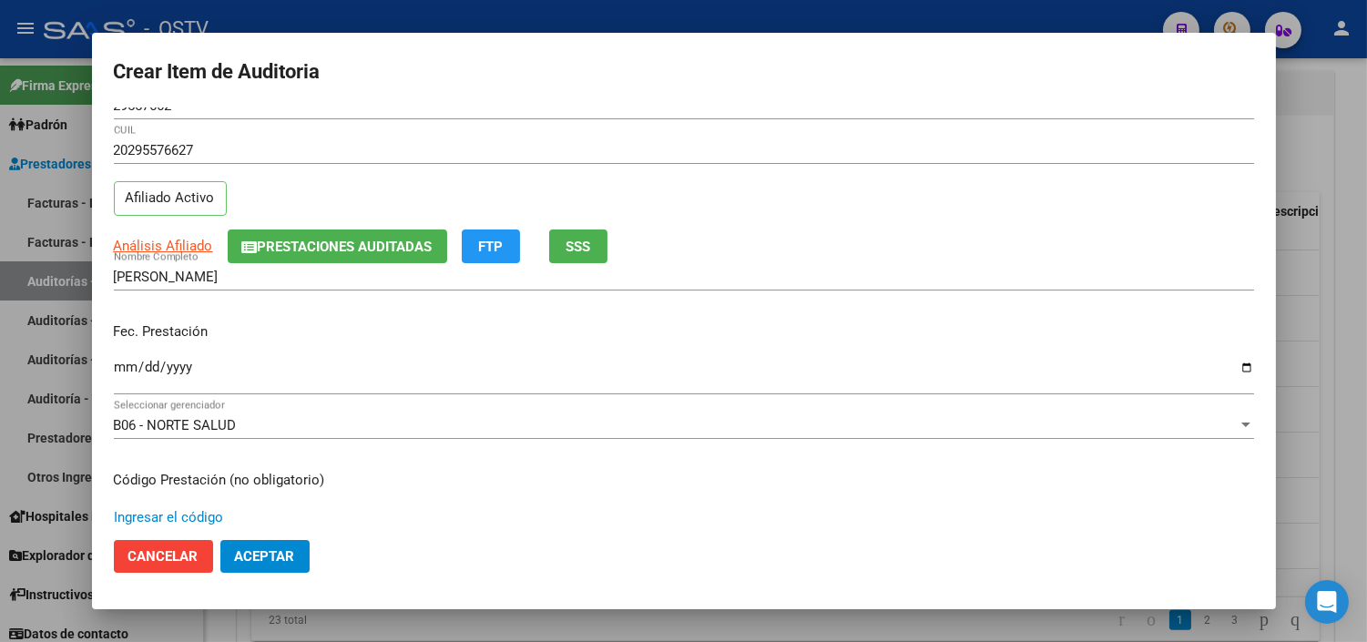
scroll to position [308, 0]
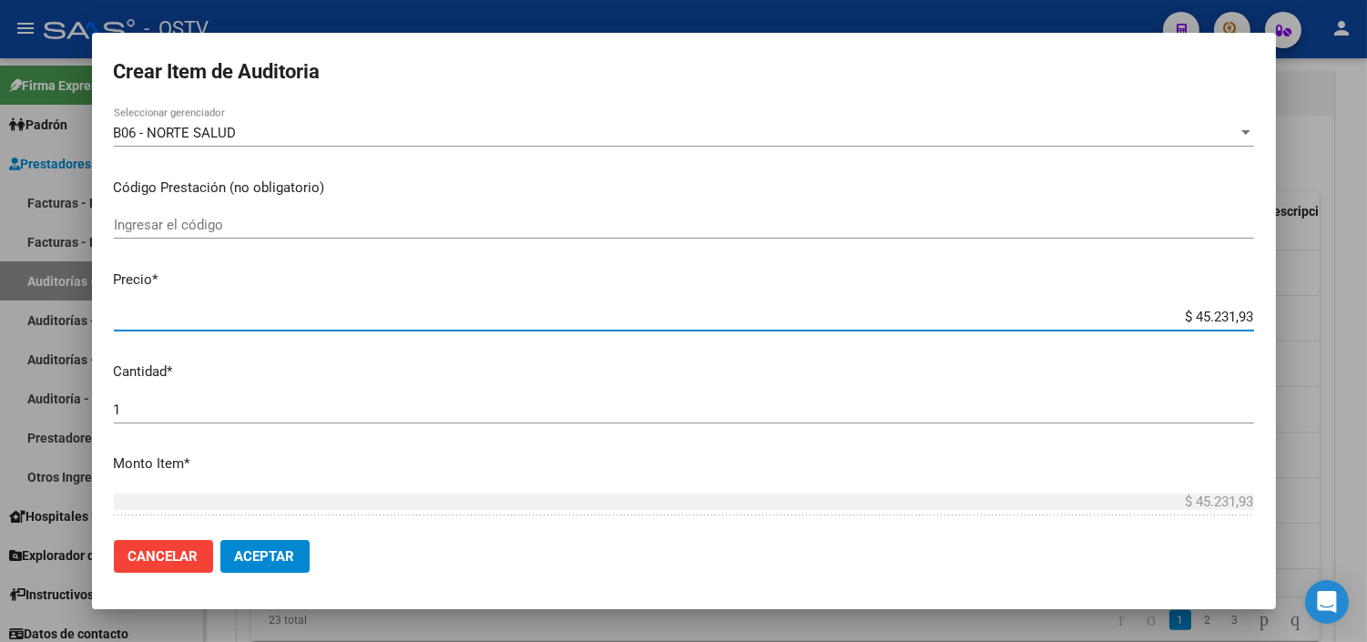
paste input "21.068,05"
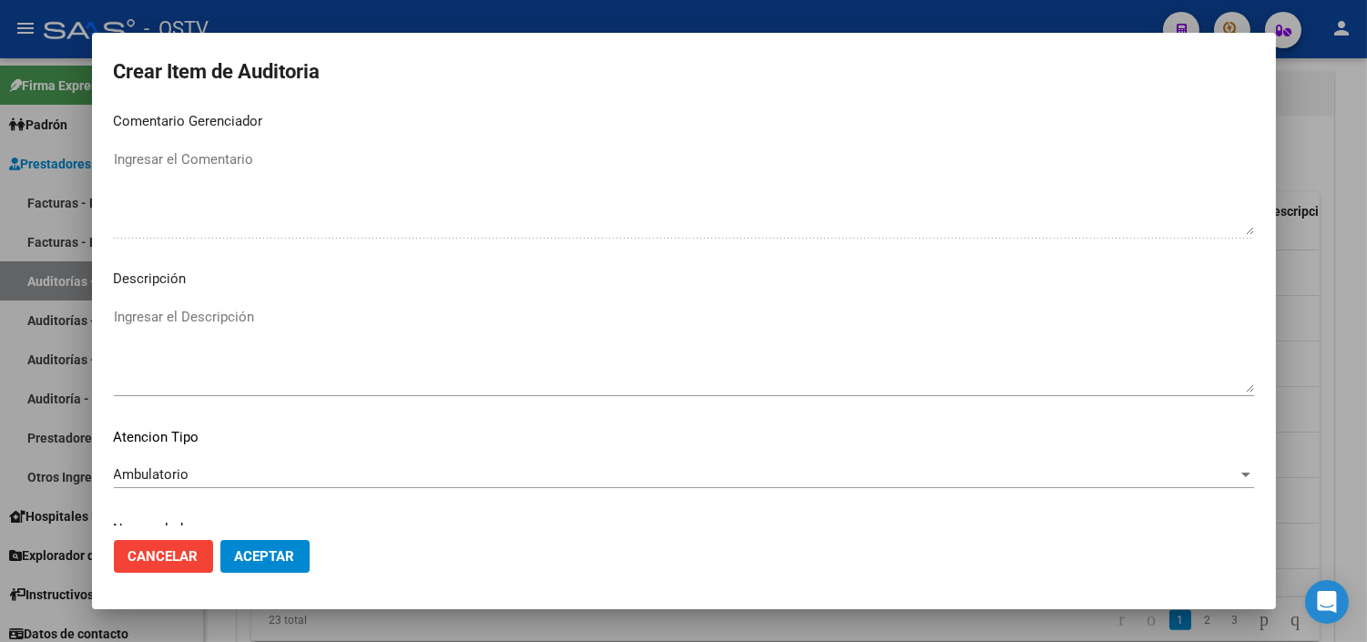
scroll to position [1064, 0]
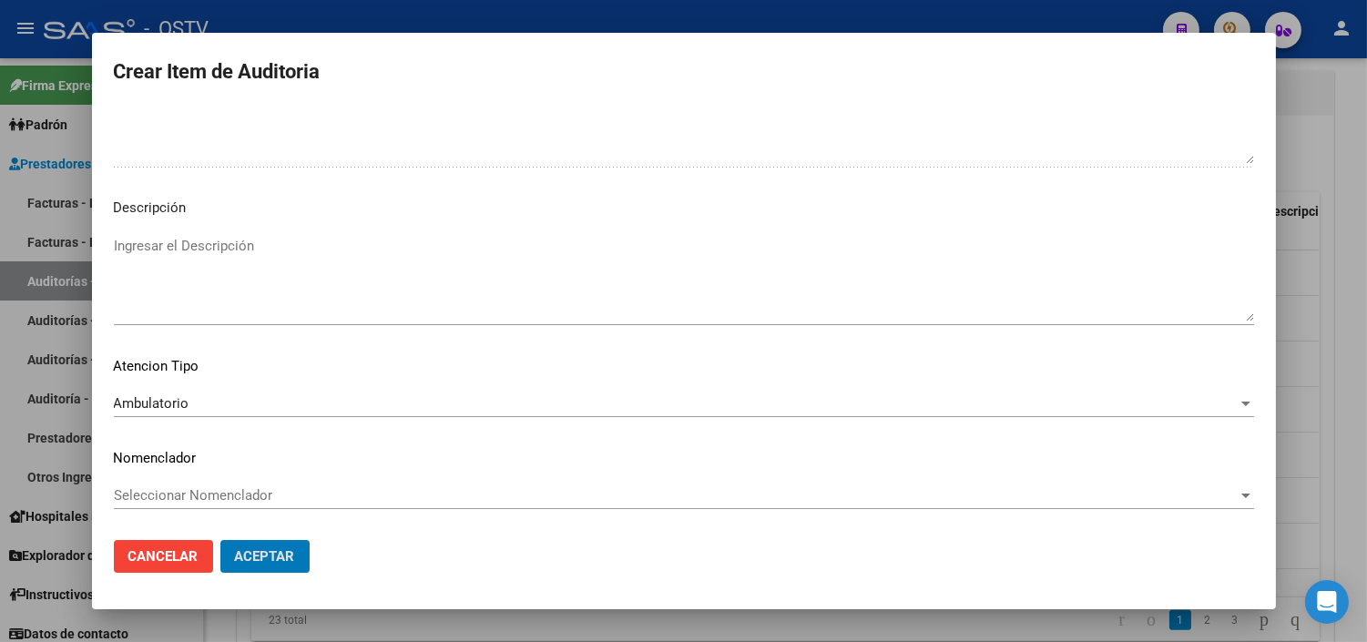
click at [220, 540] on button "Aceptar" at bounding box center [264, 556] width 89 height 33
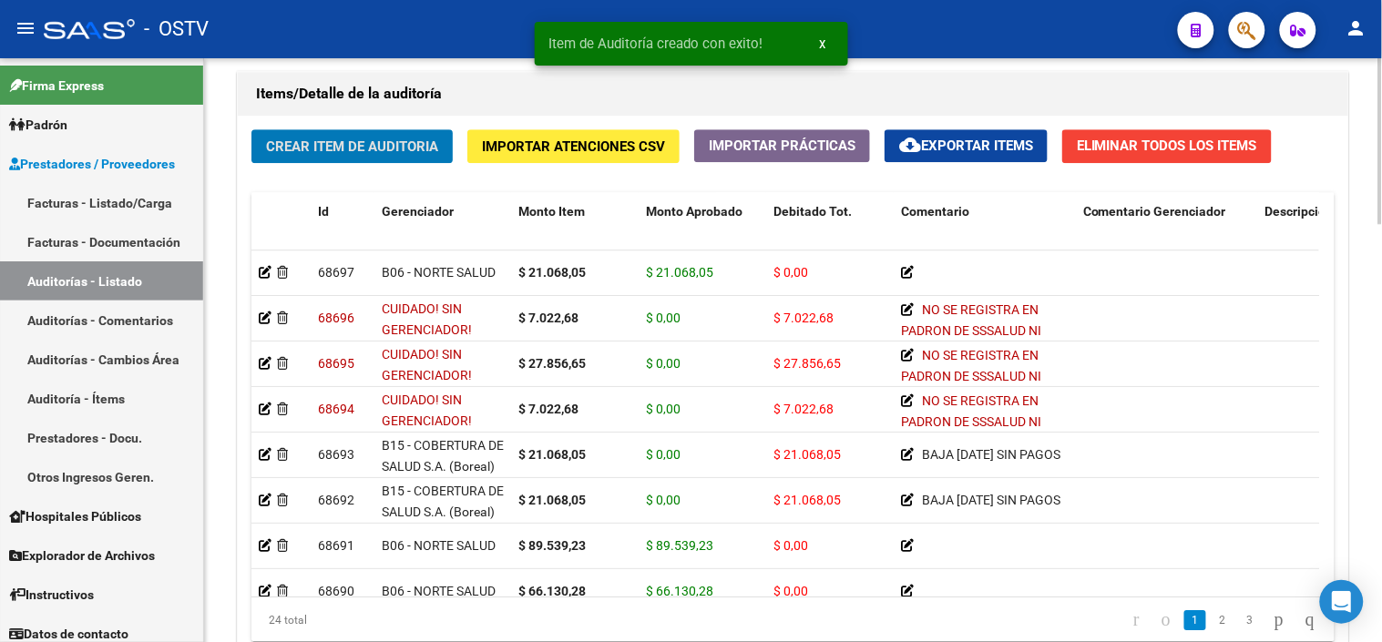
click at [303, 158] on button "Crear Item de Auditoria" at bounding box center [351, 146] width 201 height 34
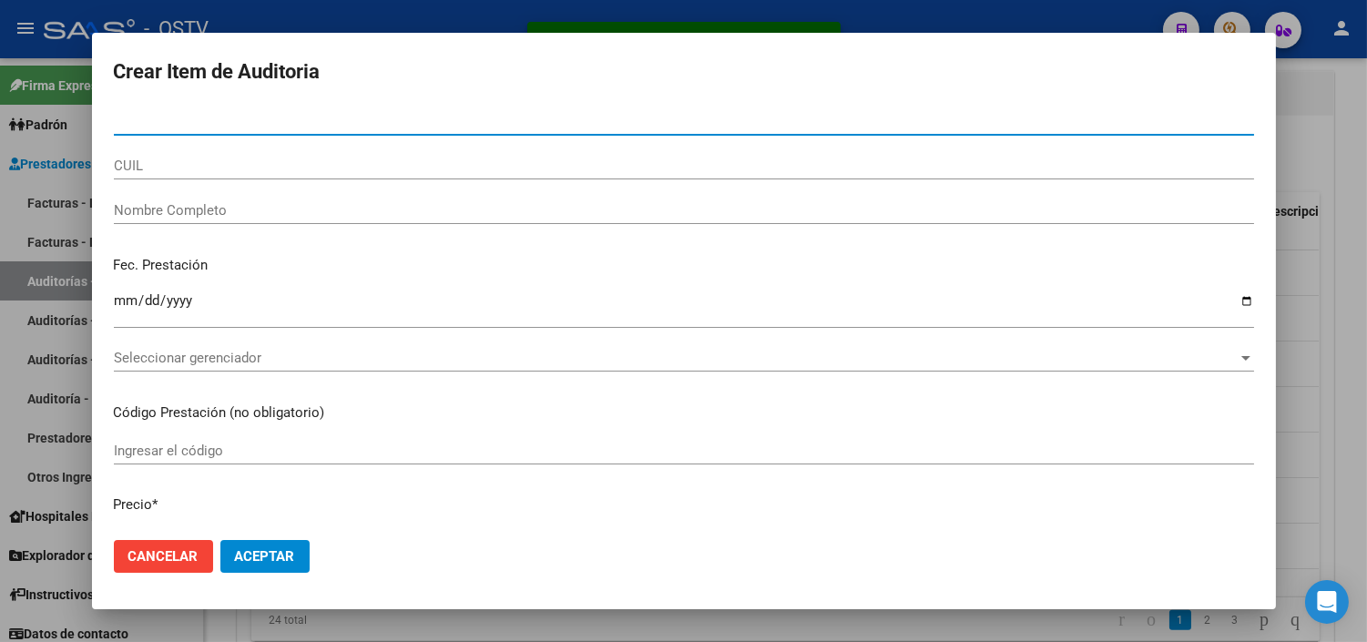
paste input "31713926"
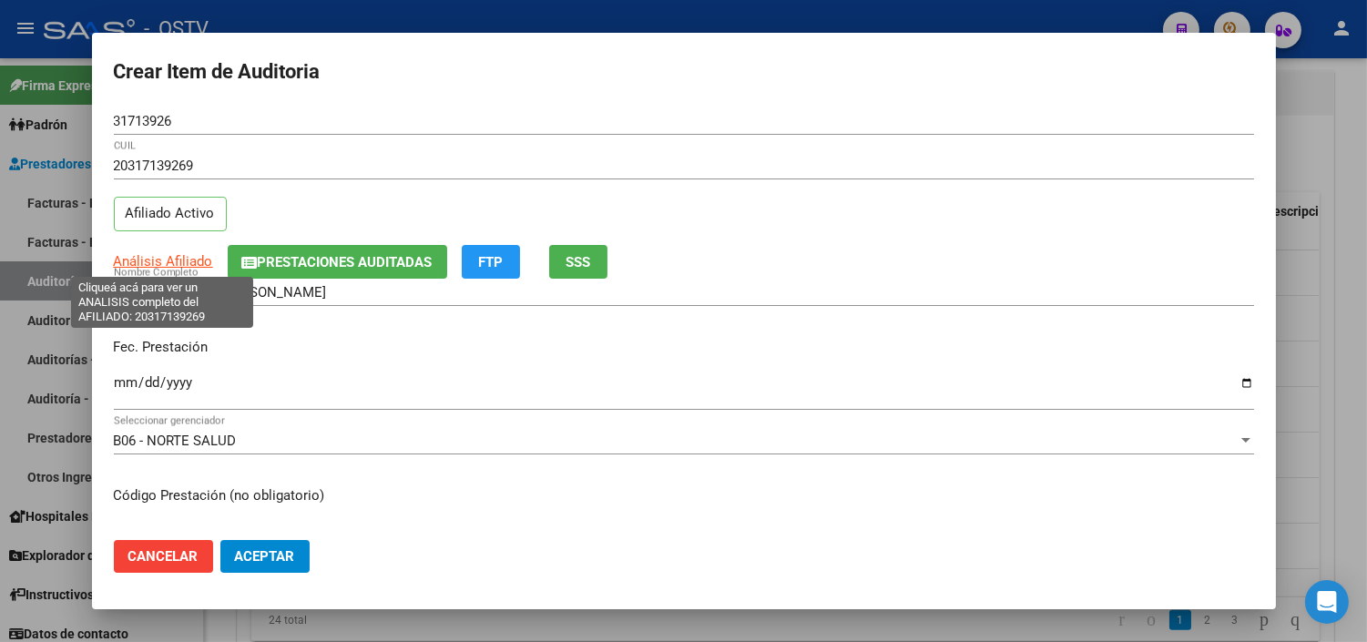
click at [179, 256] on span "Análisis Afiliado" at bounding box center [163, 261] width 99 height 16
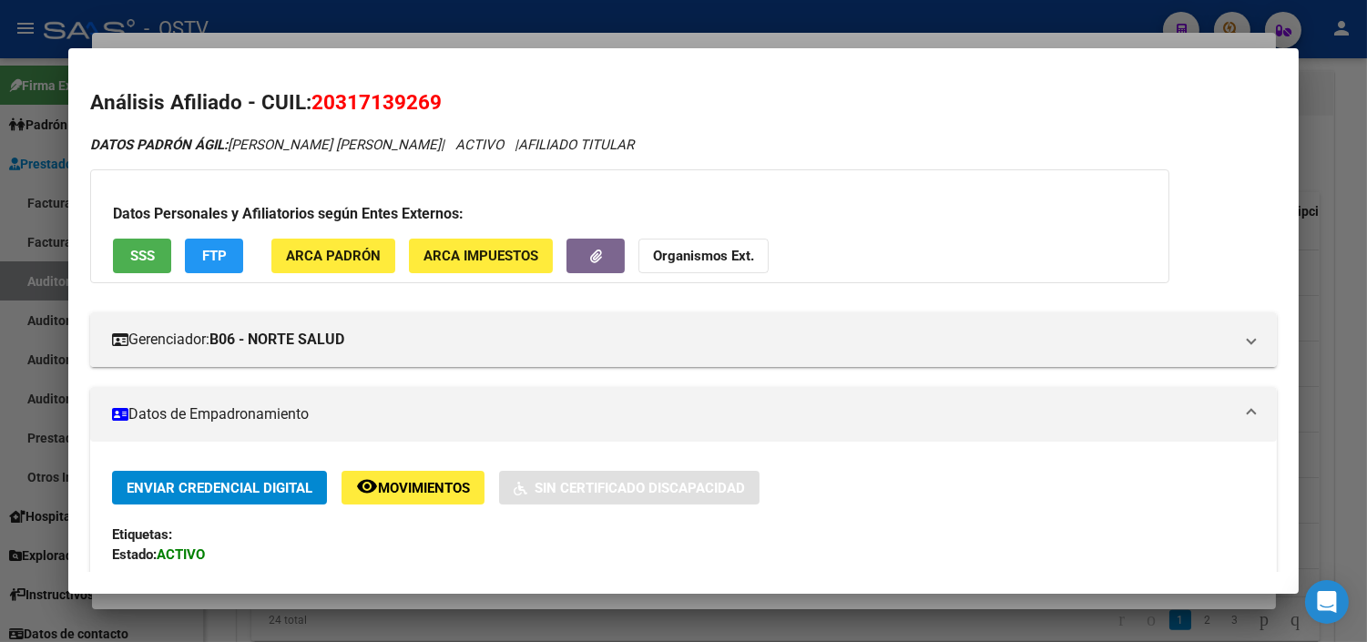
click at [141, 251] on span "SSS" at bounding box center [142, 257] width 25 height 16
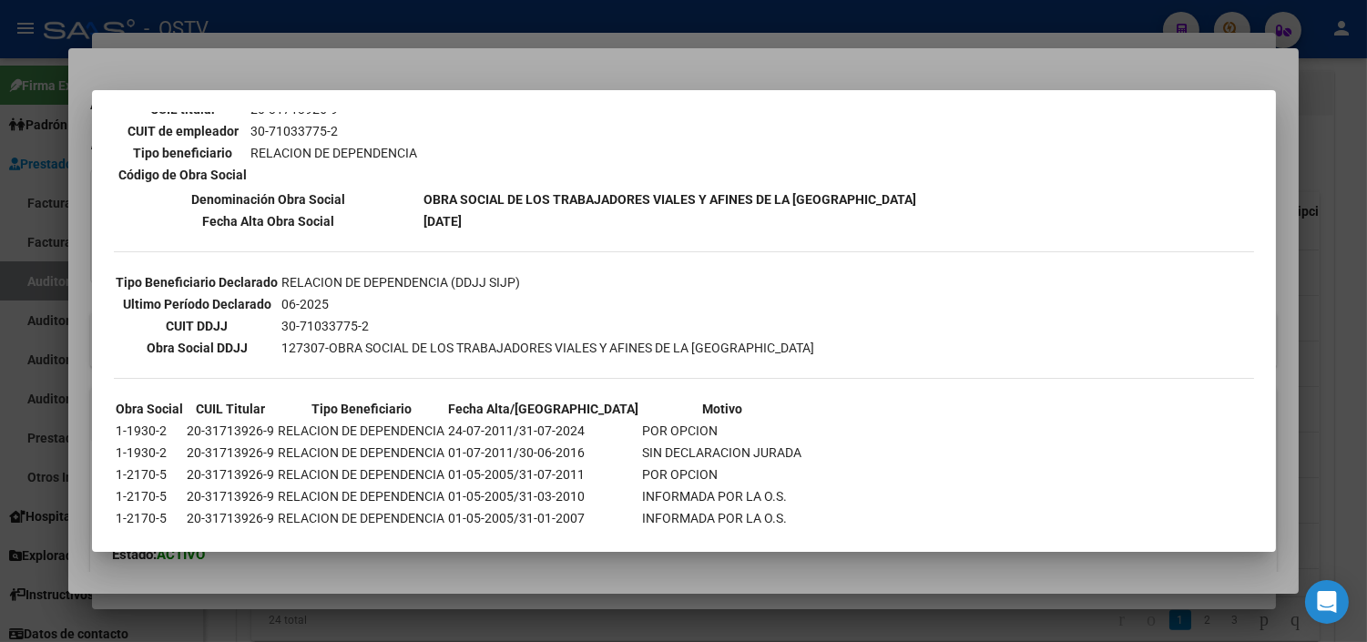
scroll to position [352, 0]
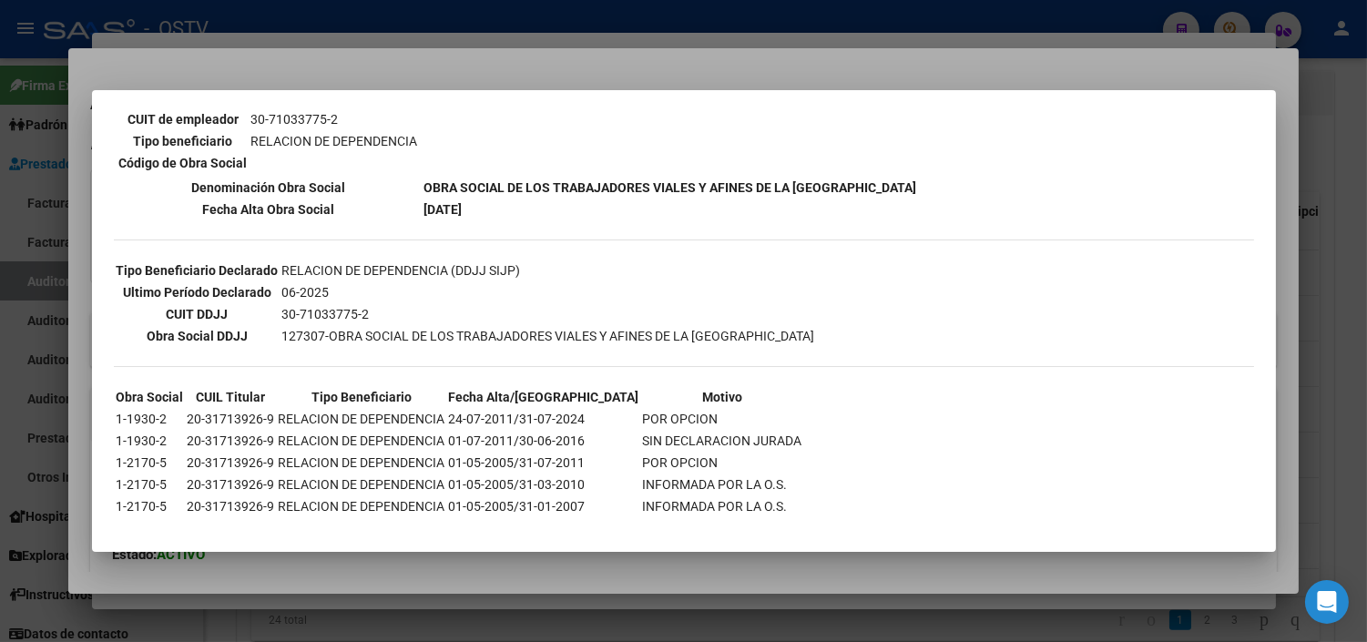
click at [372, 587] on div at bounding box center [683, 321] width 1367 height 642
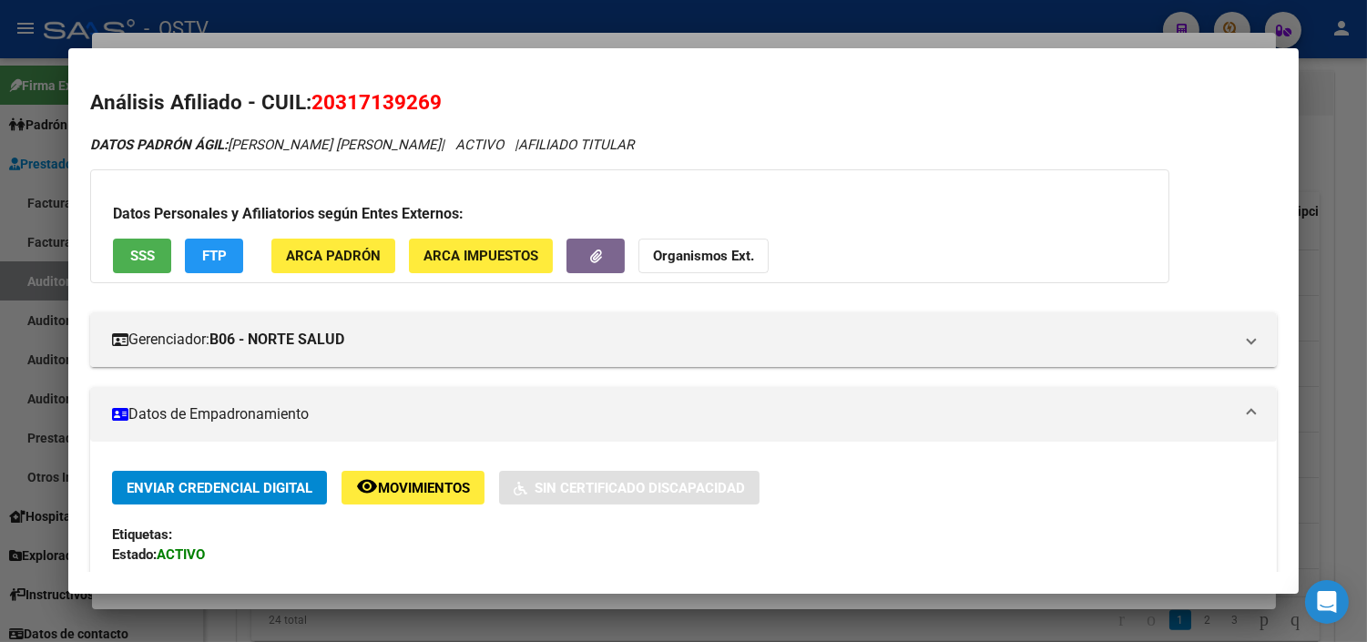
click at [372, 598] on div at bounding box center [683, 321] width 1367 height 642
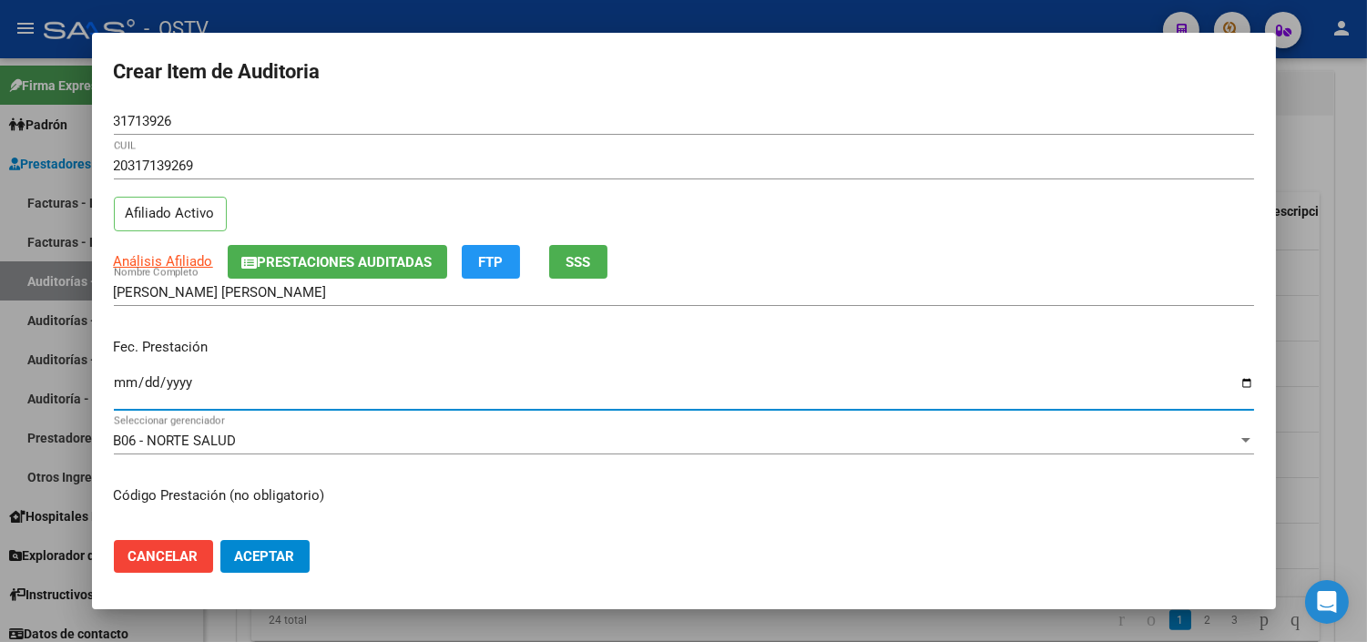
click at [117, 383] on input "Ingresar la fecha" at bounding box center [684, 389] width 1141 height 29
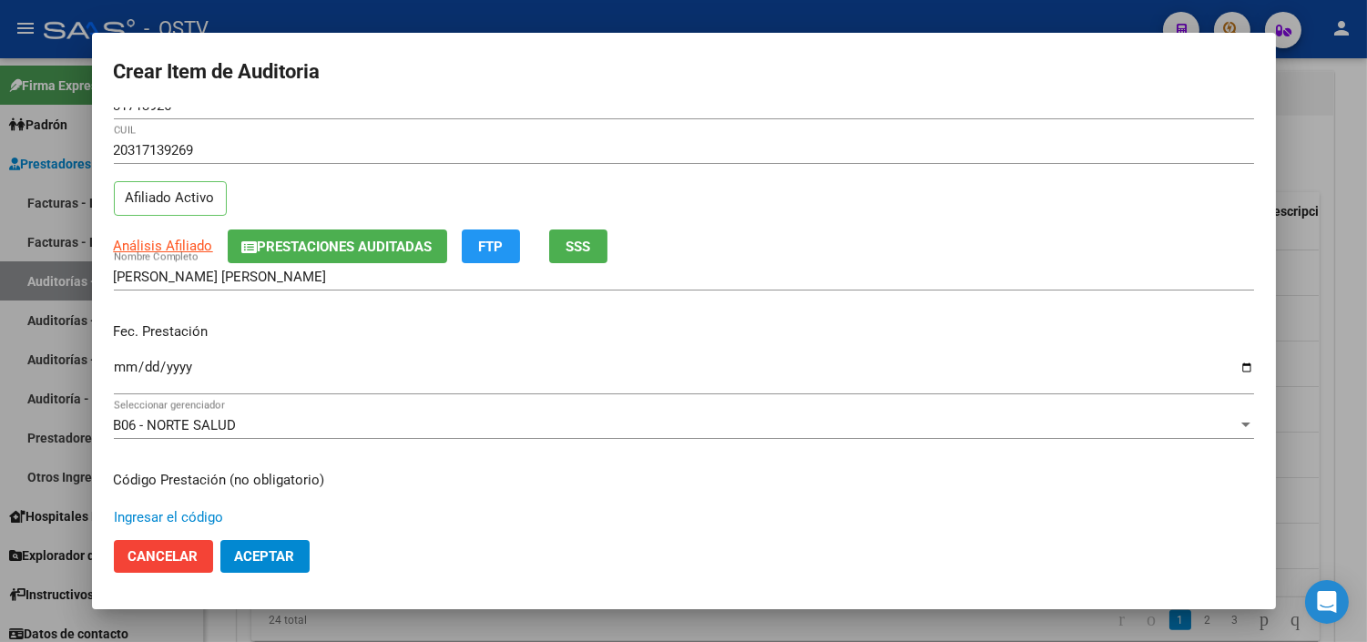
scroll to position [308, 0]
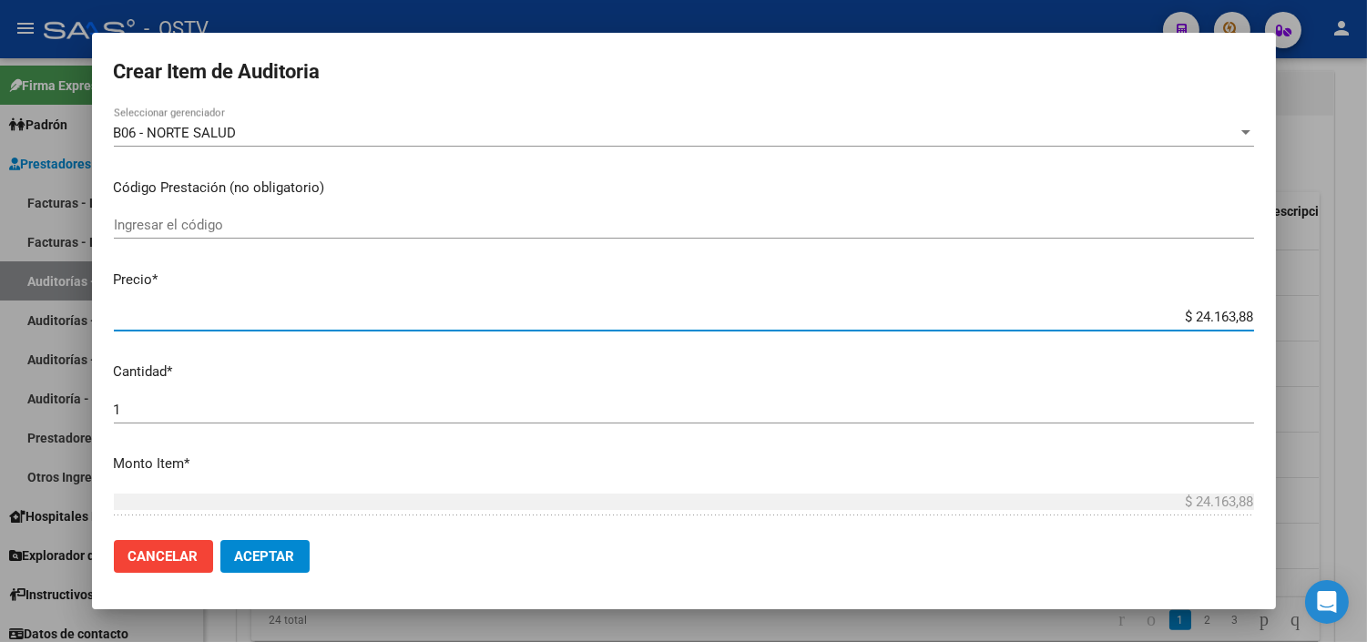
paste input "20317139269"
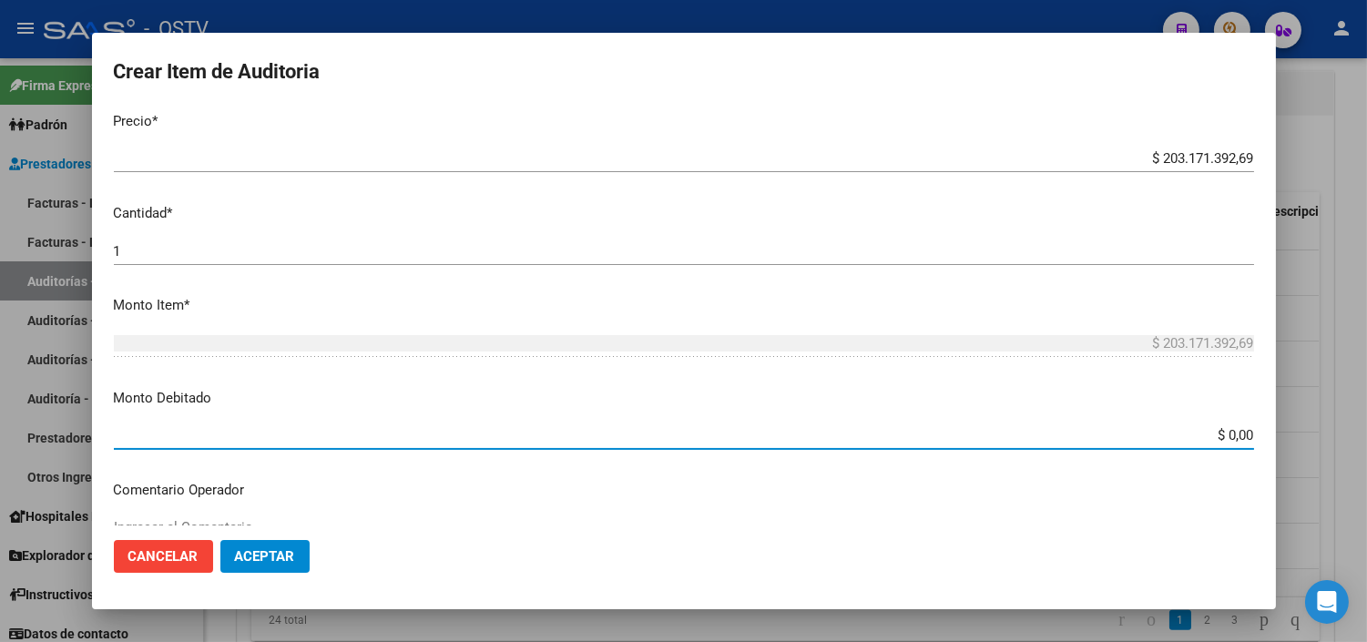
scroll to position [383, 0]
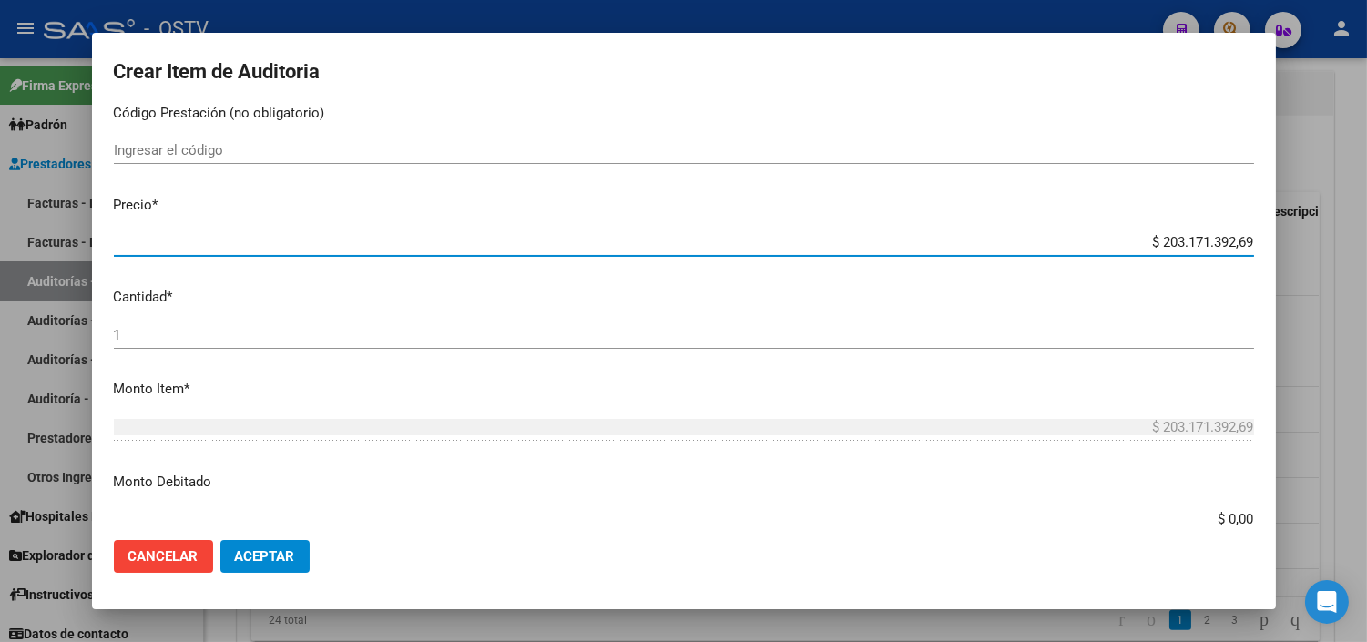
drag, startPoint x: 1161, startPoint y: 238, endPoint x: 1251, endPoint y: 249, distance: 90.8
click at [1251, 249] on app-form-text-field "Precio * $ 203.171.392,69 Ingresar el precio" at bounding box center [691, 223] width 1155 height 56
paste input "3.095,83"
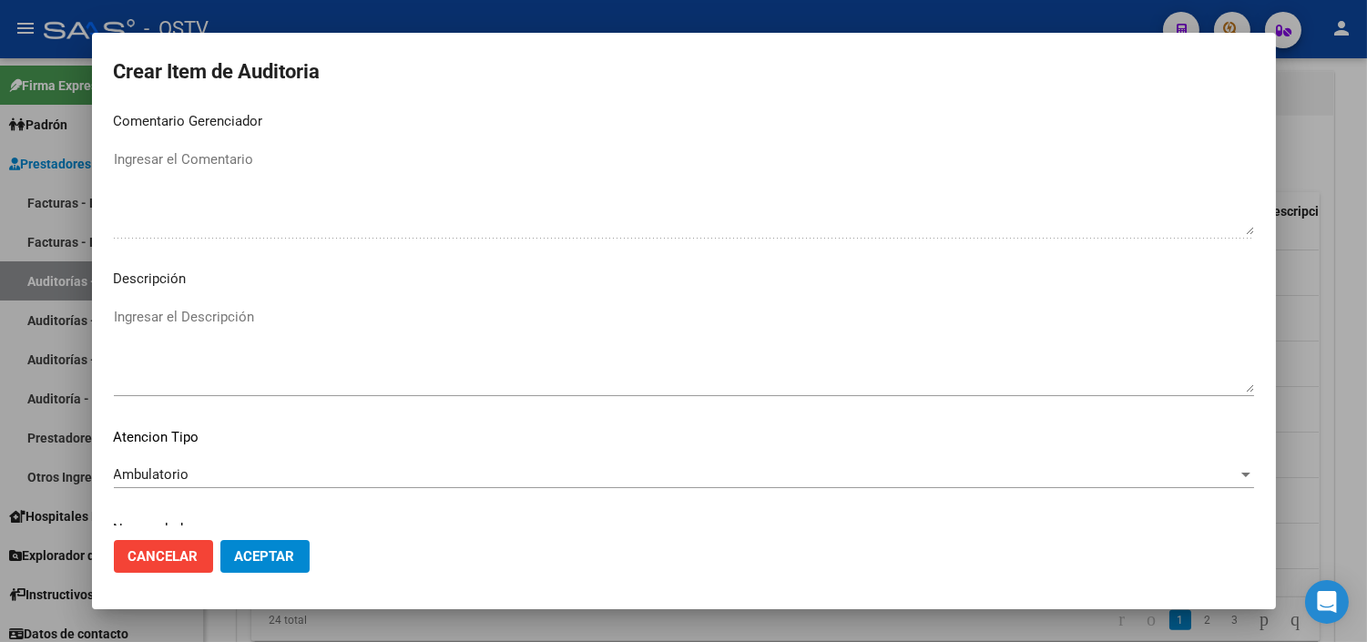
scroll to position [1064, 0]
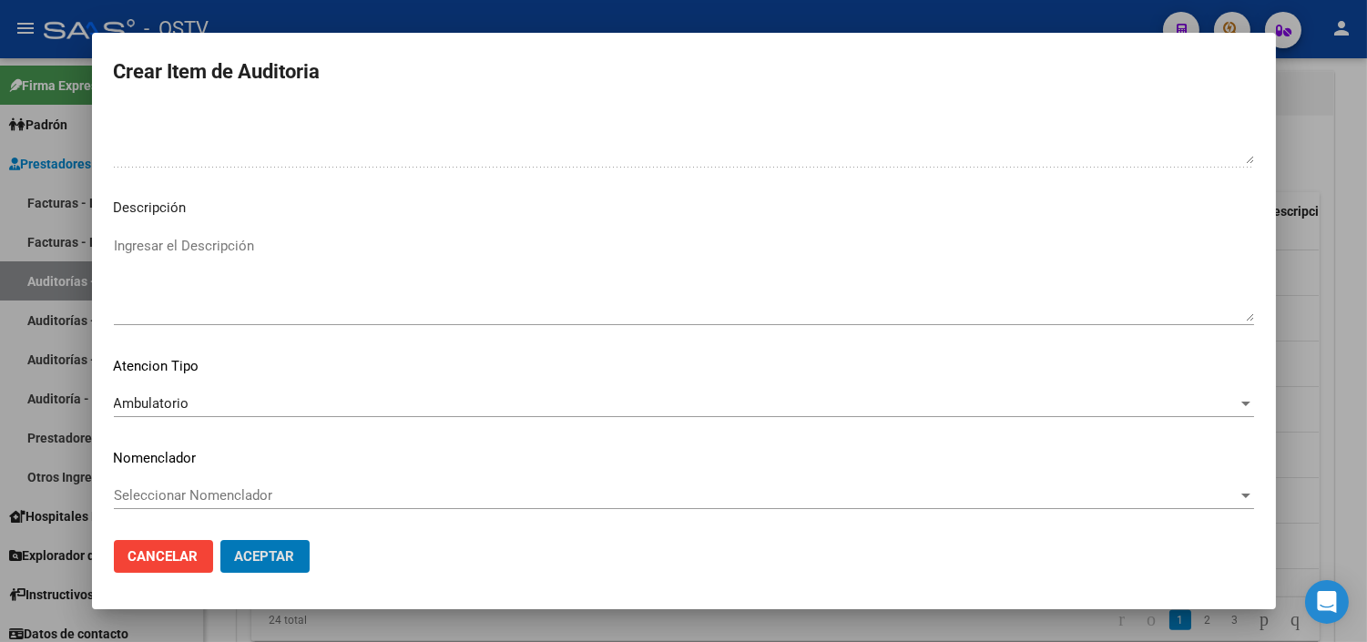
click at [220, 540] on button "Aceptar" at bounding box center [264, 556] width 89 height 33
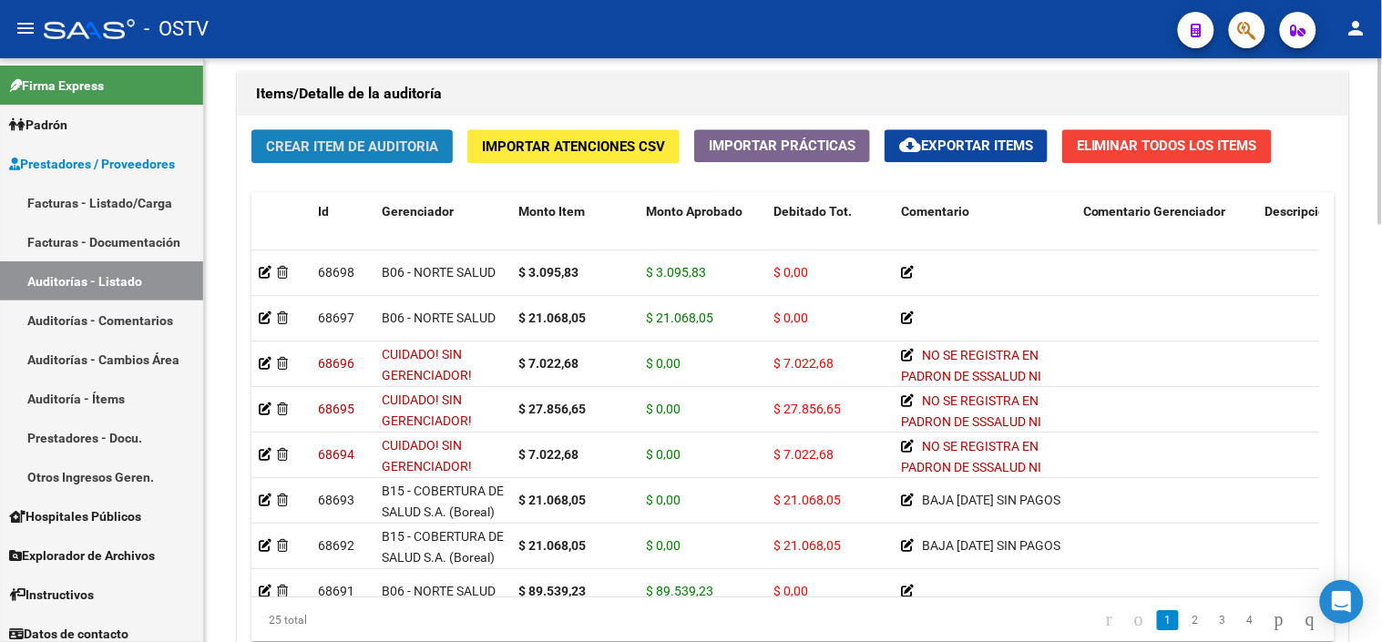
click at [333, 139] on span "Crear Item de Auditoria" at bounding box center [352, 146] width 172 height 16
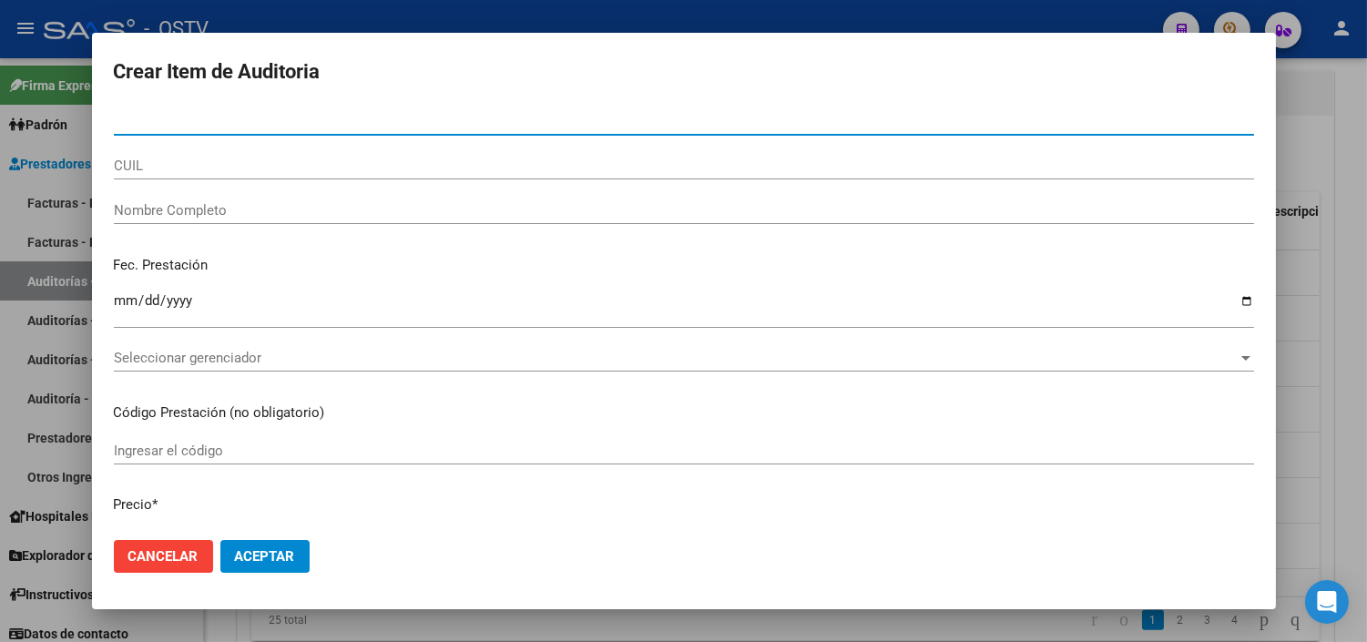
paste input "53709068"
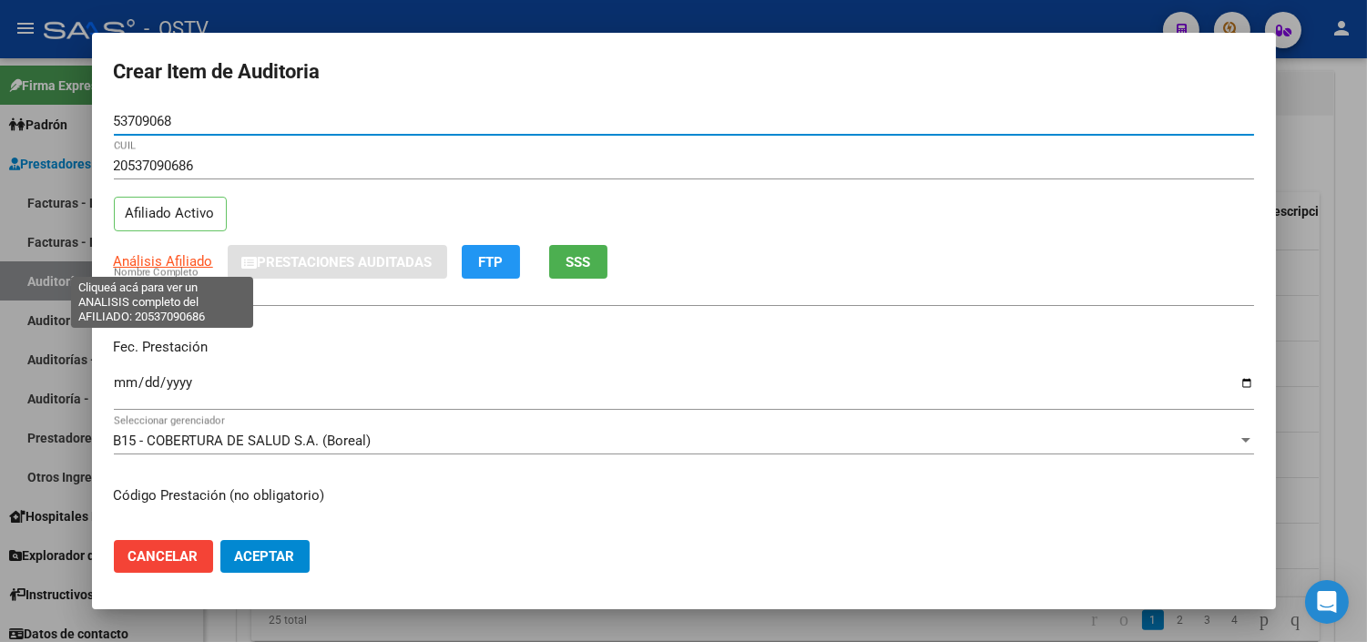
click at [149, 261] on span "Análisis Afiliado" at bounding box center [163, 261] width 99 height 16
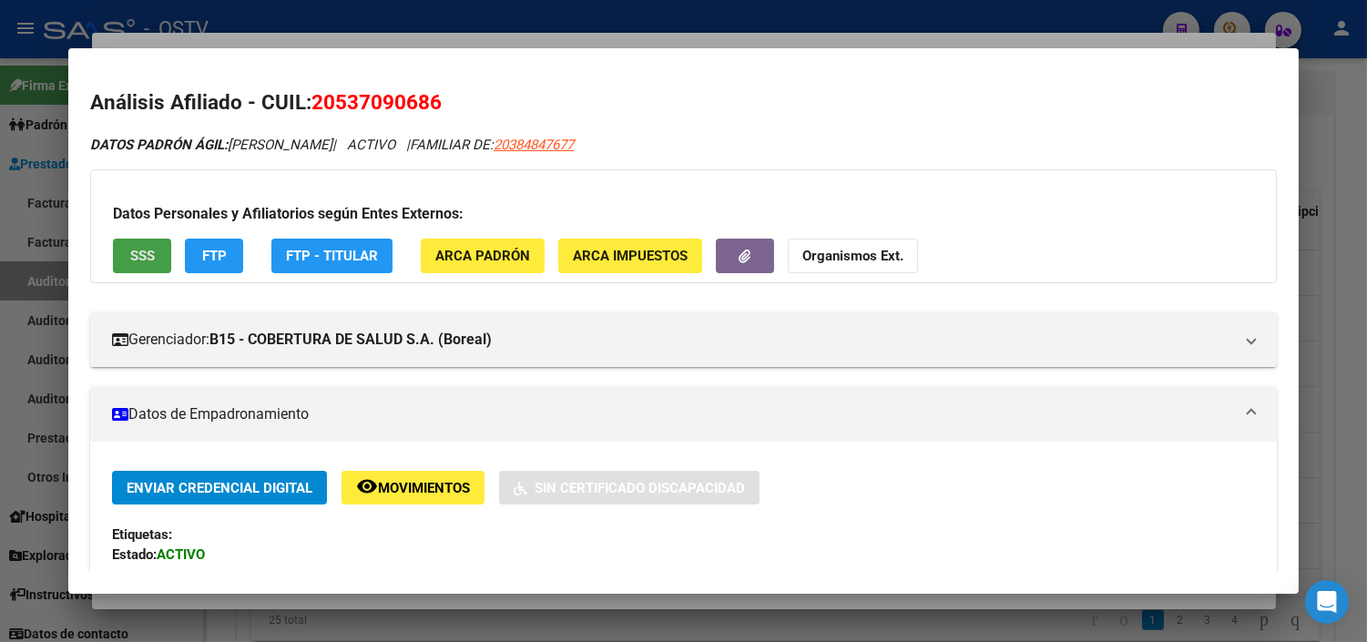
click at [151, 255] on button "SSS" at bounding box center [142, 256] width 58 height 34
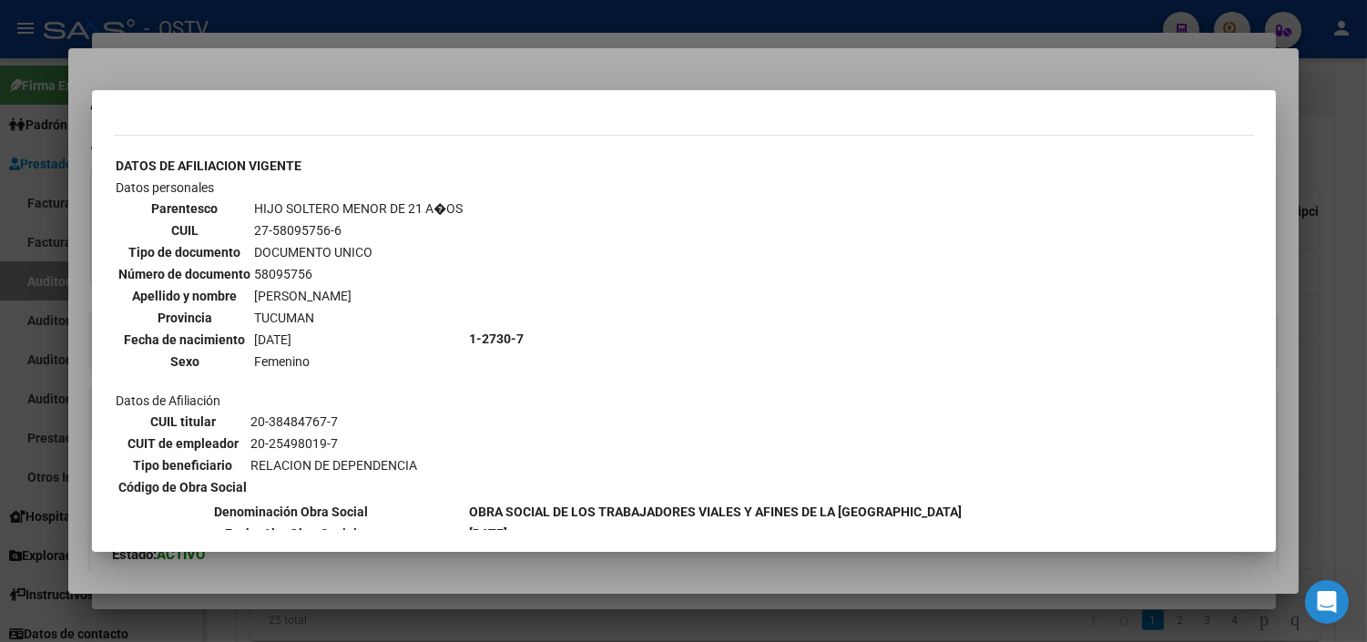
scroll to position [1014, 0]
click at [289, 566] on div at bounding box center [683, 321] width 1367 height 642
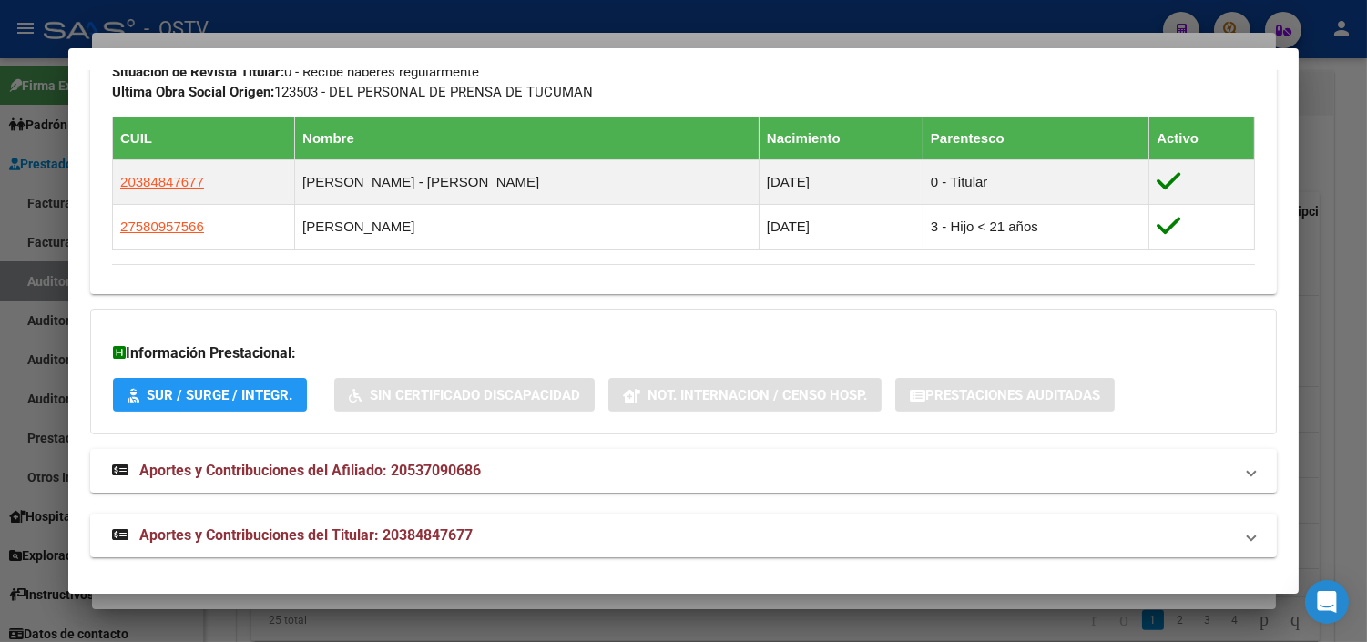
scroll to position [1019, 0]
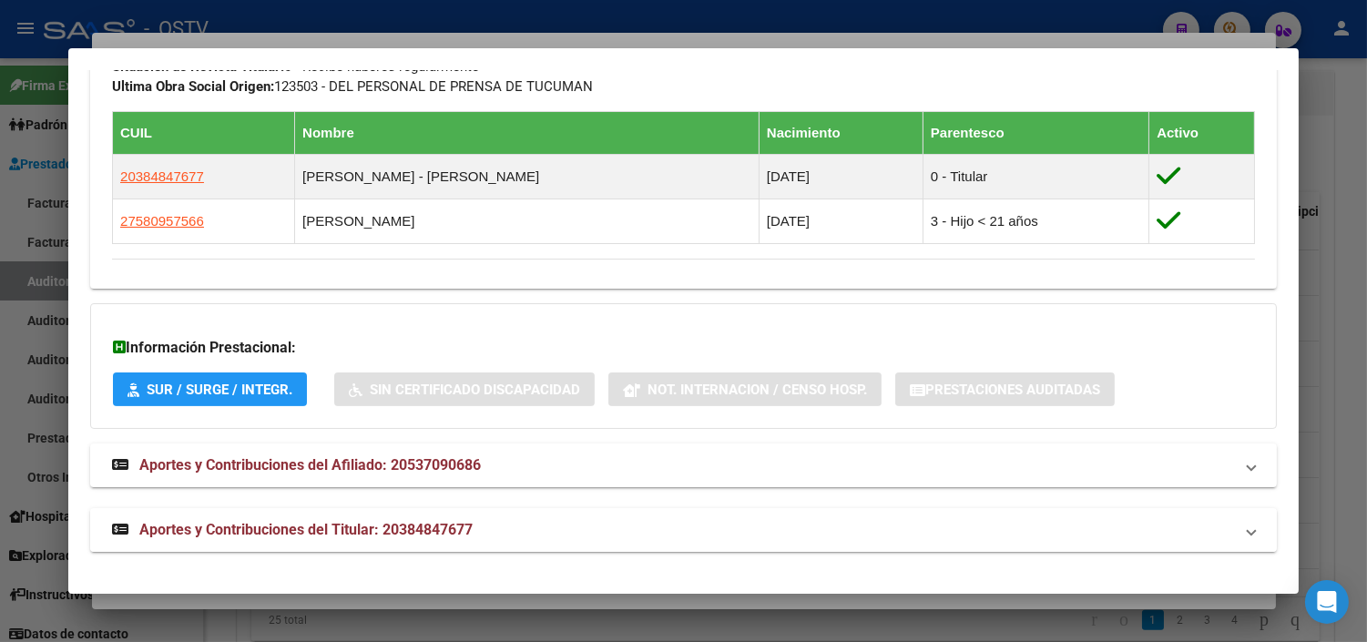
click at [258, 532] on span "Aportes y Contribuciones del Titular: 20384847677" at bounding box center [305, 529] width 333 height 17
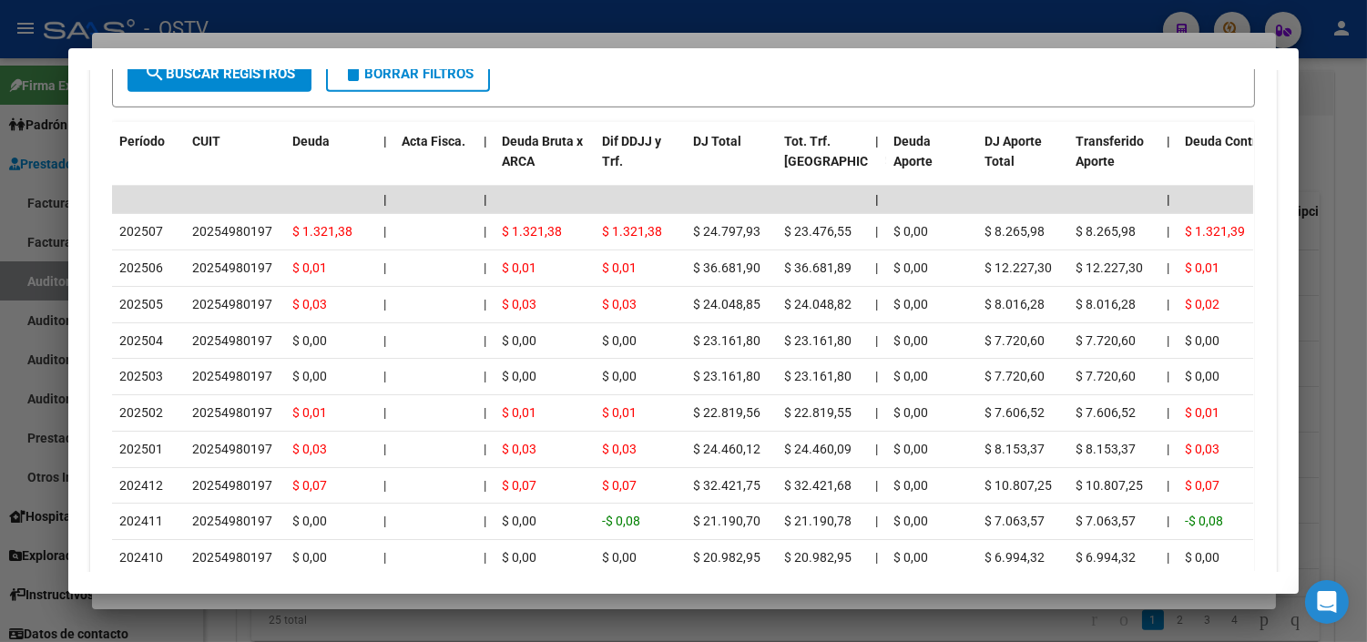
scroll to position [1779, 0]
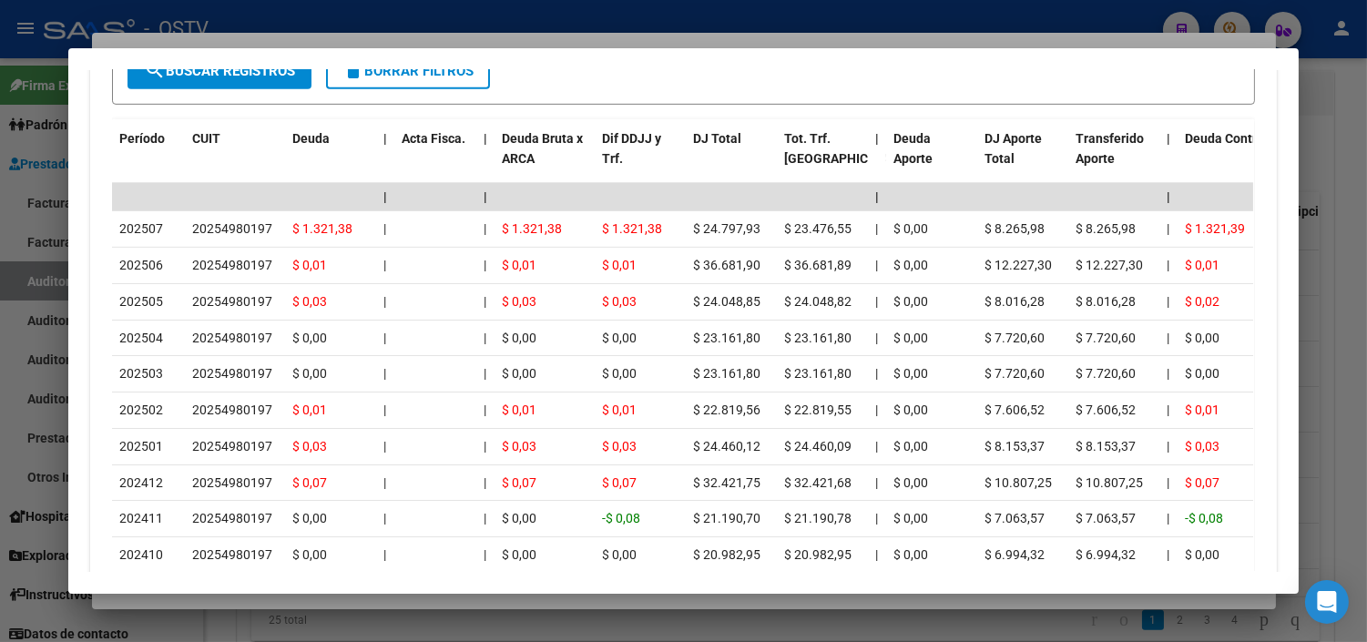
click at [257, 603] on div at bounding box center [683, 321] width 1367 height 642
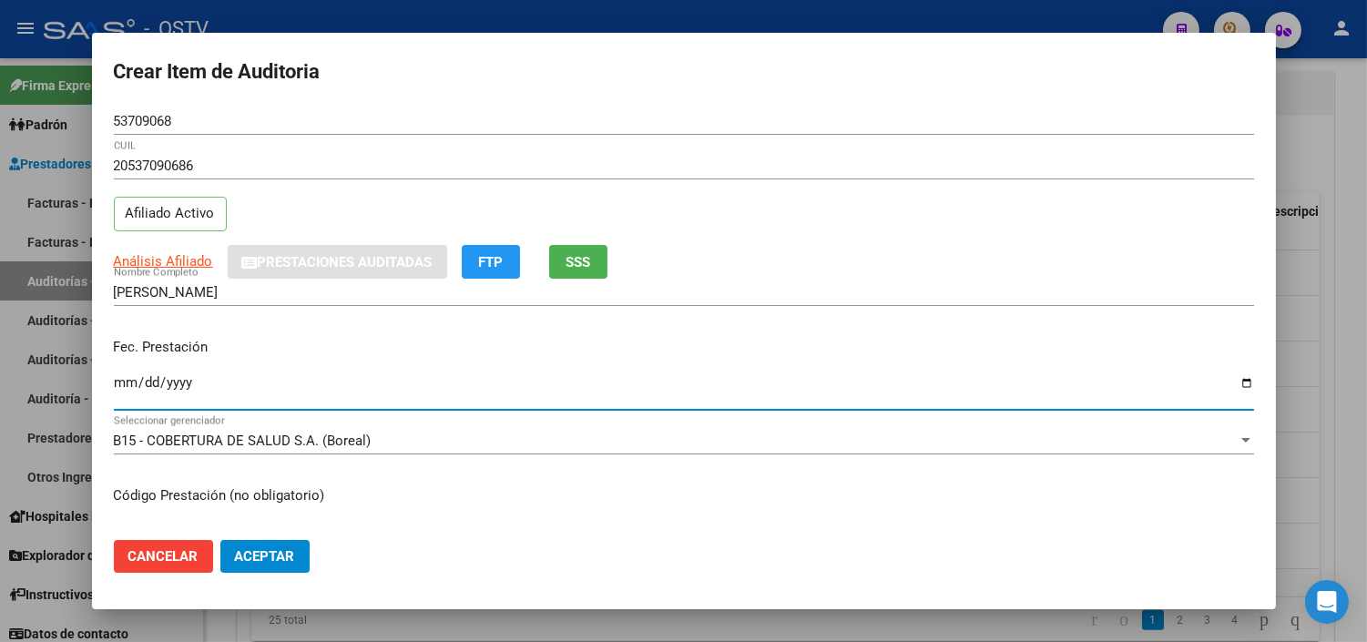
click at [128, 387] on input "Ingresar la fecha" at bounding box center [684, 389] width 1141 height 29
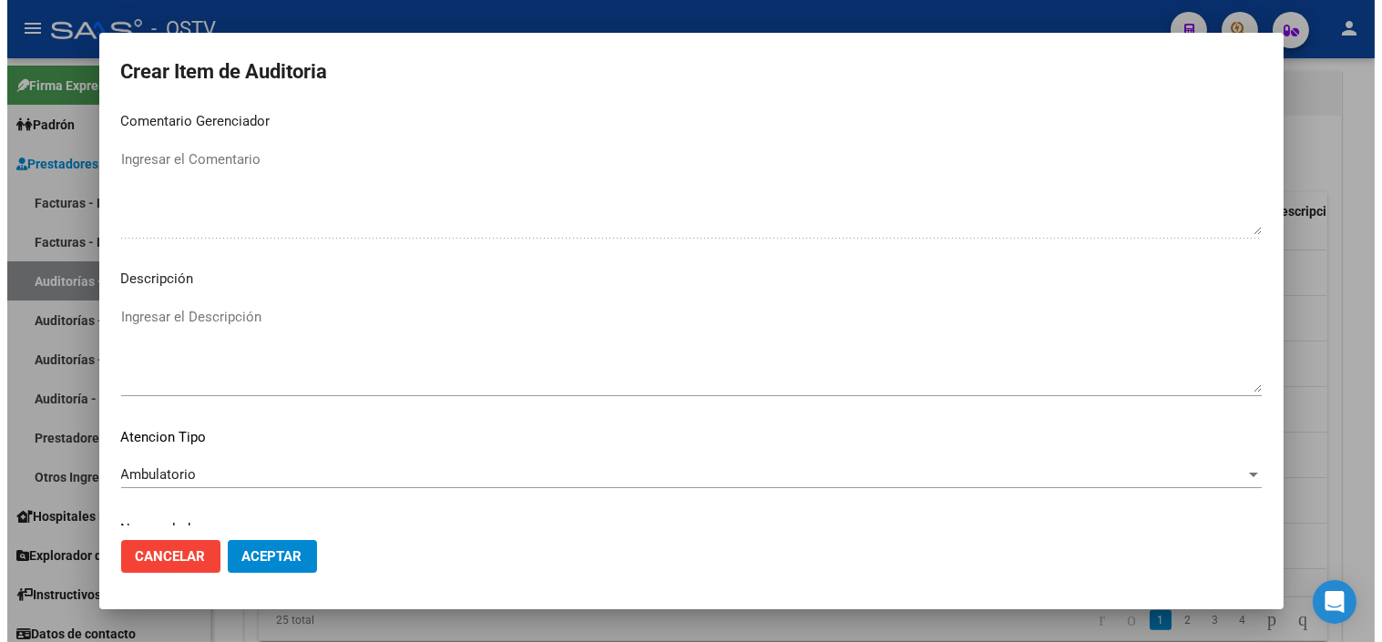
scroll to position [1064, 0]
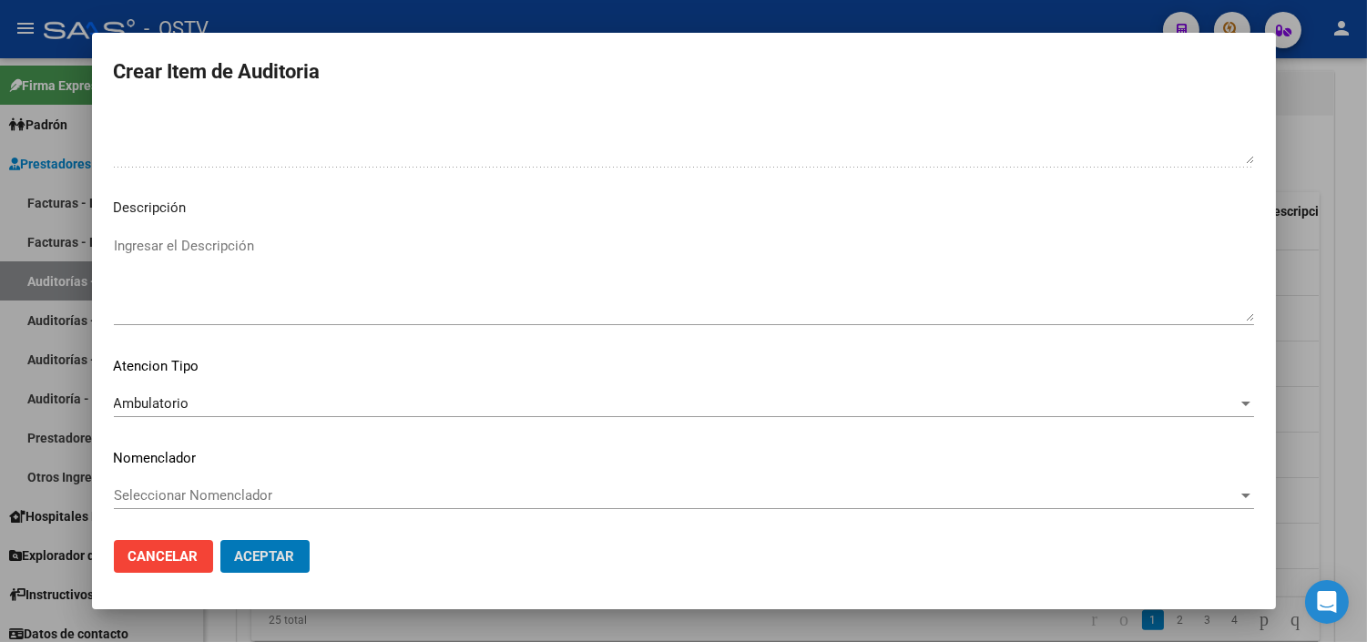
click at [220, 540] on button "Aceptar" at bounding box center [264, 556] width 89 height 33
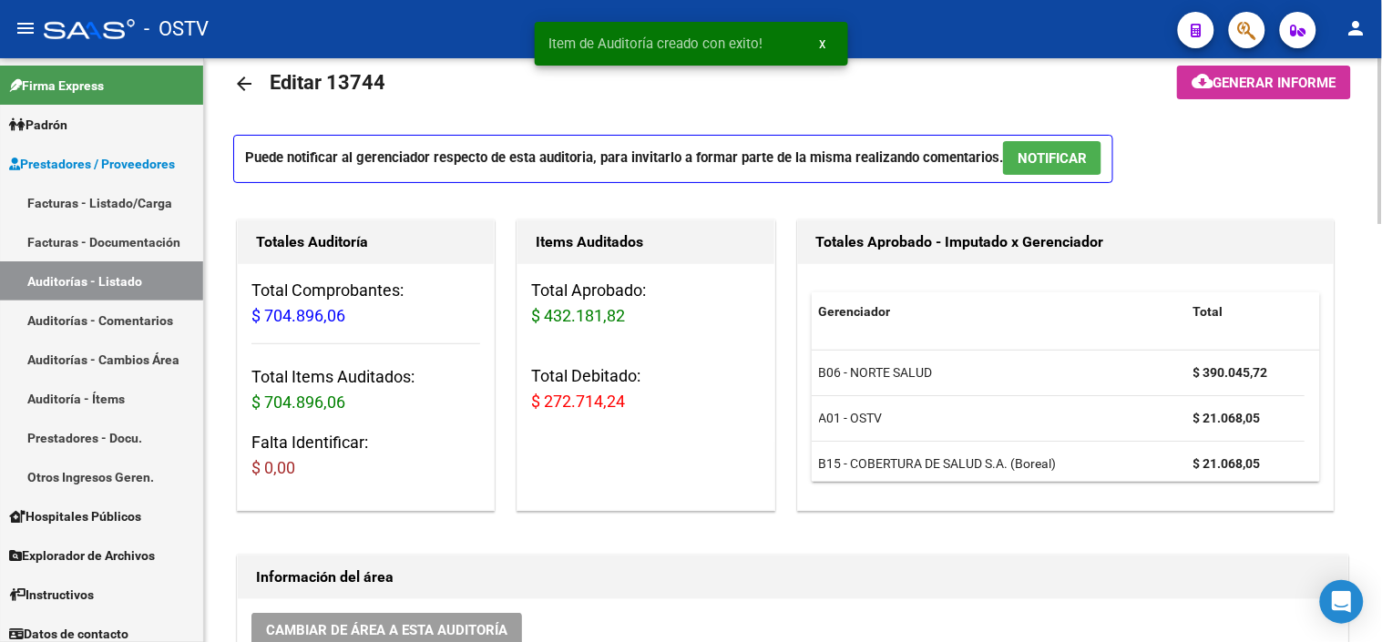
scroll to position [0, 0]
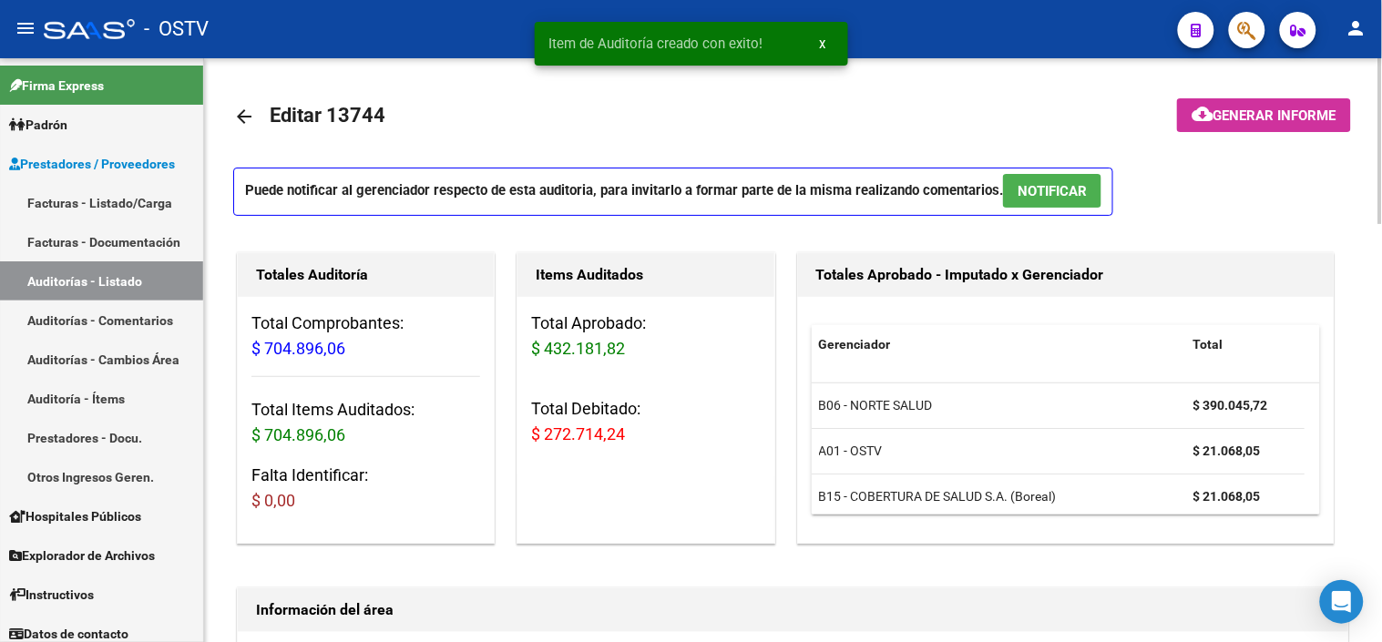
click at [1213, 115] on span "Generar informe" at bounding box center [1274, 115] width 123 height 16
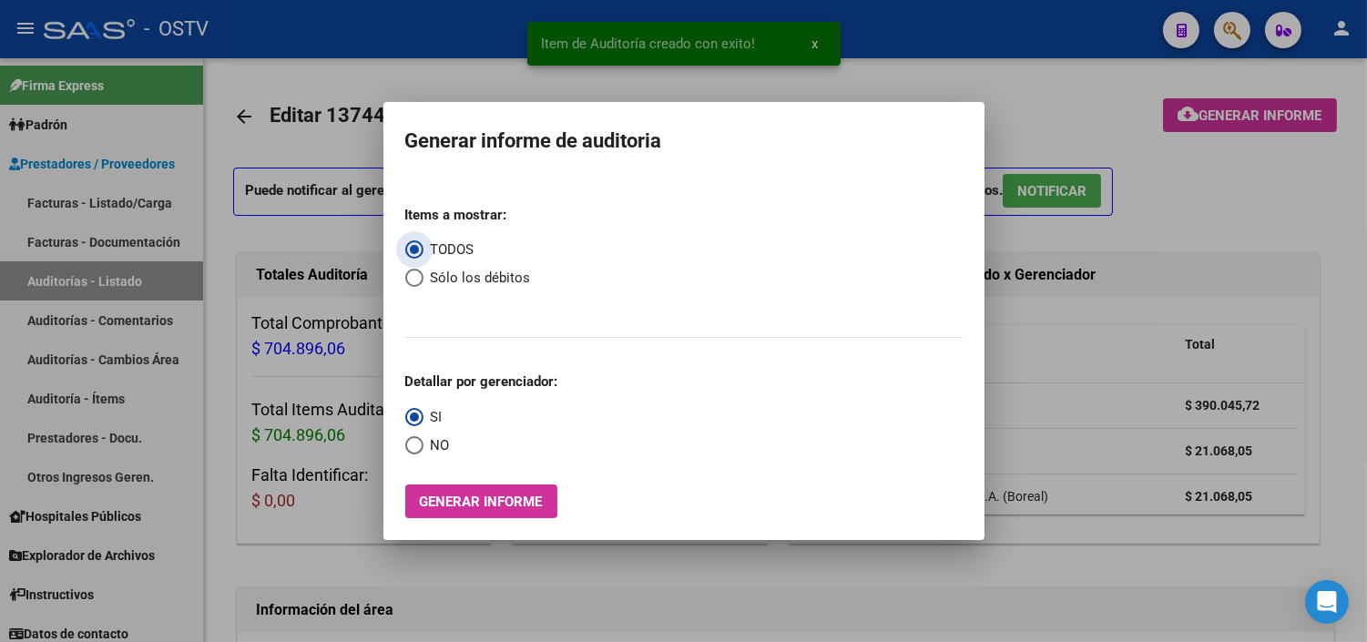
click at [408, 277] on span "Select an option" at bounding box center [414, 278] width 18 height 18
click at [408, 277] on input "Sólo los débitos" at bounding box center [414, 278] width 18 height 18
click at [410, 456] on label "NO" at bounding box center [427, 445] width 45 height 21
click at [410, 455] on input "NO" at bounding box center [414, 445] width 18 height 18
click at [444, 499] on span "Generar informe" at bounding box center [481, 502] width 123 height 16
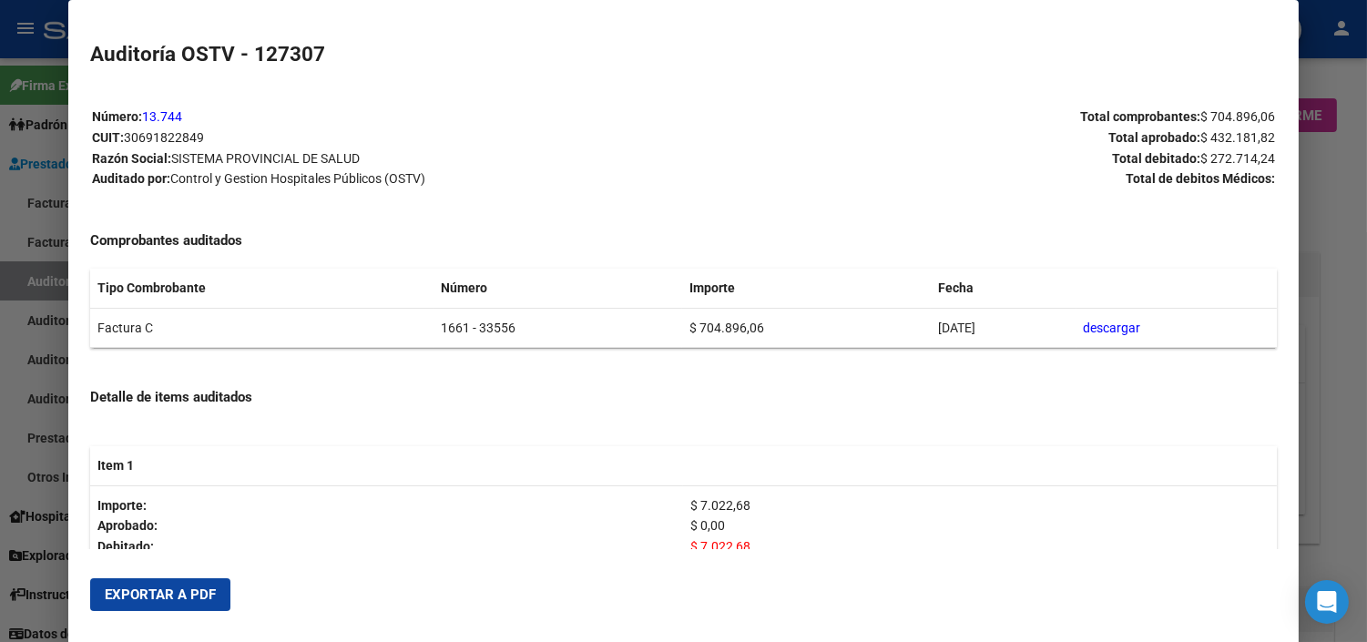
click at [125, 599] on span "Exportar a PDF" at bounding box center [160, 595] width 111 height 16
click at [1339, 347] on div at bounding box center [683, 321] width 1367 height 642
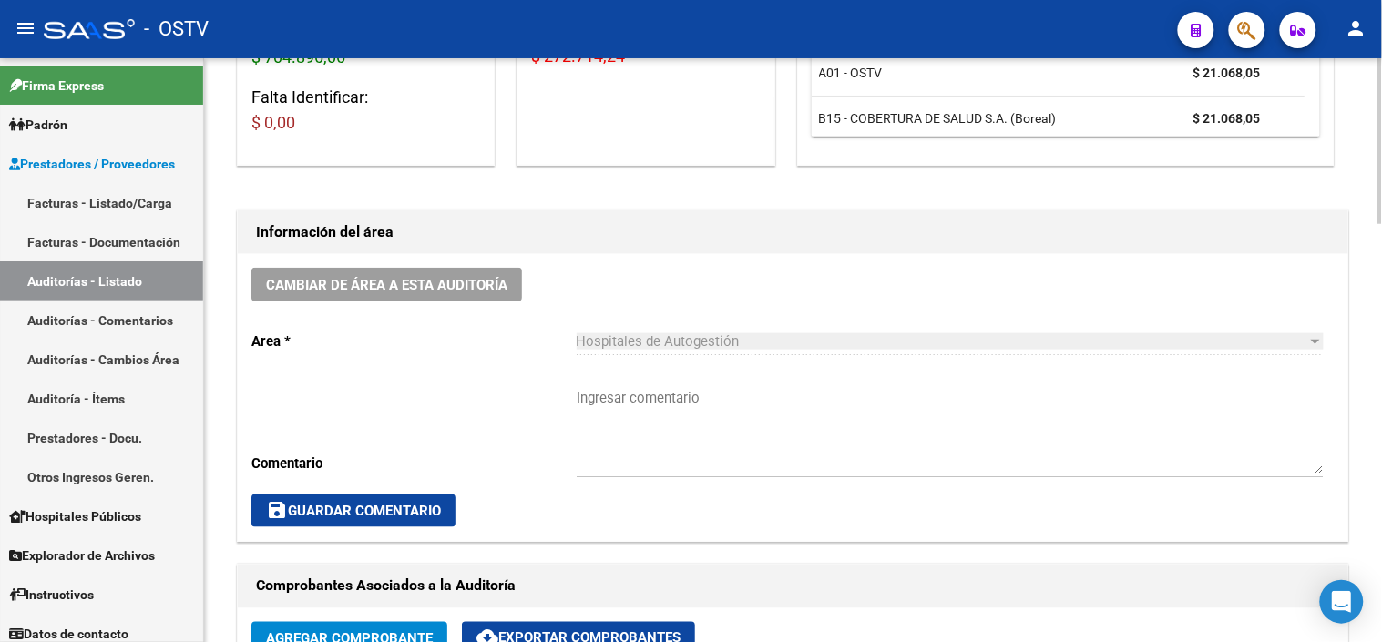
scroll to position [506, 0]
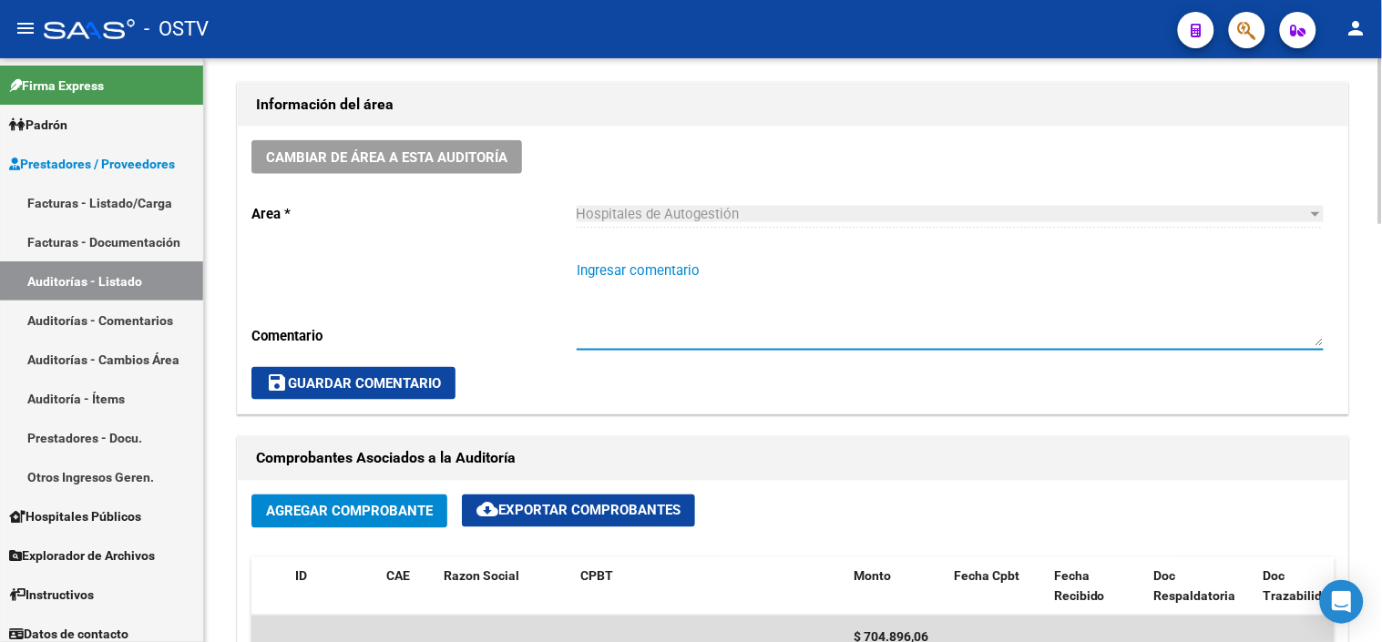
click at [632, 271] on textarea "Ingresar comentario" at bounding box center [950, 304] width 747 height 86
click at [420, 384] on span "save Guardar Comentario" at bounding box center [353, 383] width 175 height 16
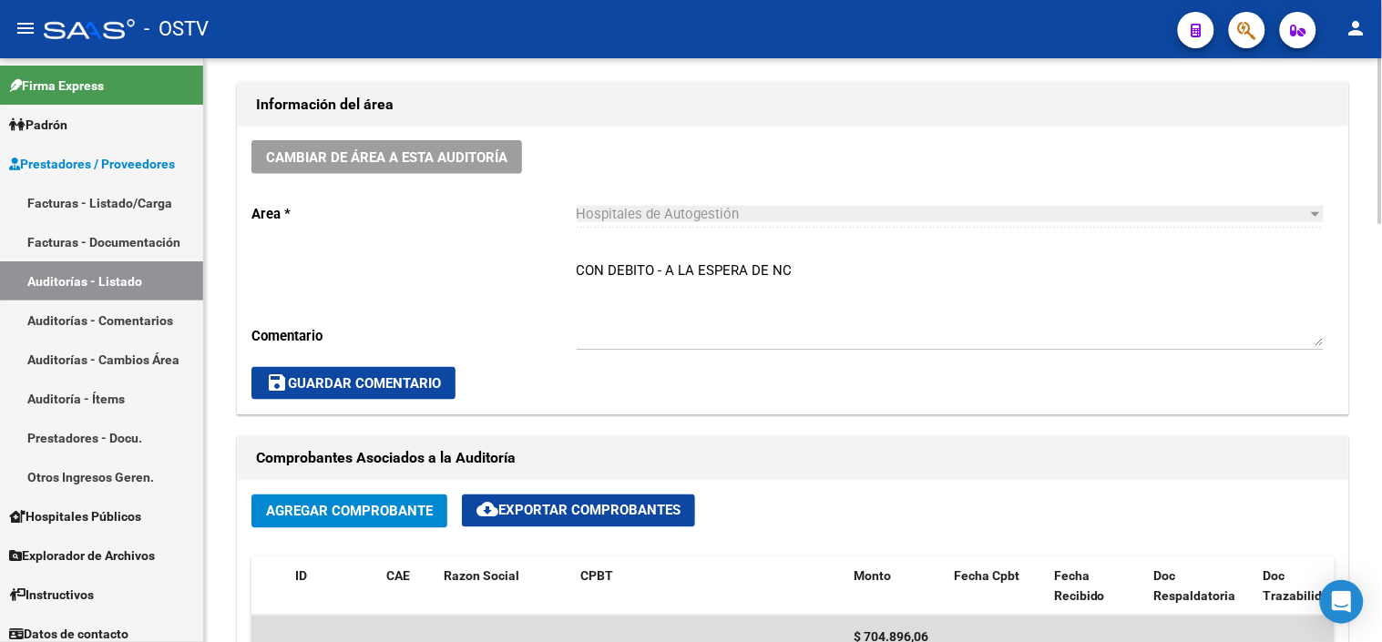
click at [1070, 261] on textarea "CON DEBITO - A LA ESPERA DE NC" at bounding box center [950, 304] width 747 height 86
click at [415, 375] on span "save Guardar Comentario" at bounding box center [353, 383] width 175 height 16
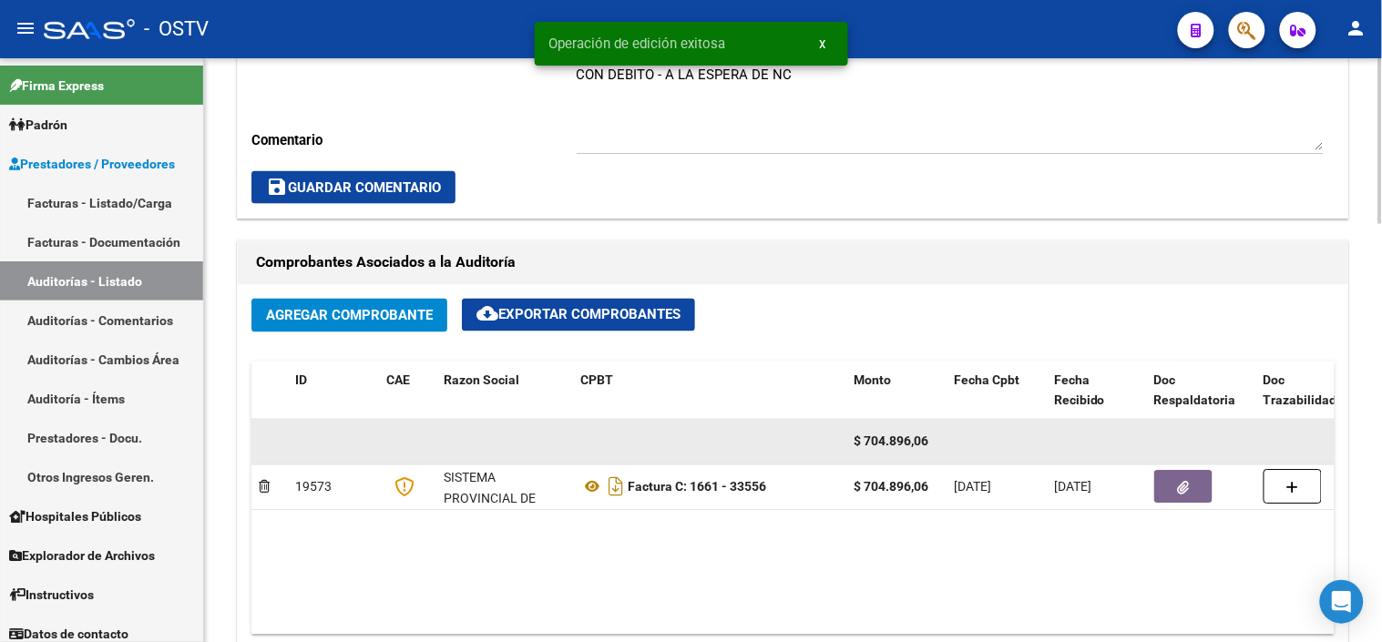
scroll to position [708, 0]
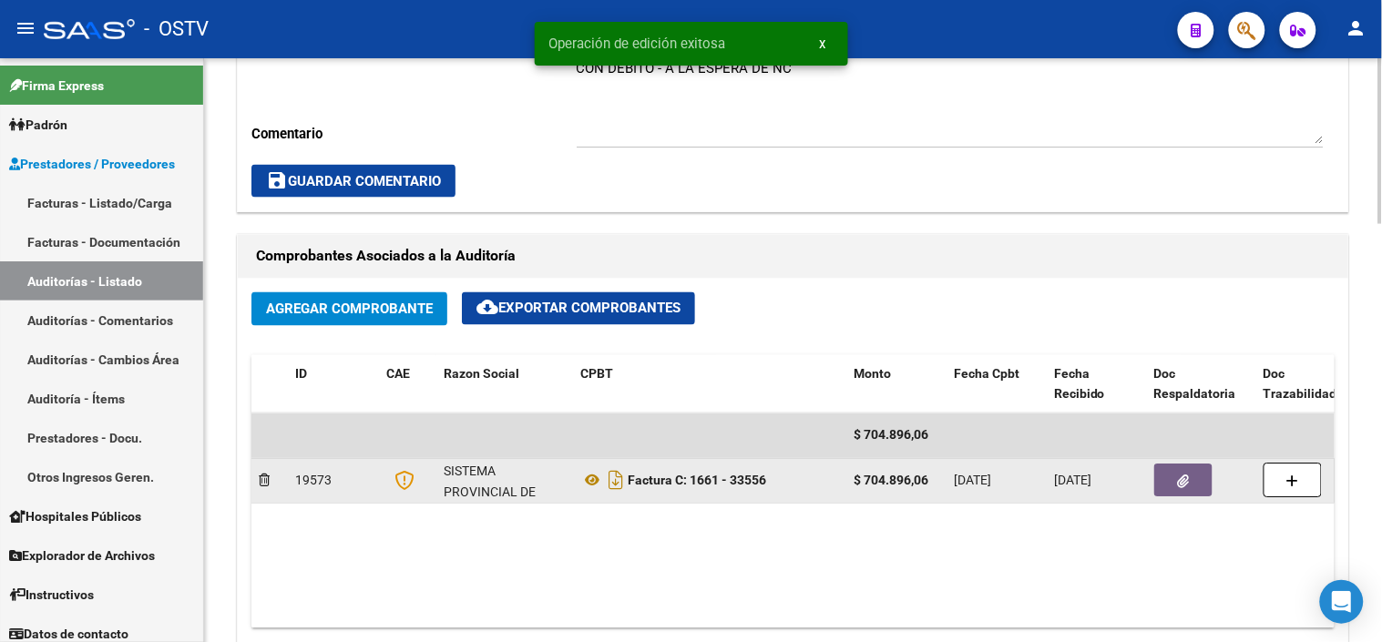
click at [1168, 481] on button "button" at bounding box center [1183, 481] width 58 height 33
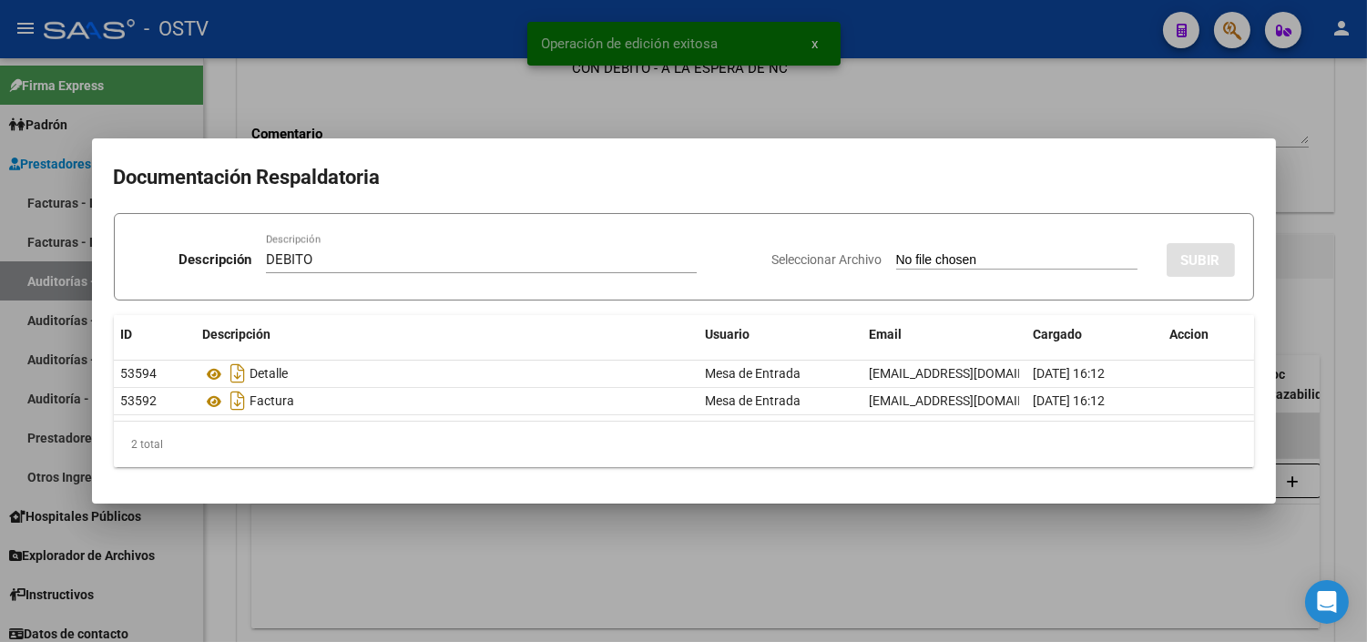
click at [896, 252] on input "Seleccionar Archivo" at bounding box center [1016, 260] width 241 height 17
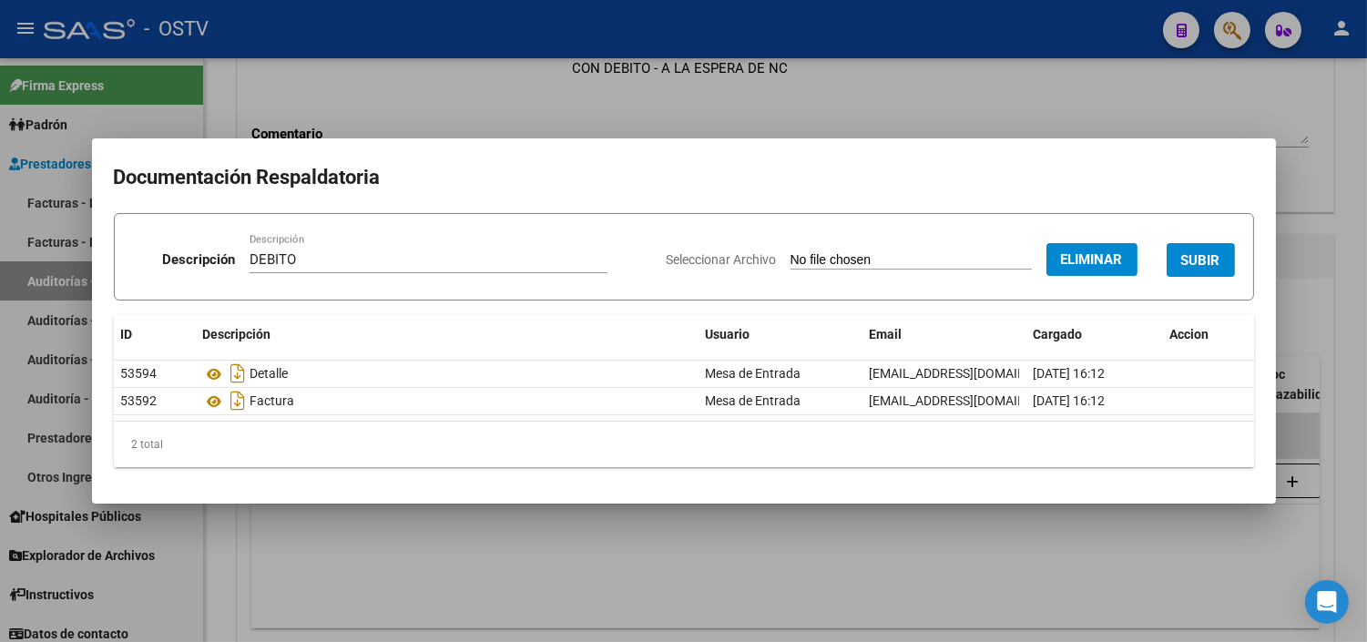
click at [1213, 264] on span "SUBIR" at bounding box center [1201, 260] width 39 height 16
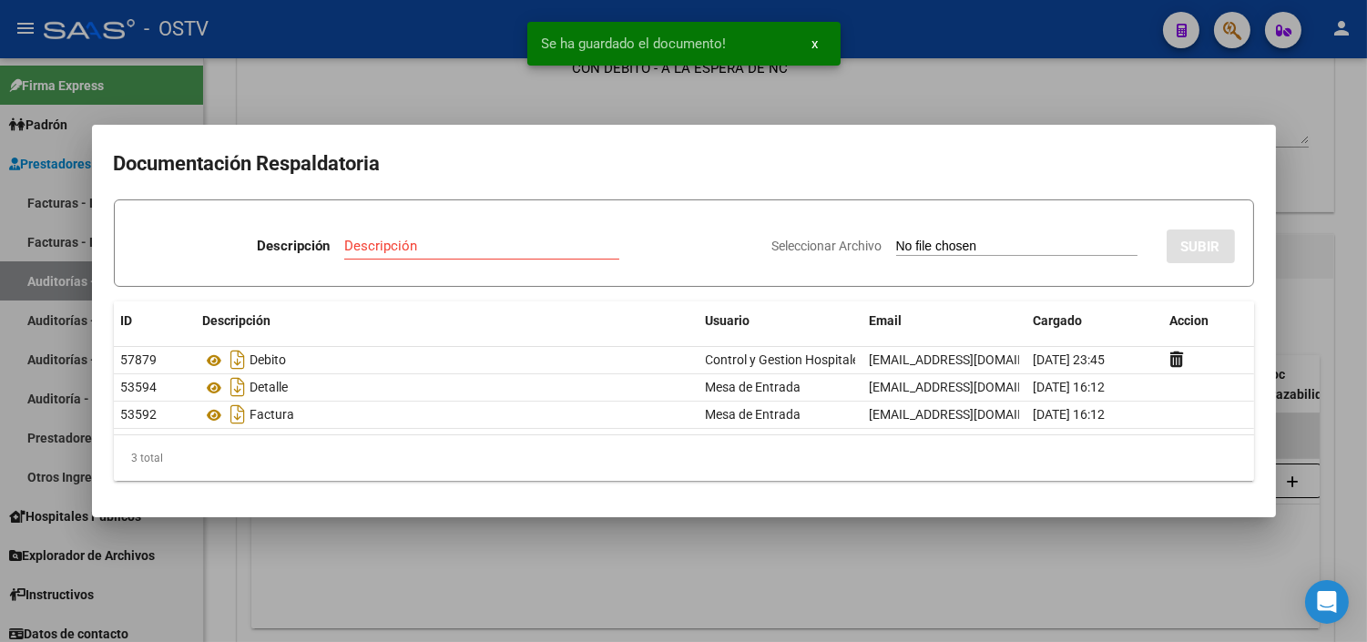
click at [1344, 312] on div at bounding box center [683, 321] width 1367 height 642
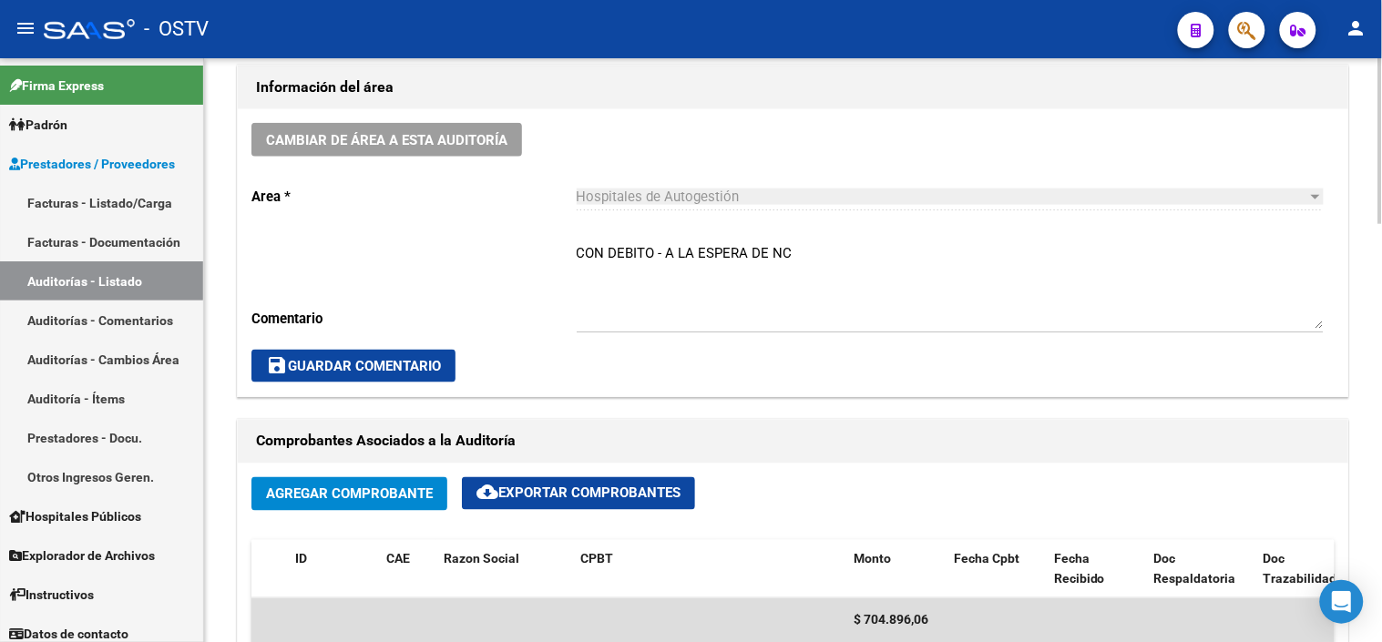
scroll to position [506, 0]
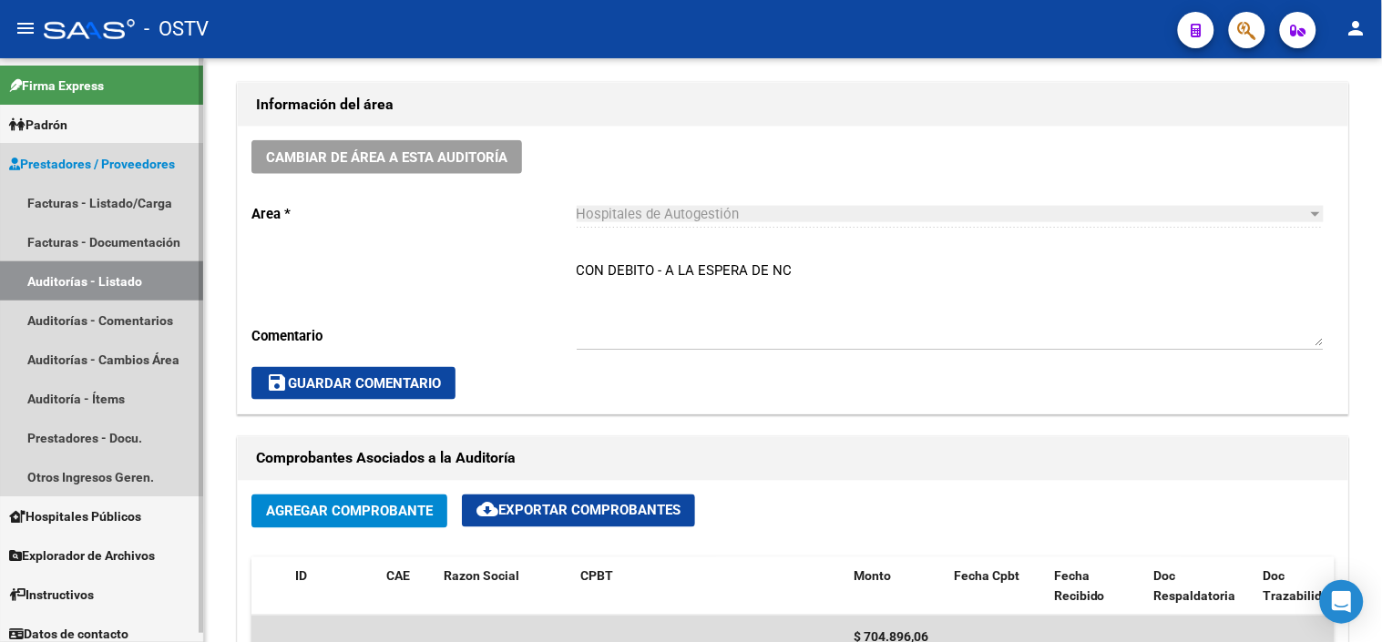
click at [51, 294] on link "Auditorías - Listado" at bounding box center [101, 280] width 203 height 39
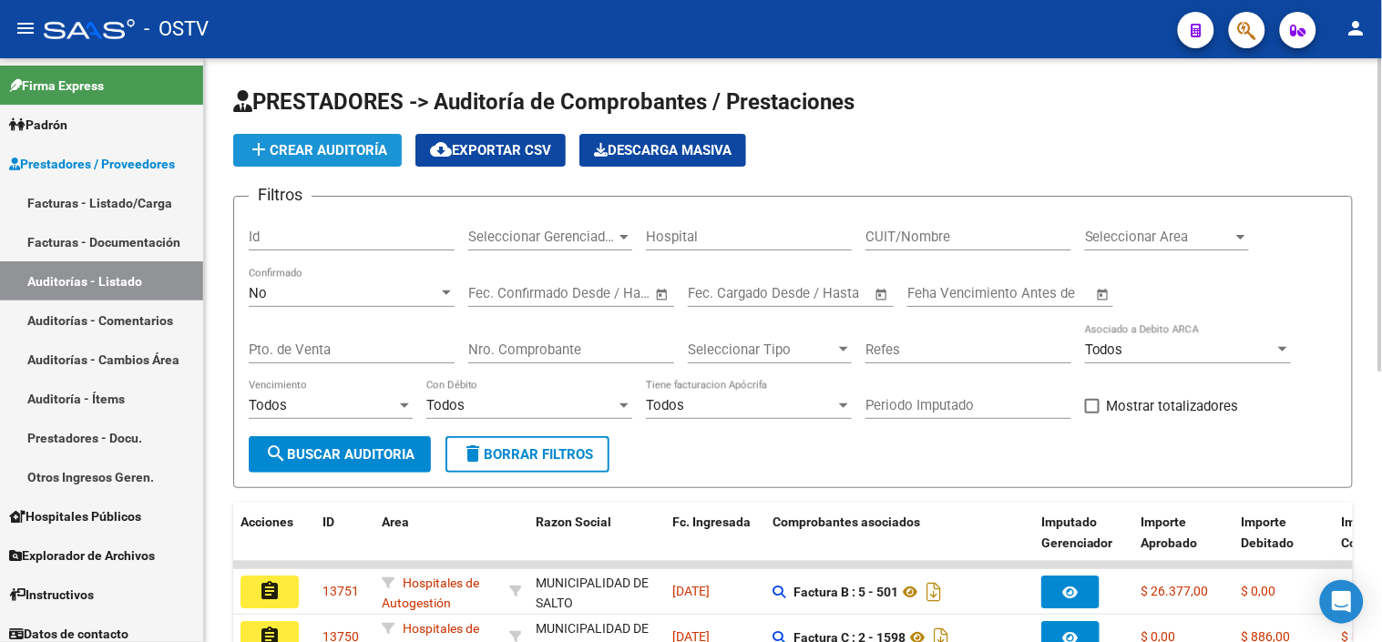
click at [341, 160] on button "add Crear Auditoría" at bounding box center [317, 150] width 169 height 33
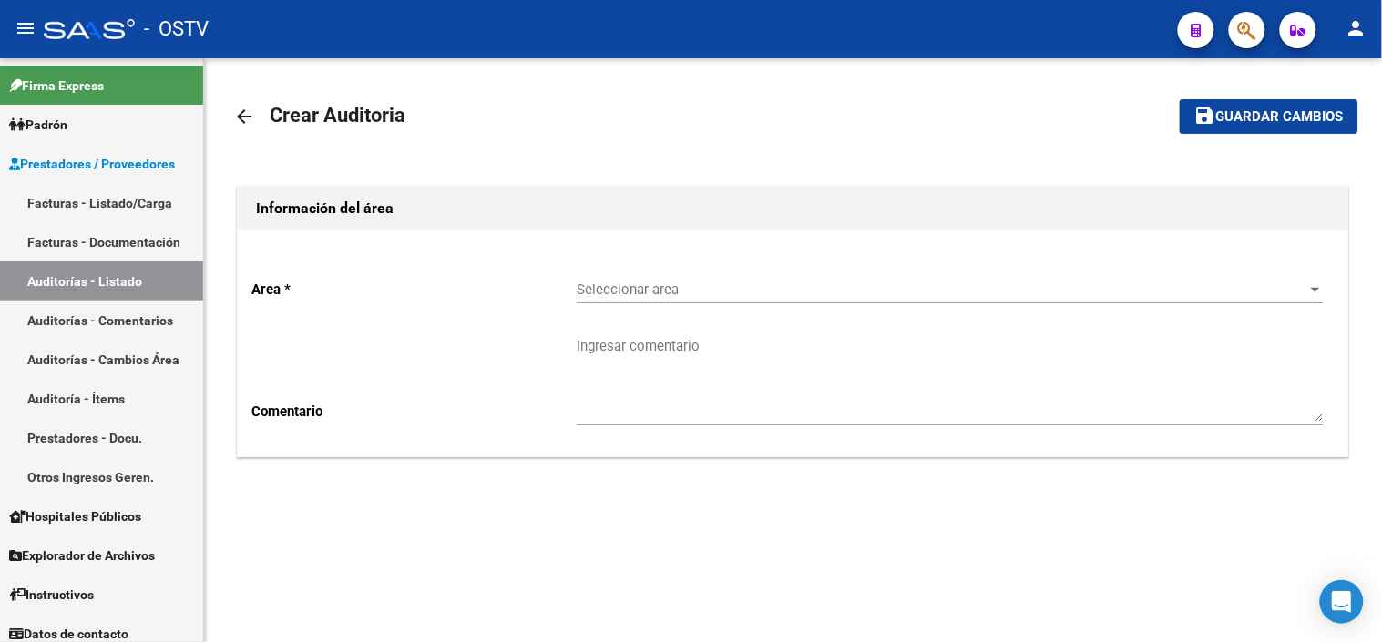
click at [644, 290] on span "Seleccionar area" at bounding box center [942, 290] width 731 height 16
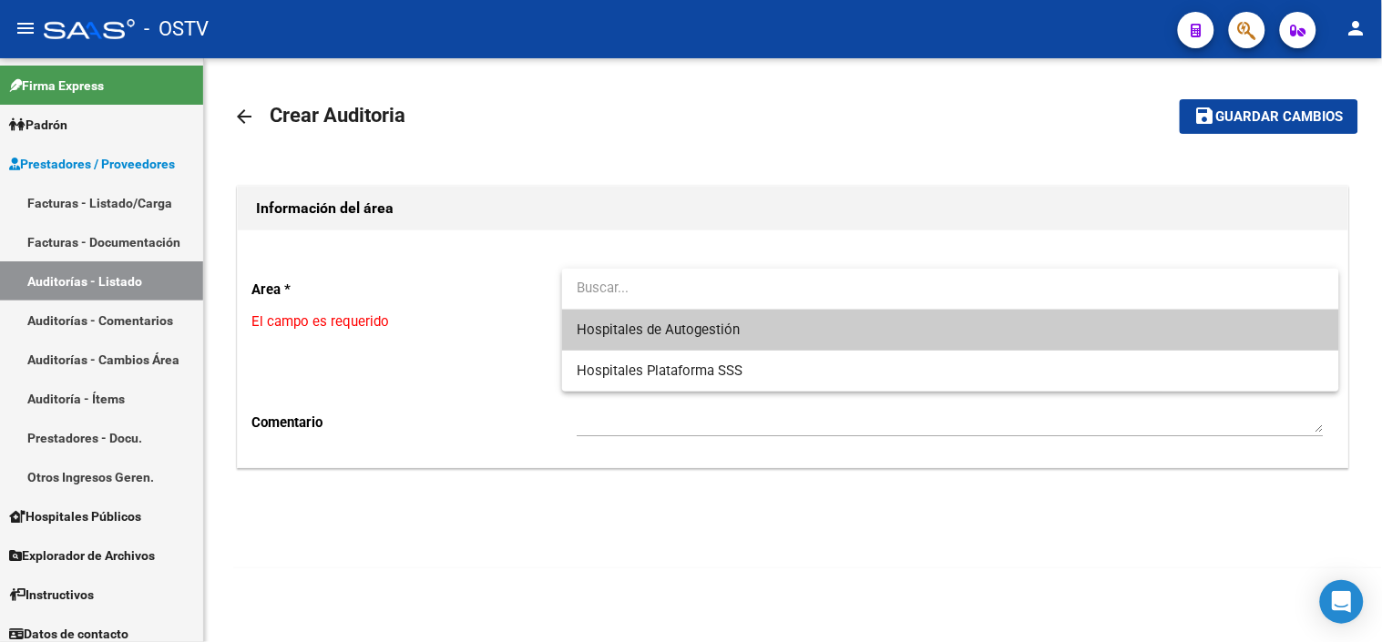
click at [645, 331] on span "Hospitales de Autogestión" at bounding box center [658, 330] width 163 height 16
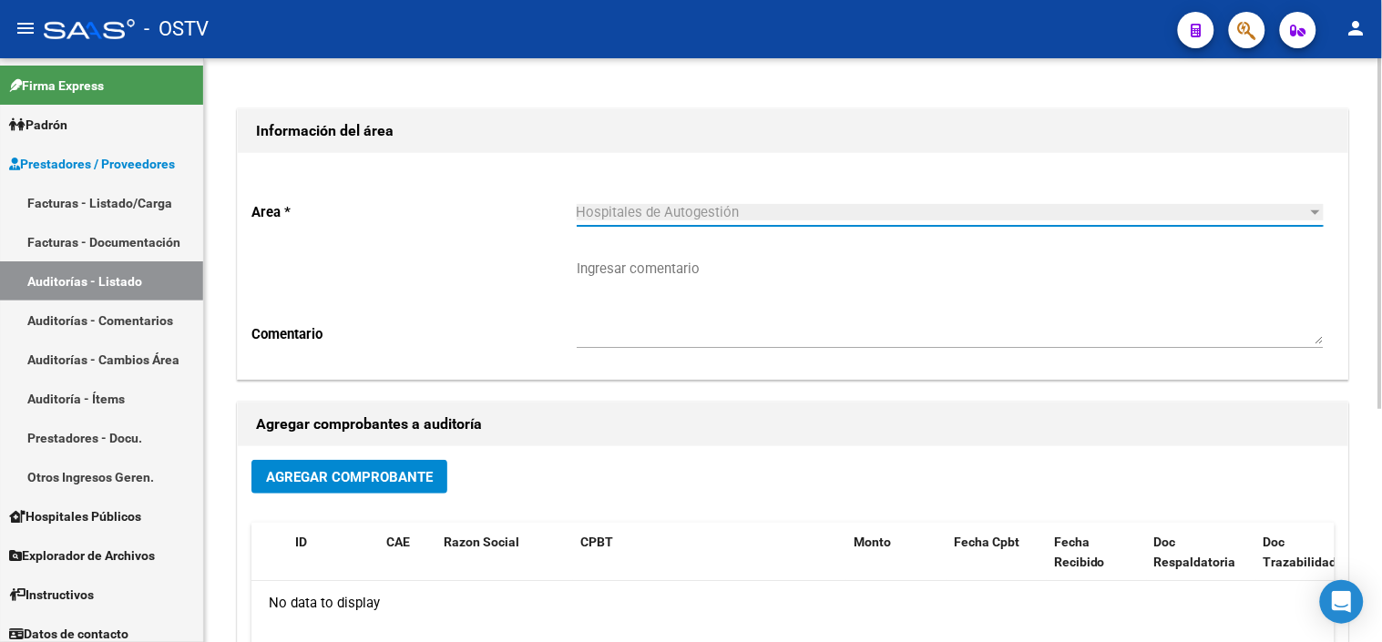
scroll to position [202, 0]
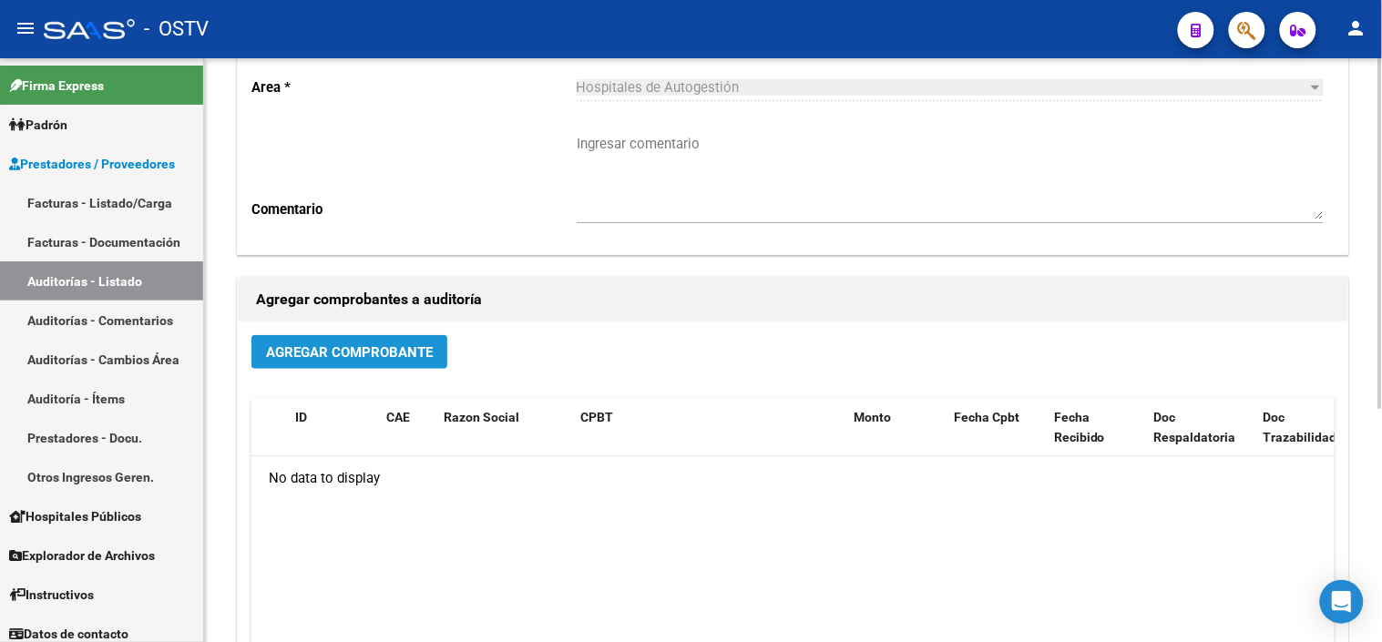
click at [302, 363] on button "Agregar Comprobante" at bounding box center [349, 352] width 196 height 34
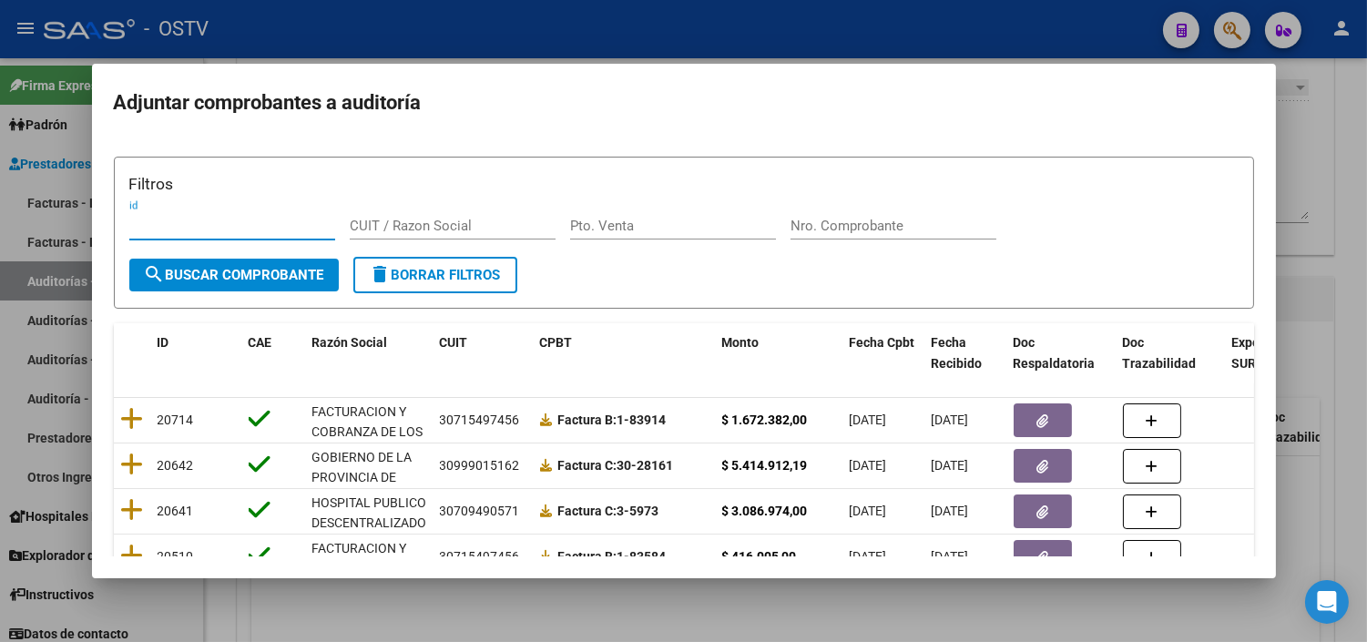
click at [850, 210] on div "Filtros id CUIT / Razon Social Pto. Venta Nro. Comprobante" at bounding box center [684, 214] width 1110 height 85
click at [847, 235] on div "Nro. Comprobante" at bounding box center [894, 225] width 206 height 27
click at [845, 231] on input "Nro. Comprobante" at bounding box center [894, 226] width 206 height 16
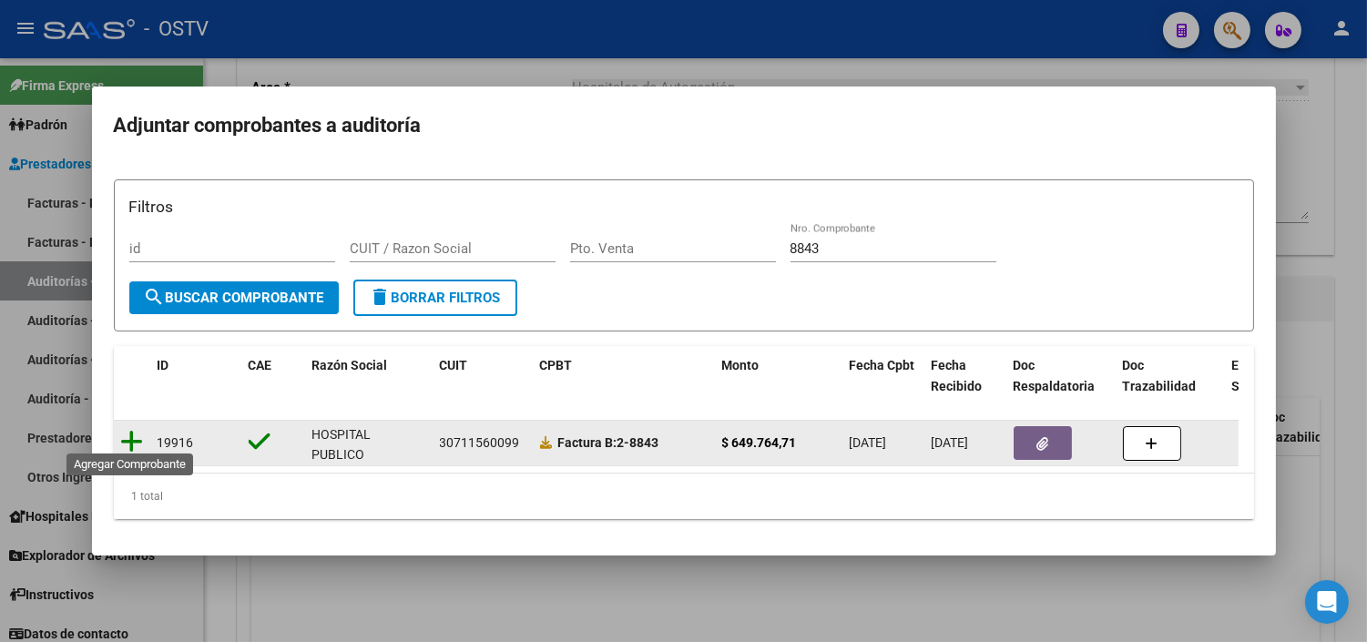
click at [134, 435] on icon at bounding box center [132, 442] width 23 height 26
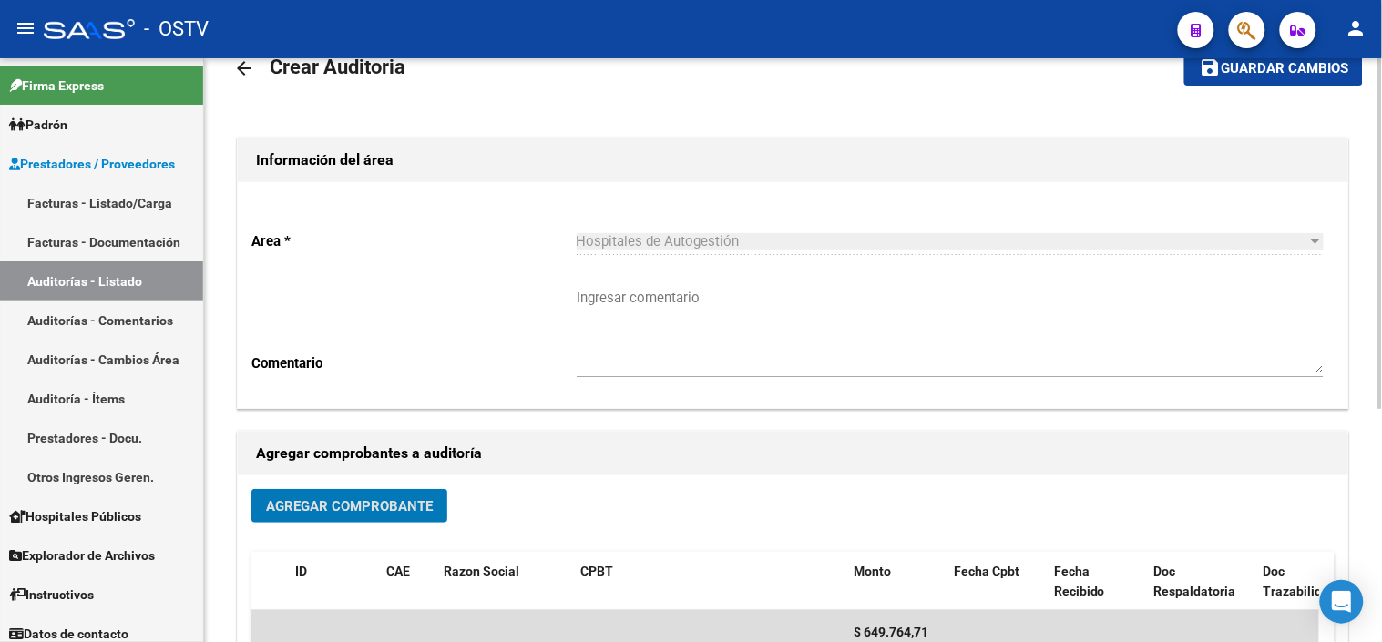
scroll to position [0, 0]
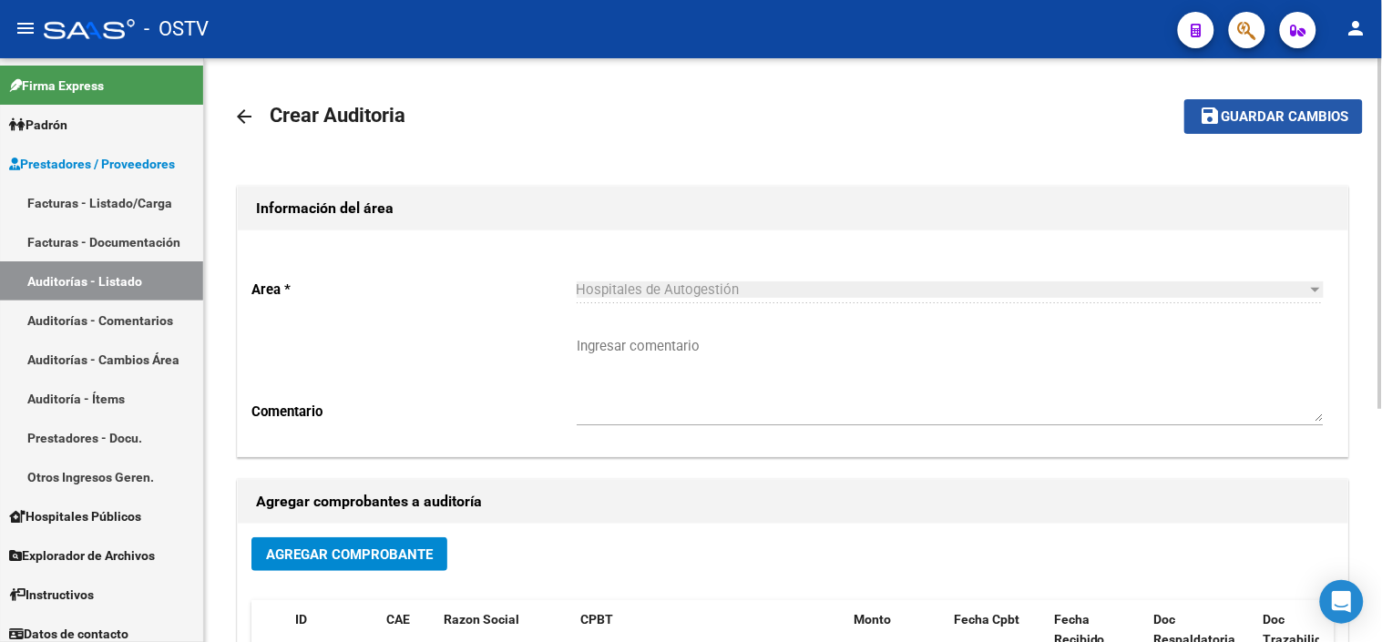
click at [1276, 124] on span "Guardar cambios" at bounding box center [1285, 117] width 128 height 16
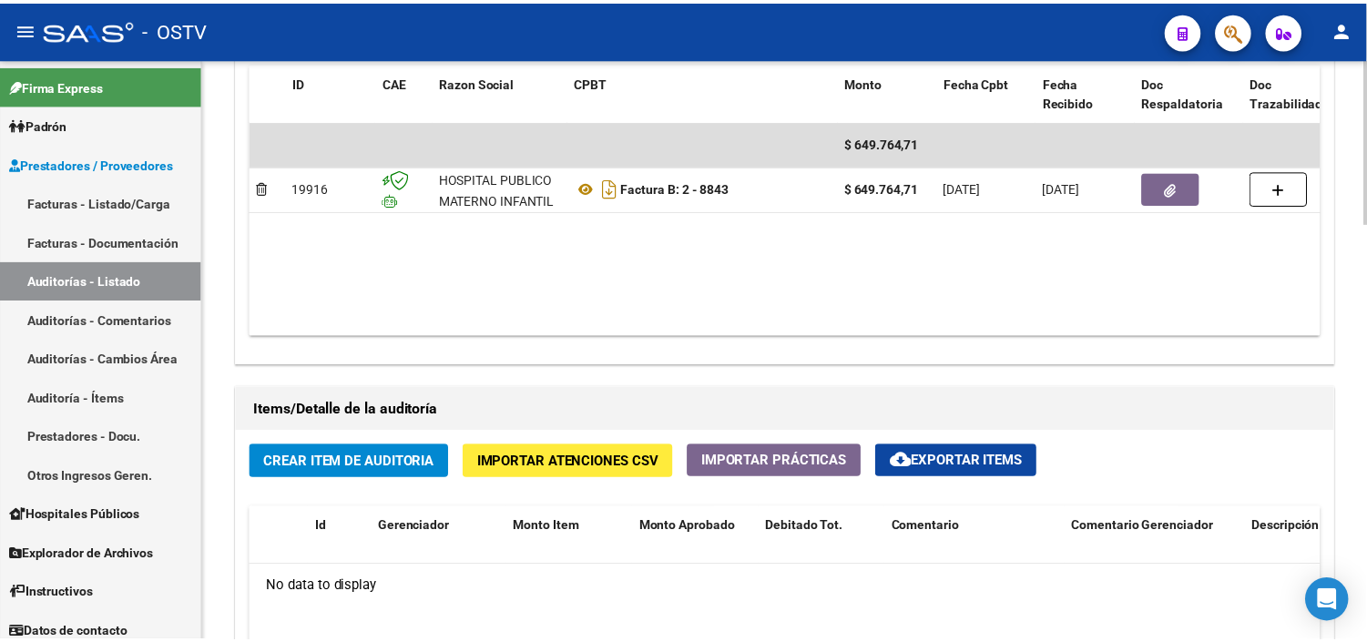
scroll to position [1315, 0]
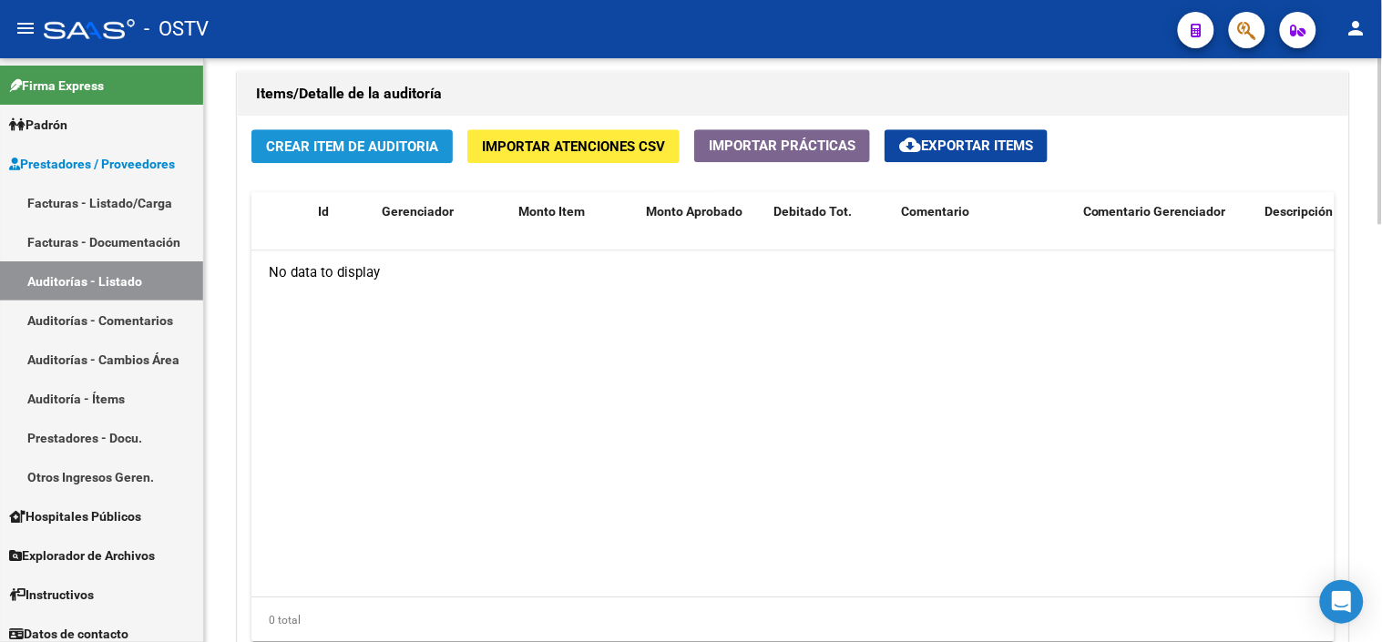
click at [421, 147] on span "Crear Item de Auditoria" at bounding box center [352, 146] width 172 height 16
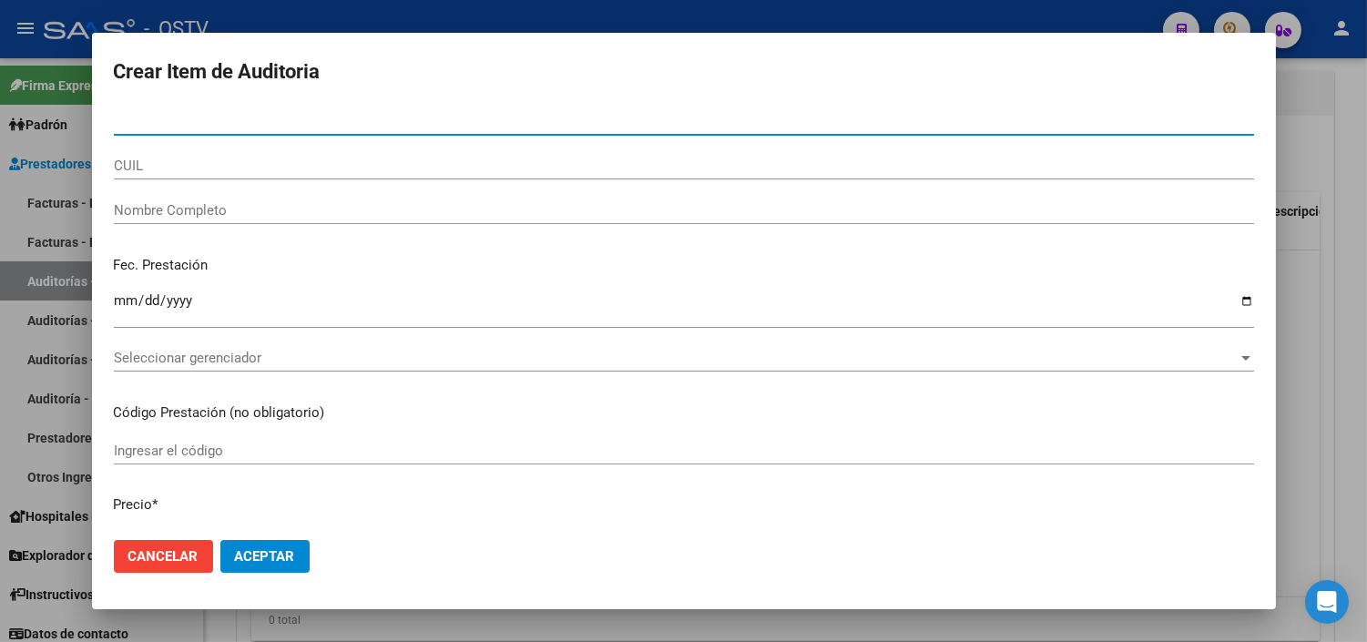
paste input "40467961"
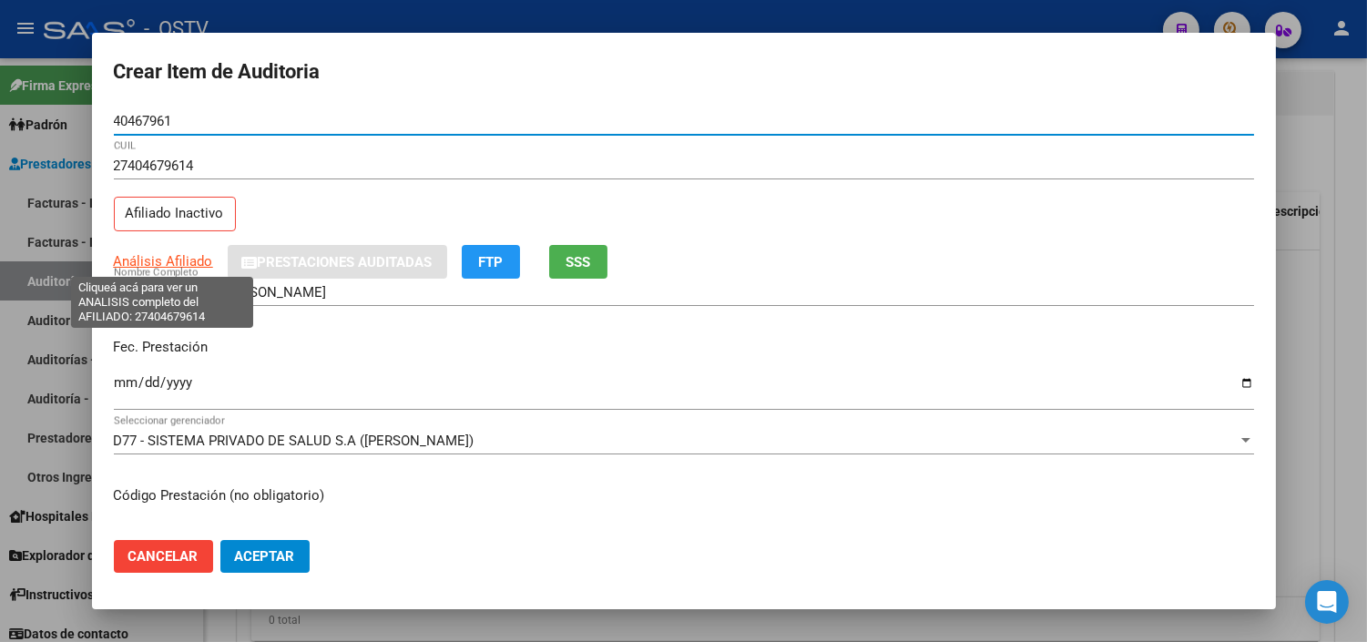
click at [195, 264] on span "Análisis Afiliado" at bounding box center [163, 261] width 99 height 16
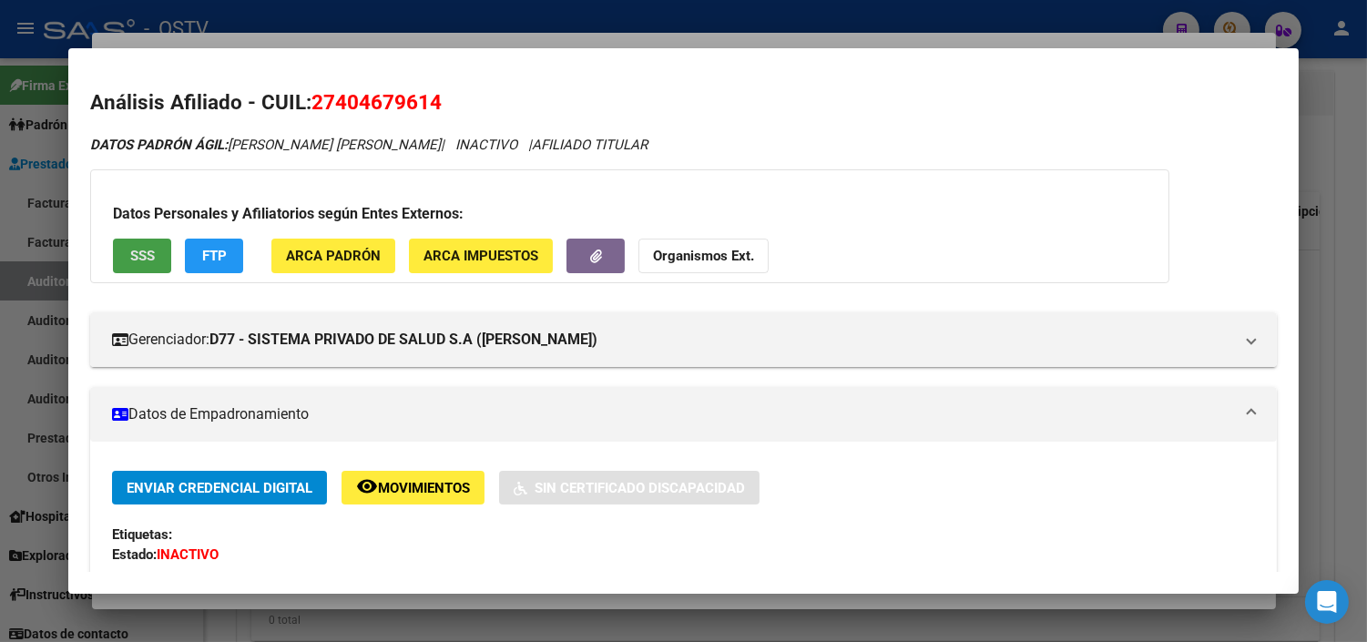
click at [132, 244] on button "SSS" at bounding box center [142, 256] width 58 height 34
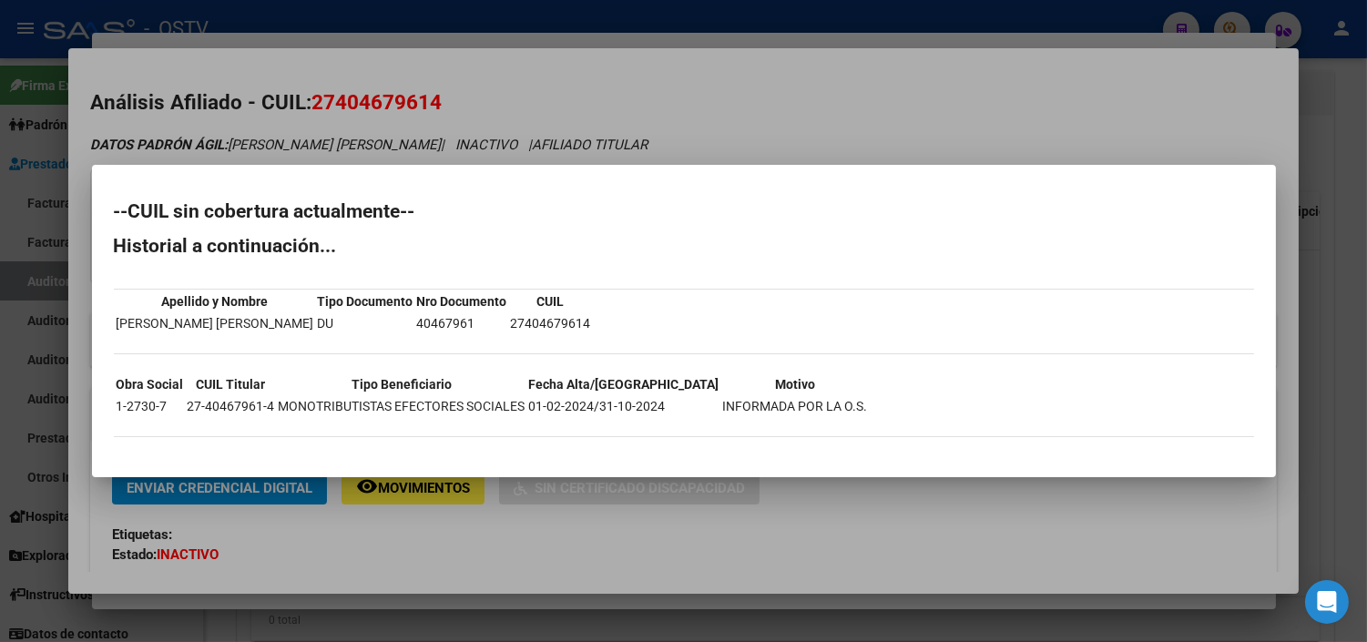
click at [320, 550] on div at bounding box center [683, 321] width 1367 height 642
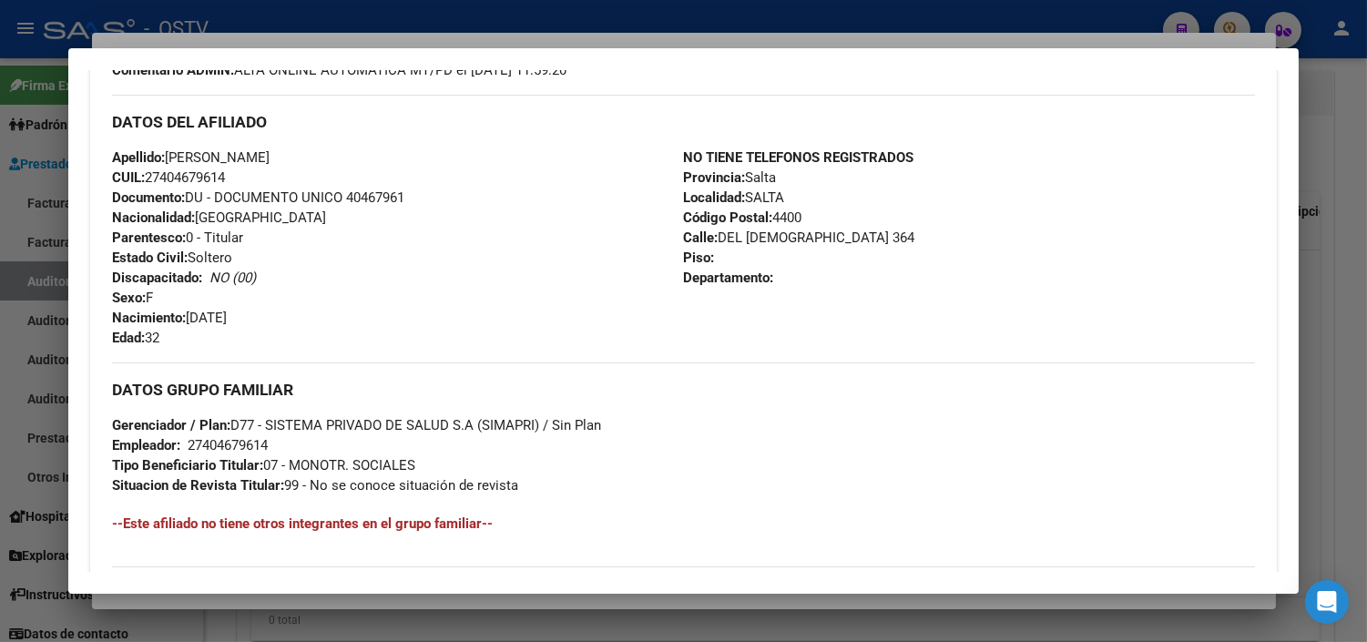
scroll to position [885, 0]
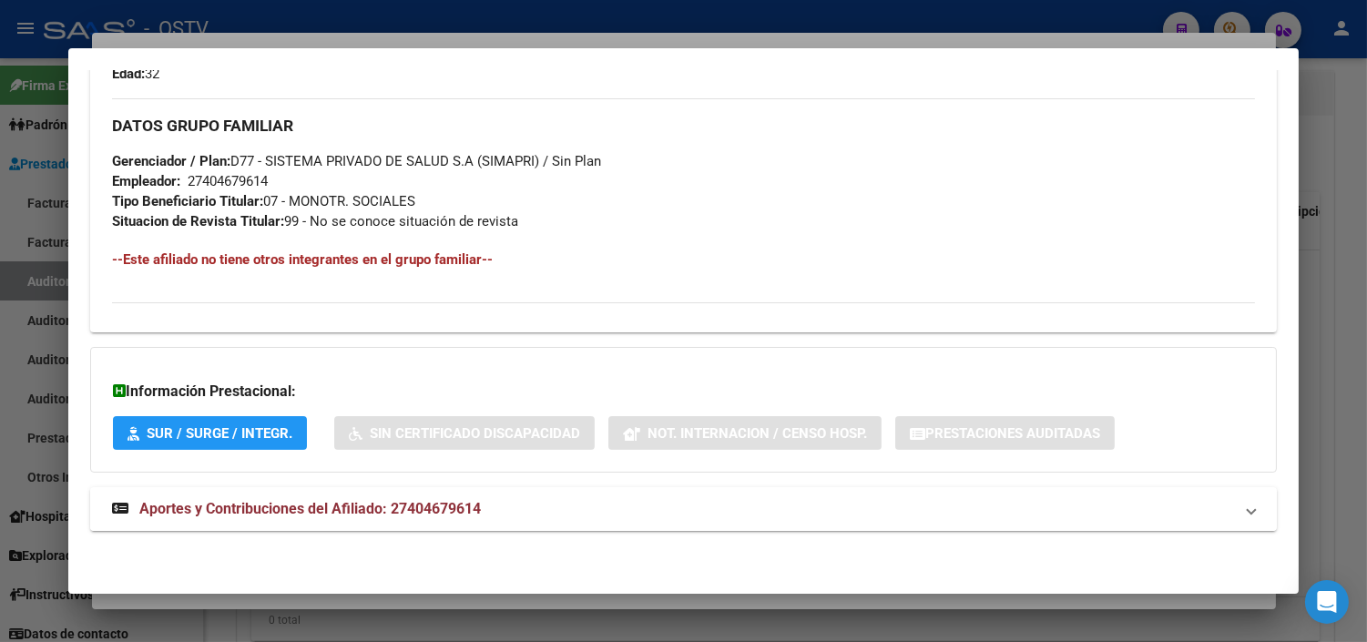
click at [315, 517] on span "Aportes y Contribuciones del Afiliado: 27404679614" at bounding box center [310, 508] width 342 height 17
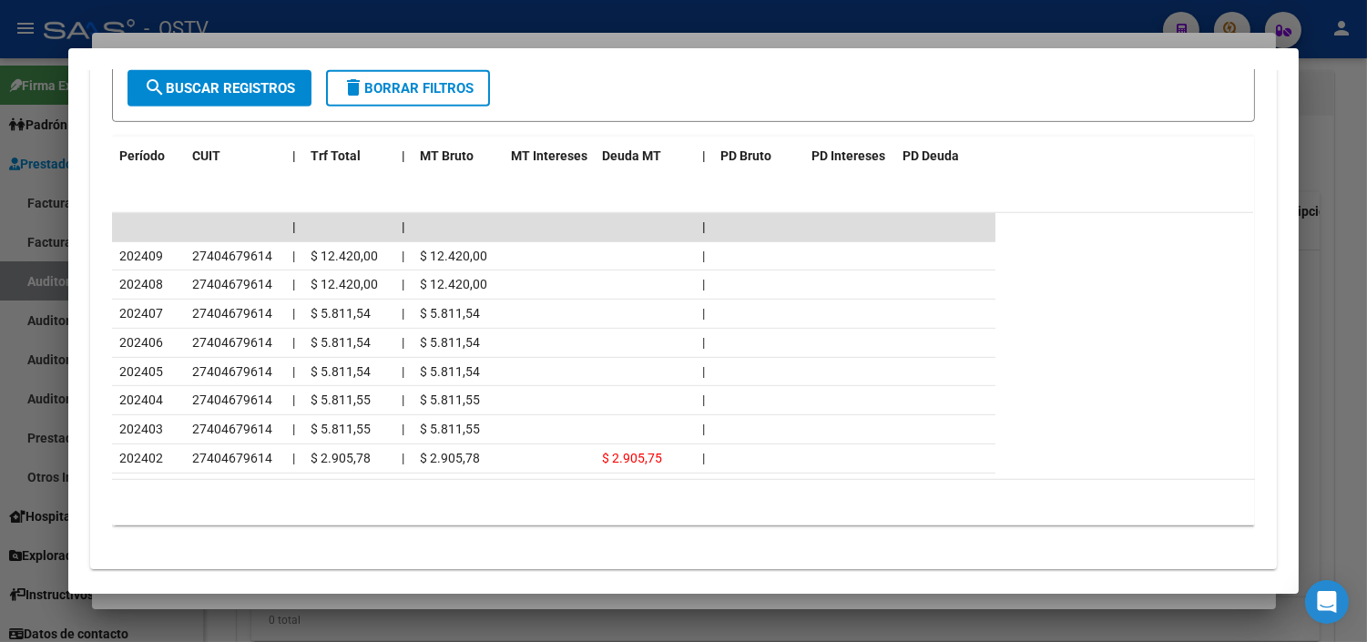
scroll to position [1643, 0]
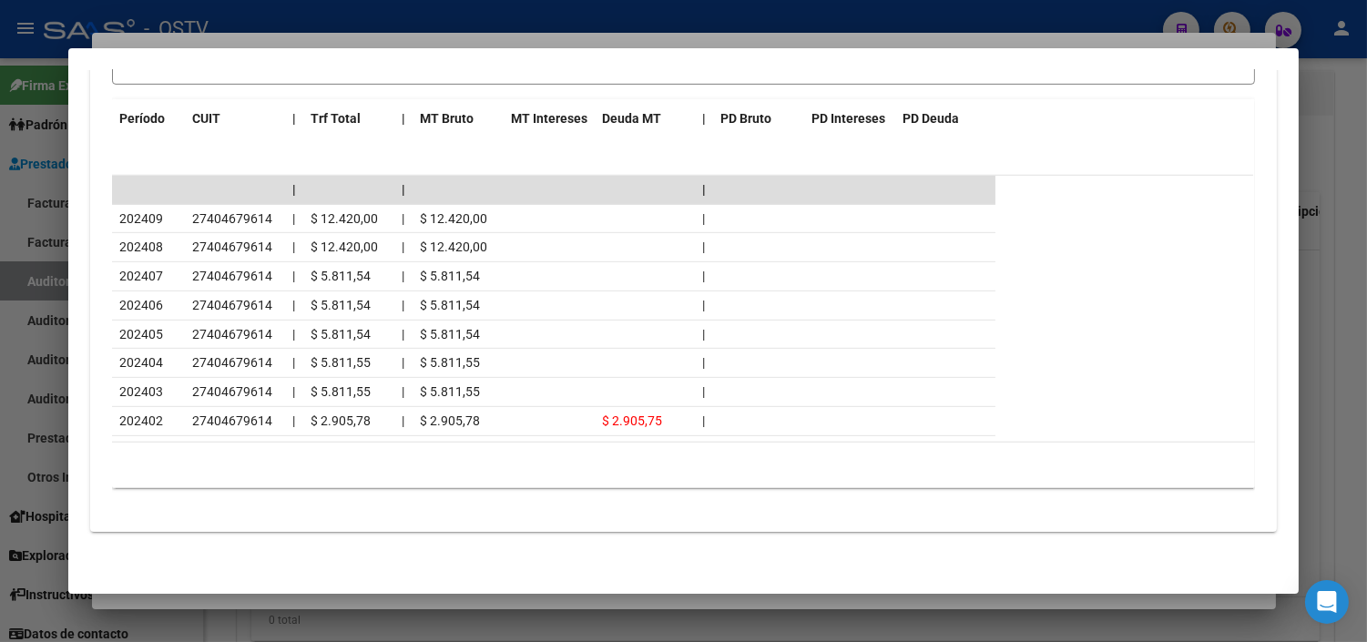
click at [348, 605] on div at bounding box center [683, 321] width 1367 height 642
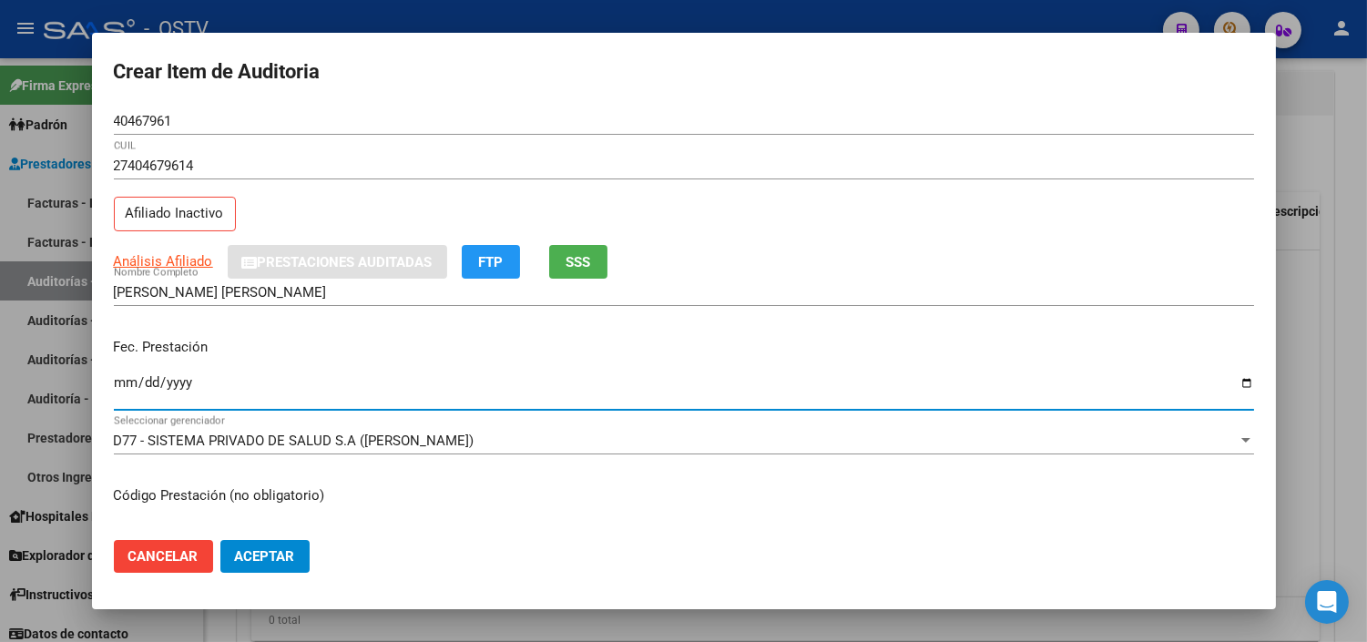
click at [131, 383] on input "Ingresar la fecha" at bounding box center [684, 389] width 1141 height 29
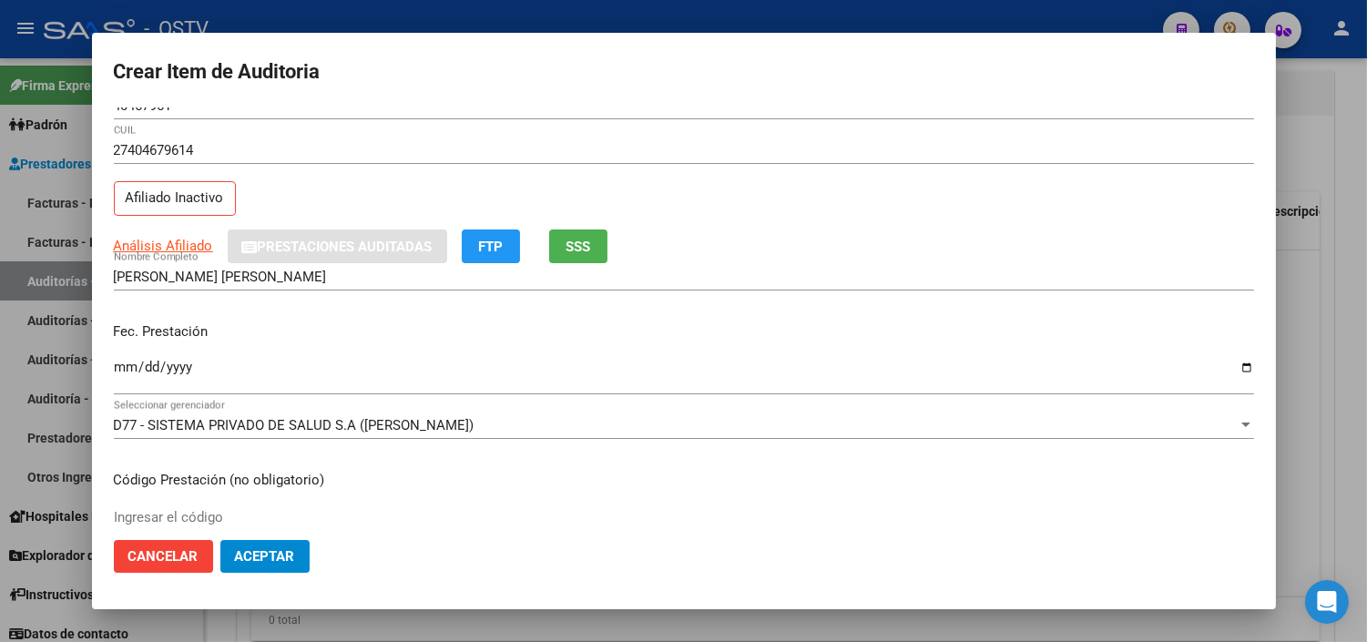
scroll to position [308, 0]
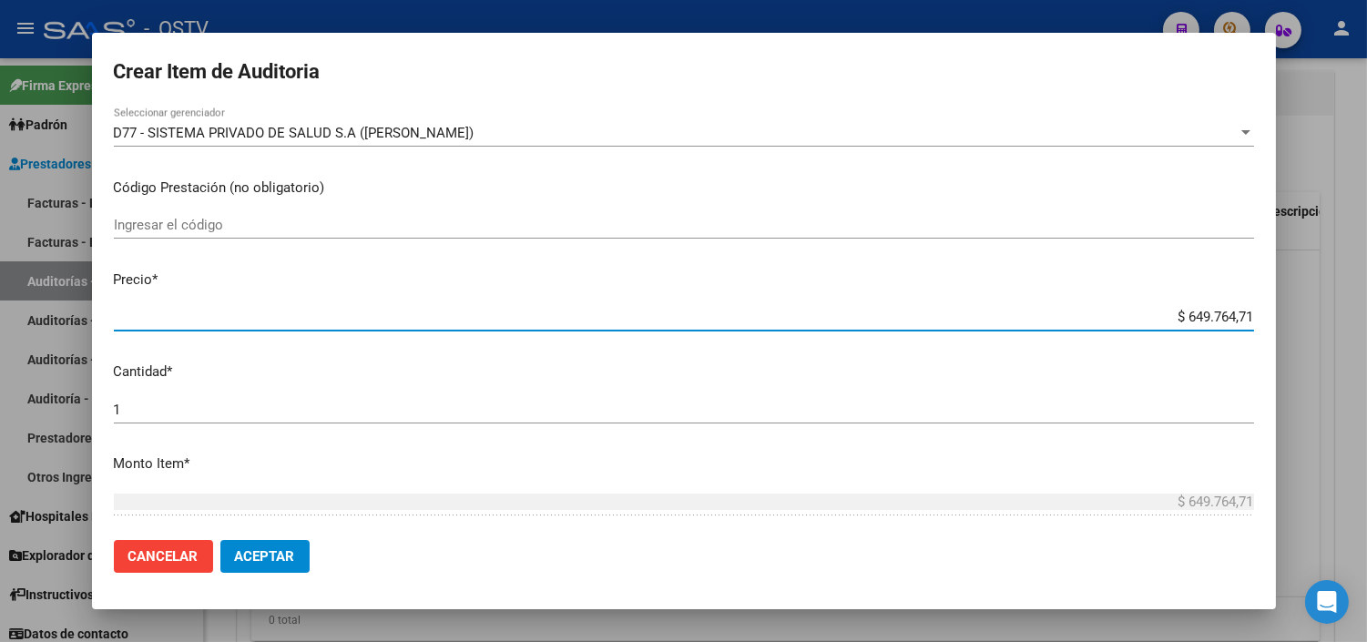
paste input "522.239,25"
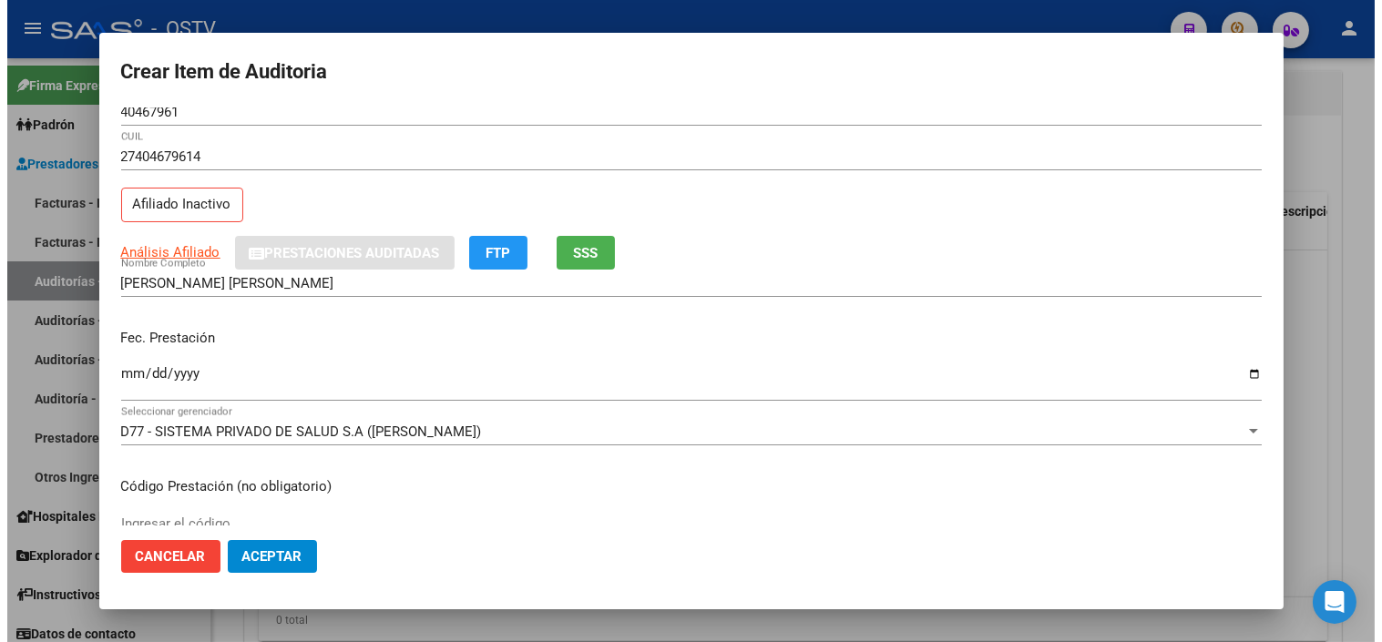
scroll to position [0, 0]
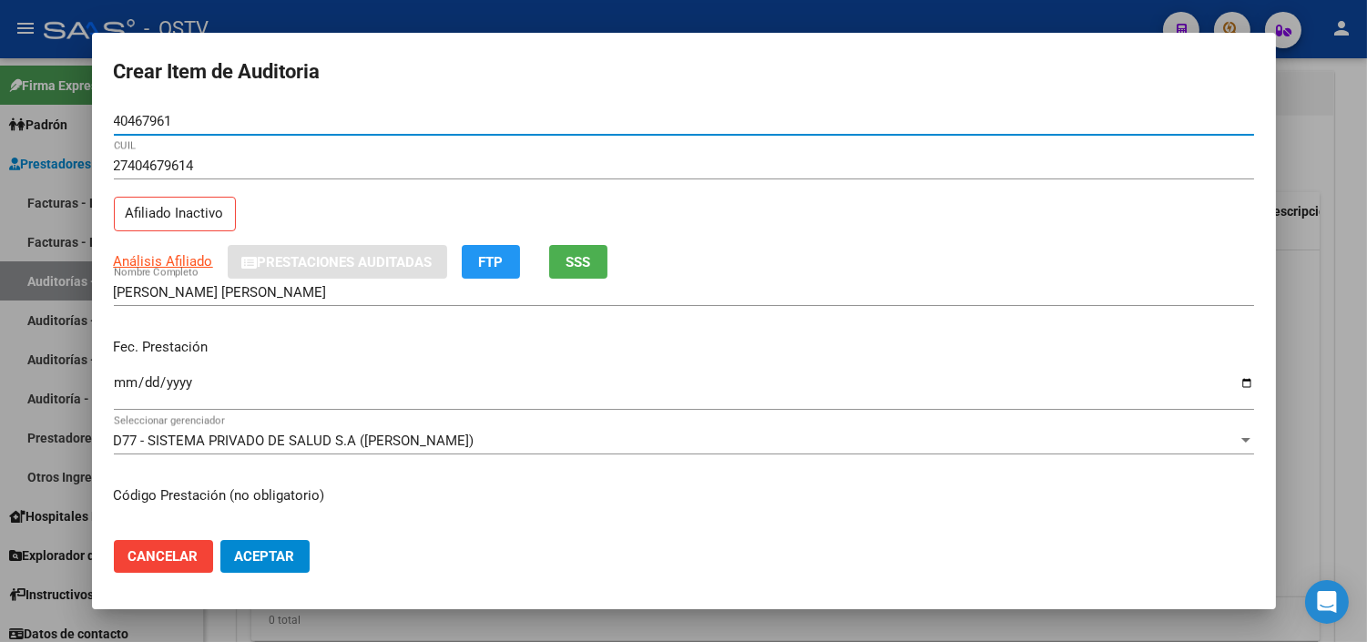
click at [139, 117] on input "40467961" at bounding box center [684, 121] width 1141 height 16
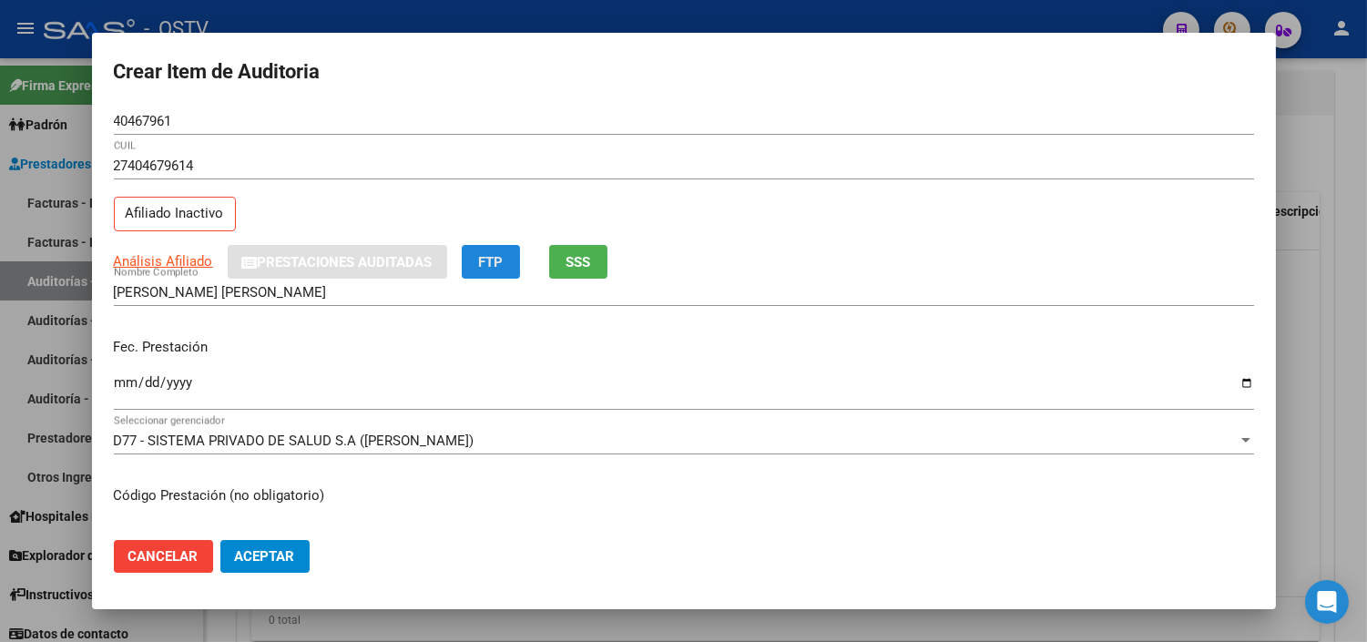
click at [502, 262] on span "FTP" at bounding box center [490, 262] width 25 height 16
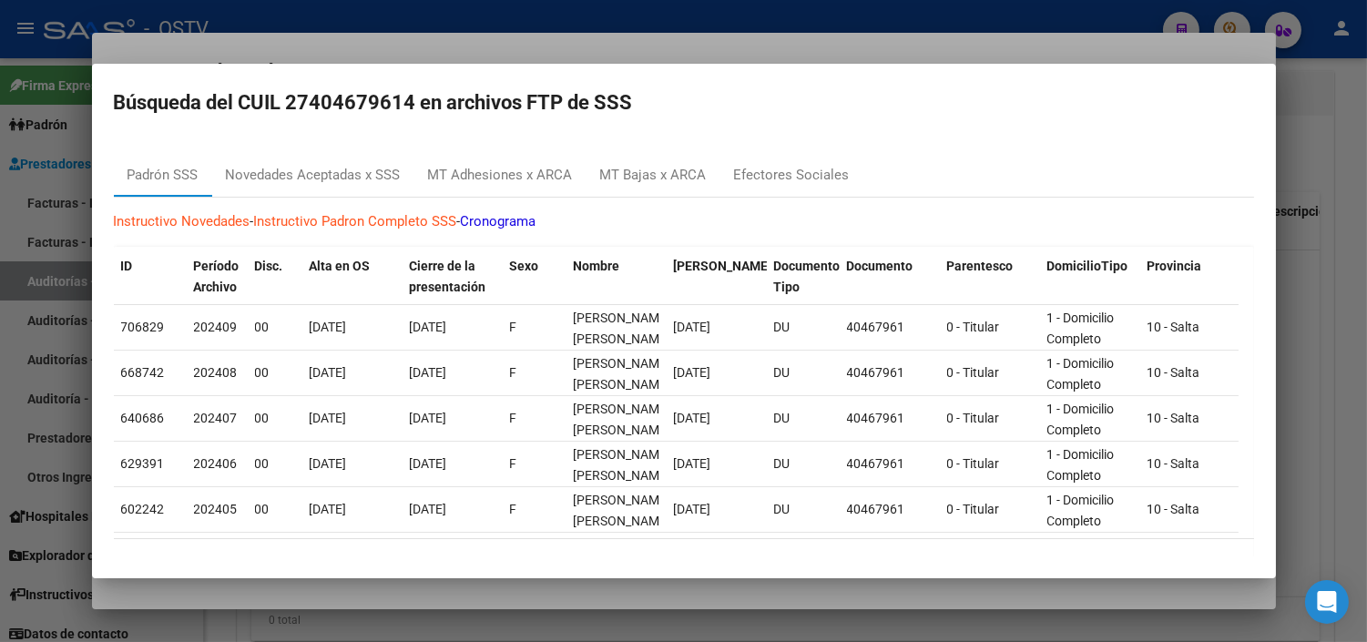
click at [363, 599] on div at bounding box center [683, 321] width 1367 height 642
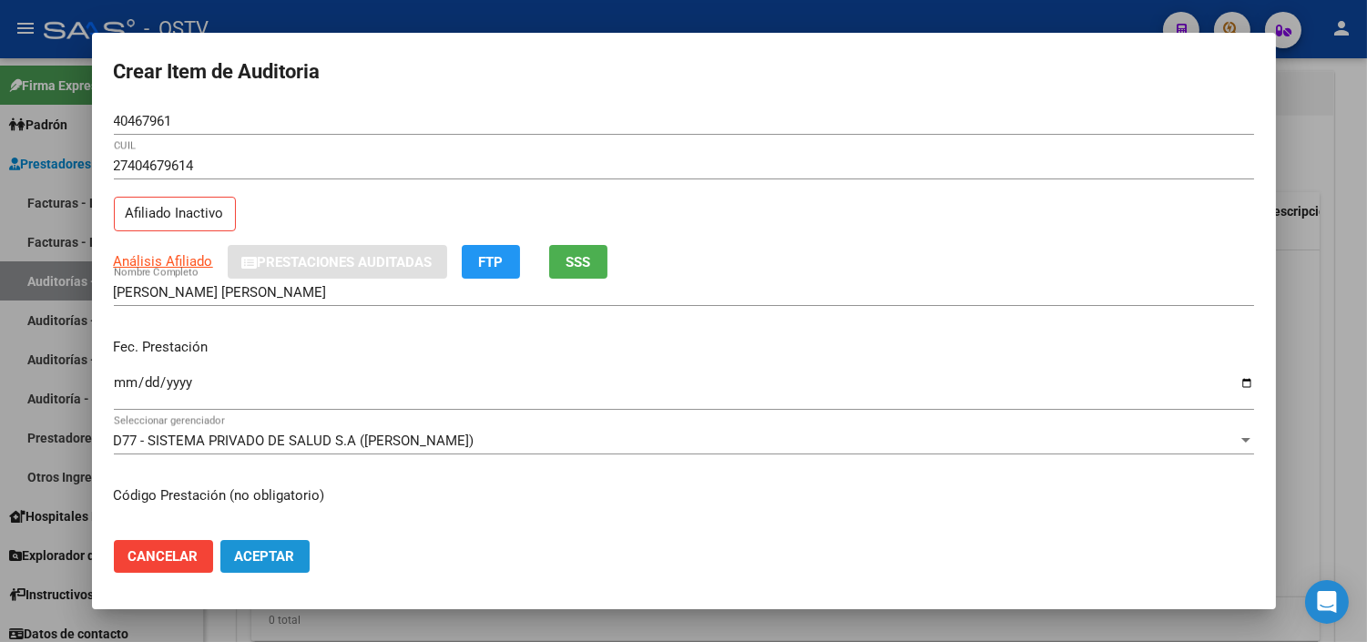
click at [261, 556] on span "Aceptar" at bounding box center [265, 556] width 60 height 16
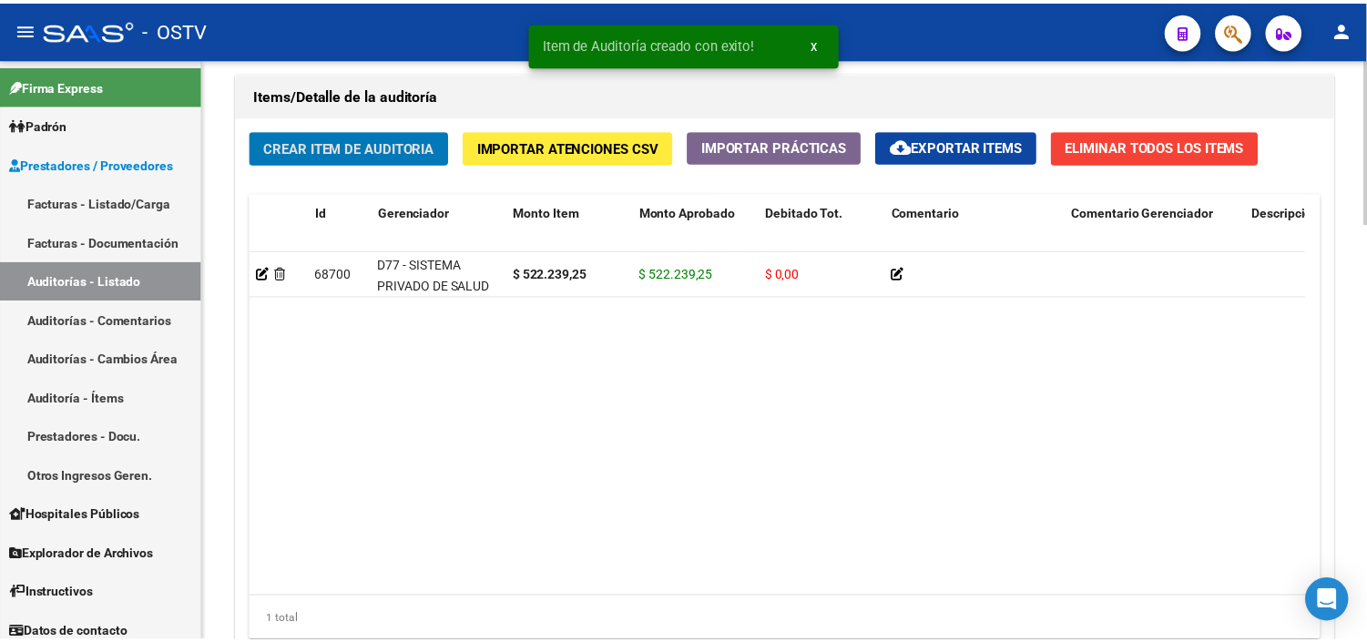
scroll to position [1316, 0]
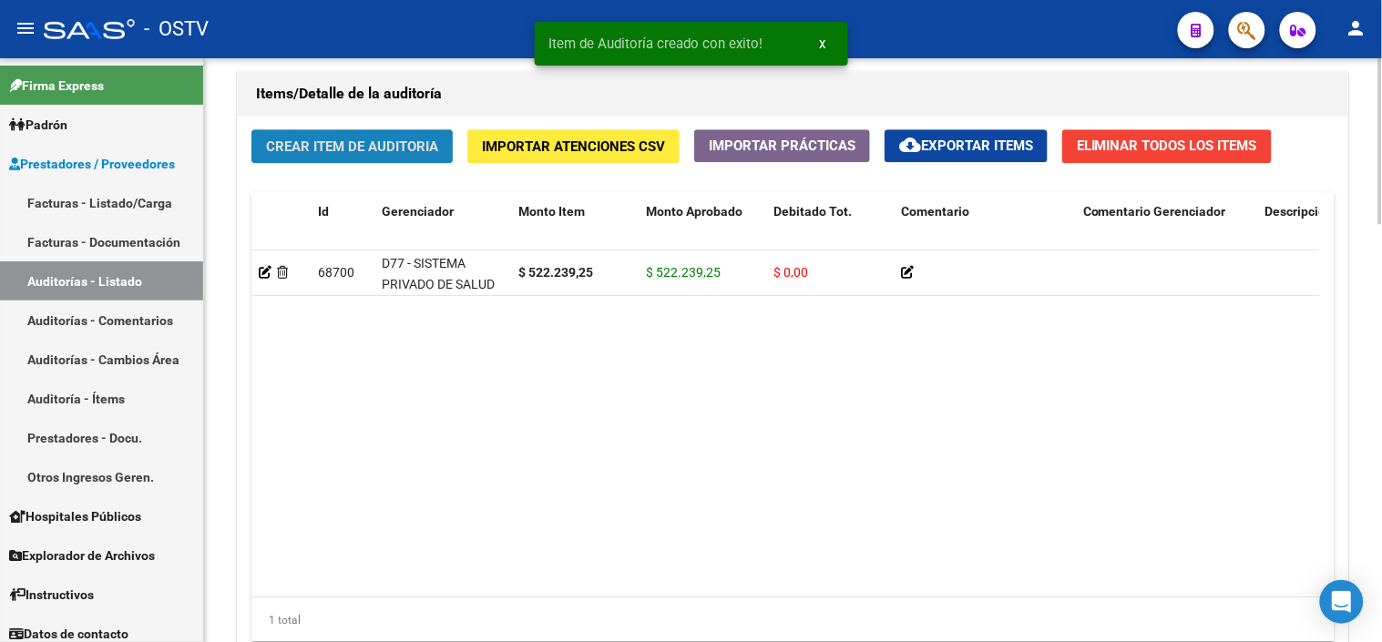
click at [423, 143] on span "Crear Item de Auditoria" at bounding box center [352, 146] width 172 height 16
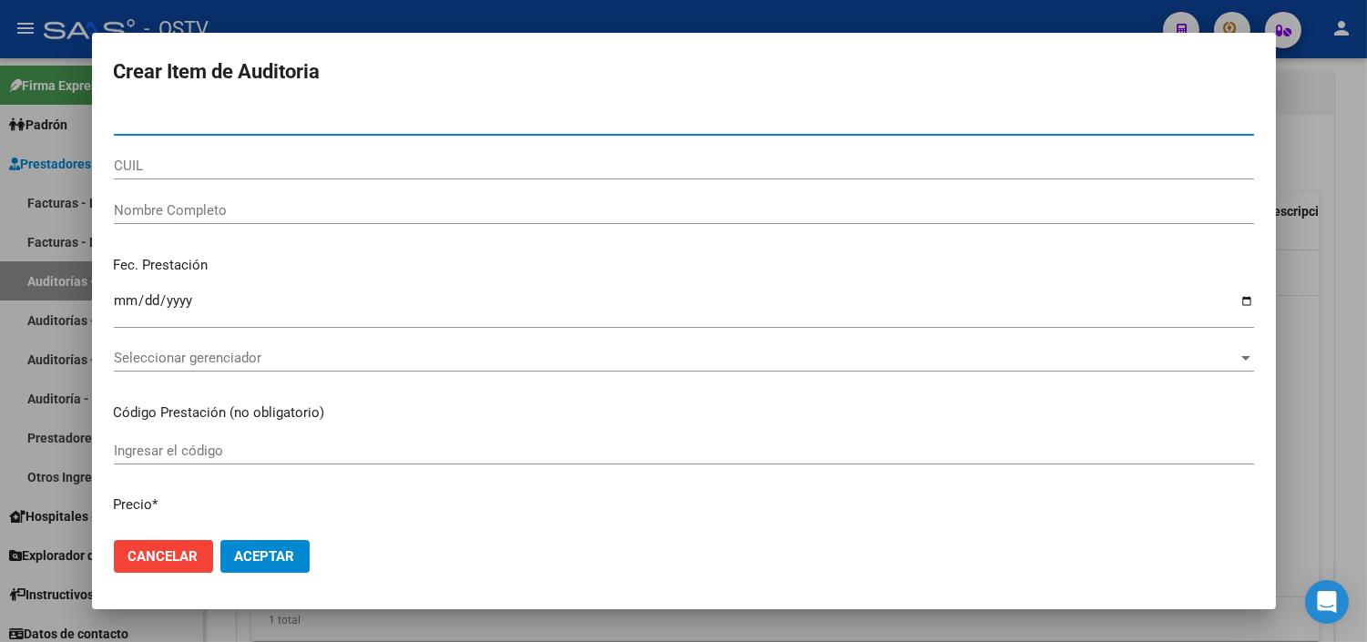
paste input "40467961"
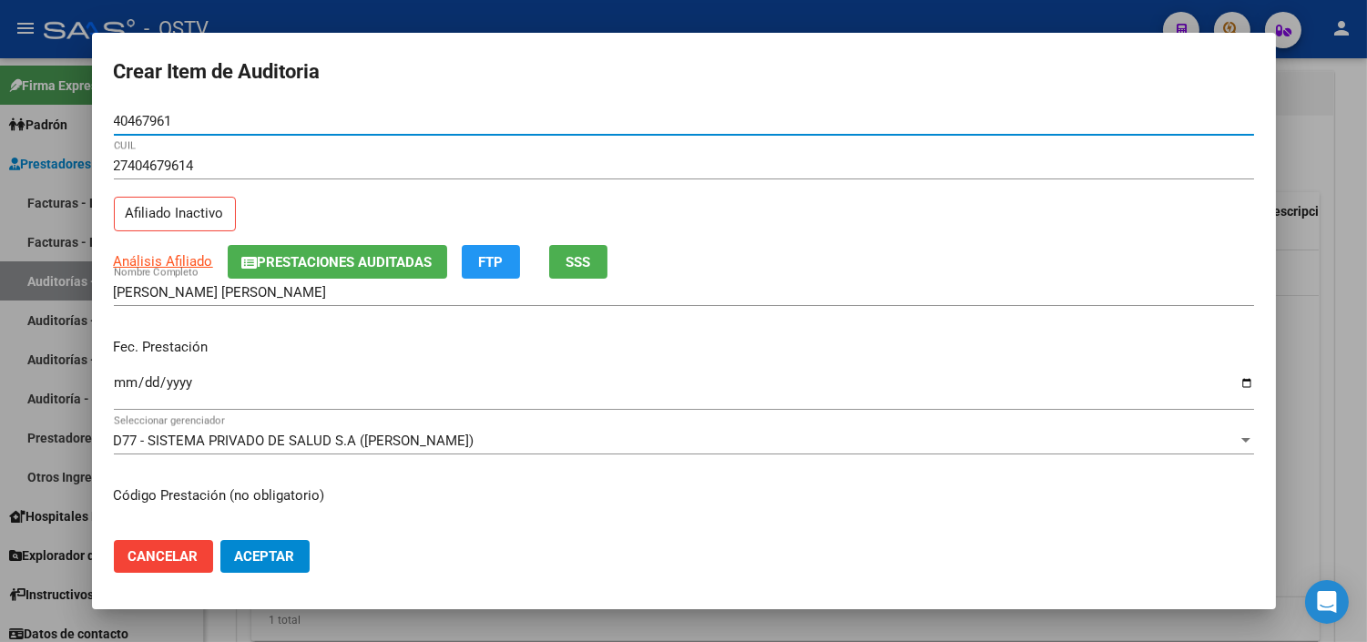
click at [116, 384] on input "Ingresar la fecha" at bounding box center [684, 389] width 1141 height 29
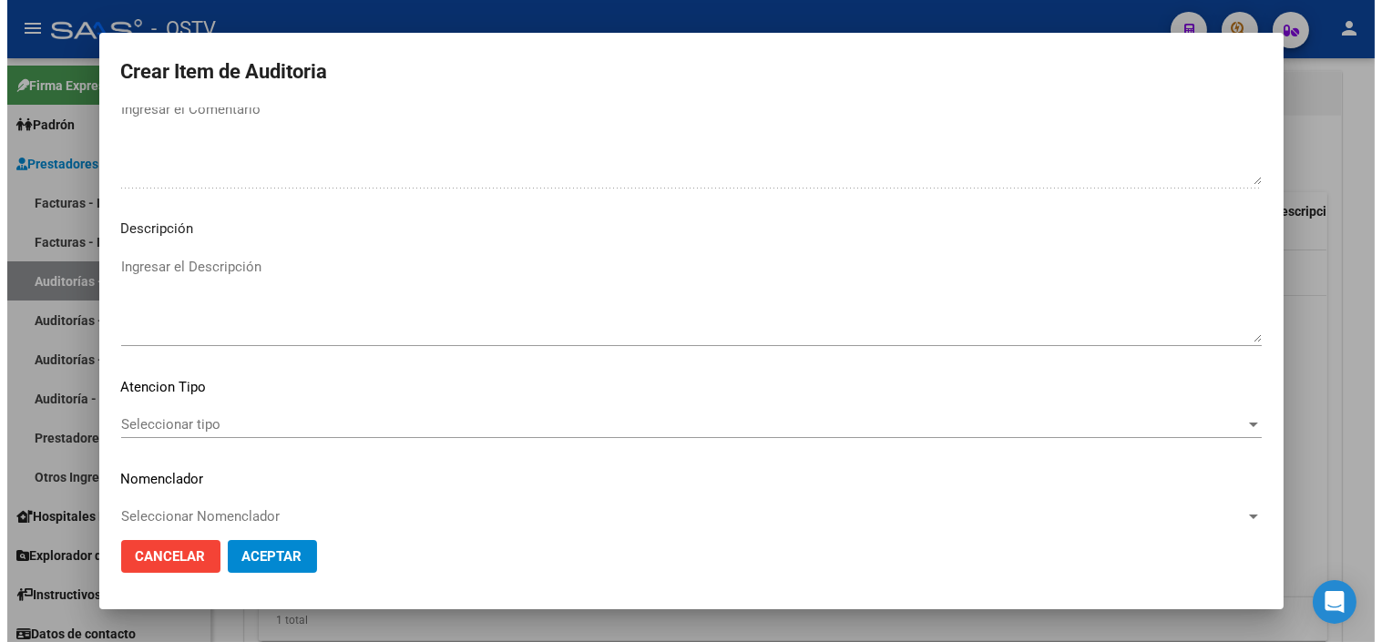
scroll to position [1064, 0]
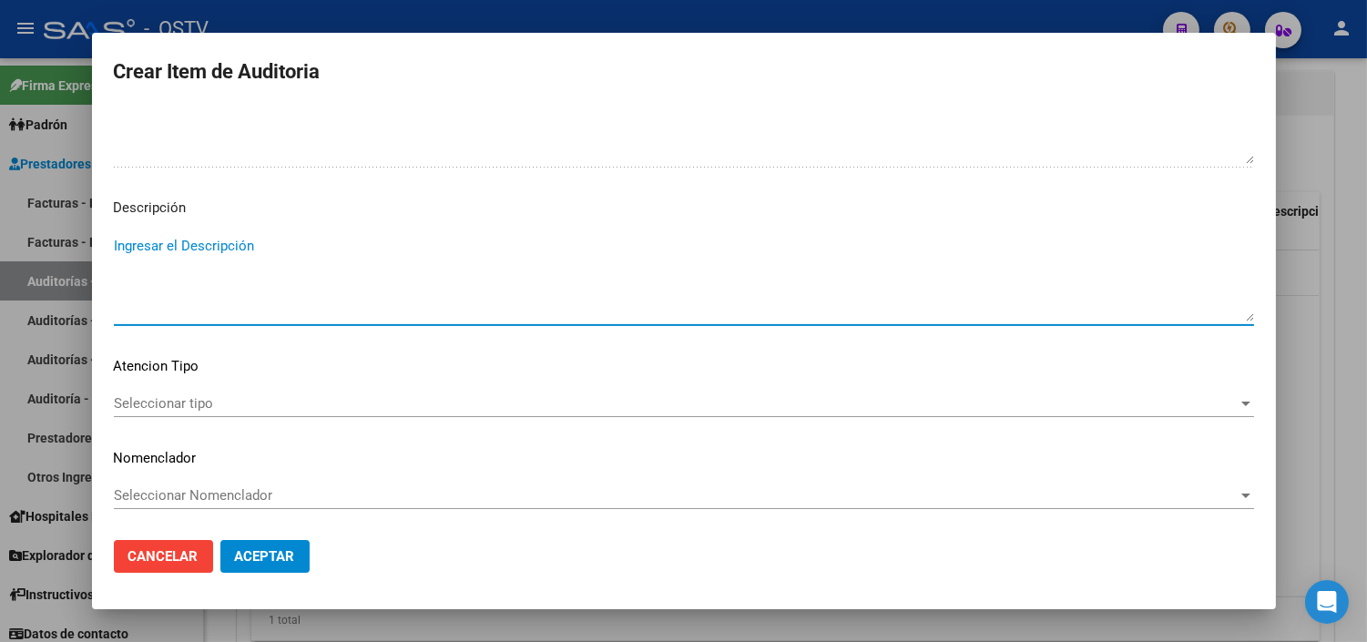
click at [140, 288] on textarea "Ingresar el Descripción" at bounding box center [684, 279] width 1141 height 86
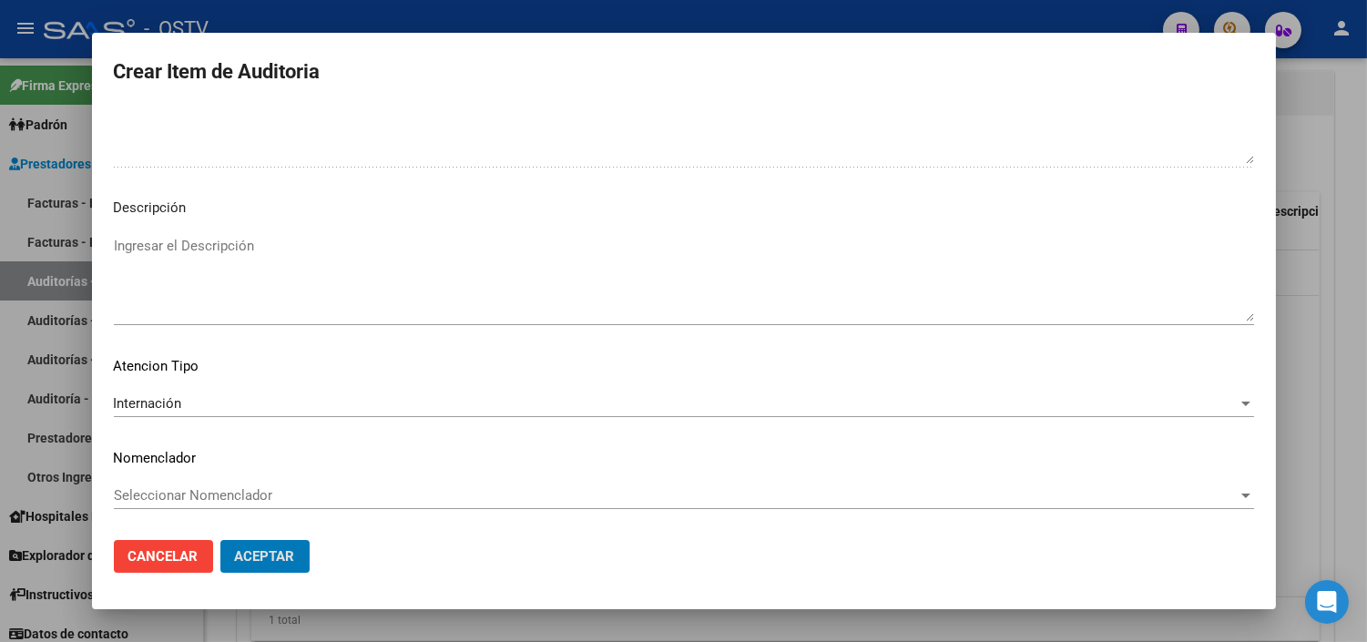
click at [220, 540] on button "Aceptar" at bounding box center [264, 556] width 89 height 33
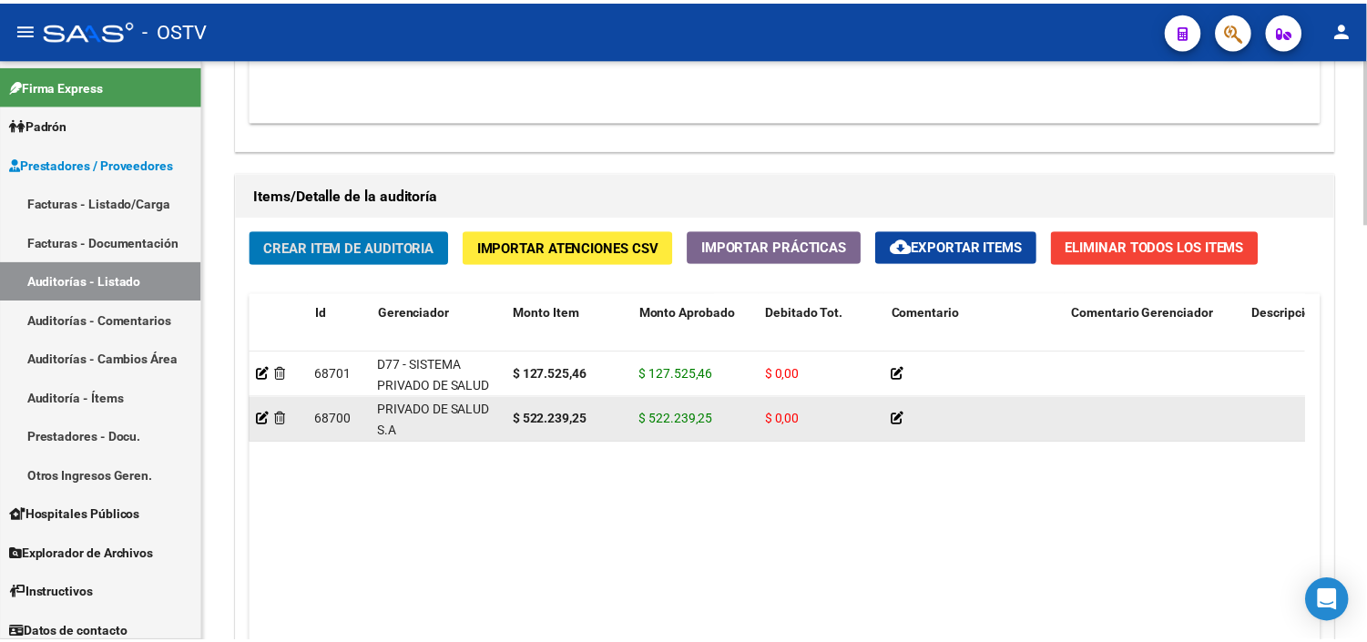
scroll to position [23, 0]
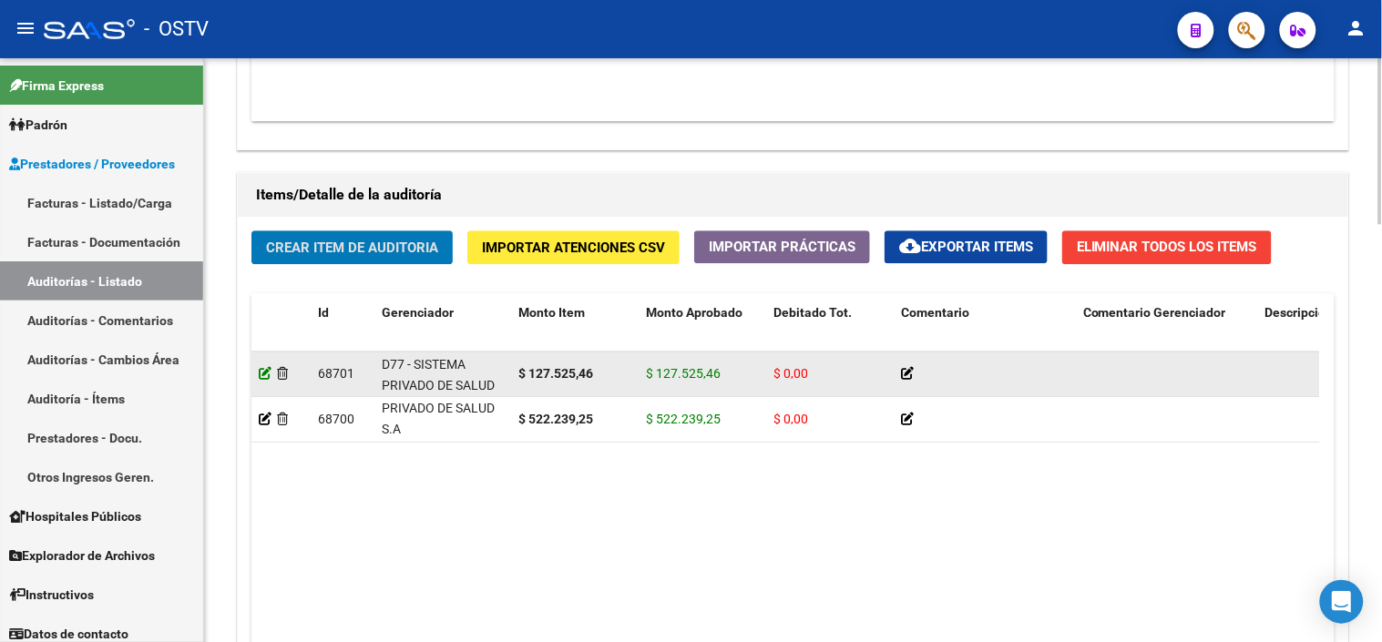
click at [262, 368] on icon at bounding box center [265, 373] width 13 height 13
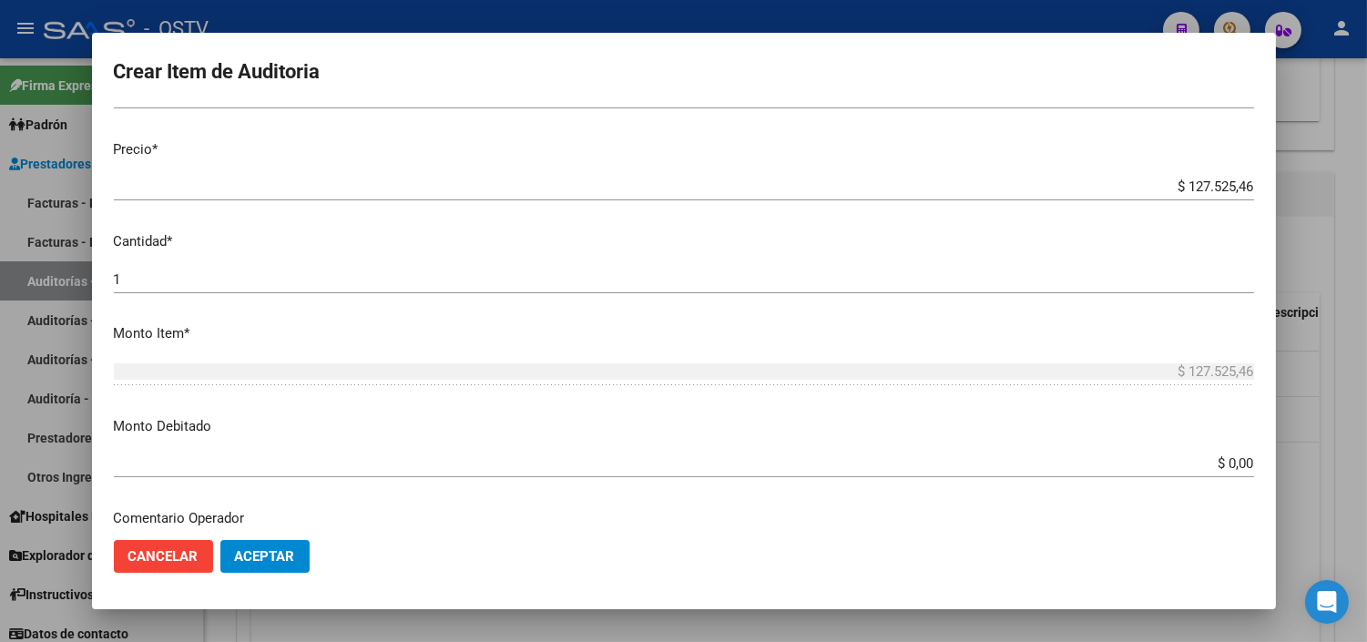
scroll to position [607, 0]
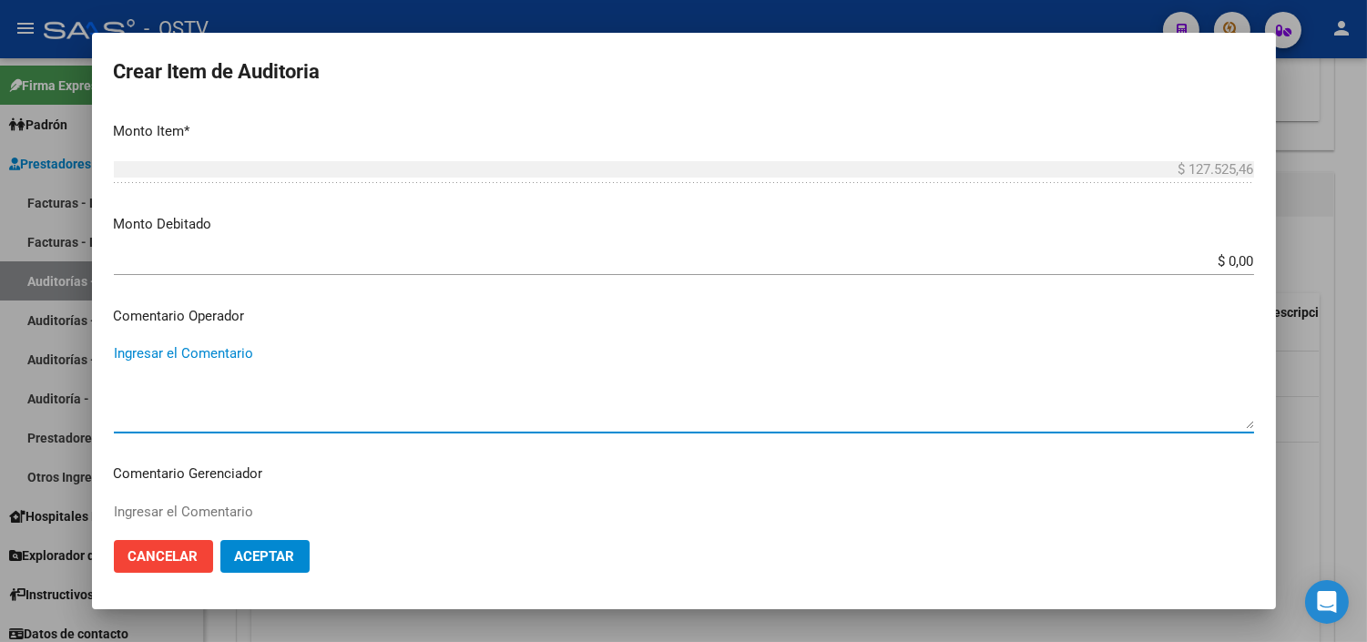
click at [183, 358] on textarea "Ingresar el Comentario" at bounding box center [684, 386] width 1141 height 86
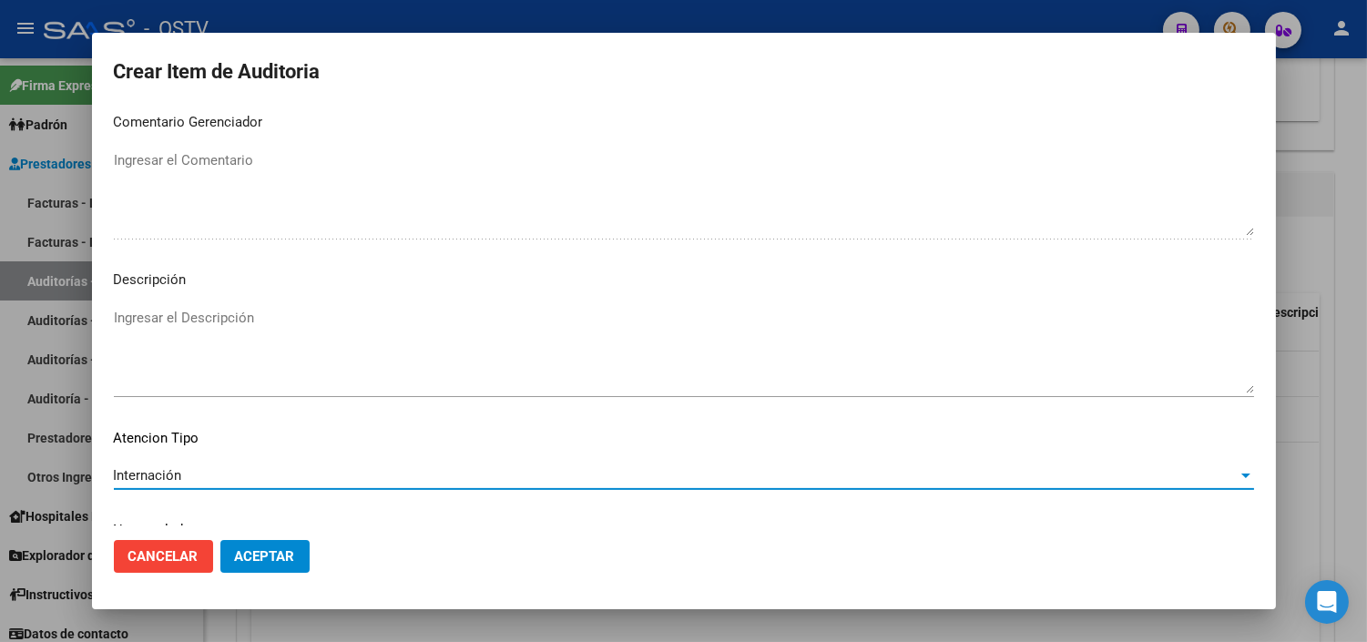
scroll to position [1030, 0]
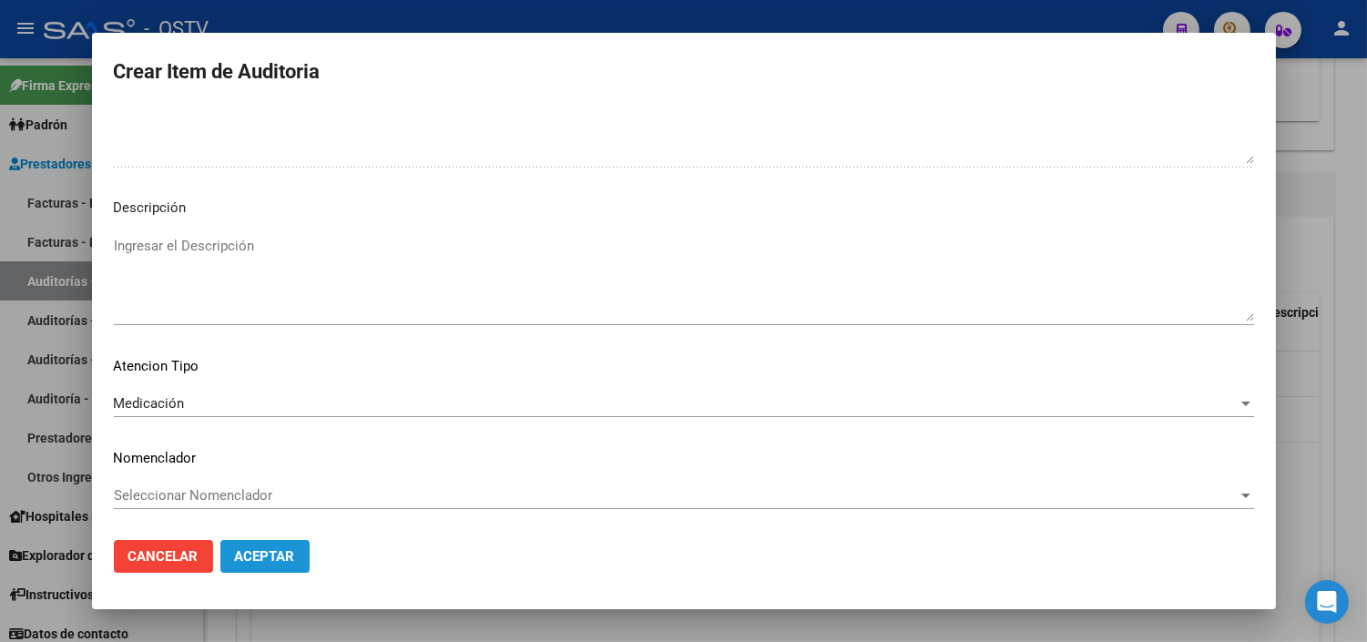
click at [277, 567] on button "Aceptar" at bounding box center [264, 556] width 89 height 33
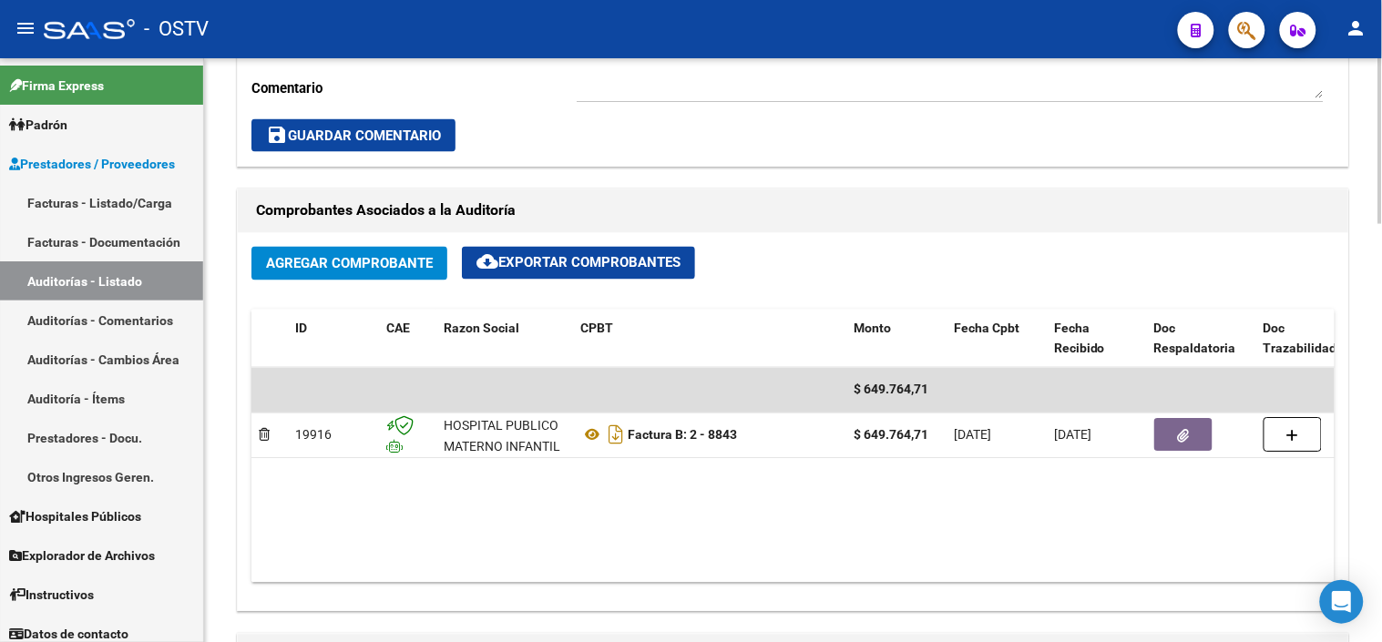
scroll to position [506, 0]
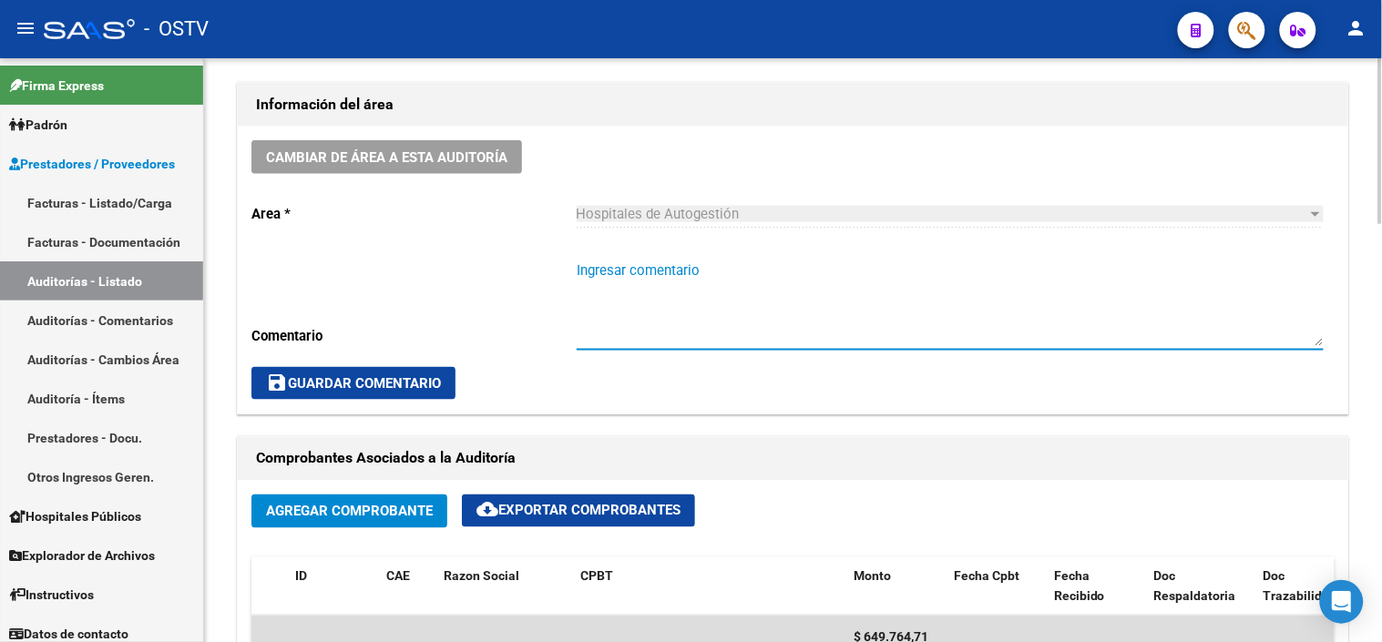
click at [665, 273] on textarea "Ingresar comentario" at bounding box center [950, 304] width 747 height 86
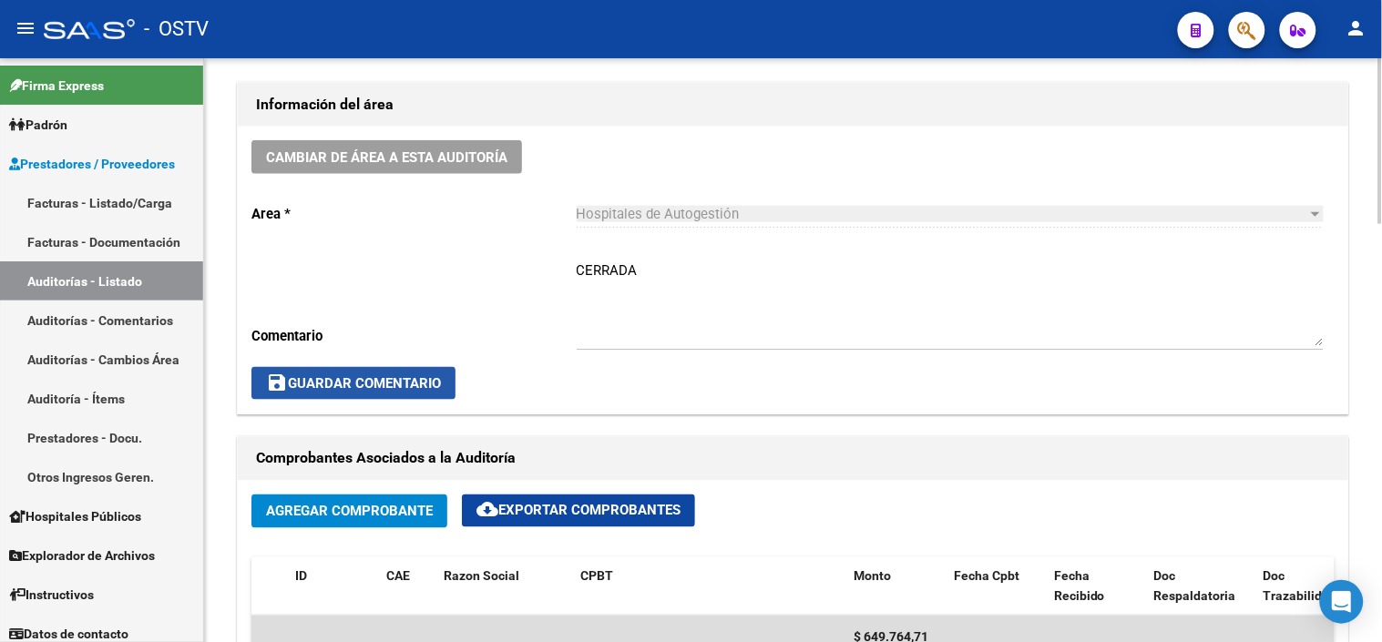
click at [434, 385] on span "save Guardar Comentario" at bounding box center [353, 383] width 175 height 16
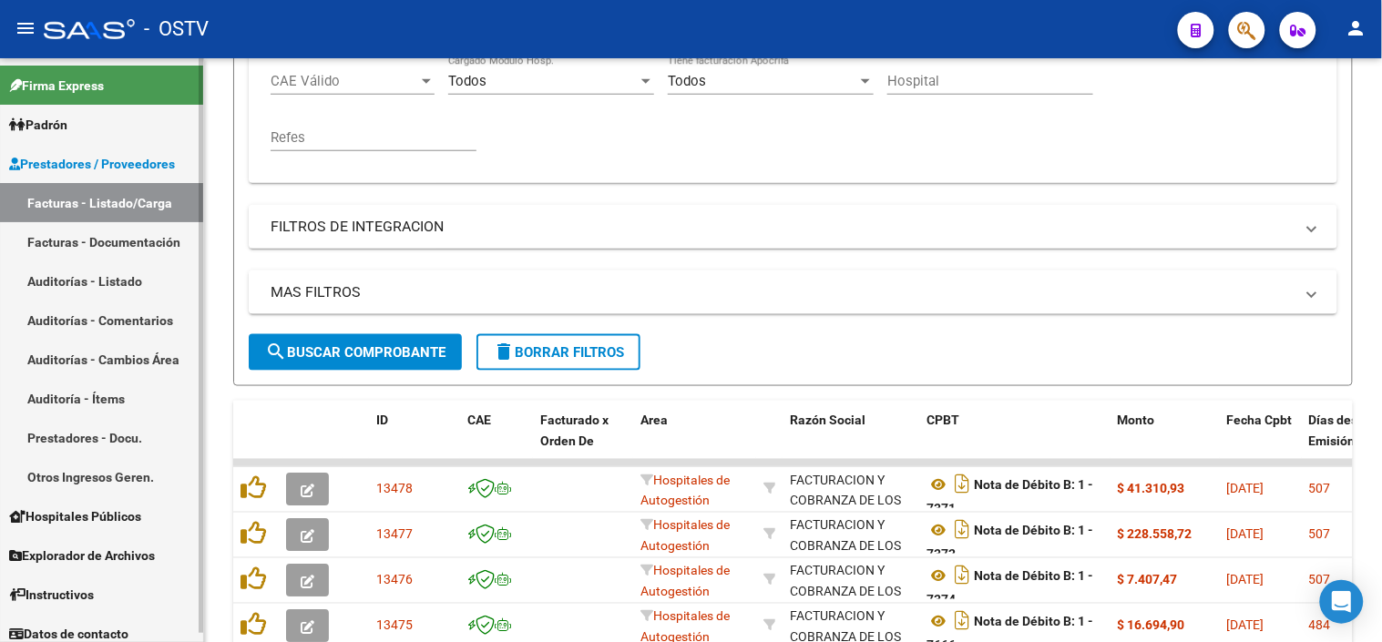
scroll to position [11, 0]
click at [95, 284] on link "Auditorías - Listado" at bounding box center [101, 280] width 203 height 39
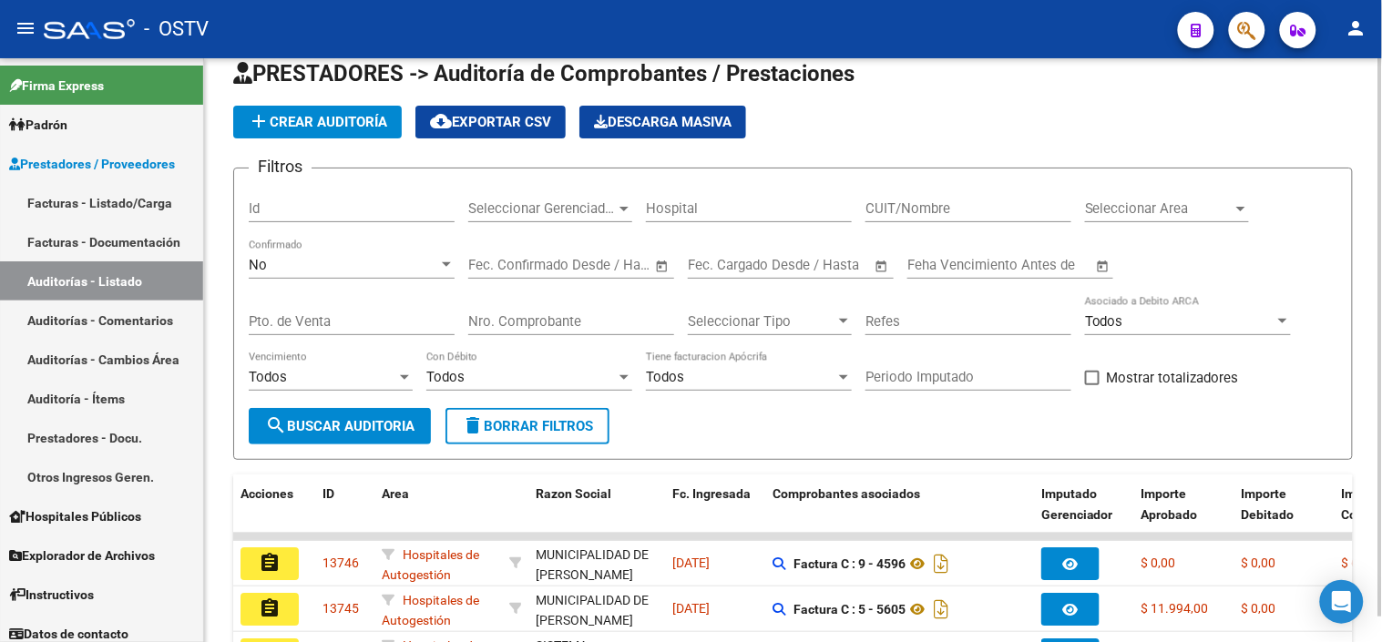
scroll to position [461, 0]
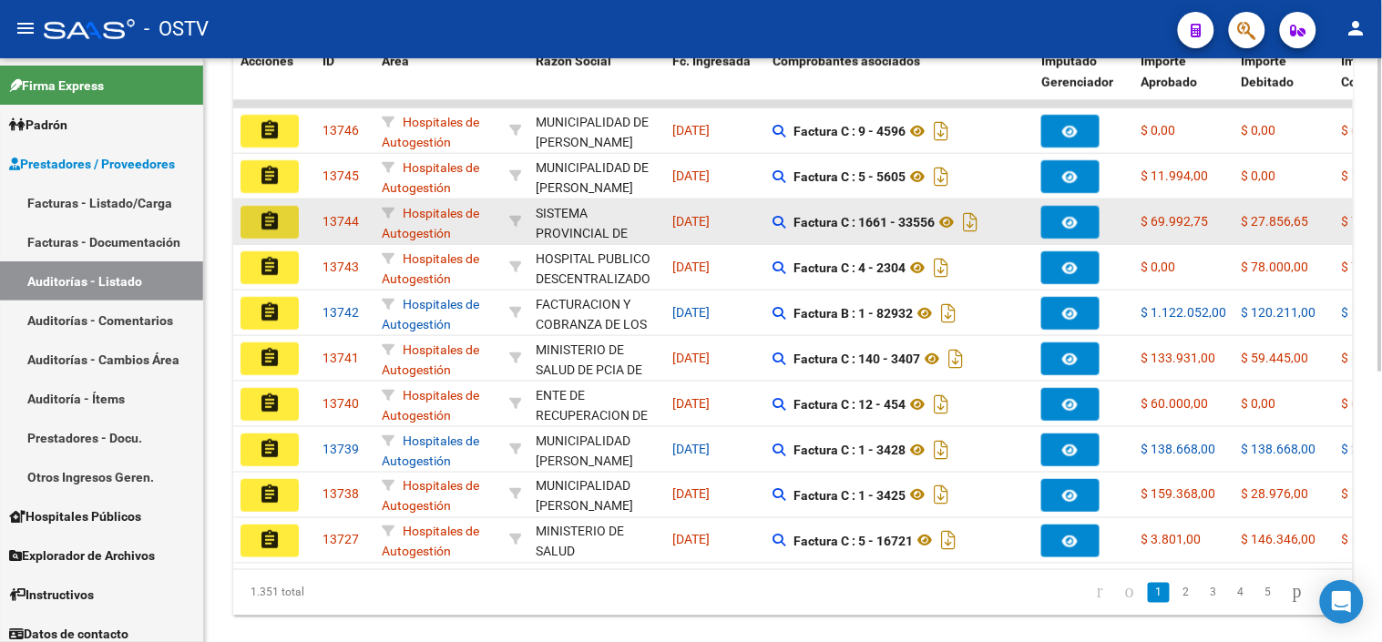
click at [262, 226] on mat-icon "assignment" at bounding box center [270, 221] width 22 height 22
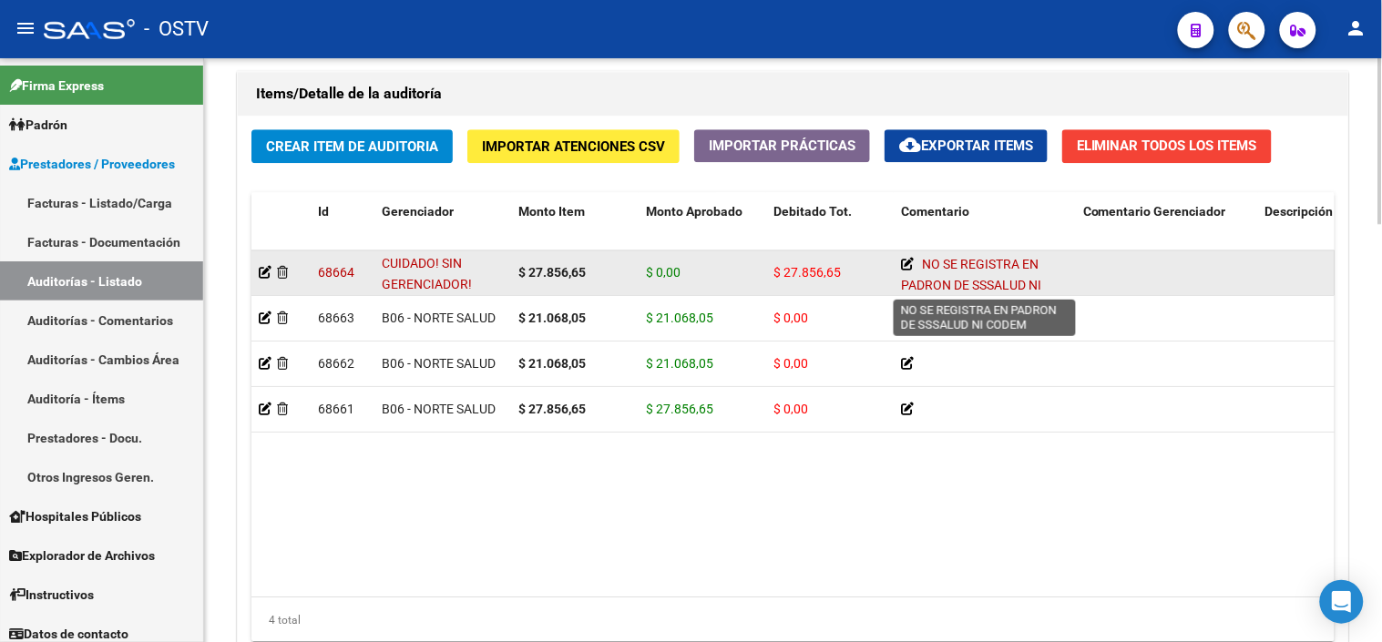
scroll to position [25, 0]
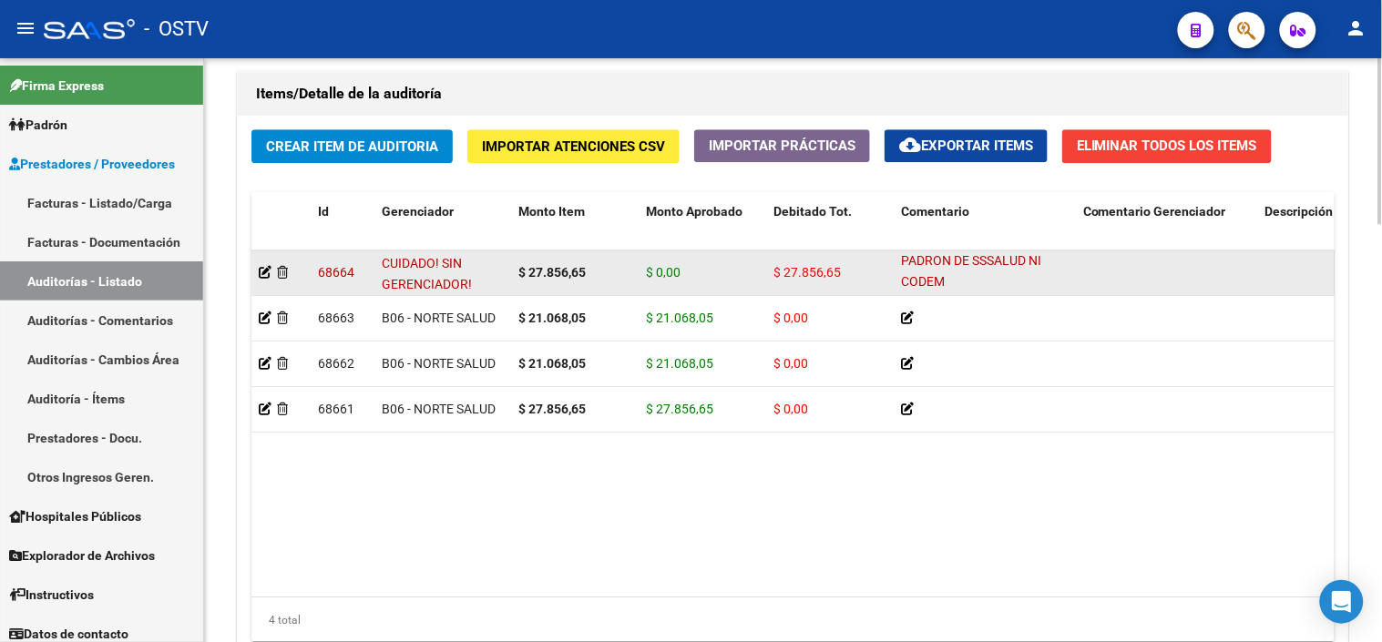
drag, startPoint x: 926, startPoint y: 264, endPoint x: 1026, endPoint y: 283, distance: 102.0
click at [1026, 283] on div "NO SE REGISTRA EN PADRON DE SSSALUD NI CODEM" at bounding box center [985, 272] width 168 height 36
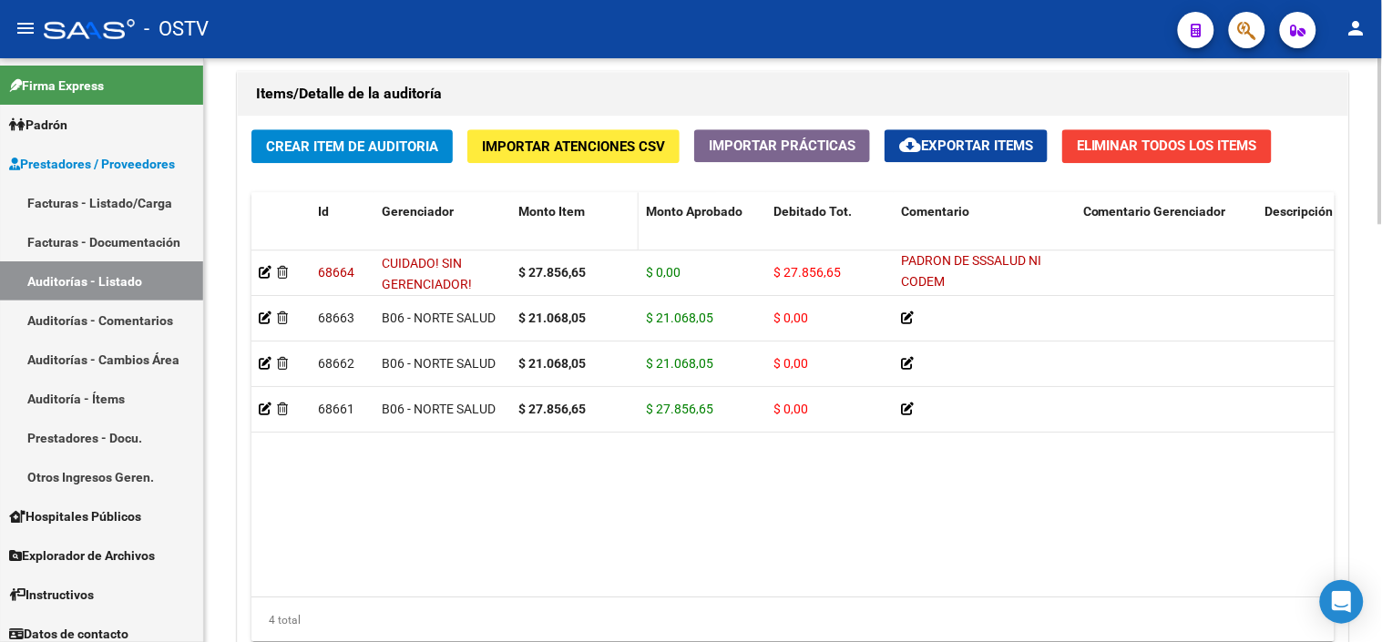
copy span "NO SE REGISTRA EN PADRON DE SSSALUD NI CODEM"
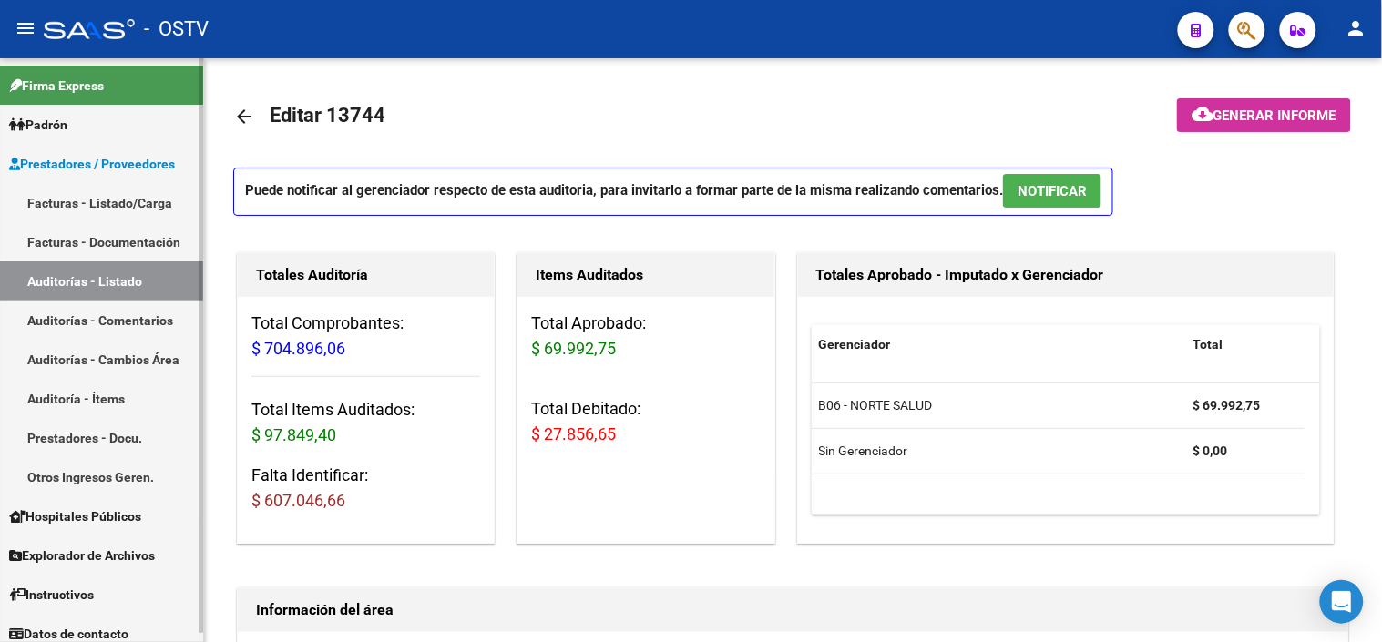
scroll to position [25, 0]
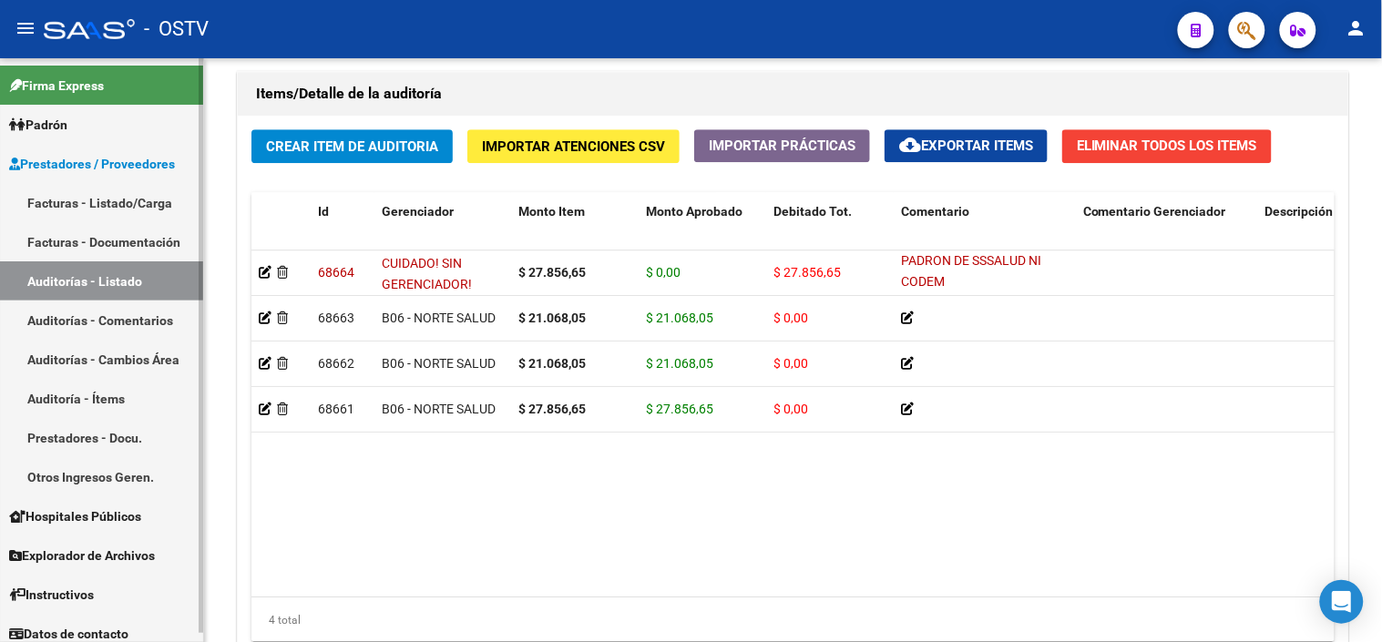
click at [74, 197] on link "Facturas - Listado/Carga" at bounding box center [101, 202] width 203 height 39
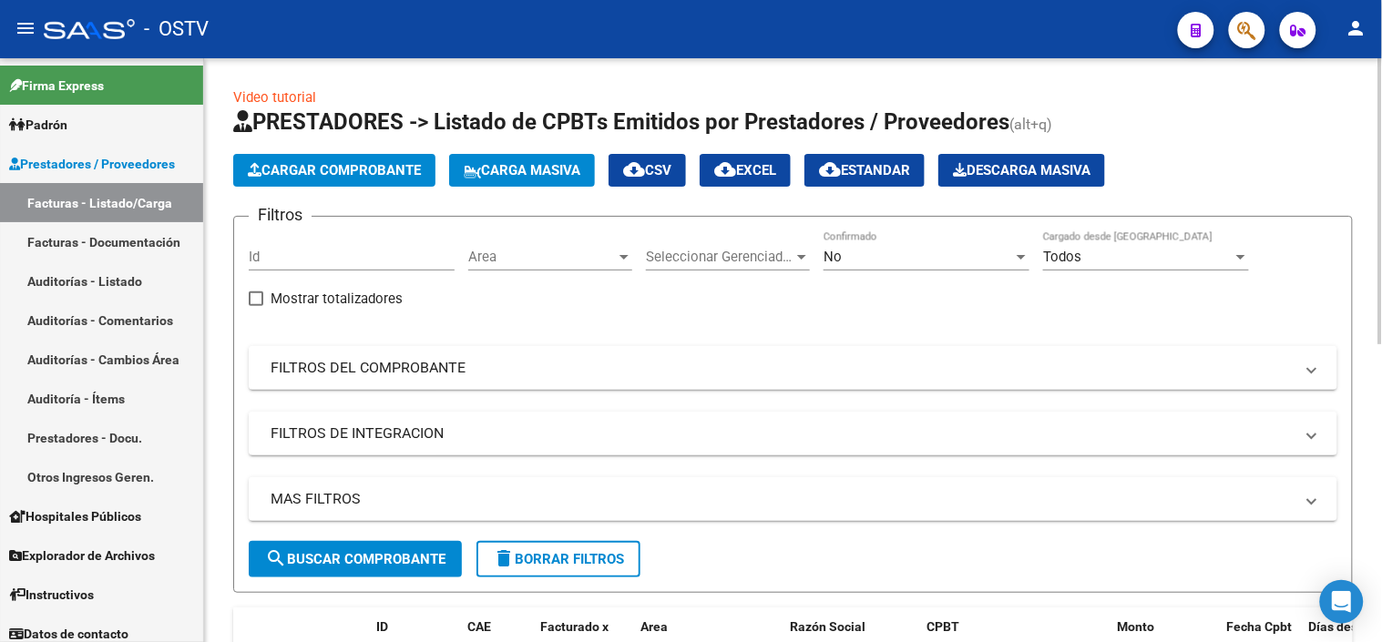
click at [855, 251] on div "No" at bounding box center [918, 257] width 189 height 16
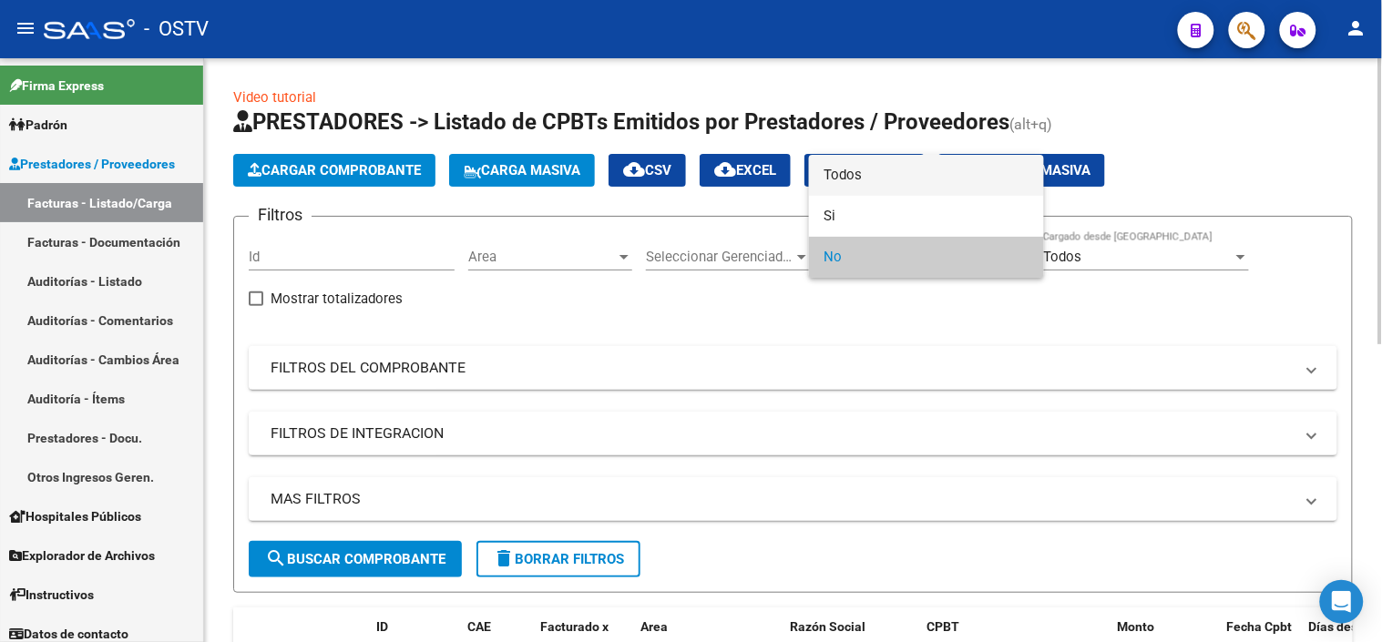
click at [872, 174] on span "Todos" at bounding box center [927, 175] width 206 height 41
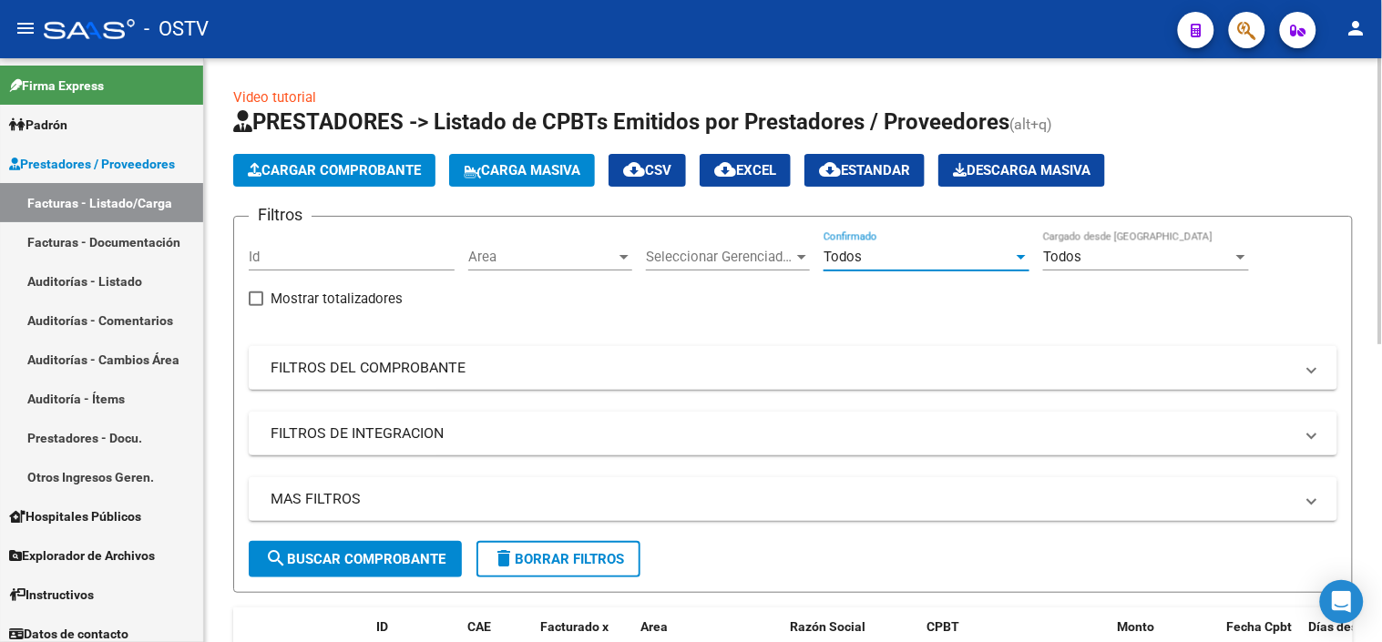
click at [817, 394] on div "Filtros Id Area Area Seleccionar Gerenciador Seleccionar Gerenciador Todos Conf…" at bounding box center [793, 386] width 1089 height 310
click at [817, 369] on mat-panel-title "FILTROS DEL COMPROBANTE" at bounding box center [782, 368] width 1023 height 20
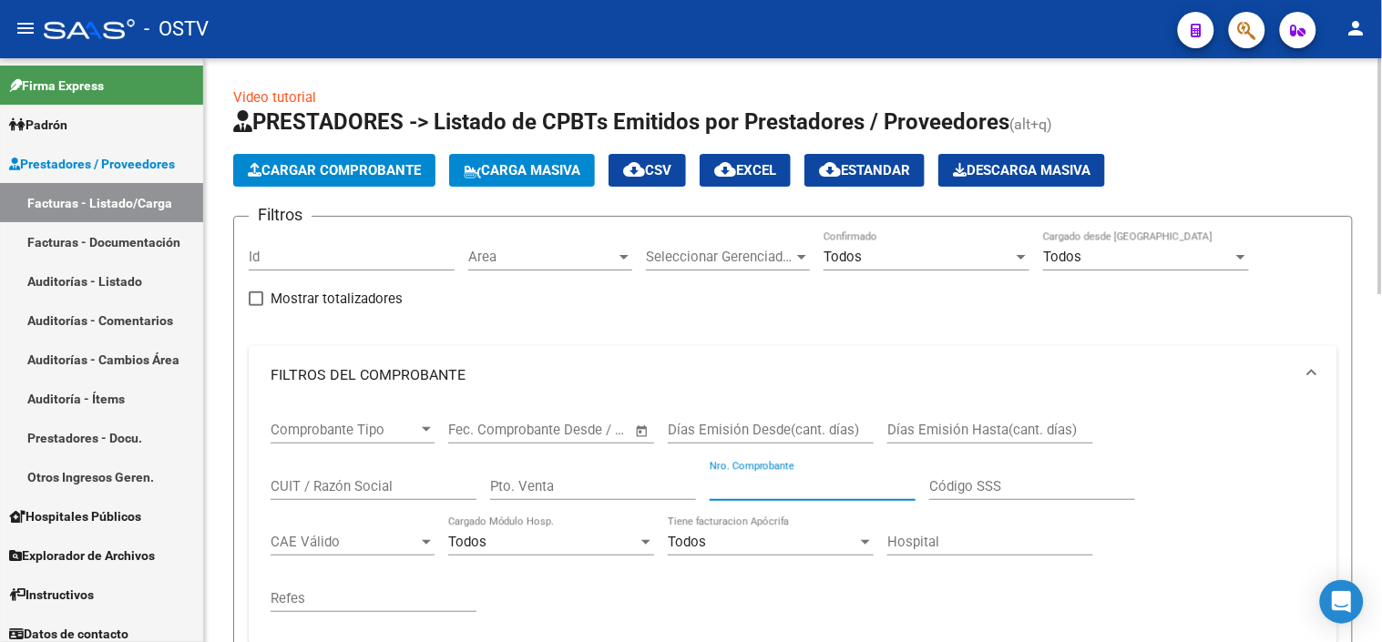
click at [750, 487] on input "Nro. Comprobante" at bounding box center [813, 486] width 206 height 16
paste input "8843"
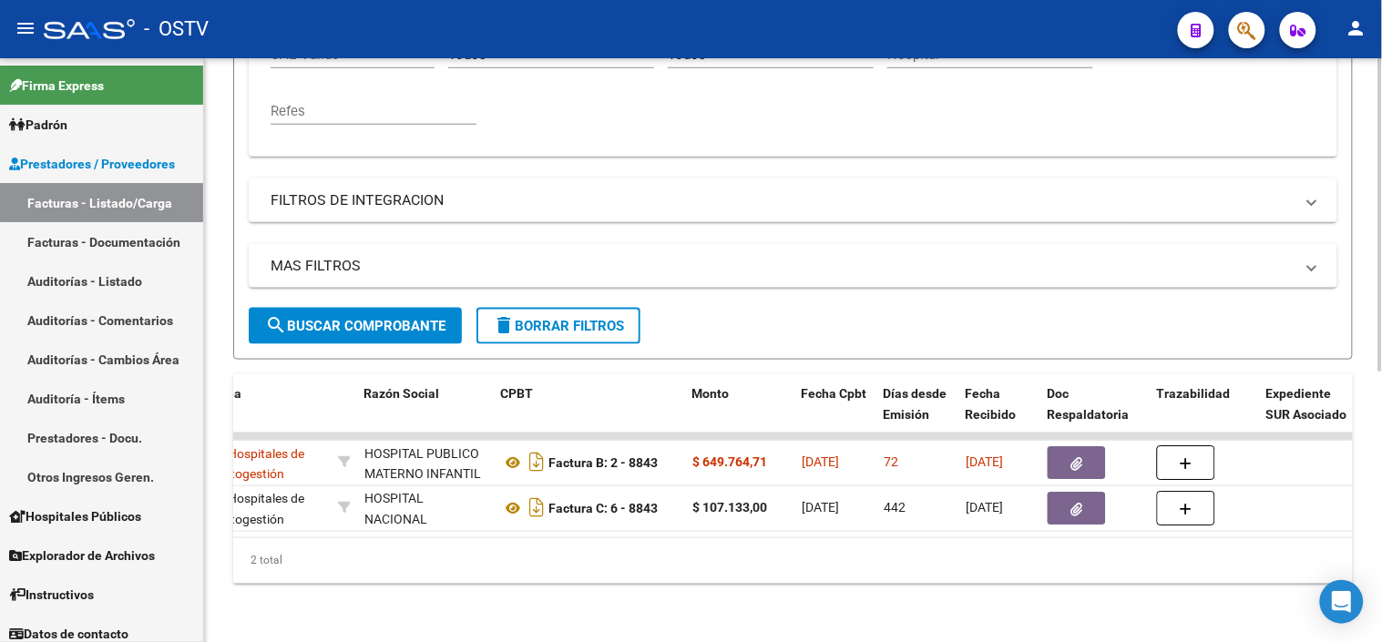
scroll to position [0, 456]
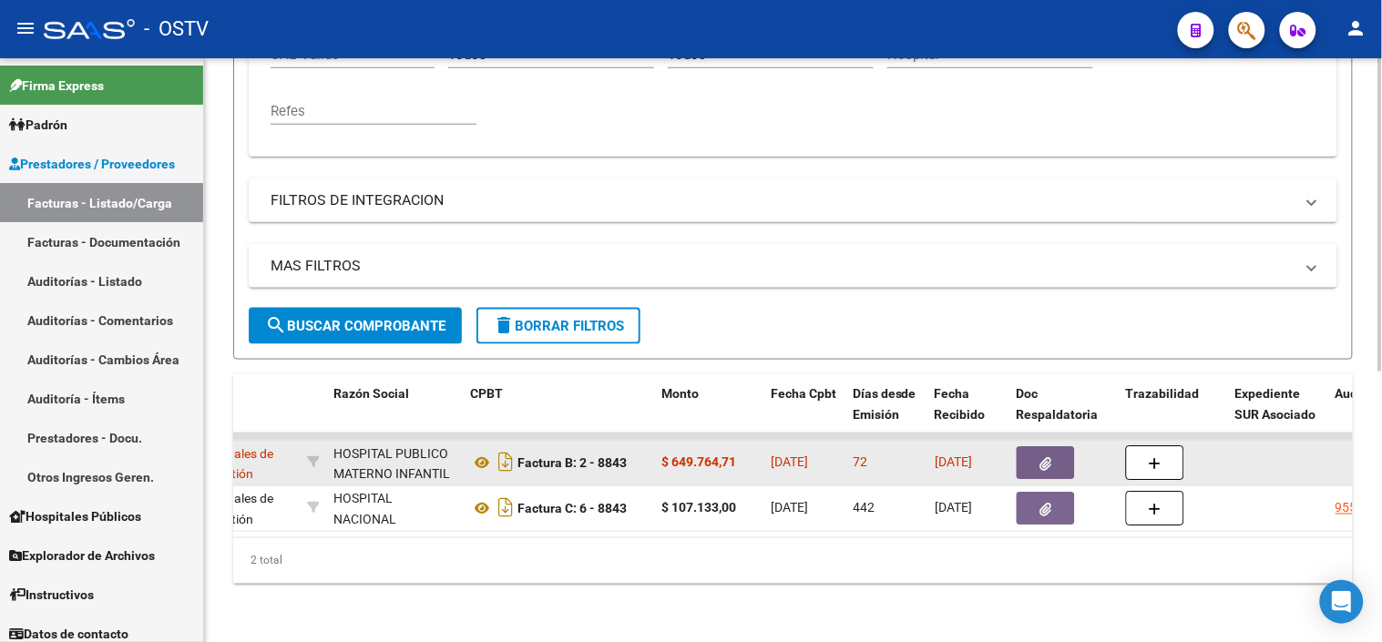
type input "8843"
click at [1053, 456] on button "button" at bounding box center [1046, 462] width 58 height 33
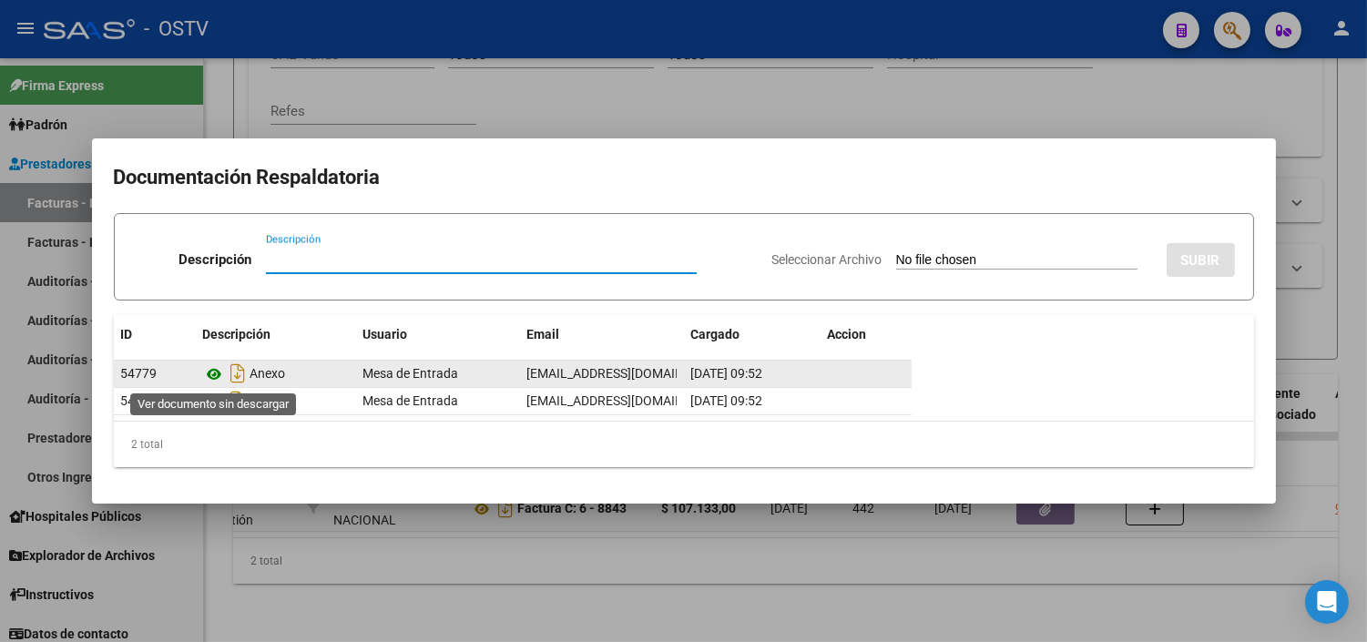
click at [208, 370] on icon at bounding box center [215, 374] width 24 height 22
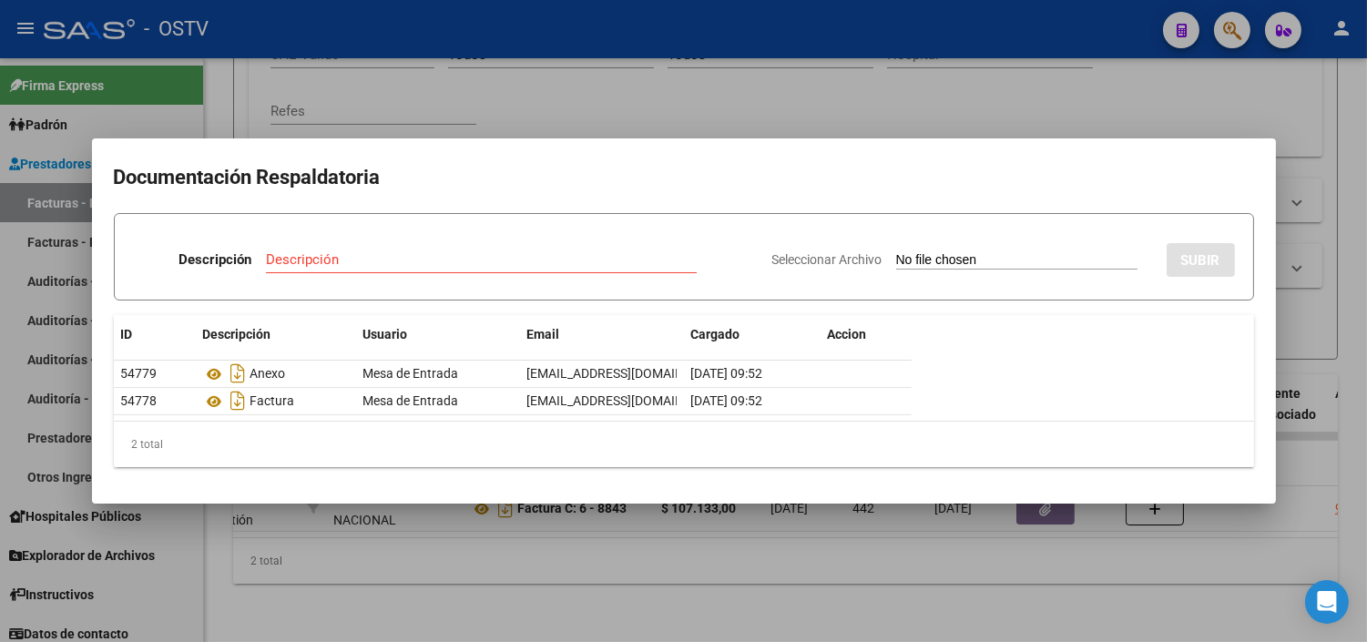
click at [594, 542] on div at bounding box center [683, 321] width 1367 height 642
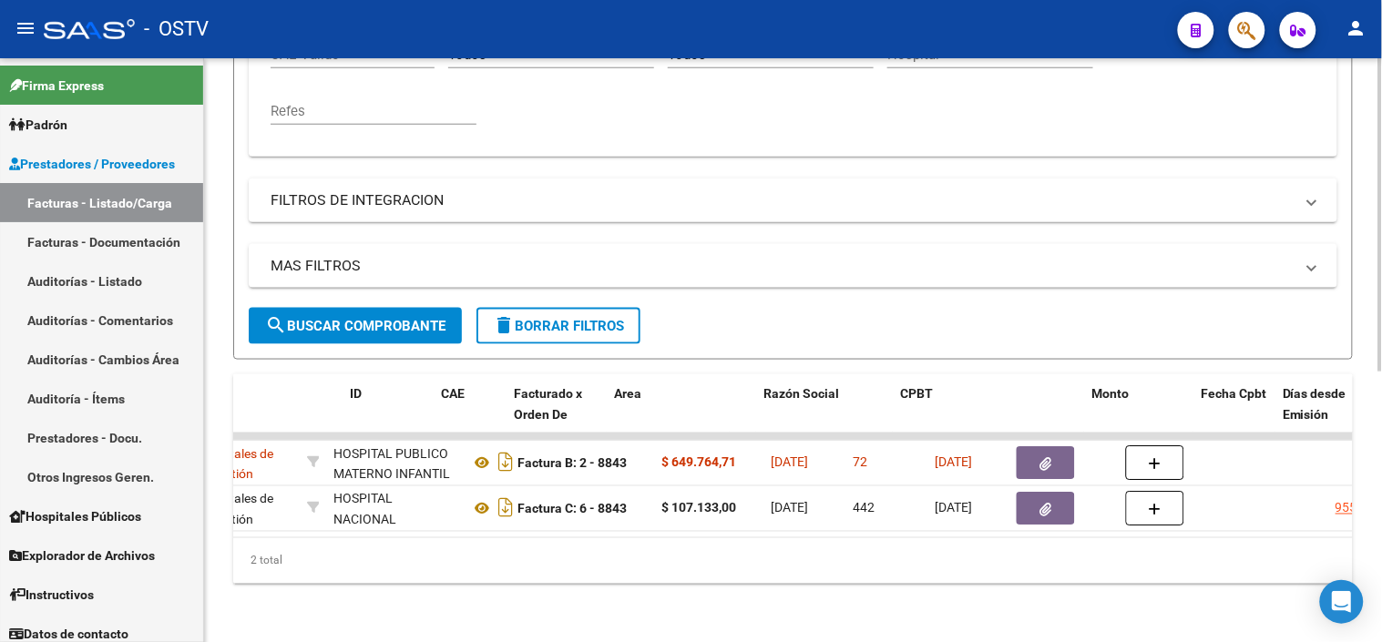
scroll to position [0, 0]
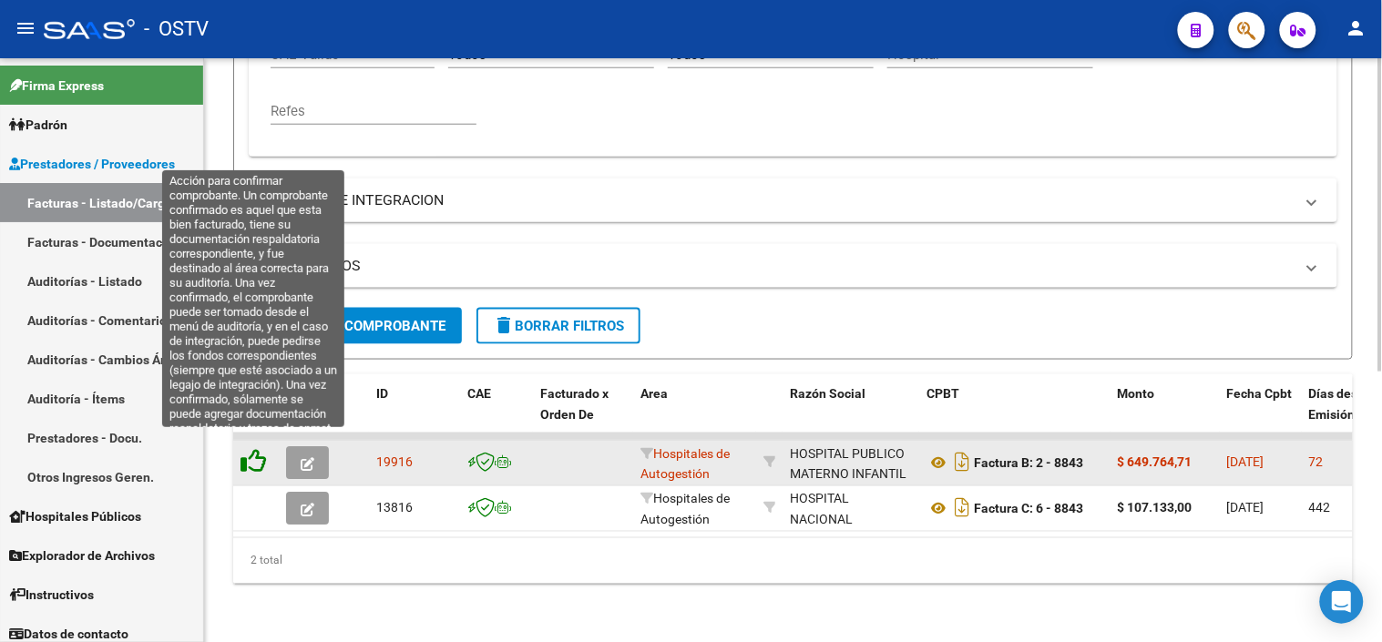
click at [249, 449] on icon at bounding box center [254, 462] width 26 height 26
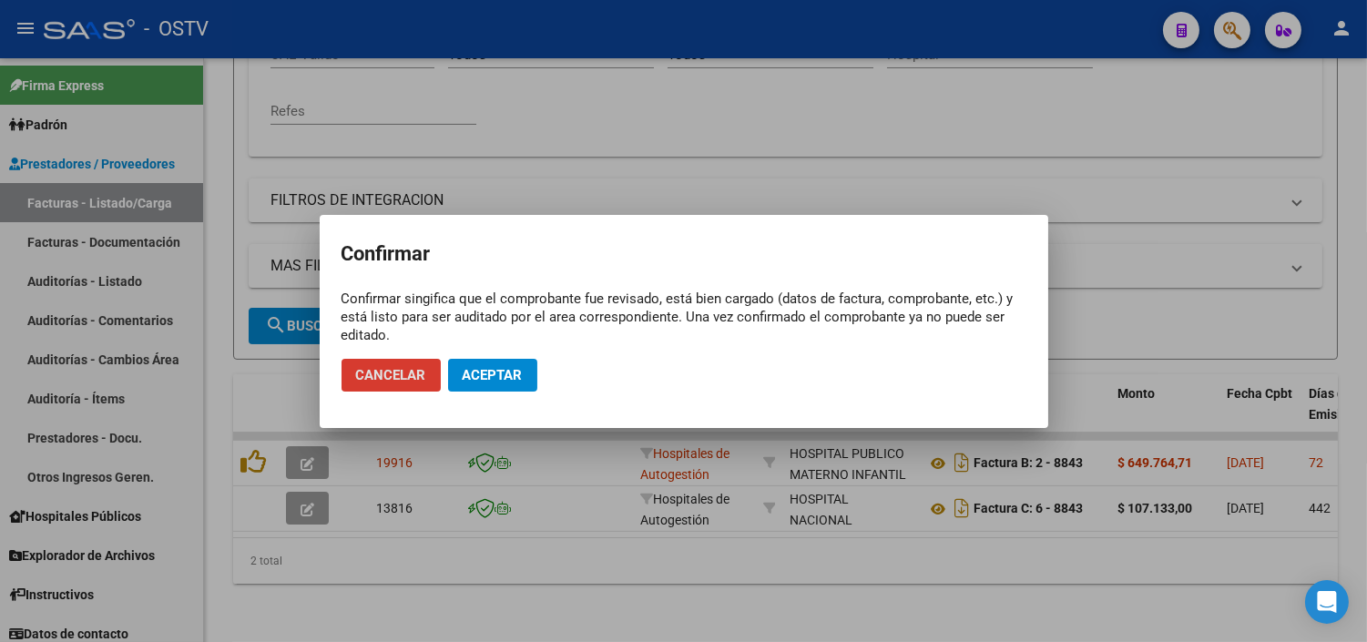
click at [495, 369] on span "Aceptar" at bounding box center [493, 375] width 60 height 16
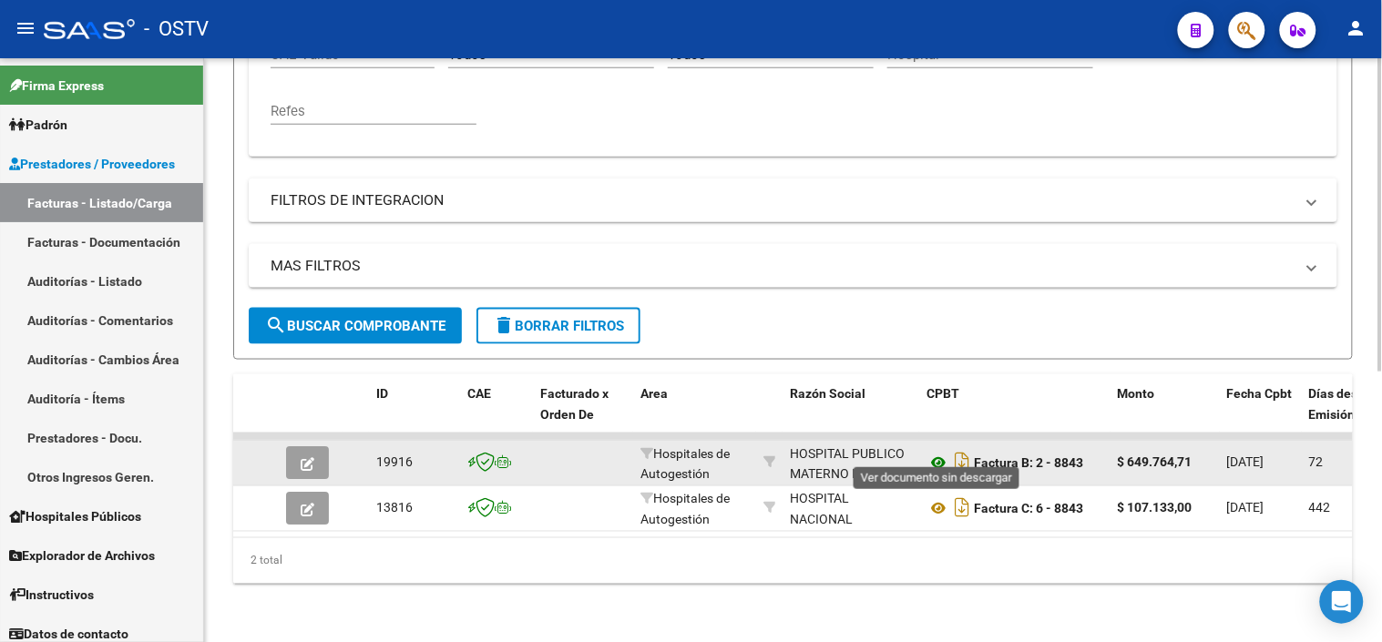
click at [939, 453] on icon at bounding box center [938, 464] width 24 height 22
